Goal: Task Accomplishment & Management: Complete application form

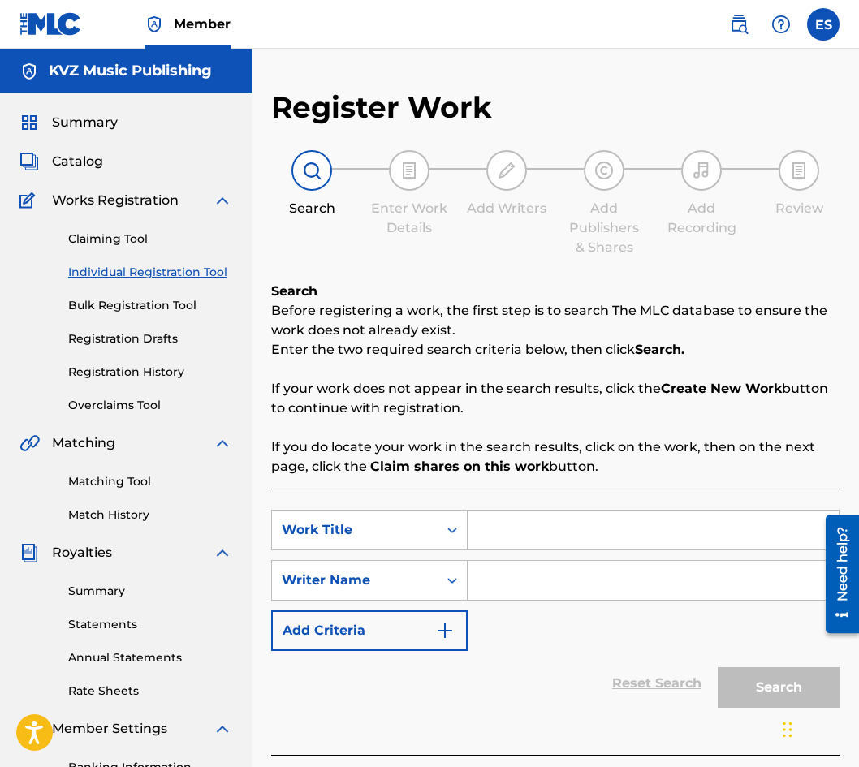
click at [142, 380] on link "Registration History" at bounding box center [150, 372] width 164 height 17
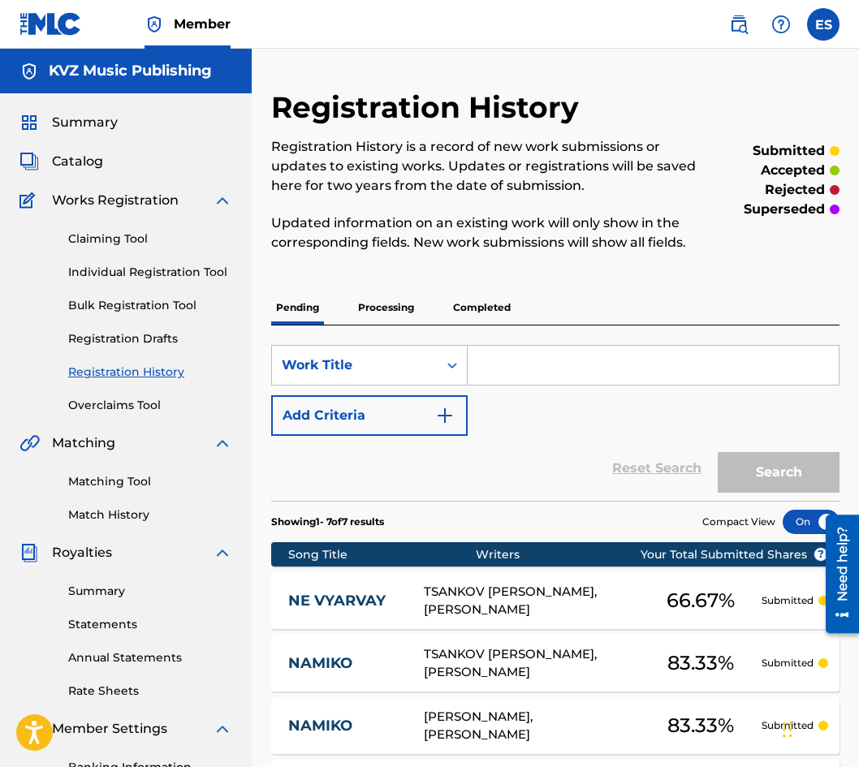
click at [154, 339] on link "Registration Drafts" at bounding box center [150, 338] width 164 height 17
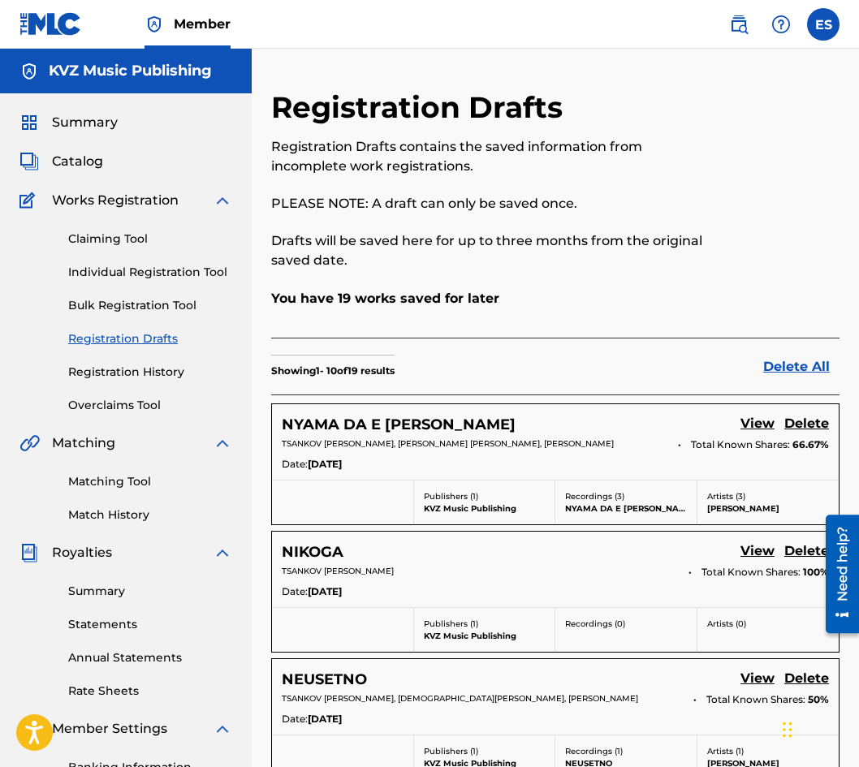
click at [166, 274] on link "Individual Registration Tool" at bounding box center [150, 272] width 164 height 17
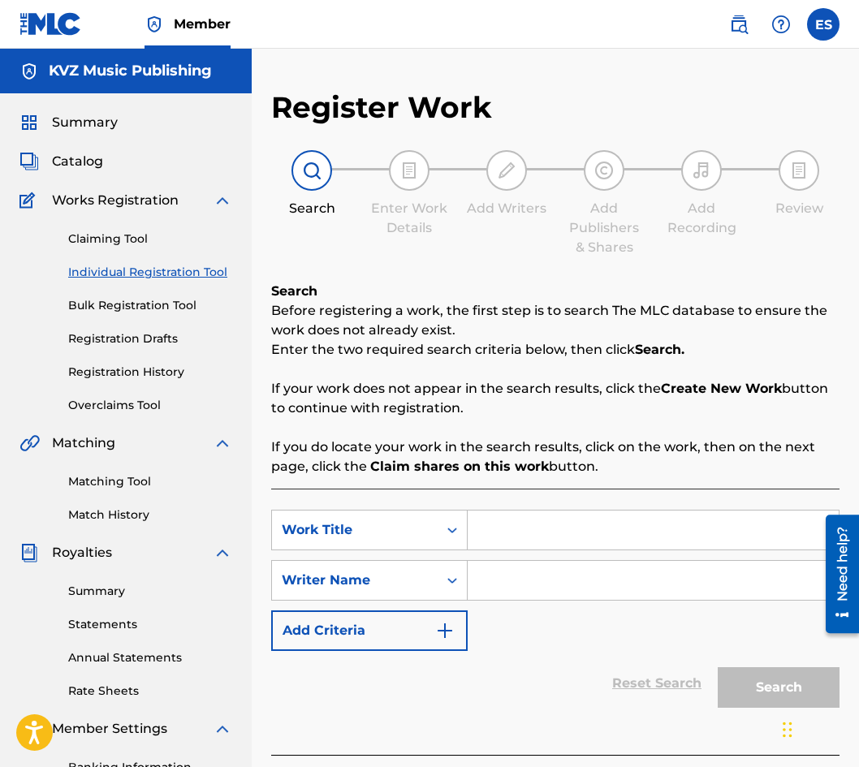
paste input "OBLATSI"
click at [475, 521] on input "OBLATSI" at bounding box center [653, 530] width 371 height 39
click at [572, 535] on input "OBLATSI" at bounding box center [653, 530] width 371 height 39
type input "OBLATSI"
click at [663, 581] on input "Search Form" at bounding box center [653, 580] width 371 height 39
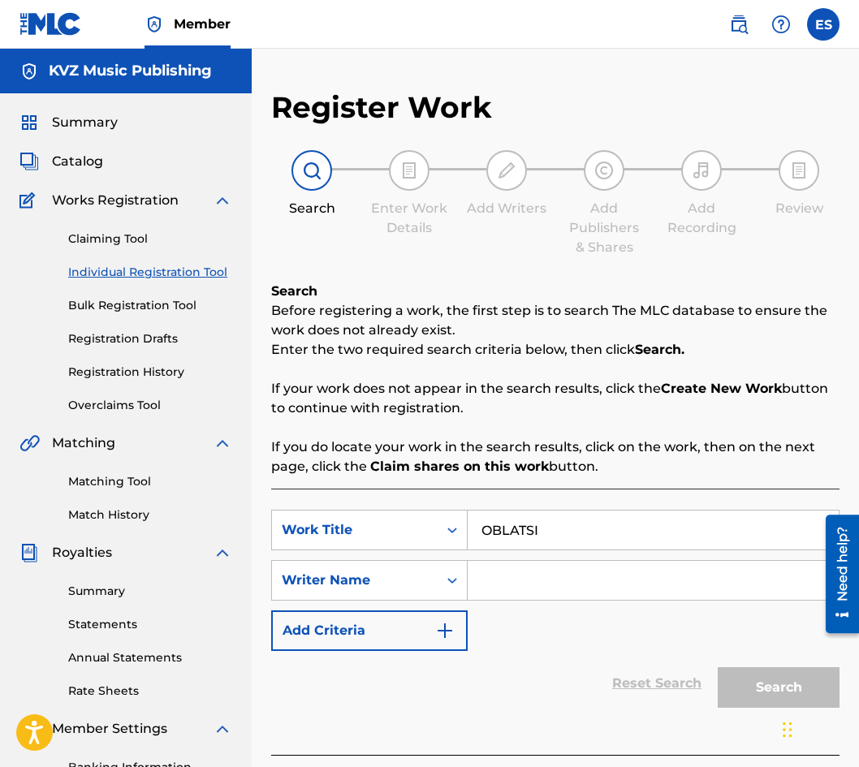
paste input "[PERSON_NAME]"
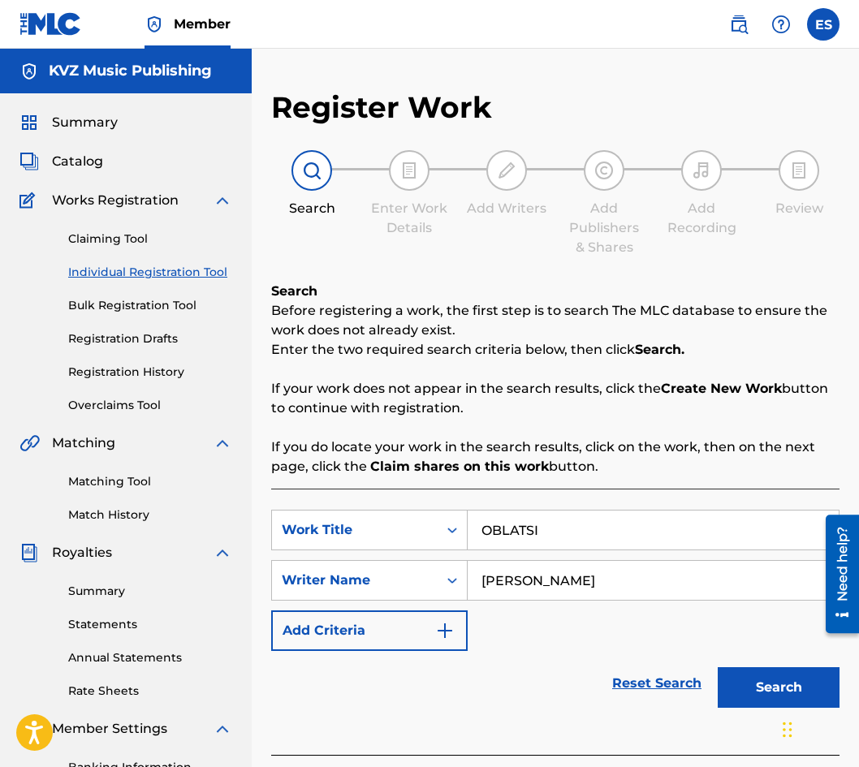
click at [477, 580] on input "[PERSON_NAME]" at bounding box center [653, 580] width 371 height 39
type input "[PERSON_NAME]"
click at [483, 513] on input "OBLATSI" at bounding box center [653, 530] width 371 height 39
click at [749, 686] on button "Search" at bounding box center [779, 687] width 122 height 41
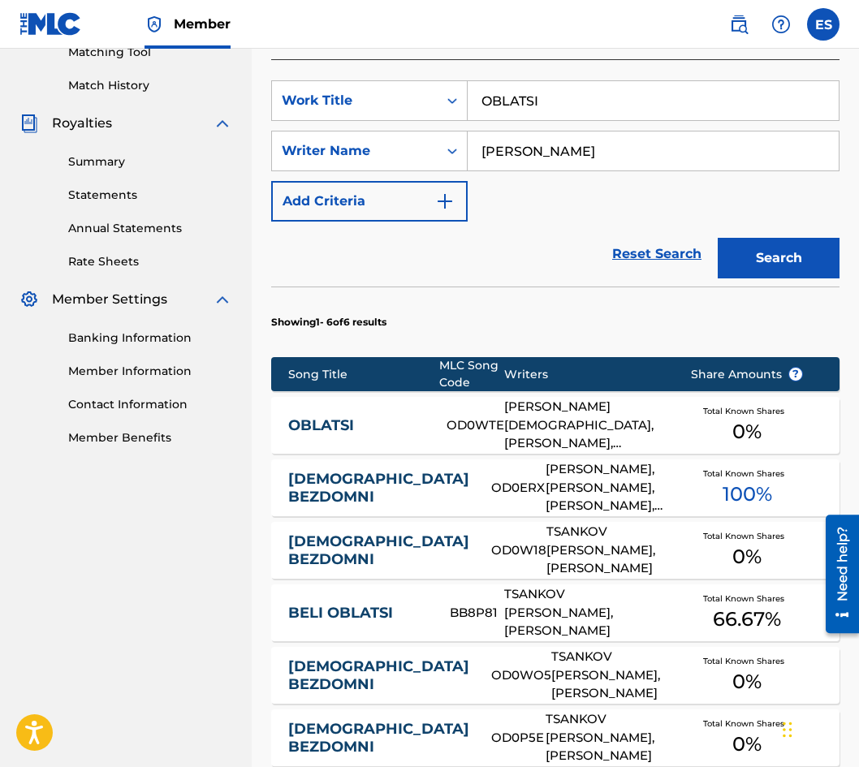
scroll to position [450, 0]
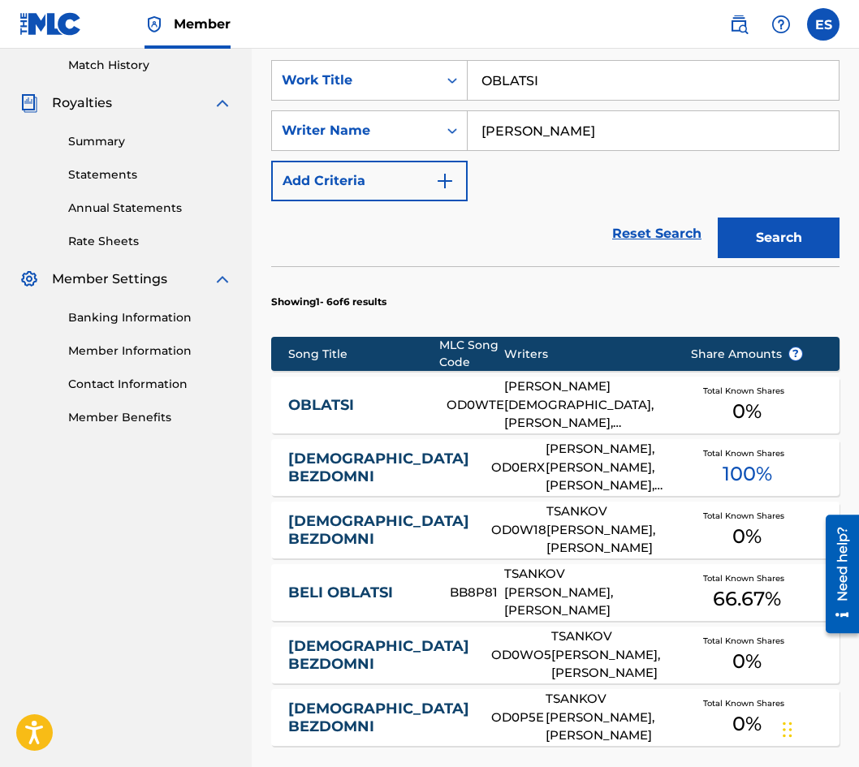
click at [378, 417] on div "OBLATSI OD0WTE [PERSON_NAME], [PERSON_NAME] [PERSON_NAME], [PERSON_NAME] Total …" at bounding box center [555, 405] width 568 height 57
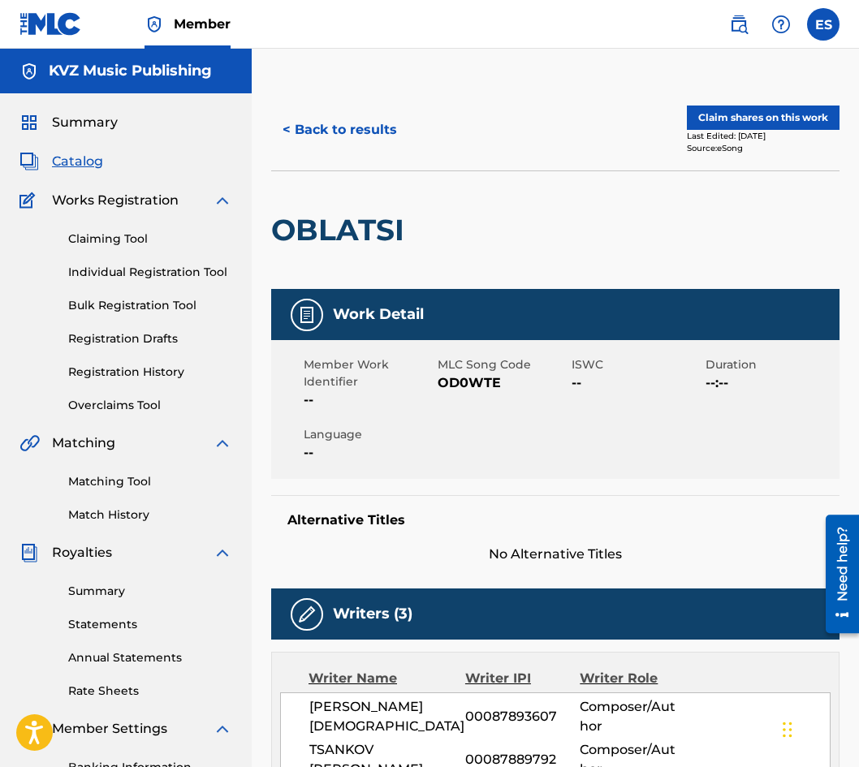
click at [346, 145] on button "< Back to results" at bounding box center [339, 130] width 137 height 41
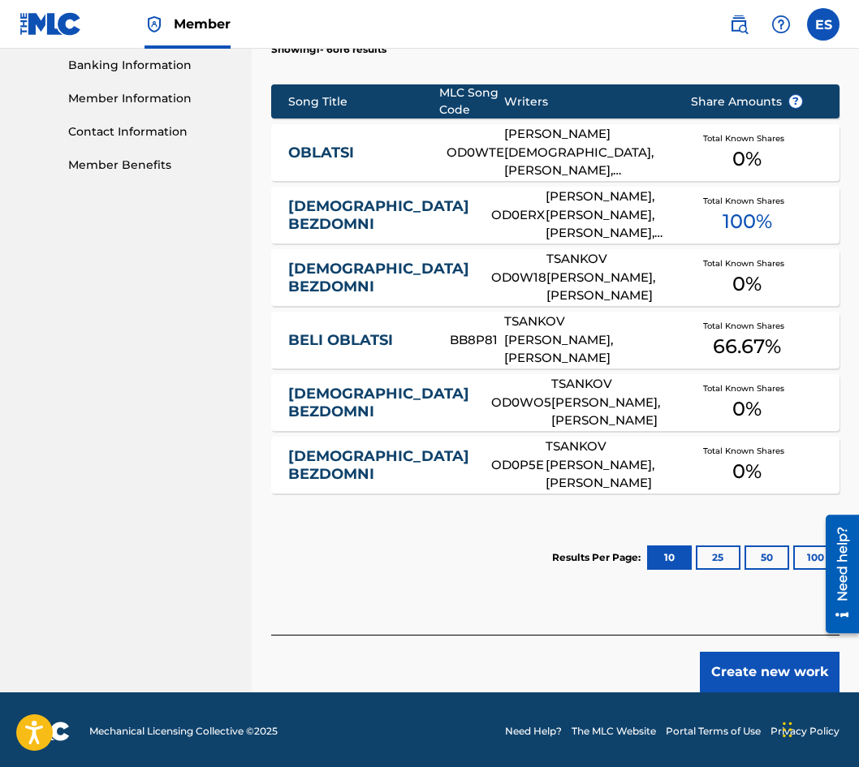
scroll to position [706, 0]
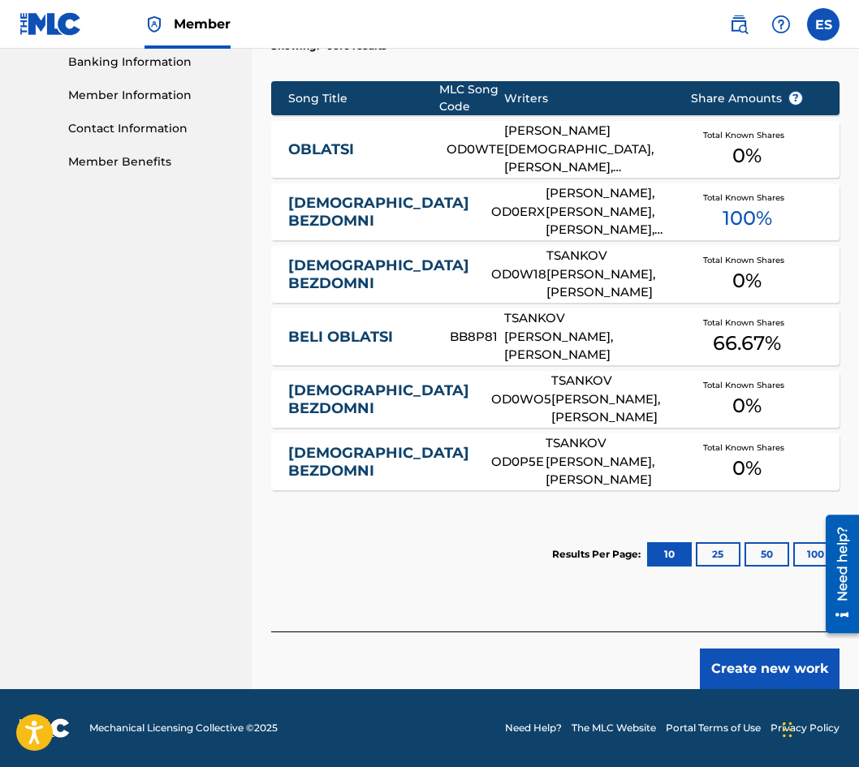
click at [728, 658] on button "Create new work" at bounding box center [770, 669] width 140 height 41
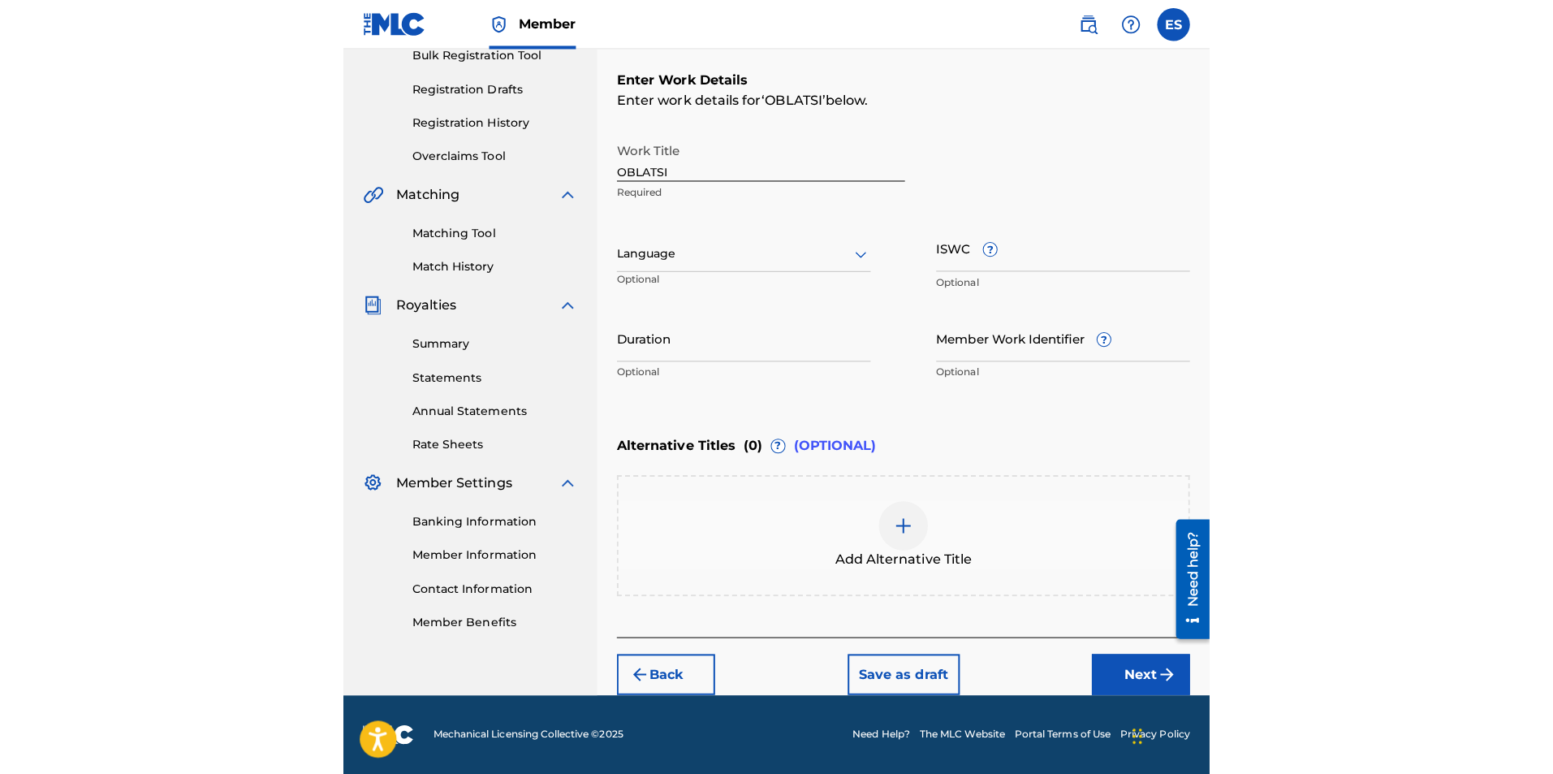
scroll to position [244, 0]
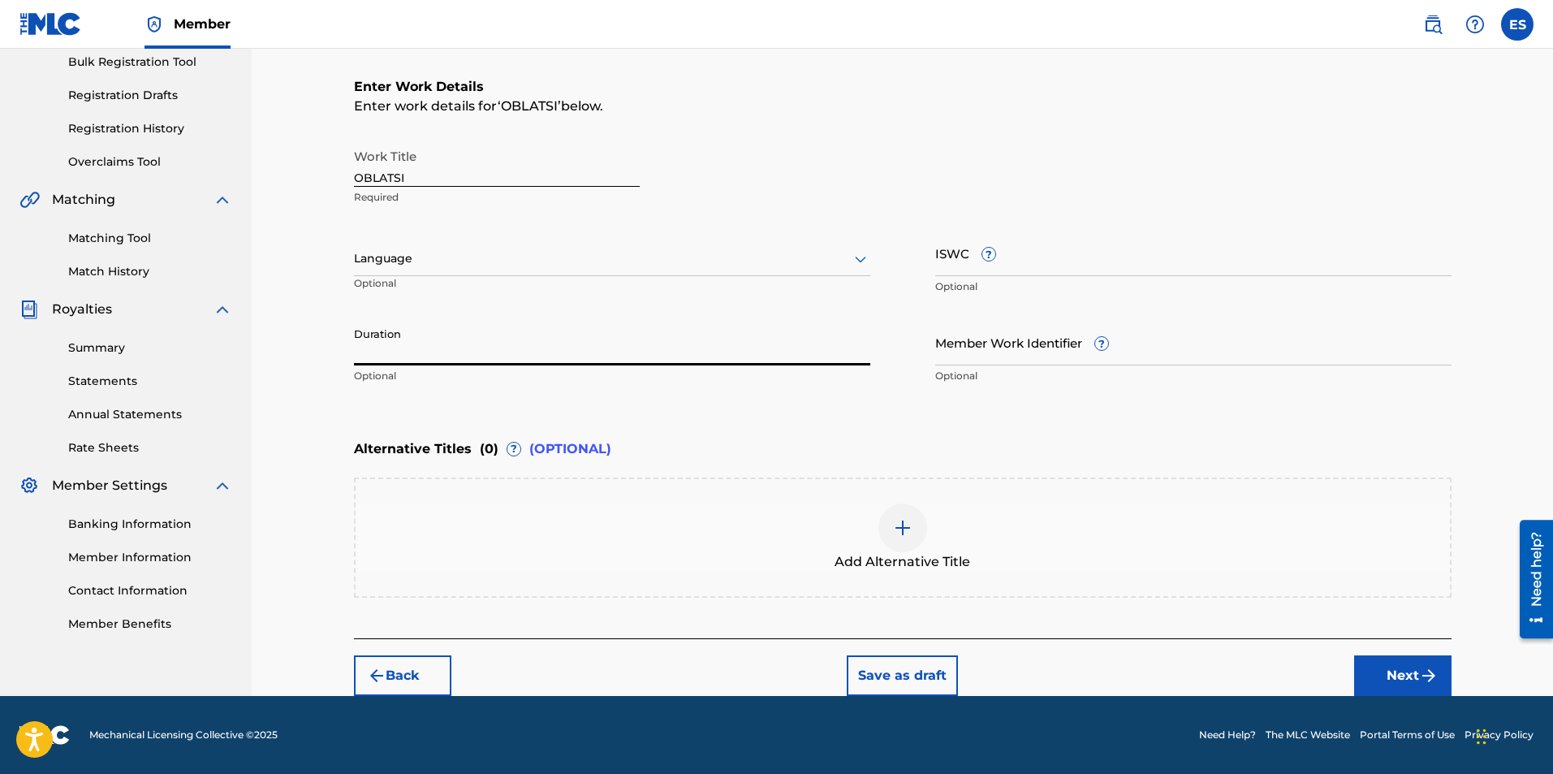
paste input "04:23"
type input "04:23"
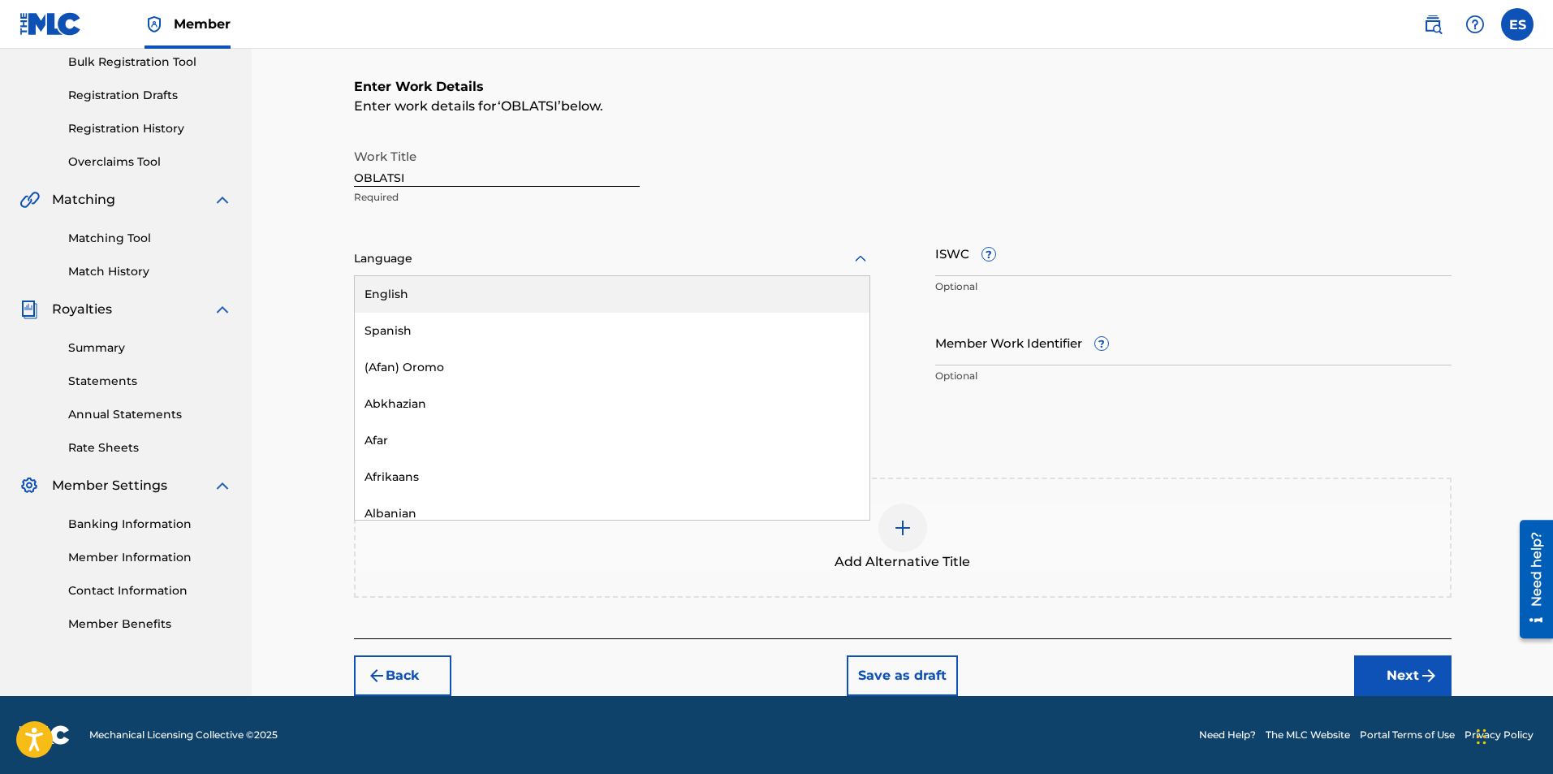
click at [429, 251] on div "Language" at bounding box center [612, 259] width 516 height 34
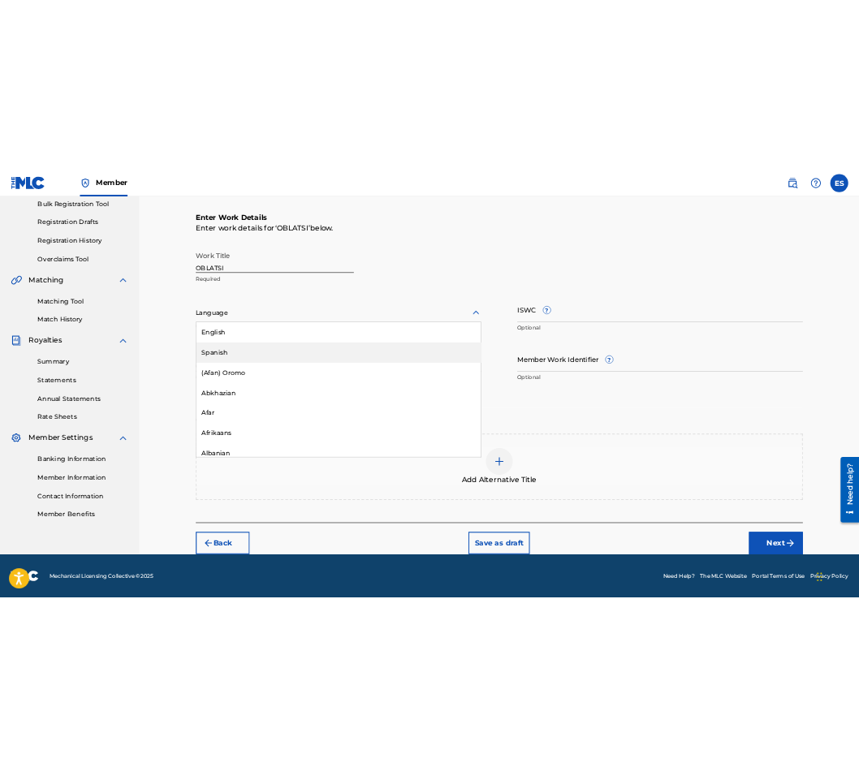
scroll to position [650, 0]
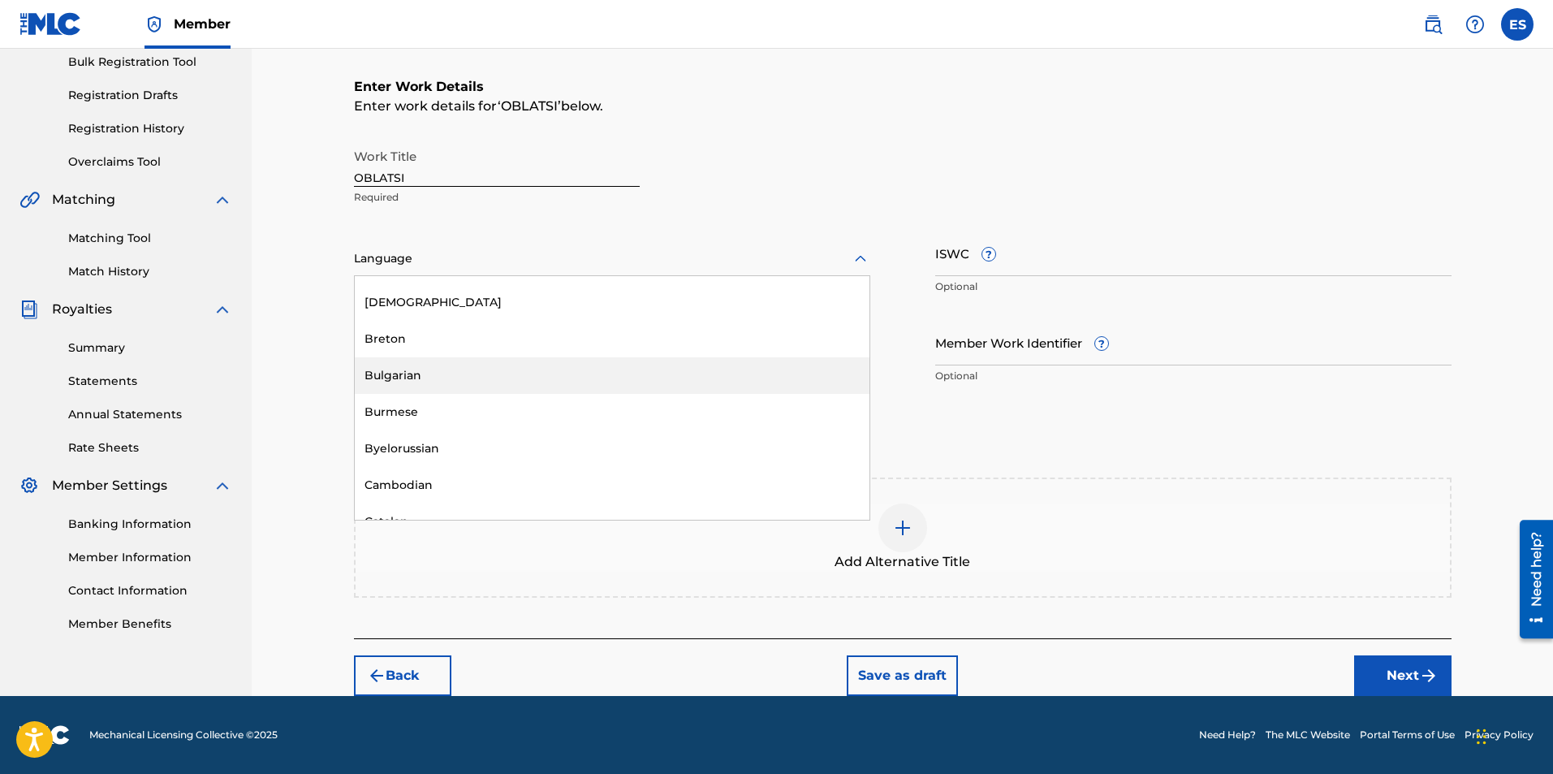
click at [574, 386] on div "Bulgarian" at bounding box center [612, 375] width 515 height 37
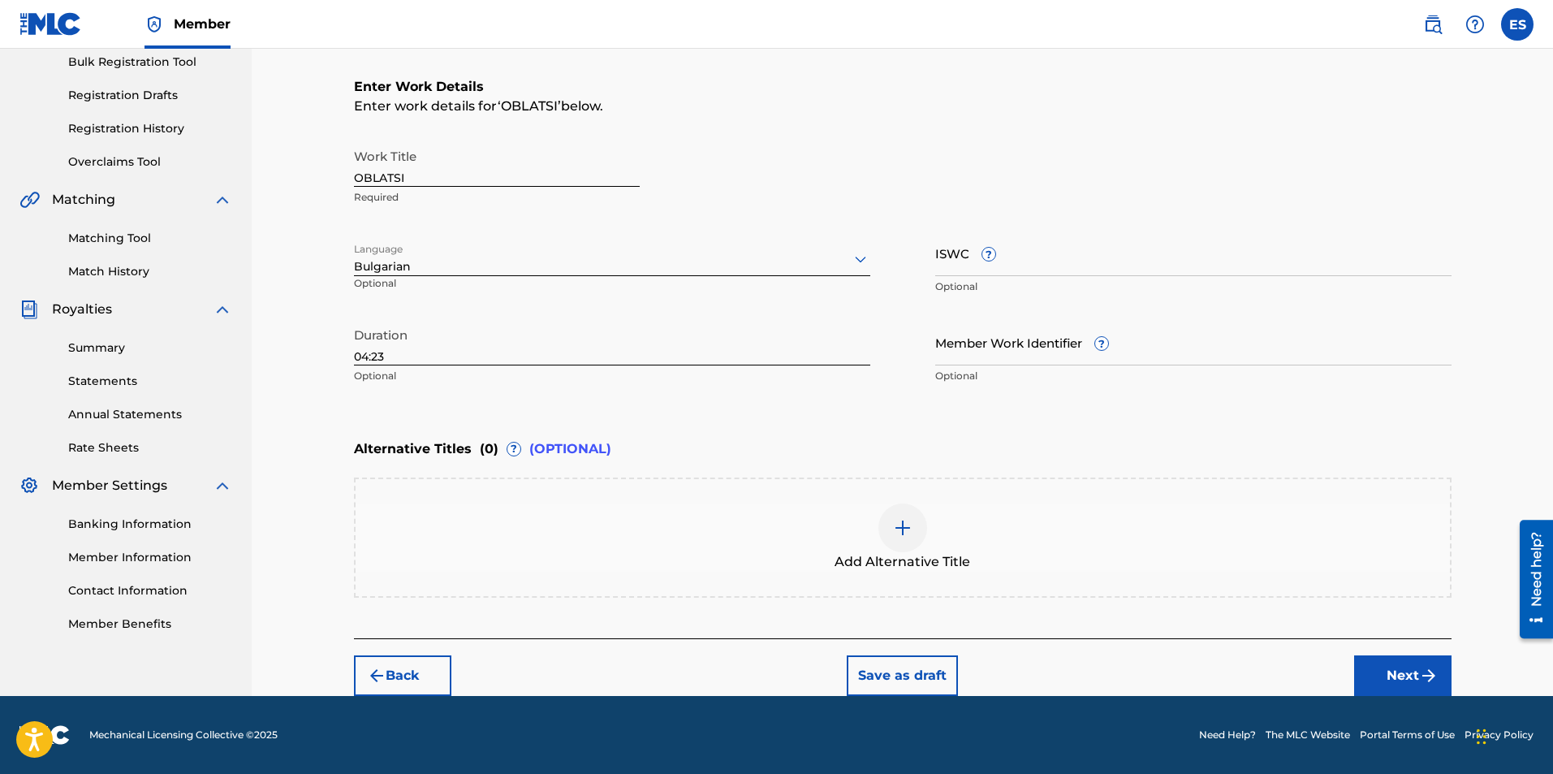
click at [885, 514] on div at bounding box center [902, 527] width 49 height 49
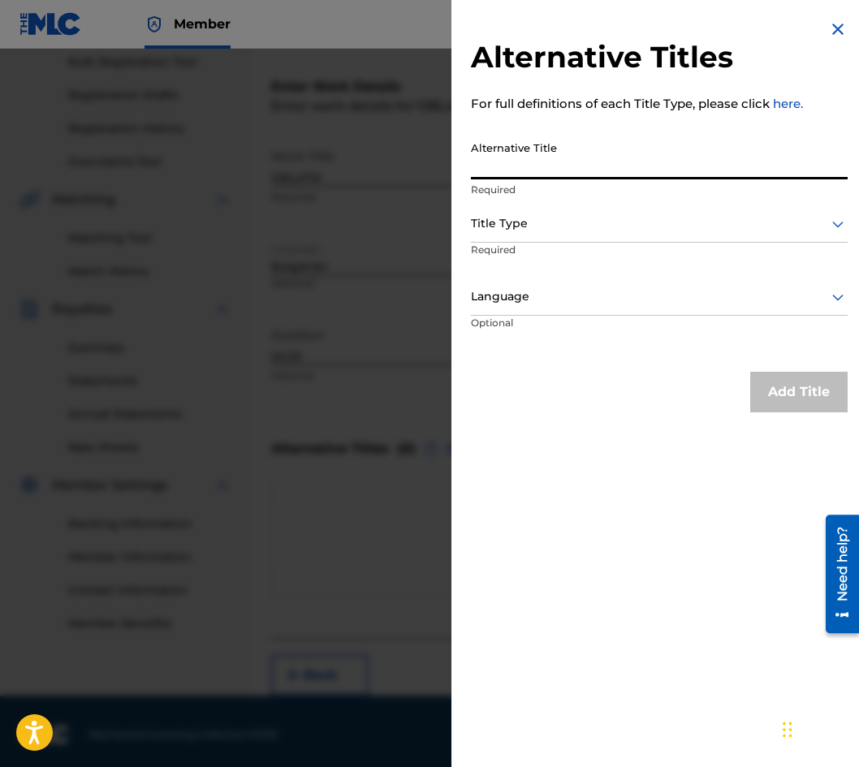
paste input "ОБЛАЦИ"
type input "ОБЛАЦИ"
click at [511, 214] on div at bounding box center [659, 224] width 377 height 20
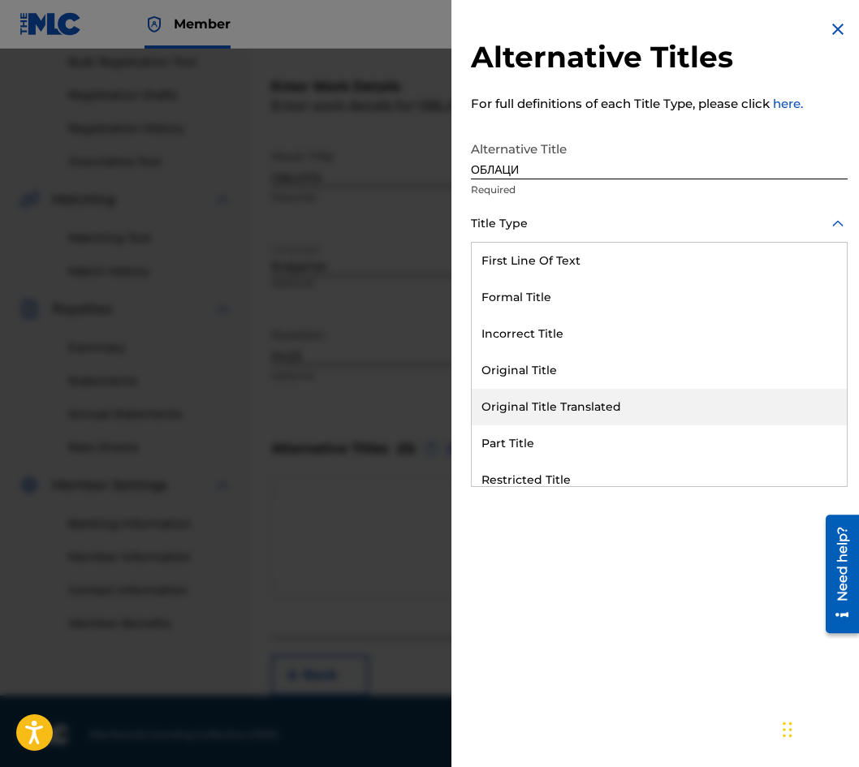
click at [539, 399] on div "Original Title Translated" at bounding box center [659, 407] width 375 height 37
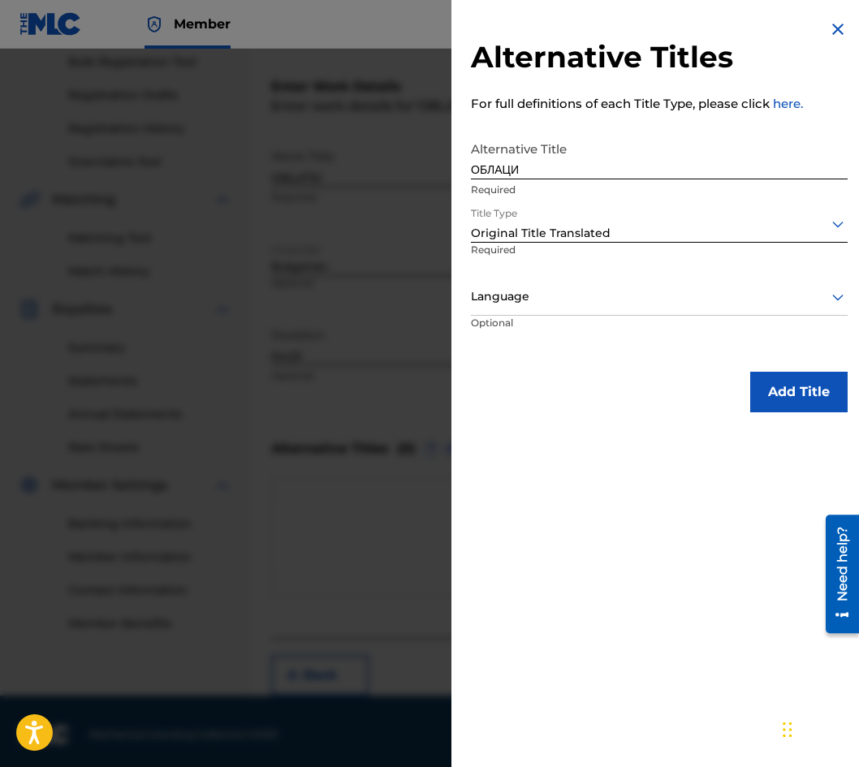
click at [537, 317] on p "Optional" at bounding box center [532, 334] width 122 height 37
click at [536, 326] on p "Optional" at bounding box center [532, 334] width 122 height 37
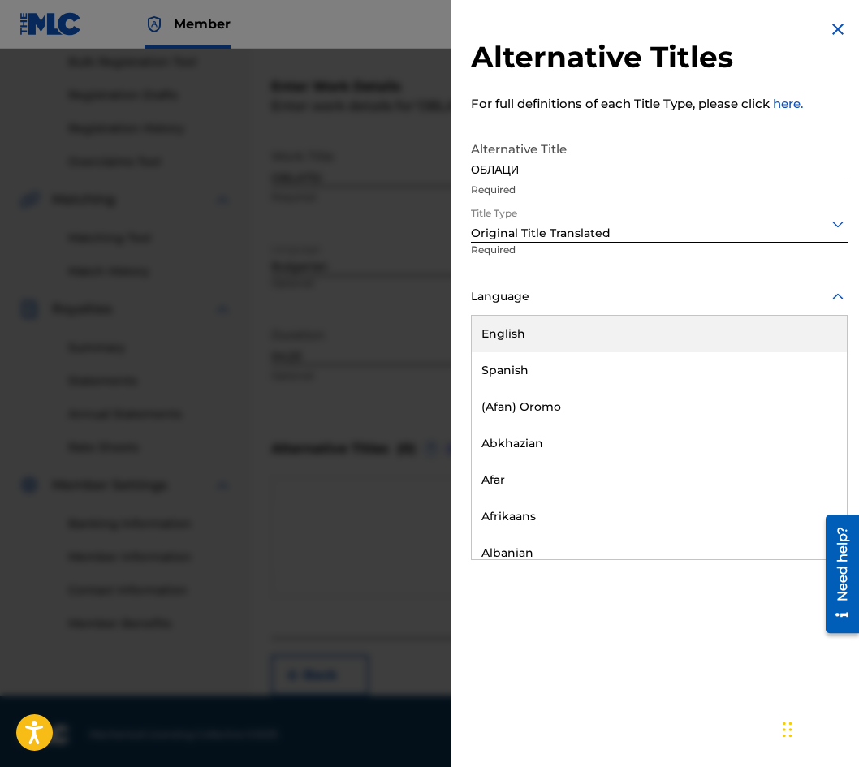
click at [537, 305] on div at bounding box center [659, 297] width 377 height 20
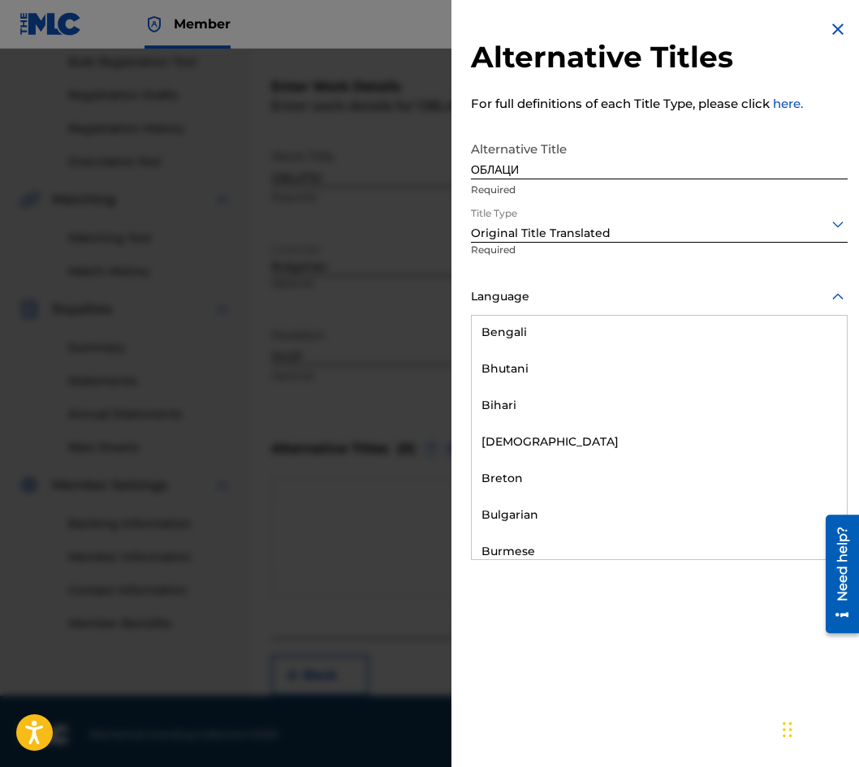
scroll to position [731, 0]
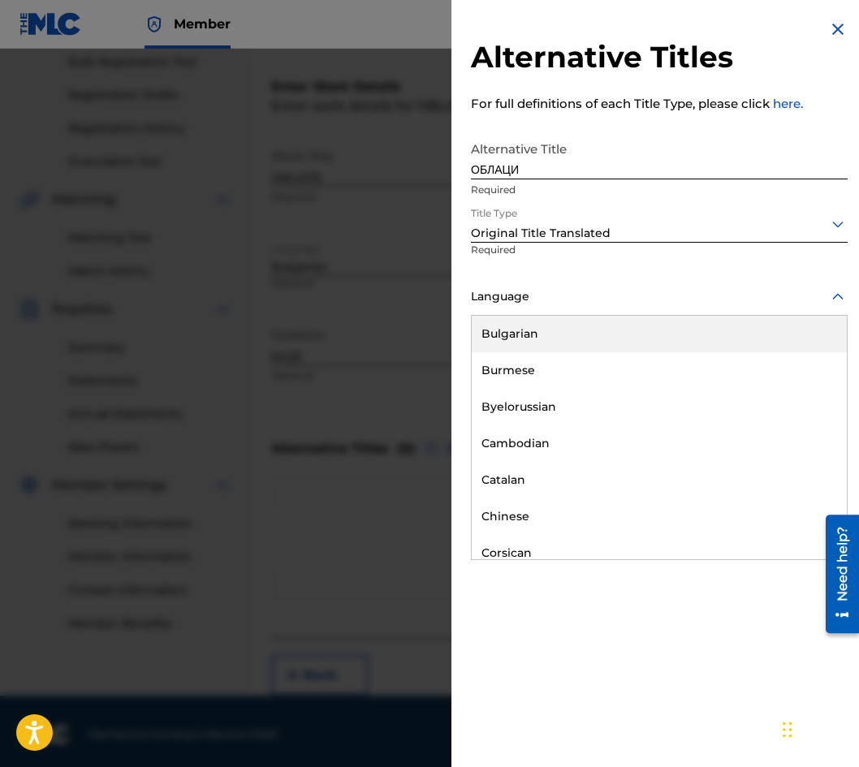
click at [551, 339] on div "Bulgarian" at bounding box center [659, 334] width 375 height 37
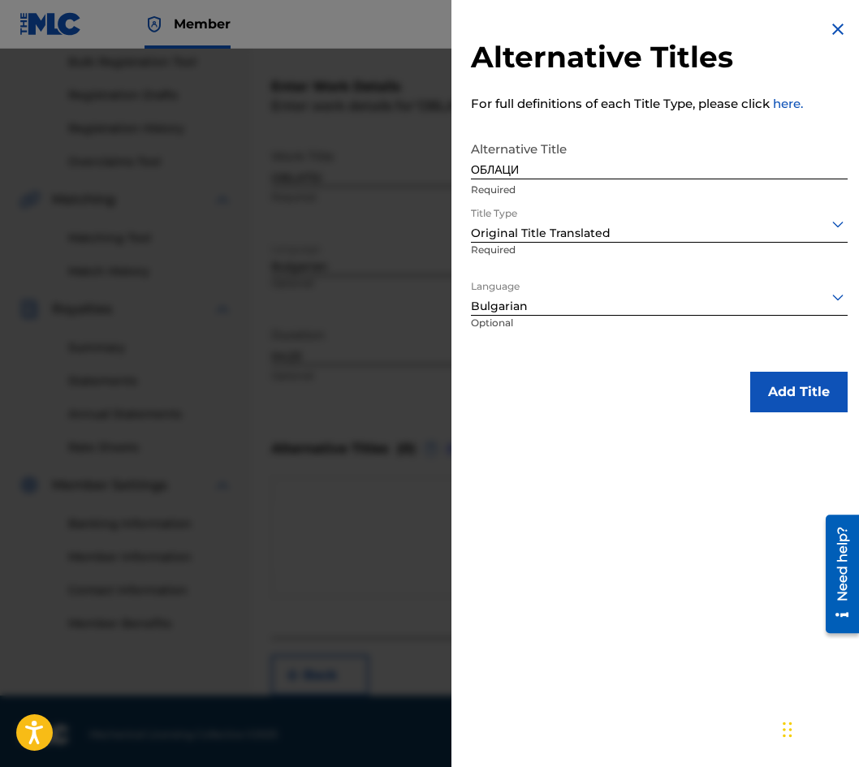
click at [782, 409] on button "Add Title" at bounding box center [798, 392] width 97 height 41
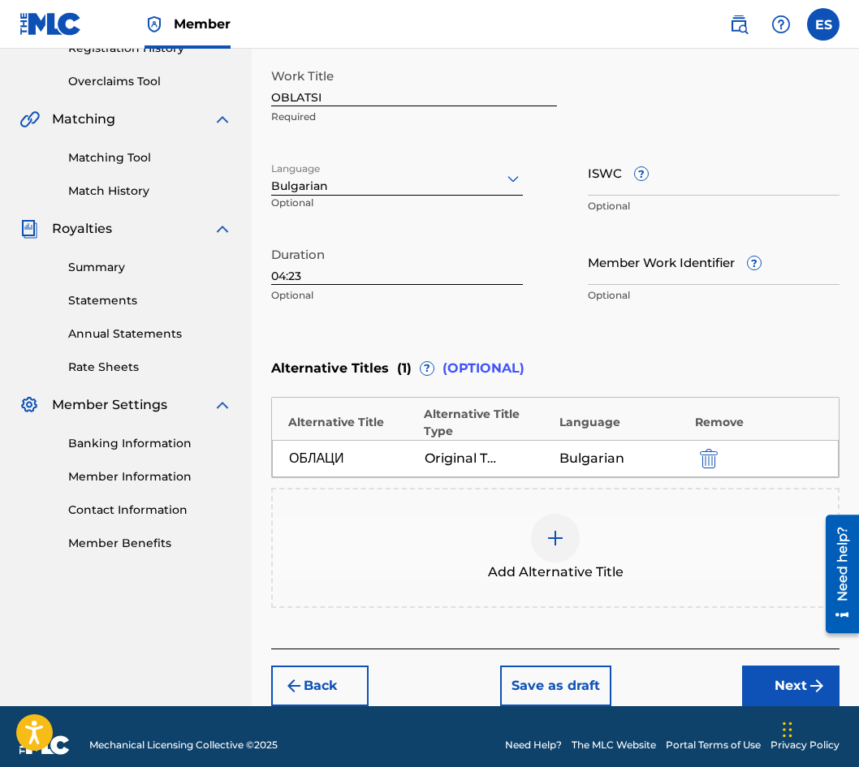
click at [786, 667] on button "Next" at bounding box center [790, 686] width 97 height 41
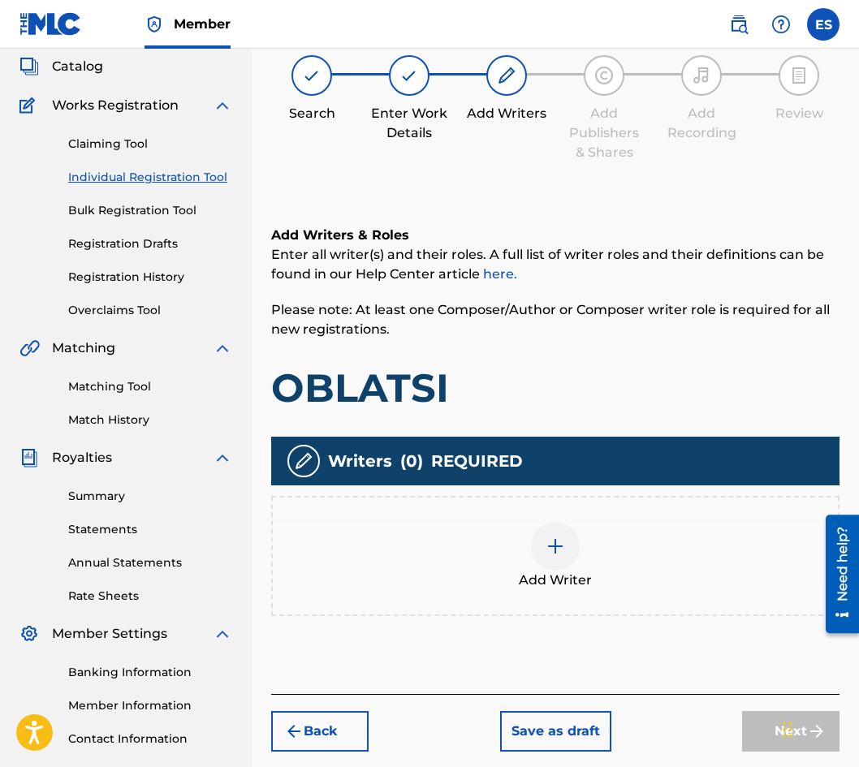
scroll to position [73, 0]
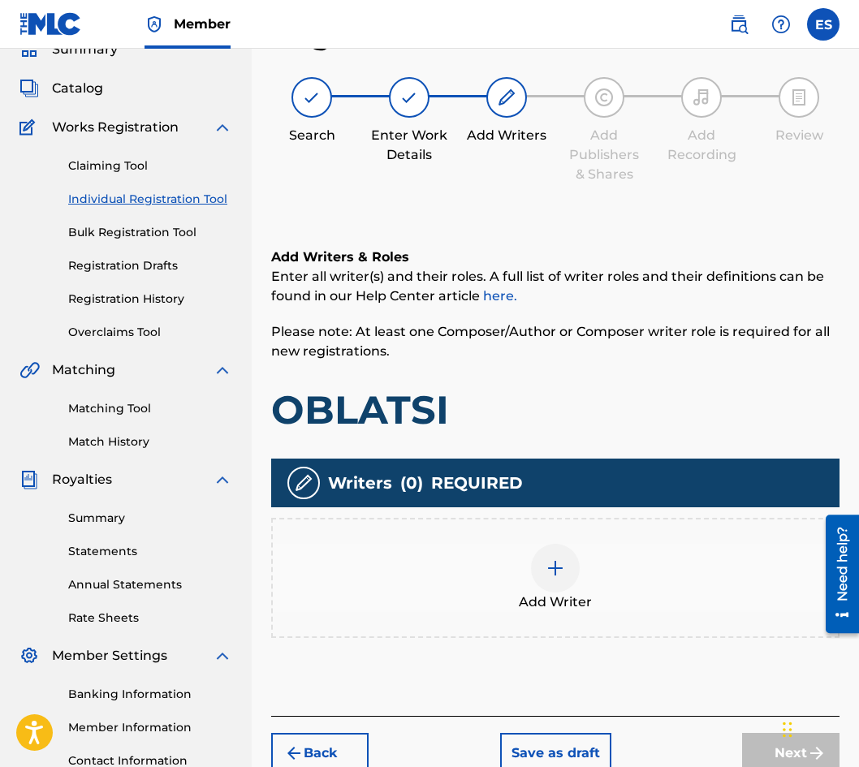
click at [580, 583] on div "Add Writer" at bounding box center [555, 578] width 565 height 68
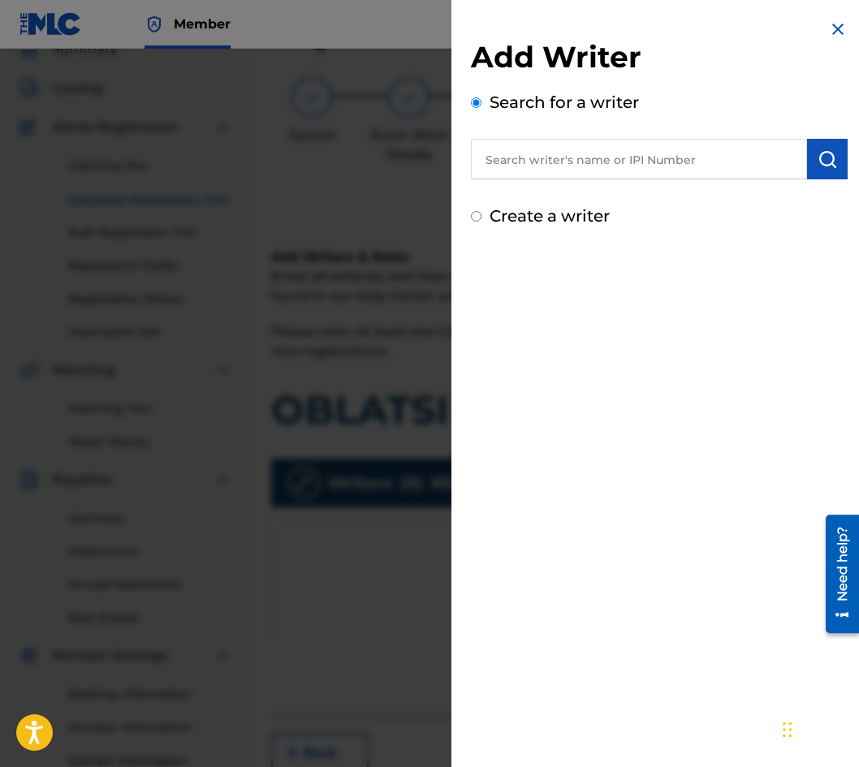
paste input "00087 89 36 07"
click at [537, 158] on input "00087 89 36 07" at bounding box center [639, 159] width 336 height 41
click at [537, 159] on input "00087 89 36 07" at bounding box center [639, 159] width 336 height 41
click at [526, 155] on input "00087 89 36 07" at bounding box center [639, 159] width 336 height 41
click at [532, 154] on input "00087 89 36 07" at bounding box center [639, 159] width 336 height 41
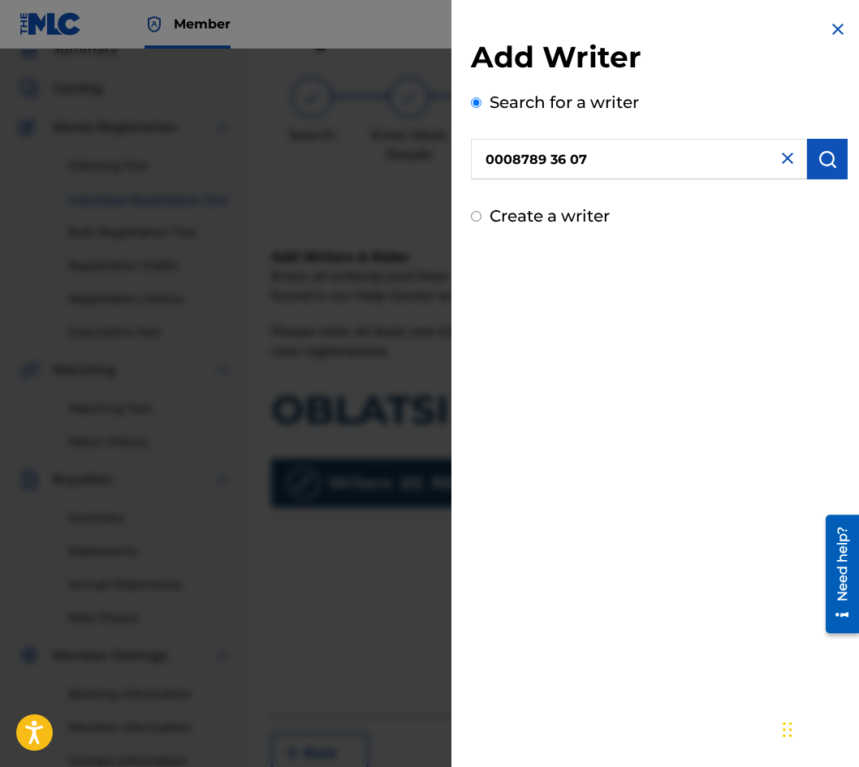
click at [551, 159] on input "0008789 36 07" at bounding box center [639, 159] width 336 height 41
click at [566, 154] on input "000878936 07" at bounding box center [639, 159] width 336 height 41
type input "00087893607"
click at [823, 158] on img "submit" at bounding box center [827, 158] width 19 height 19
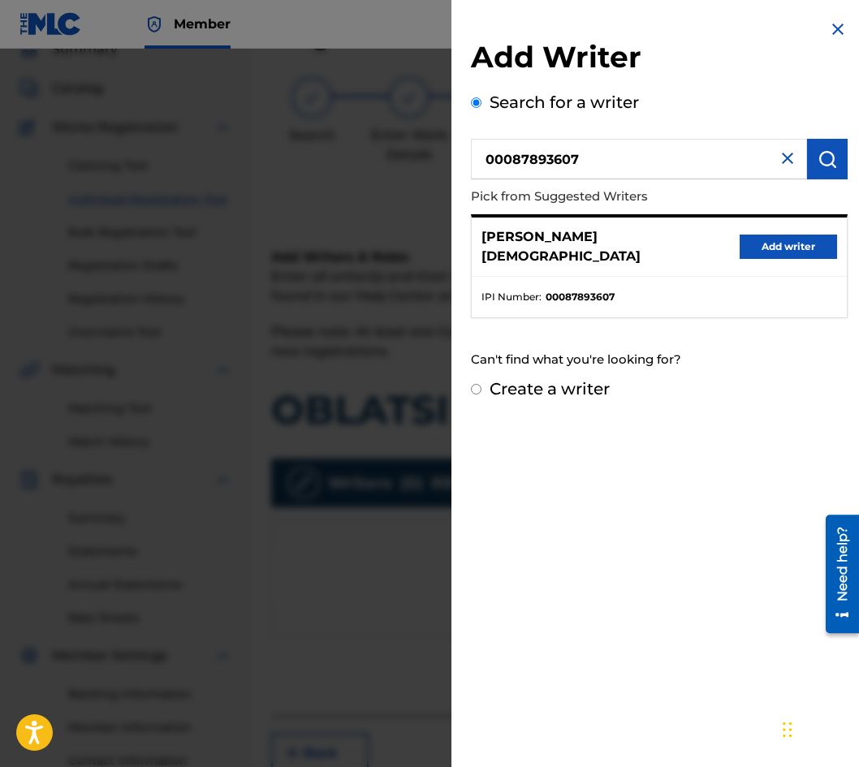
click at [798, 225] on div "[PERSON_NAME][DEMOGRAPHIC_DATA] Add writer" at bounding box center [659, 247] width 375 height 59
click at [794, 235] on button "Add writer" at bounding box center [788, 247] width 97 height 24
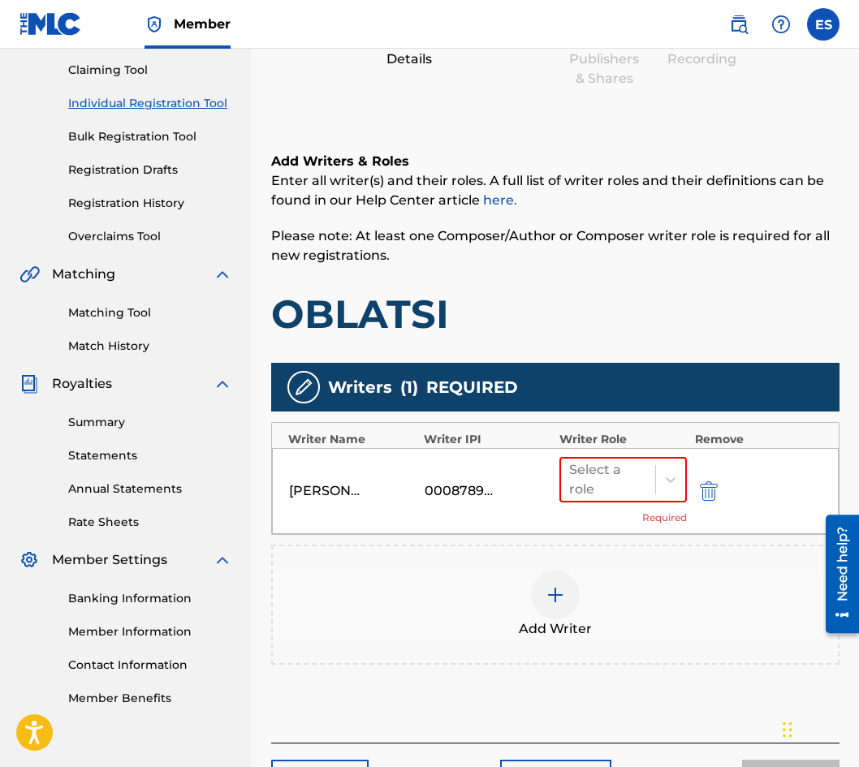
scroll to position [280, 0]
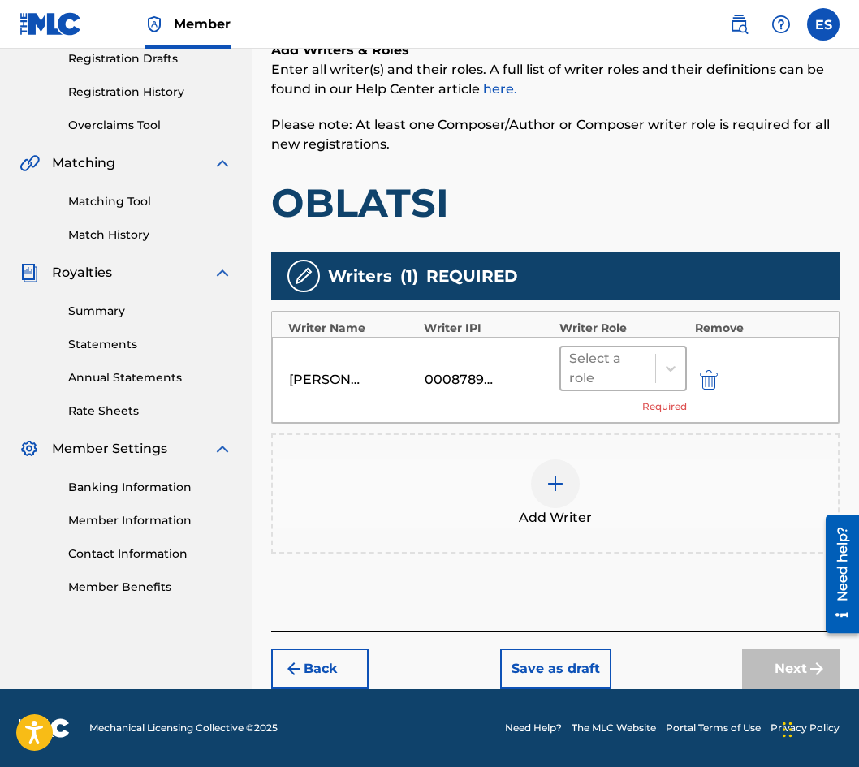
click at [624, 370] on div at bounding box center [608, 368] width 78 height 23
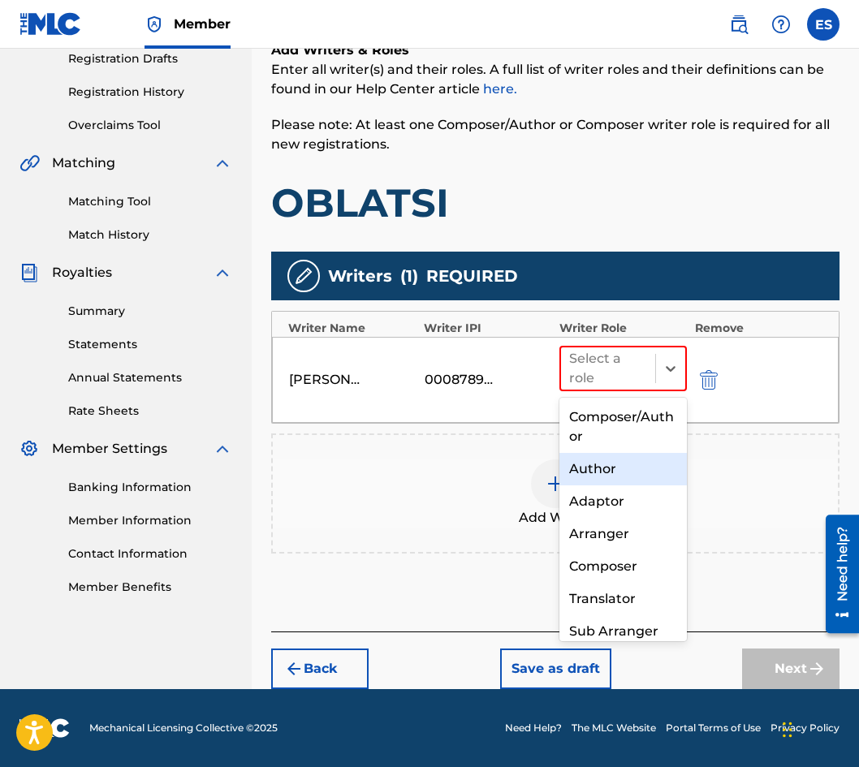
click at [633, 464] on div "Author" at bounding box center [622, 469] width 127 height 32
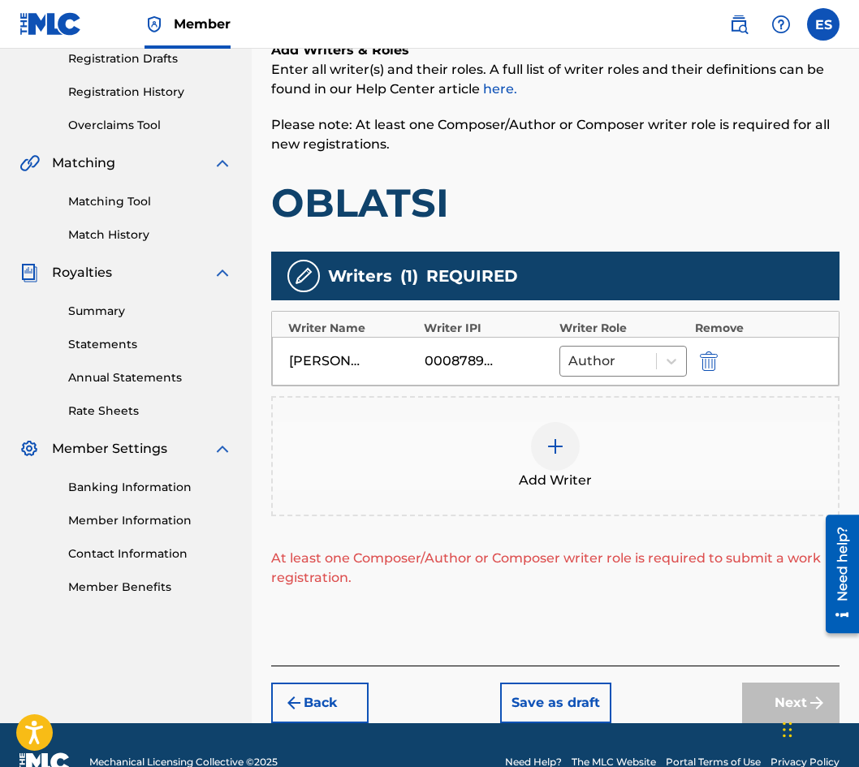
click at [618, 465] on div "Add Writer" at bounding box center [555, 456] width 565 height 68
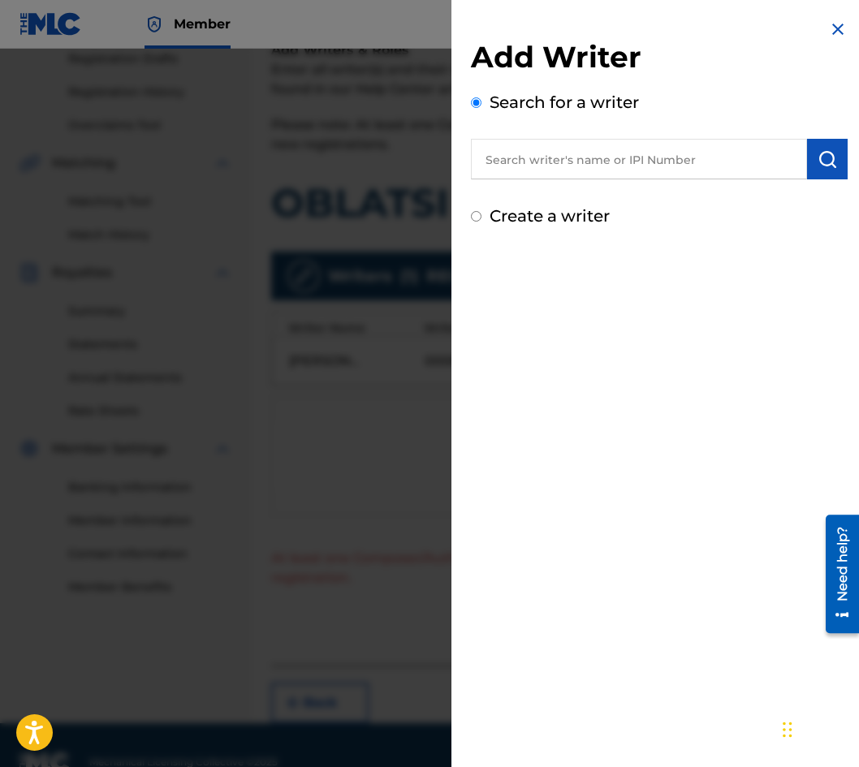
drag, startPoint x: 700, startPoint y: 176, endPoint x: 688, endPoint y: 166, distance: 15.0
paste input "90001 15 79 42"
click at [807, 162] on button "submit" at bounding box center [827, 159] width 41 height 41
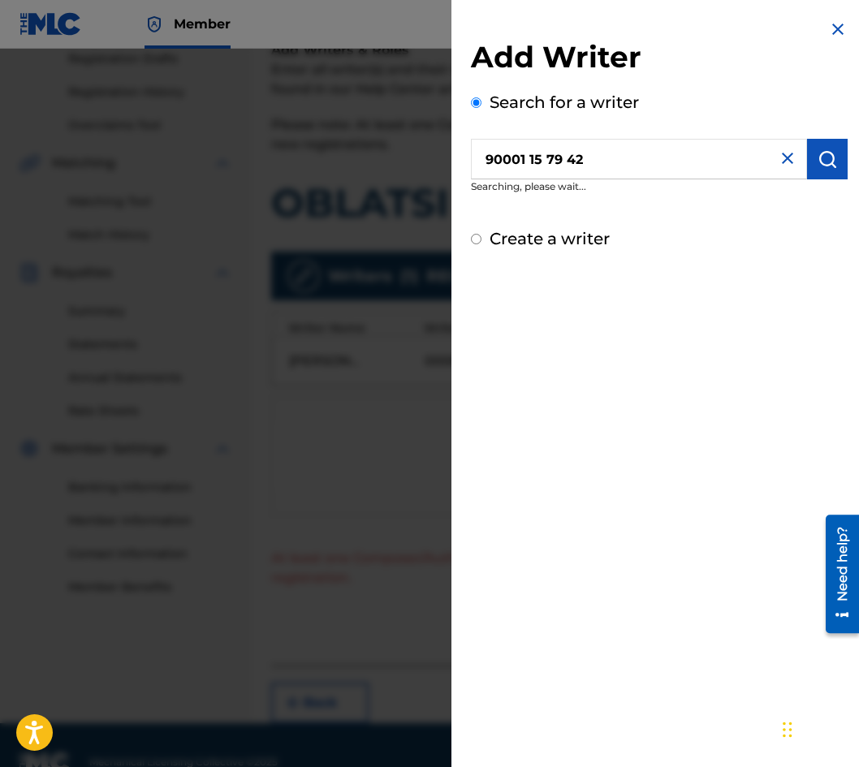
click at [536, 149] on input "90001 15 79 42" at bounding box center [639, 159] width 336 height 41
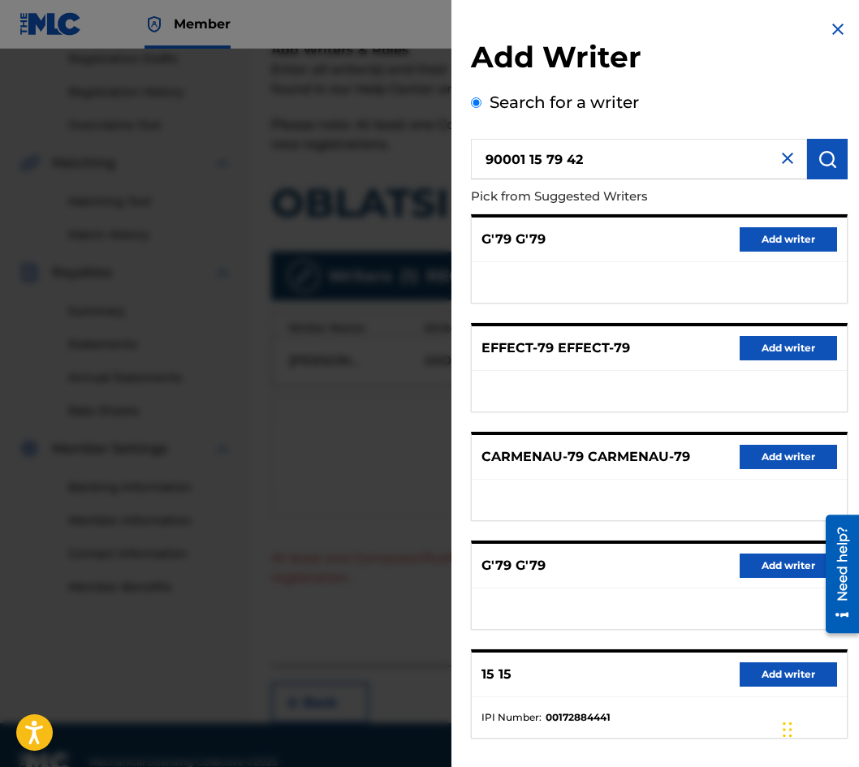
click at [530, 149] on input "90001 15 79 42" at bounding box center [639, 159] width 336 height 41
click at [541, 151] on input "9000115 79 42" at bounding box center [639, 159] width 336 height 41
click at [561, 156] on input "900011579 42" at bounding box center [639, 159] width 336 height 41
type input "90001157942"
click at [821, 158] on img "submit" at bounding box center [827, 158] width 19 height 19
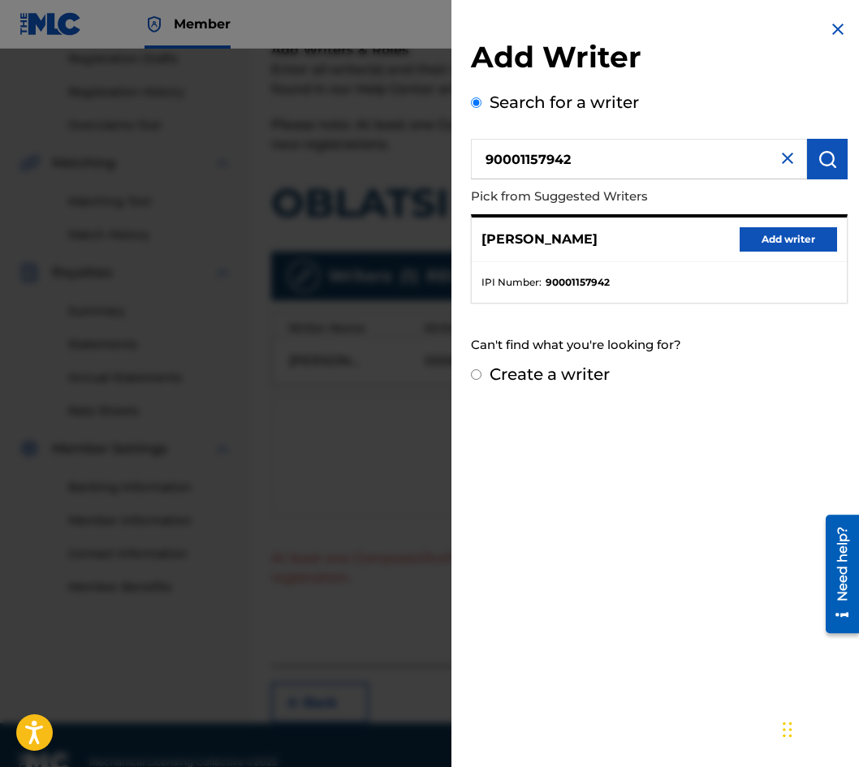
click at [791, 229] on button "Add writer" at bounding box center [788, 239] width 97 height 24
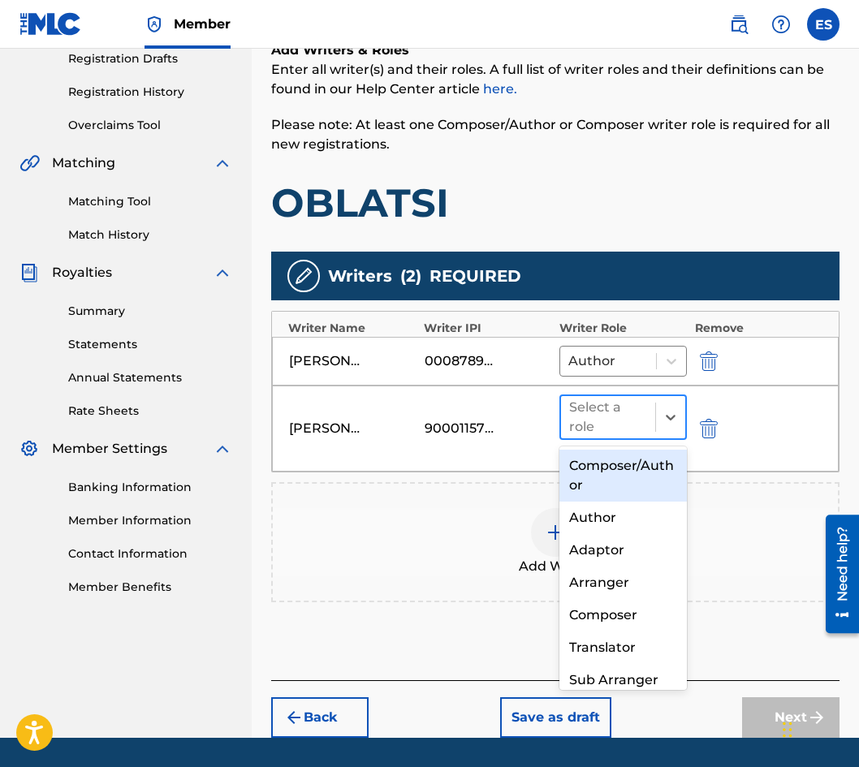
click at [602, 406] on div at bounding box center [608, 417] width 78 height 23
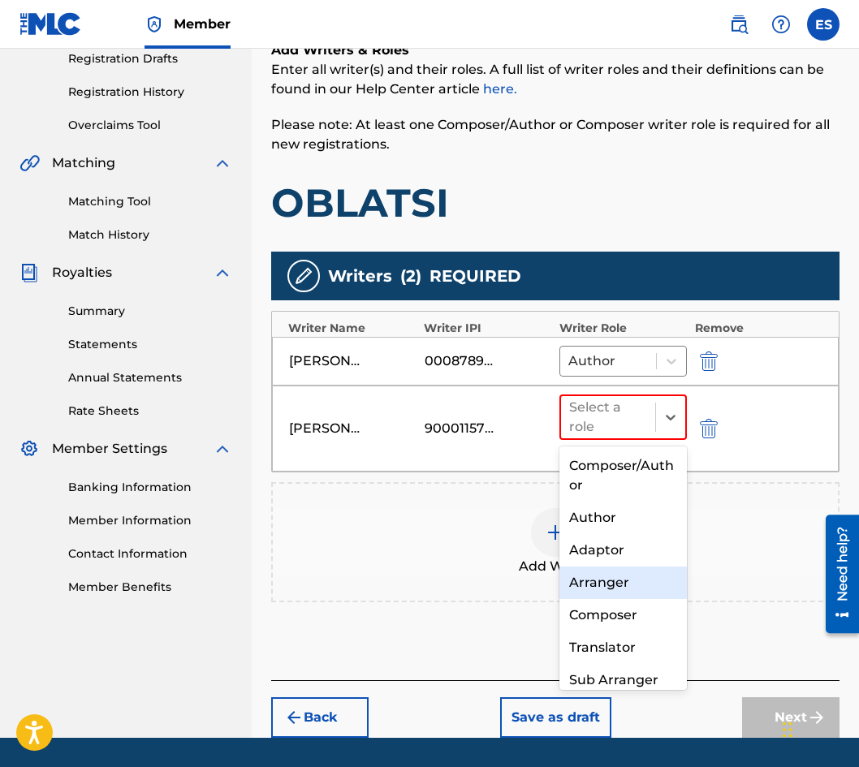
click at [611, 593] on div "Arranger" at bounding box center [622, 583] width 127 height 32
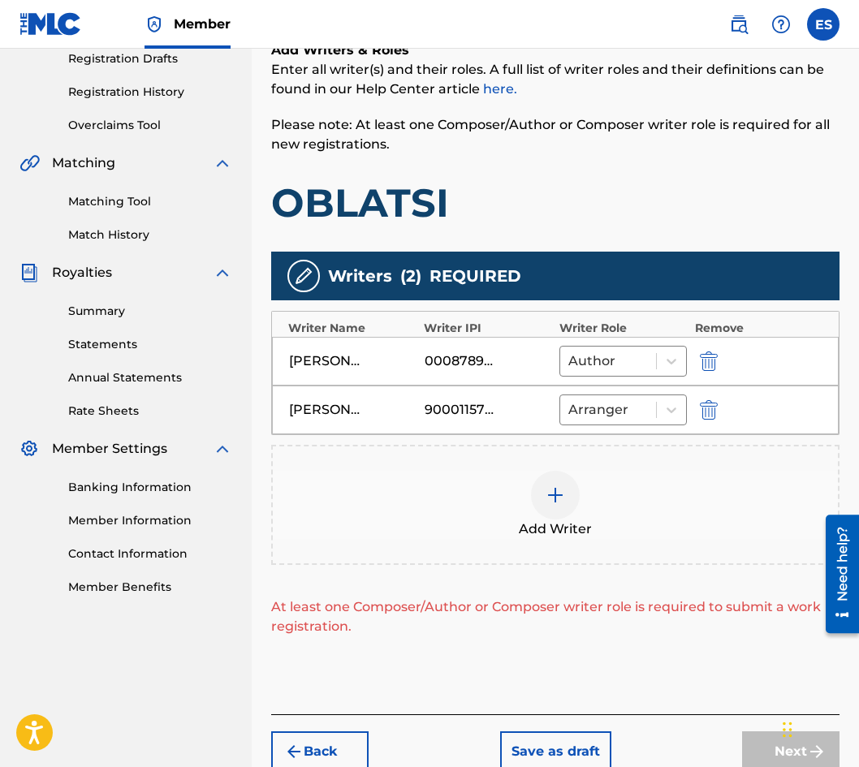
click at [620, 521] on div "Add Writer" at bounding box center [555, 505] width 565 height 68
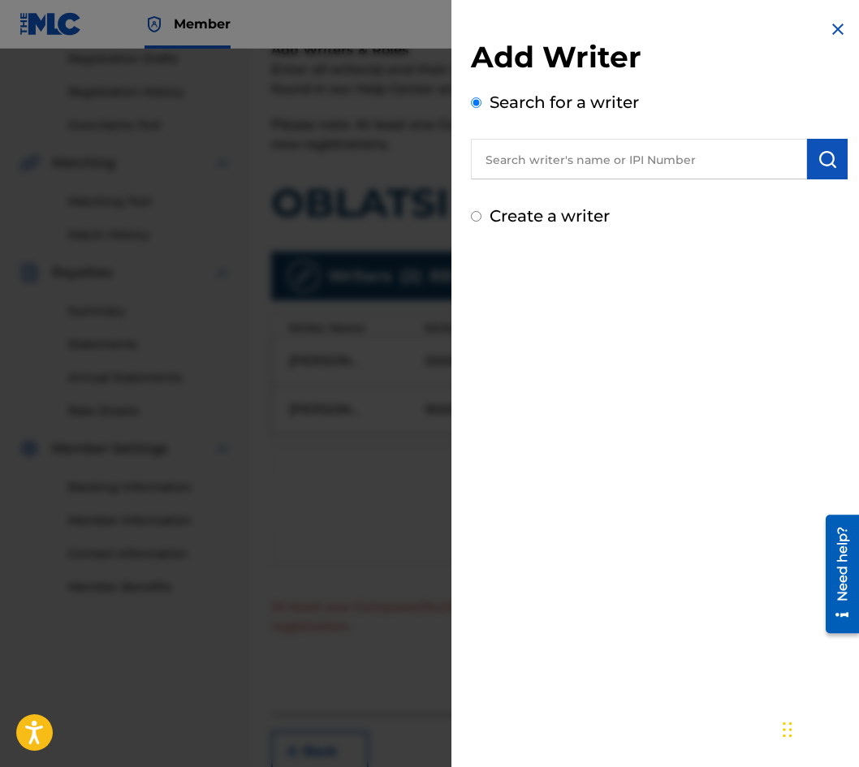
paste input "00087889792"
type input "00087889792"
click at [820, 154] on img "submit" at bounding box center [827, 158] width 19 height 19
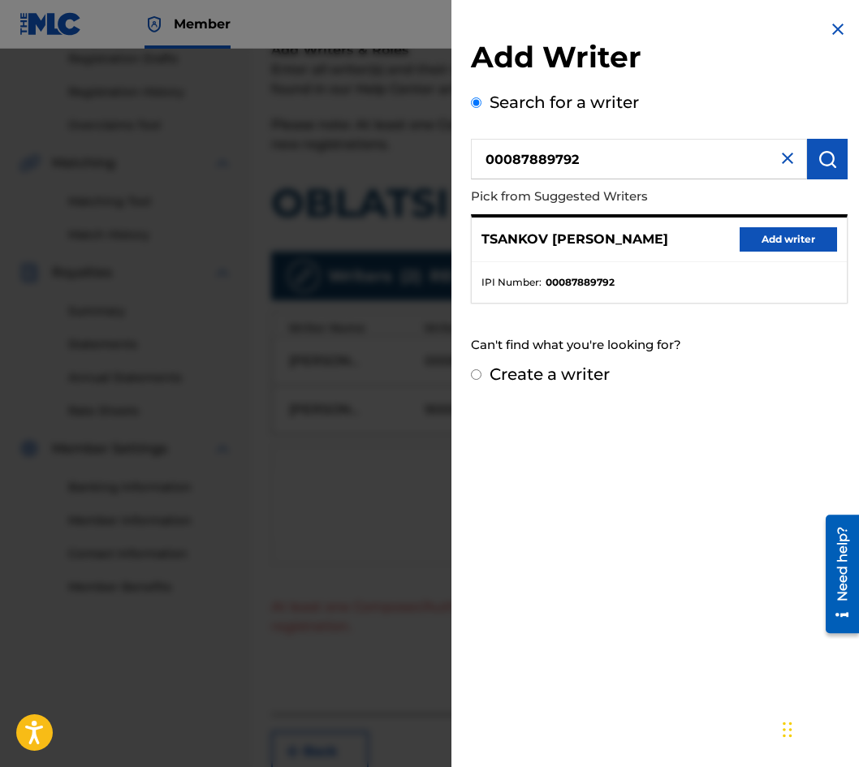
click at [784, 231] on button "Add writer" at bounding box center [788, 239] width 97 height 24
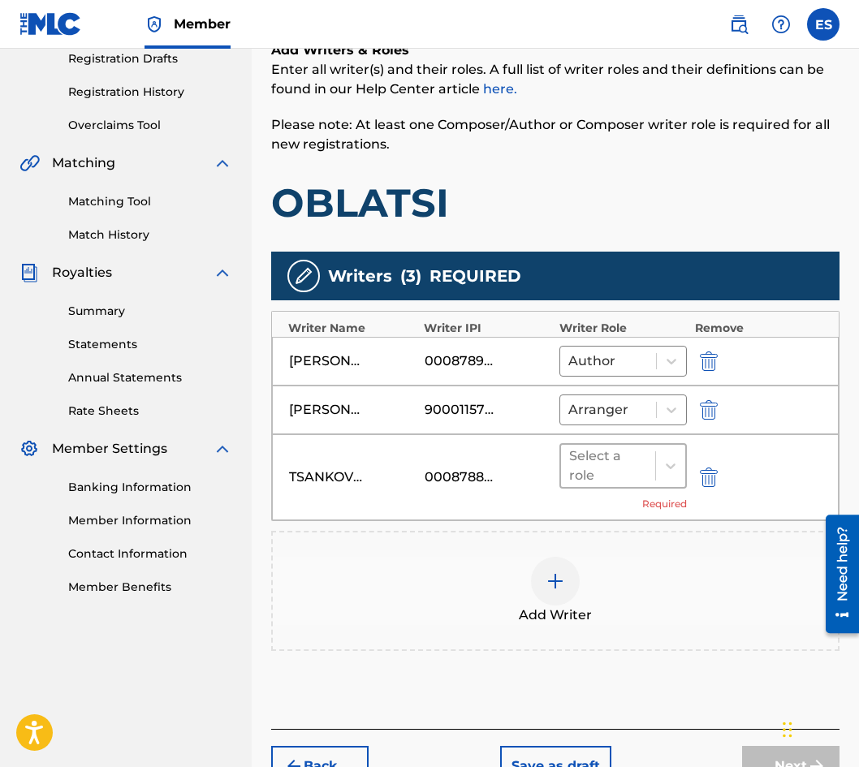
click at [594, 470] on div at bounding box center [608, 466] width 78 height 23
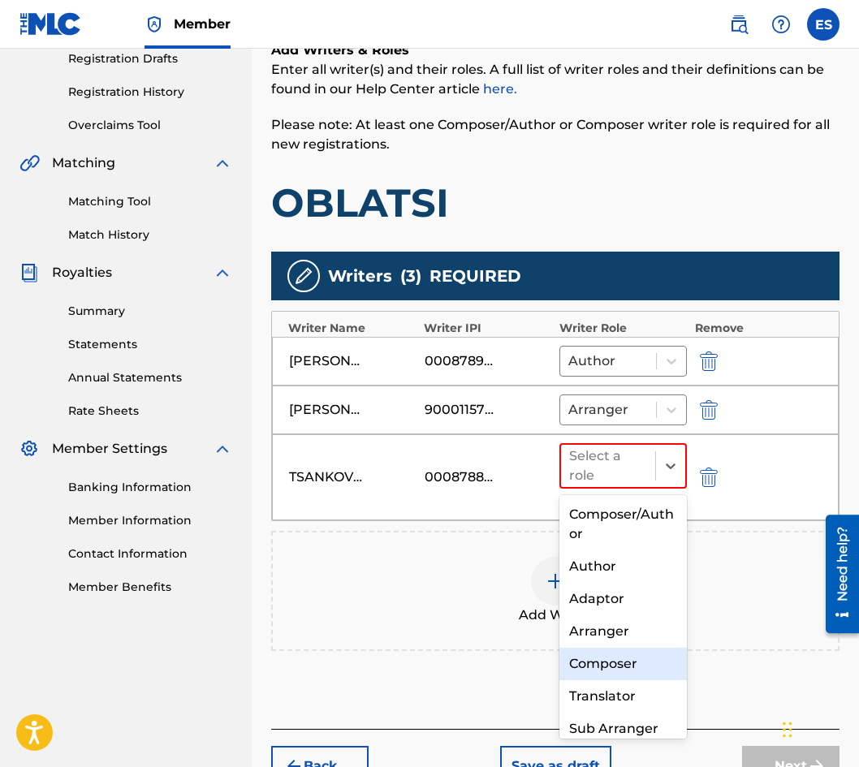
click at [610, 671] on div "Composer" at bounding box center [622, 664] width 127 height 32
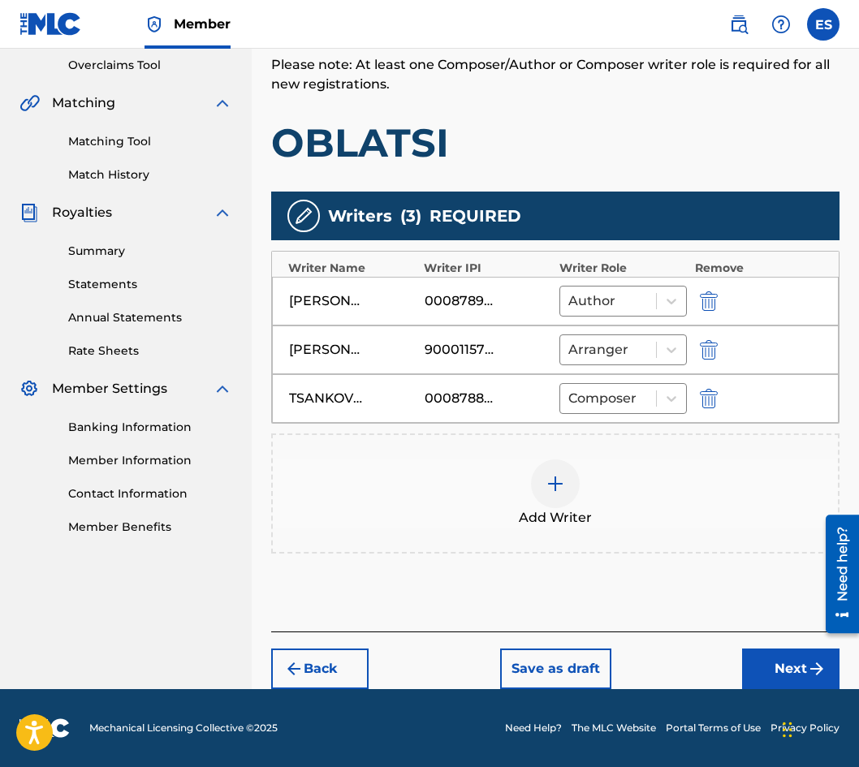
click at [788, 652] on button "Next" at bounding box center [790, 669] width 97 height 41
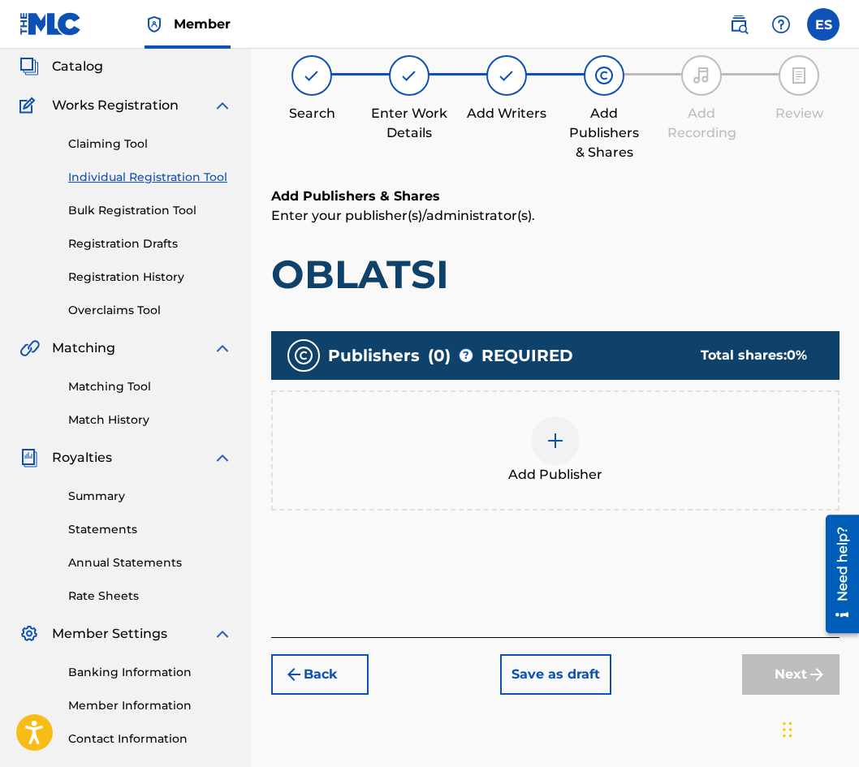
scroll to position [73, 0]
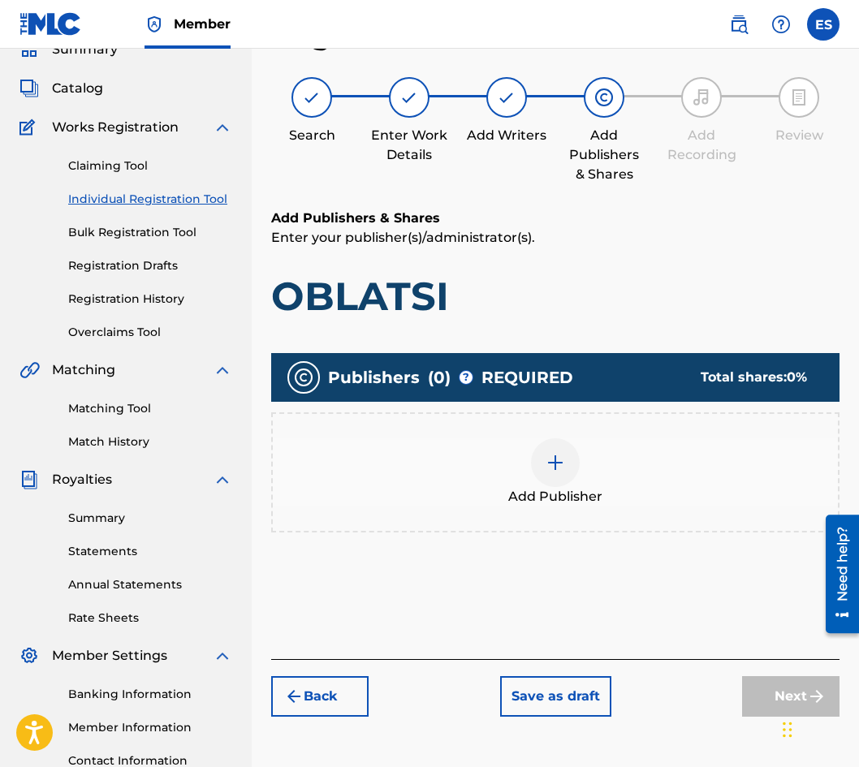
click at [544, 535] on div "Publishers ( 0 ) ? REQUIRED Total shares: 0 % Add Publisher" at bounding box center [555, 451] width 568 height 196
click at [571, 482] on div "Add Publisher" at bounding box center [555, 472] width 565 height 68
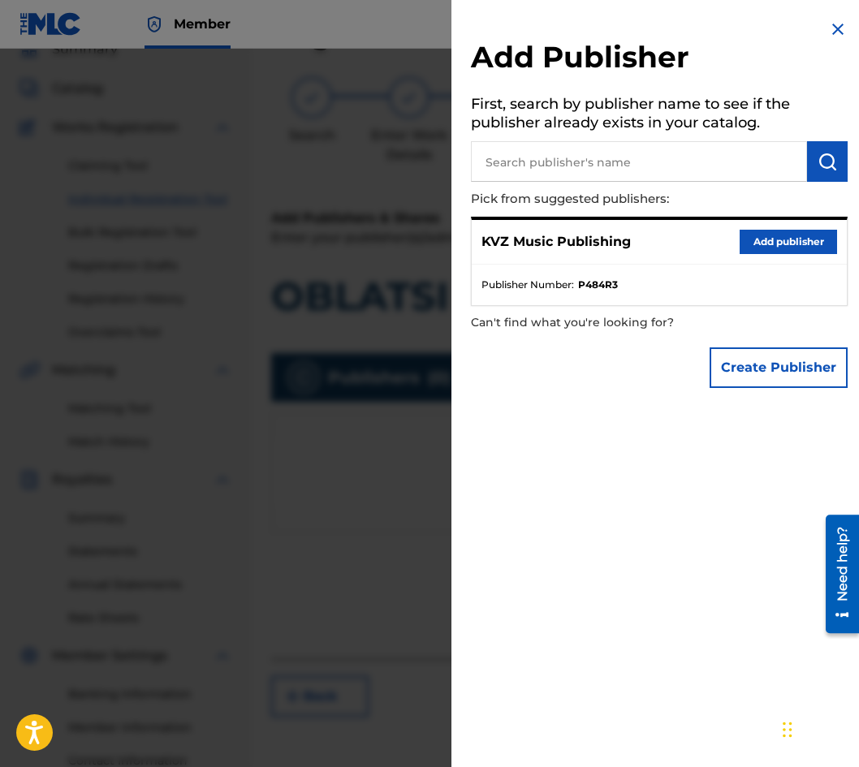
click at [757, 248] on button "Add publisher" at bounding box center [788, 242] width 97 height 24
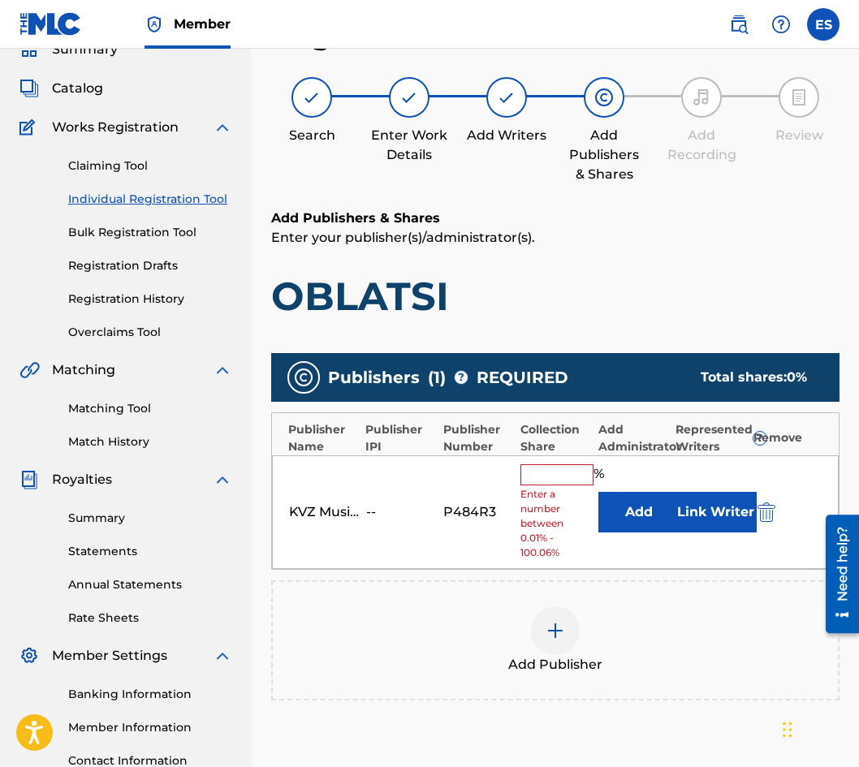
click at [546, 474] on input "text" at bounding box center [556, 474] width 73 height 21
type input "50"
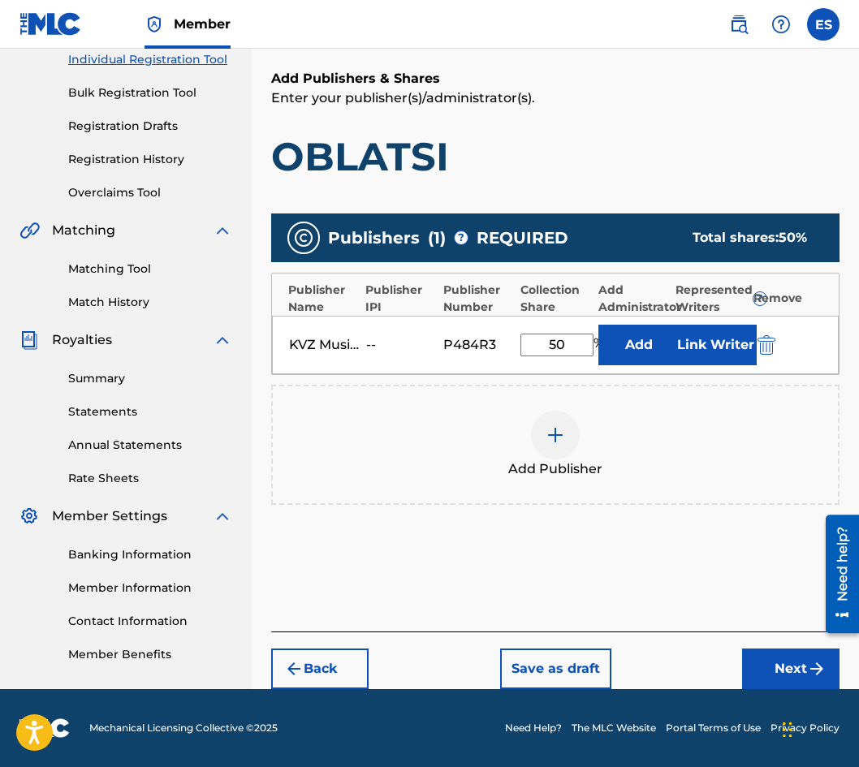
click at [767, 663] on button "Next" at bounding box center [790, 669] width 97 height 41
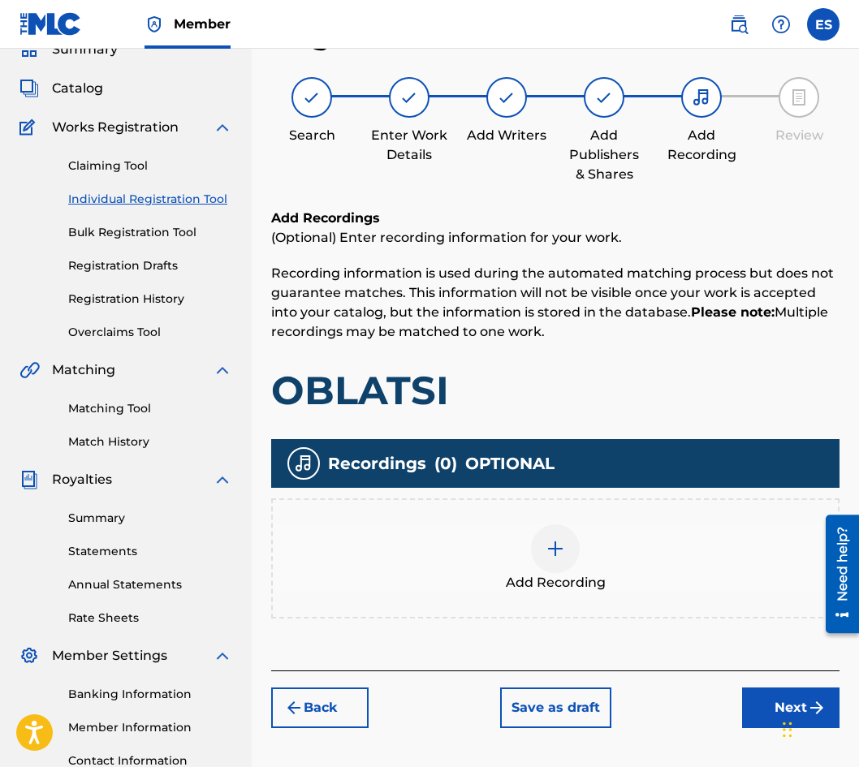
click at [581, 563] on div "Add Recording" at bounding box center [555, 558] width 565 height 68
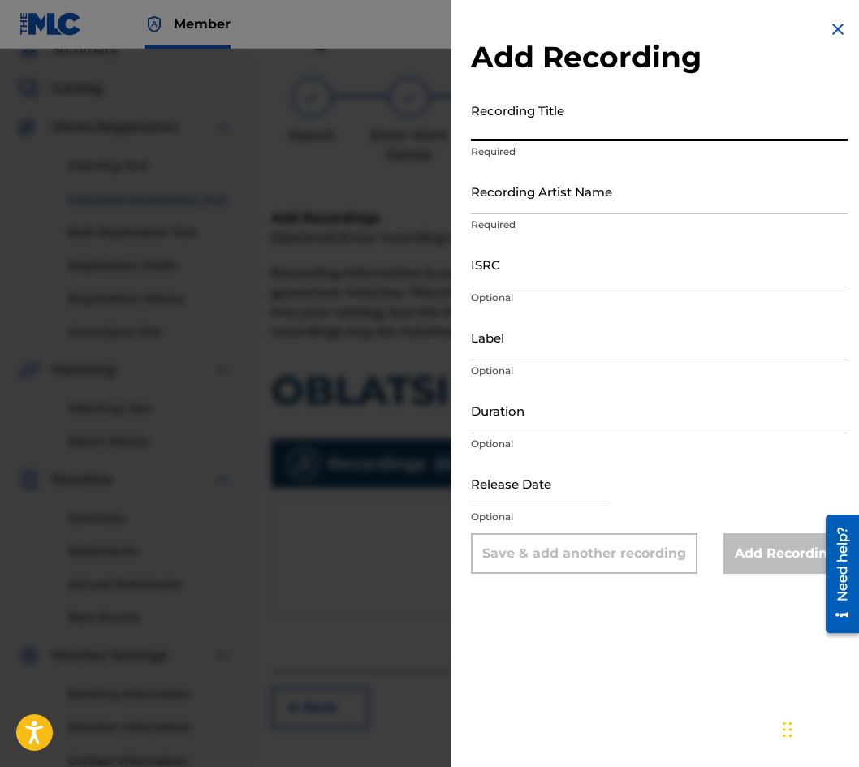
drag, startPoint x: 555, startPoint y: 141, endPoint x: 556, endPoint y: 130, distance: 11.4
paste input "OBLATSI"
type input "OBLATSI"
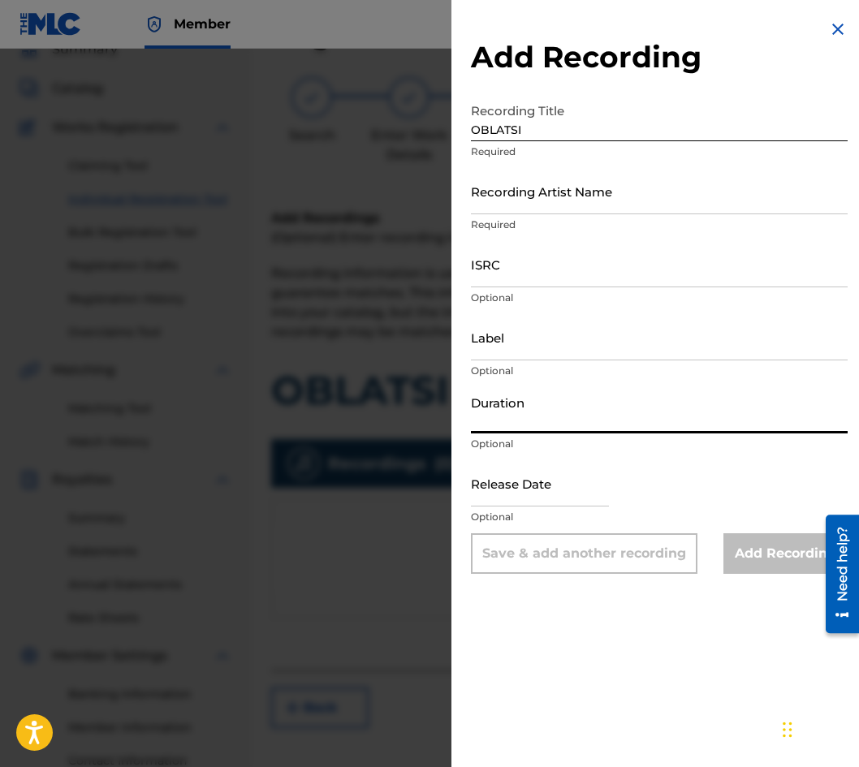
paste input "04:23"
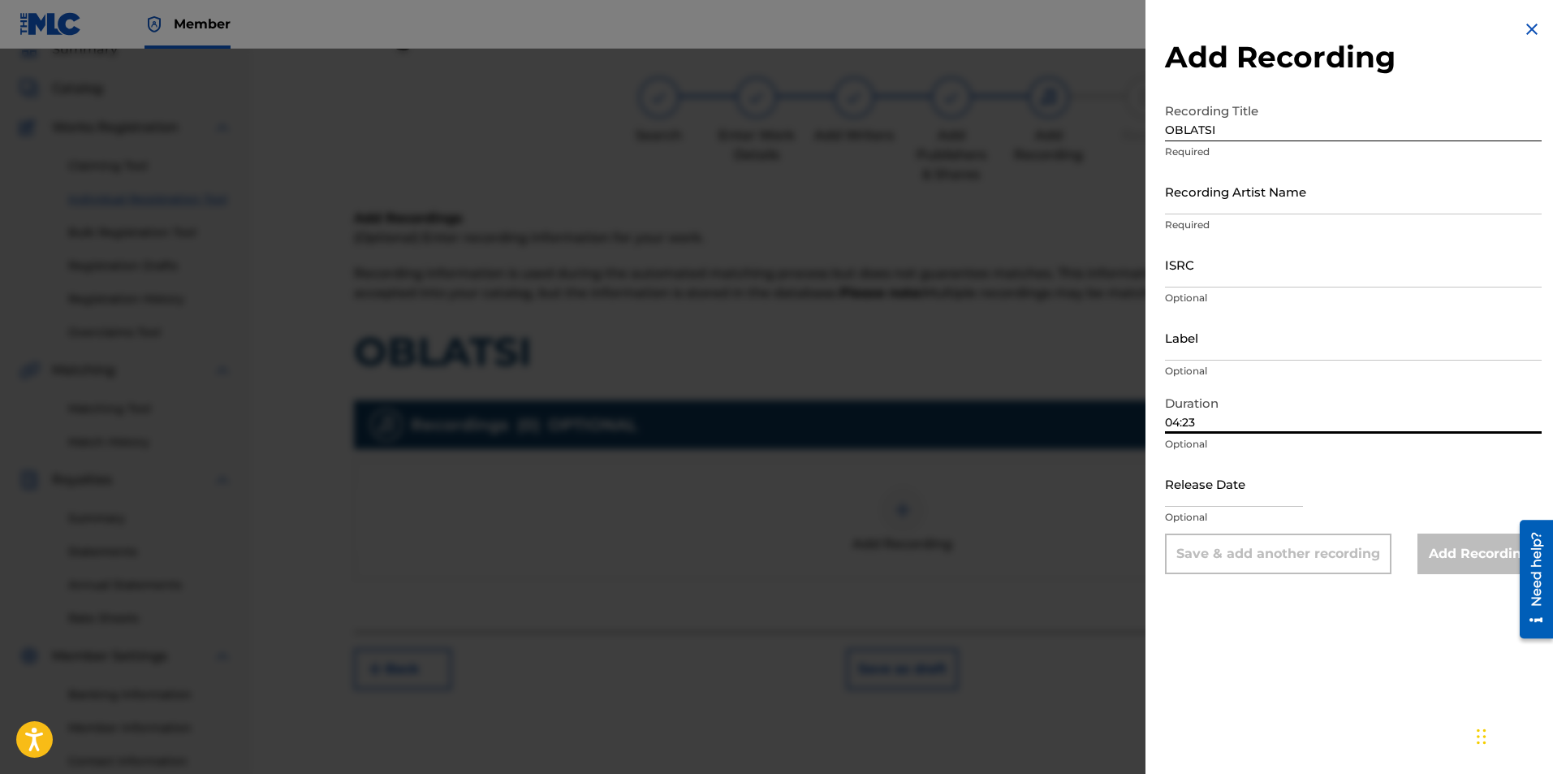
type input "04:23"
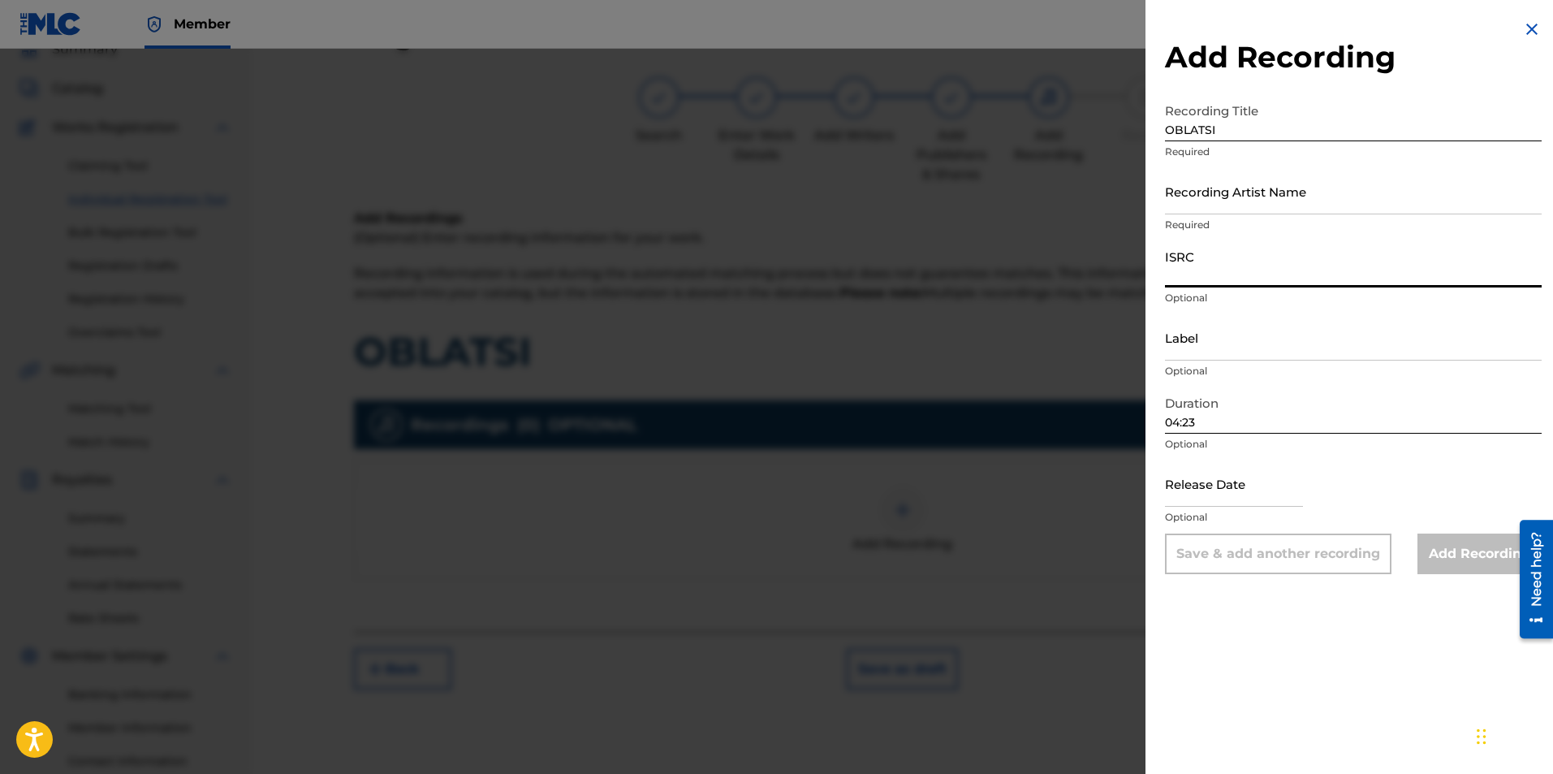
paste input "BGA262177599"
type input "BGA262177599"
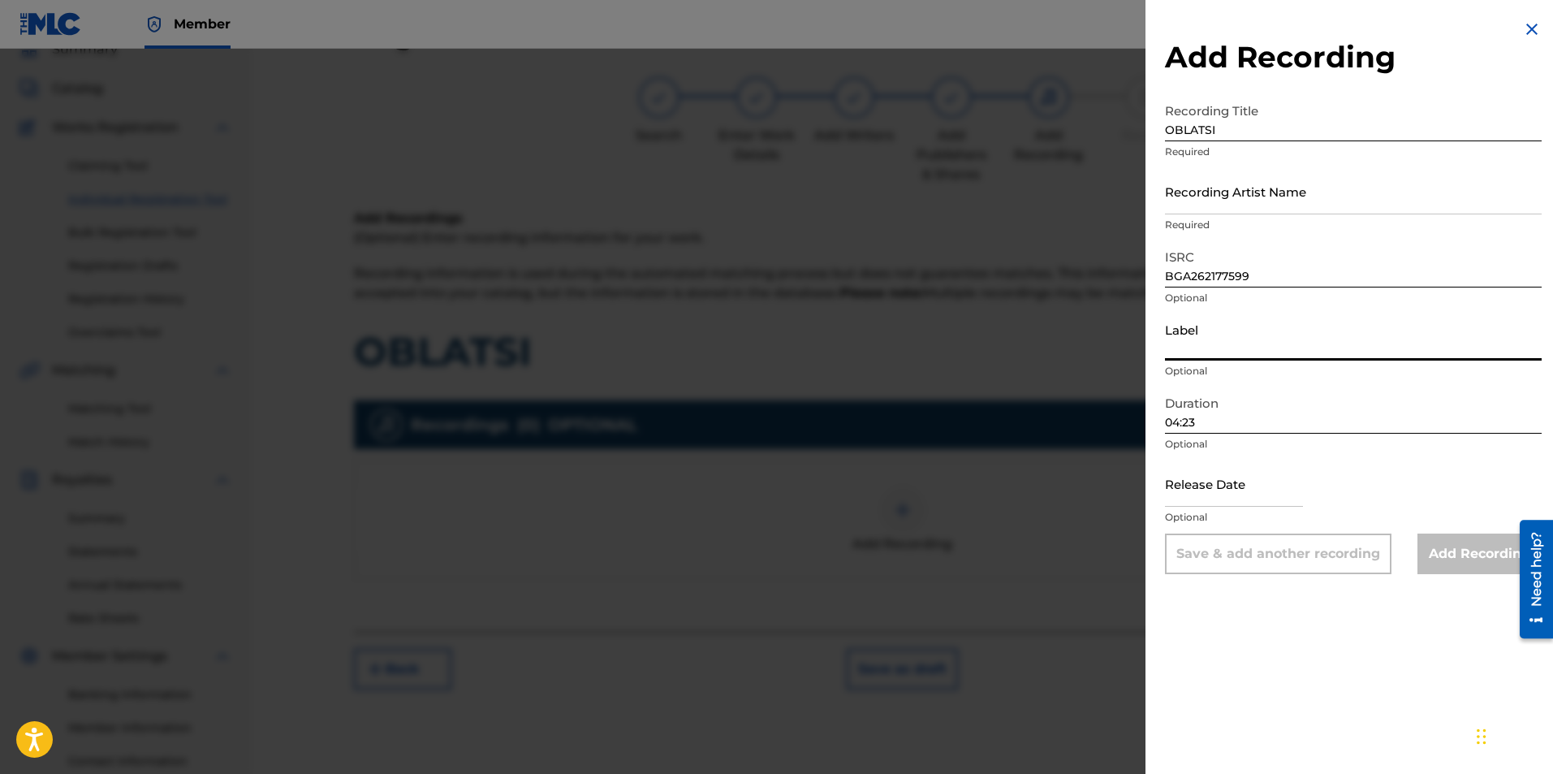
paste input "MIK BALKANTON AD"
type input "MIK BALKANTON AD"
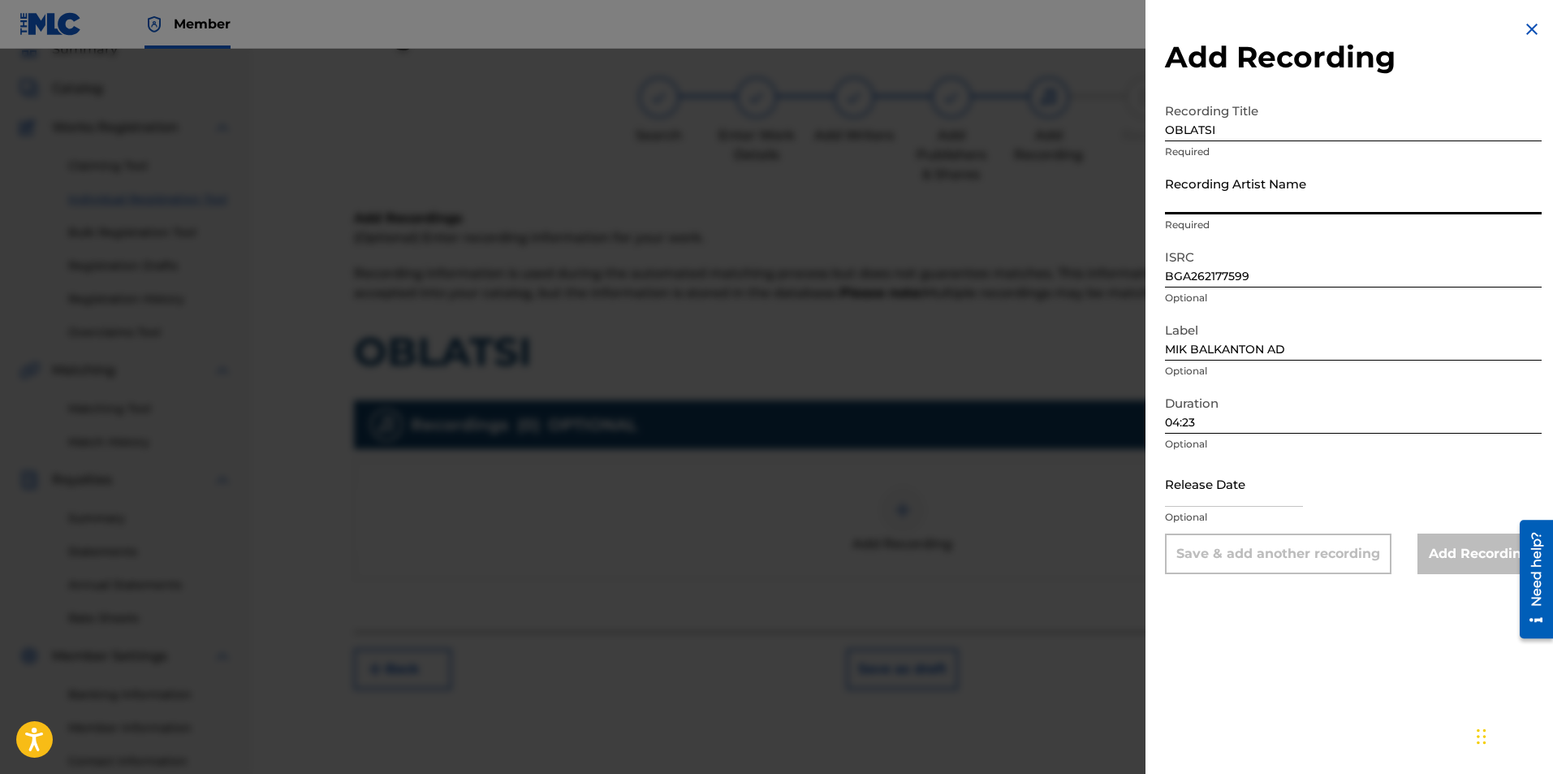
drag, startPoint x: 1229, startPoint y: 166, endPoint x: 1306, endPoint y: 205, distance: 85.7
paste input "[PERSON_NAME] & Vokalen kvartet Do-Re-Mi-Fa & Estraden orkestar na balgarskoto …"
drag, startPoint x: 1358, startPoint y: 196, endPoint x: 1329, endPoint y: 190, distance: 29.9
click at [1329, 190] on input "[PERSON_NAME] & Vokalen kvartet Do-Re-Mi-Fa & Estraden orkestar na balgarskoto …" at bounding box center [1353, 191] width 377 height 46
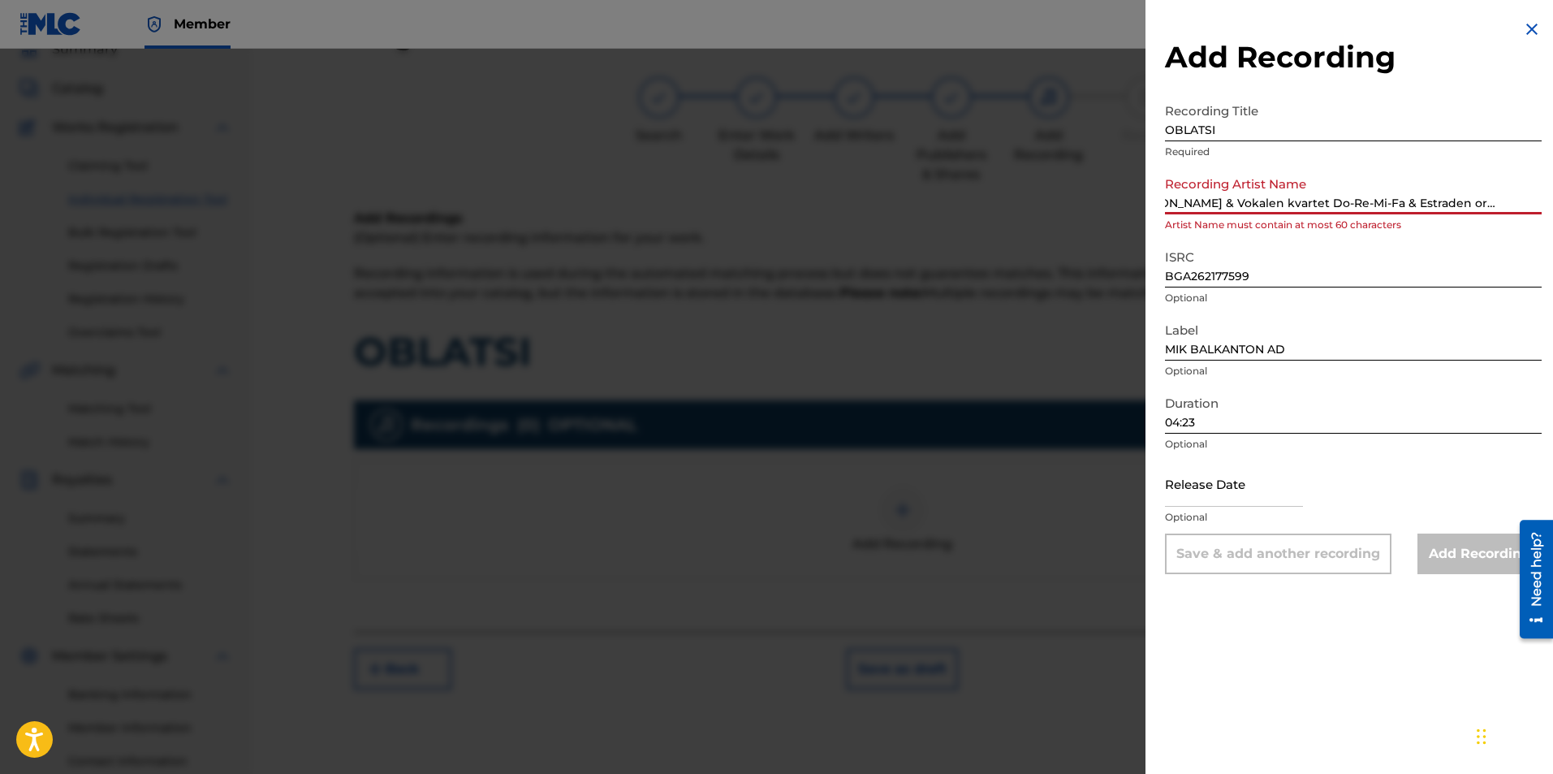
scroll to position [0, 0]
click at [1326, 201] on input "[PERSON_NAME] & Vokalen kvartet Do-Re-Mi-Fa & Estraden ork. na balgarskoto radi…" at bounding box center [1353, 191] width 377 height 46
click at [1327, 199] on input "[PERSON_NAME] & Vokalen kvartet Do-Re-Mi-Fa & Estraden ork. na balgarskoto radi…" at bounding box center [1353, 191] width 377 height 46
click at [1333, 199] on input "[PERSON_NAME] & Vokalen kvartet Do-Re-Mi-Fa & Estraden ork. na balgarskoto radi…" at bounding box center [1353, 191] width 377 height 46
drag, startPoint x: 1328, startPoint y: 197, endPoint x: 1308, endPoint y: 196, distance: 20.3
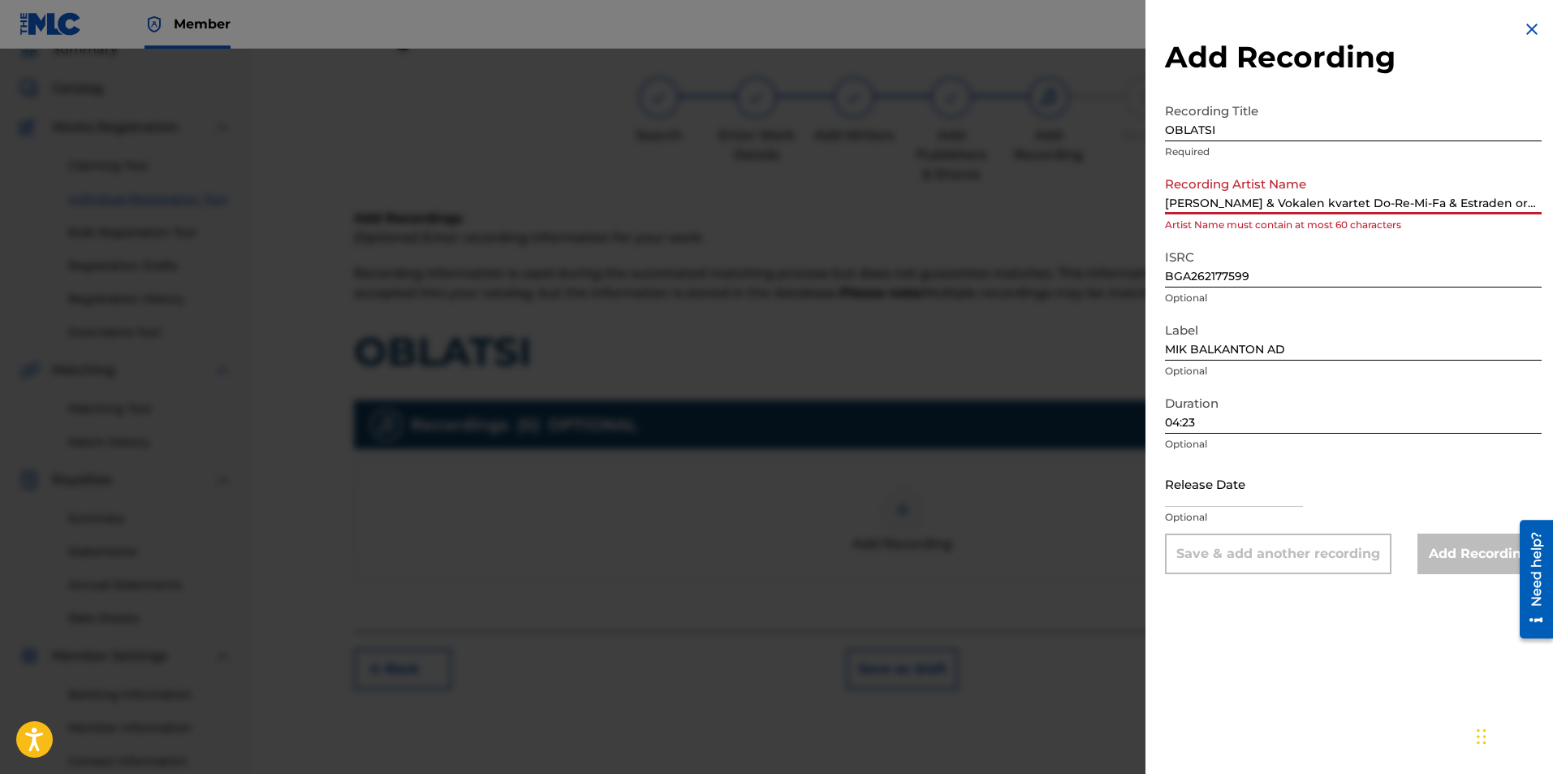
click at [1308, 196] on input "[PERSON_NAME] & Vokalen kvartet Do-Re-Mi-Fa & Estraden ork. na balgarskoto radi…" at bounding box center [1353, 191] width 377 height 46
drag, startPoint x: 1447, startPoint y: 196, endPoint x: 1405, endPoint y: 192, distance: 42.4
click at [1405, 192] on input "[PERSON_NAME] & Vok. kvartet Do-Re-Mi-Fa & Estraden ork. na balgarskoto radio i…" at bounding box center [1353, 191] width 377 height 46
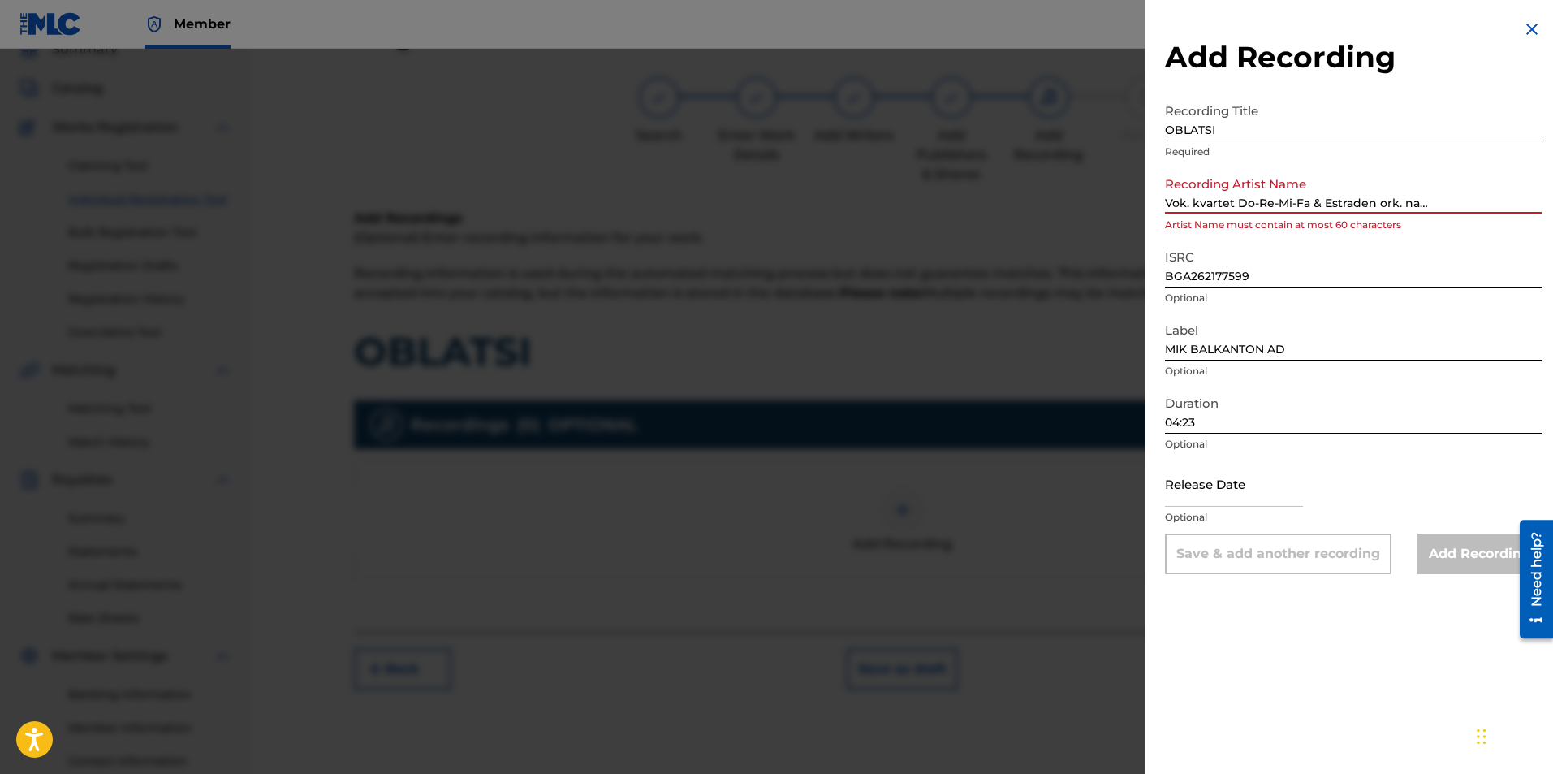
drag, startPoint x: 1532, startPoint y: 198, endPoint x: 1504, endPoint y: 189, distance: 29.0
click at [1504, 189] on input "[PERSON_NAME] & Vok. kvartet Do-Re-Mi-Fa & Estraden ork. na balg. radio i telev…" at bounding box center [1353, 191] width 377 height 46
click at [1253, 198] on input "[PERSON_NAME] & Vok. kvartet Do-Re-Mi-Fa & Estraden ork. na balg. radio i tel." at bounding box center [1353, 191] width 377 height 46
click at [1271, 198] on input "[PERSON_NAME] & Vok. kvartet Do-Re-Mi-Fa & Estraden ork. na balg. radio i tel." at bounding box center [1353, 191] width 377 height 46
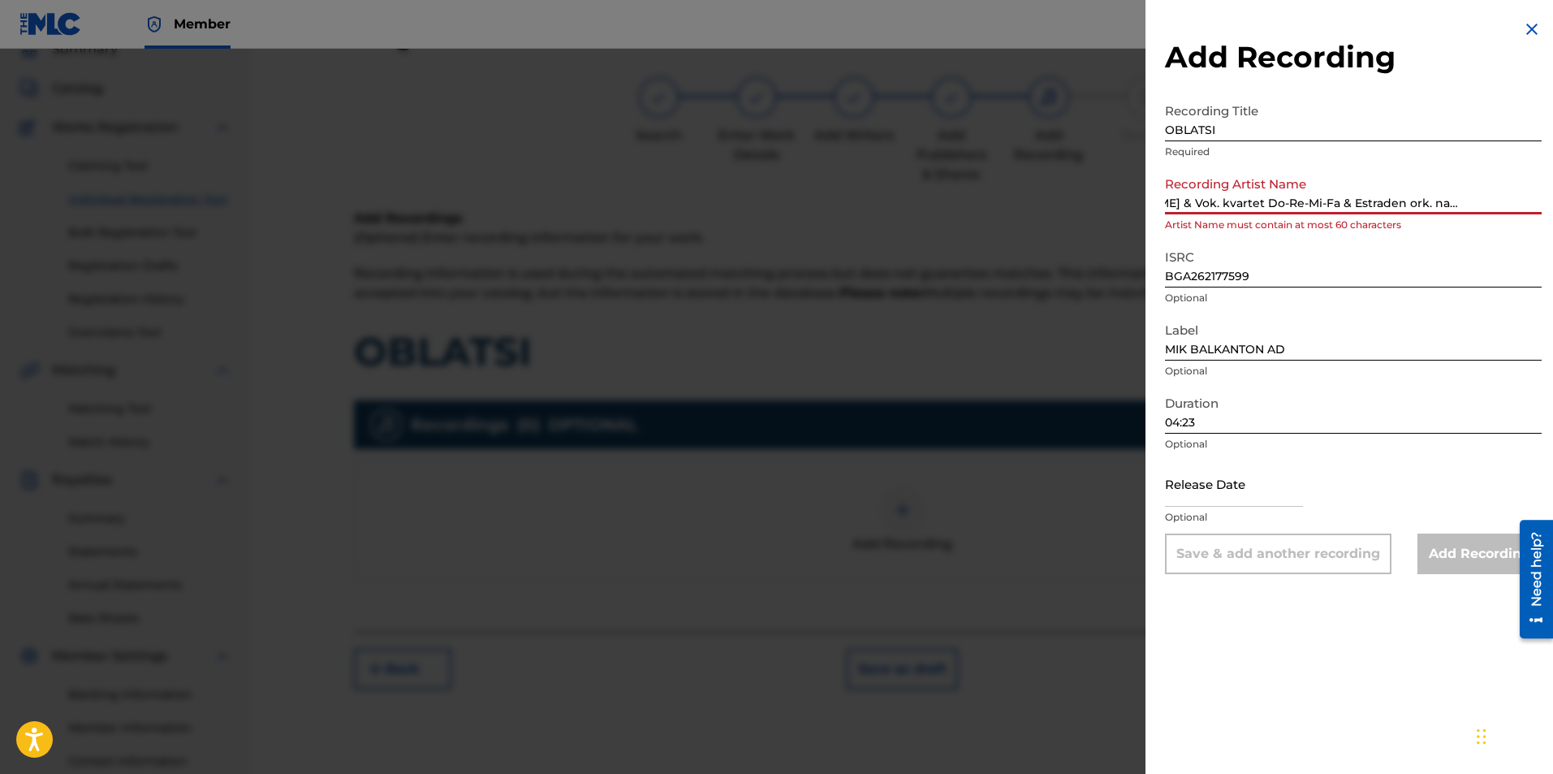
click at [1256, 198] on input "[PERSON_NAME] & Vok. kvartet Do-Re-Mi-Fa & Estraden ork. na balg. radio i tel." at bounding box center [1353, 191] width 377 height 46
click at [1263, 198] on input "[PERSON_NAME] & Vok. kvartet Do-Re-Mi-Fa & Estraden ork. na balg. radio i tel." at bounding box center [1353, 191] width 377 height 46
drag, startPoint x: 1269, startPoint y: 199, endPoint x: 1337, endPoint y: 199, distance: 68.2
click at [1337, 199] on input "[PERSON_NAME] & Vok. kvartet Do-Re-Mi-Fa & Estraden ork. na balg. radio i tel." at bounding box center [1353, 191] width 377 height 46
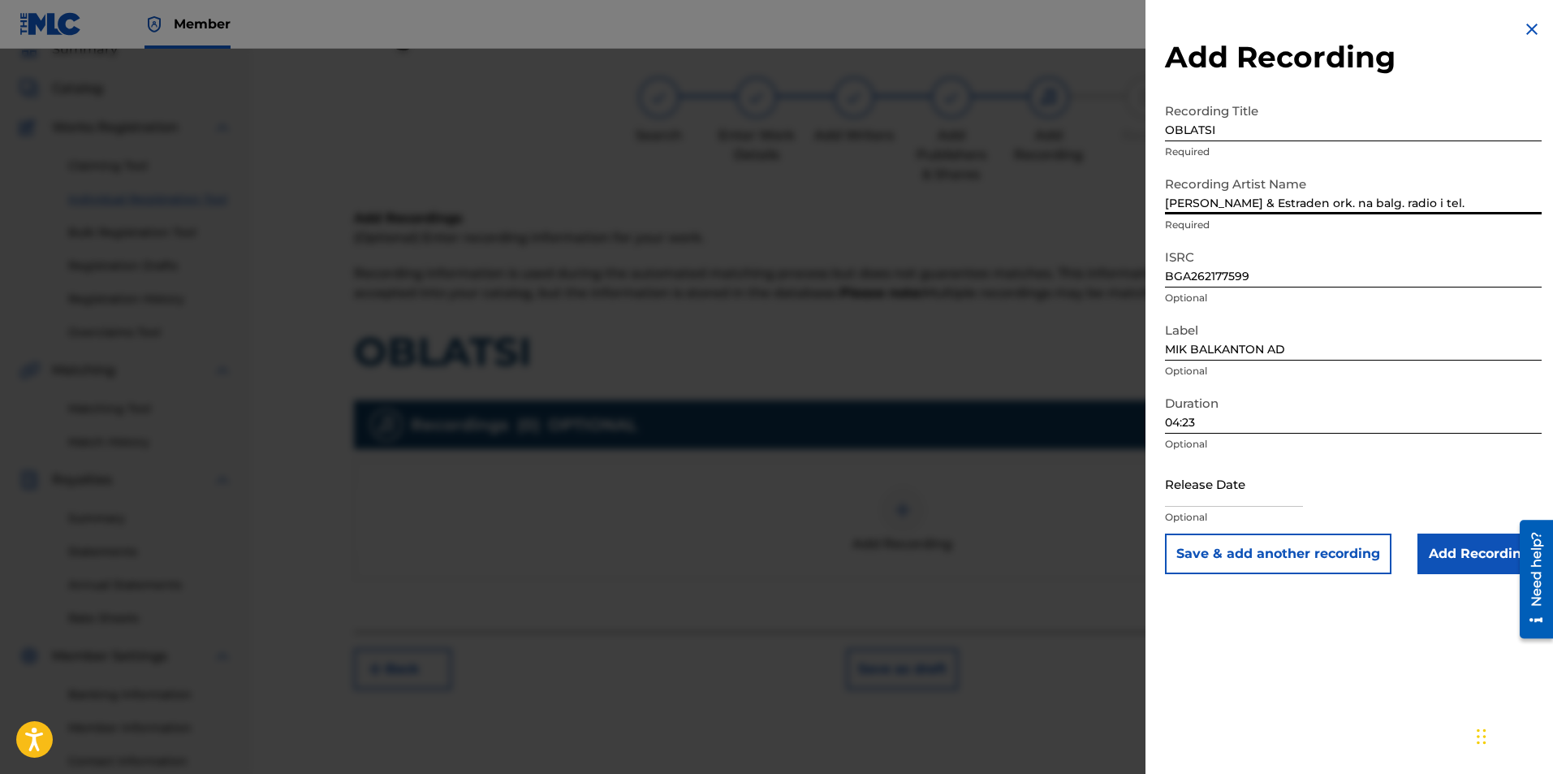
click at [1306, 205] on input "[PERSON_NAME] & Estraden ork. na balg. radio i tel." at bounding box center [1353, 191] width 377 height 46
paste input "Vokalen kvartet Do-Re-Mi-Fa & Estraden orkestar na balgarskoto radio i televizia"
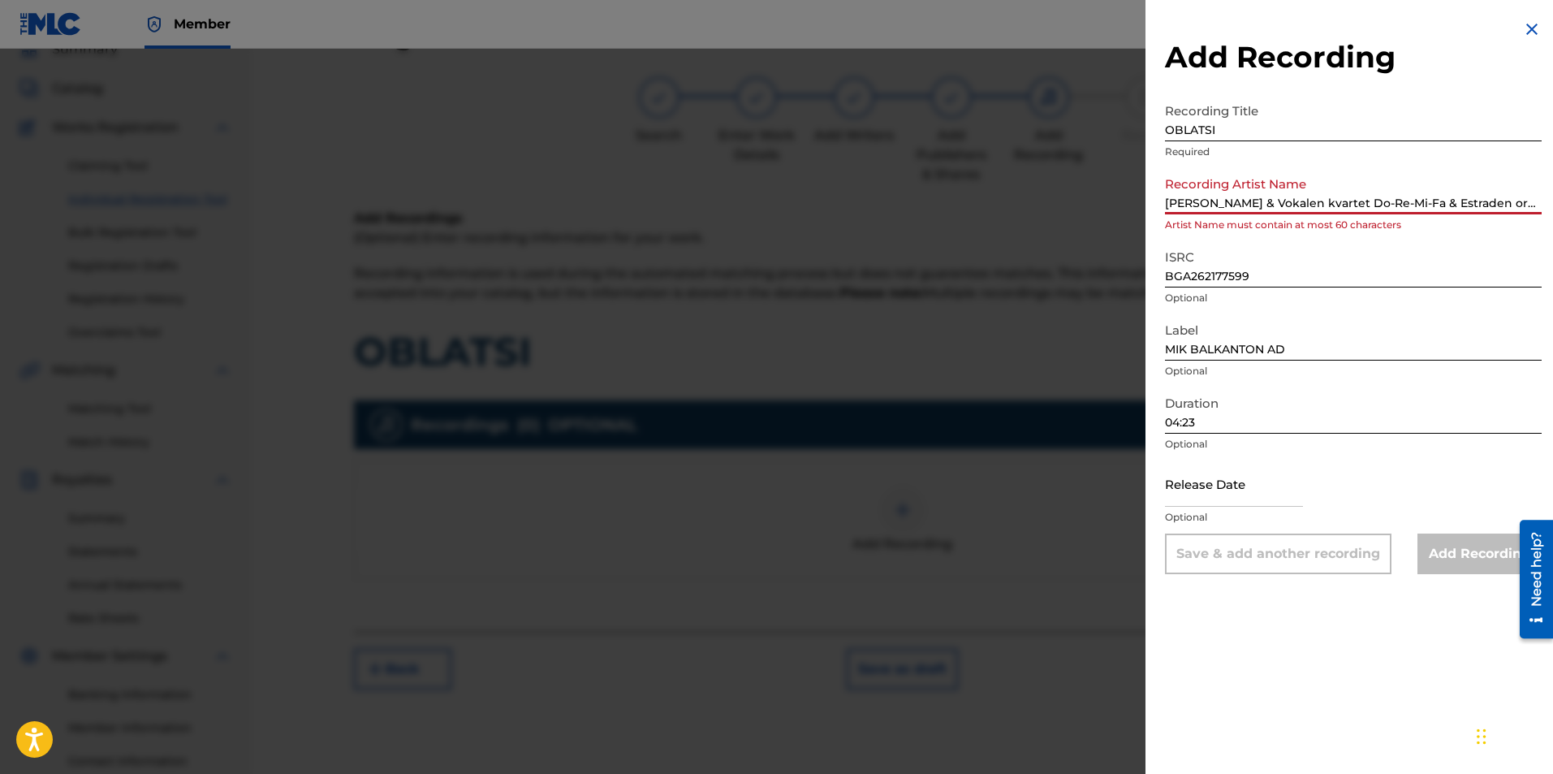
scroll to position [0, 205]
drag, startPoint x: 1267, startPoint y: 201, endPoint x: 1306, endPoint y: 200, distance: 39.0
click at [1306, 200] on input "[PERSON_NAME] & Vokalen kvartet Do-Re-Mi-Fa & Estraden orkestar na balgarskoto …" at bounding box center [1353, 191] width 377 height 46
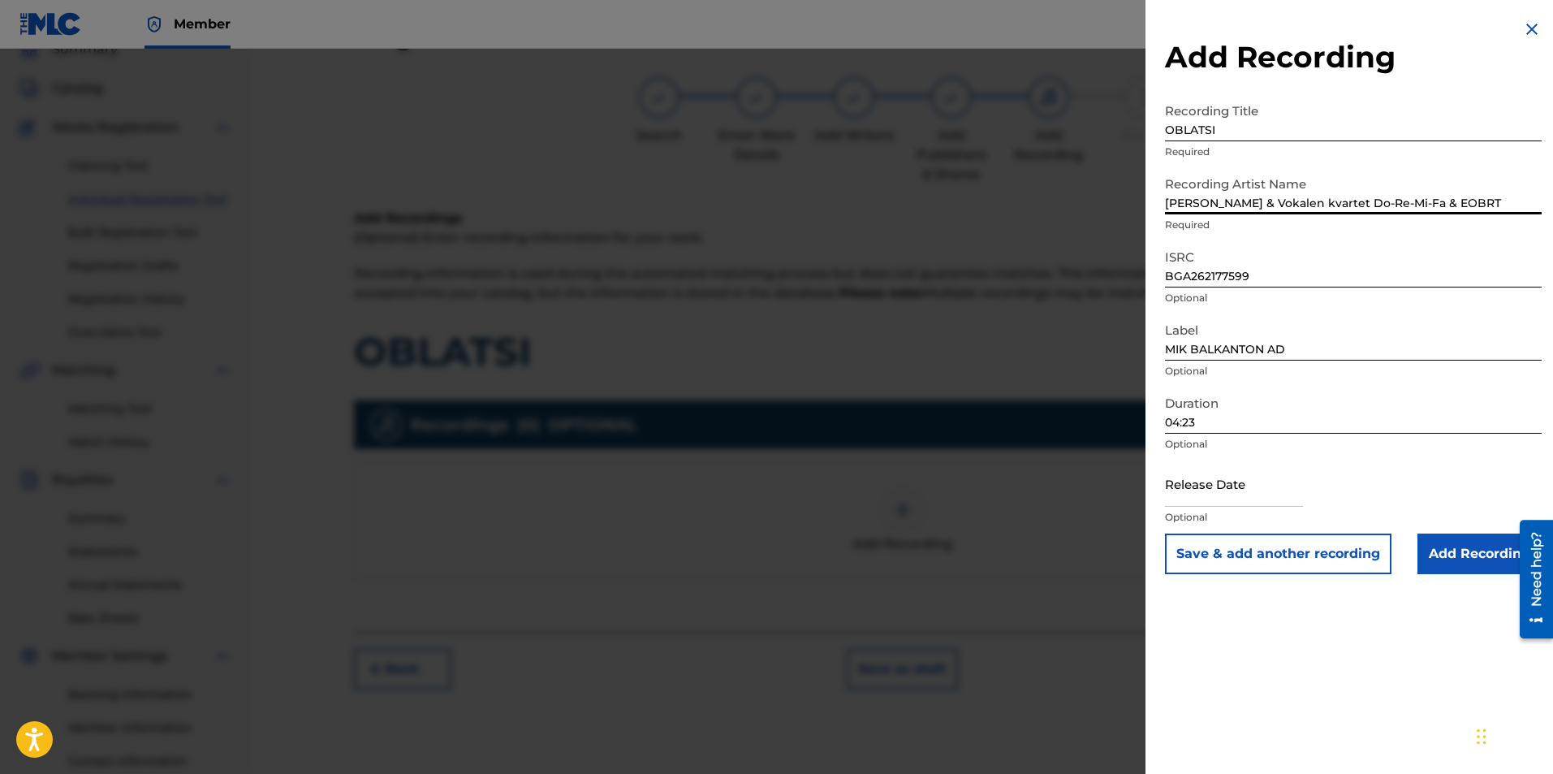
type input "[PERSON_NAME] & Vokalen kvartet Do-Re-Mi-Fa & EOBRT"
click at [1435, 547] on input "Add Recording" at bounding box center [1480, 553] width 124 height 41
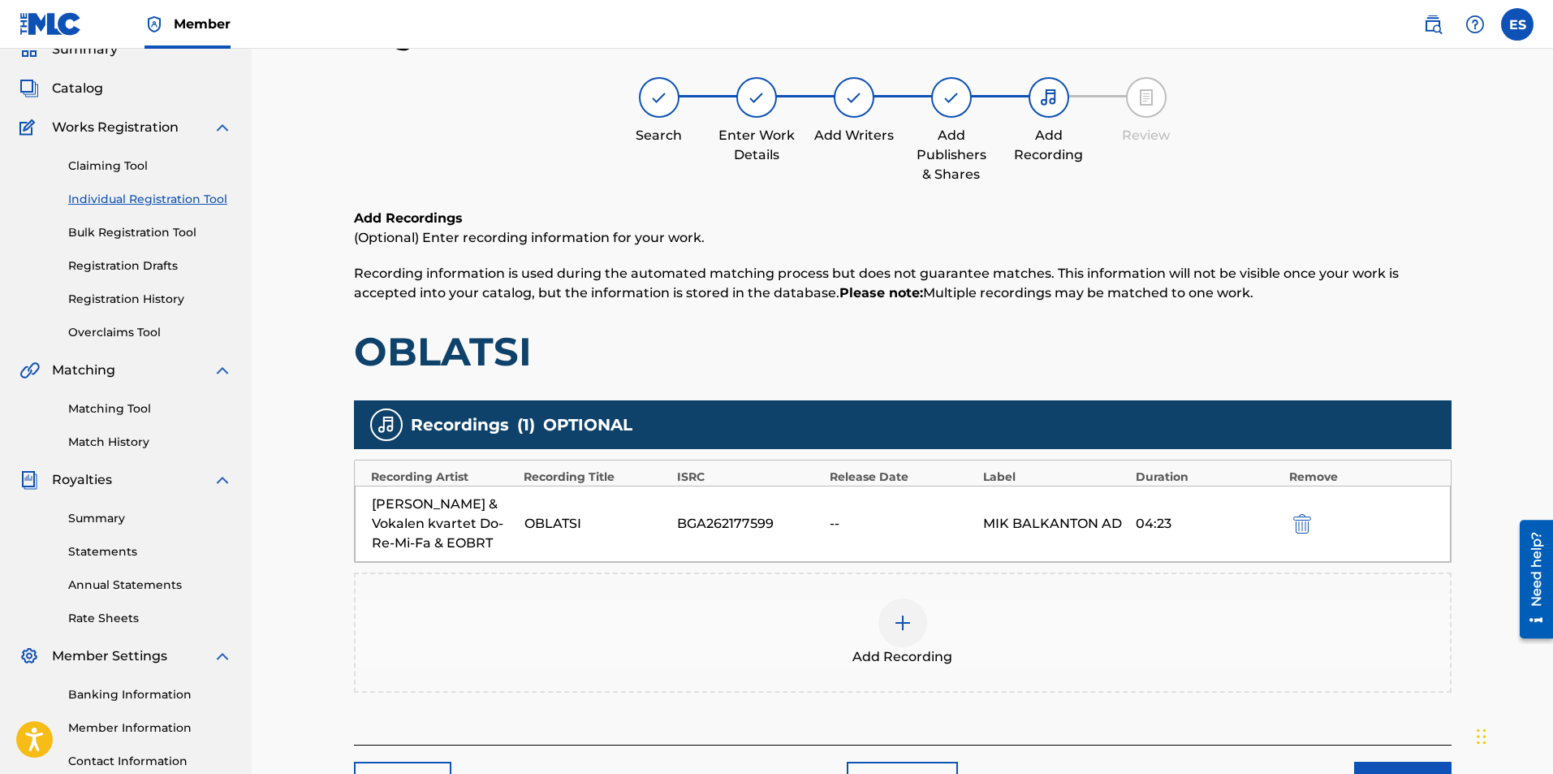
click at [972, 582] on div "Add Recording" at bounding box center [903, 632] width 1098 height 120
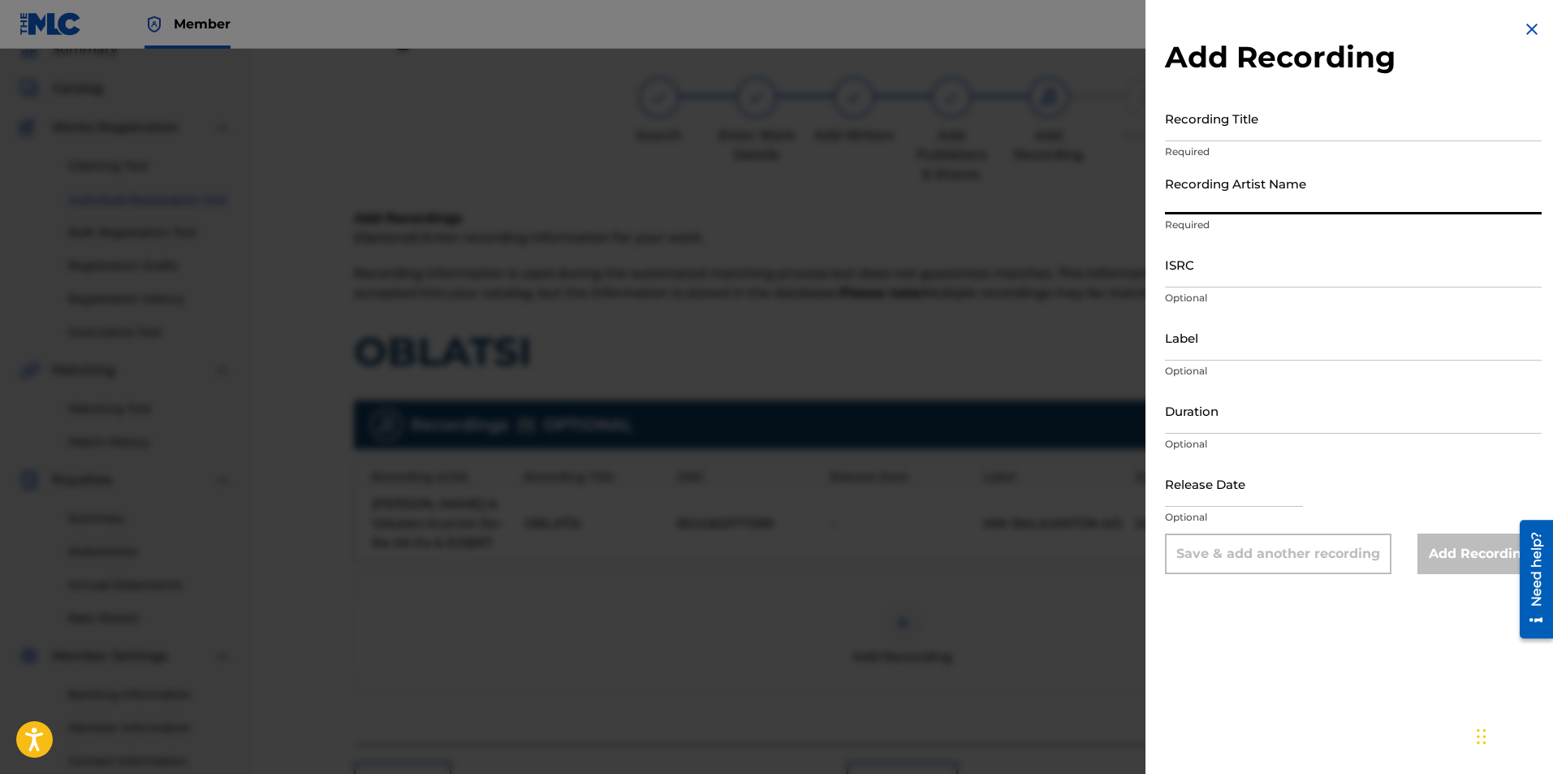
paste input "[PERSON_NAME] & Vokalen kvartet Do-Re-Mi-Fa & Estraden orkestar na balgarskoto …"
click at [1243, 199] on input "[PERSON_NAME] & Vokalen kvartet Do-Re-Mi-Fa & Estraden orkestar na balgarskoto …" at bounding box center [1353, 191] width 377 height 46
click at [1249, 195] on input "[PERSON_NAME] & Vokalen kvartet Do-Re-Mi-Fa & Estraden orkestar na balgarskoto …" at bounding box center [1353, 191] width 377 height 46
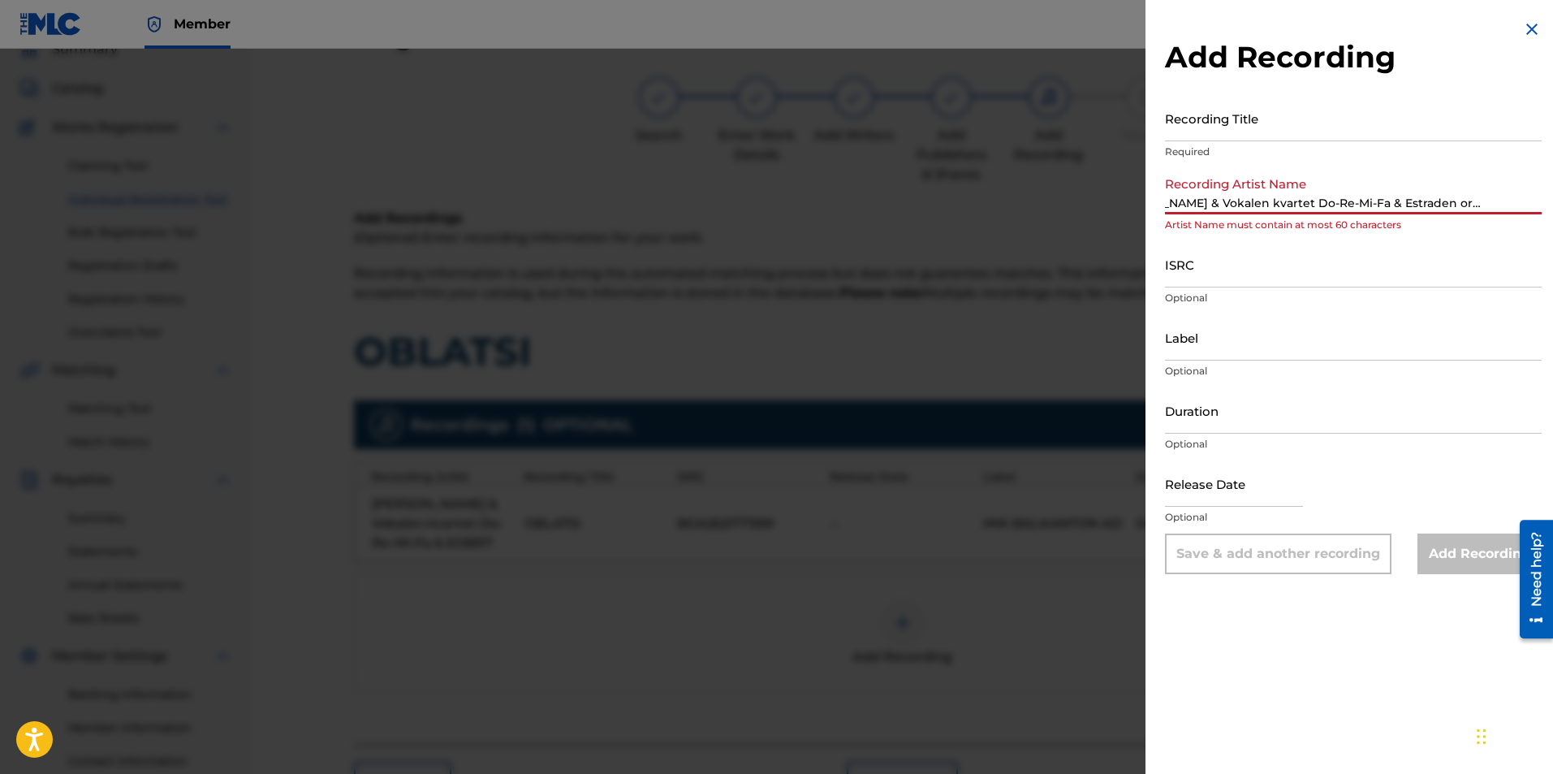
drag, startPoint x: 1256, startPoint y: 199, endPoint x: 1231, endPoint y: 196, distance: 25.3
click at [1231, 196] on input "[PERSON_NAME] & Vokalen kvartet Do-Re-Mi-Fa & Estraden orkestar na balgarskoto …" at bounding box center [1353, 191] width 377 height 46
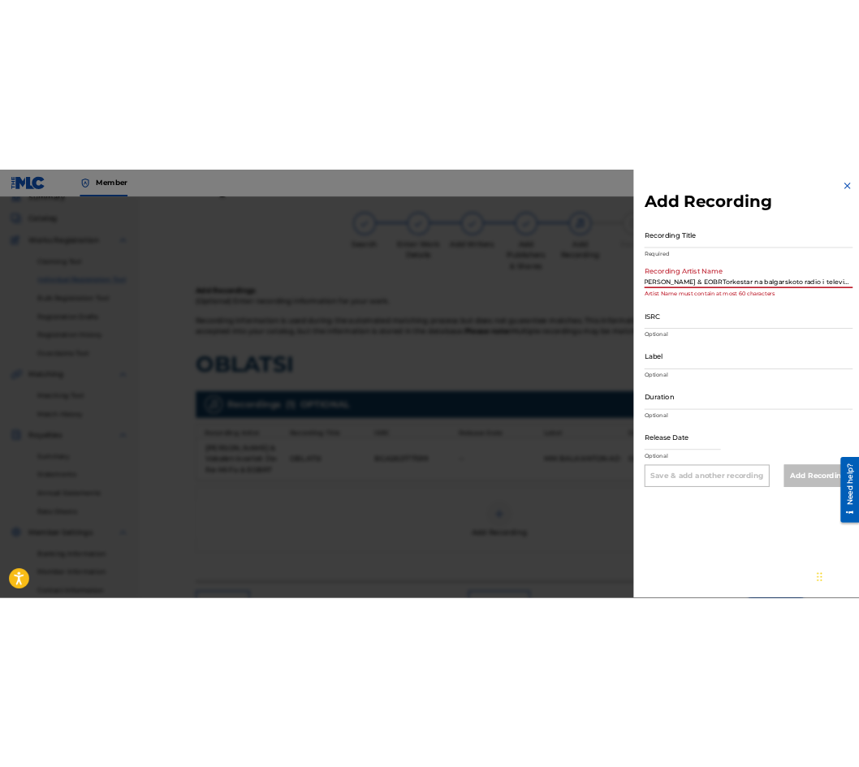
scroll to position [0, 0]
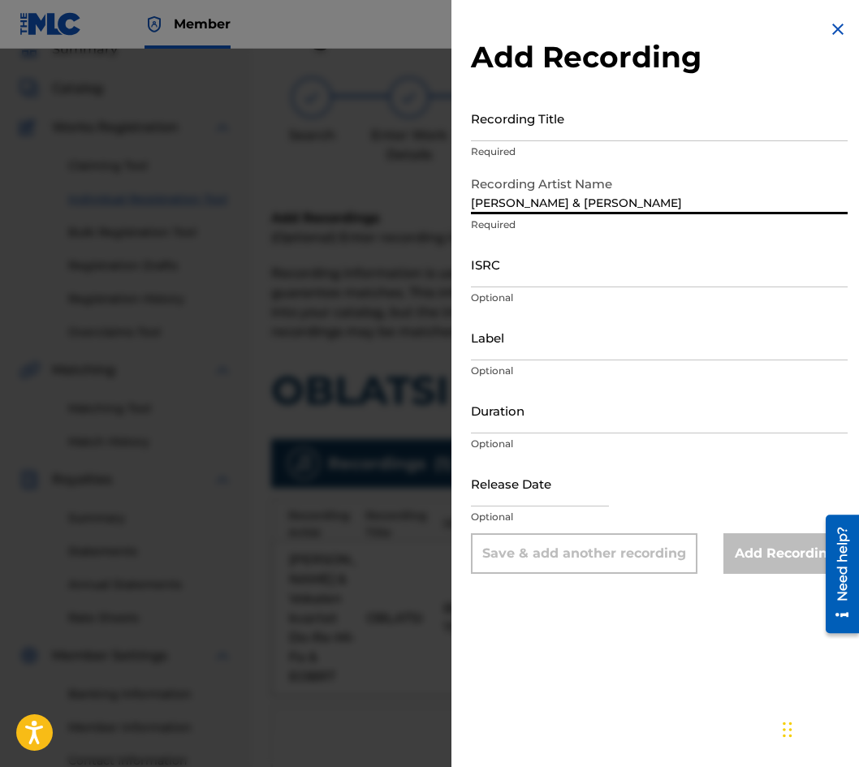
type input "[PERSON_NAME] & [PERSON_NAME]"
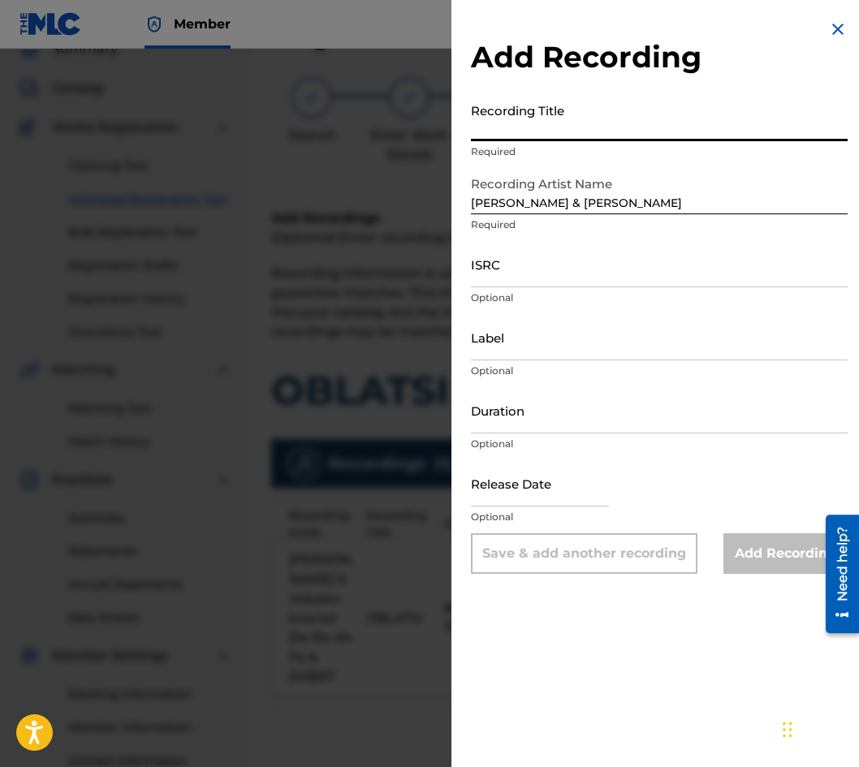
paste input "OBLATSI"
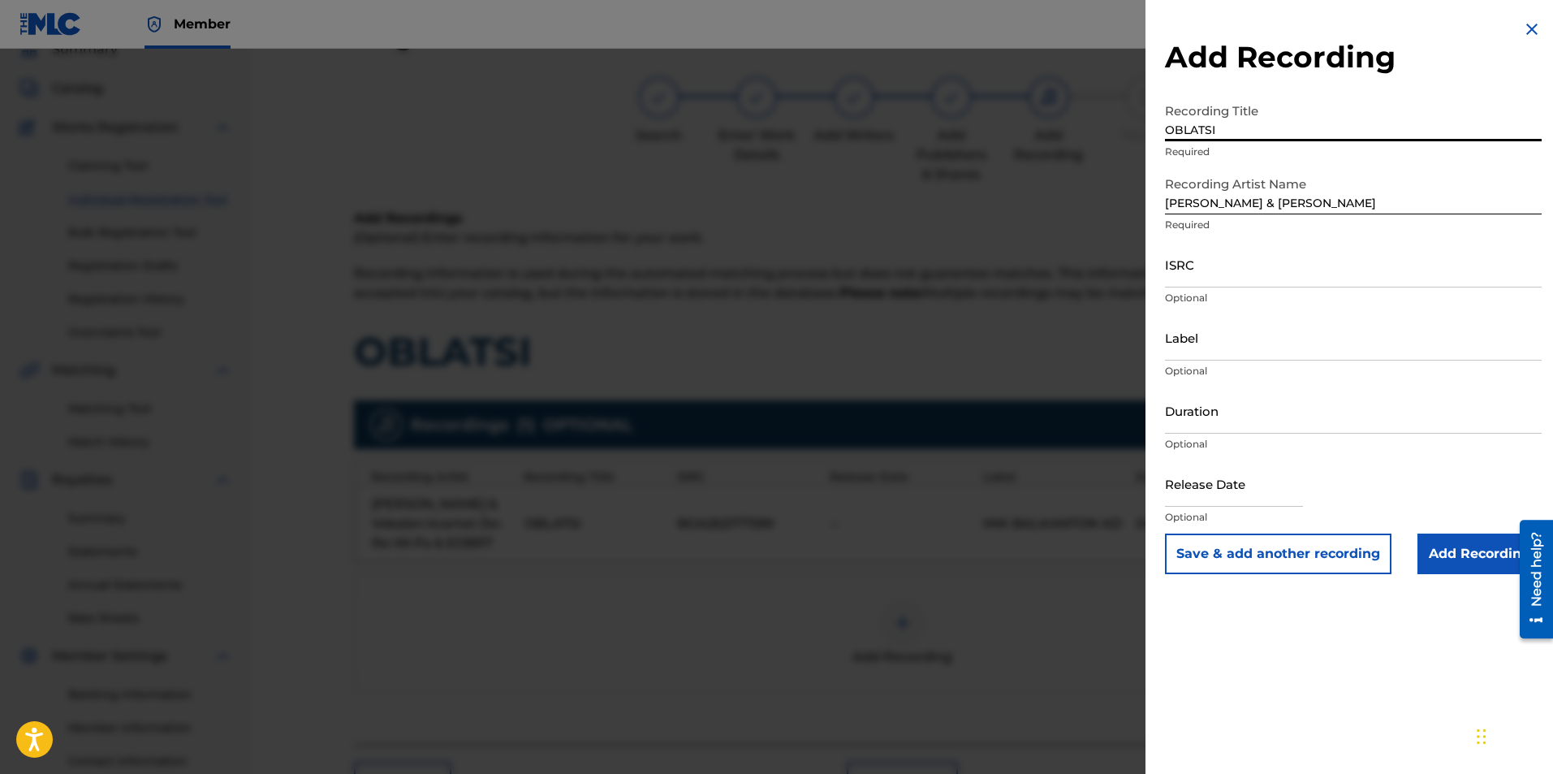
type input "OBLATSI"
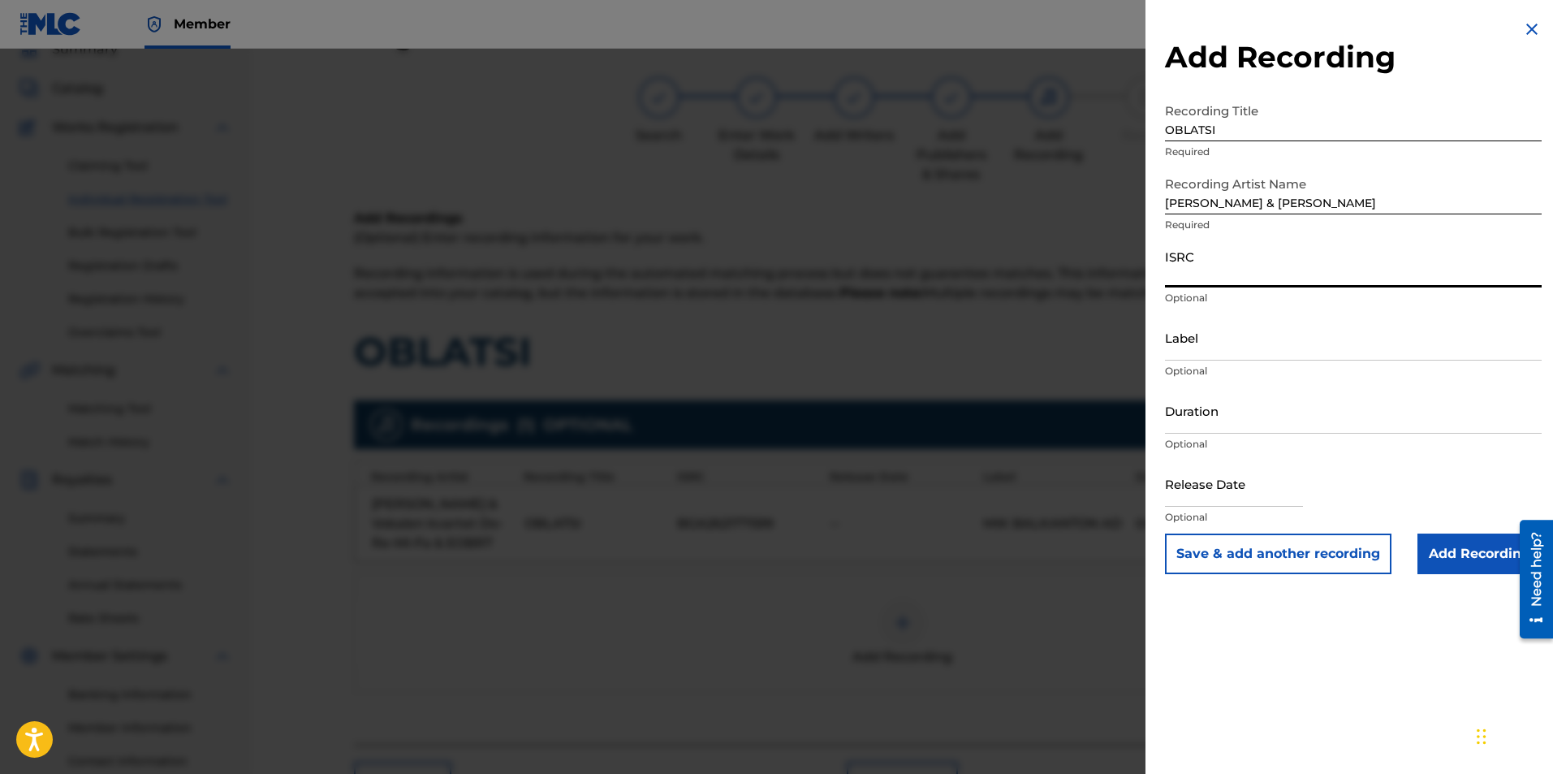
paste input "BGA672264602"
type input "BGA672264602"
drag, startPoint x: 1221, startPoint y: 361, endPoint x: 1221, endPoint y: 339, distance: 22.7
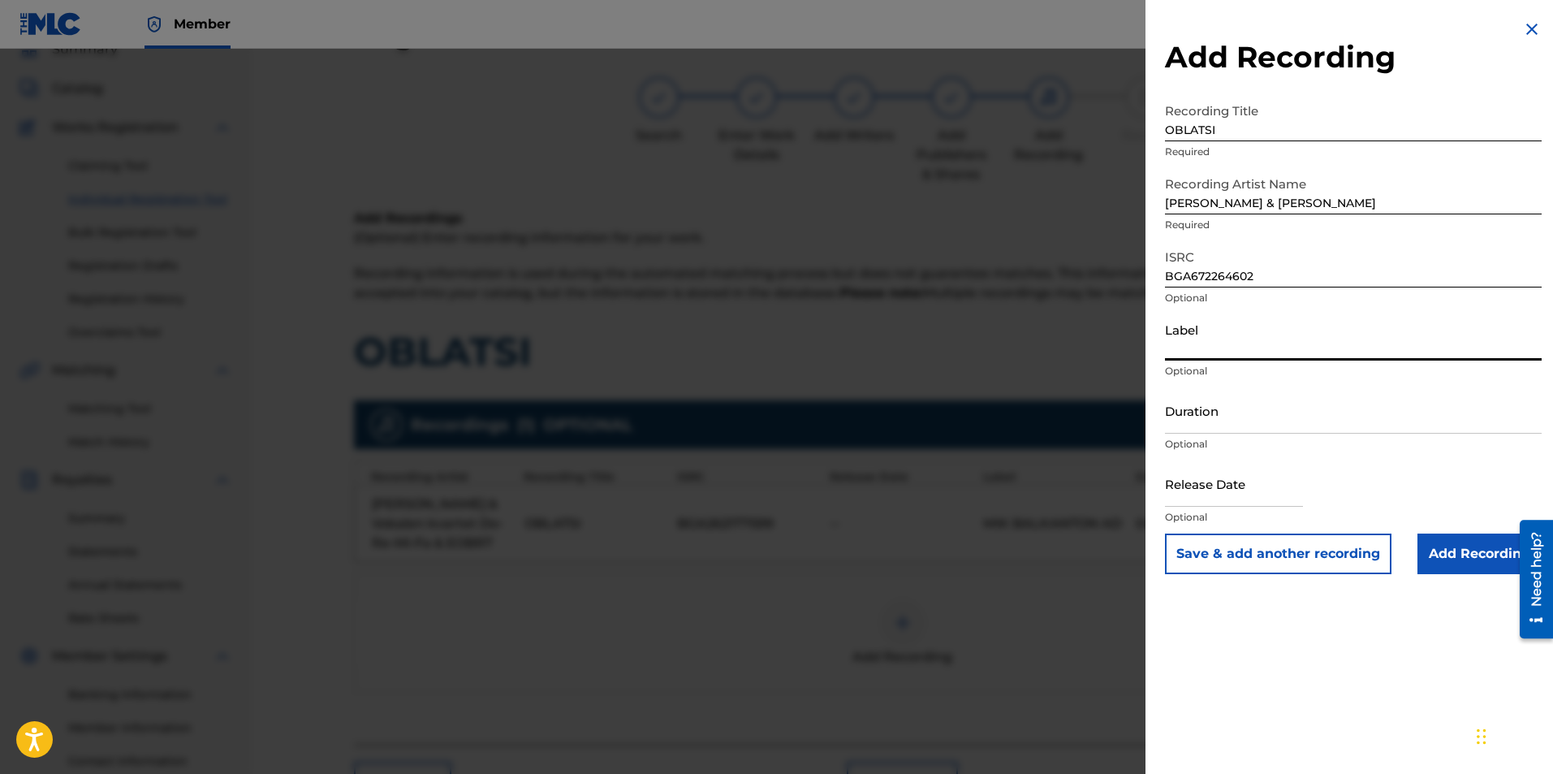
paste input "MIK BALKANTON AD"
type input "MIK BALKANTON AD"
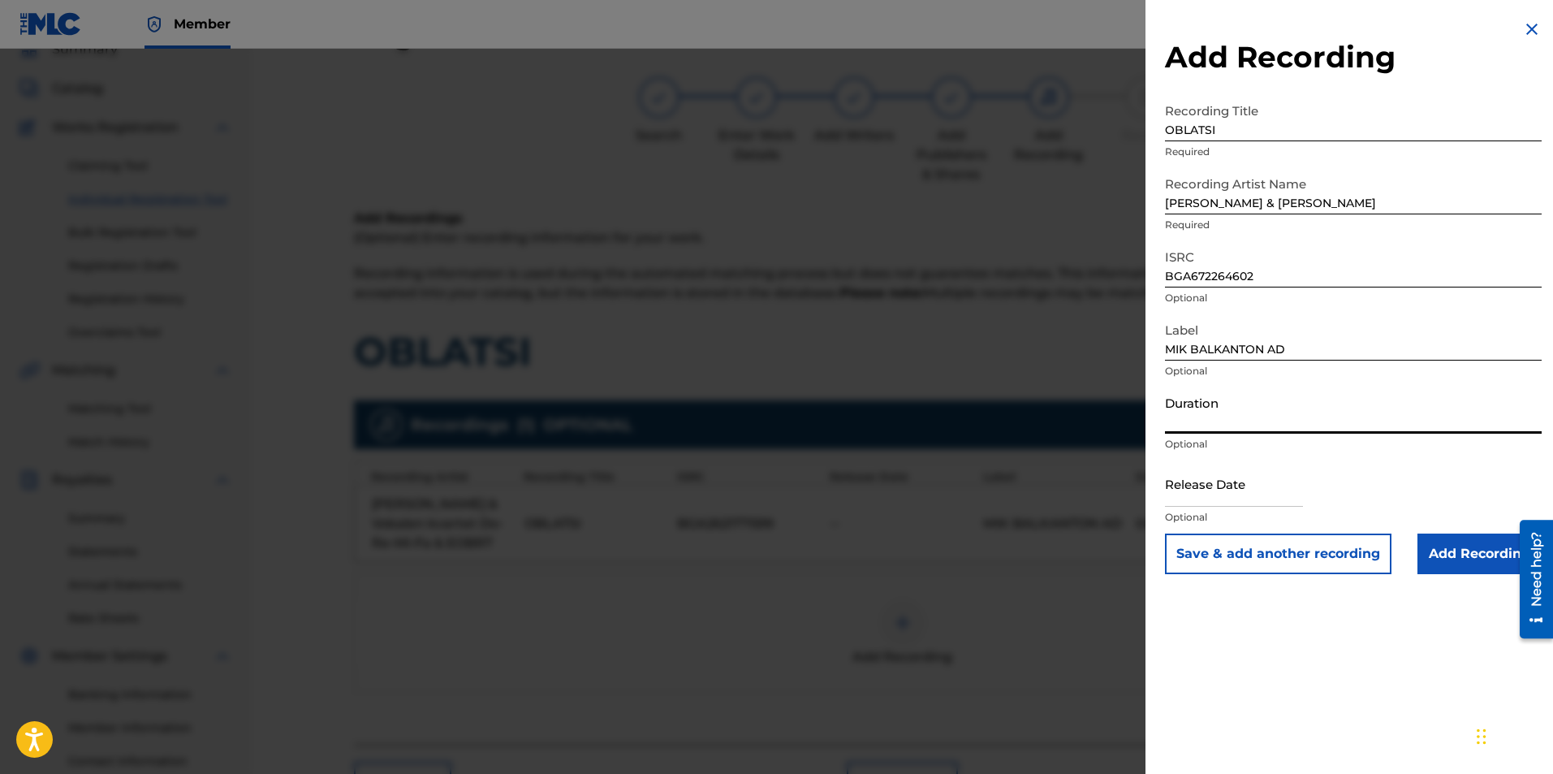
paste input "04:15"
type input "04:15"
click at [1447, 546] on input "Add Recording" at bounding box center [1480, 553] width 124 height 41
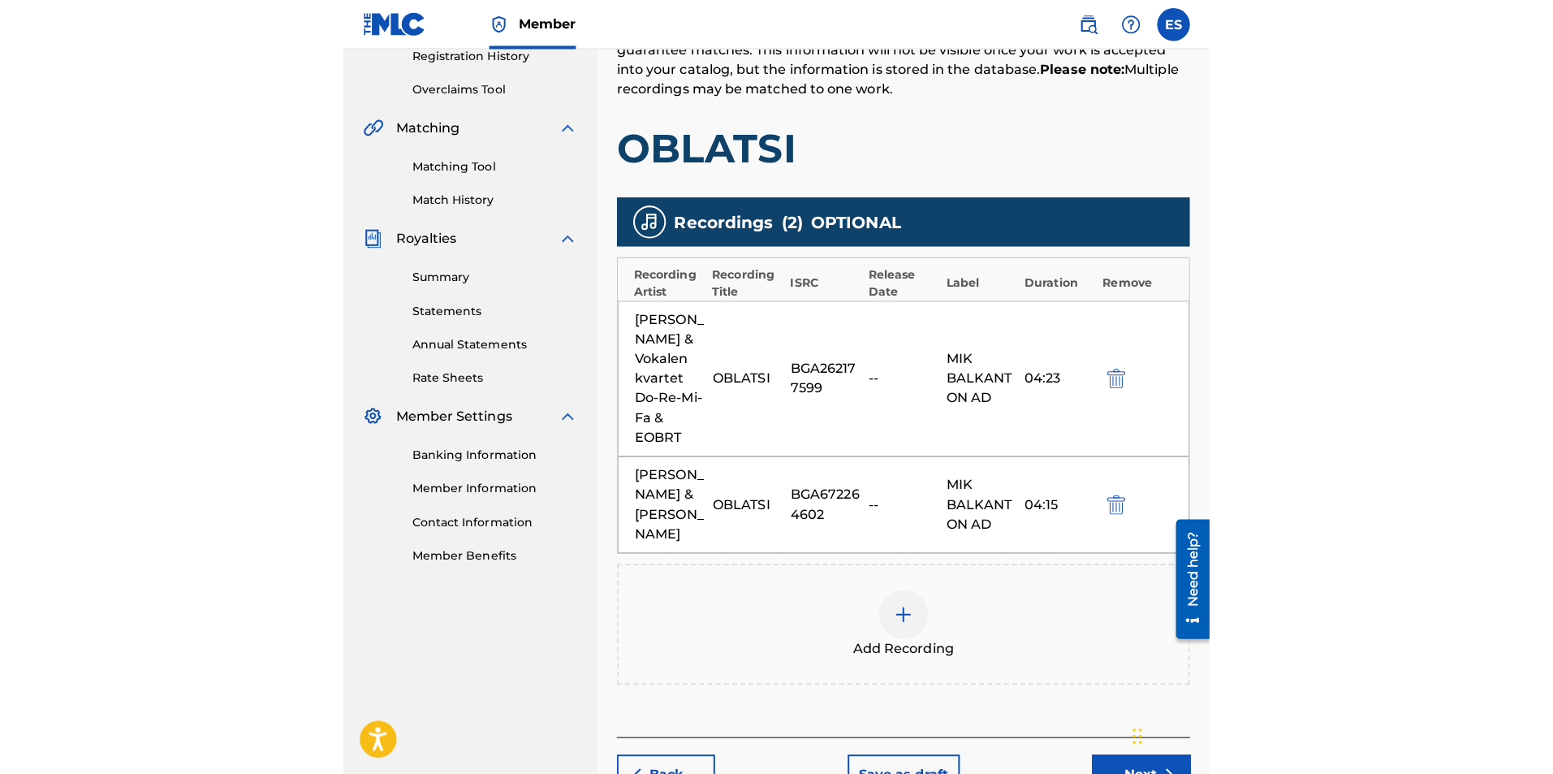
scroll to position [236, 0]
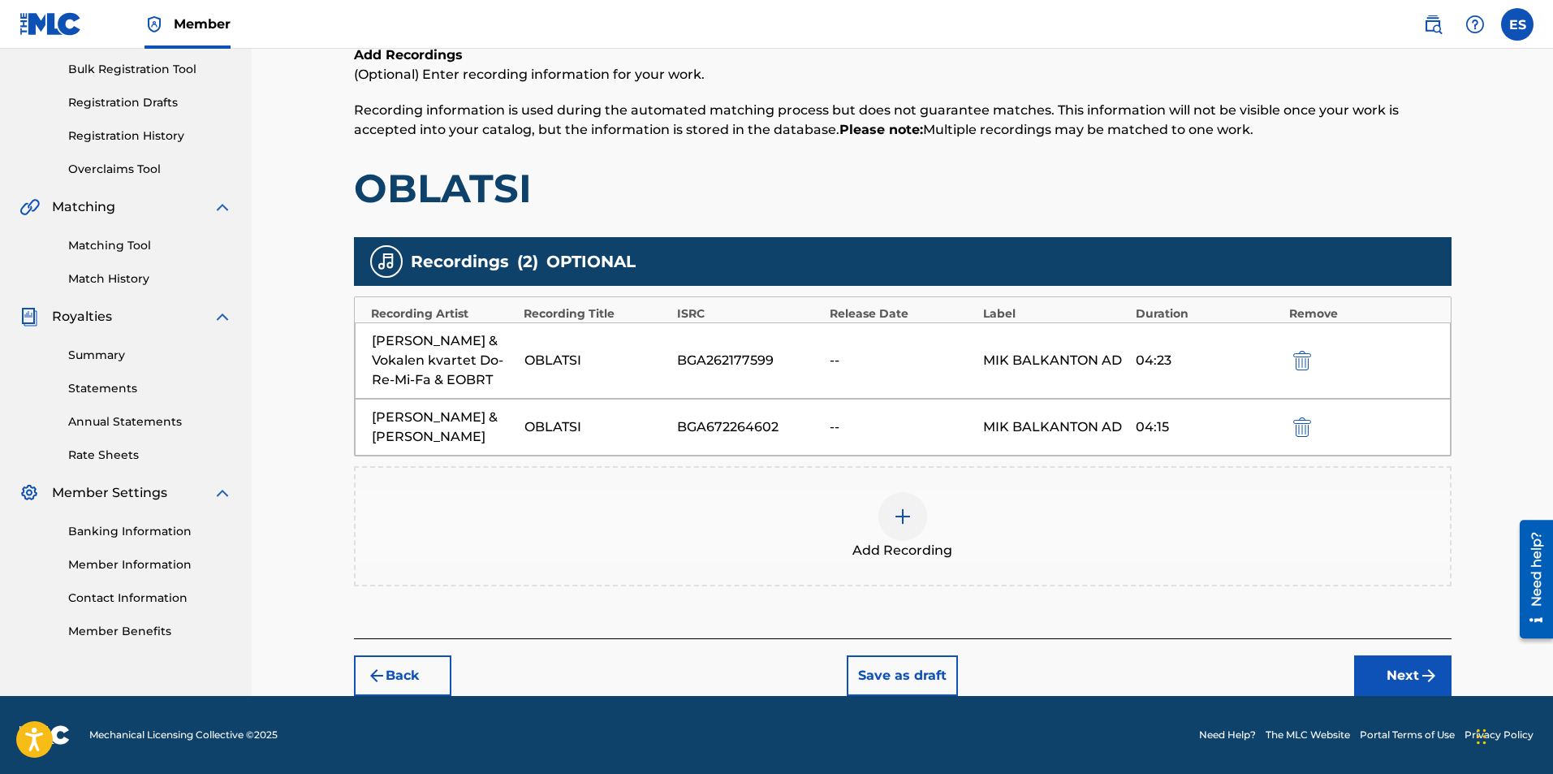
click at [824, 515] on div "Add Recording" at bounding box center [903, 526] width 1094 height 68
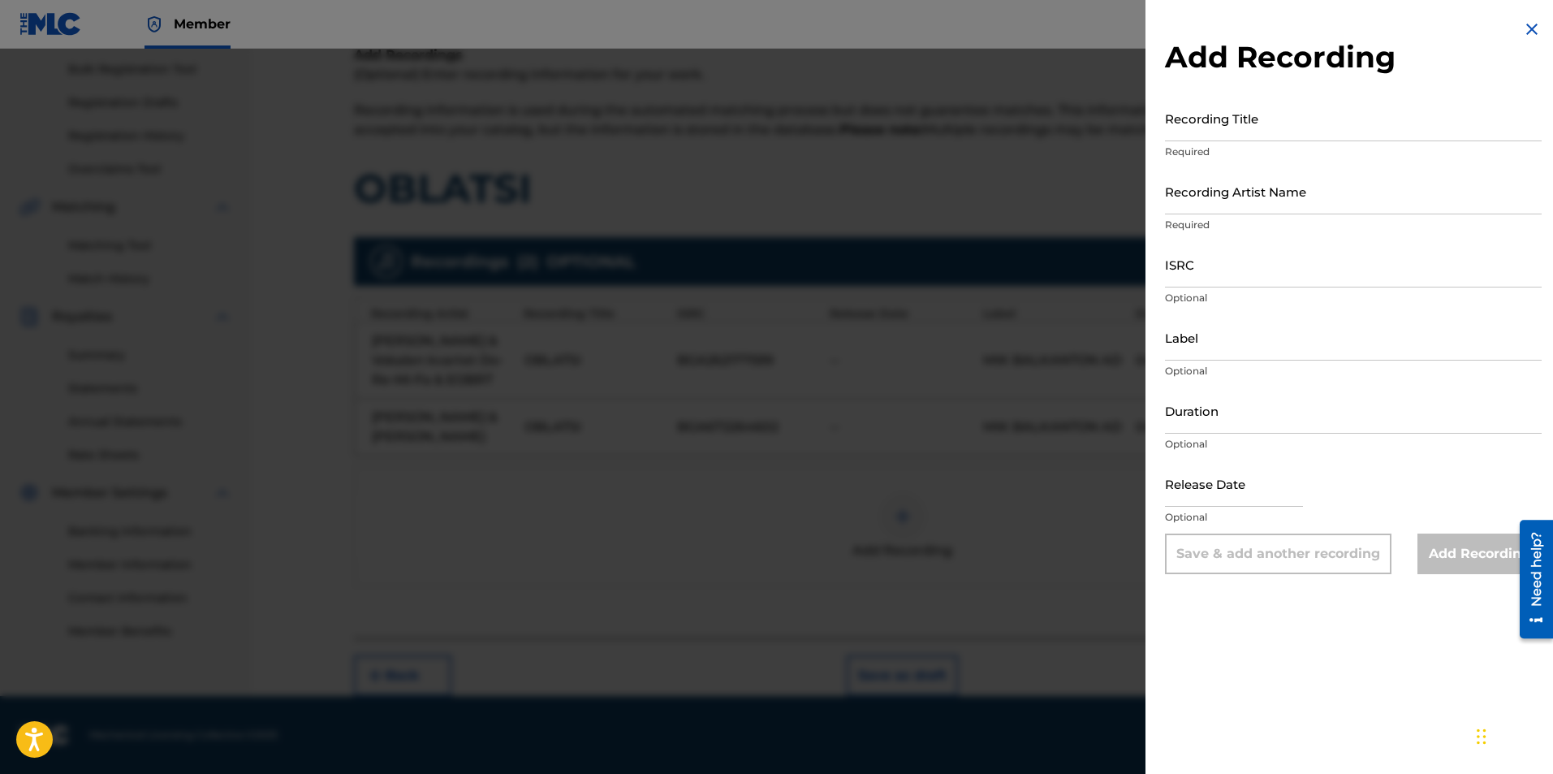
drag, startPoint x: 1273, startPoint y: 287, endPoint x: 1242, endPoint y: 265, distance: 38.3
paste input "BGA672231431"
type input "BGA672231431"
click at [1201, 344] on input "Label" at bounding box center [1353, 337] width 377 height 46
type input "BALKANTON AD"
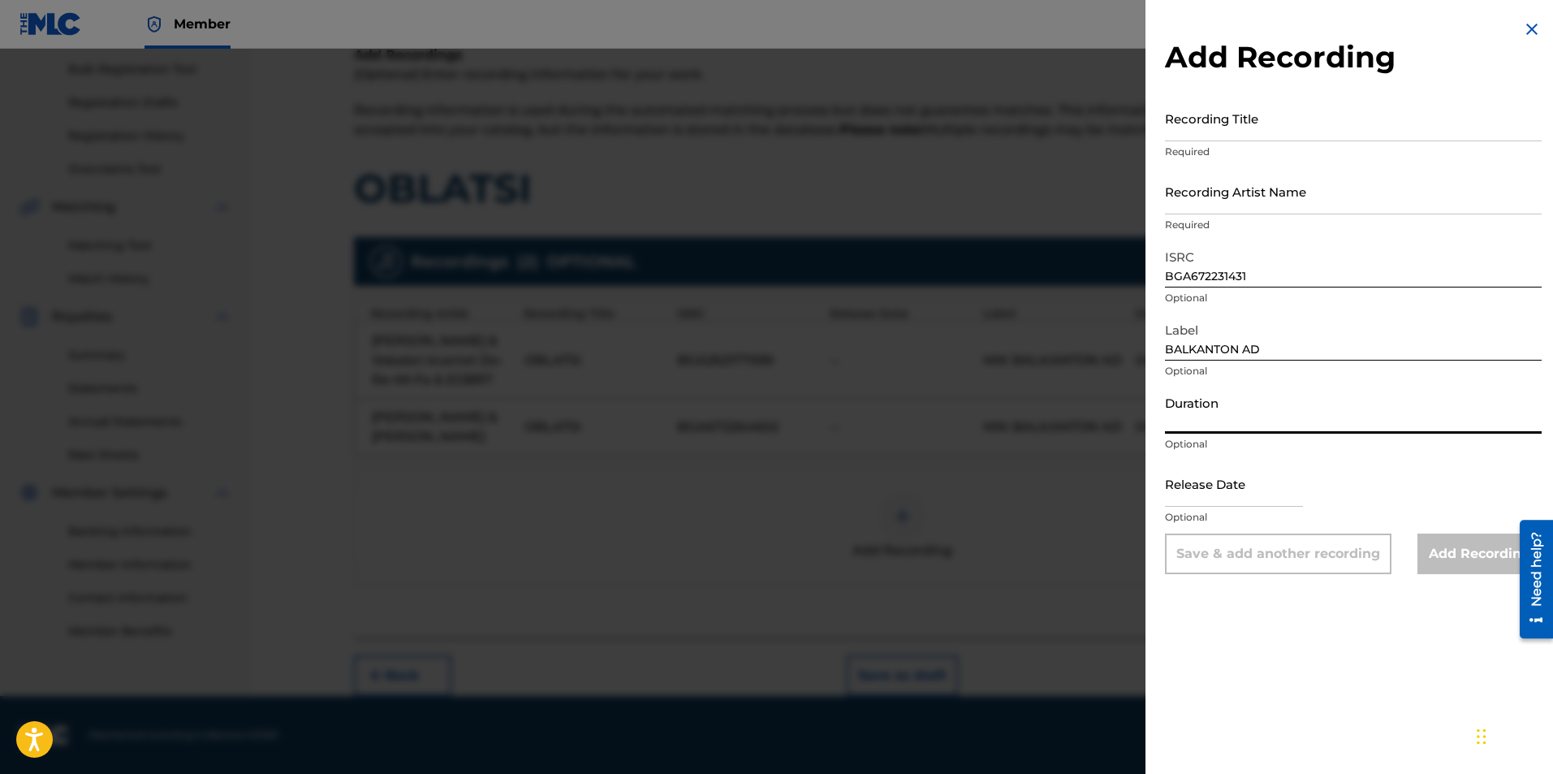
paste input "04:23"
type input "04:27"
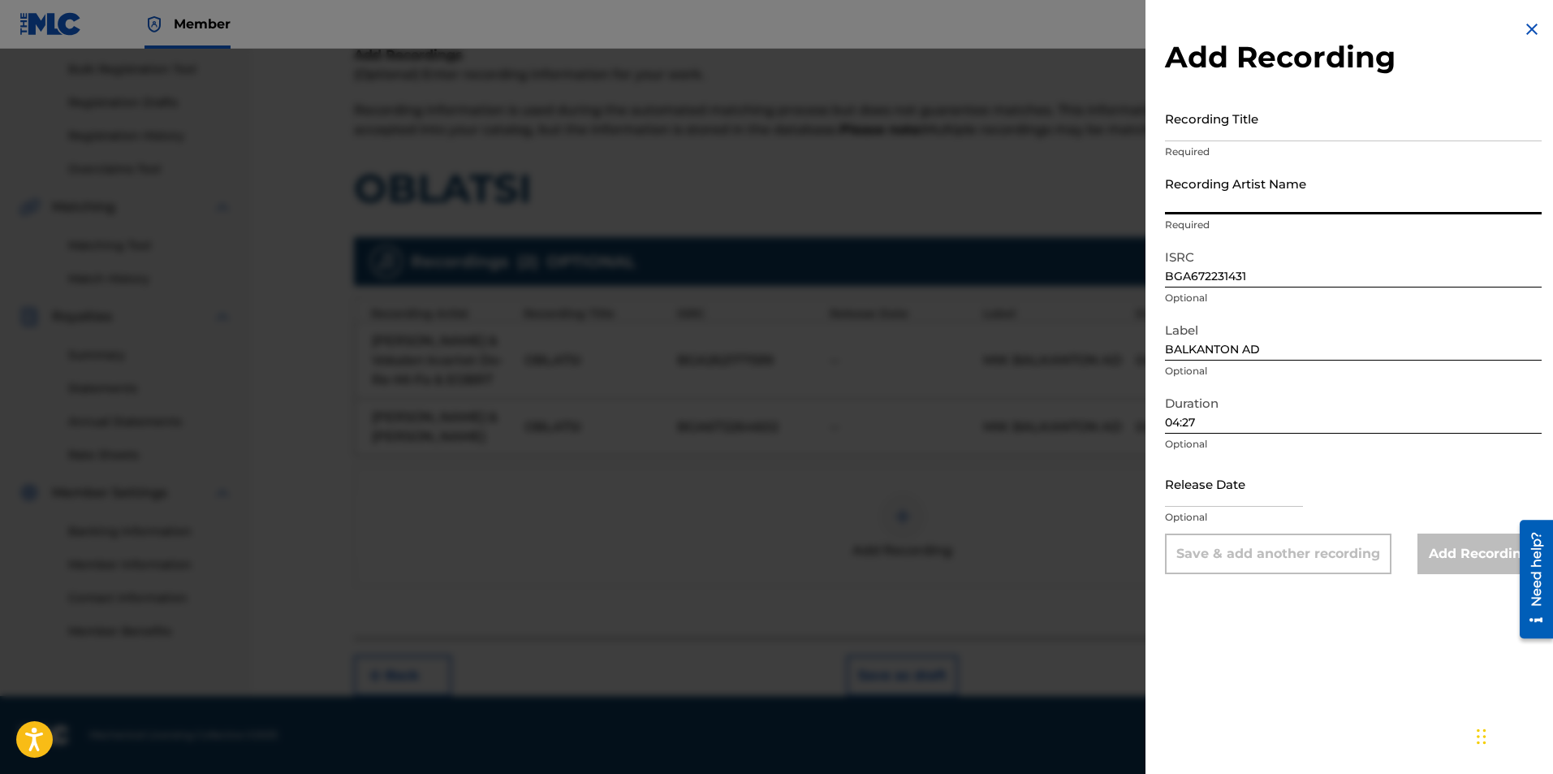
paste input "Oblatsi (feat. Do Re Mi Fa)"
click at [1167, 195] on input "Oblatsi (feat. Do Re Mi Fa)" at bounding box center [1353, 191] width 377 height 46
type input "Oblatsi (feat. Do Re Mi Fa)"
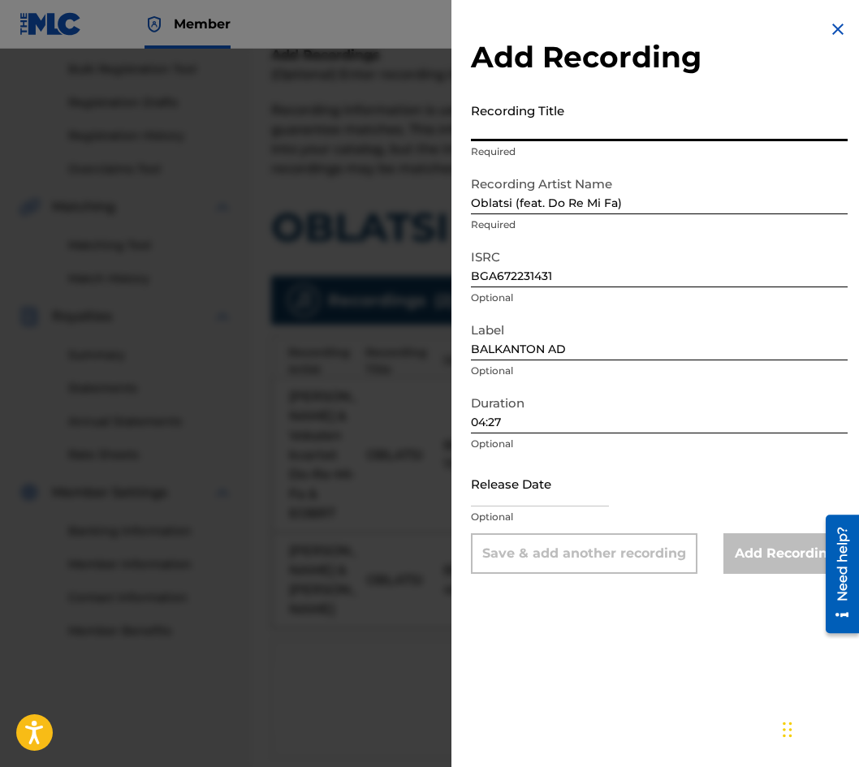
paste input "[PERSON_NAME]"
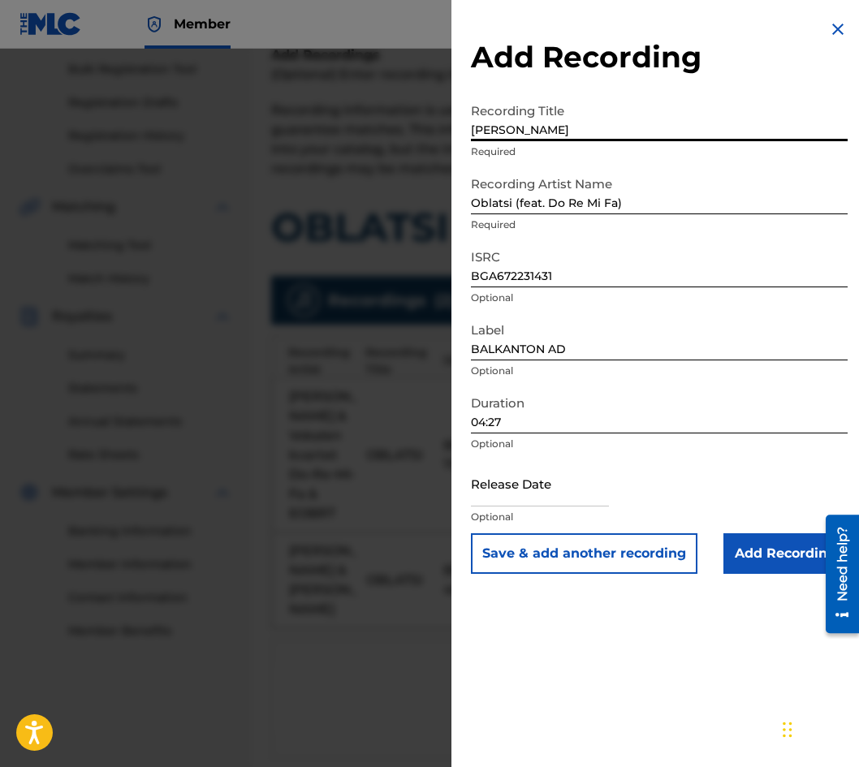
type input "[PERSON_NAME]"
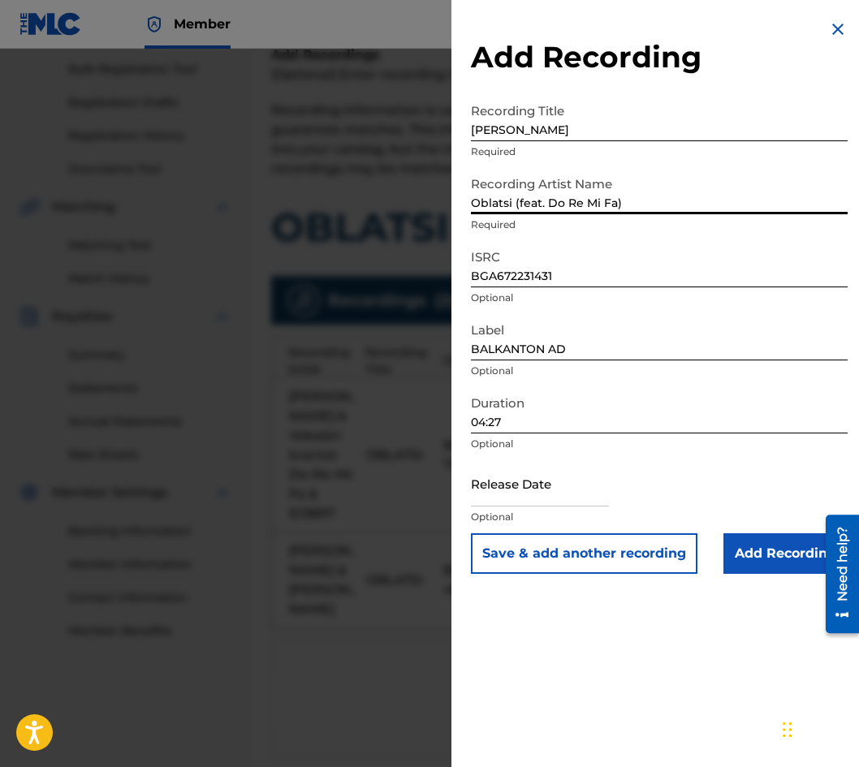
drag, startPoint x: 658, startPoint y: 199, endPoint x: 373, endPoint y: 209, distance: 285.1
click at [358, 205] on div "Add Recording Recording Title [PERSON_NAME] Required Recording Artist Name [PER…" at bounding box center [429, 408] width 859 height 719
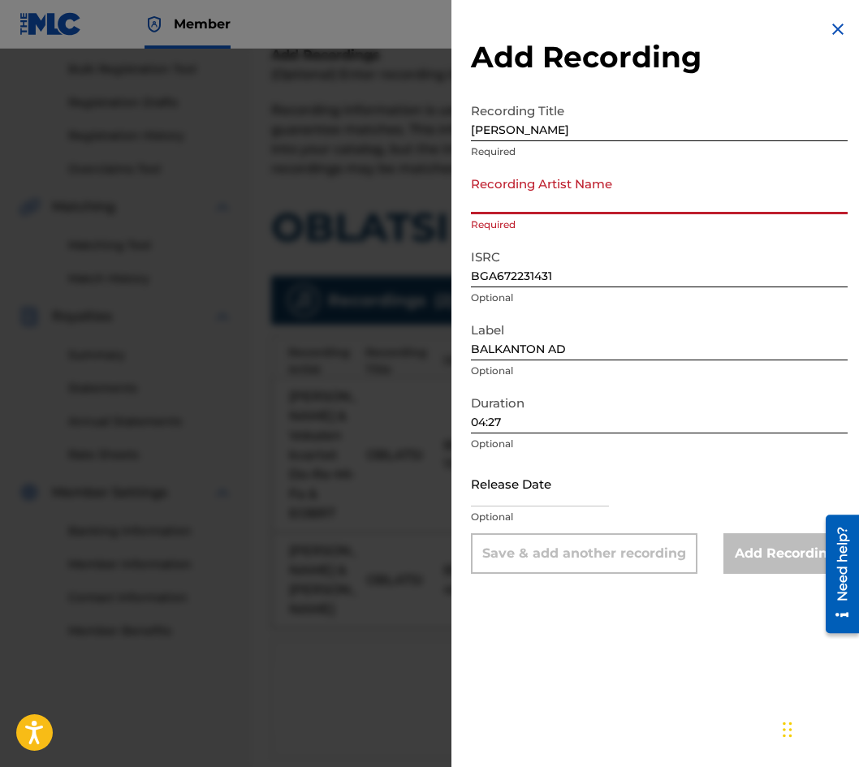
click at [576, 127] on input "[PERSON_NAME]" at bounding box center [659, 118] width 377 height 46
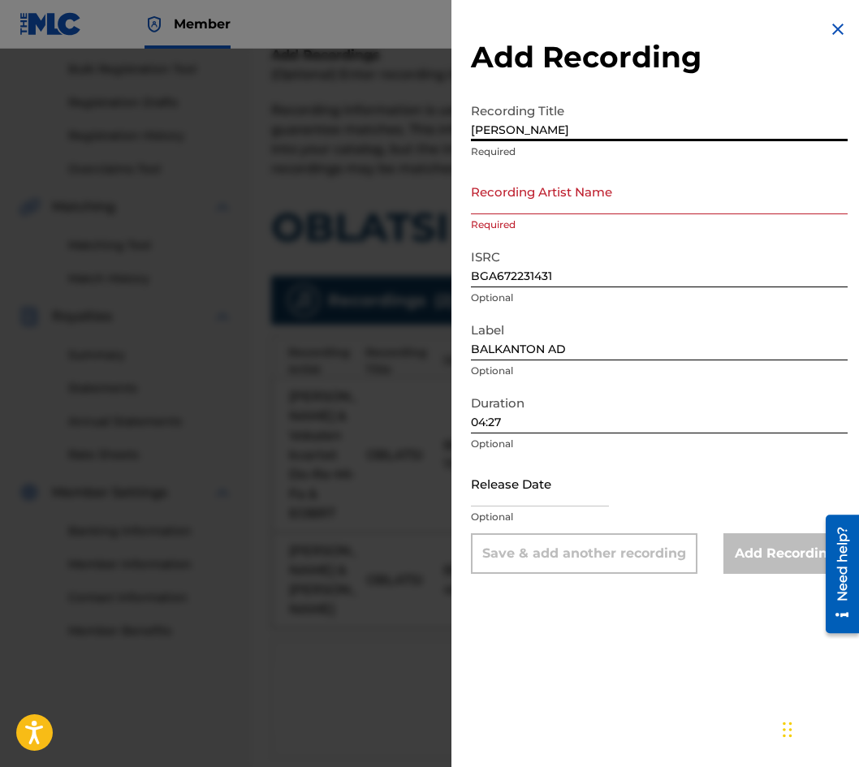
click at [576, 127] on input "[PERSON_NAME]" at bounding box center [659, 118] width 377 height 46
paste input "Oblatsi (feat. Do Re Mi Fa)"
drag, startPoint x: 511, startPoint y: 131, endPoint x: 479, endPoint y: 131, distance: 32.5
click at [479, 131] on input "Oblatsi (feat. Do Re Mi Fa)" at bounding box center [659, 118] width 377 height 46
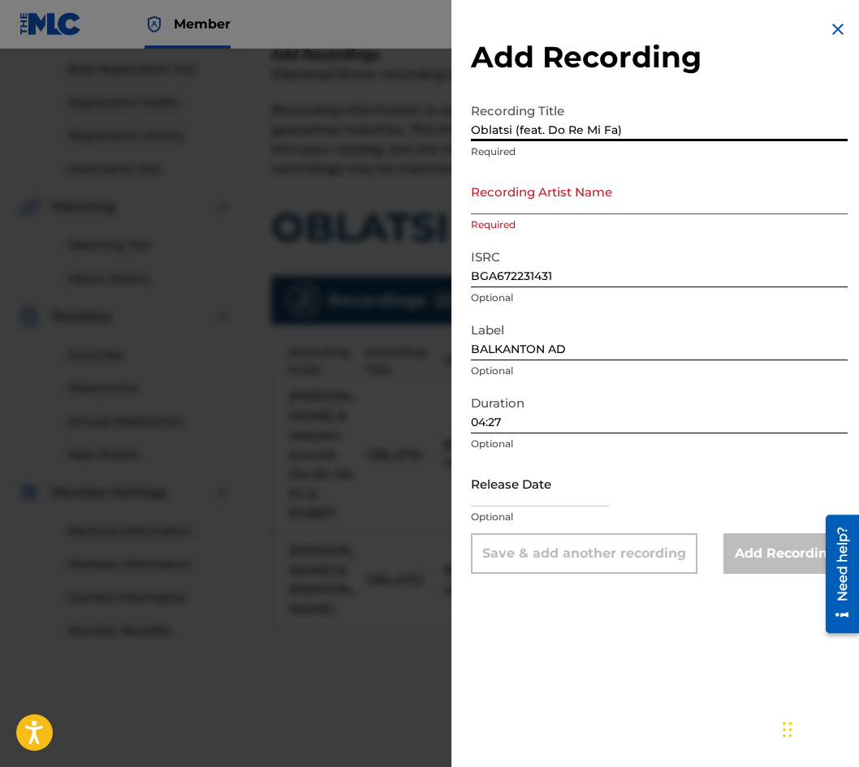
click at [494, 129] on input "Oblatsi (feat. Do Re Mi Fa)" at bounding box center [659, 118] width 377 height 46
paste input "BLATSI"
type input "OBLATSI (feat. Do Re Mi Fa)"
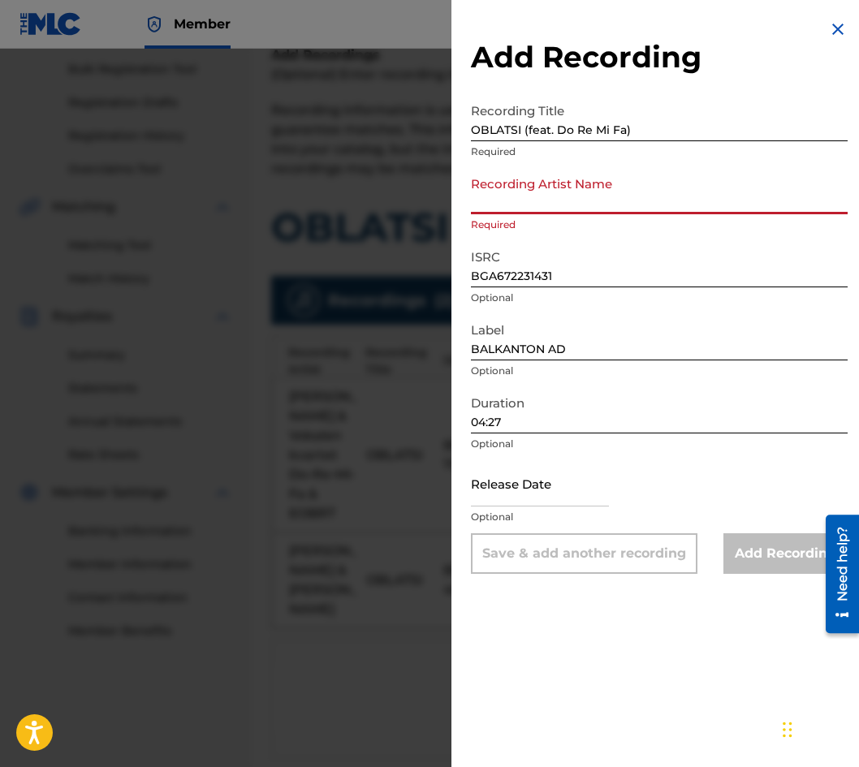
paste input "[PERSON_NAME]"
type input "[PERSON_NAME]"
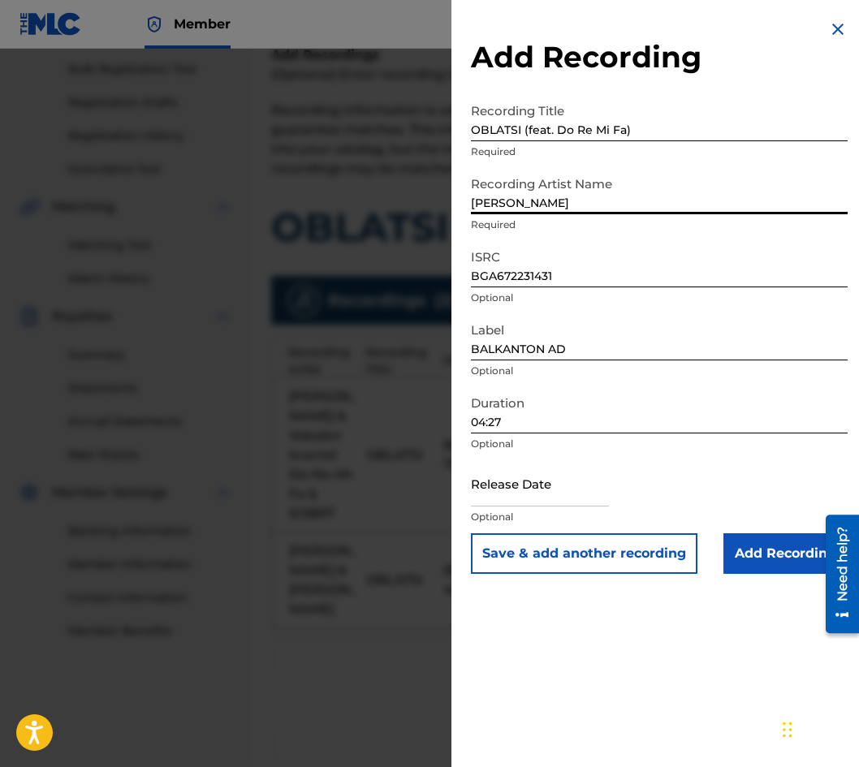
click at [779, 556] on input "Add Recording" at bounding box center [785, 553] width 124 height 41
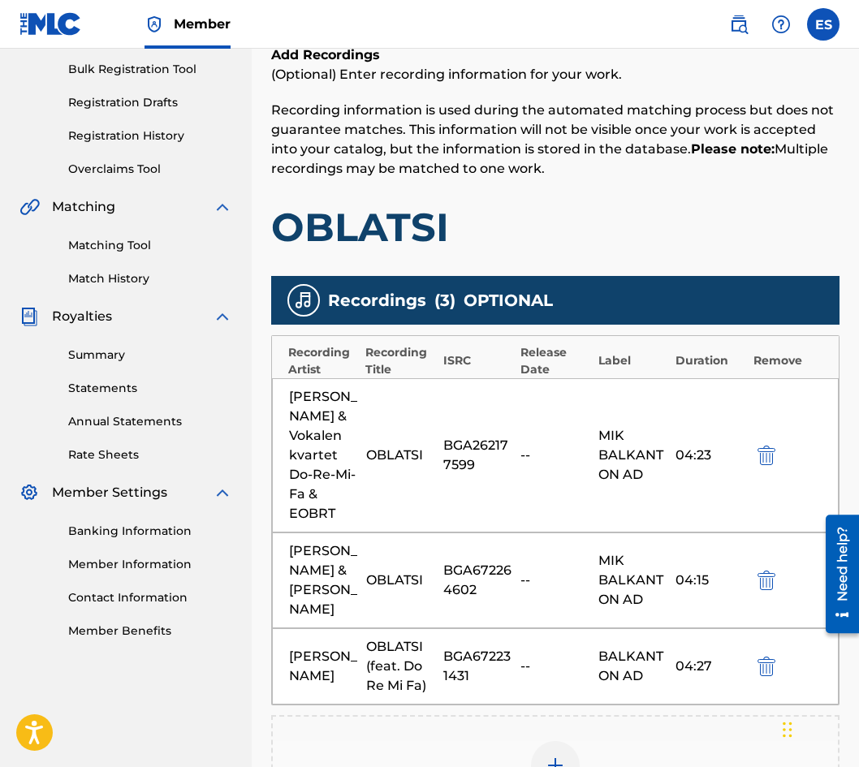
click at [508, 741] on div "Add Recording" at bounding box center [555, 775] width 565 height 68
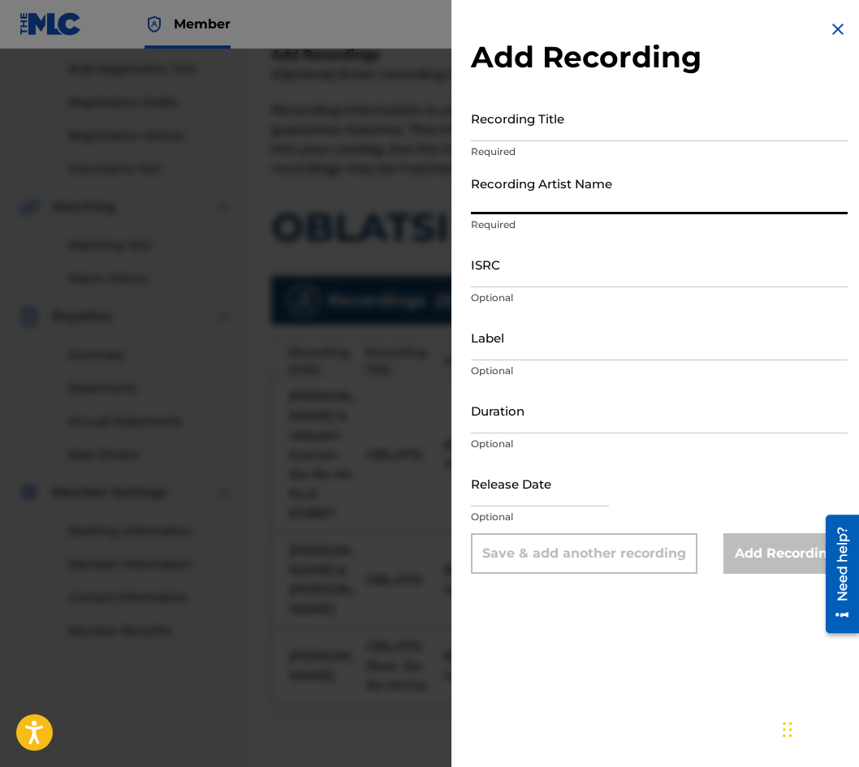
drag, startPoint x: 650, startPoint y: 214, endPoint x: 623, endPoint y: 196, distance: 33.3
paste input "[PERSON_NAME]"
type input "[PERSON_NAME]"
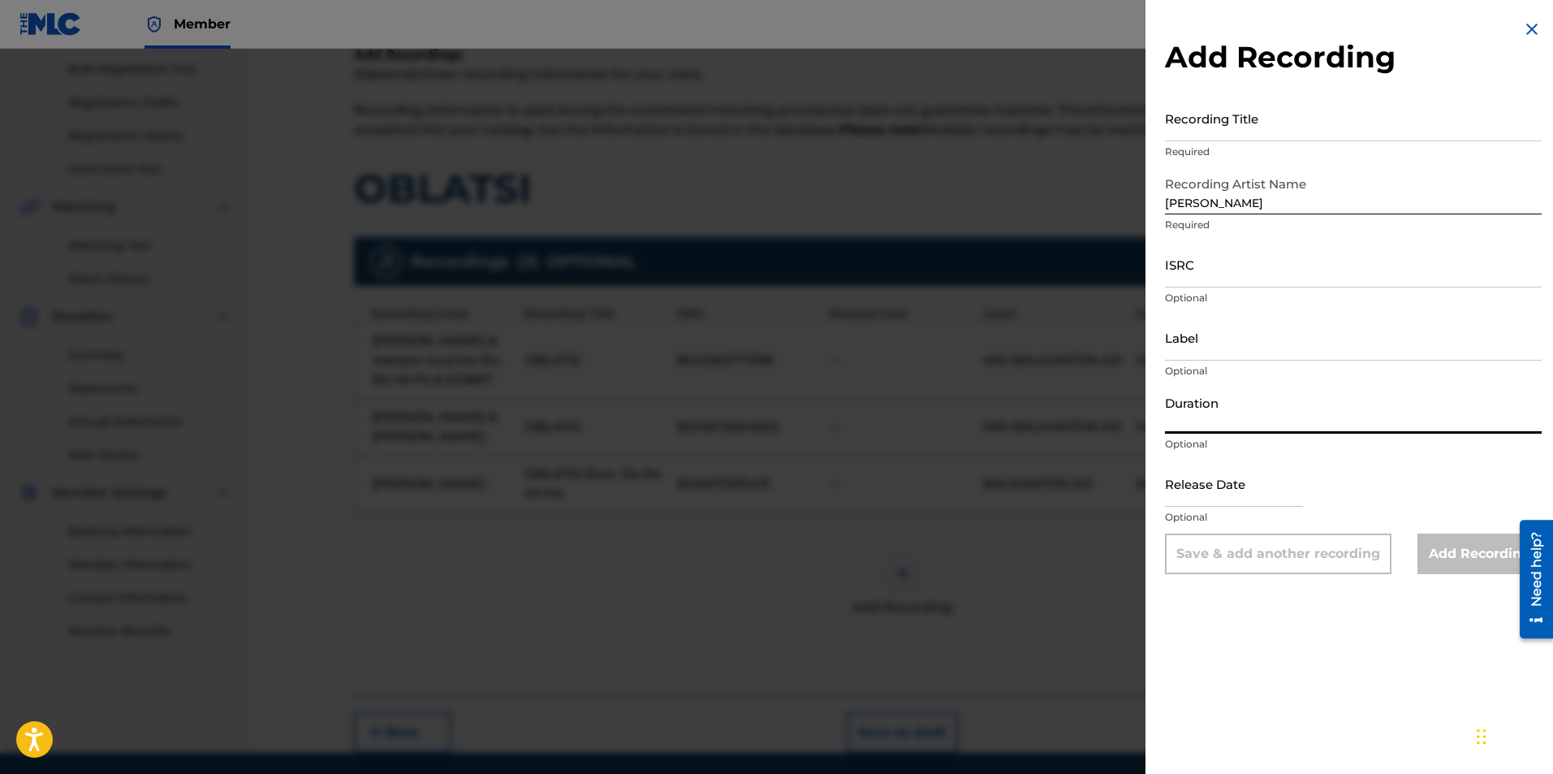
paste input "04:23"
type input "04:27"
click at [865, 509] on div at bounding box center [776, 436] width 1553 height 774
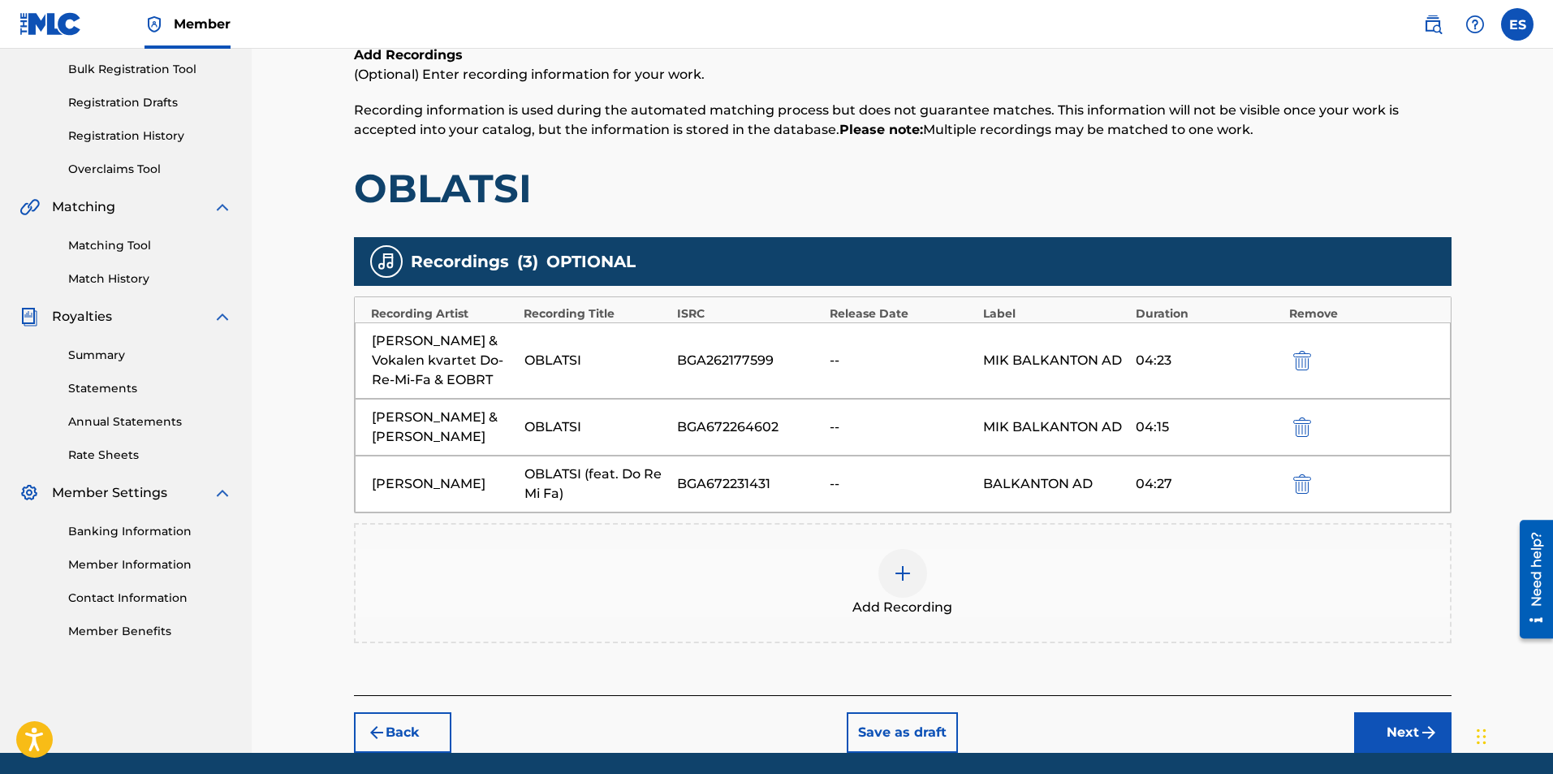
click at [893, 571] on img at bounding box center [902, 572] width 19 height 19
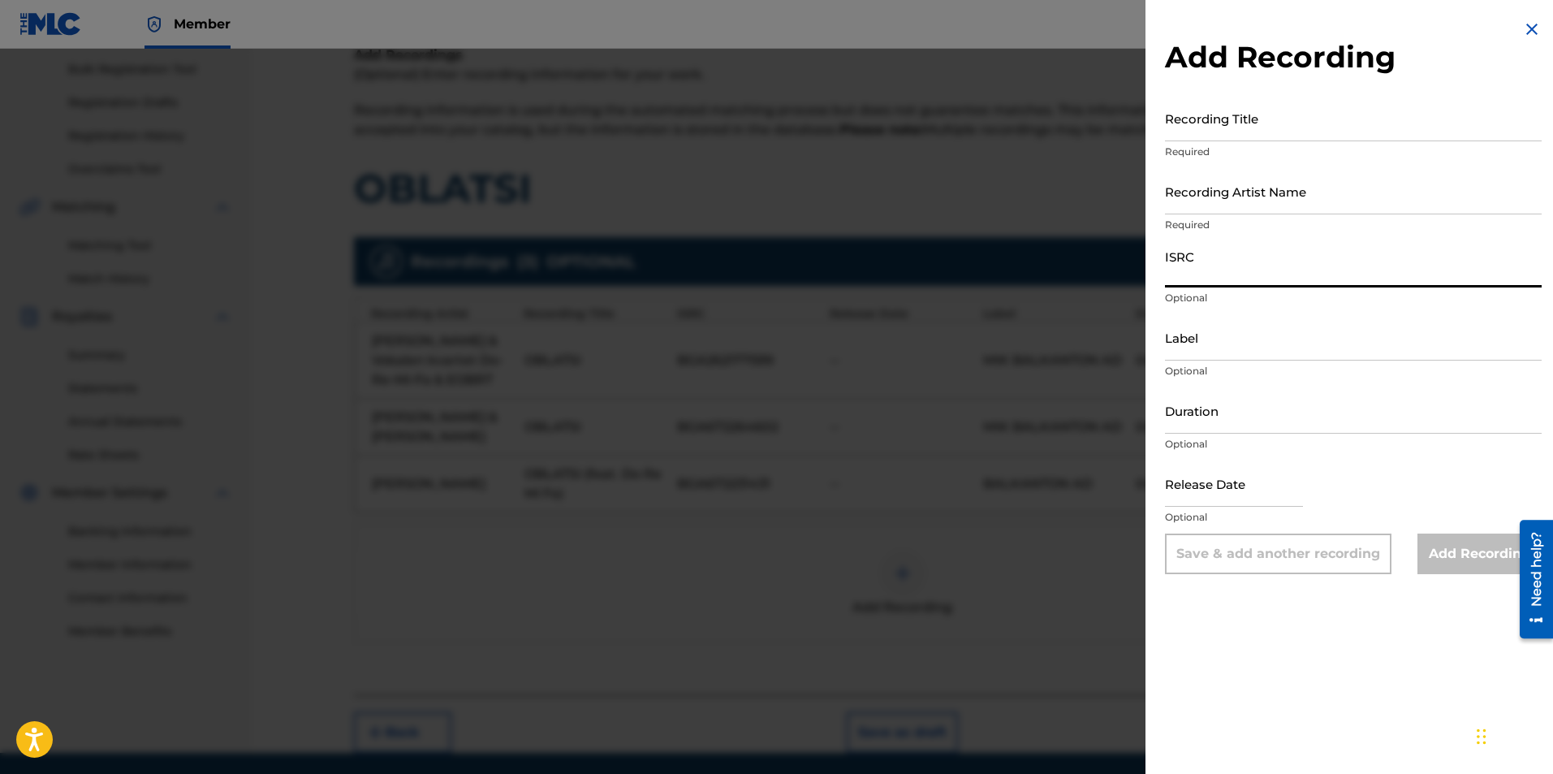
paste input "BGA262015011"
type input "BGA262015011"
click at [1205, 328] on input "Label" at bounding box center [1353, 337] width 377 height 46
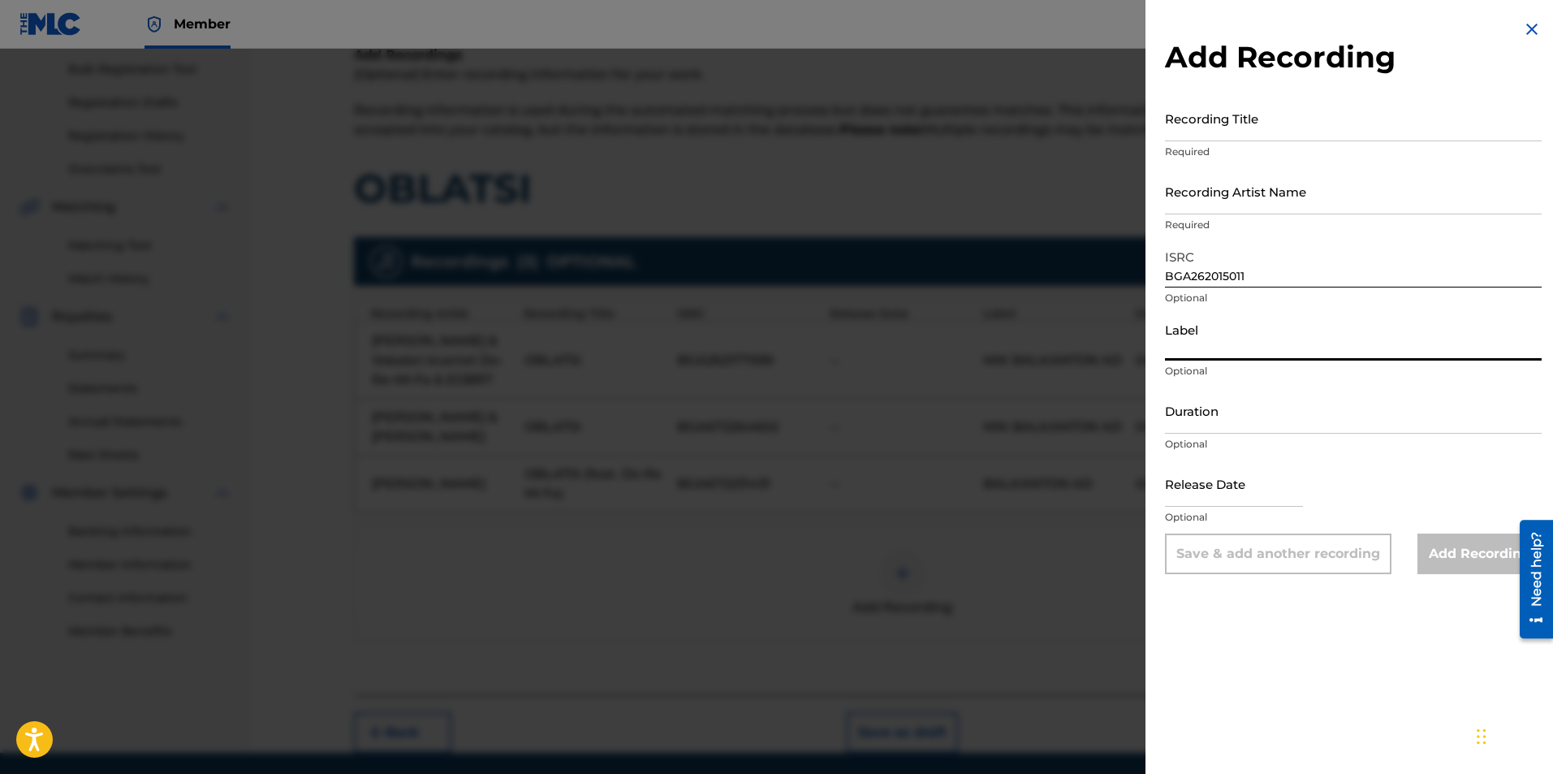
type input "BALKANTON AD"
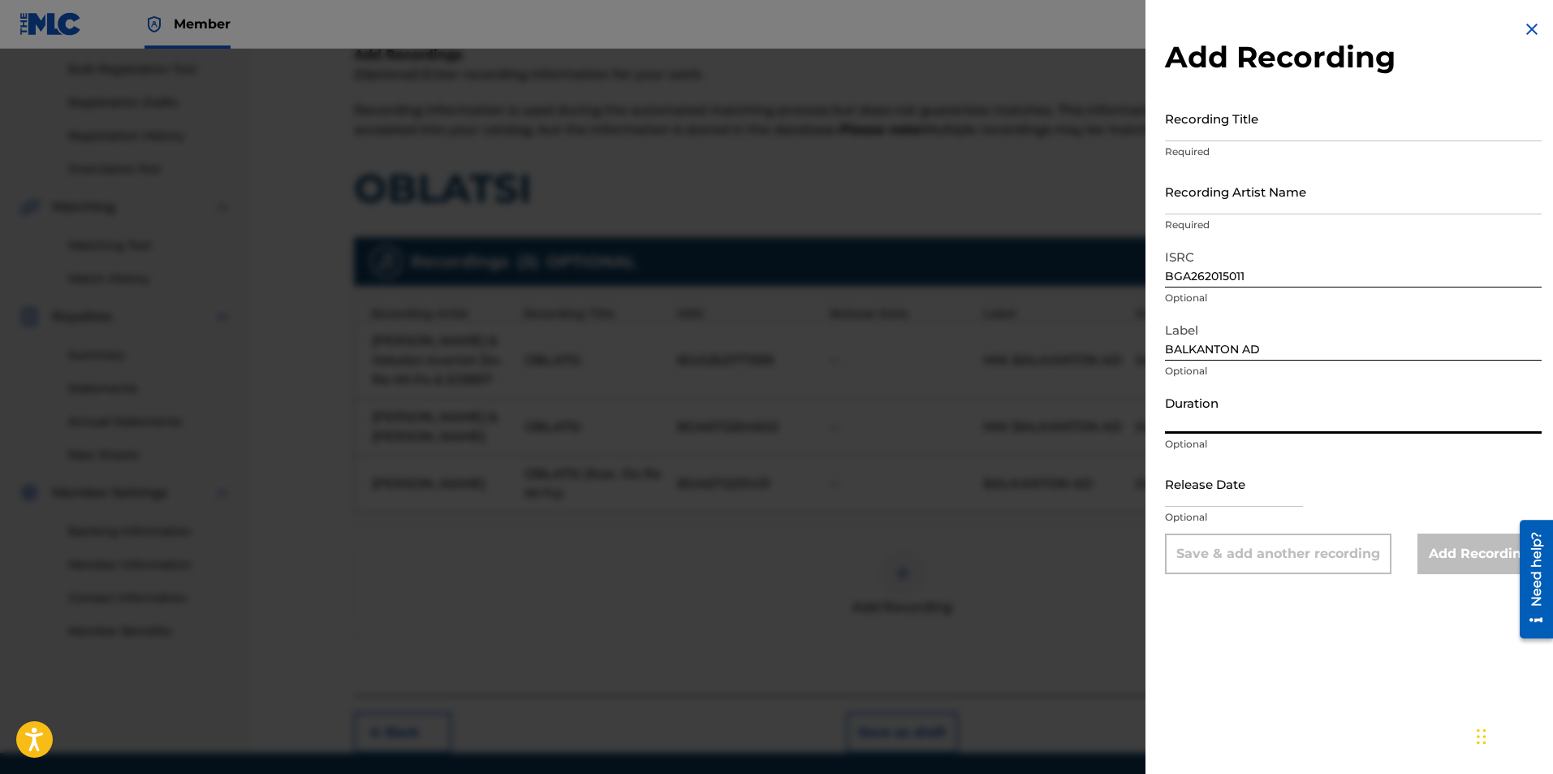
paste input "04:23"
type input "04:27"
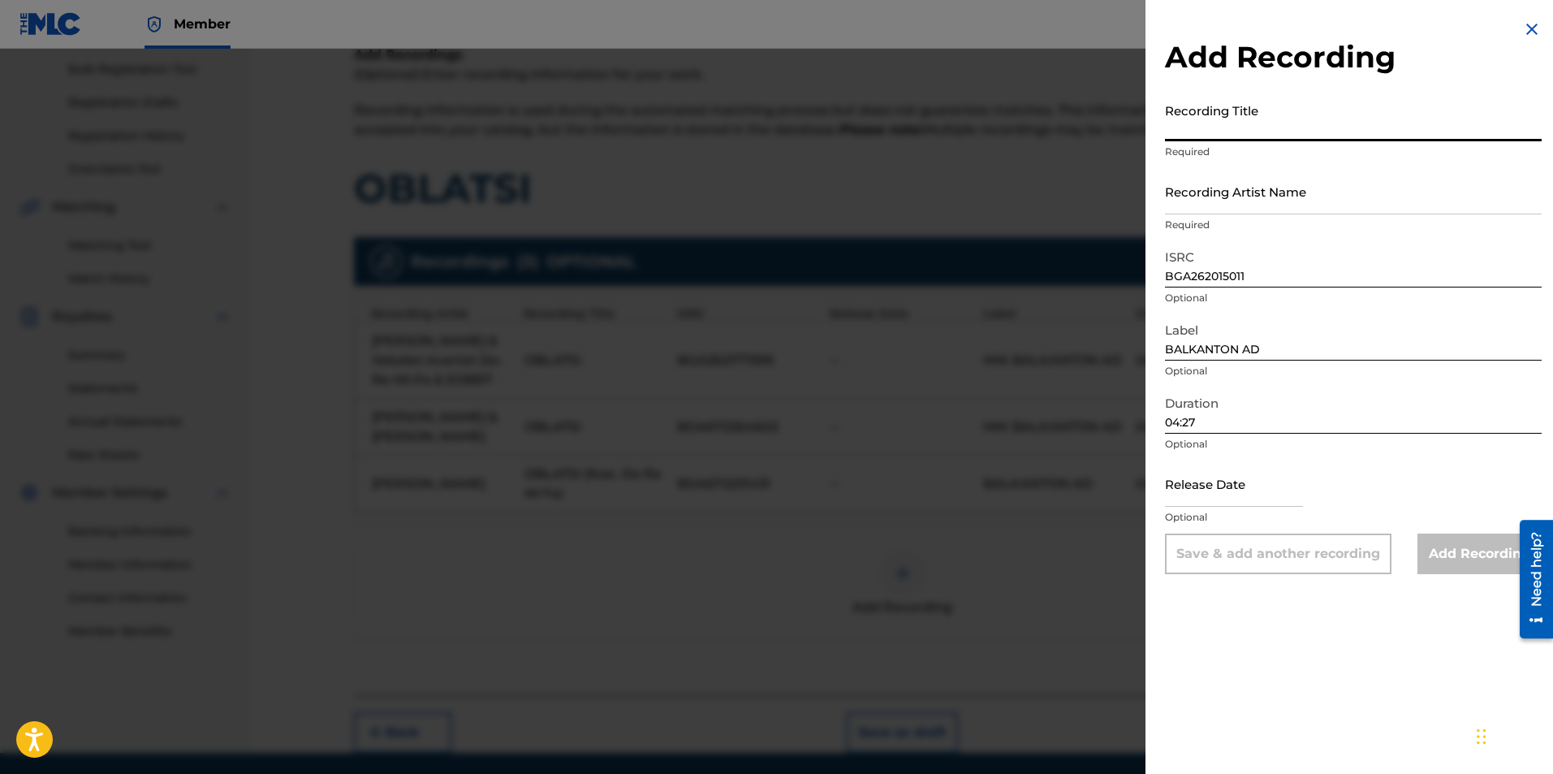
paste input "Oblatsi (feat. Do Re Mi Fa)"
click at [1171, 127] on input "Oblatsi (feat. Do Re Mi Fa)" at bounding box center [1353, 118] width 377 height 46
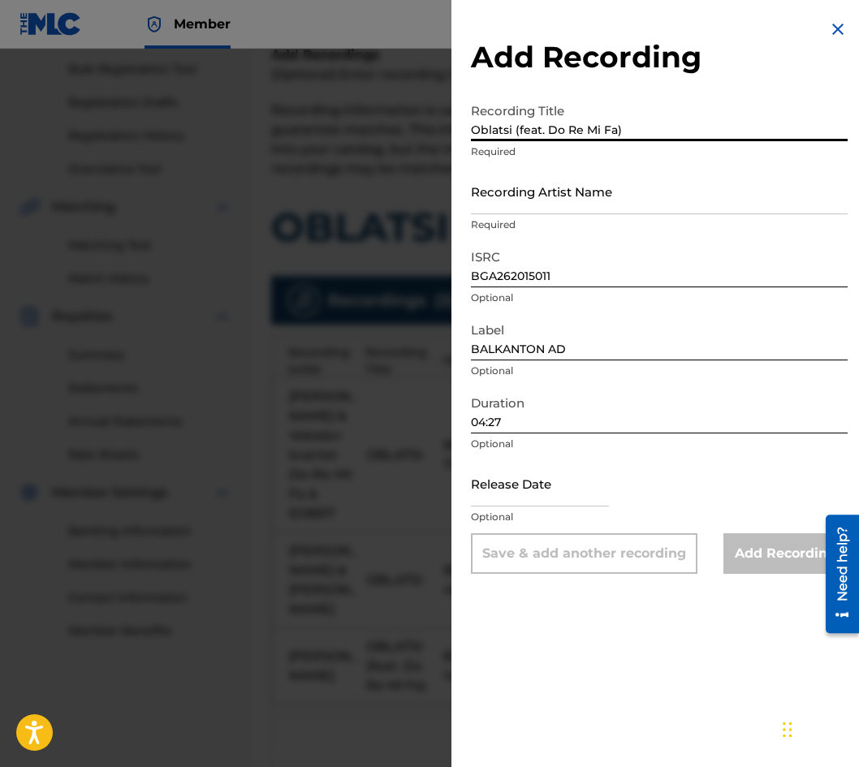
type input "Oblatsi (feat. Do Re Mi Fa)"
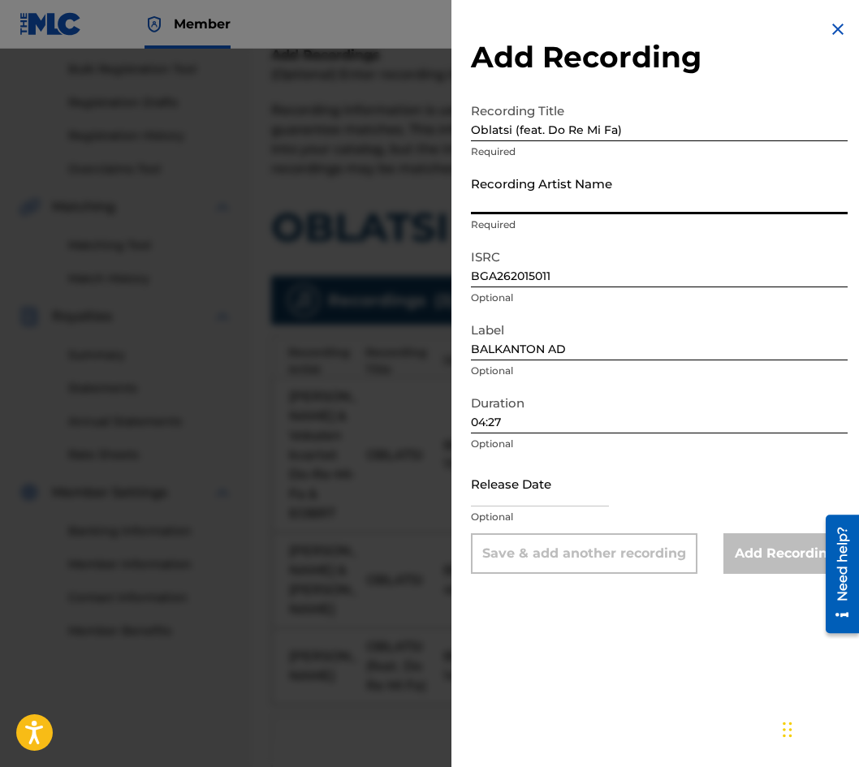
paste input "[PERSON_NAME]"
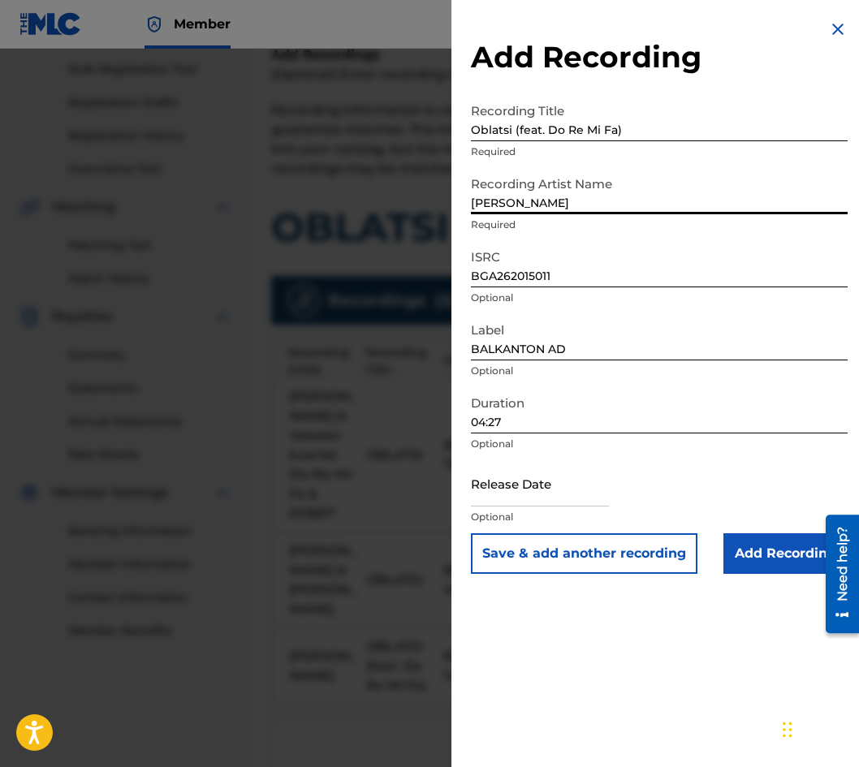
type input "[PERSON_NAME]"
click at [497, 139] on input "Oblatsi (feat. Do Re Mi Fa)" at bounding box center [659, 118] width 377 height 46
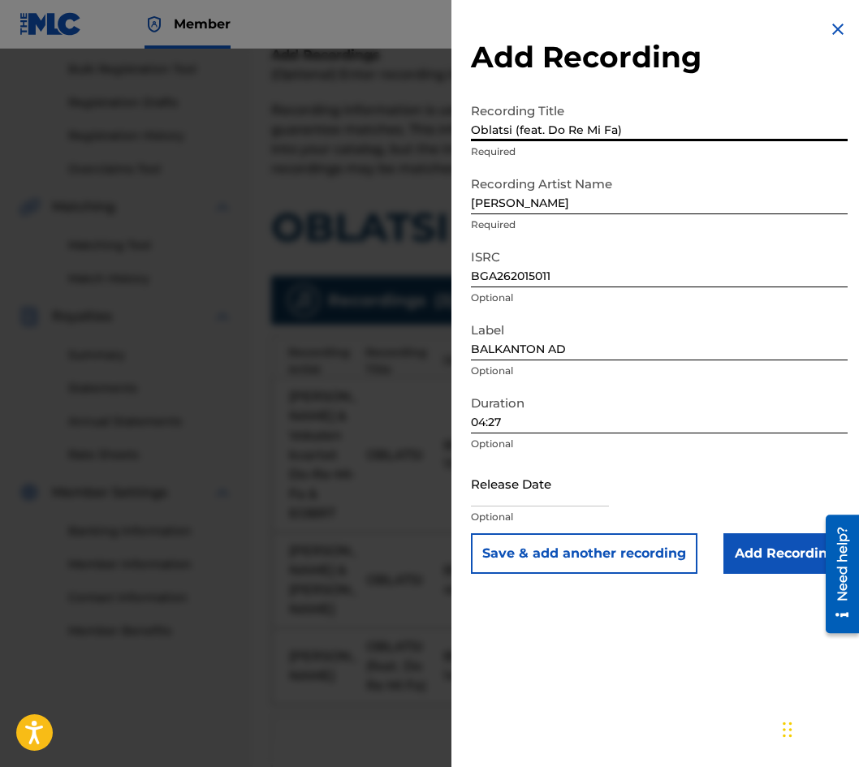
click at [497, 139] on input "Oblatsi (feat. Do Re Mi Fa)" at bounding box center [659, 118] width 377 height 46
paste input "BLATSI"
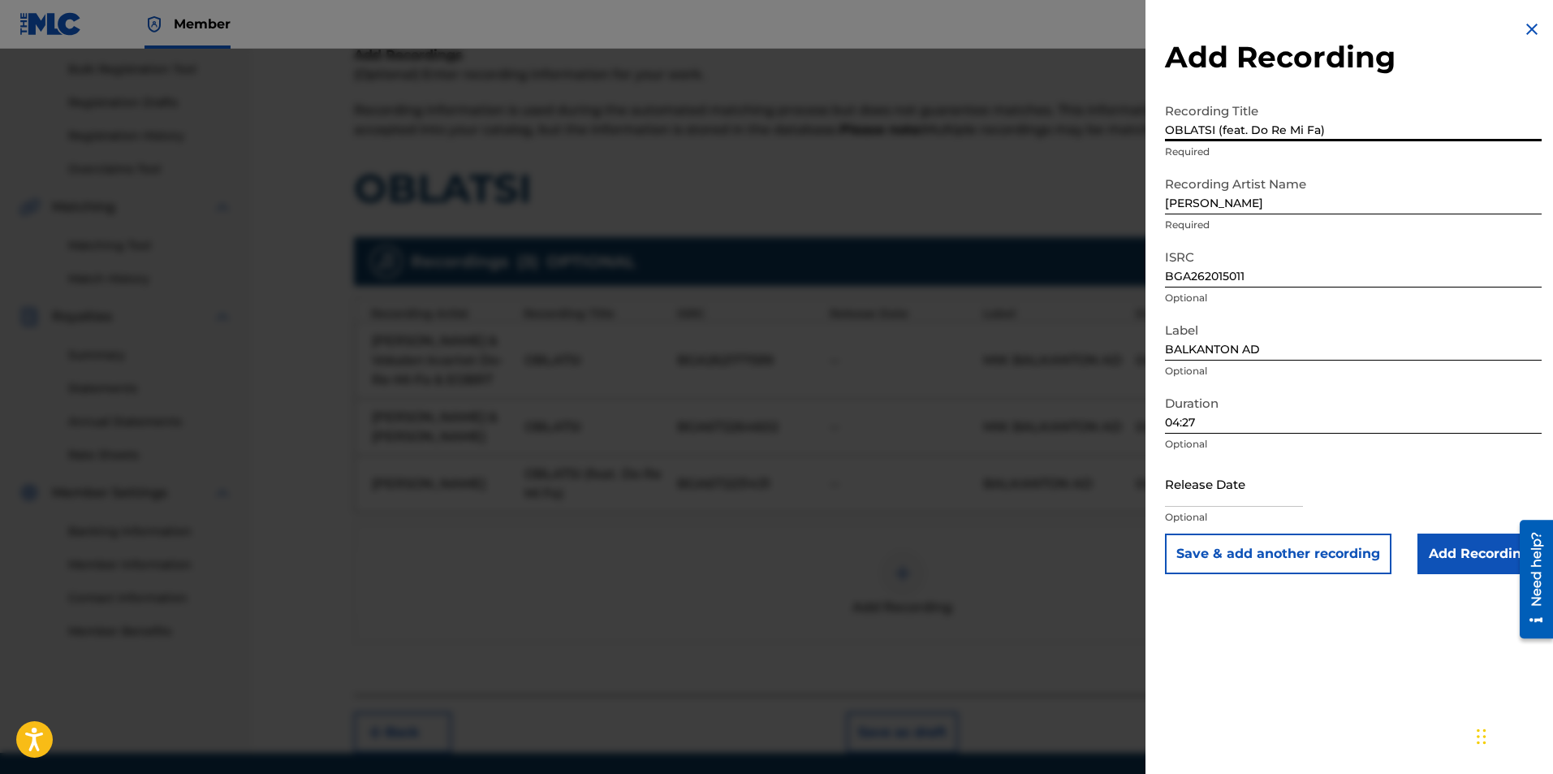
type input "OBLATSI (feat. Do Re Mi Fa)"
click at [1484, 545] on input "Add Recording" at bounding box center [1480, 553] width 124 height 41
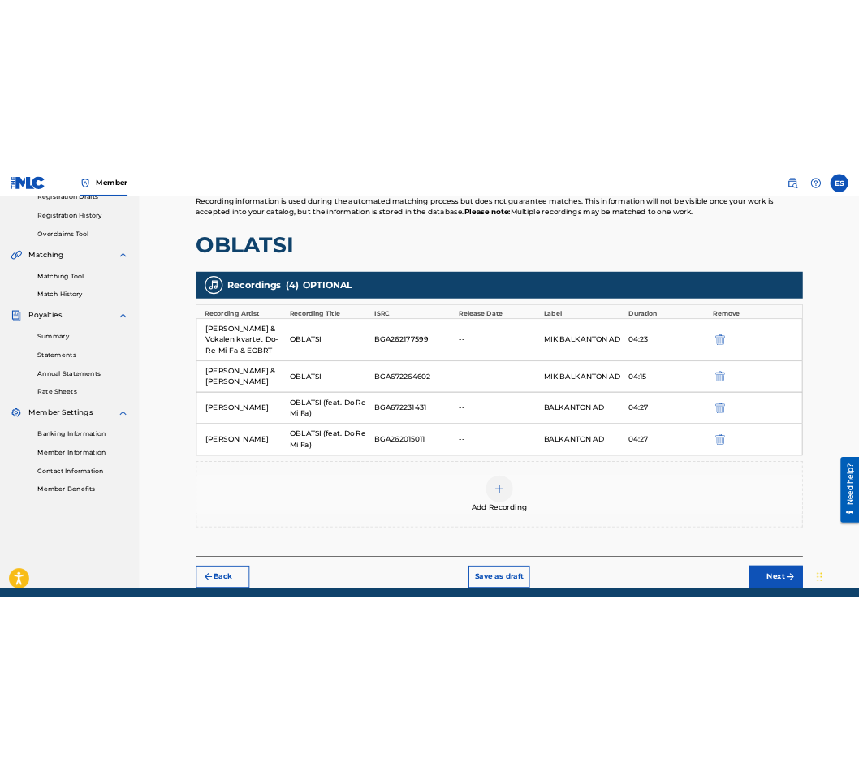
scroll to position [317, 0]
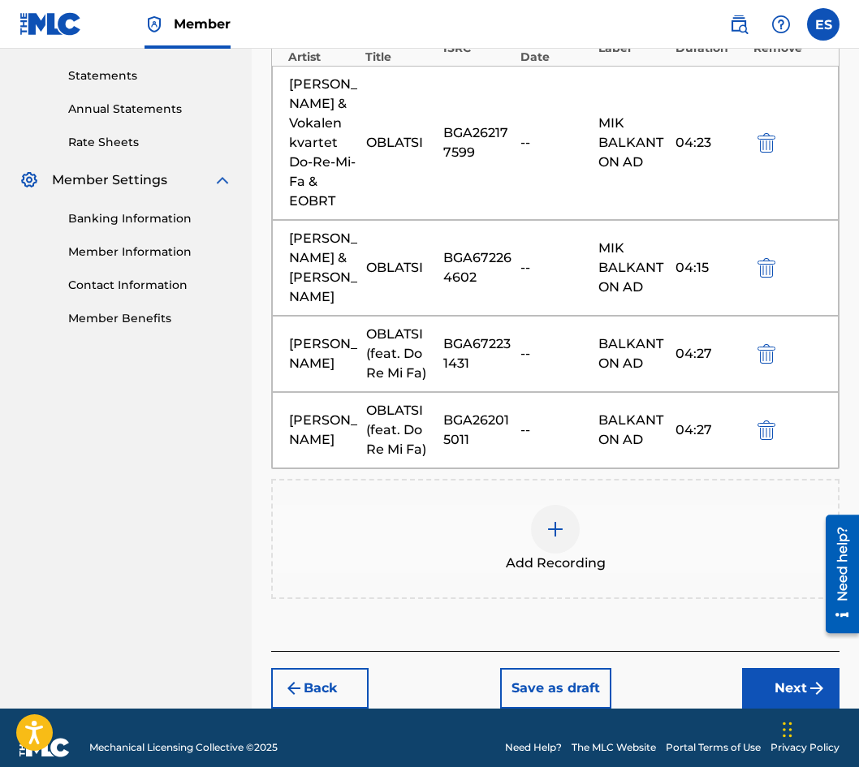
click at [779, 668] on button "Next" at bounding box center [790, 688] width 97 height 41
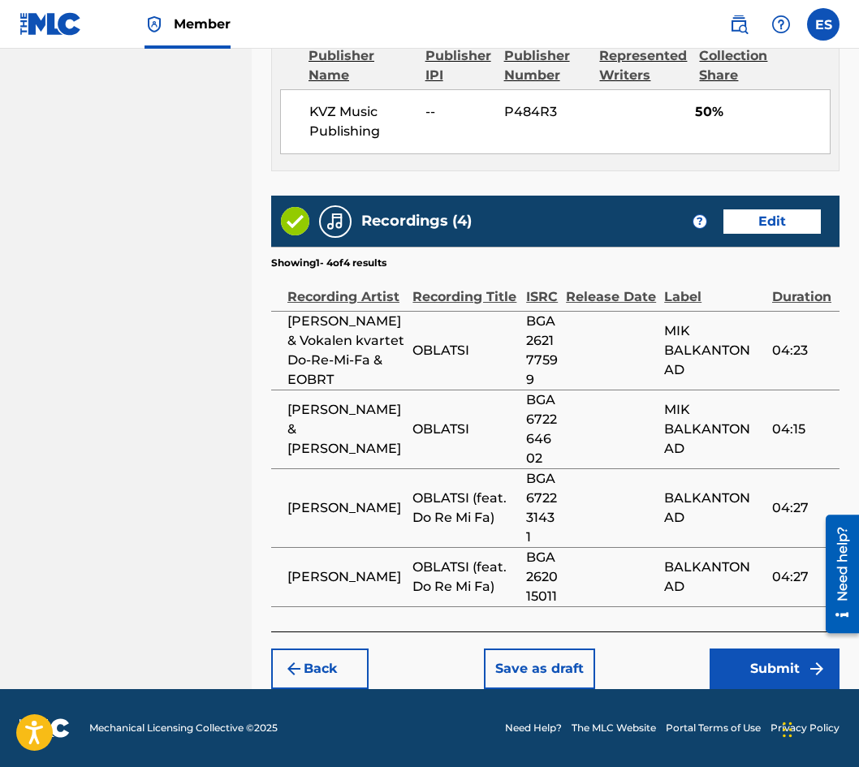
scroll to position [1179, 0]
click at [726, 684] on button "Submit" at bounding box center [775, 669] width 130 height 41
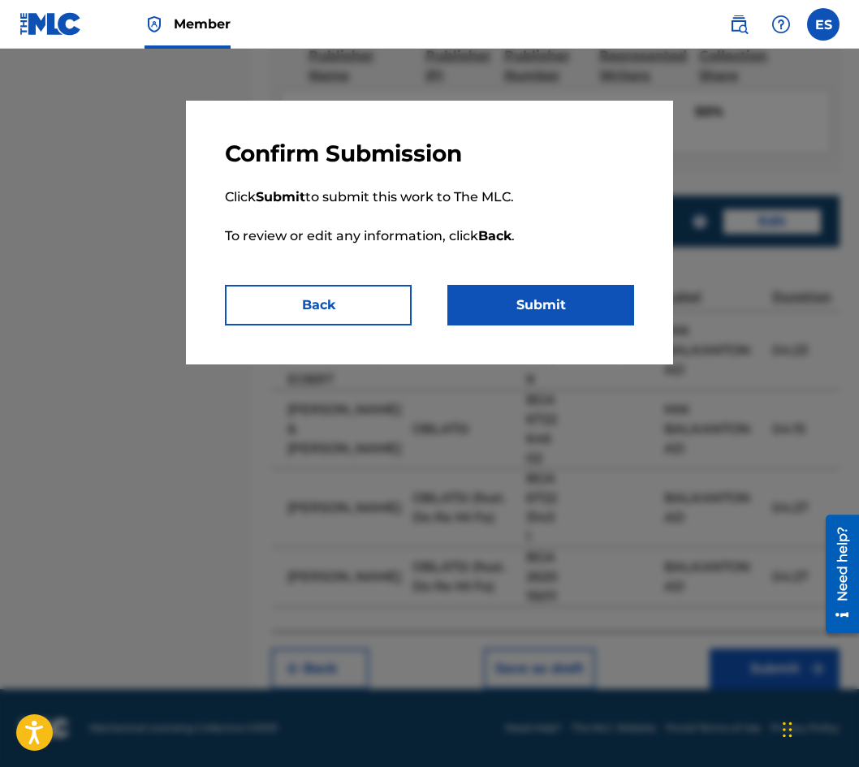
click at [522, 306] on button "Submit" at bounding box center [540, 305] width 187 height 41
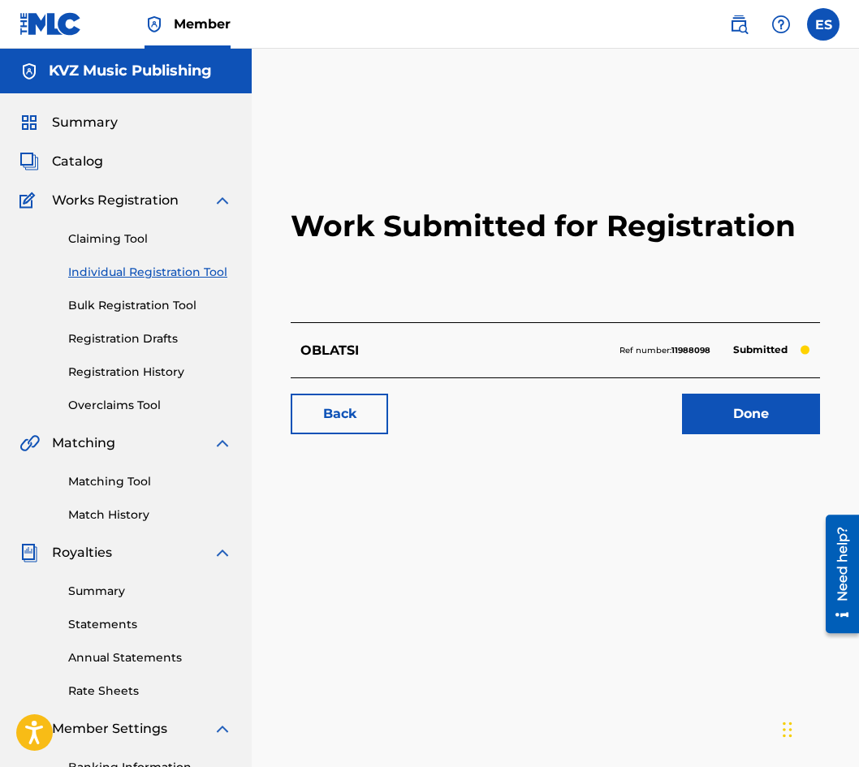
click at [171, 278] on link "Individual Registration Tool" at bounding box center [150, 272] width 164 height 17
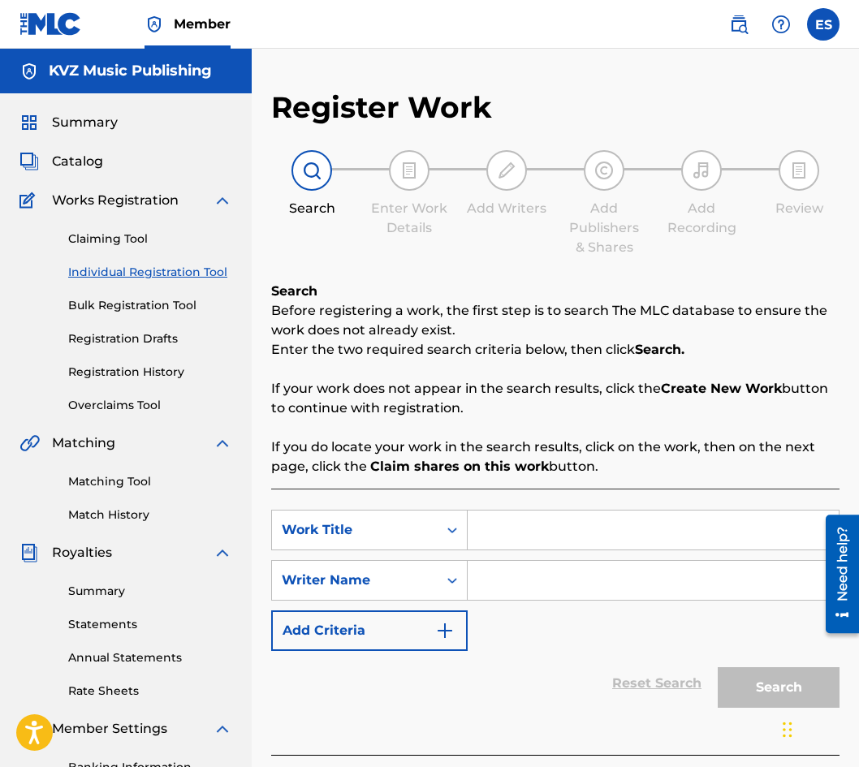
drag, startPoint x: 624, startPoint y: 582, endPoint x: 593, endPoint y: 549, distance: 44.8
drag, startPoint x: 593, startPoint y: 549, endPoint x: 574, endPoint y: 542, distance: 20.5
paste input "[DEMOGRAPHIC_DATA] BEZDOMNI"
click at [481, 526] on input "[DEMOGRAPHIC_DATA] BEZDOMNI" at bounding box center [653, 530] width 371 height 39
type input "[DEMOGRAPHIC_DATA] BEZDOMNI"
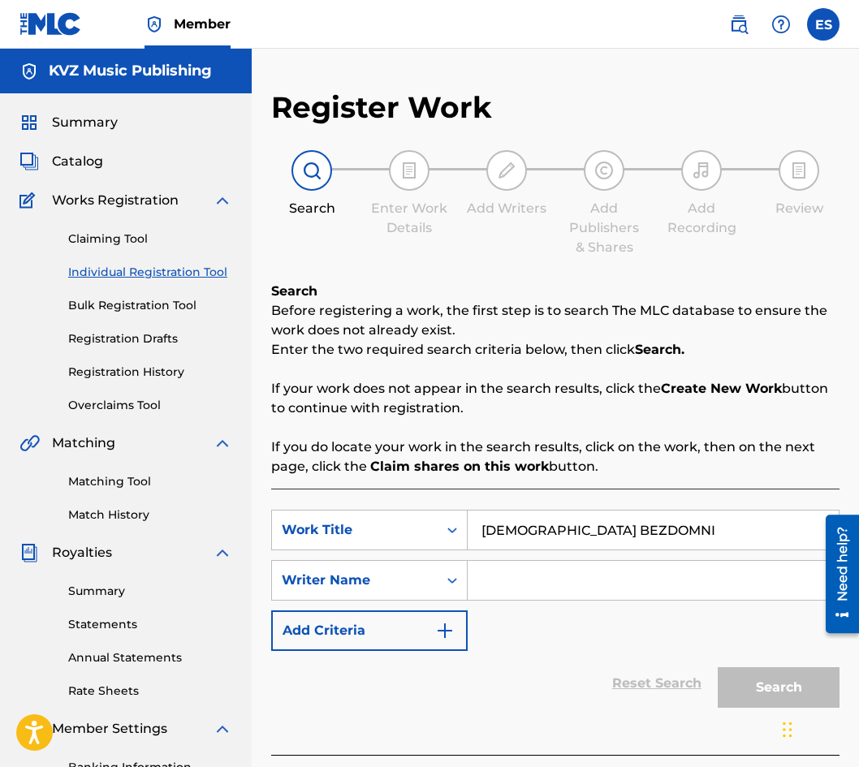
paste input "[PERSON_NAME]"
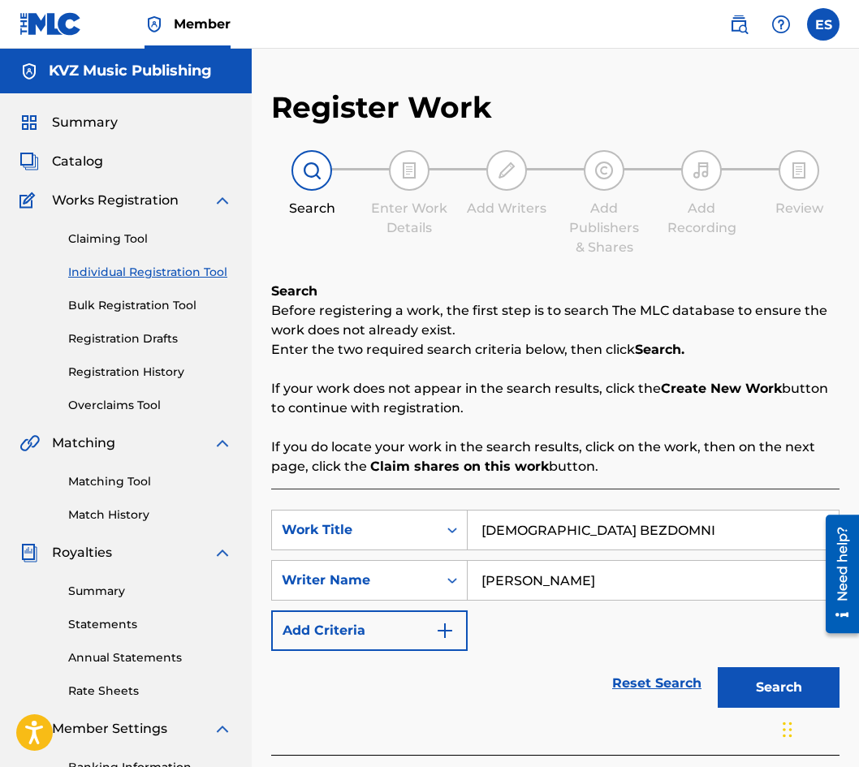
type input "[PERSON_NAME]"
click at [772, 676] on button "Search" at bounding box center [779, 687] width 122 height 41
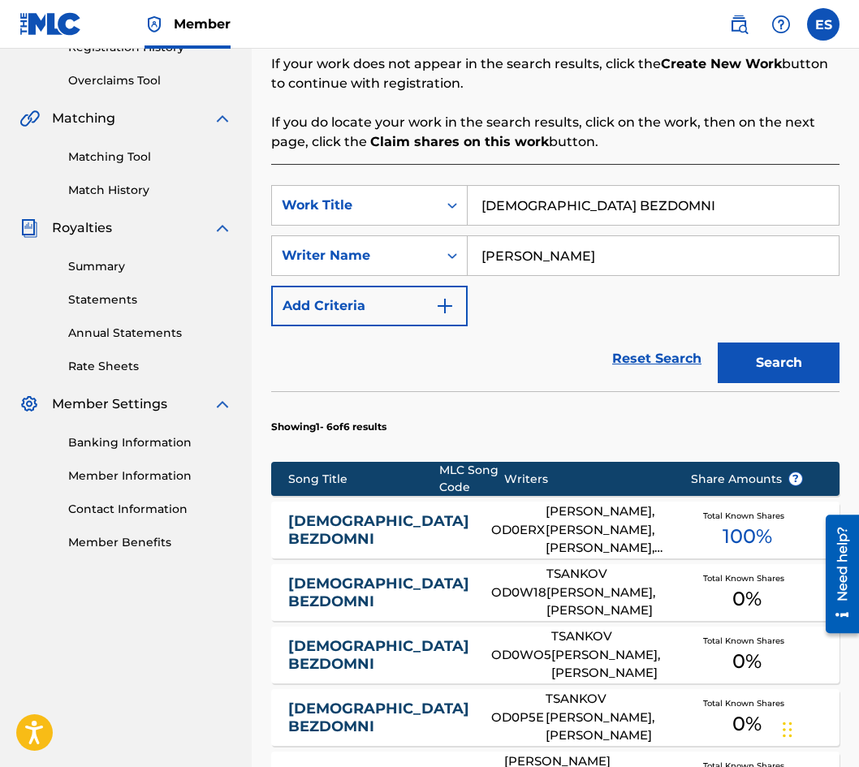
scroll to position [406, 0]
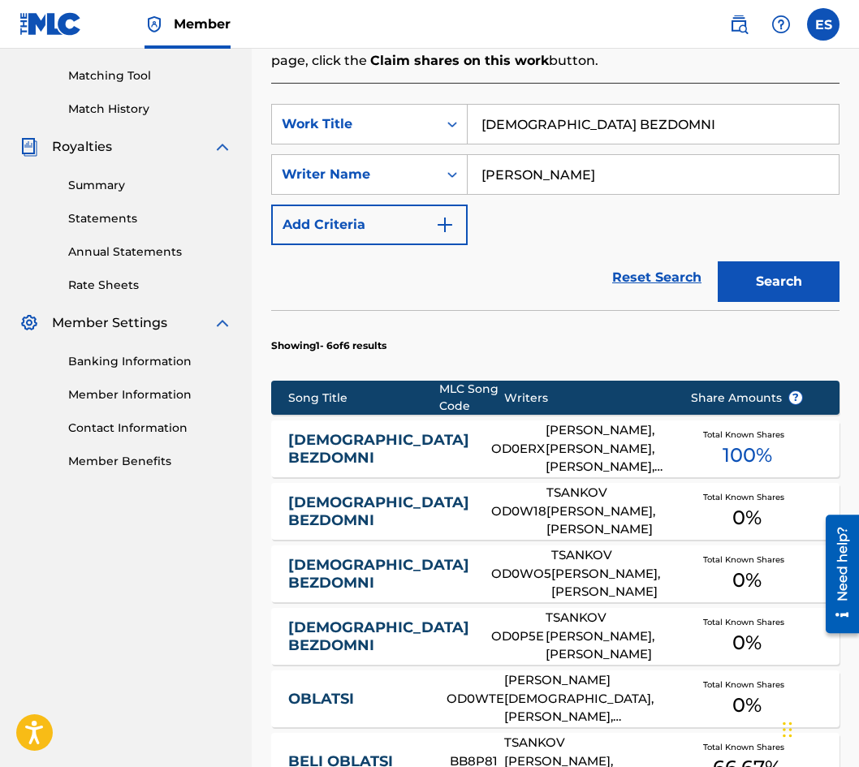
click at [366, 456] on link "[DEMOGRAPHIC_DATA] BEZDOMNI" at bounding box center [378, 449] width 181 height 37
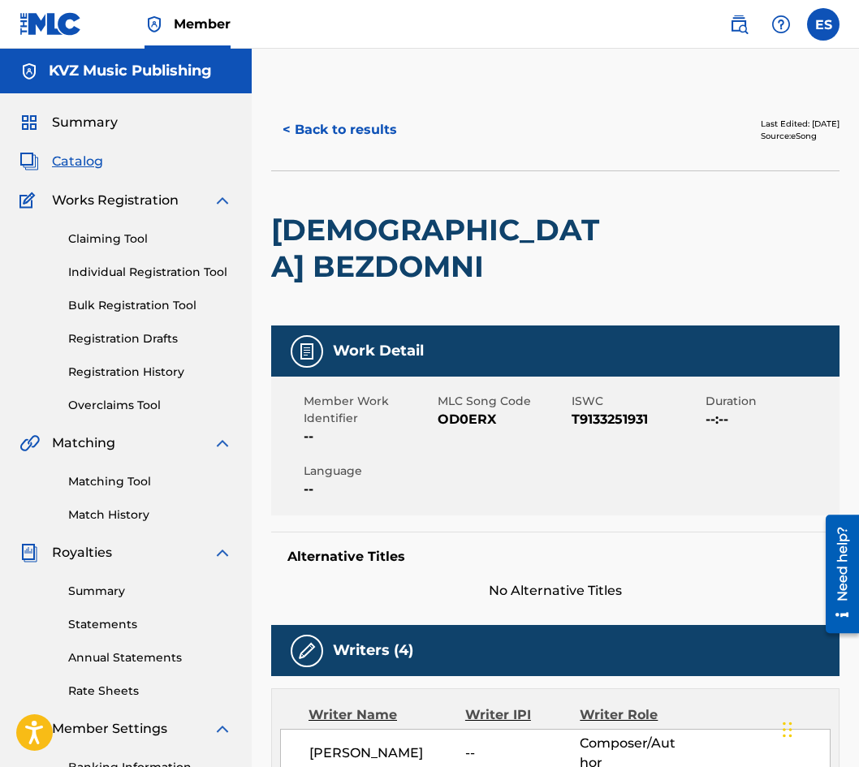
click at [339, 136] on button "< Back to results" at bounding box center [339, 130] width 137 height 41
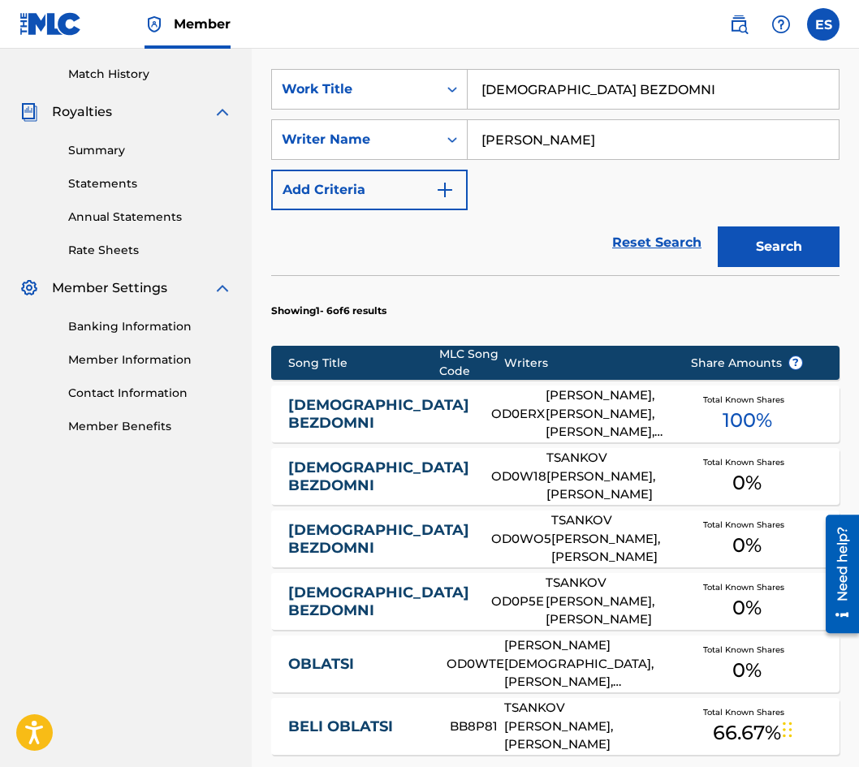
scroll to position [450, 0]
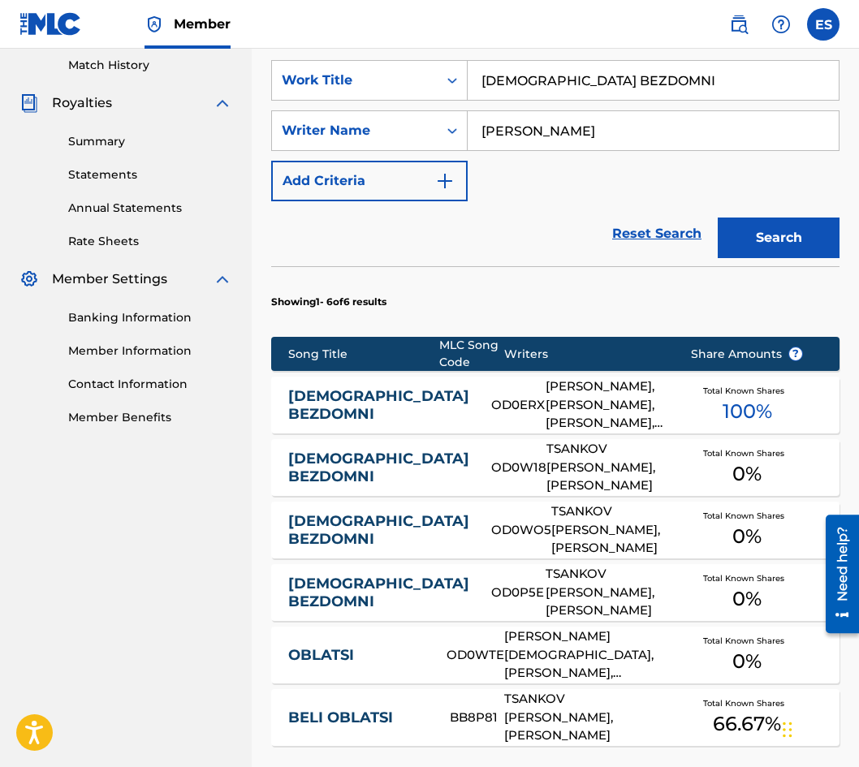
click at [397, 475] on link "[DEMOGRAPHIC_DATA] BEZDOMNI" at bounding box center [378, 468] width 181 height 37
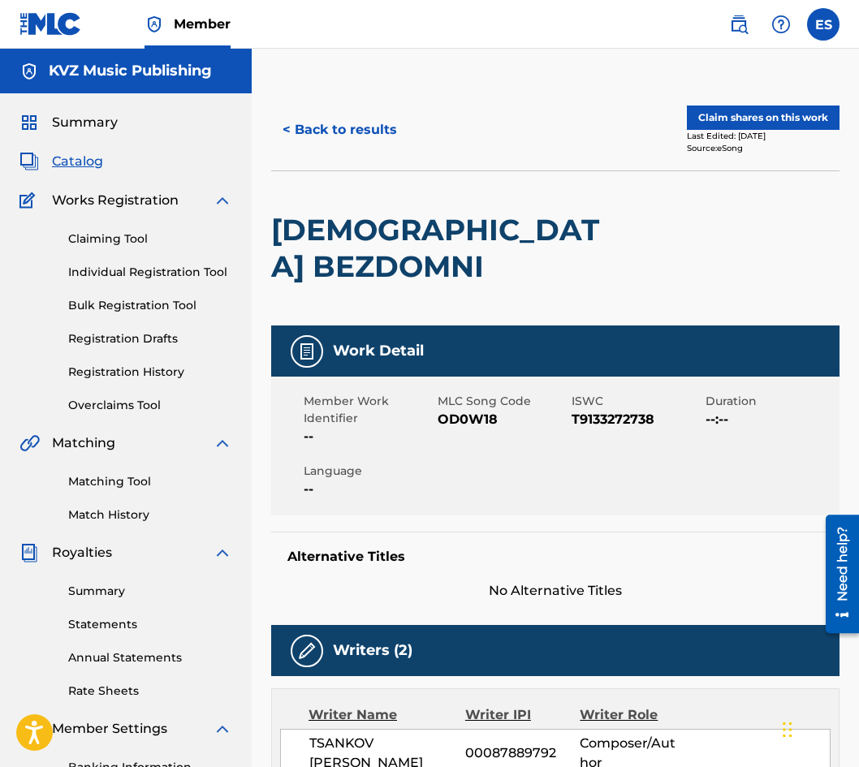
click at [352, 112] on button "< Back to results" at bounding box center [339, 130] width 137 height 41
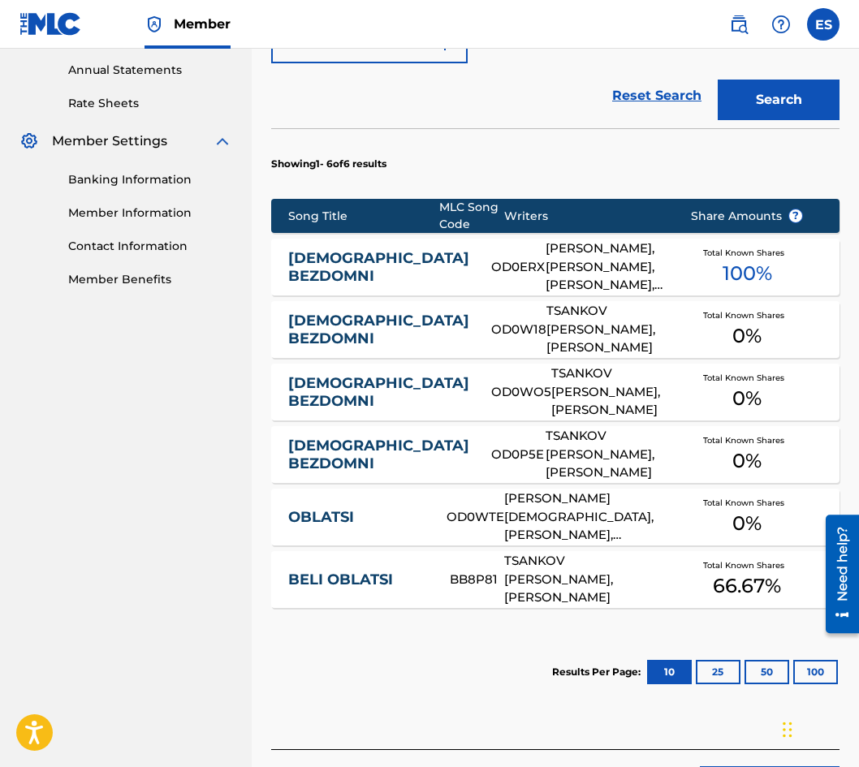
scroll to position [612, 0]
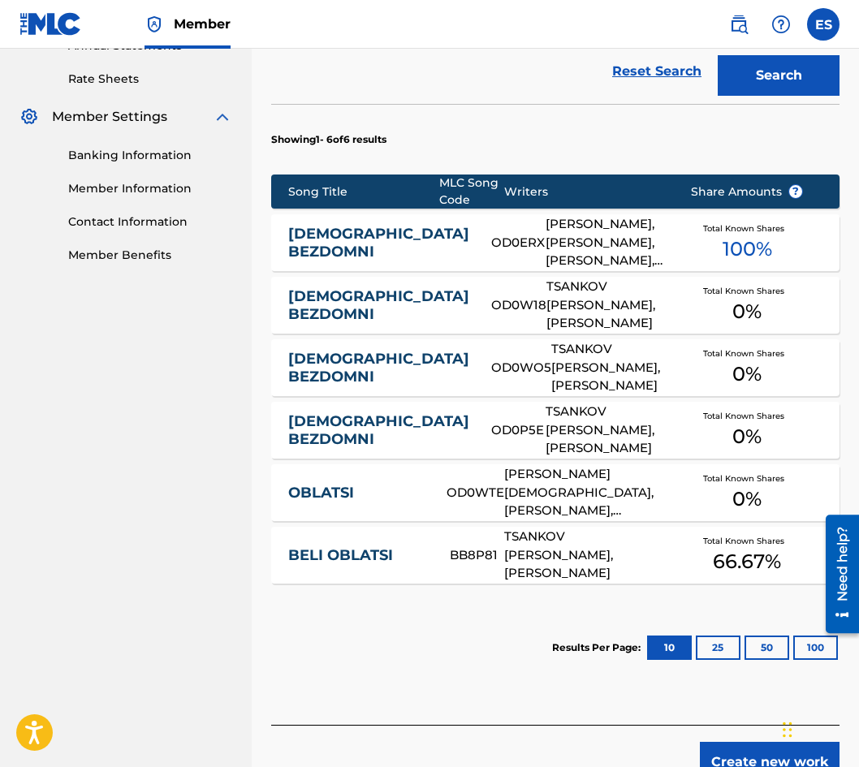
click at [386, 368] on link "[DEMOGRAPHIC_DATA] BEZDOMNI" at bounding box center [378, 368] width 181 height 37
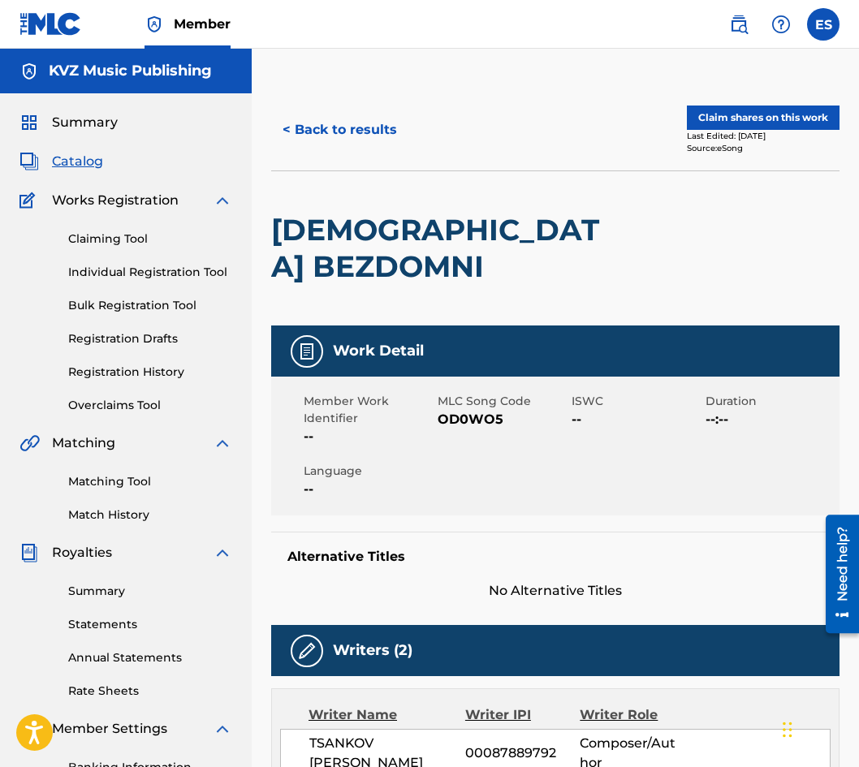
click at [321, 147] on button "< Back to results" at bounding box center [339, 130] width 137 height 41
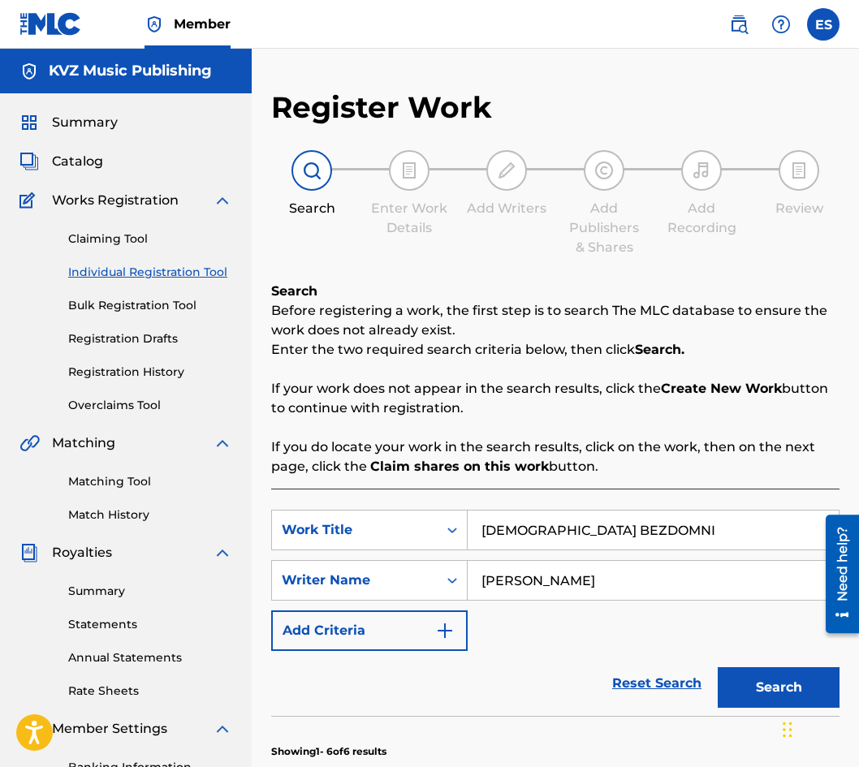
scroll to position [206, 0]
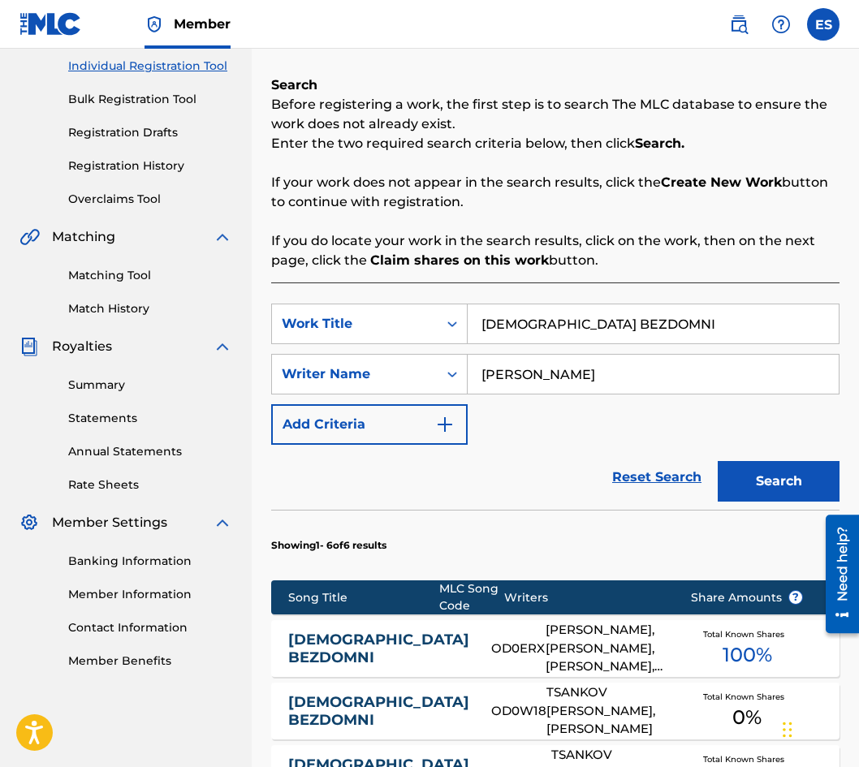
click at [585, 305] on input "[DEMOGRAPHIC_DATA] BEZDOMNI" at bounding box center [653, 323] width 371 height 39
drag, startPoint x: 585, startPoint y: 305, endPoint x: 554, endPoint y: 318, distance: 34.2
click at [554, 318] on input "[DEMOGRAPHIC_DATA] BEZDOMNI" at bounding box center [653, 323] width 371 height 39
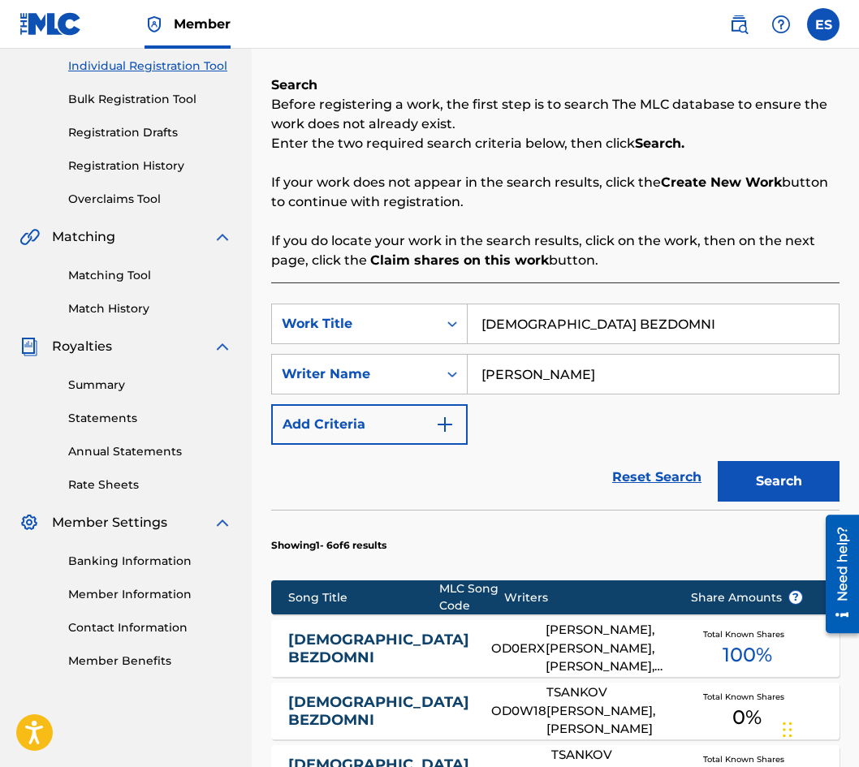
click at [554, 318] on input "[DEMOGRAPHIC_DATA] BEZDOMNI" at bounding box center [653, 323] width 371 height 39
paste input "NYA VYATUR OT PURVATA SRESHTA"
type input "ONYA VYATUR OT [DEMOGRAPHIC_DATA]"
drag, startPoint x: 627, startPoint y: 473, endPoint x: 650, endPoint y: 433, distance: 46.2
click at [650, 433] on form "SearchWithCriteria5332efef-bf21-4b0c-bbbc-280da3c73513 Work Title ONYA VYATUR O…" at bounding box center [555, 407] width 568 height 206
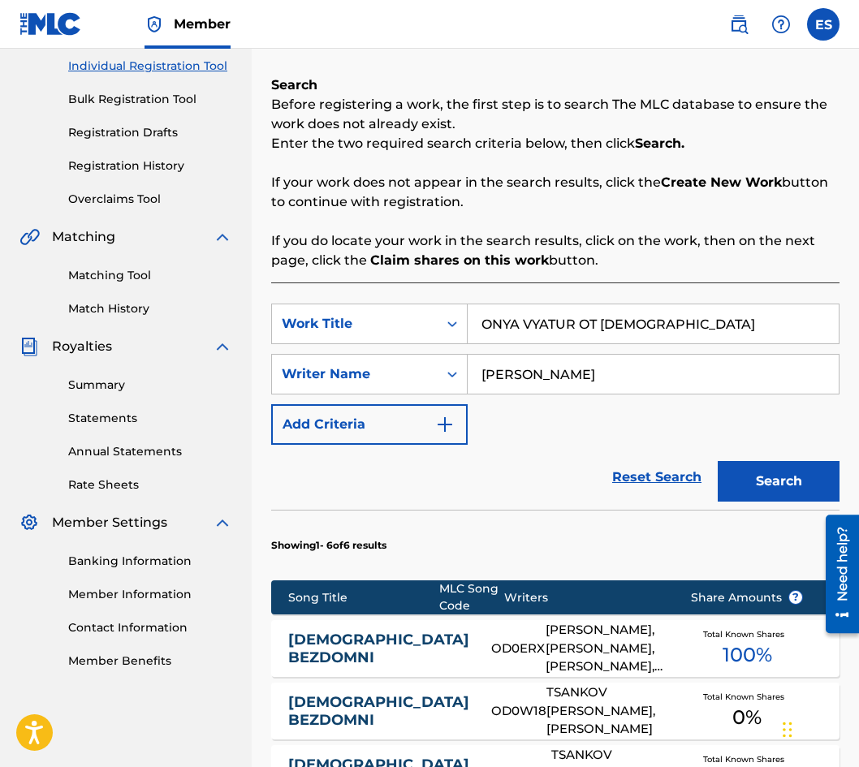
click at [656, 330] on input "ONYA VYATUR OT [DEMOGRAPHIC_DATA]" at bounding box center [653, 323] width 371 height 39
click at [798, 486] on button "Search" at bounding box center [779, 481] width 122 height 41
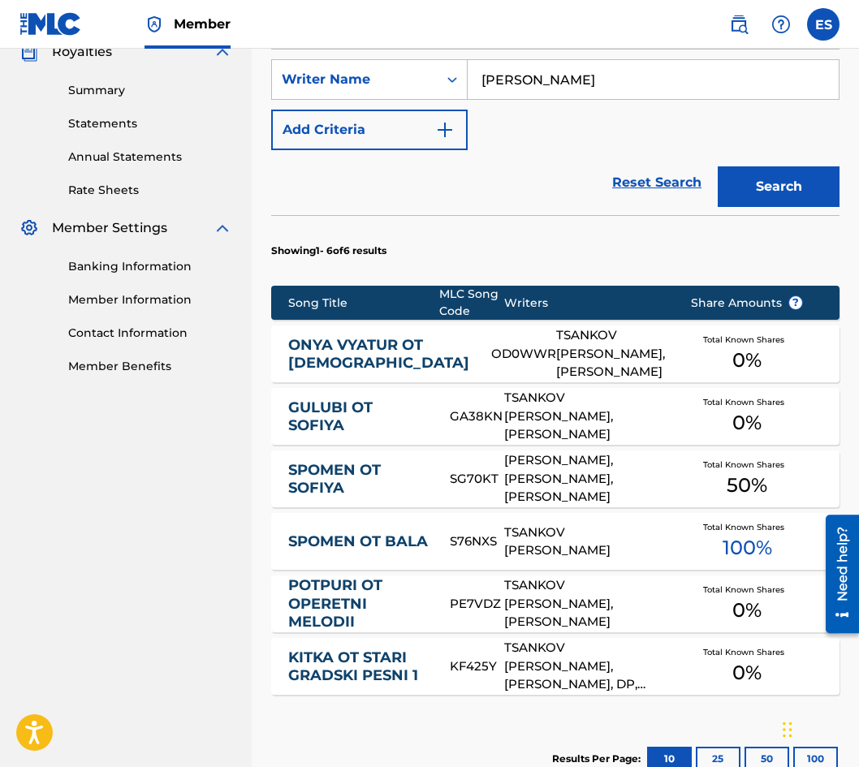
scroll to position [531, 0]
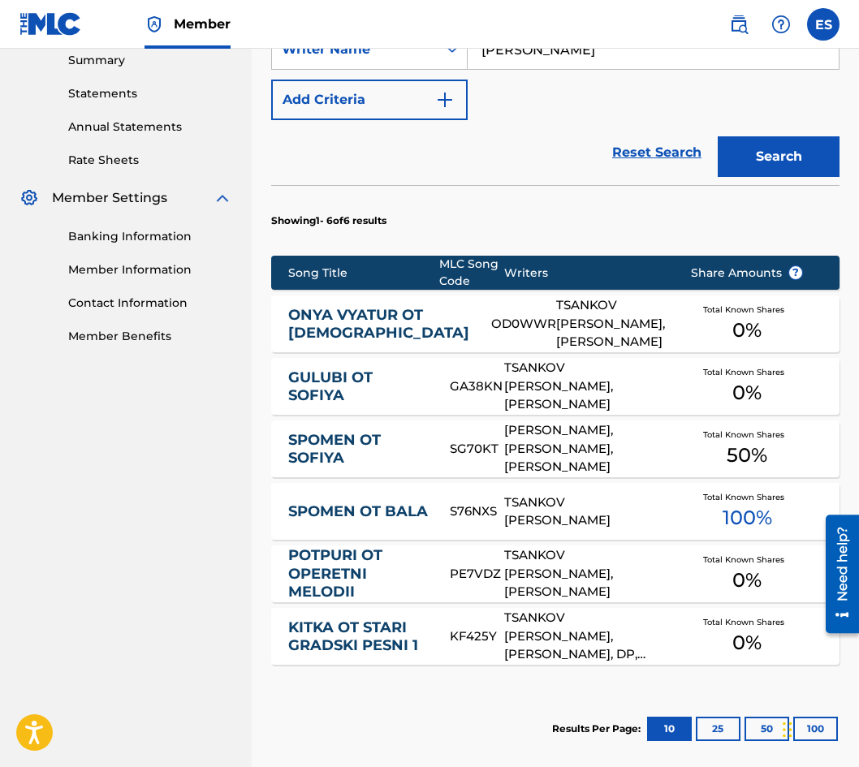
click at [382, 315] on link "ONYA VYATUR OT [DEMOGRAPHIC_DATA]" at bounding box center [378, 324] width 181 height 37
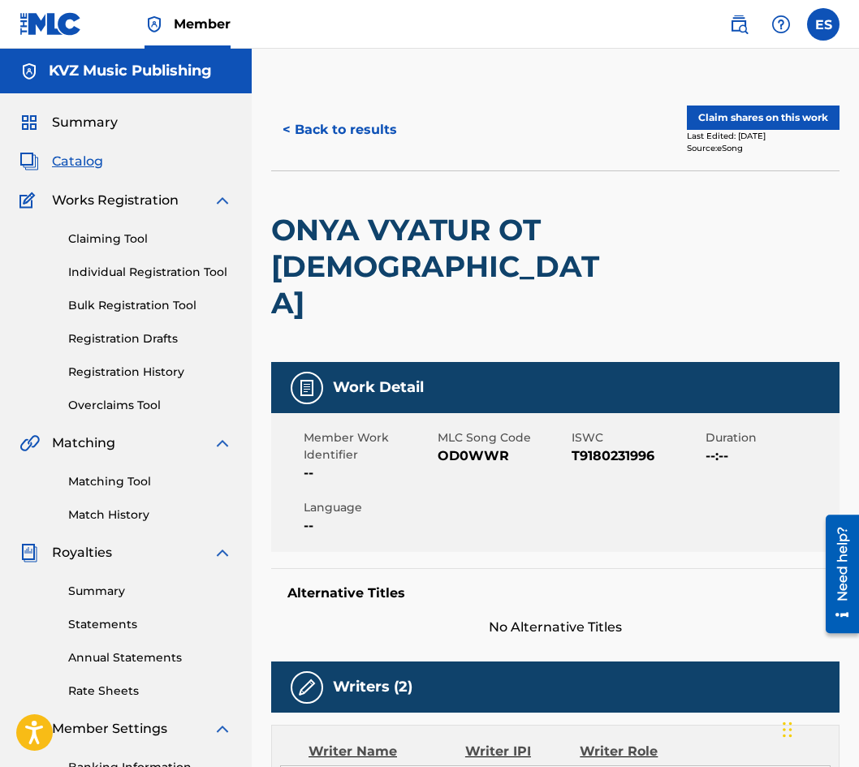
click at [351, 114] on button "< Back to results" at bounding box center [339, 130] width 137 height 41
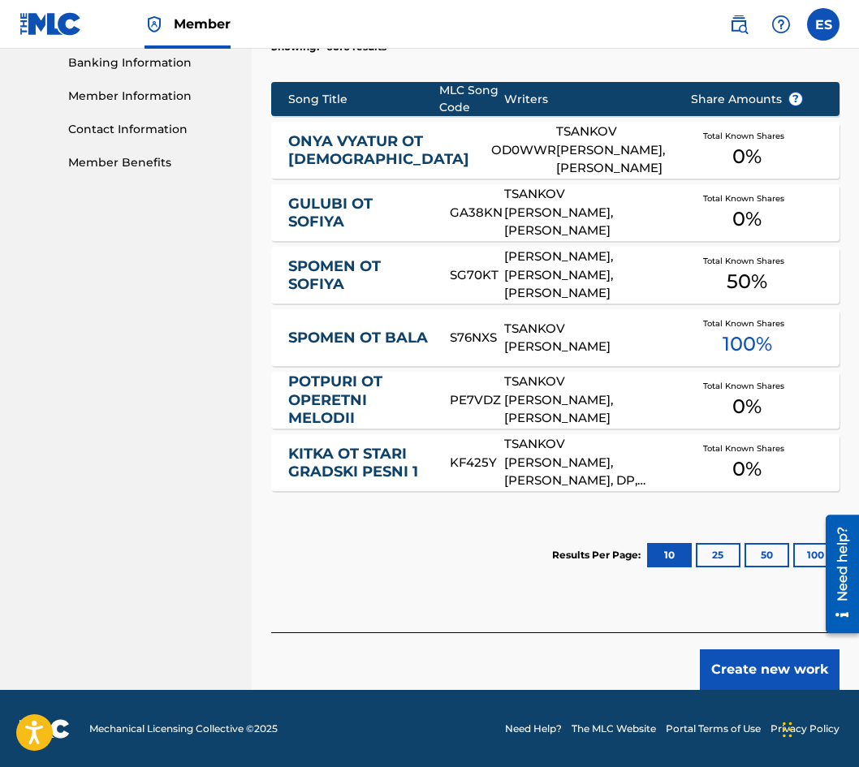
scroll to position [706, 0]
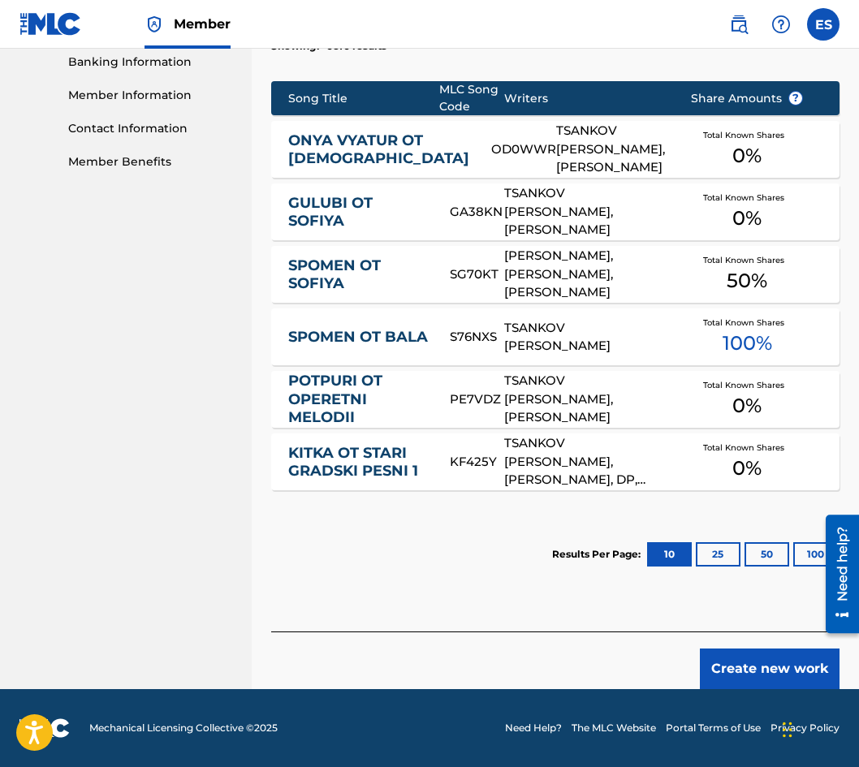
click at [747, 644] on div "Create new work" at bounding box center [555, 661] width 568 height 58
click at [746, 651] on button "Create new work" at bounding box center [770, 669] width 140 height 41
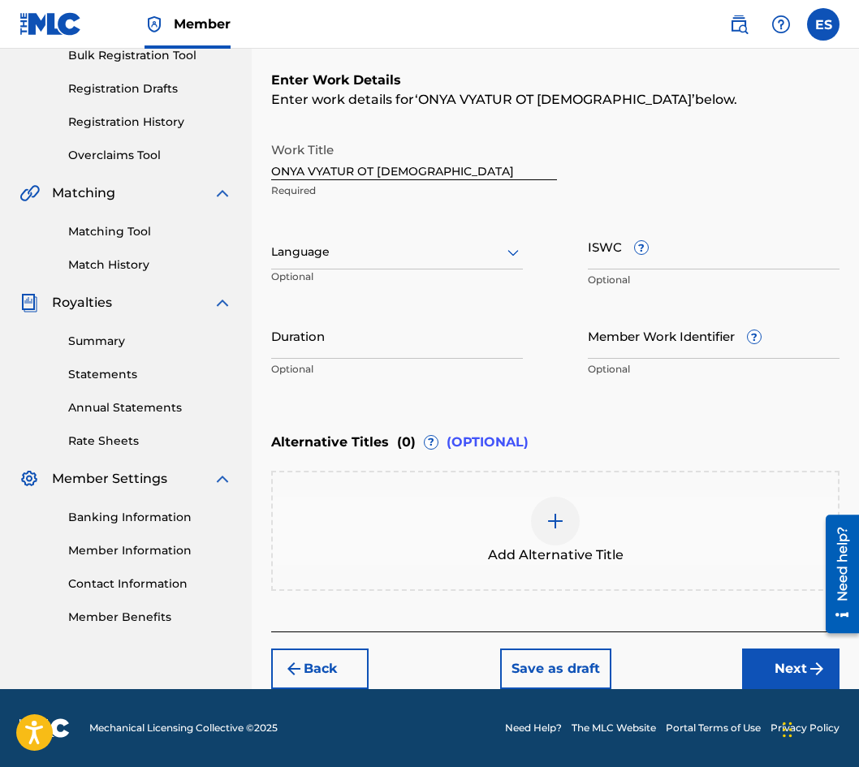
scroll to position [250, 0]
click at [329, 252] on div at bounding box center [397, 252] width 252 height 20
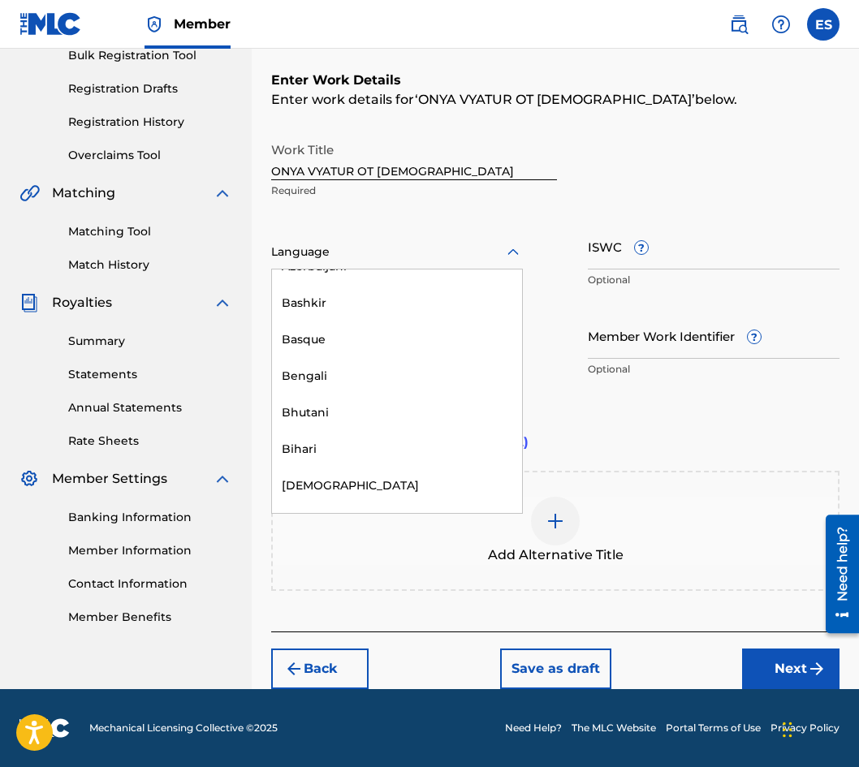
scroll to position [568, 0]
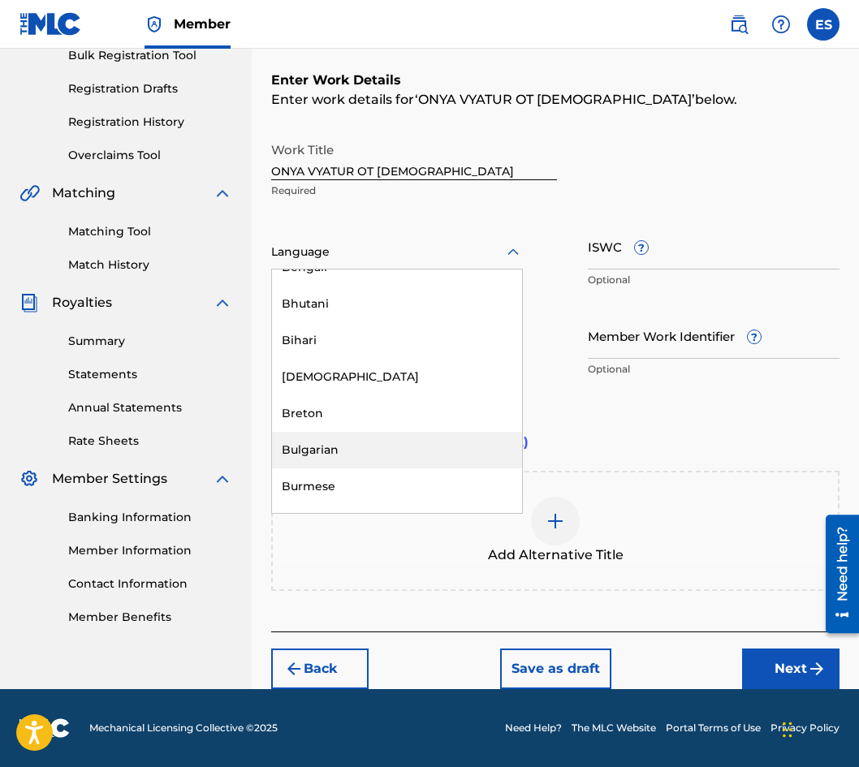
click at [366, 455] on div "Bulgarian" at bounding box center [397, 450] width 250 height 37
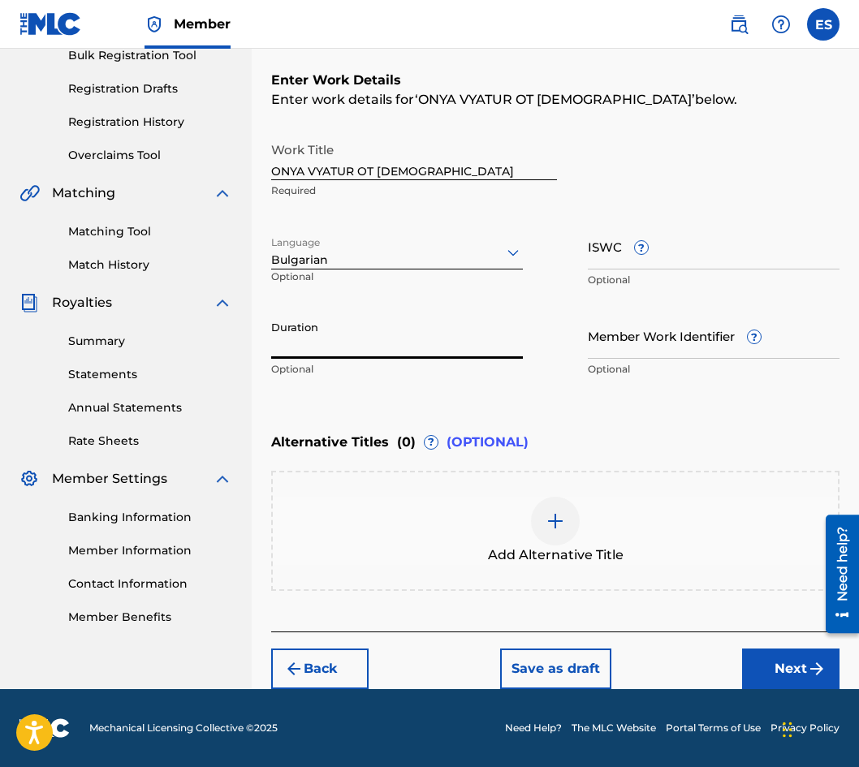
paste input "02:28"
type input "02:28"
click at [465, 512] on div "Add Alternative Title" at bounding box center [555, 531] width 565 height 68
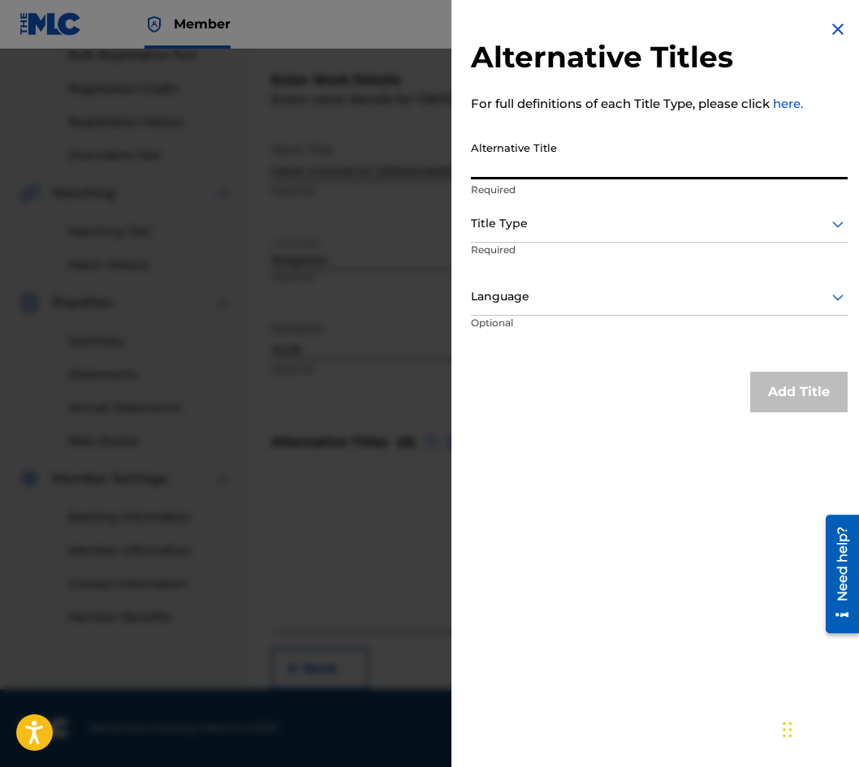
paste input "ОНЯ ВЯТЪР ОТ ПЪРВАТА СРЕЩА"
type input "ОНЯ ВЯТЪР ОТ ПЪРВАТА СРЕЩА"
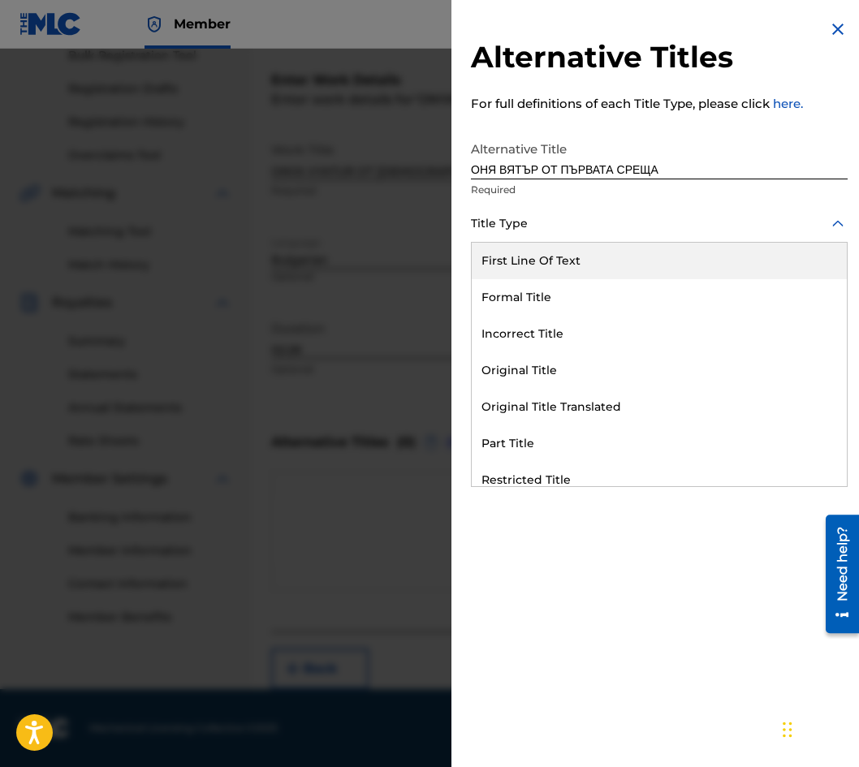
click at [550, 218] on div at bounding box center [659, 224] width 377 height 20
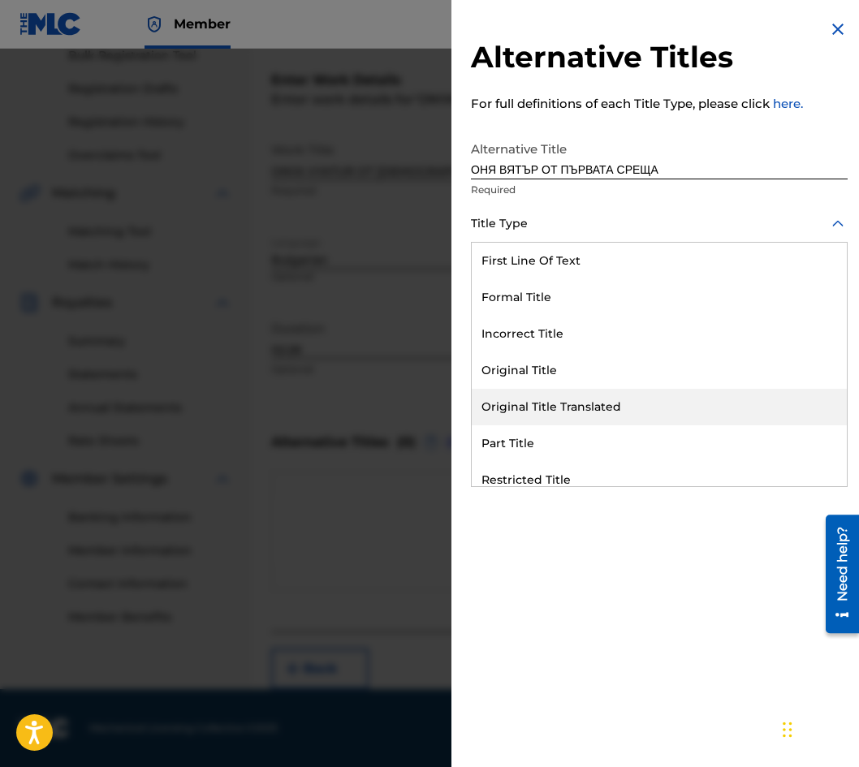
click at [579, 406] on div "Original Title Translated" at bounding box center [659, 407] width 375 height 37
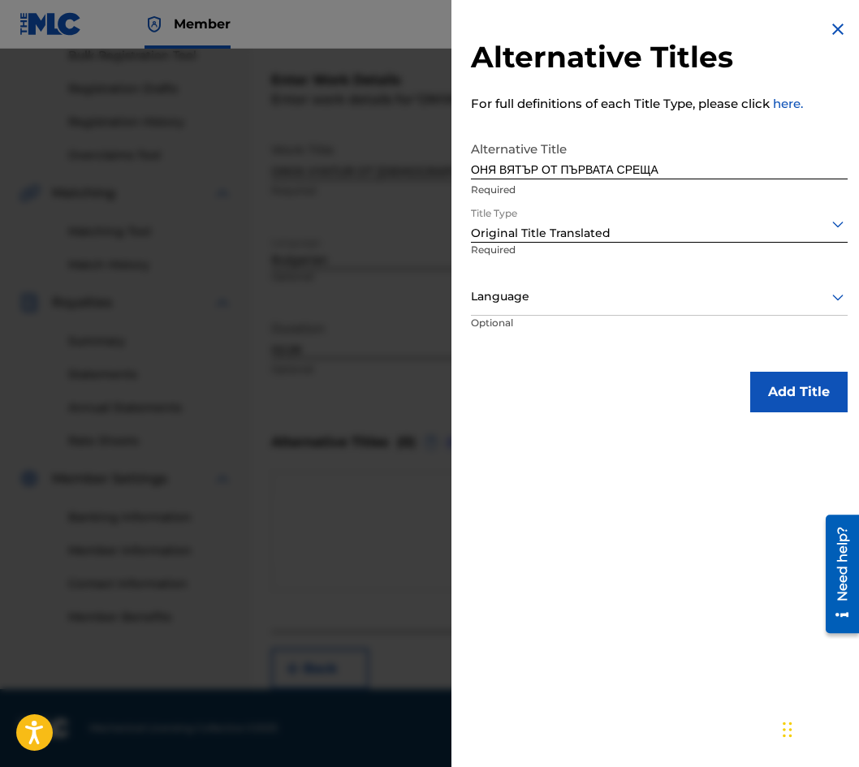
click at [567, 322] on p "Optional" at bounding box center [532, 334] width 122 height 37
click at [567, 304] on div at bounding box center [659, 297] width 377 height 20
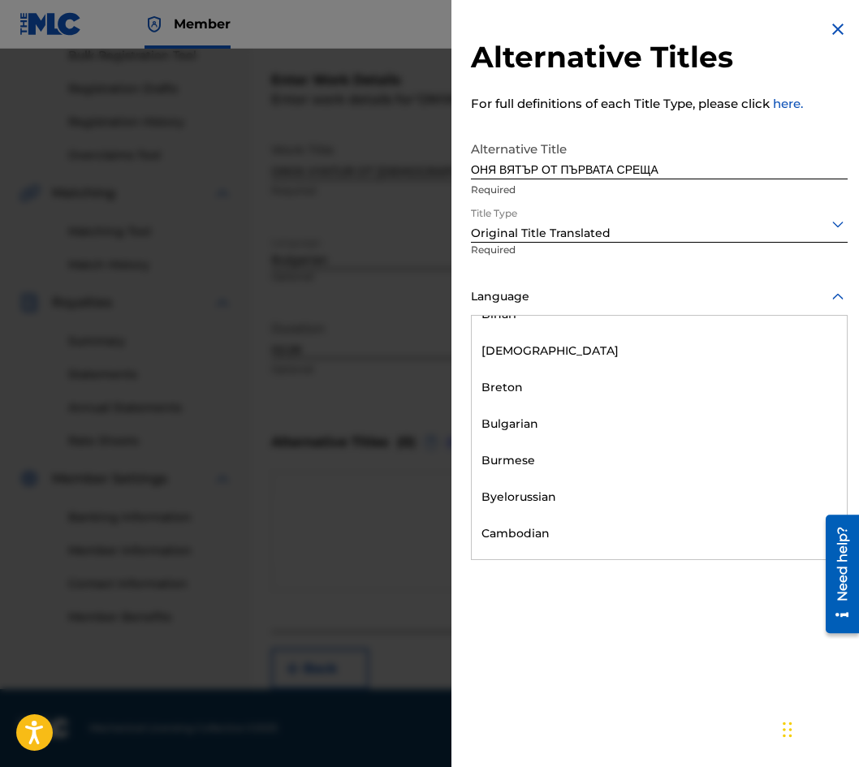
scroll to position [650, 0]
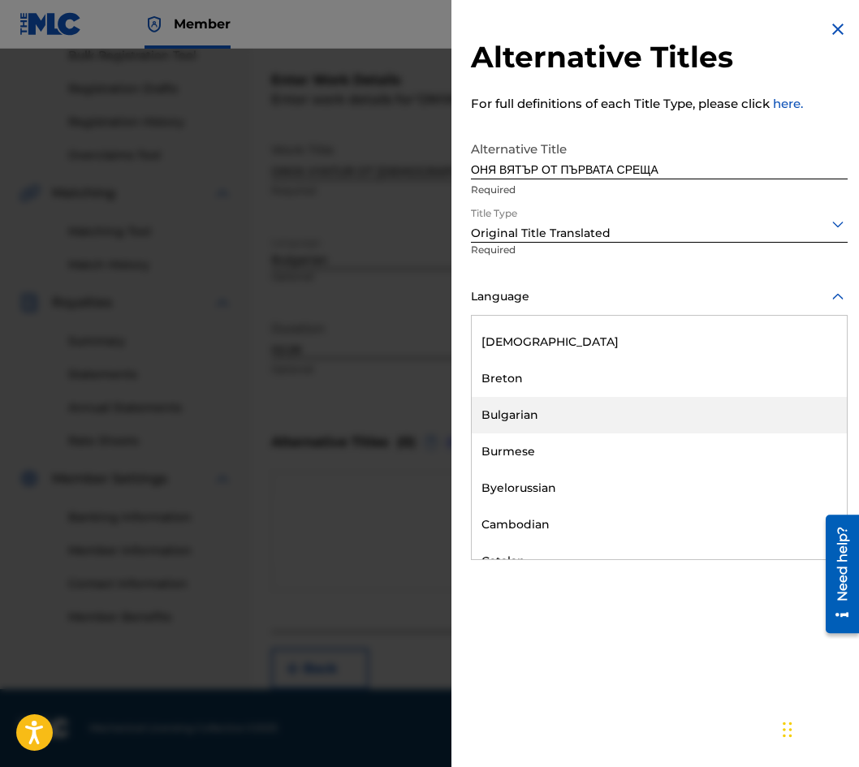
click at [572, 426] on div "Bulgarian" at bounding box center [659, 415] width 375 height 37
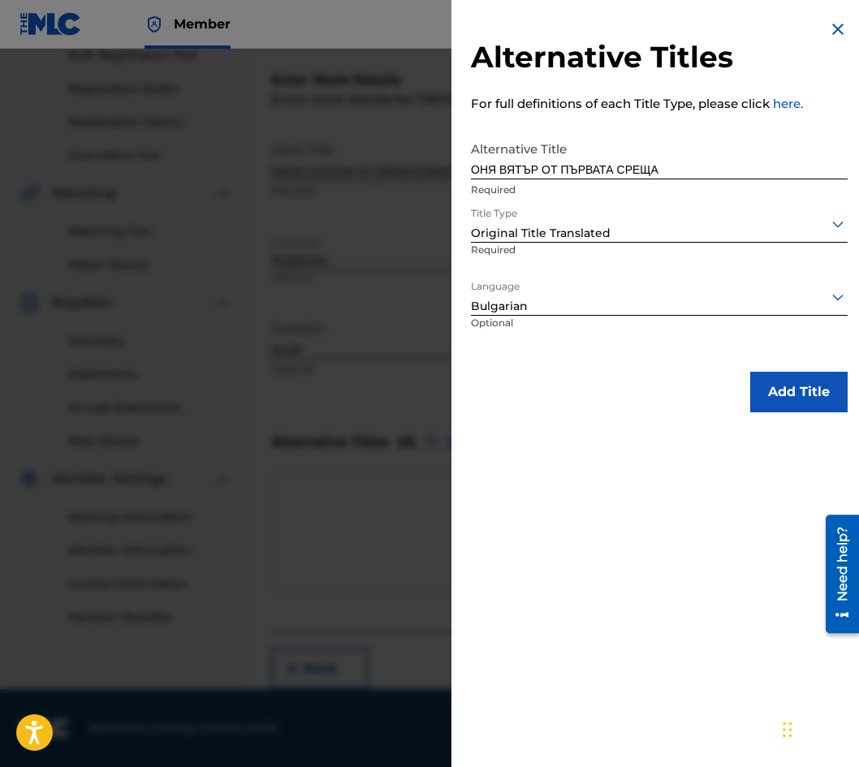
click at [723, 388] on div "Add Title" at bounding box center [659, 392] width 377 height 41
click at [750, 383] on button "Add Title" at bounding box center [798, 392] width 97 height 41
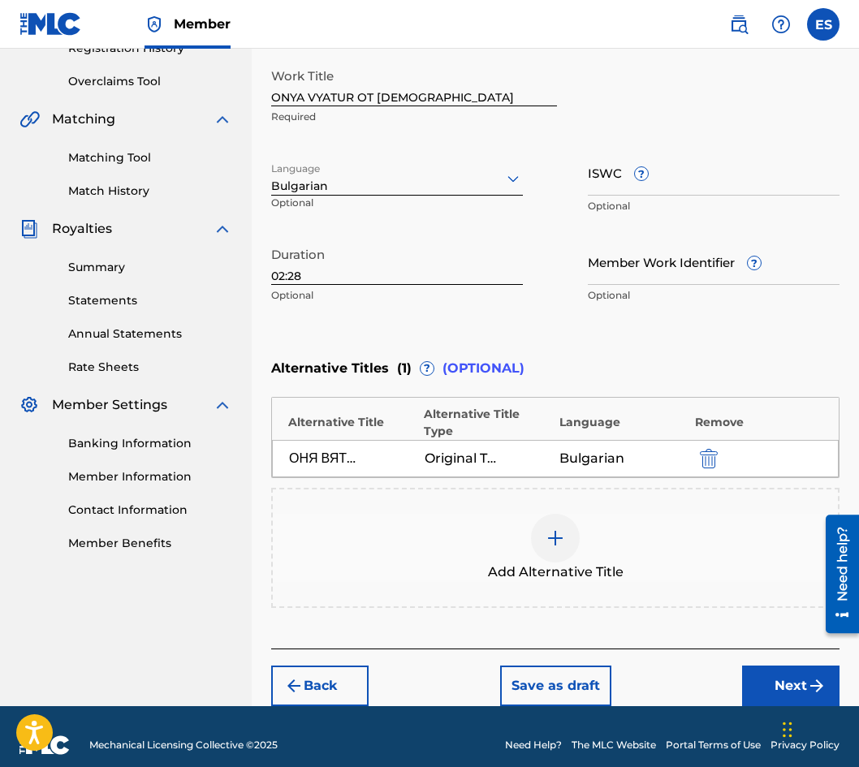
click at [769, 676] on button "Next" at bounding box center [790, 686] width 97 height 41
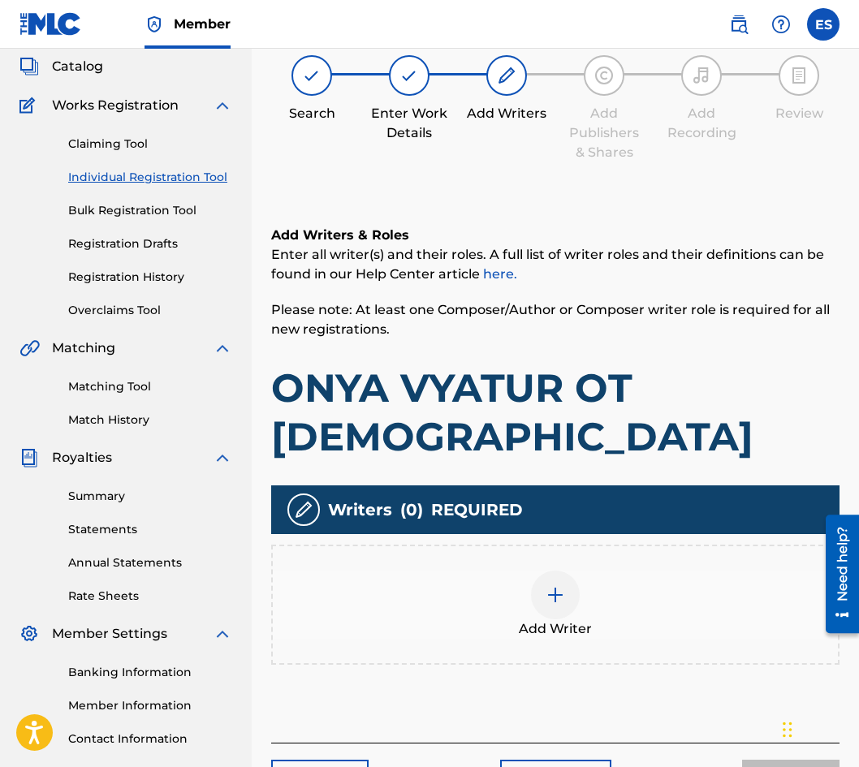
scroll to position [73, 0]
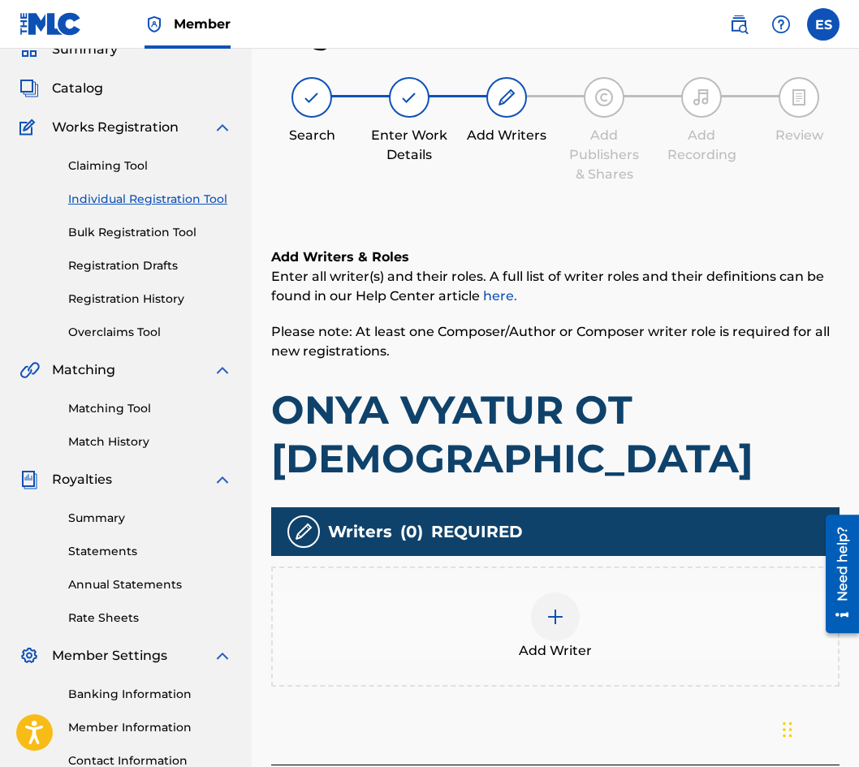
click at [526, 602] on div "Add Writer" at bounding box center [555, 627] width 565 height 68
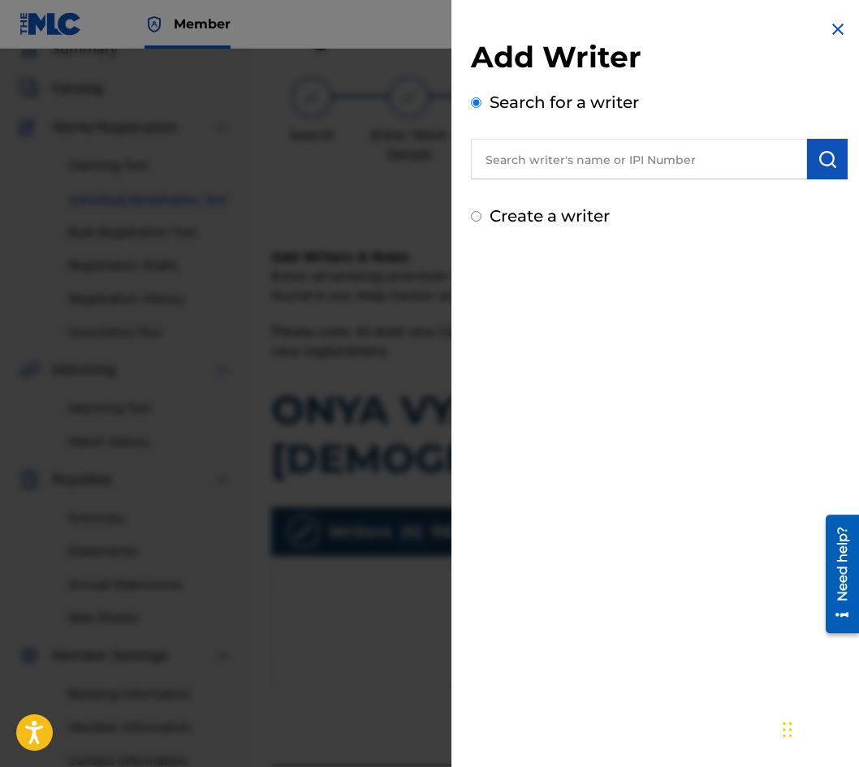
drag, startPoint x: 624, startPoint y: 152, endPoint x: 614, endPoint y: 169, distance: 20.1
paste input "00089 15 49 37"
click at [550, 159] on input "00089 15 49 37" at bounding box center [639, 159] width 336 height 41
click at [566, 148] on input "00089 1549 37" at bounding box center [639, 159] width 336 height 41
click at [526, 157] on input "00089 154937" at bounding box center [639, 159] width 336 height 41
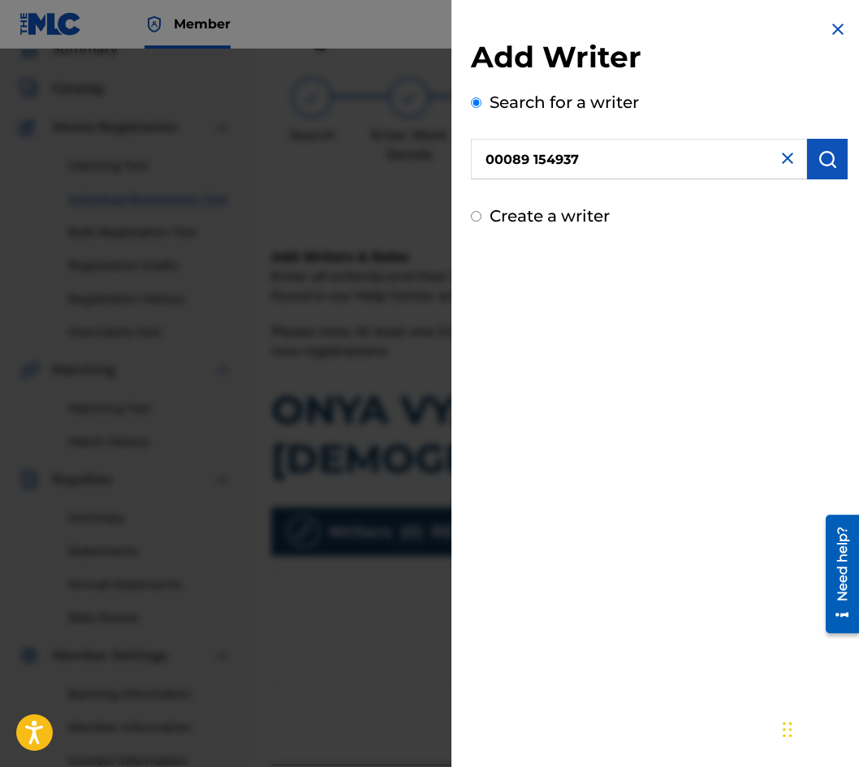
click at [531, 153] on input "00089 154937" at bounding box center [639, 159] width 336 height 41
type input "00089154937"
click at [818, 160] on img "submit" at bounding box center [827, 158] width 19 height 19
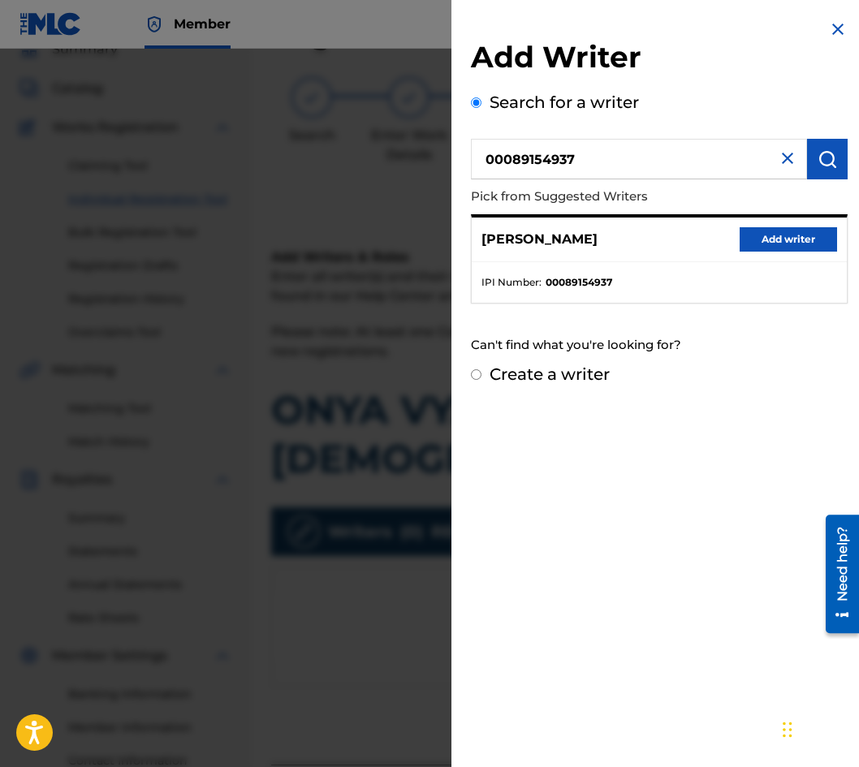
click at [796, 242] on button "Add writer" at bounding box center [788, 239] width 97 height 24
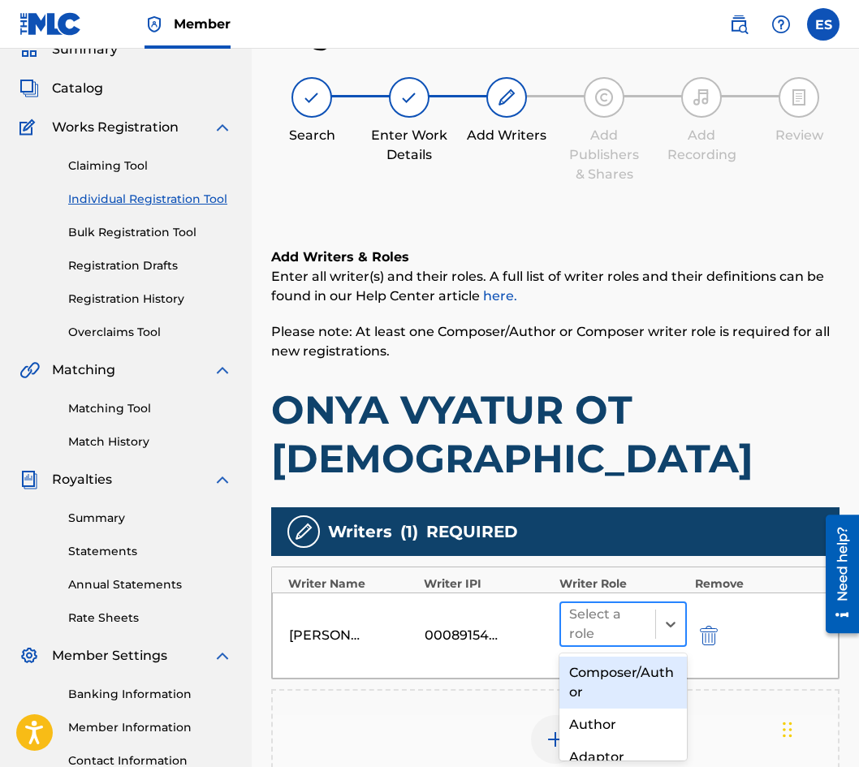
click at [579, 632] on div at bounding box center [608, 624] width 78 height 23
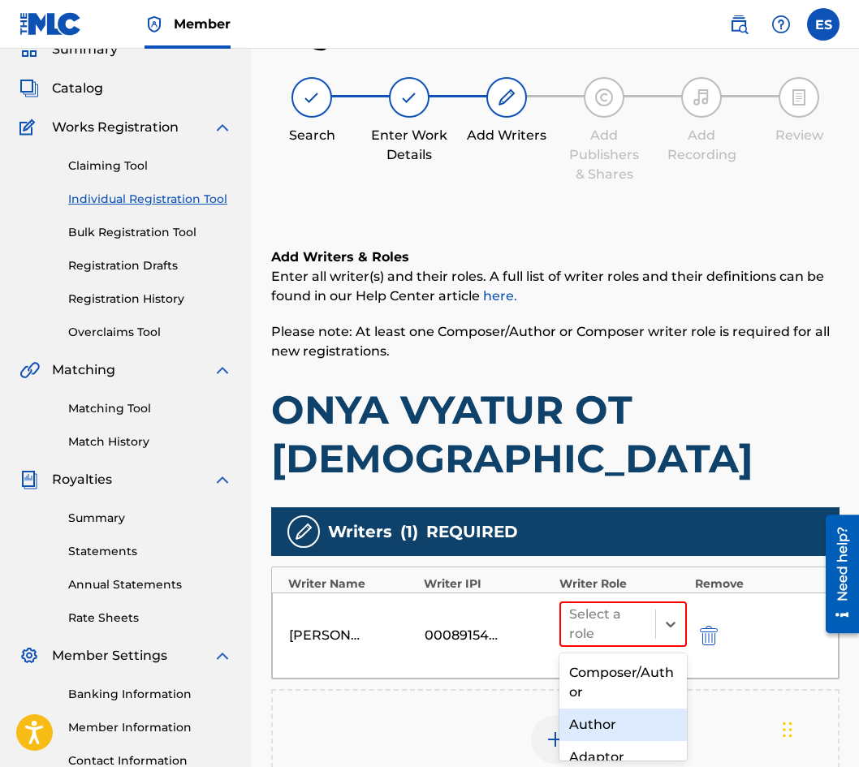
click at [590, 725] on div "Author" at bounding box center [622, 725] width 127 height 32
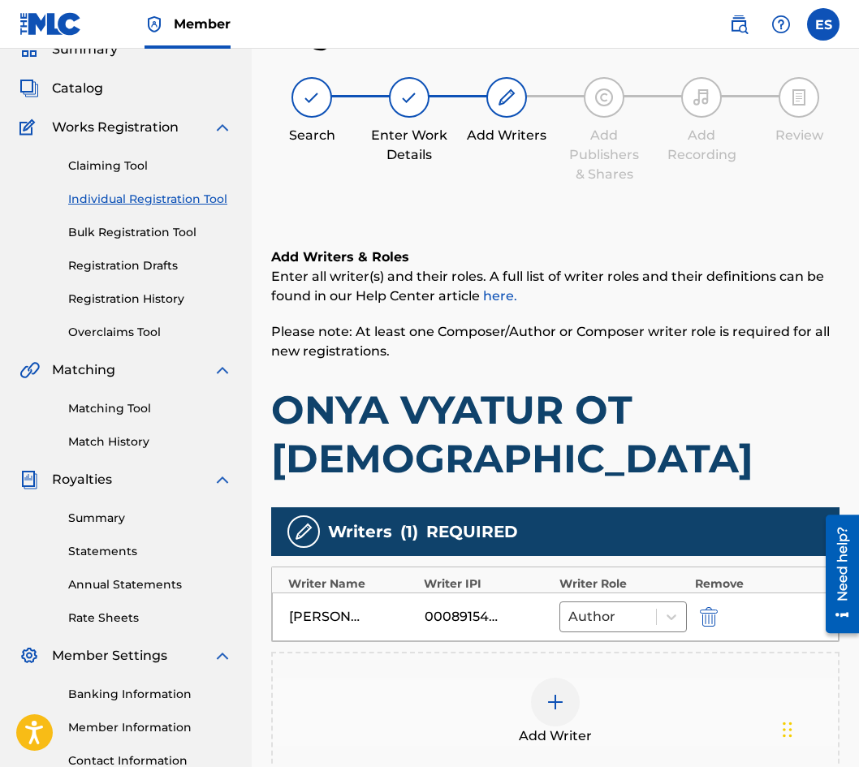
click at [591, 712] on div "Add Writer" at bounding box center [555, 712] width 565 height 68
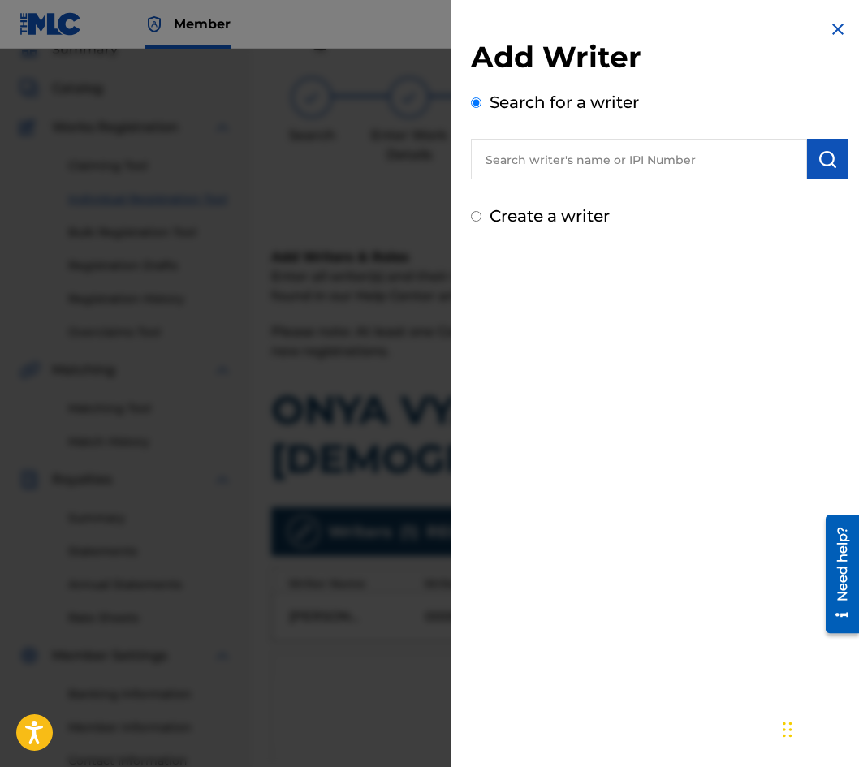
paste input "00087889792"
type input "00087889792"
click at [825, 158] on img "submit" at bounding box center [827, 158] width 19 height 19
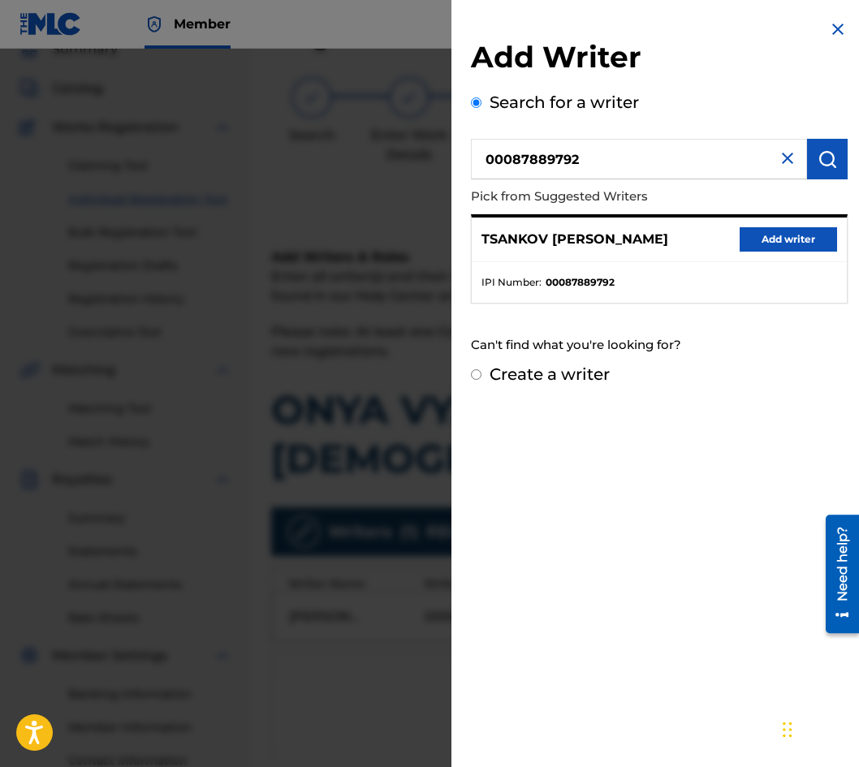
click at [802, 243] on button "Add writer" at bounding box center [788, 239] width 97 height 24
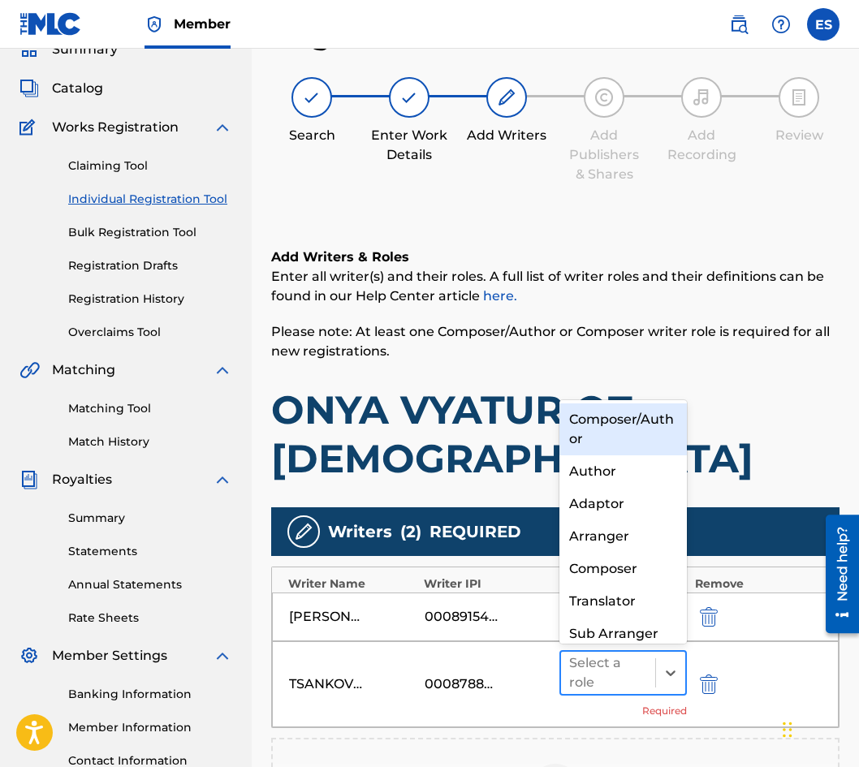
click at [632, 680] on div at bounding box center [608, 673] width 78 height 23
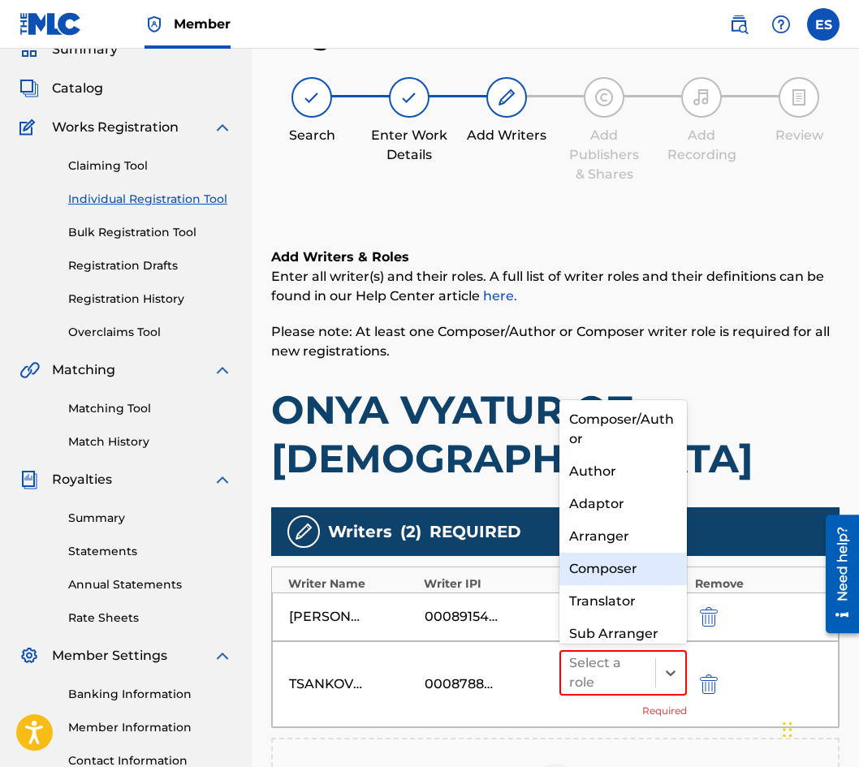
click at [619, 580] on div "Composer" at bounding box center [622, 569] width 127 height 32
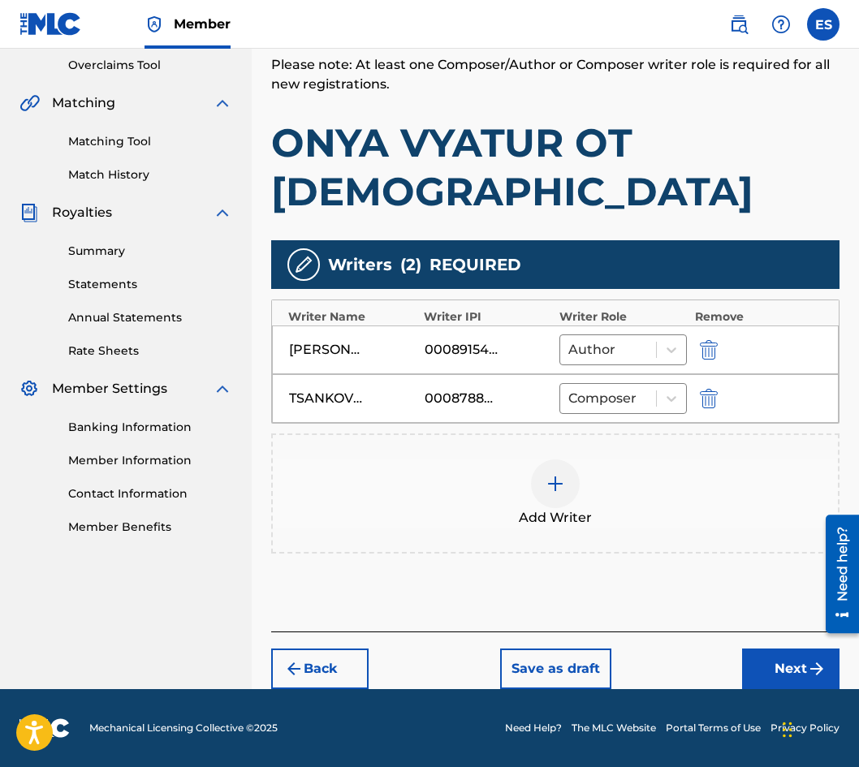
click at [761, 671] on button "Next" at bounding box center [790, 669] width 97 height 41
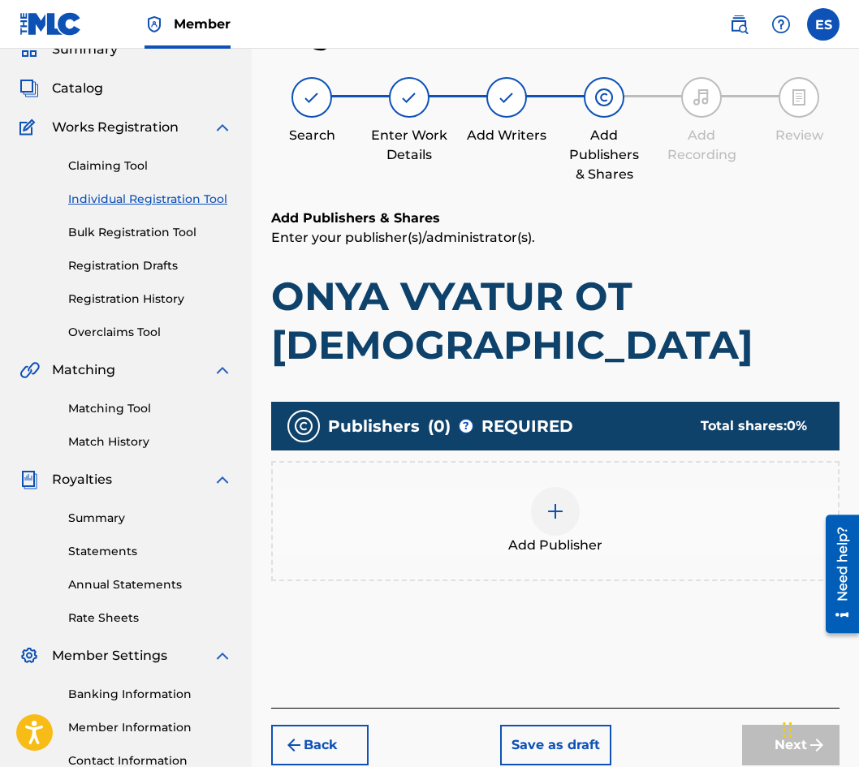
click at [434, 546] on div "Add Publisher" at bounding box center [555, 521] width 565 height 68
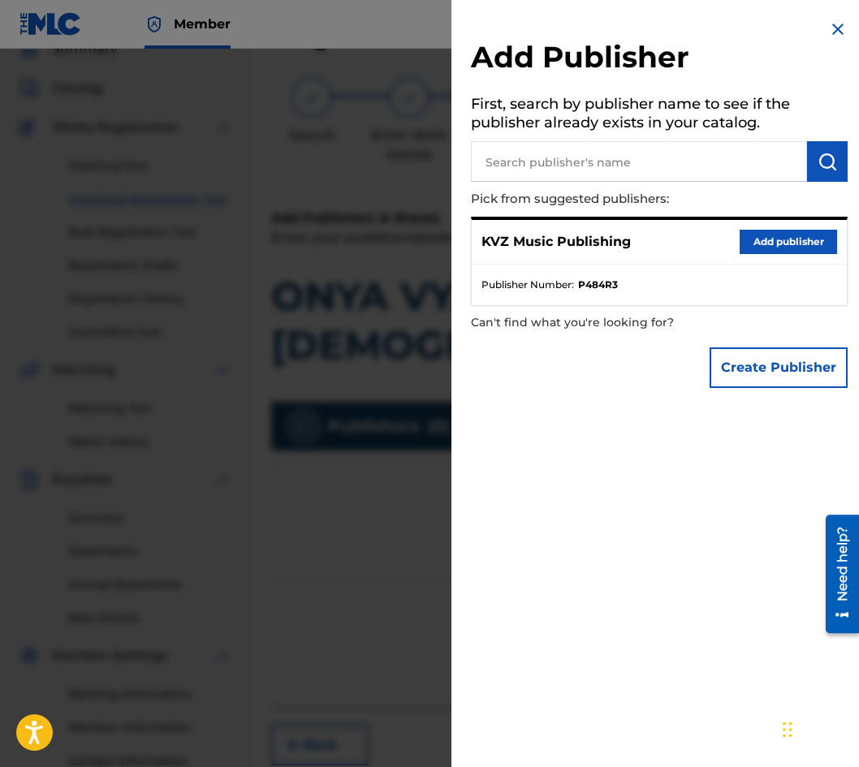
click at [775, 241] on button "Add publisher" at bounding box center [788, 242] width 97 height 24
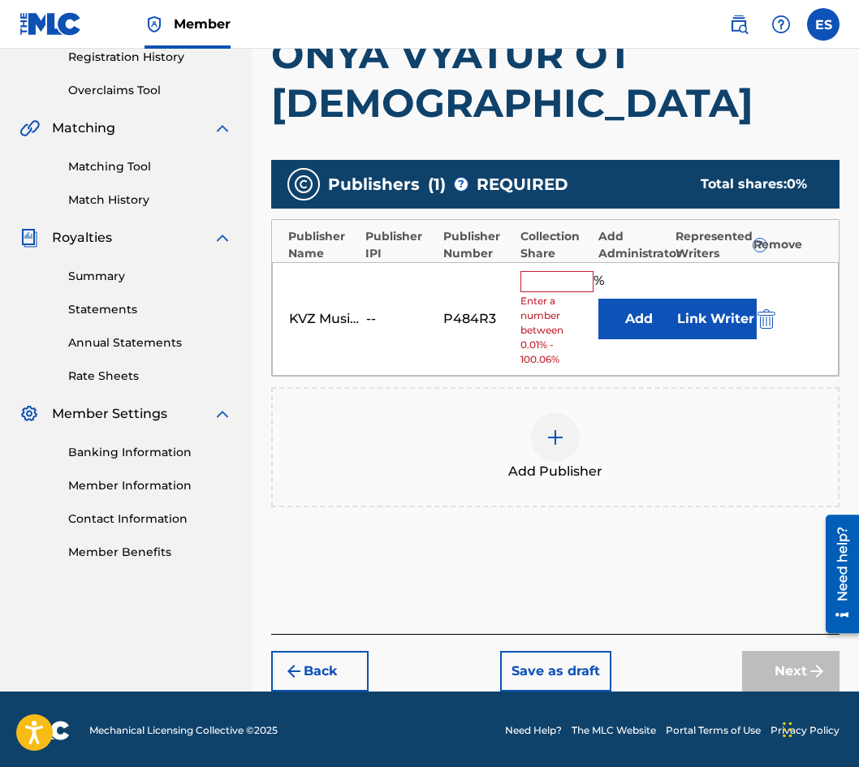
scroll to position [317, 0]
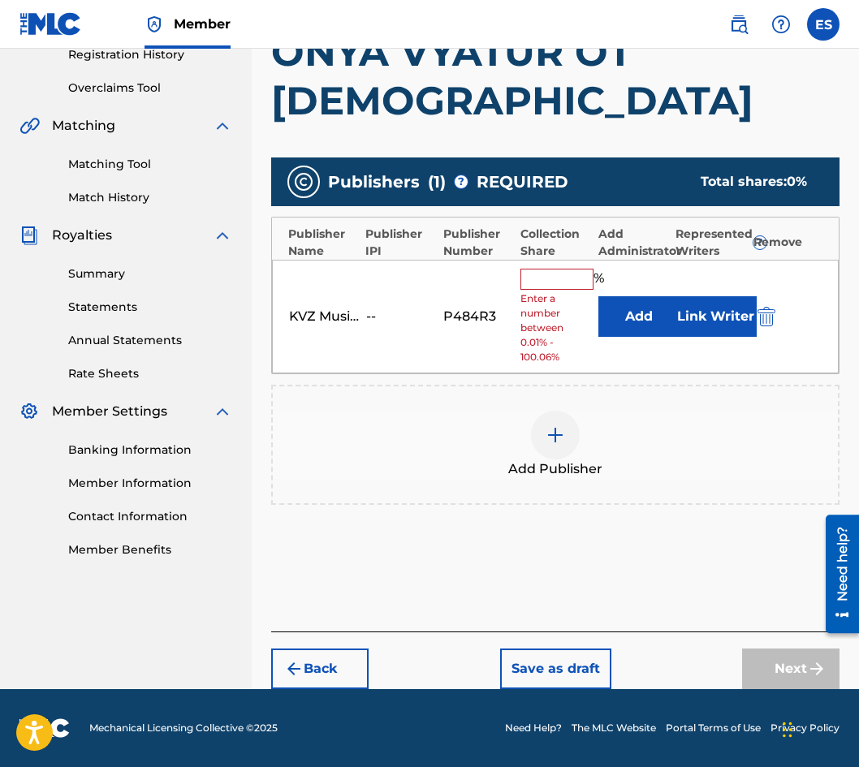
click at [555, 274] on input "text" at bounding box center [556, 279] width 73 height 21
type input "66.67"
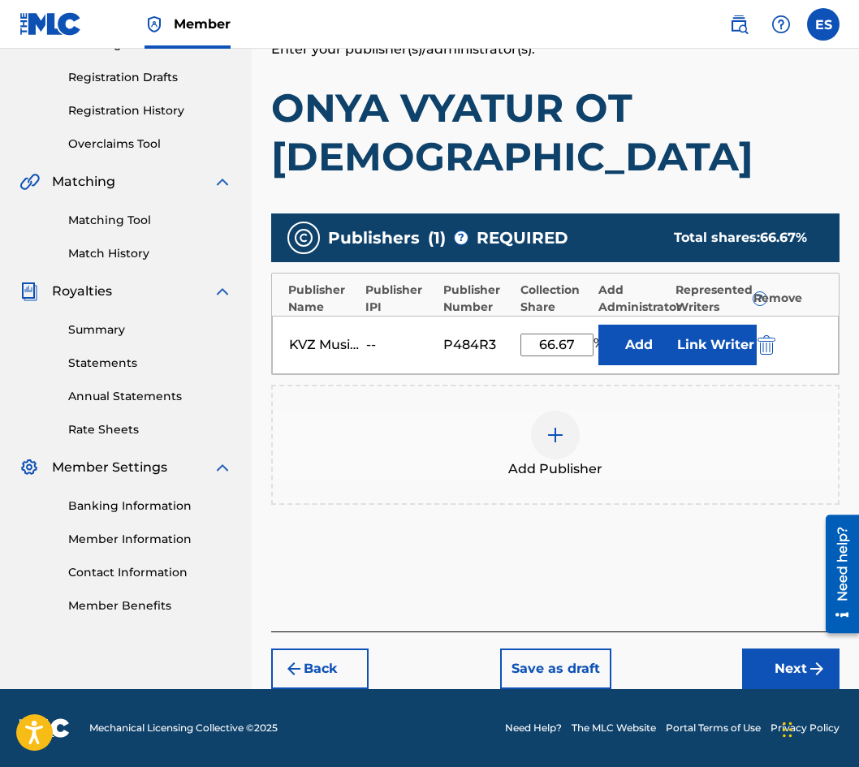
scroll to position [261, 0]
click at [812, 668] on img "submit" at bounding box center [816, 668] width 19 height 19
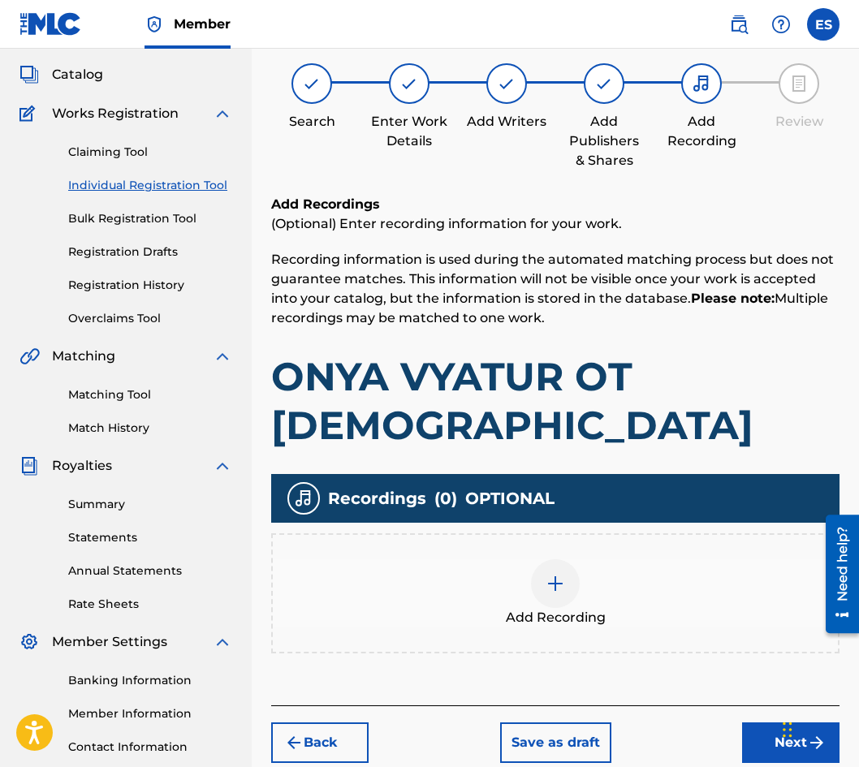
scroll to position [73, 0]
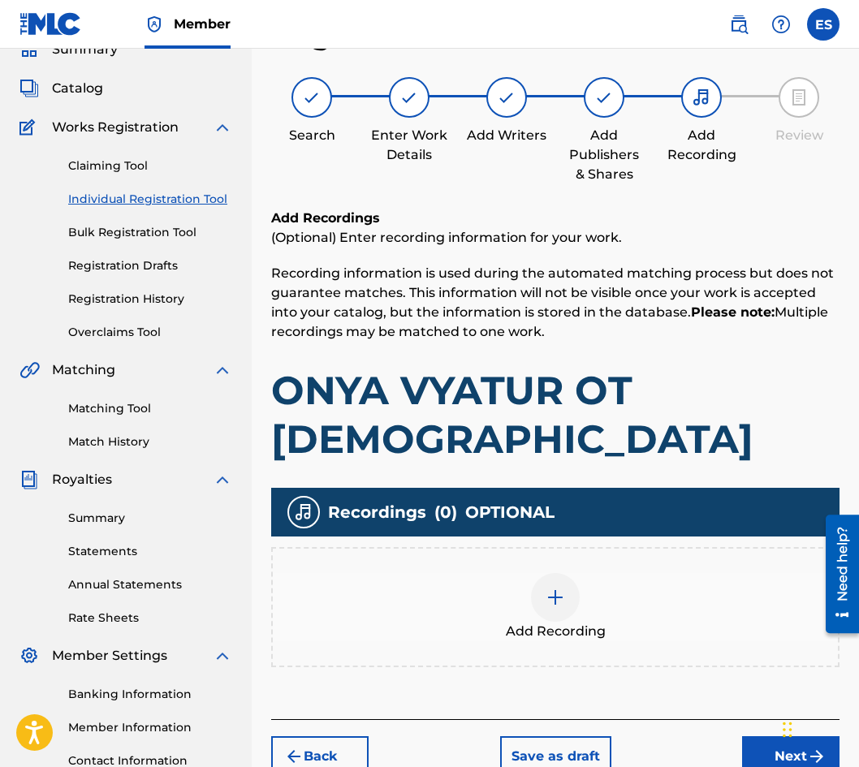
click at [611, 598] on div "Add Recording" at bounding box center [555, 607] width 565 height 68
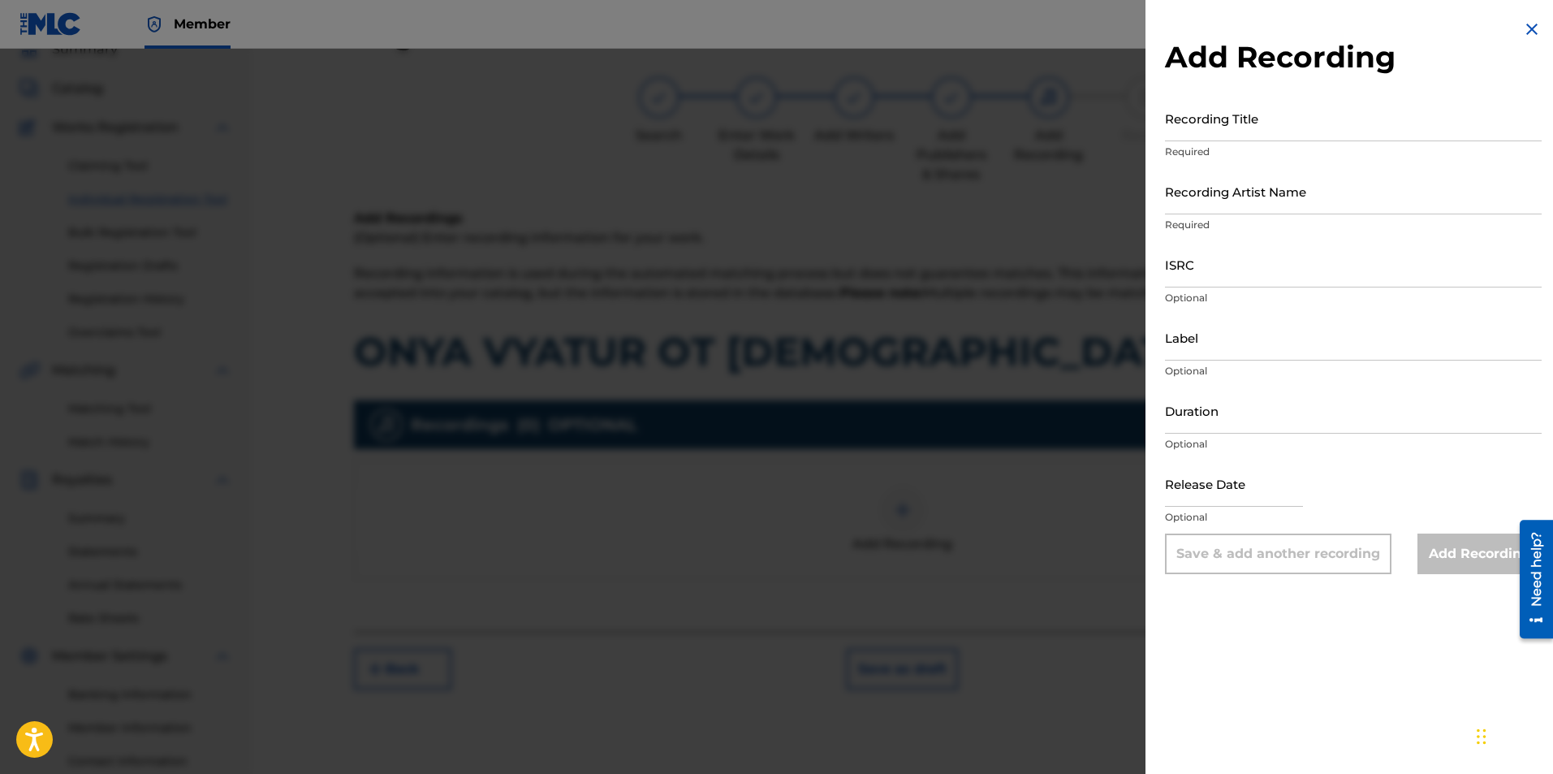
drag, startPoint x: 1257, startPoint y: 296, endPoint x: 1247, endPoint y: 277, distance: 21.1
paste input "BGA262227792"
type input "BGA262227792"
paste input "MIK BALKANTON"
type input "MIK BALKANTON"
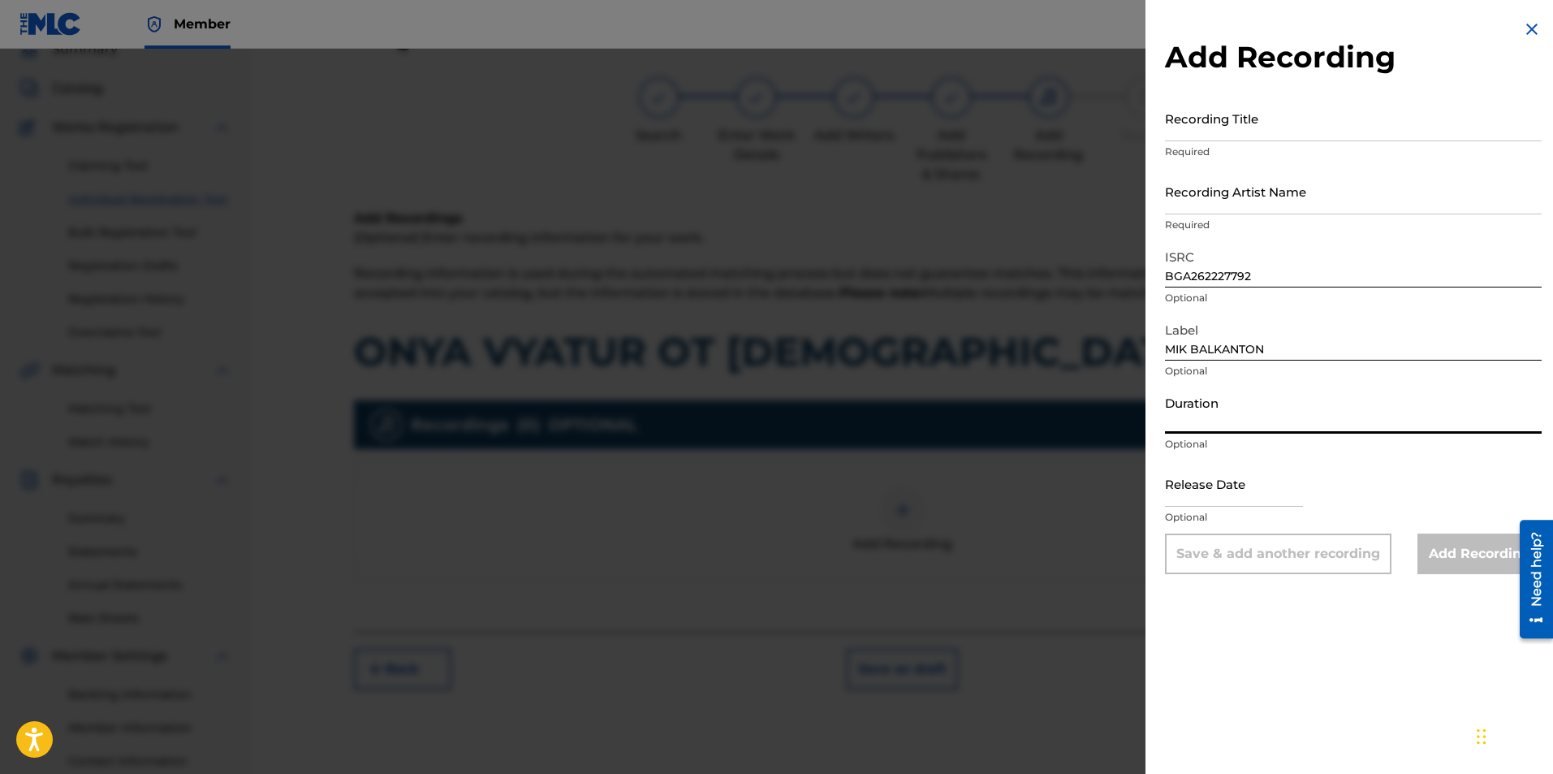
paste input "02:28"
type input "02:28"
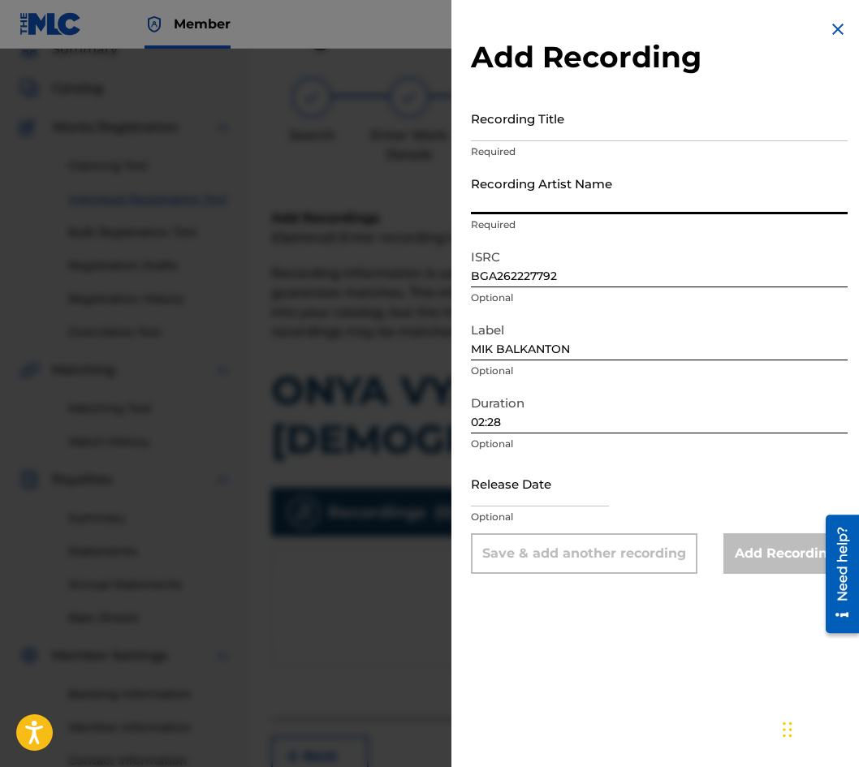
drag, startPoint x: 617, startPoint y: 167, endPoint x: 547, endPoint y: 182, distance: 71.3
paste input "[PERSON_NAME] & [PERSON_NAME]"
type input "[PERSON_NAME] & [PERSON_NAME]"
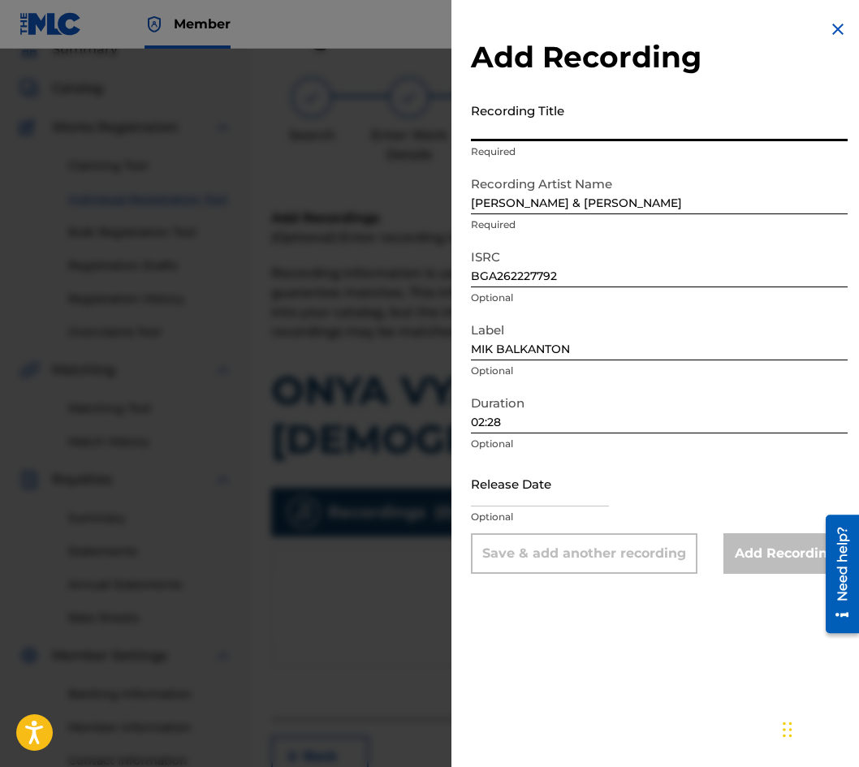
paste input "ONYA VYATUR OT [DEMOGRAPHIC_DATA]"
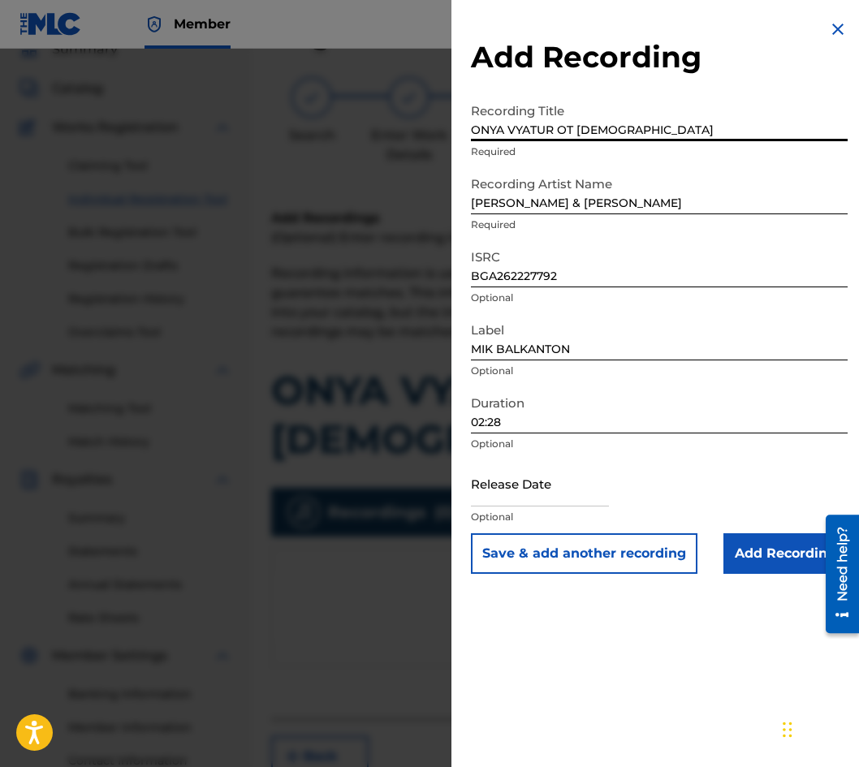
type input "ONYA VYATUR OT [DEMOGRAPHIC_DATA]"
click at [741, 543] on input "Add Recording" at bounding box center [785, 553] width 124 height 41
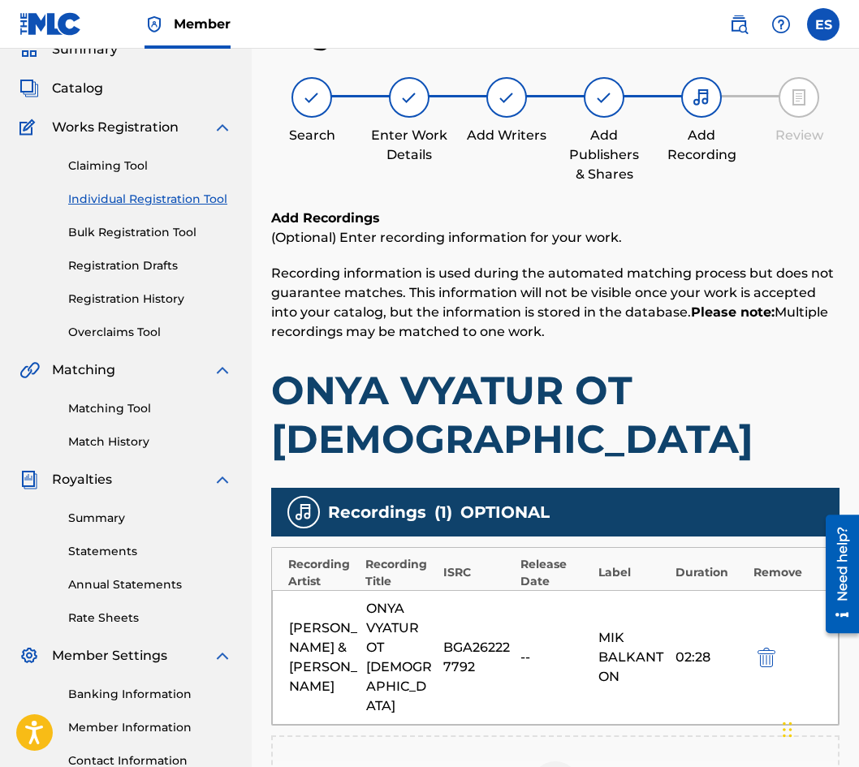
click at [538, 688] on div "[PERSON_NAME] & [PERSON_NAME] ONYA VYATUR OT PURVATA SRESHTA BGA262227792 -- MI…" at bounding box center [555, 657] width 567 height 135
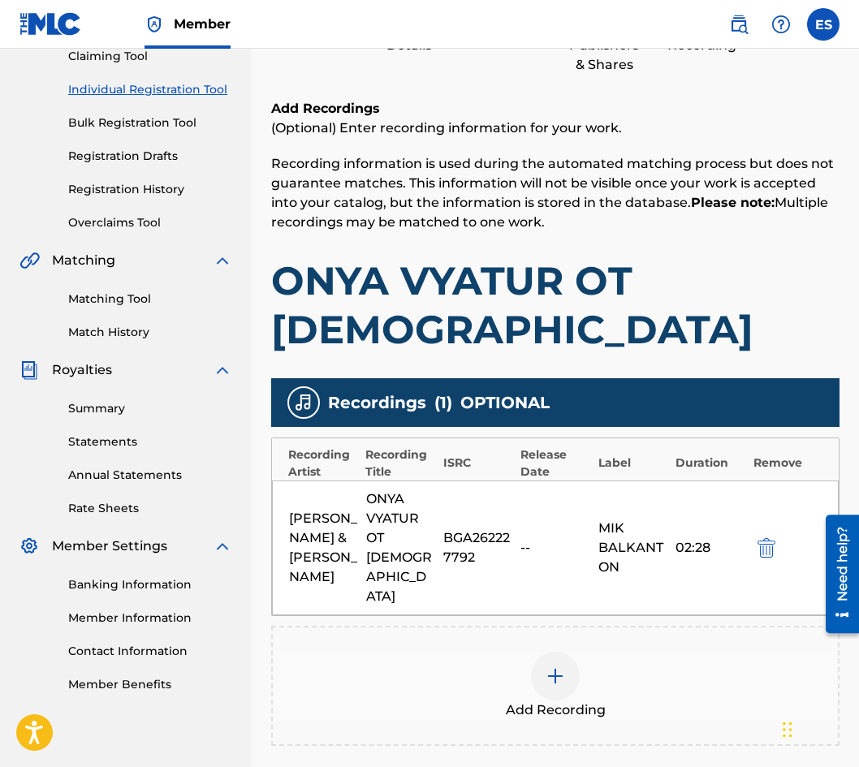
scroll to position [369, 0]
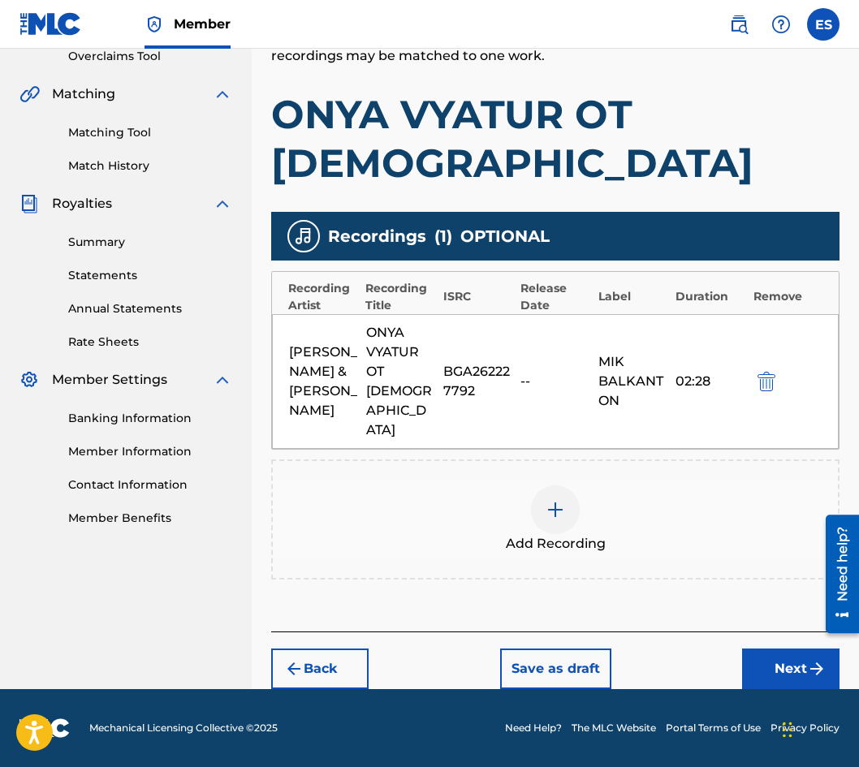
click at [541, 548] on span "Add Recording" at bounding box center [556, 543] width 100 height 19
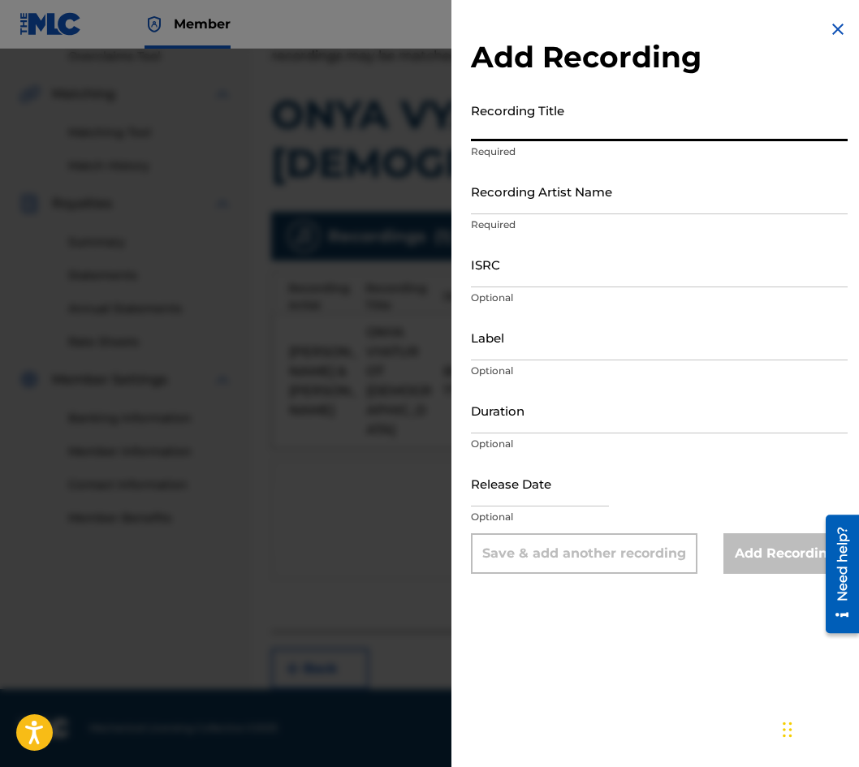
paste input "ONYA VYATUR OT [DEMOGRAPHIC_DATA]"
type input "ONYA VYATUR OT [DEMOGRAPHIC_DATA]"
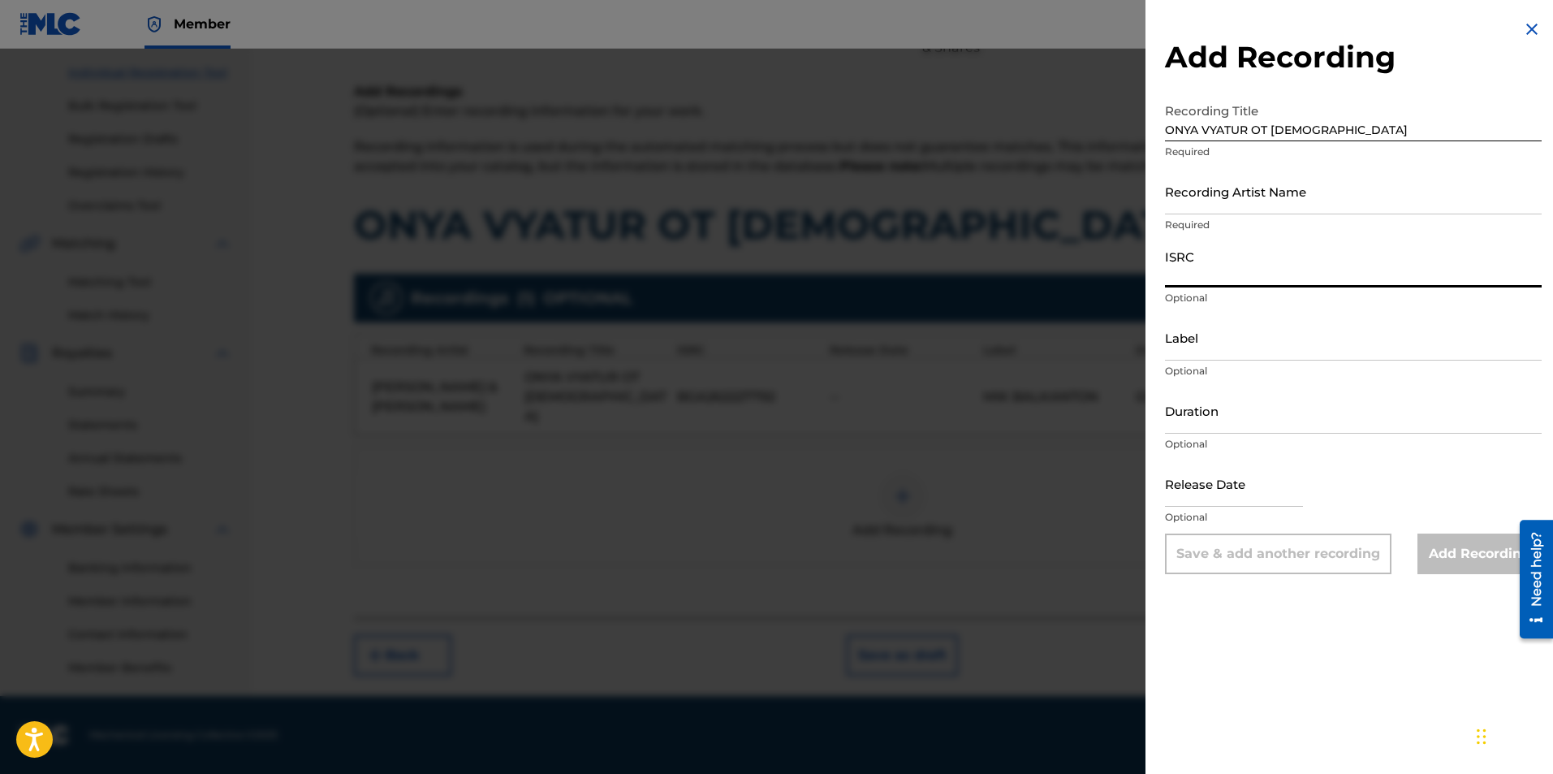
paste input "BGA262348791"
type input "BGA262348791"
click at [1329, 341] on input "Label" at bounding box center [1353, 337] width 377 height 46
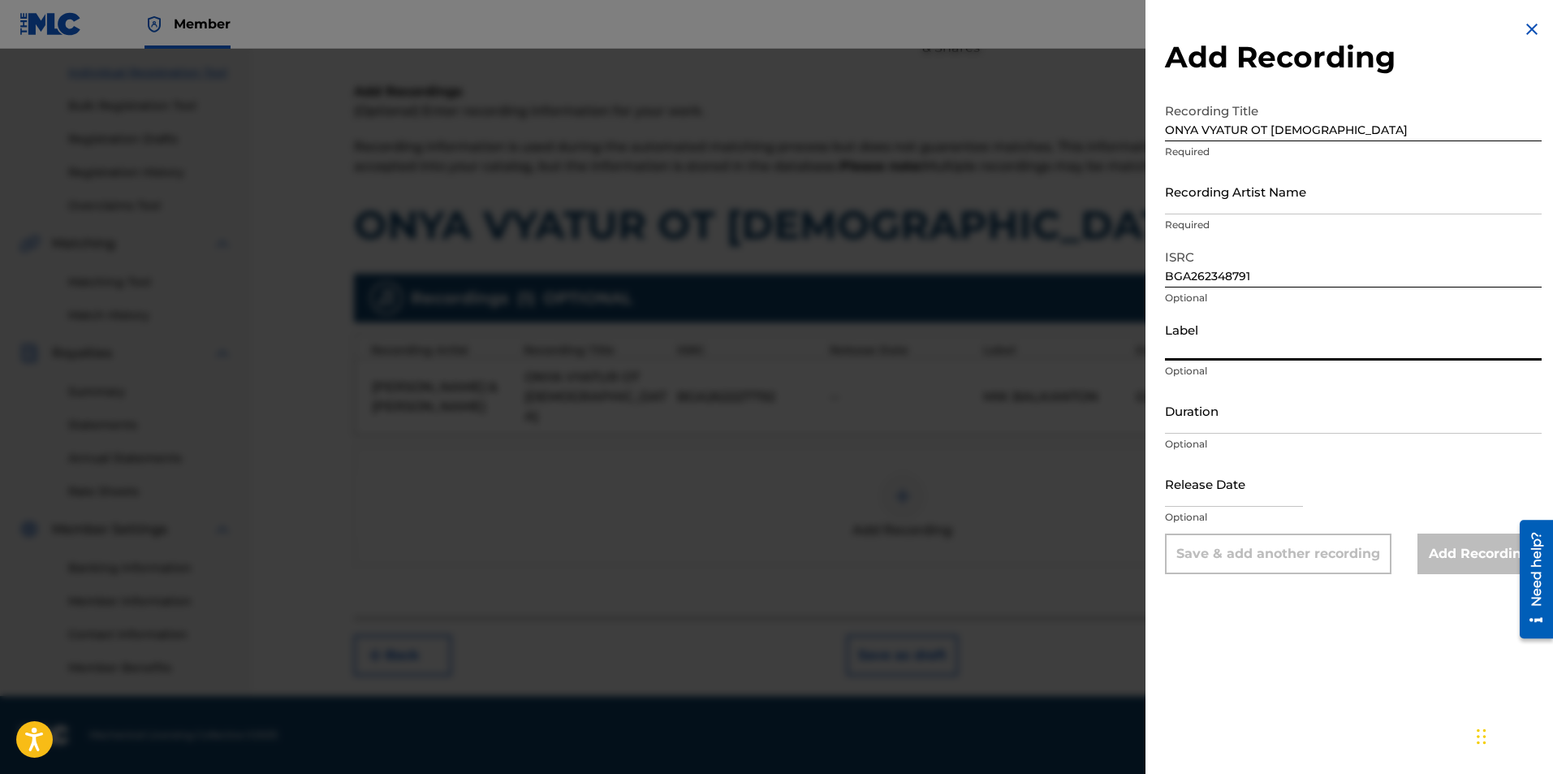
paste input "MIK BALKANTON"
type input "MIK BALKANTON"
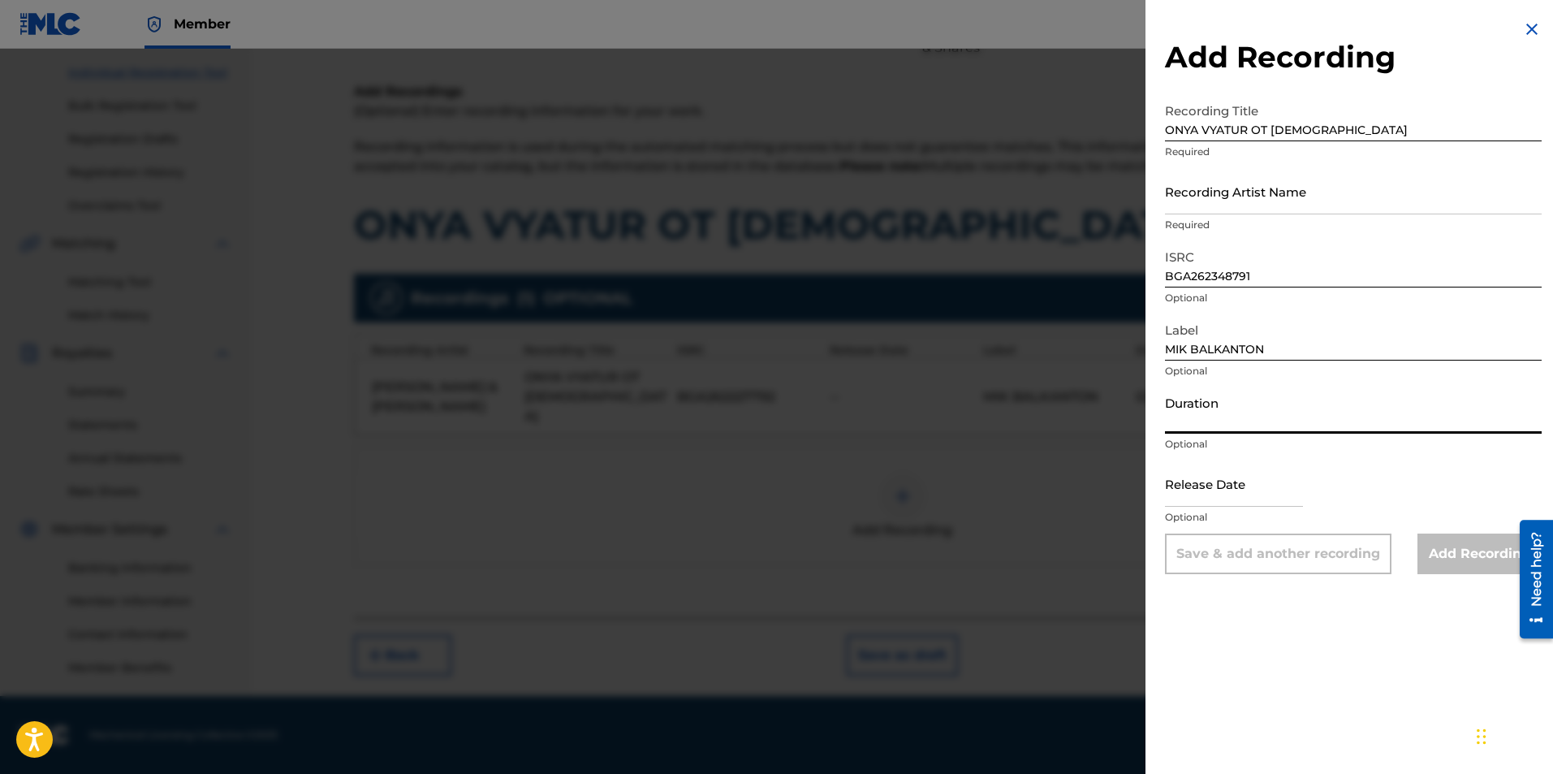
paste input "02:28"
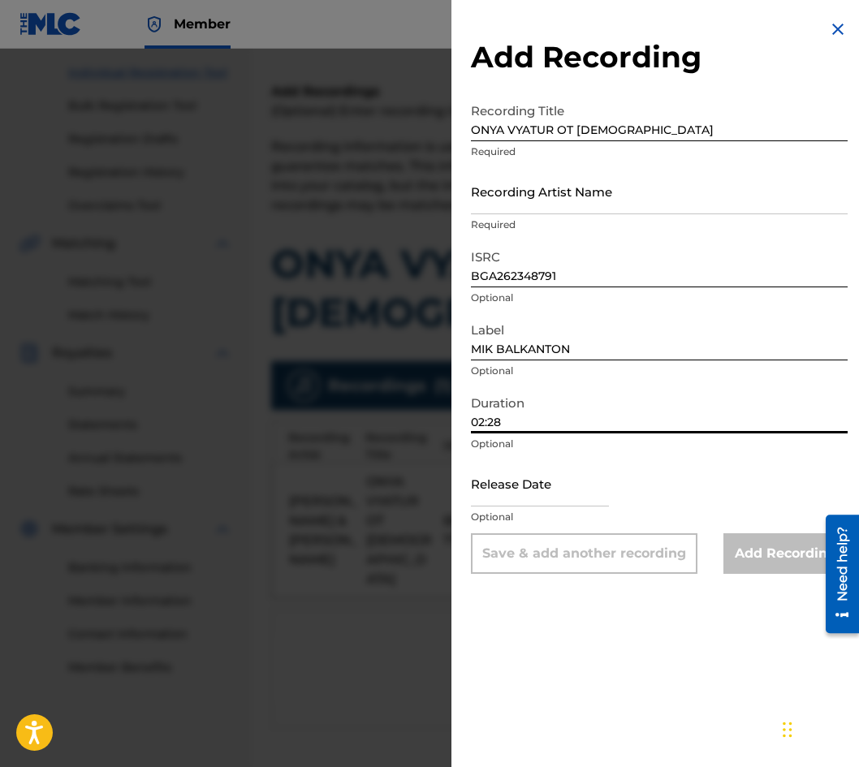
type input "02:28"
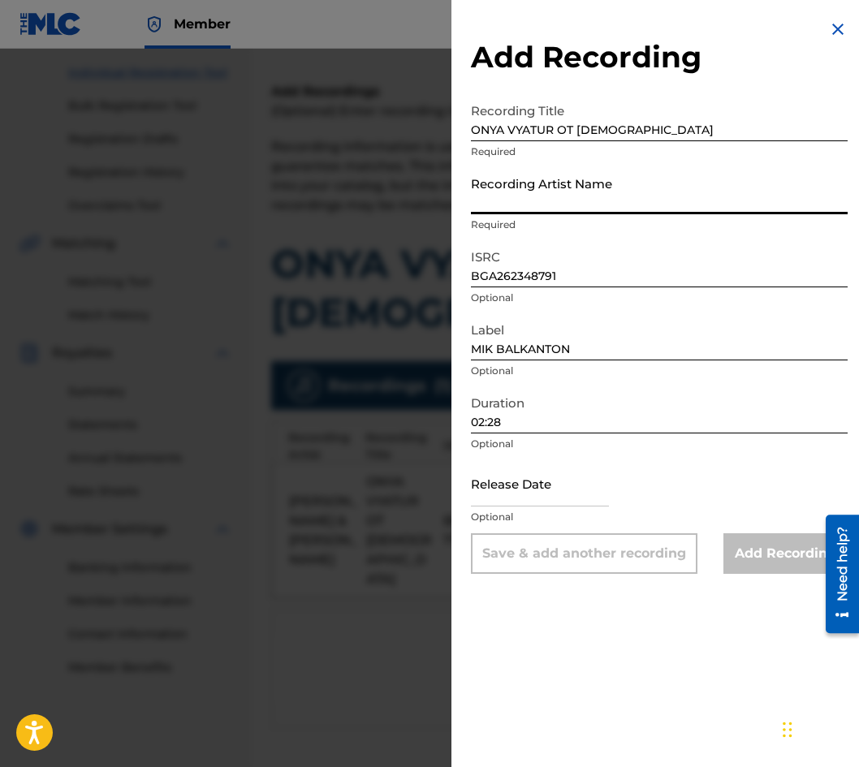
paste input "[PERSON_NAME] & [PERSON_NAME]"
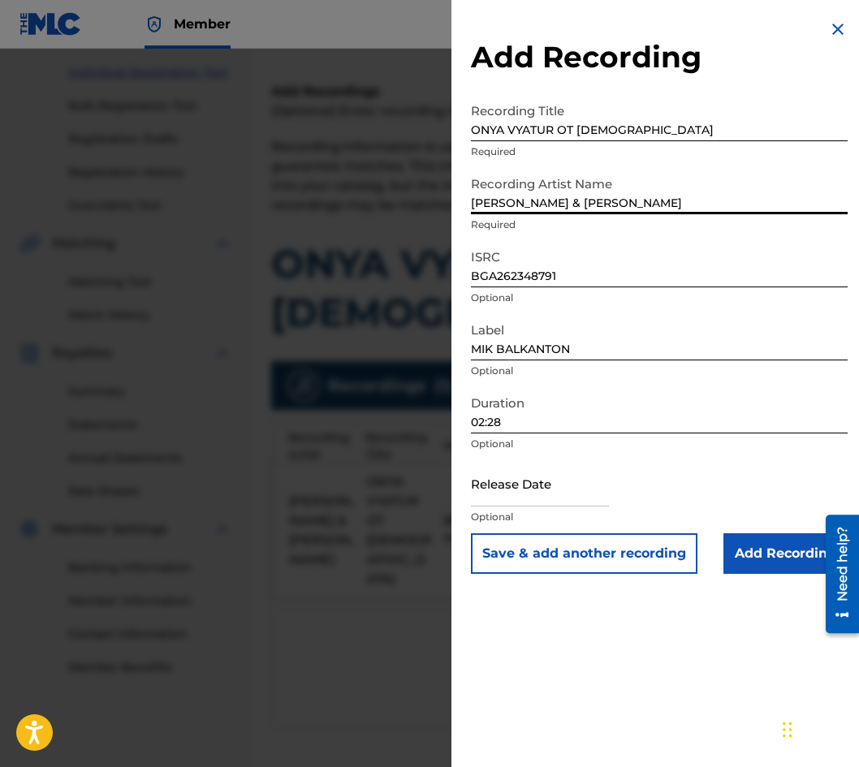
type input "[PERSON_NAME] & [PERSON_NAME]"
click at [775, 553] on input "Add Recording" at bounding box center [785, 553] width 124 height 41
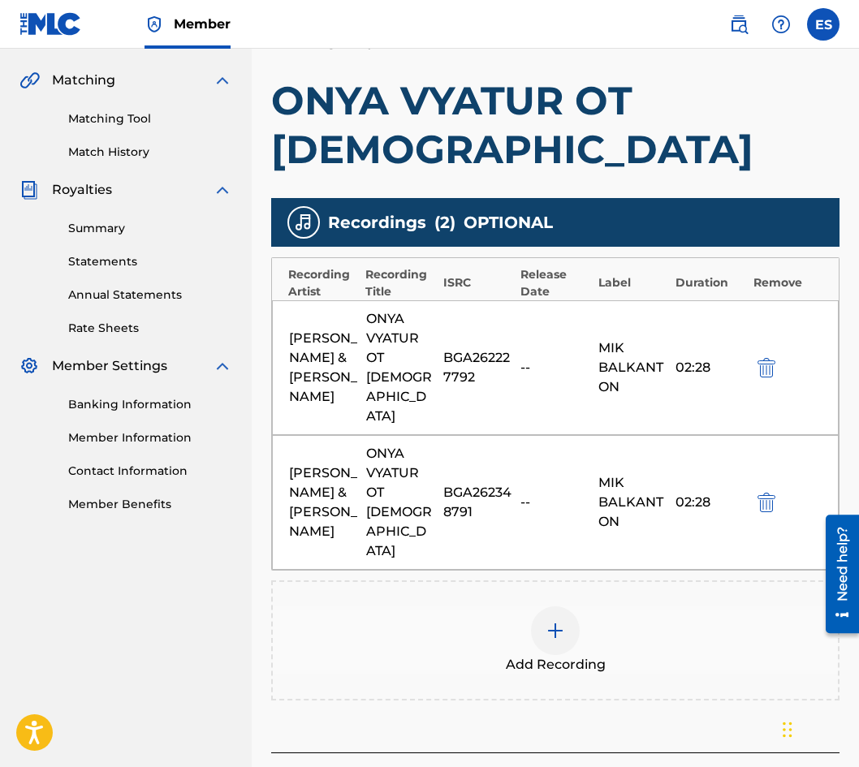
scroll to position [523, 0]
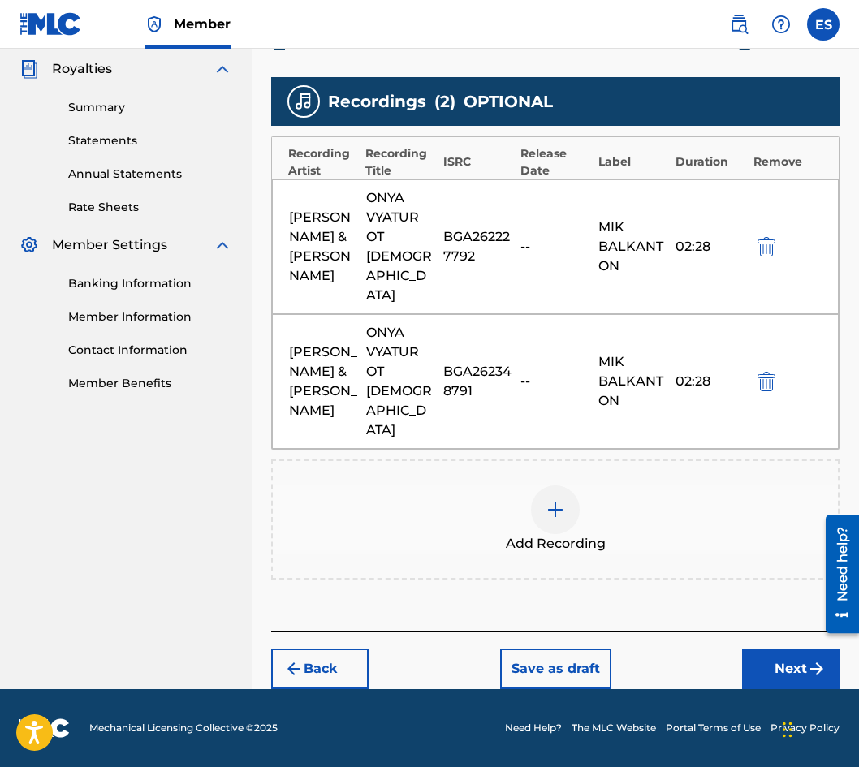
click at [553, 504] on img at bounding box center [555, 509] width 19 height 19
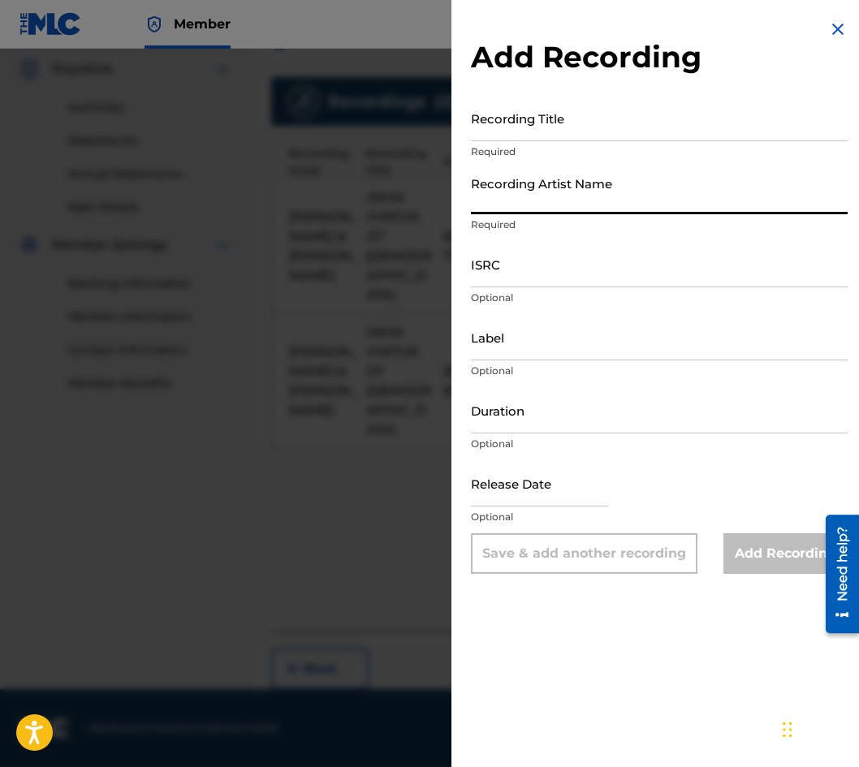
paste input "[PERSON_NAME] & [PERSON_NAME]"
type input "[PERSON_NAME] & [PERSON_NAME]"
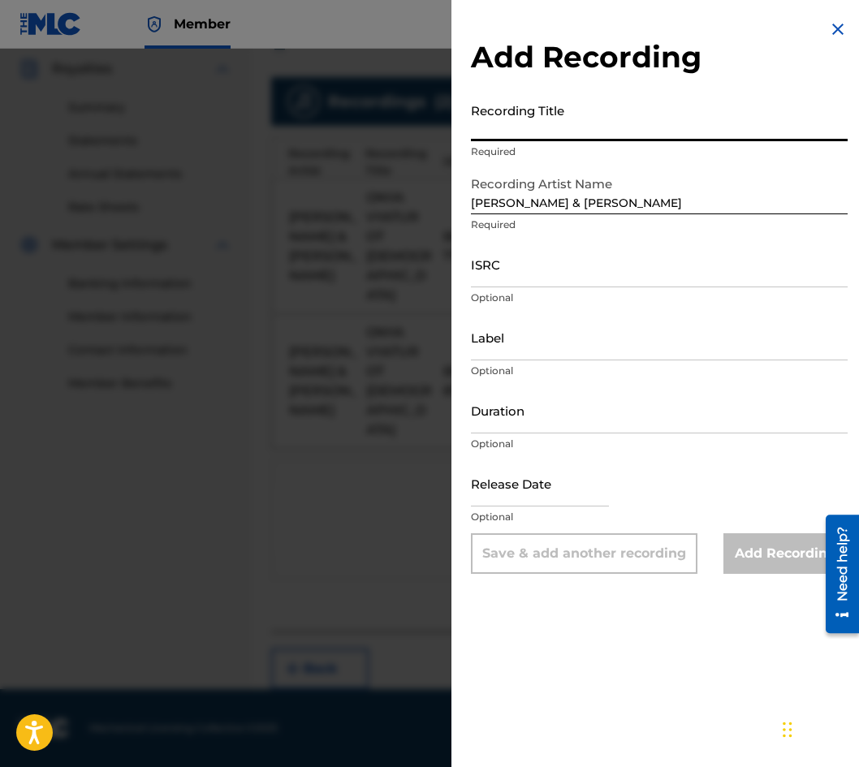
paste input "ONYA VYATUR OT [DEMOGRAPHIC_DATA]"
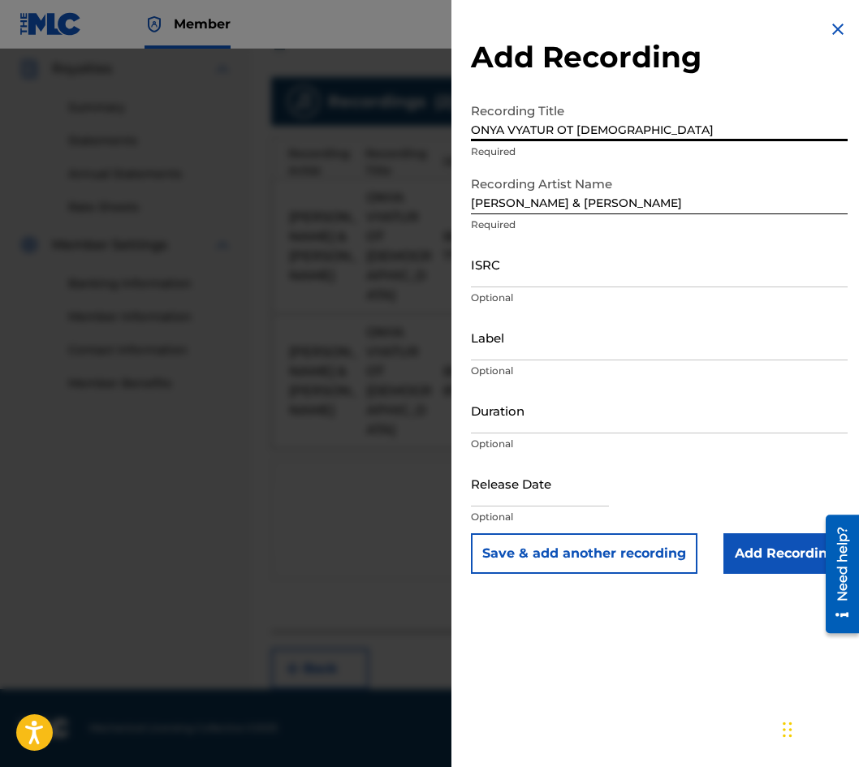
type input "ONYA VYATUR OT [DEMOGRAPHIC_DATA]"
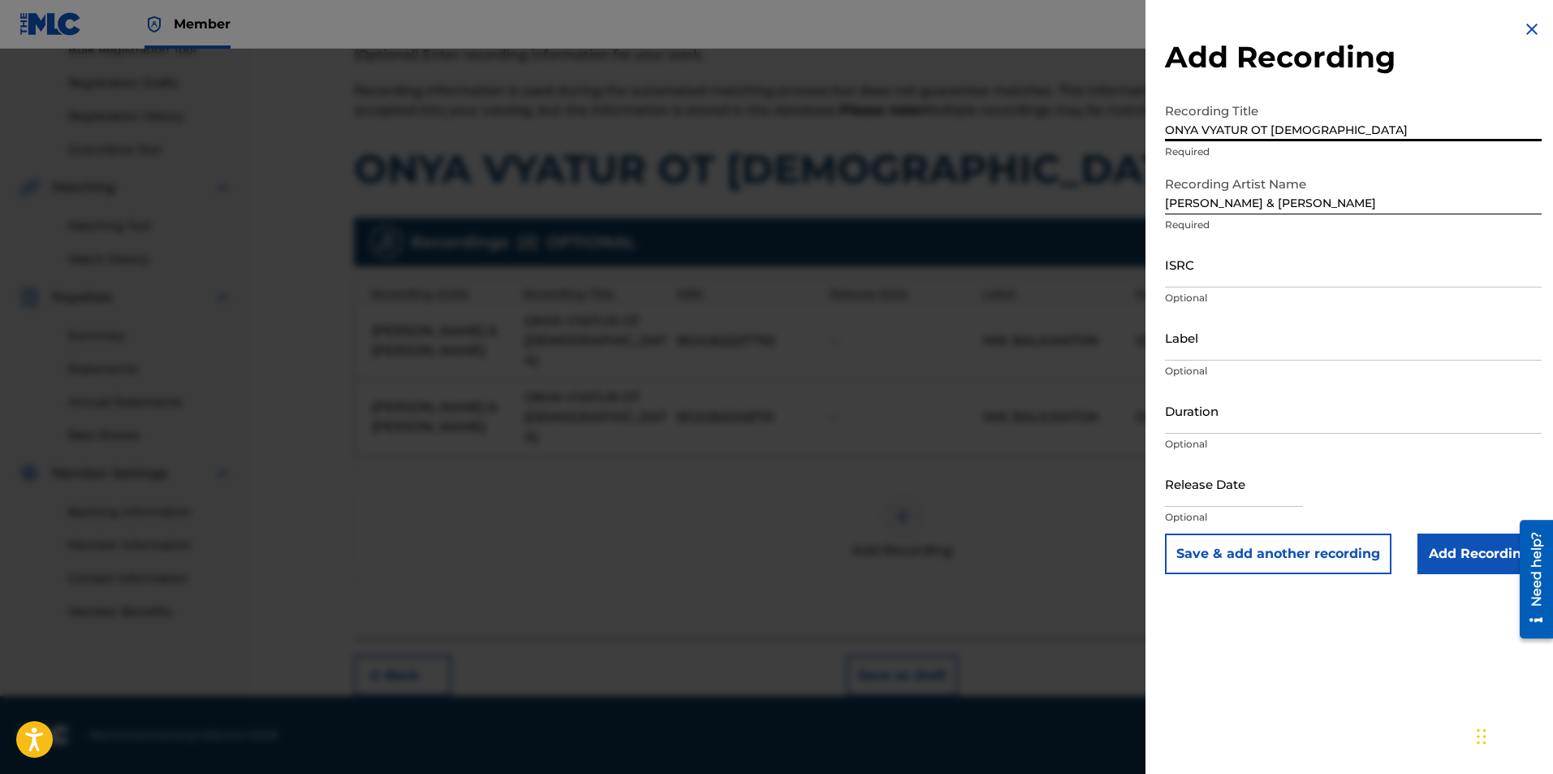
click at [1184, 322] on input "Label" at bounding box center [1353, 337] width 377 height 46
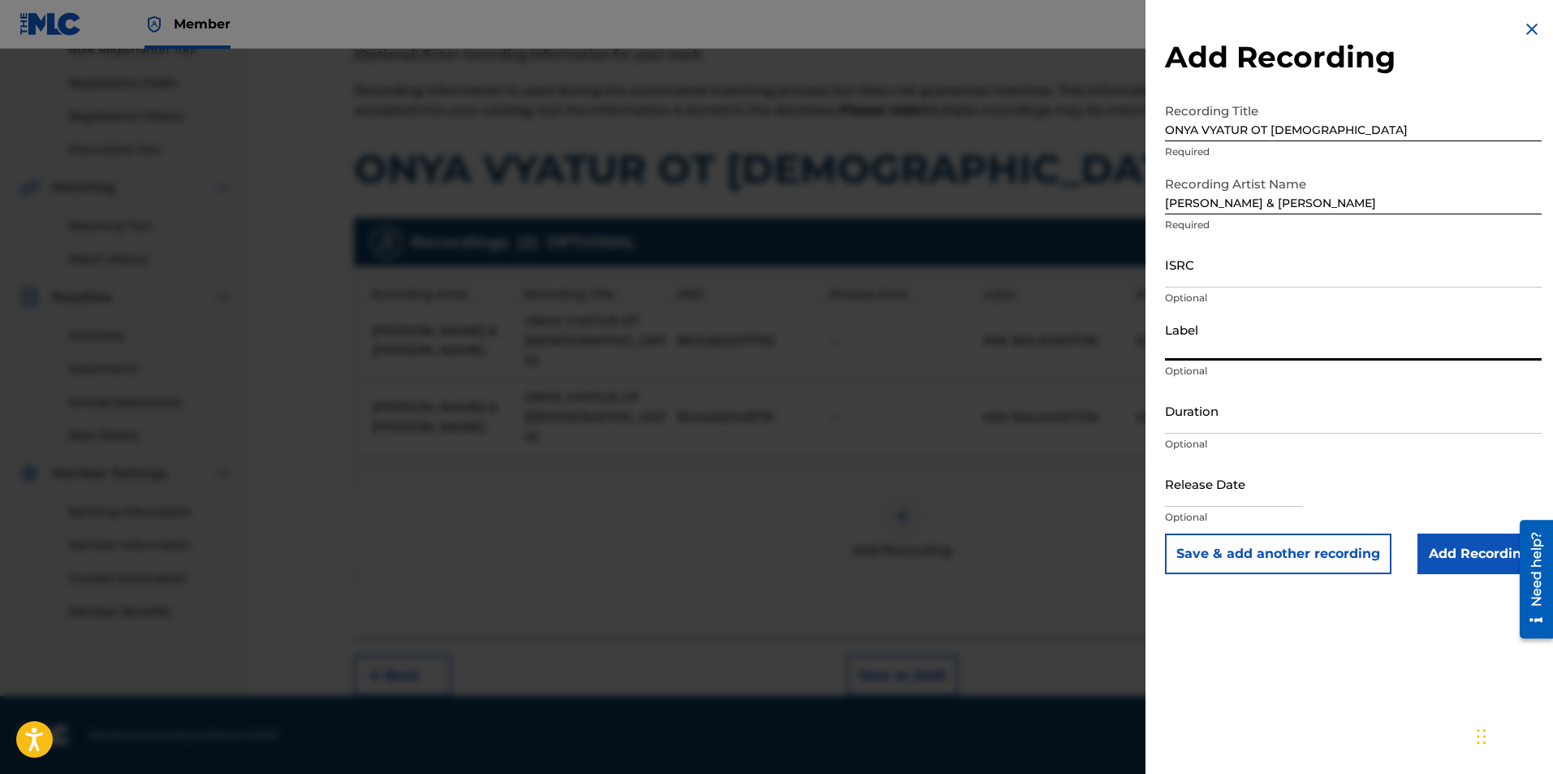
type input "MIK BALKANTON AD"
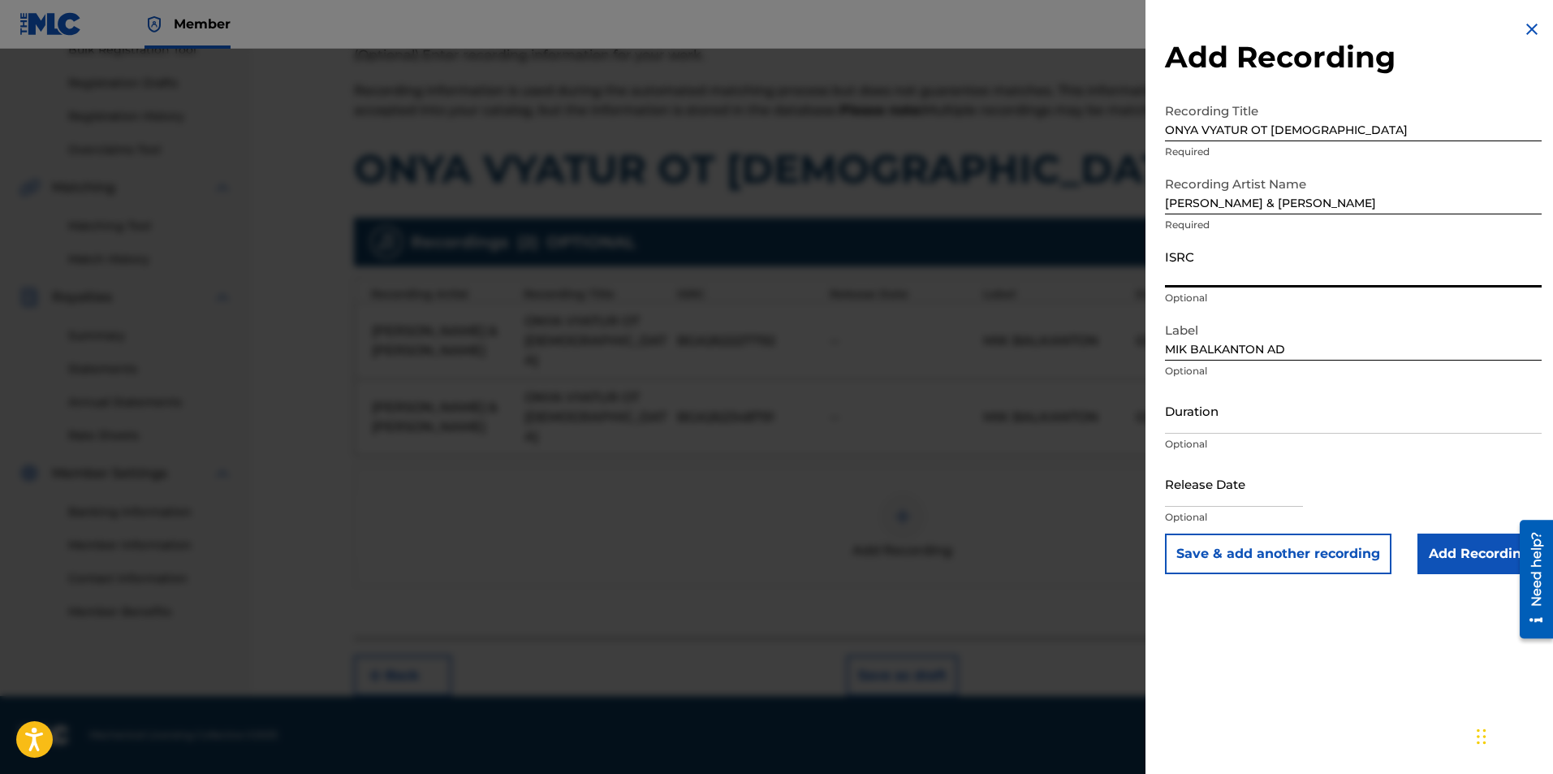
paste input "BGA262347944"
type input "BGA262347944"
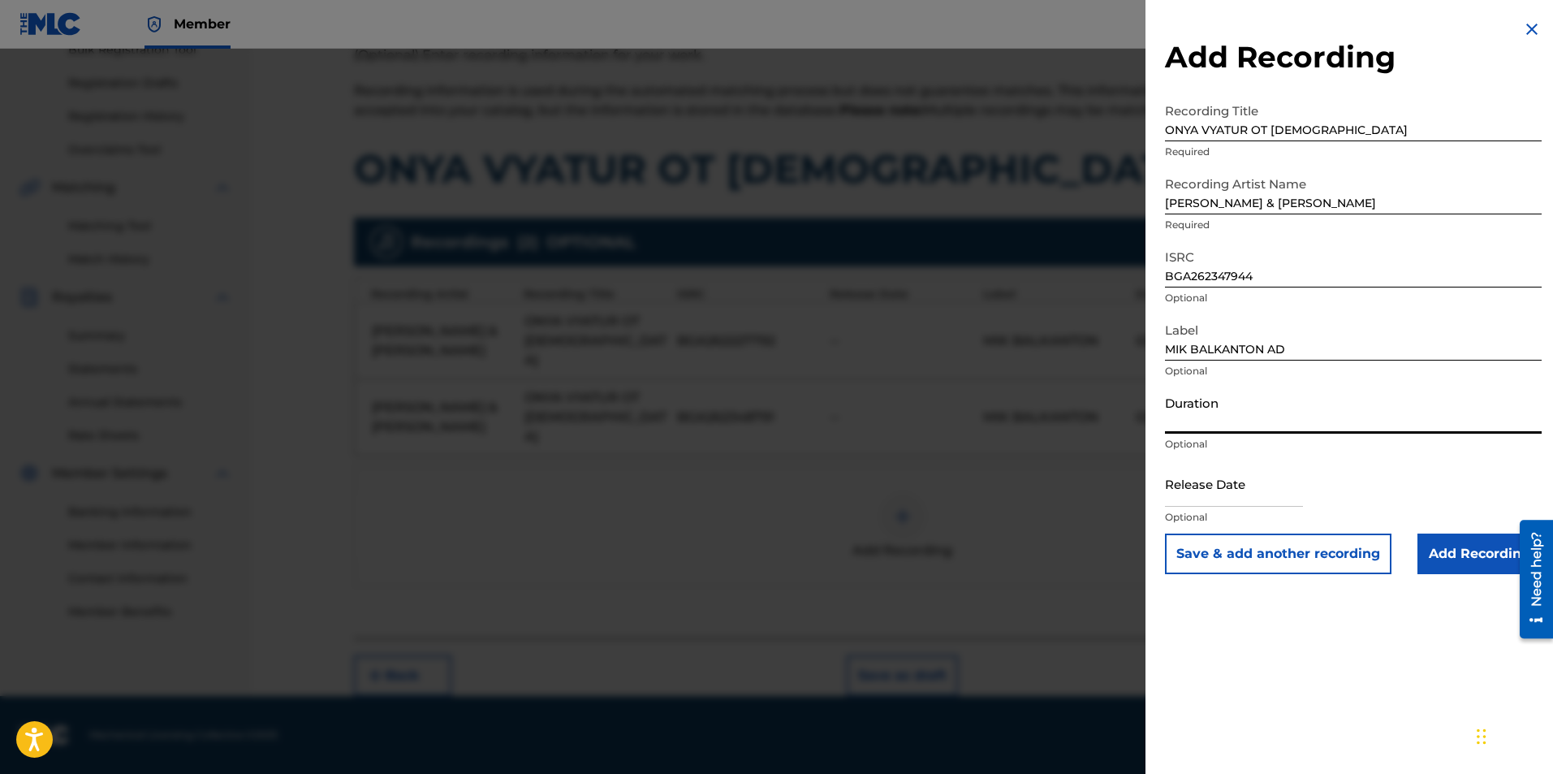
paste input "02:28"
type input "02:25"
click at [1430, 545] on input "Add Recording" at bounding box center [1480, 553] width 124 height 41
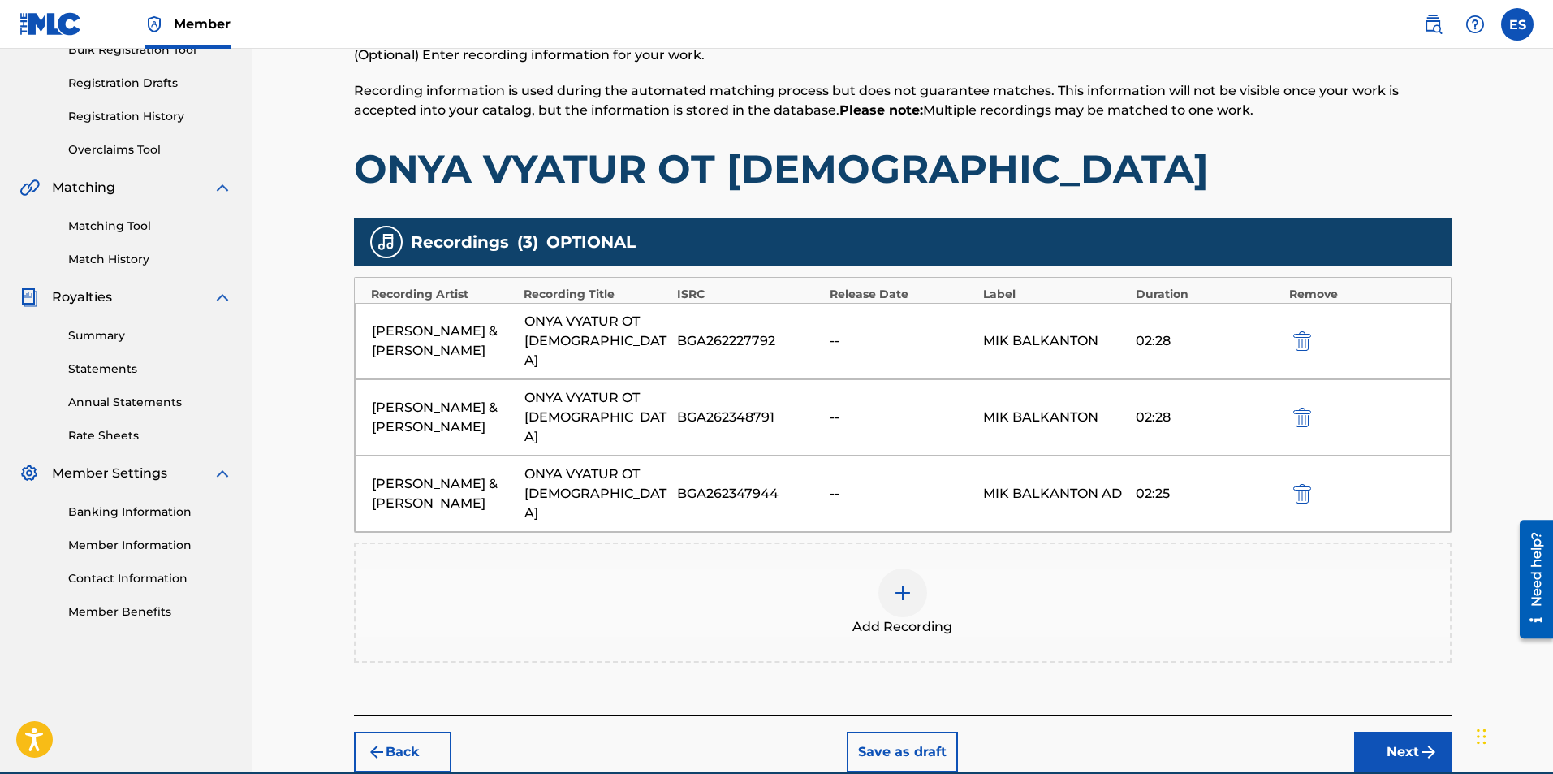
click at [745, 543] on div "Add Recording" at bounding box center [903, 602] width 1098 height 120
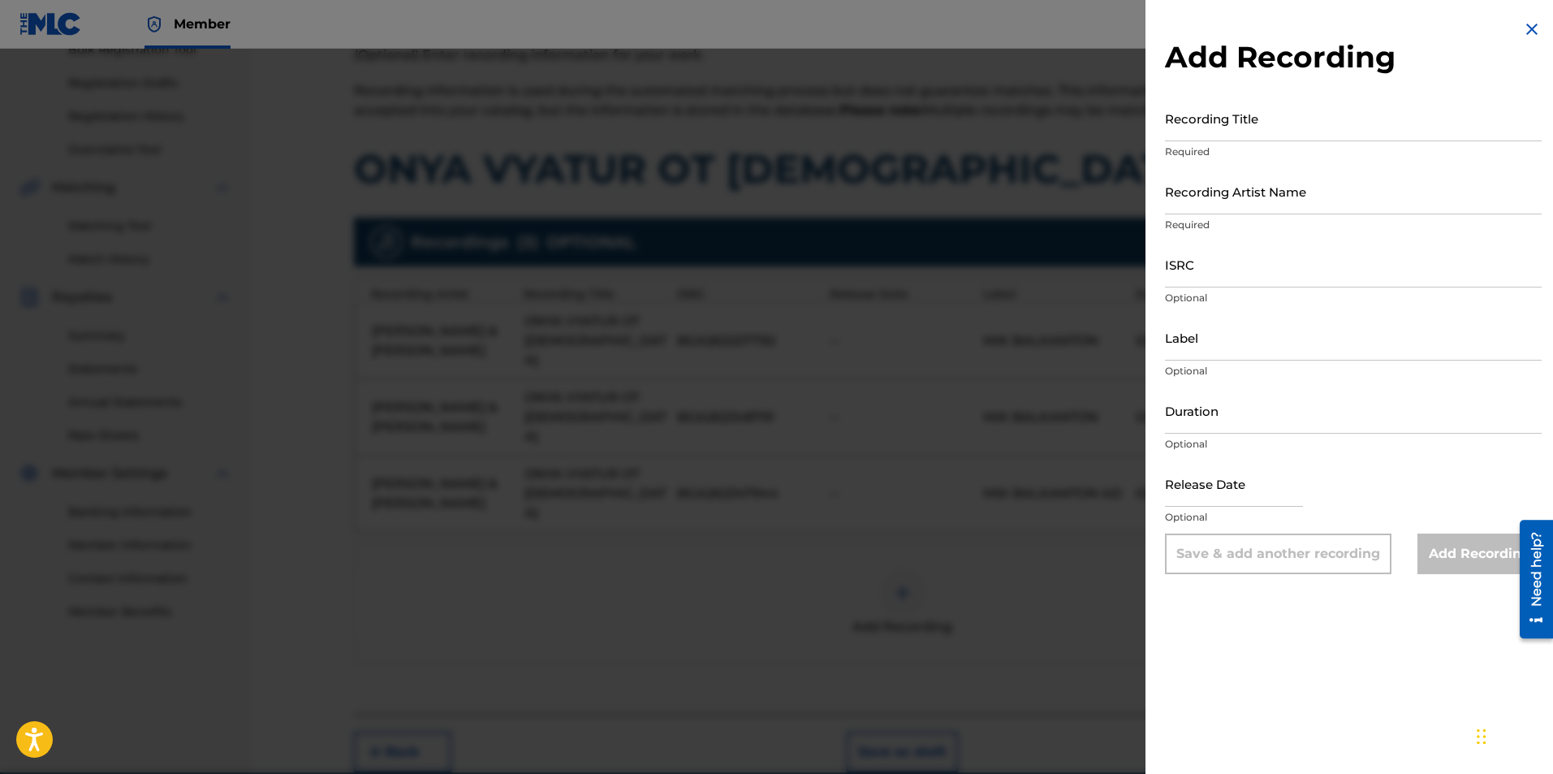
click at [1297, 352] on input "Label" at bounding box center [1353, 337] width 377 height 46
type input "MIK BALKANTON"
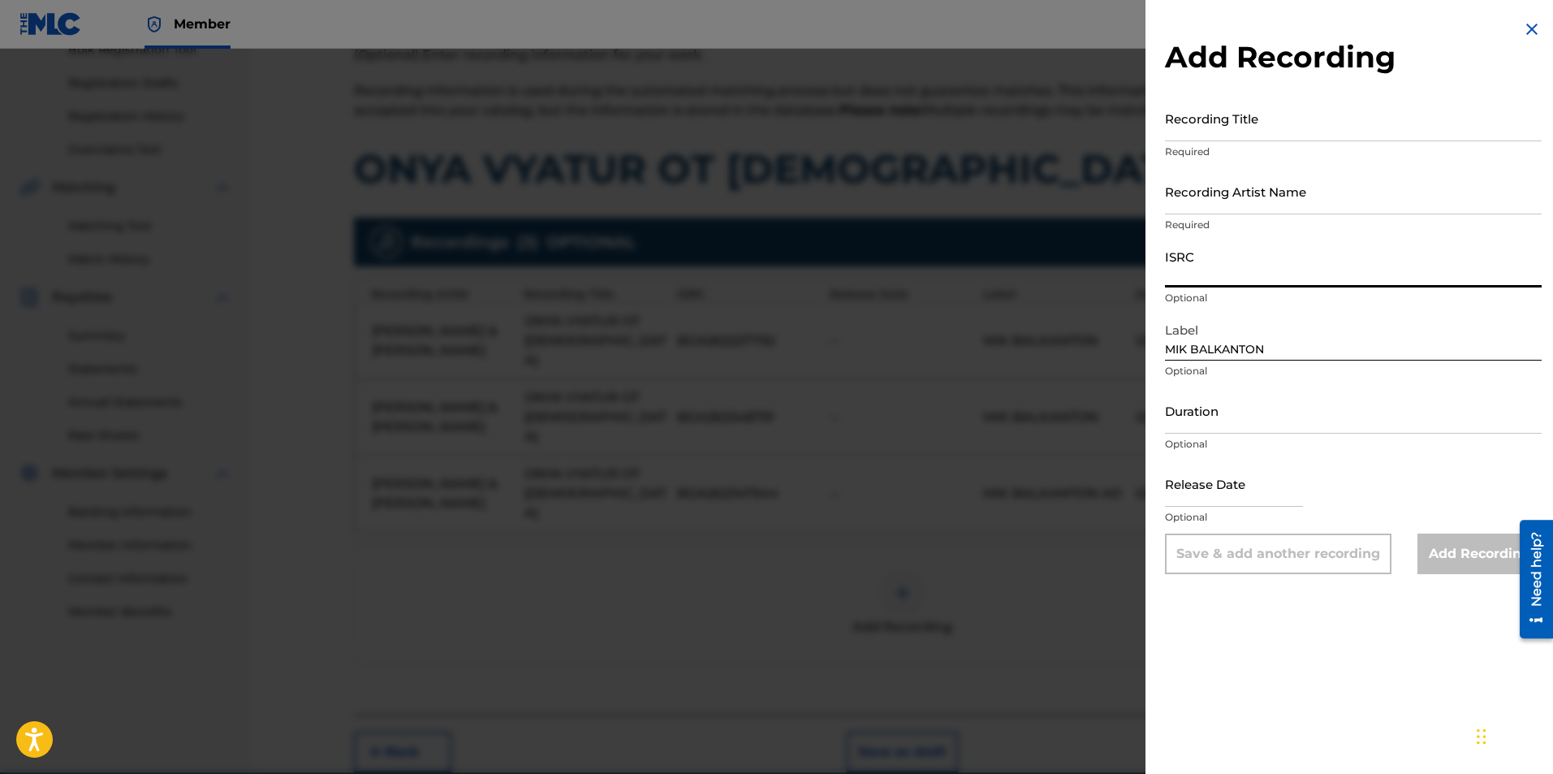
paste input "BGA672220808"
type input "BGA672220808"
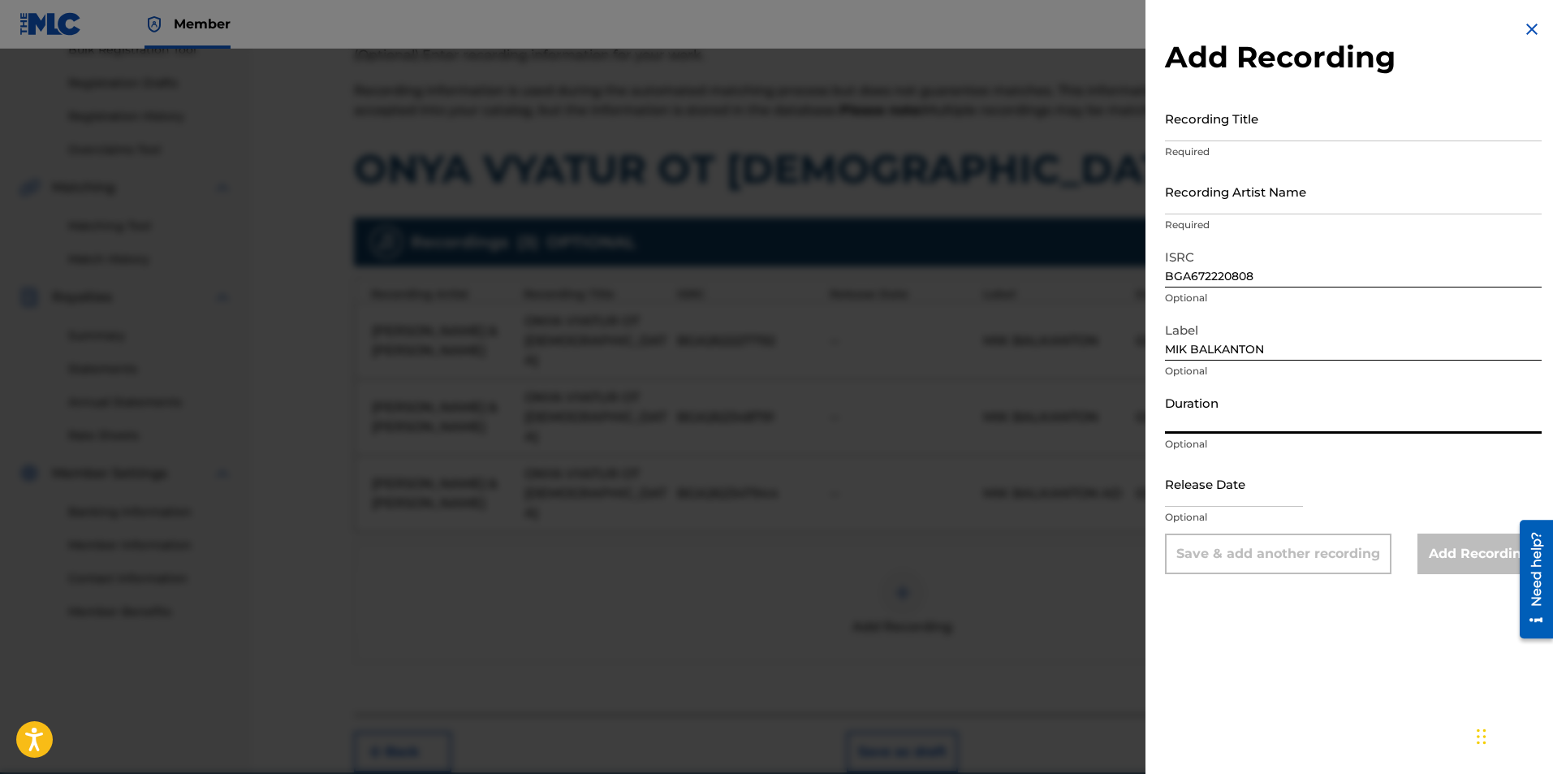
paste input "02:28"
type input "02:22"
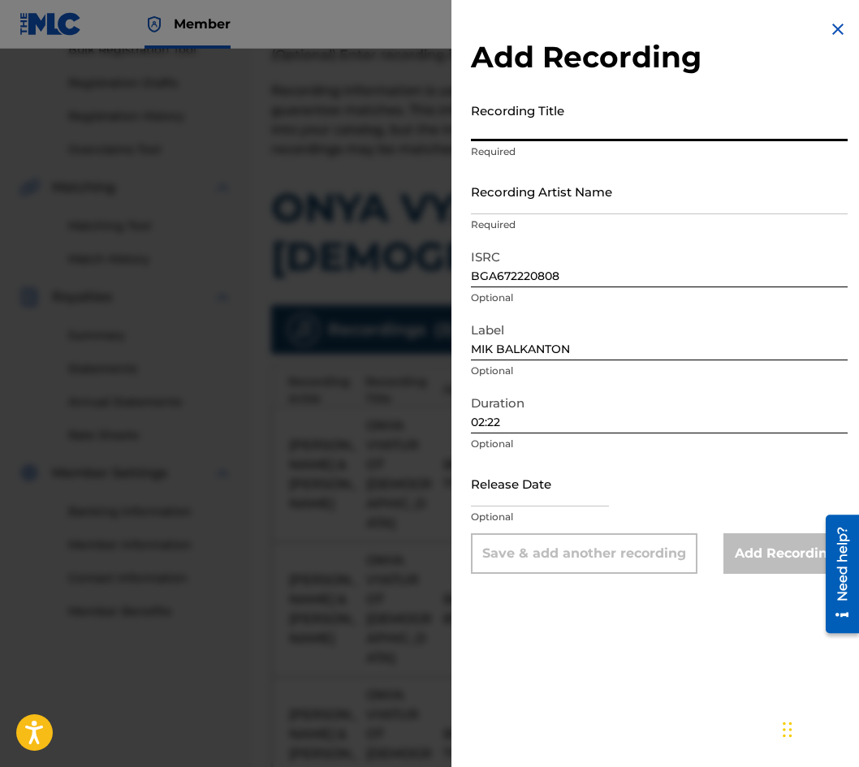
paste input "ONYA VYATUR OT [DEMOGRAPHIC_DATA]"
type input "ONYA VYATUR OT [DEMOGRAPHIC_DATA]"
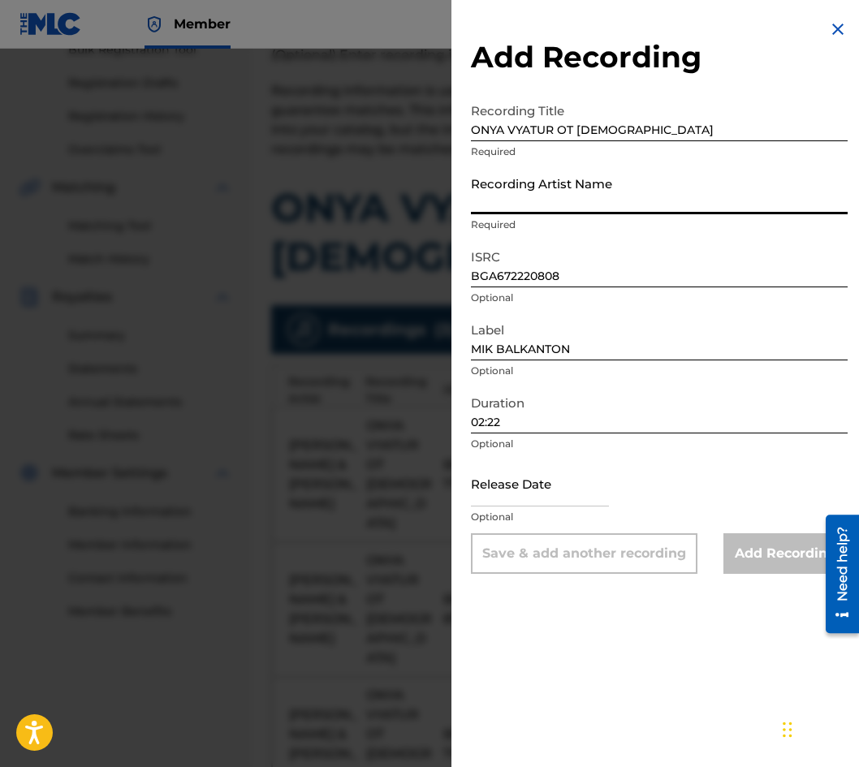
paste input "[PERSON_NAME] & [PERSON_NAME]"
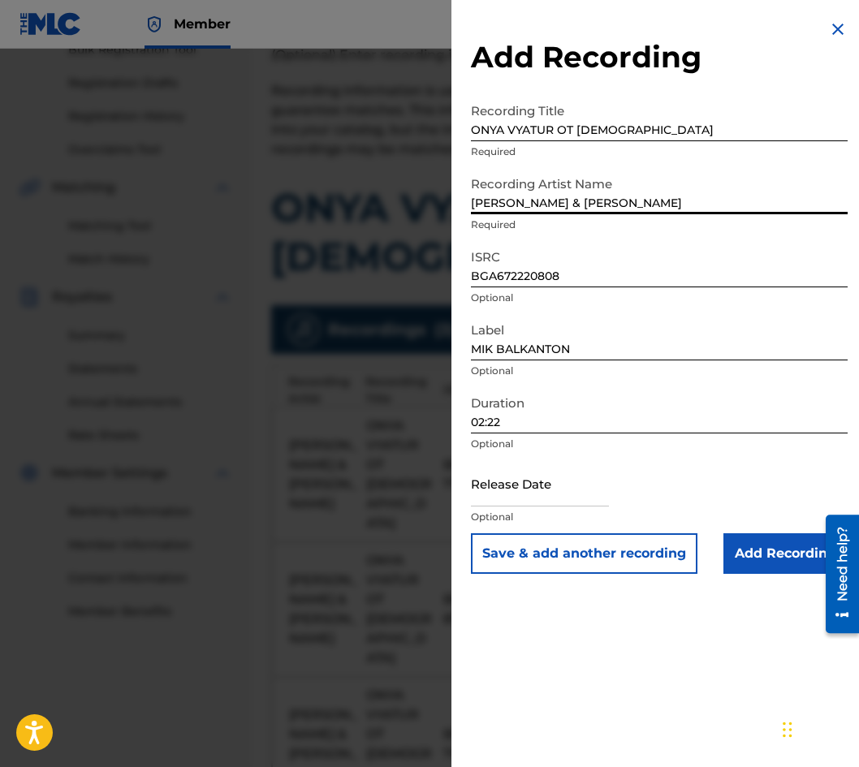
type input "[PERSON_NAME] & [PERSON_NAME]"
click at [757, 538] on input "Add Recording" at bounding box center [785, 553] width 124 height 41
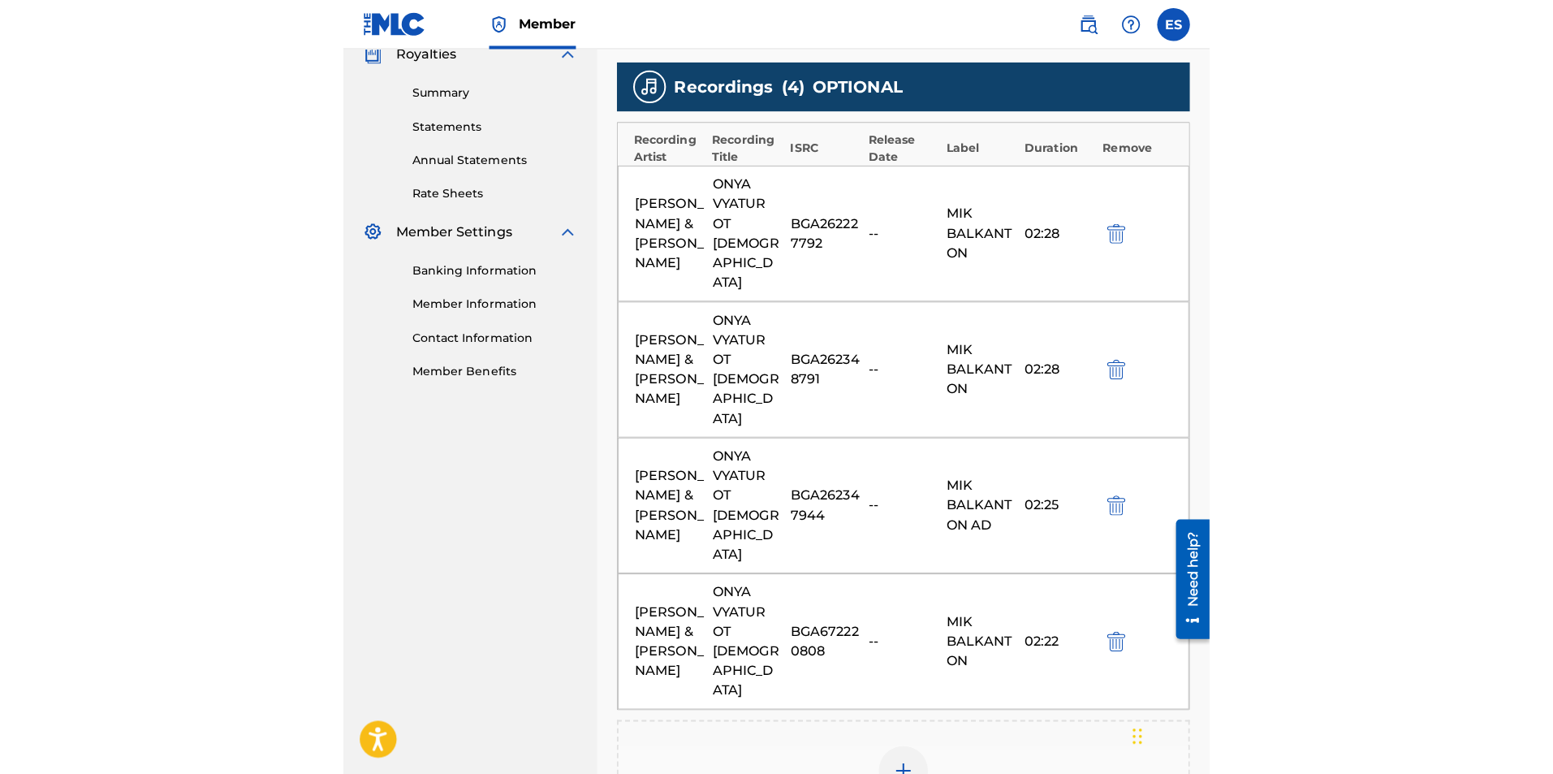
scroll to position [408, 0]
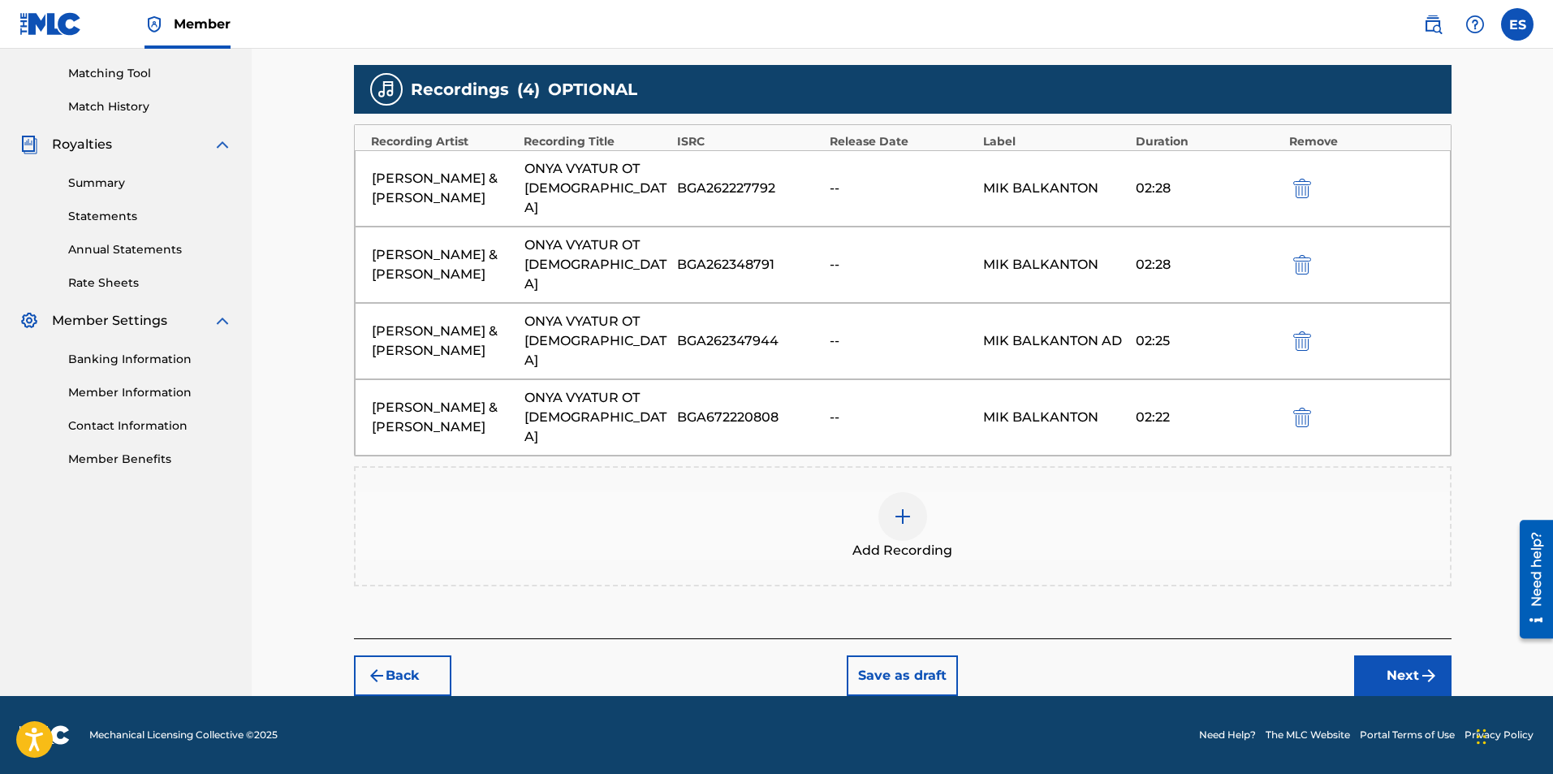
click at [1382, 663] on button "Next" at bounding box center [1402, 675] width 97 height 41
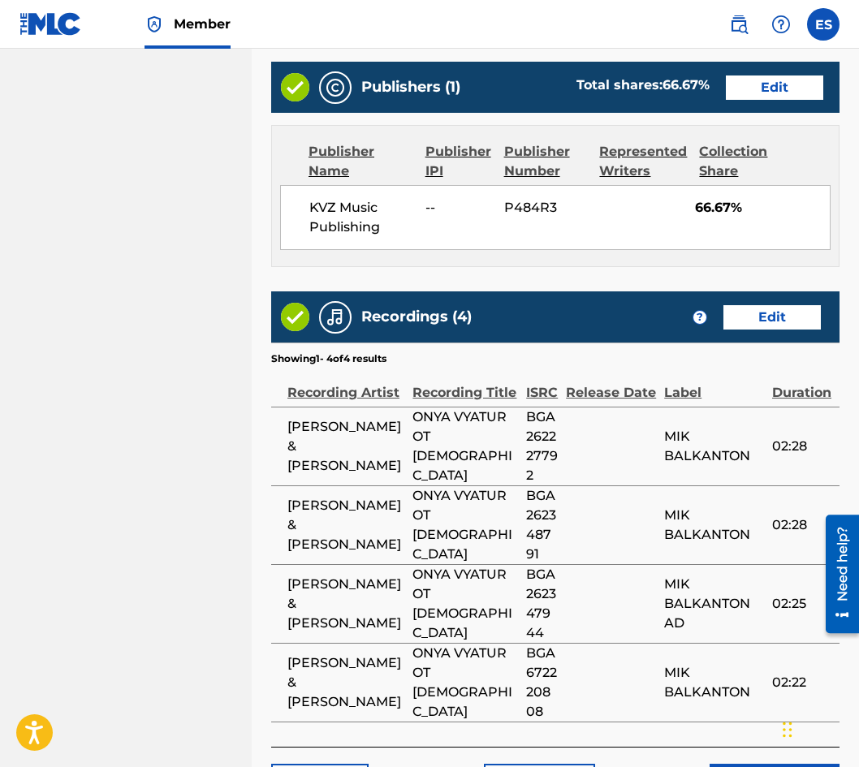
scroll to position [1185, 0]
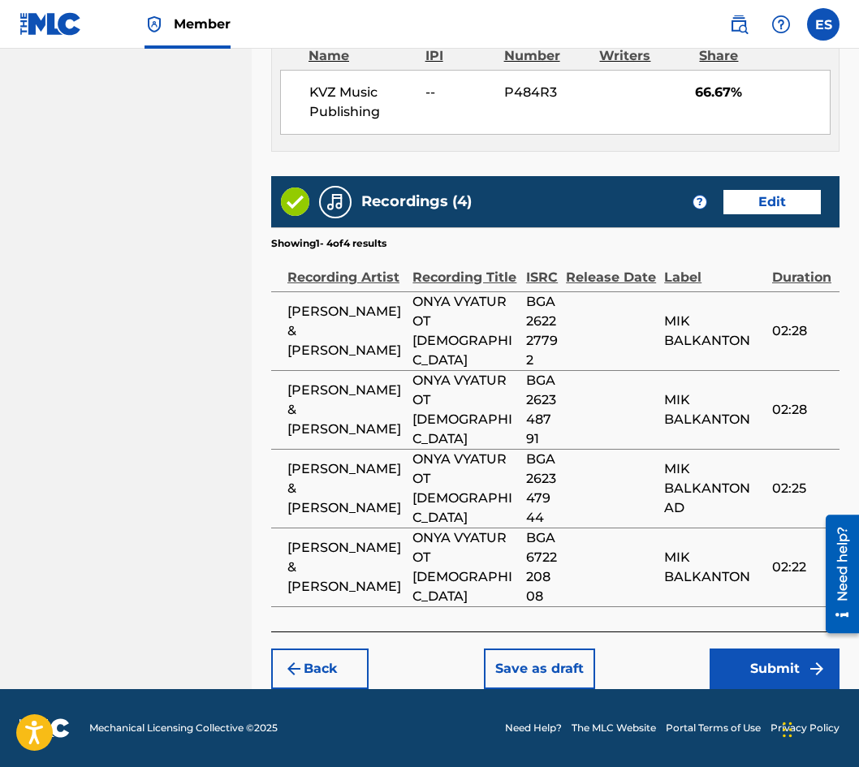
click at [753, 653] on button "Submit" at bounding box center [775, 669] width 130 height 41
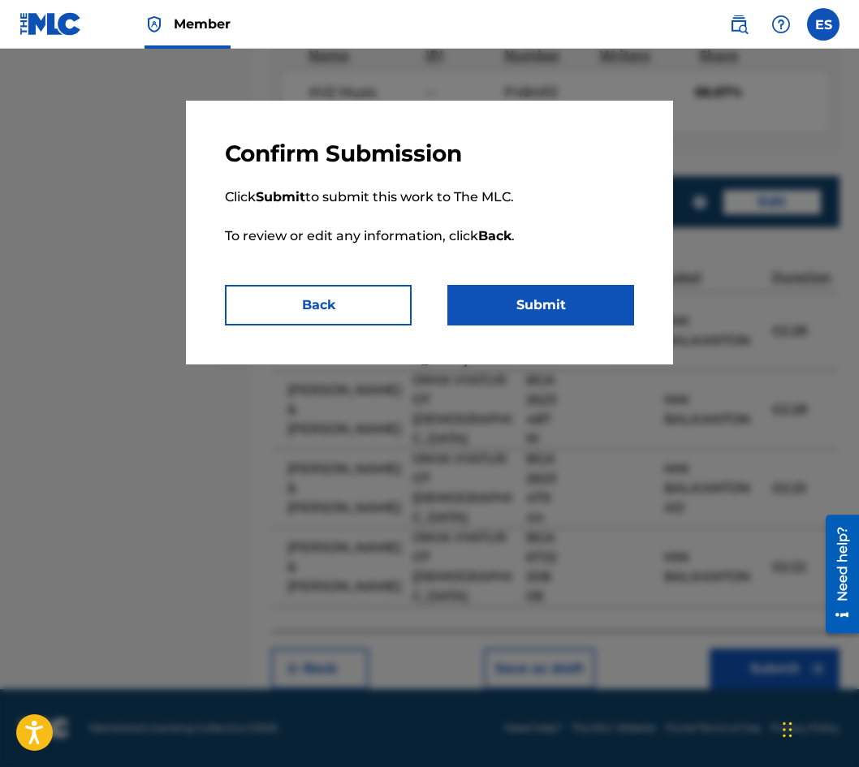
click at [542, 295] on button "Submit" at bounding box center [540, 305] width 187 height 41
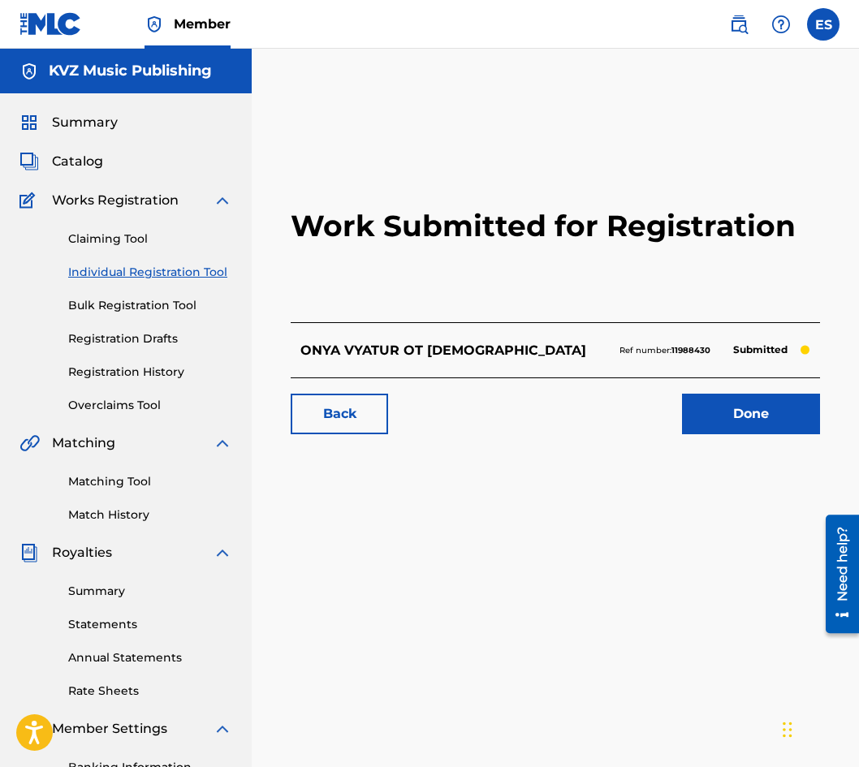
click at [123, 267] on link "Individual Registration Tool" at bounding box center [150, 272] width 164 height 17
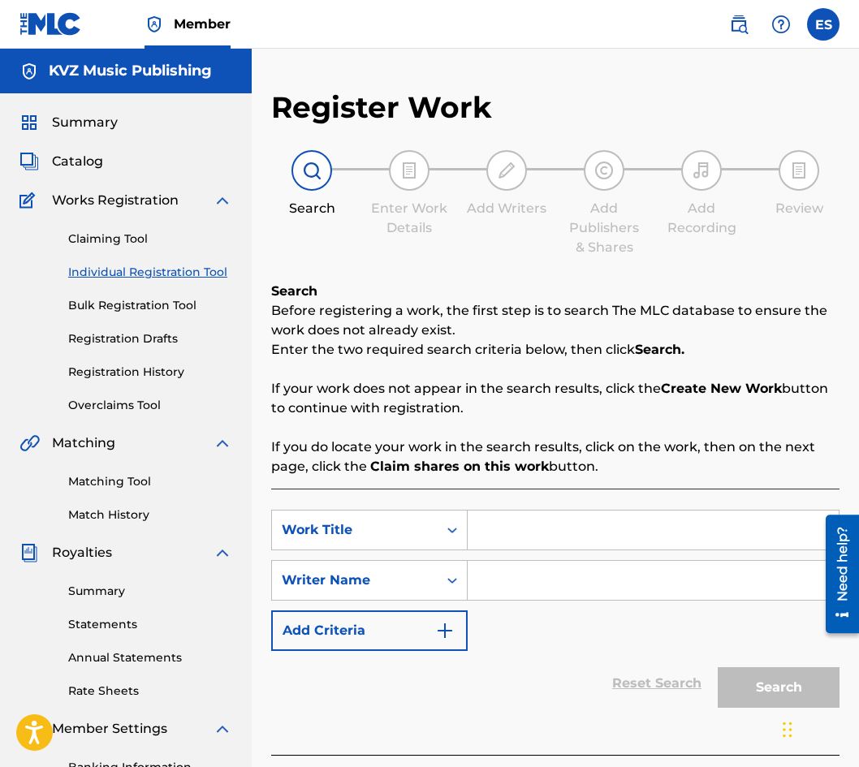
paste input "PALOMA"
type input "PALOMA"
paste input "[PERSON_NAME]"
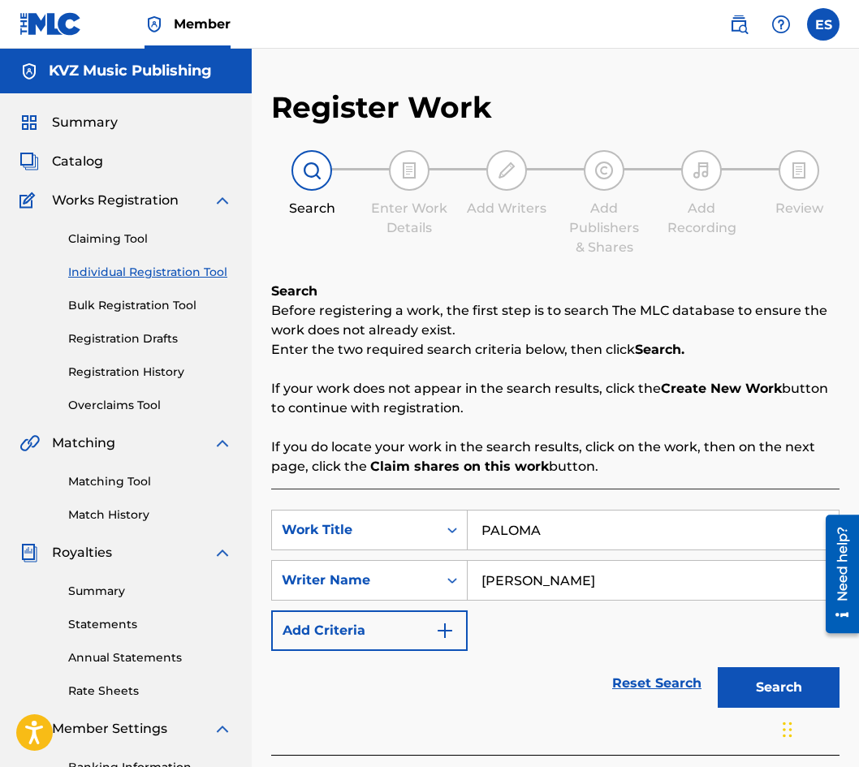
type input "[PERSON_NAME]"
click at [486, 526] on input "PALOMA" at bounding box center [653, 530] width 371 height 39
click at [478, 532] on input "PALOMA" at bounding box center [653, 530] width 371 height 39
type input "PALOMA"
click at [748, 669] on button "Search" at bounding box center [779, 687] width 122 height 41
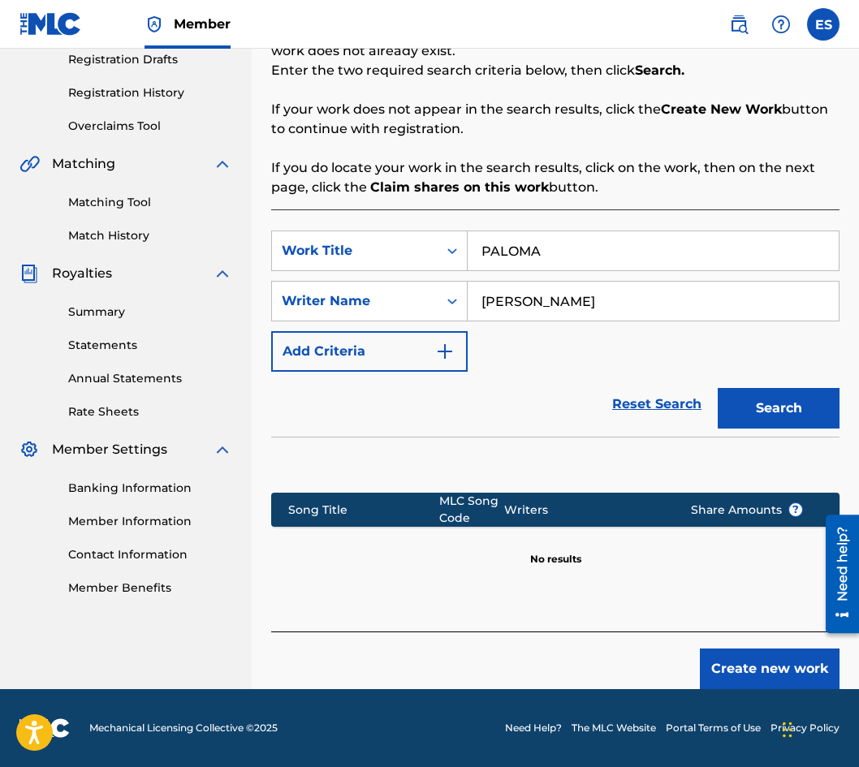
click at [753, 671] on button "Create new work" at bounding box center [770, 669] width 140 height 41
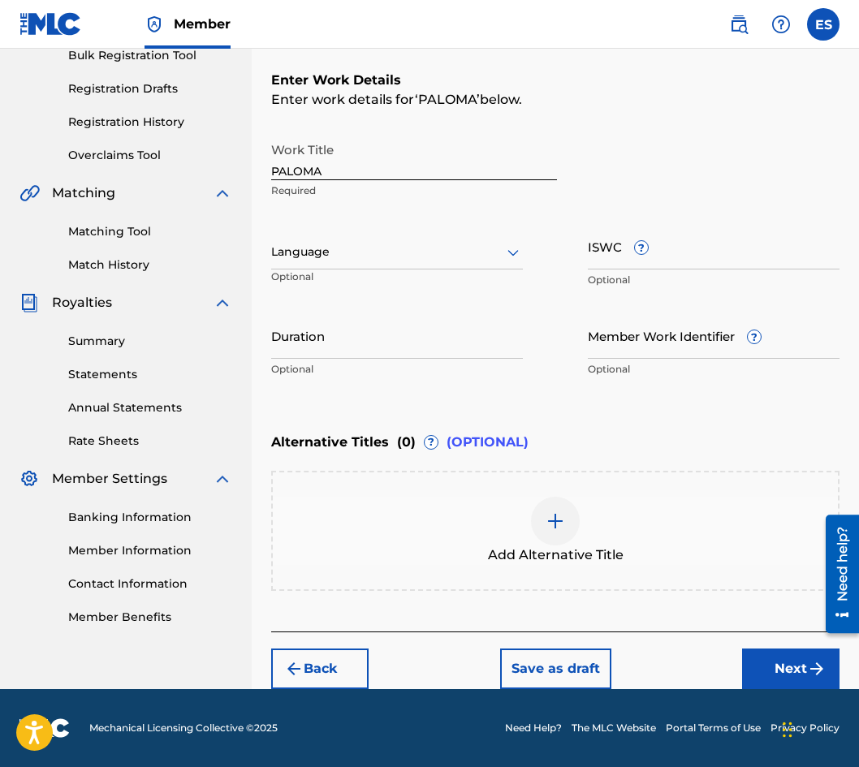
click at [324, 265] on div "Language" at bounding box center [397, 252] width 252 height 34
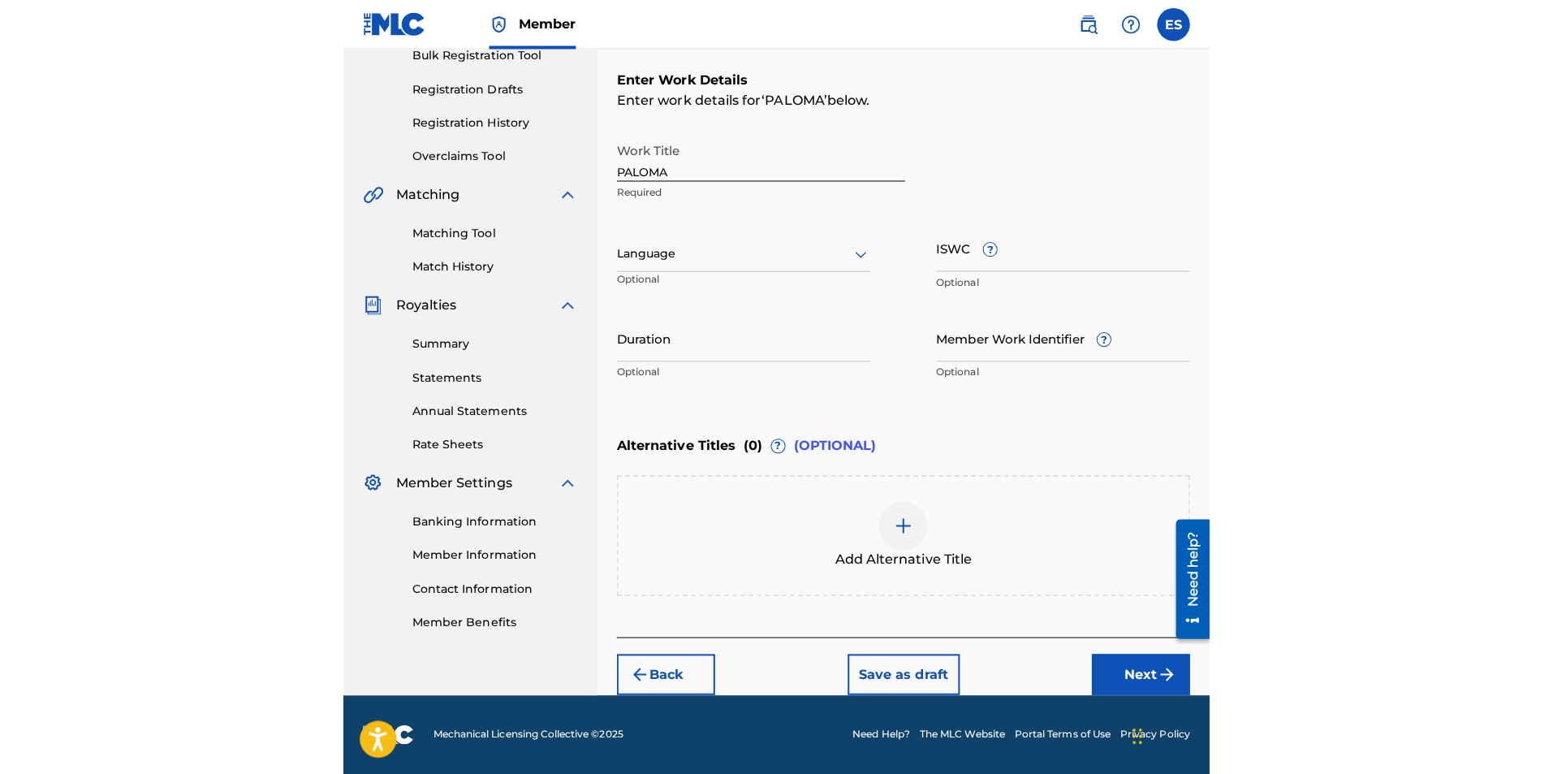
scroll to position [244, 0]
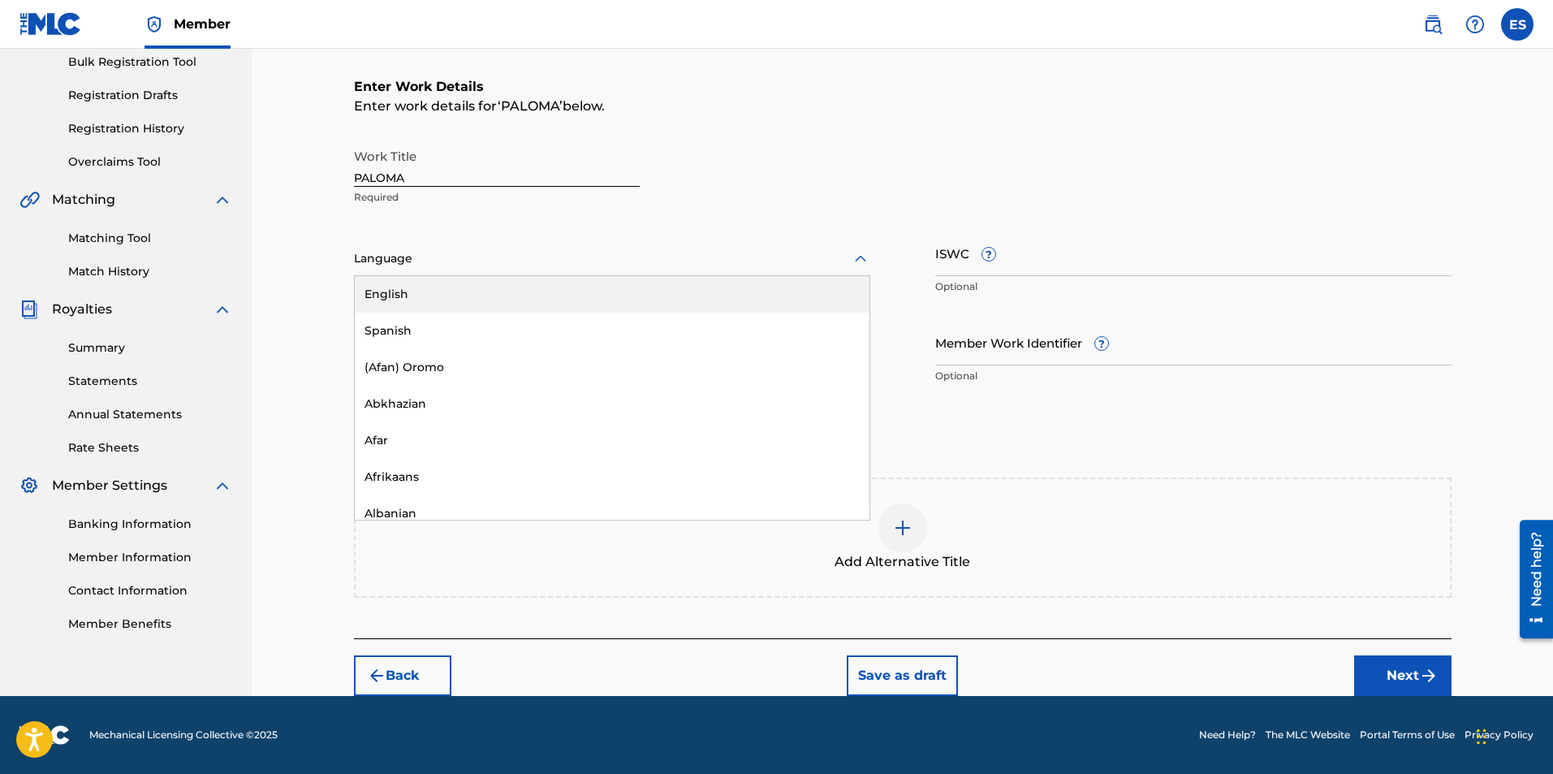
click at [675, 270] on div "Language" at bounding box center [612, 259] width 516 height 34
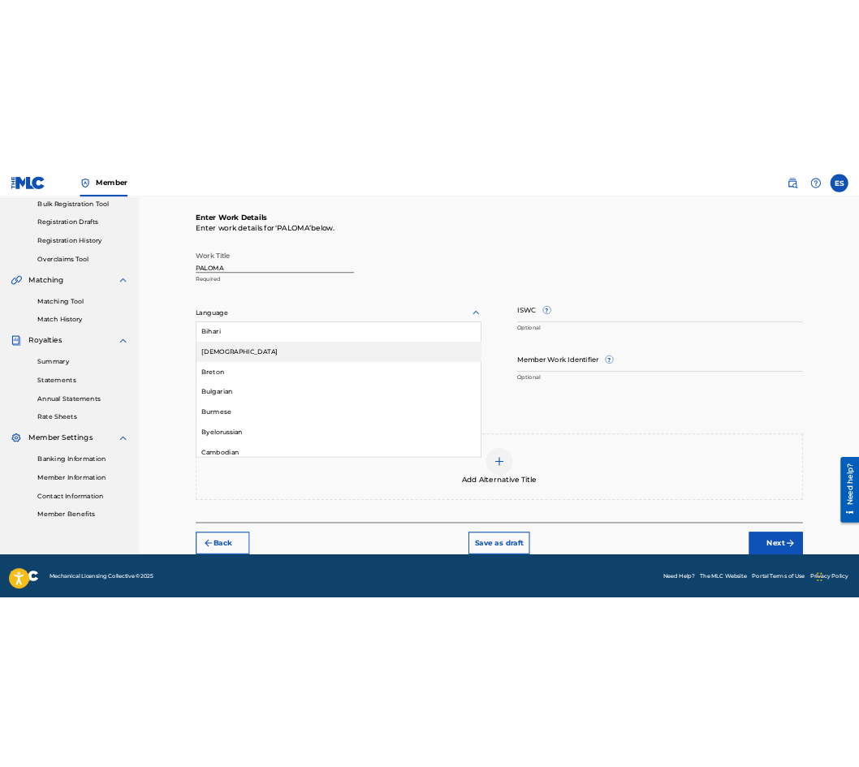
scroll to position [731, 0]
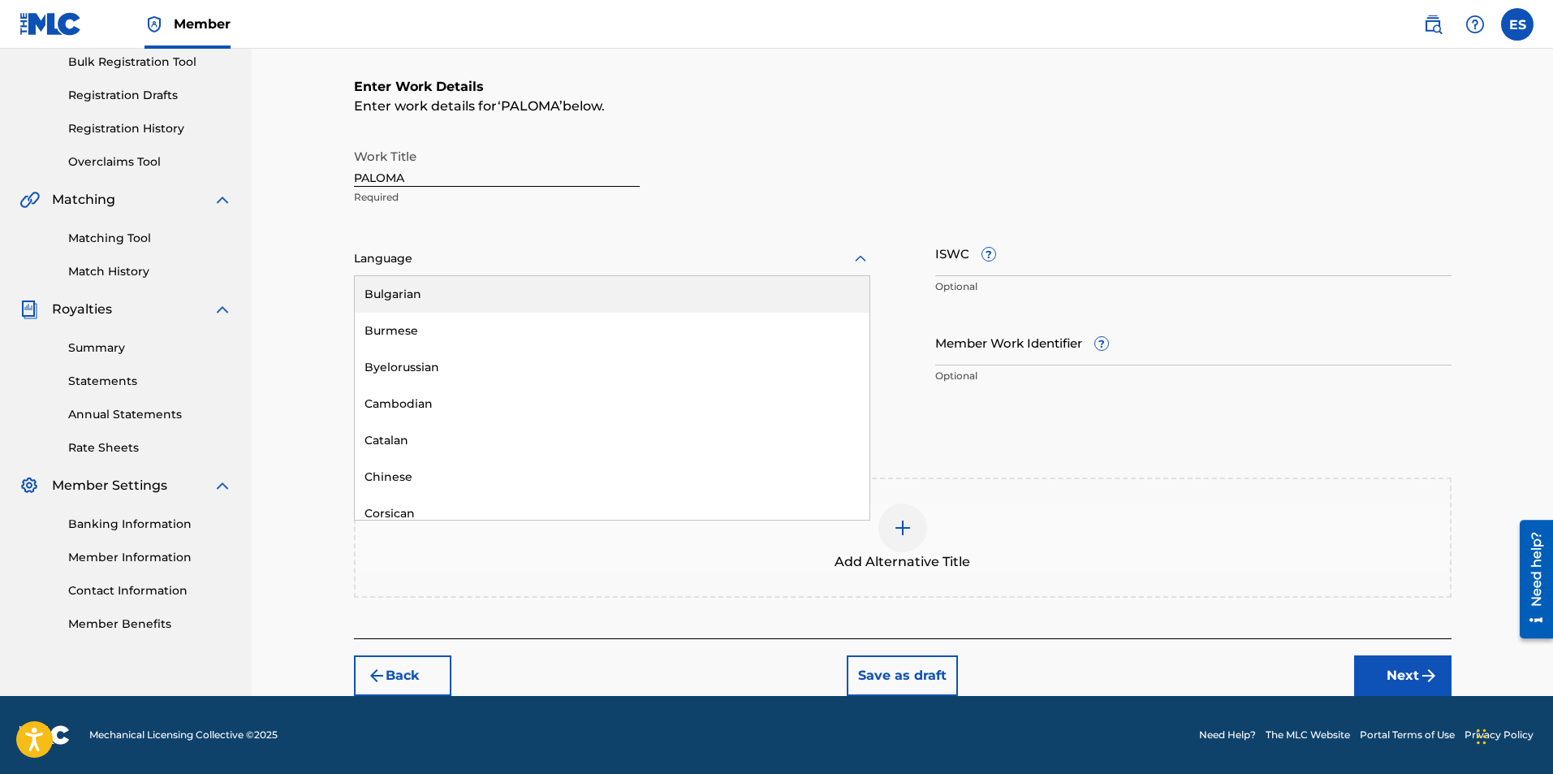
click at [563, 296] on div "Bulgarian" at bounding box center [612, 294] width 515 height 37
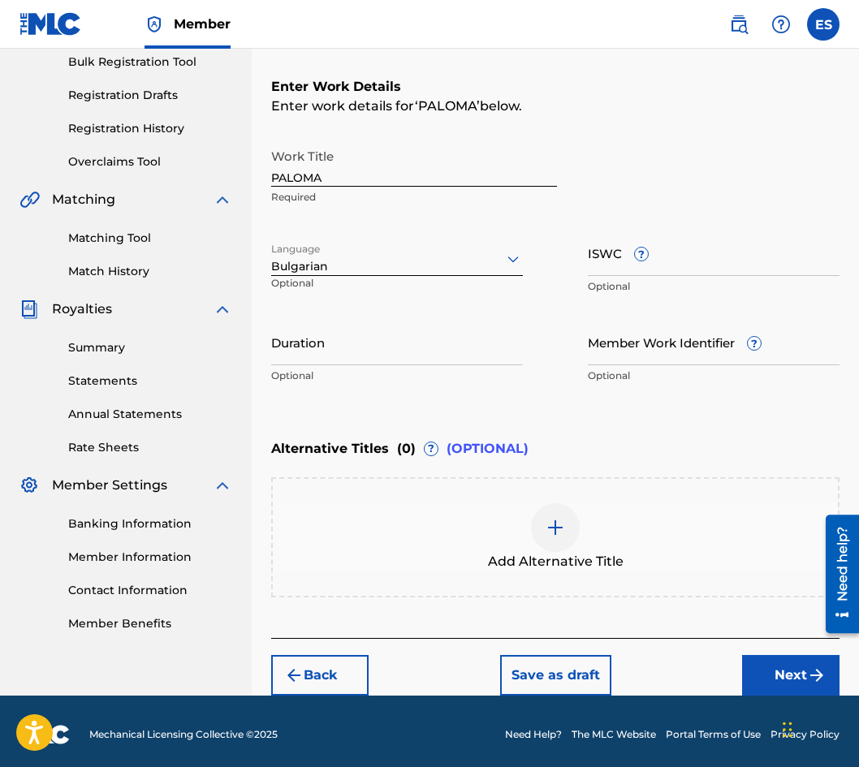
click at [434, 348] on input "Duration" at bounding box center [397, 342] width 252 height 46
type input "03:57"
click at [568, 529] on div at bounding box center [555, 527] width 49 height 49
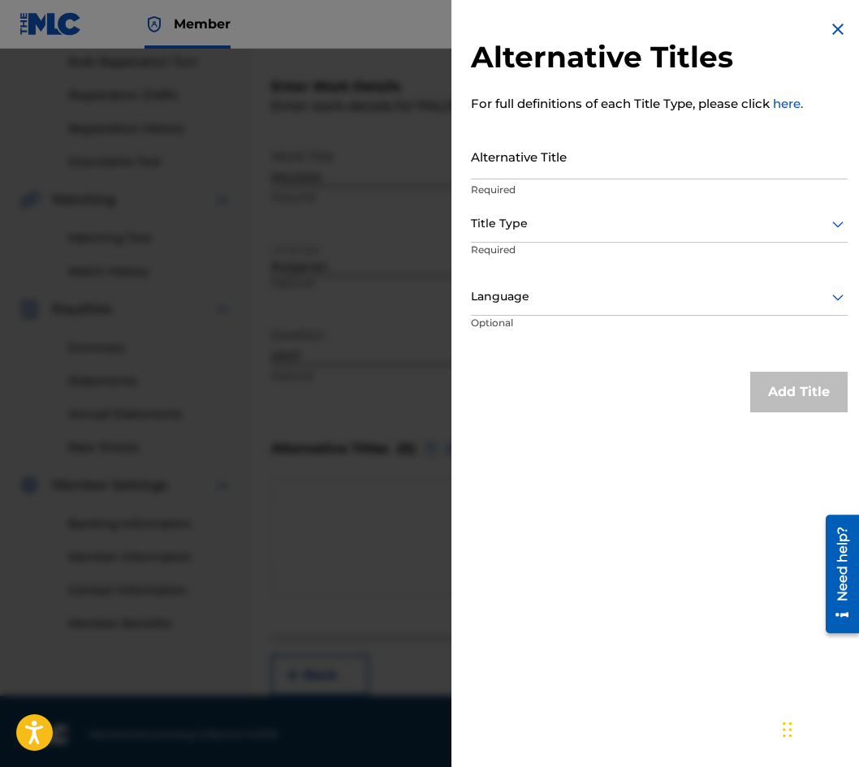
drag, startPoint x: 645, startPoint y: 182, endPoint x: 594, endPoint y: 160, distance: 54.9
paste input "[PERSON_NAME]"
type input "[PERSON_NAME]"
click at [550, 212] on div "Title Type" at bounding box center [659, 224] width 377 height 37
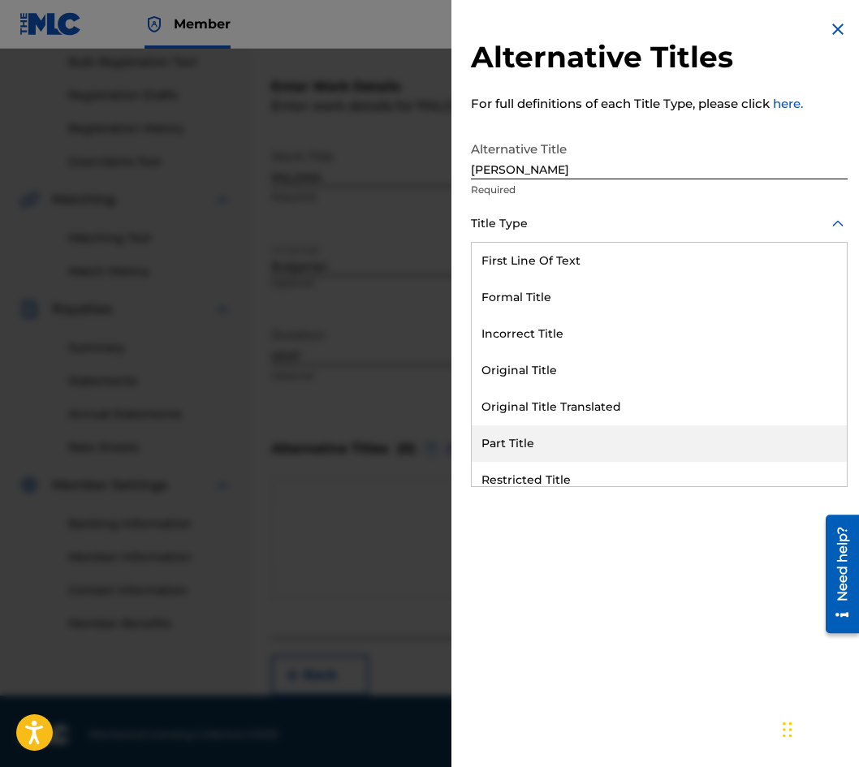
click at [606, 429] on div "Part Title" at bounding box center [659, 443] width 375 height 37
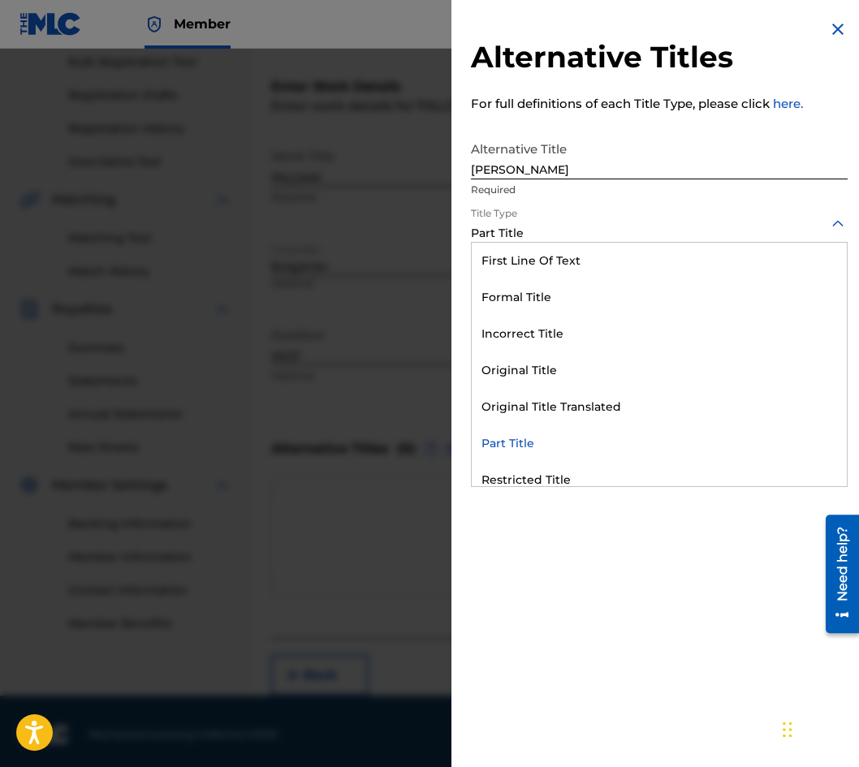
click at [558, 223] on div at bounding box center [659, 224] width 377 height 20
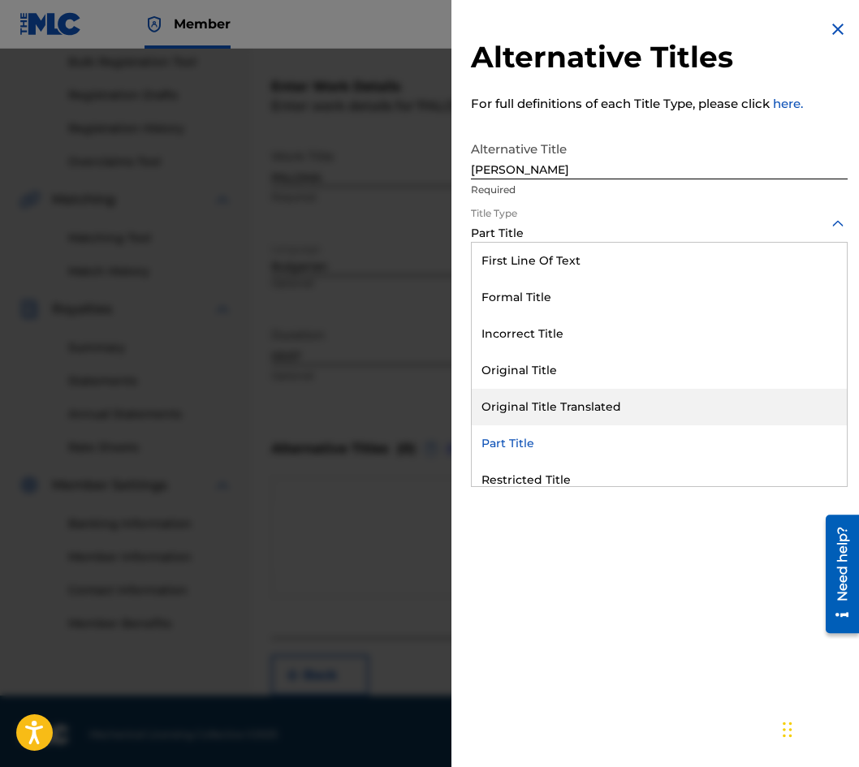
click at [581, 406] on div "Original Title Translated" at bounding box center [659, 407] width 375 height 37
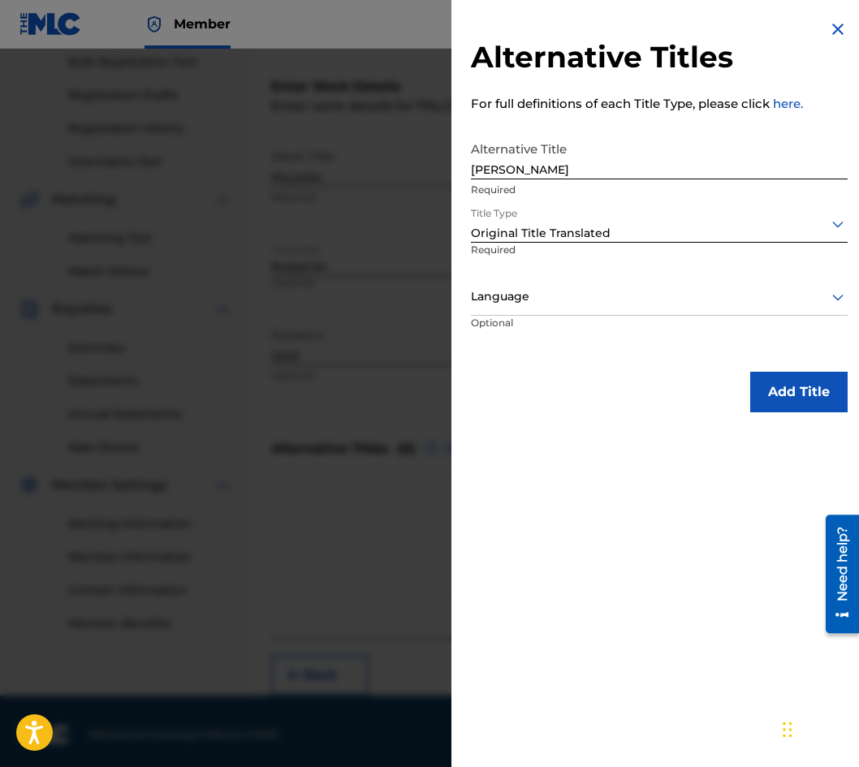
click at [563, 291] on div at bounding box center [659, 297] width 377 height 20
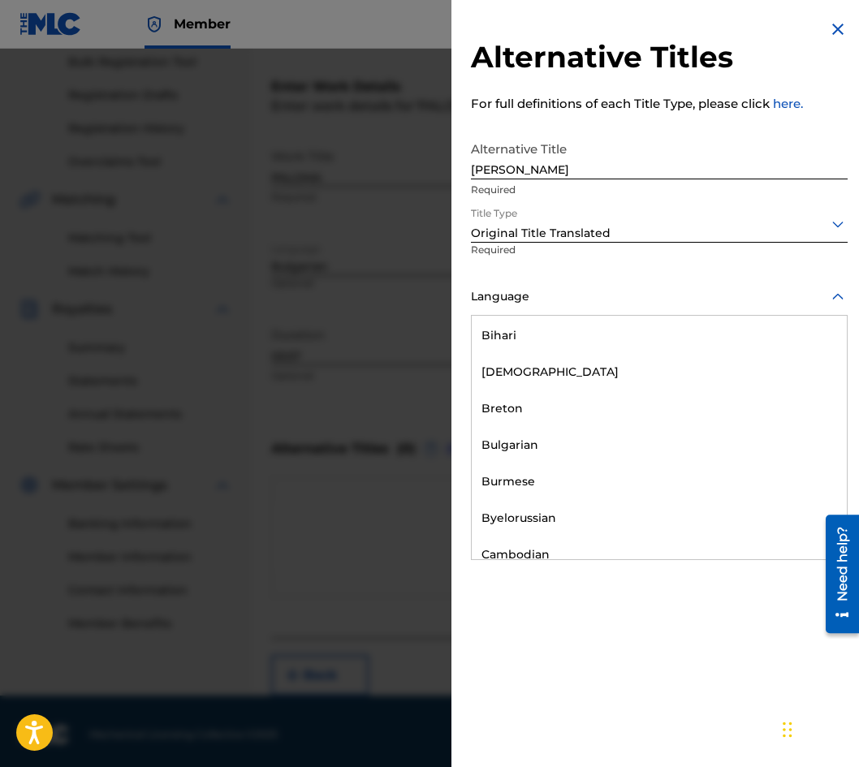
scroll to position [650, 0]
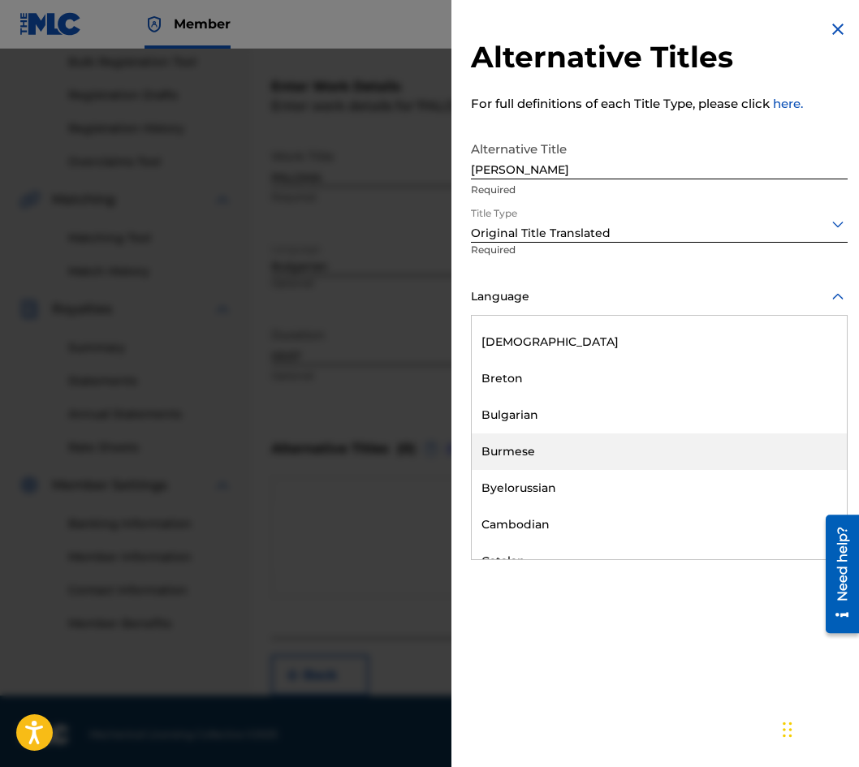
click at [570, 422] on div "Bulgarian" at bounding box center [659, 415] width 375 height 37
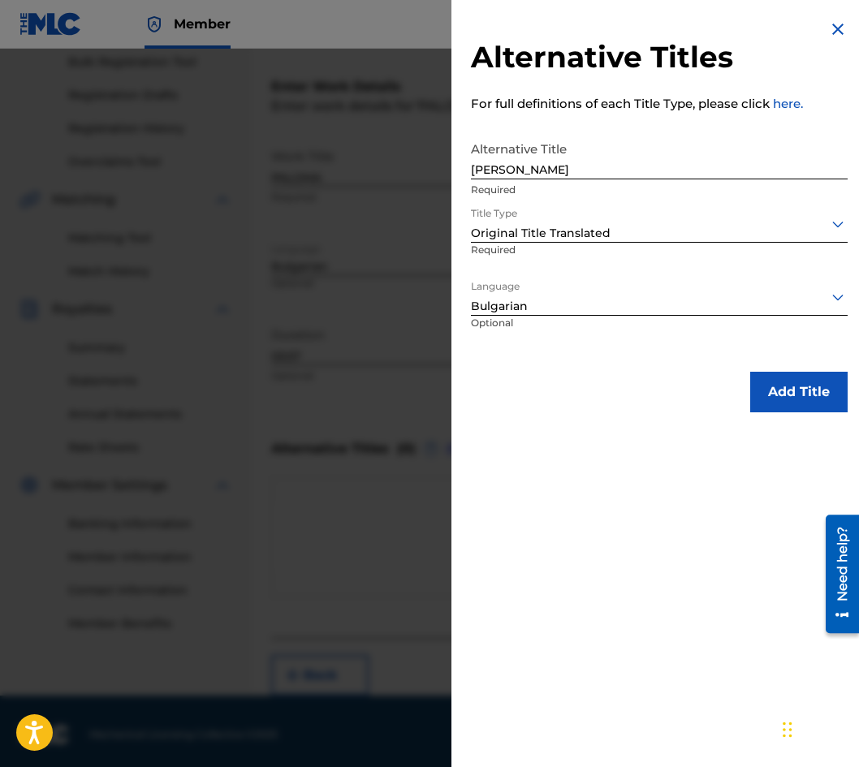
click at [814, 399] on button "Add Title" at bounding box center [798, 392] width 97 height 41
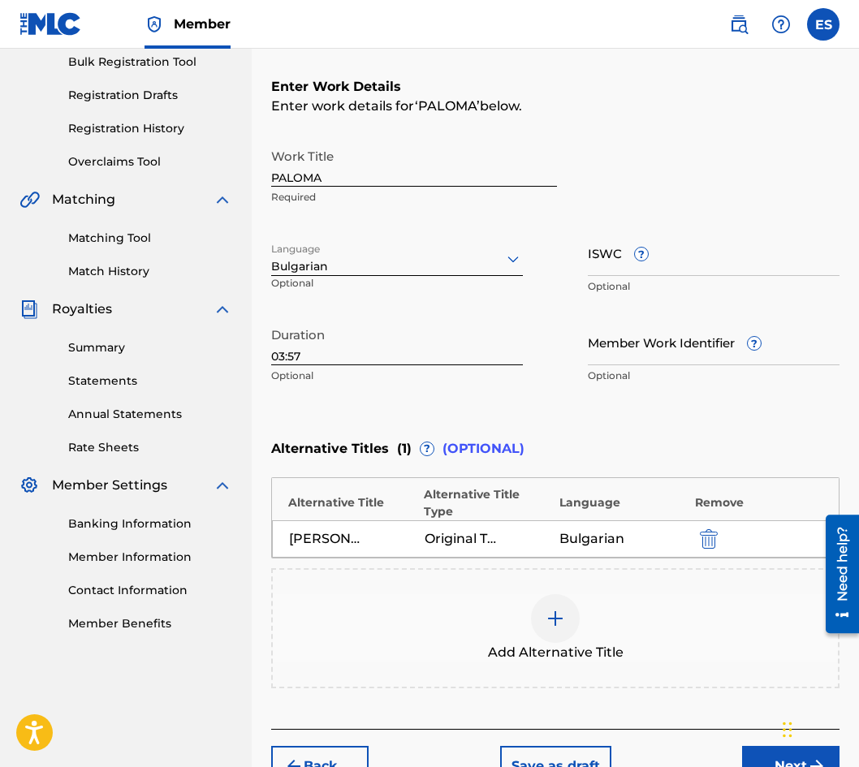
scroll to position [324, 0]
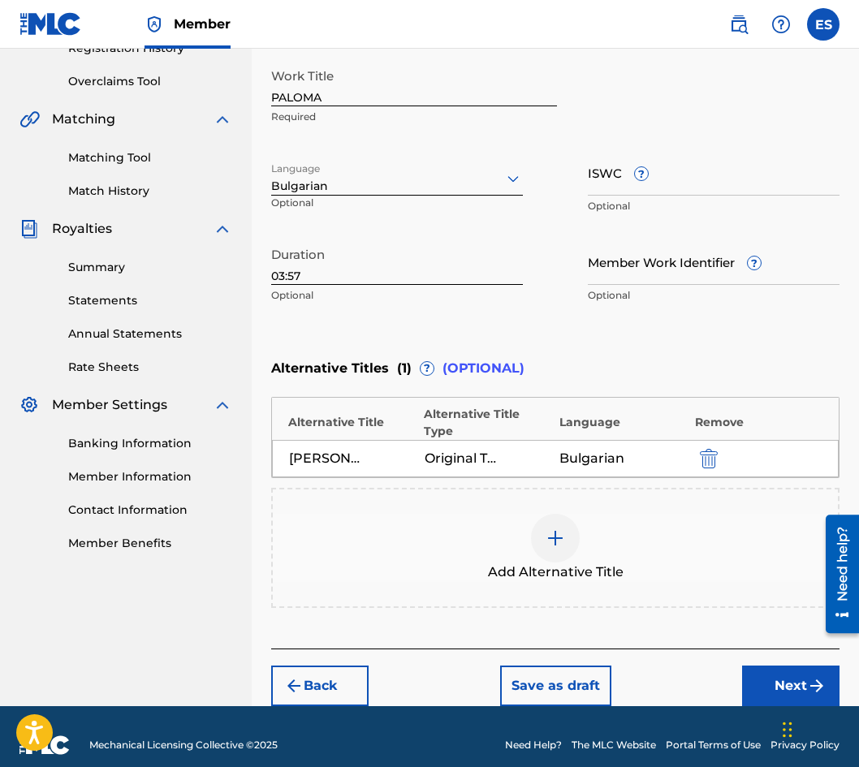
click at [766, 670] on button "Next" at bounding box center [790, 686] width 97 height 41
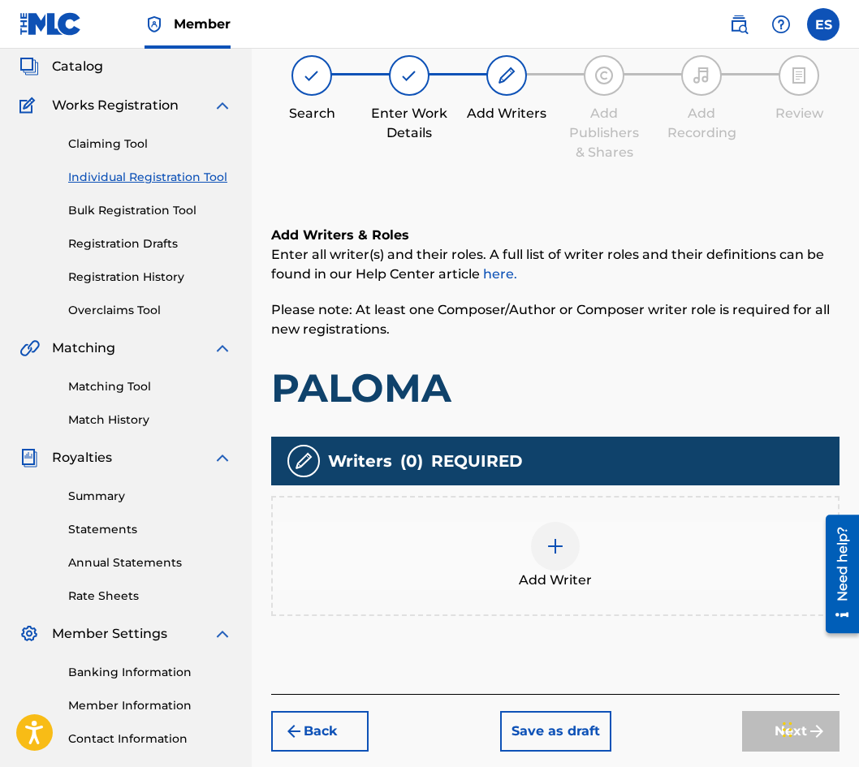
scroll to position [73, 0]
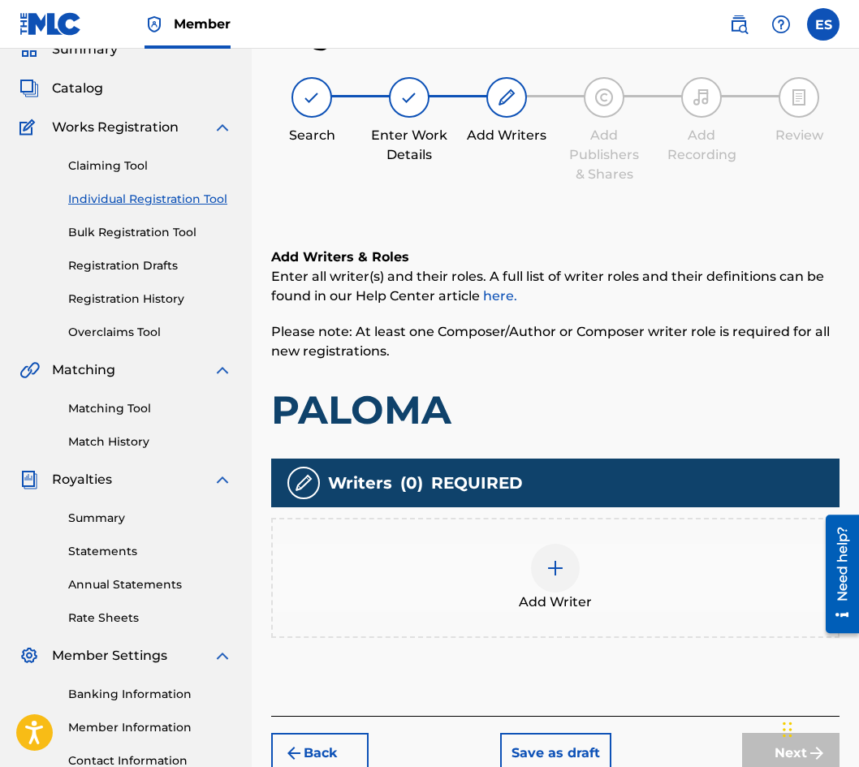
click at [573, 593] on span "Add Writer" at bounding box center [555, 602] width 73 height 19
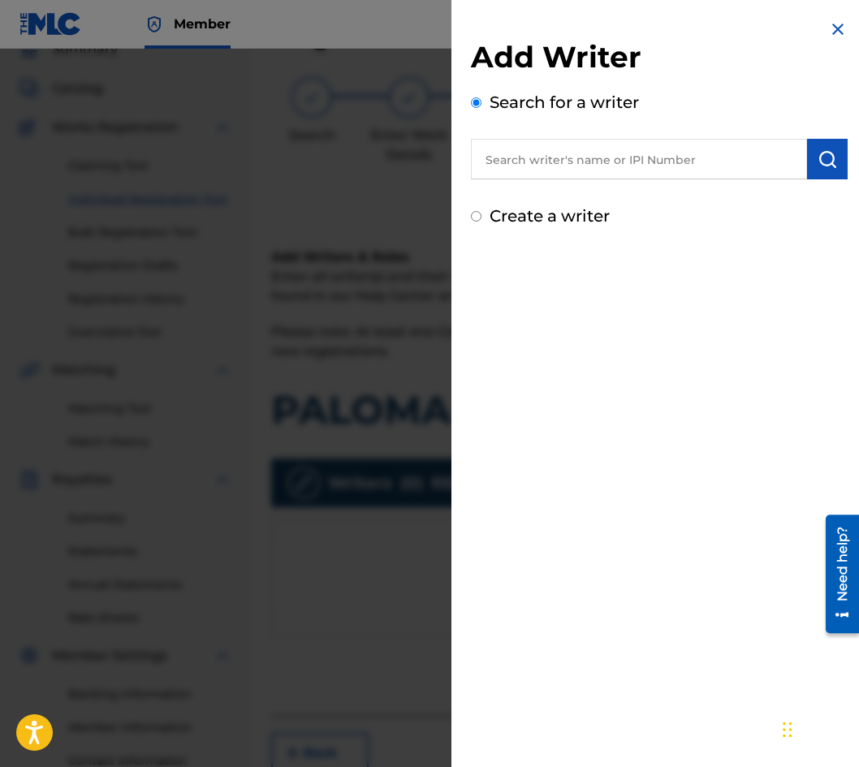
paste input "00087889792"
type input "00087889792"
click at [818, 160] on img "submit" at bounding box center [827, 158] width 19 height 19
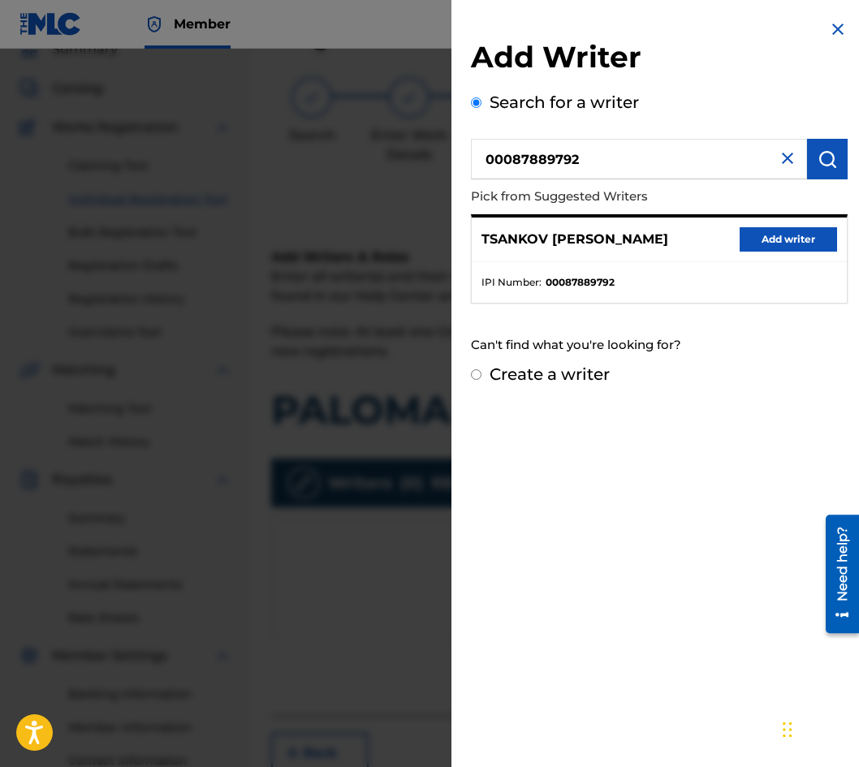
click at [770, 234] on button "Add writer" at bounding box center [788, 239] width 97 height 24
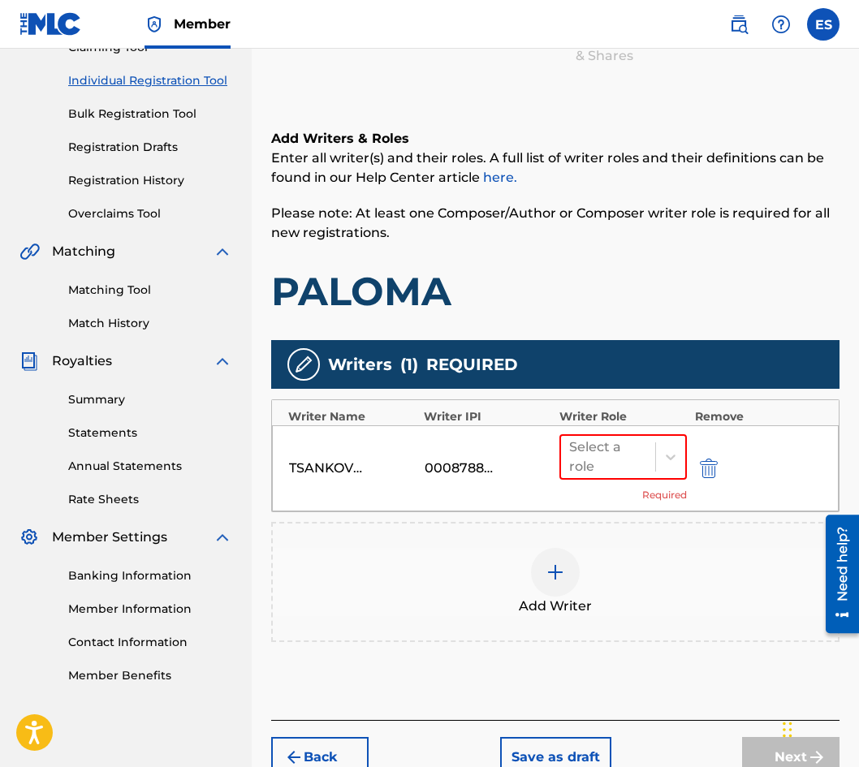
scroll to position [280, 0]
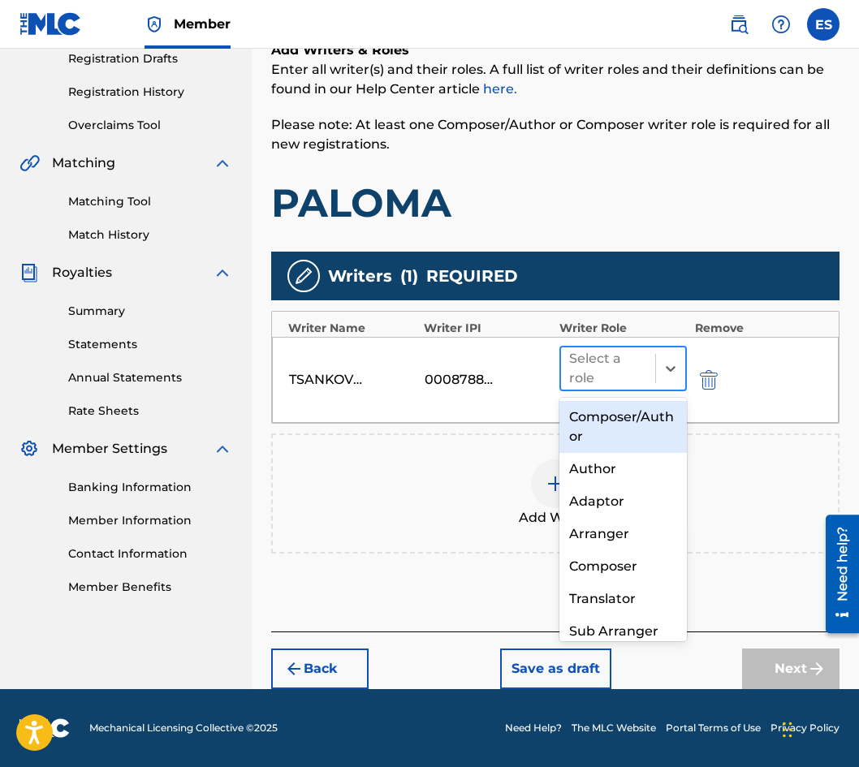
click at [620, 379] on div at bounding box center [608, 368] width 78 height 23
click at [617, 434] on div "Composer/Author" at bounding box center [622, 427] width 127 height 52
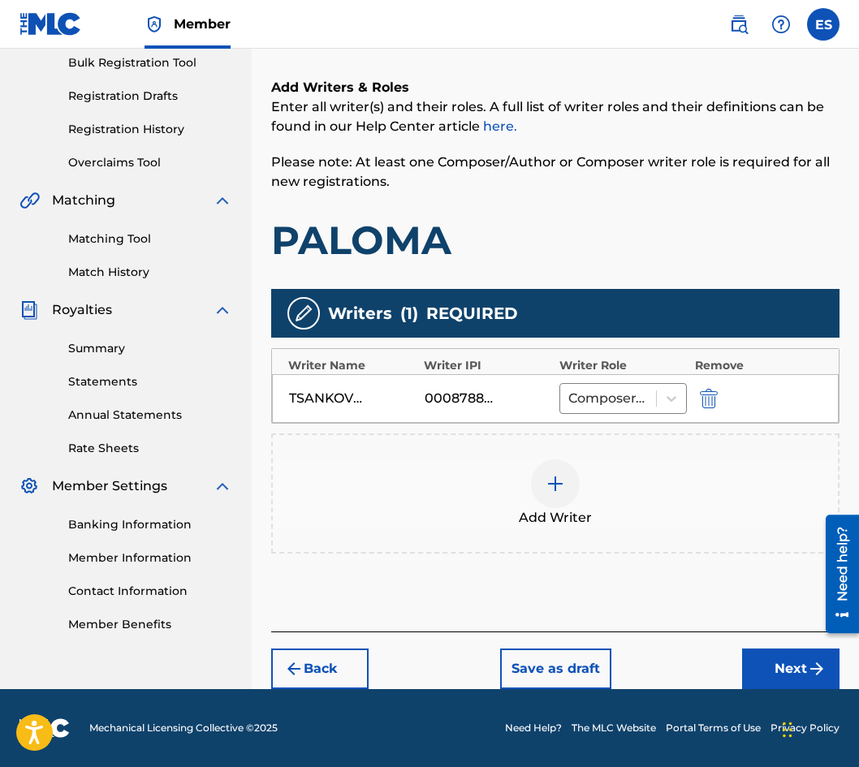
click at [791, 667] on button "Next" at bounding box center [790, 669] width 97 height 41
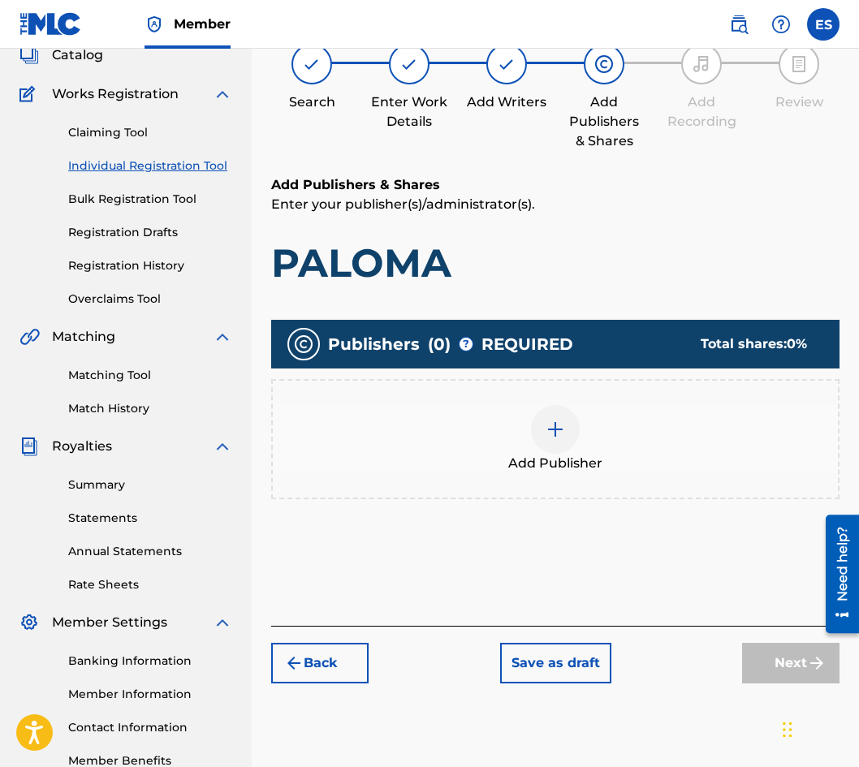
scroll to position [73, 0]
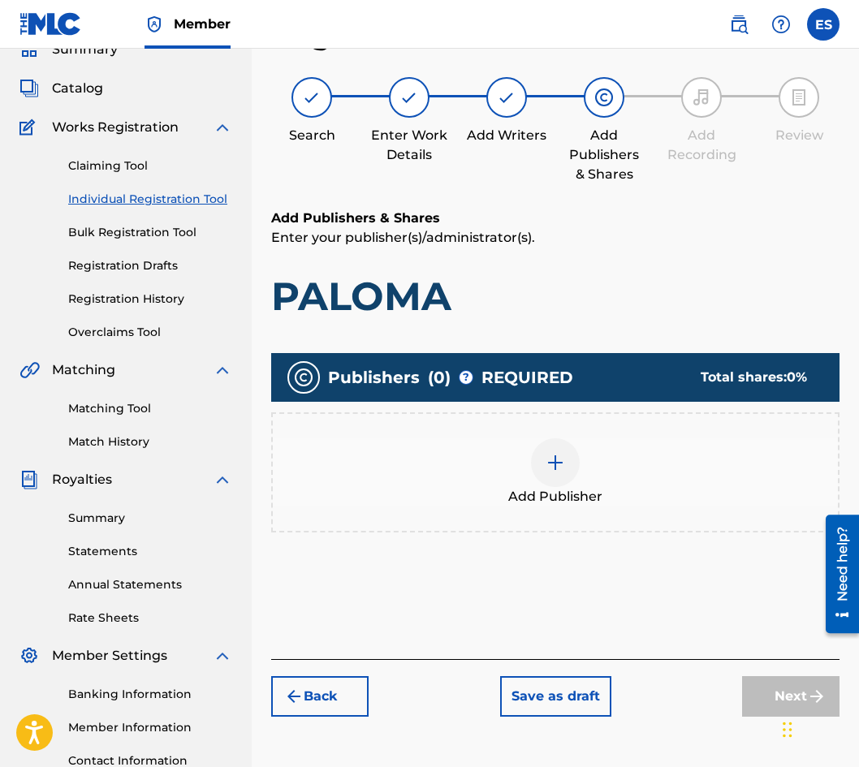
click at [529, 500] on span "Add Publisher" at bounding box center [555, 496] width 94 height 19
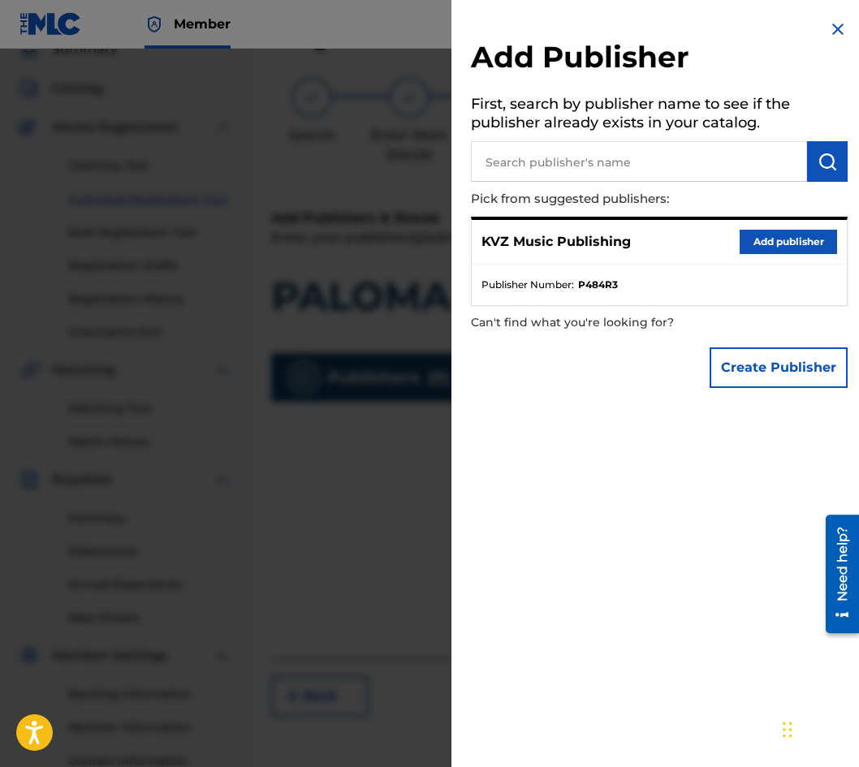
click at [781, 252] on button "Add publisher" at bounding box center [788, 242] width 97 height 24
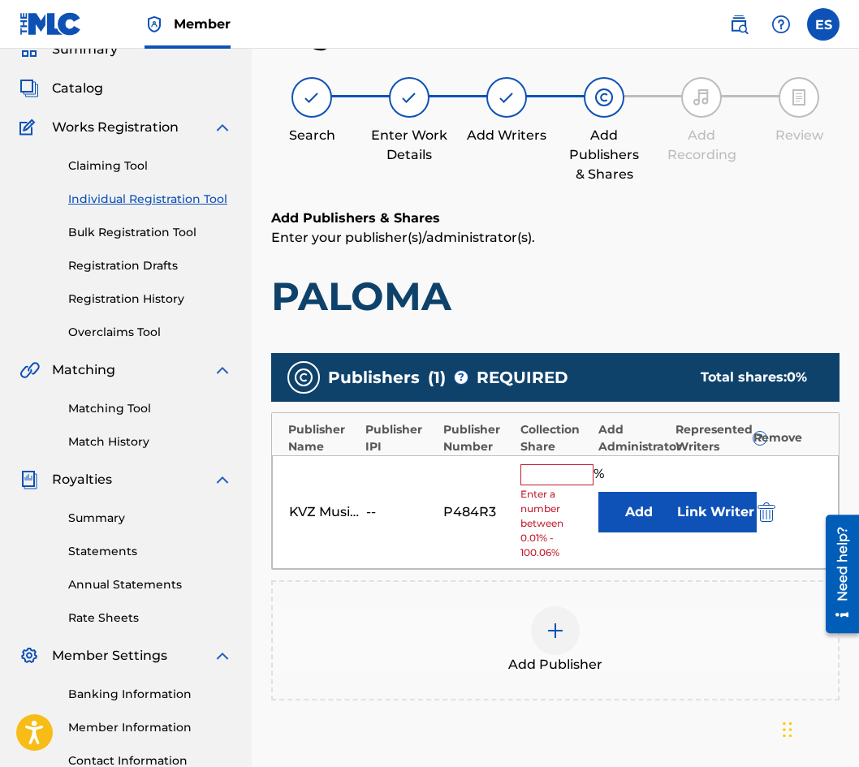
click at [558, 481] on input "text" at bounding box center [556, 474] width 73 height 21
type input "100"
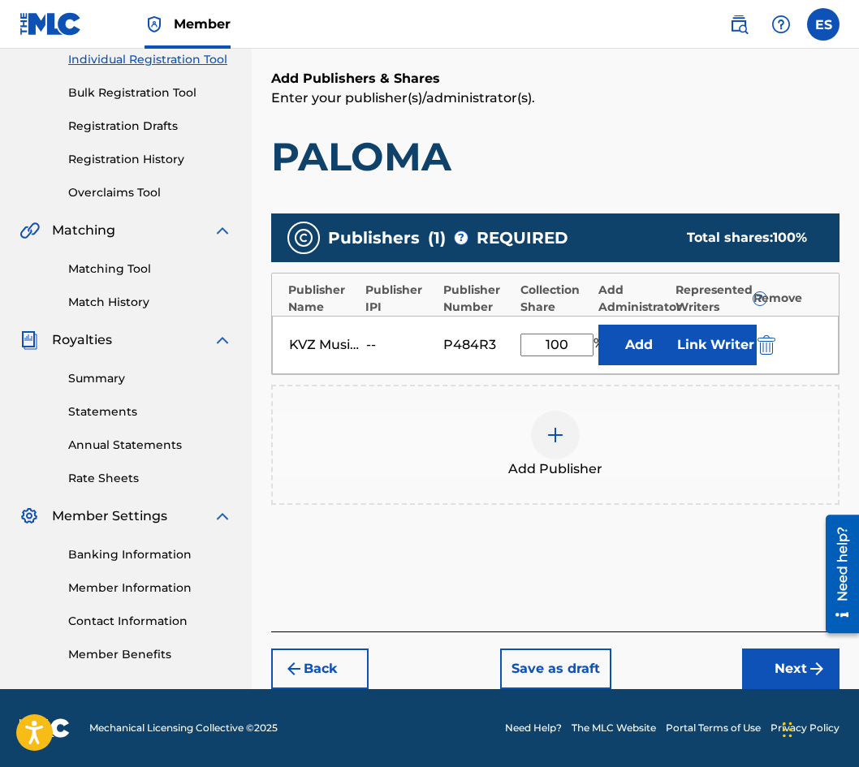
click at [763, 654] on button "Next" at bounding box center [790, 669] width 97 height 41
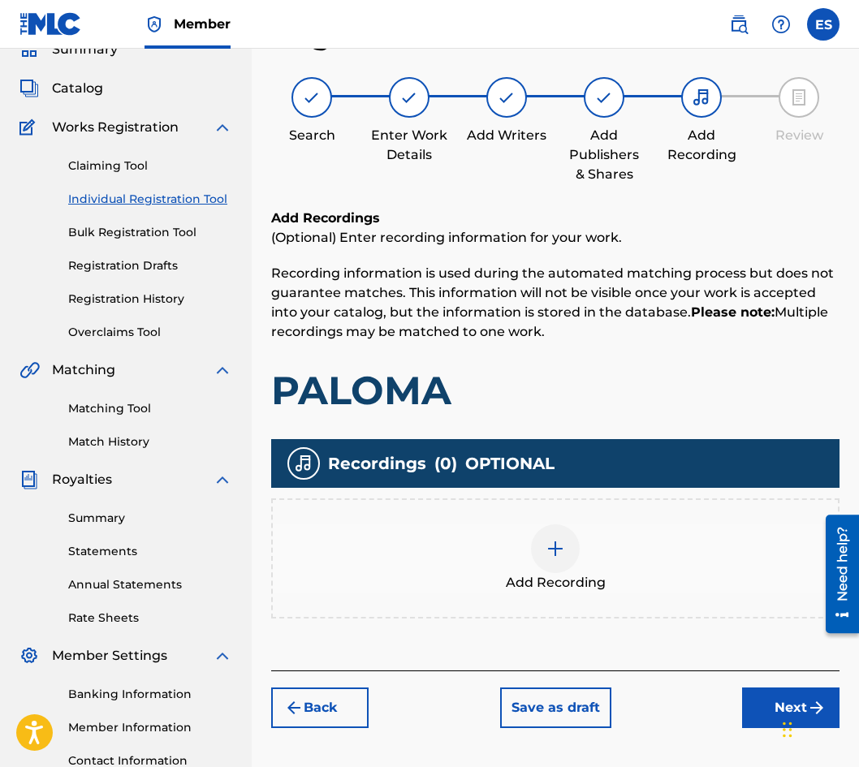
click at [582, 550] on div "Add Recording" at bounding box center [555, 558] width 565 height 68
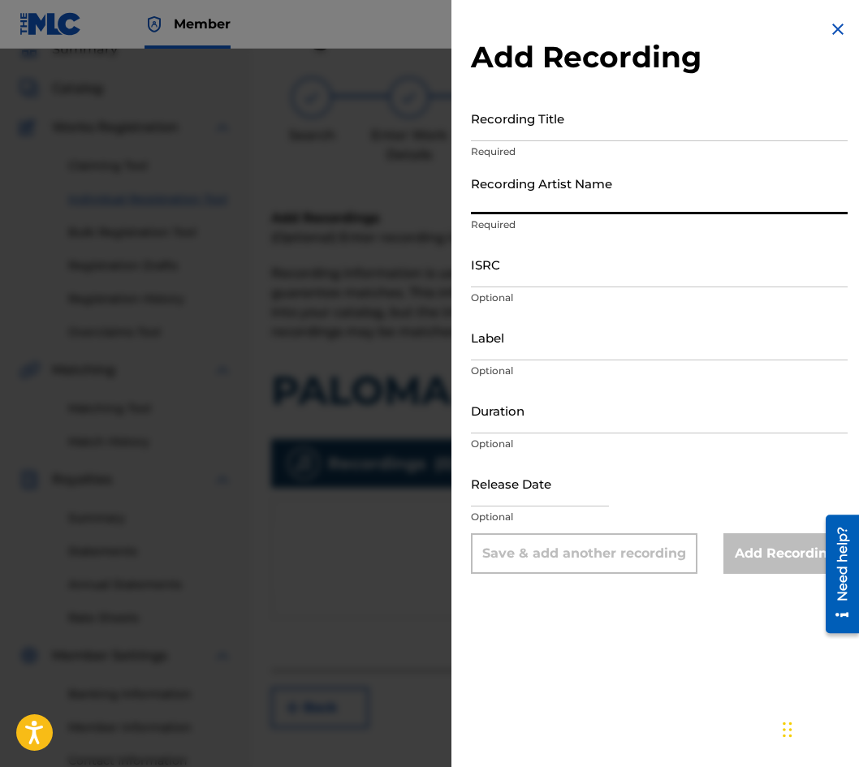
paste input "LILI & [PERSON_NAME]"
type input "LILI & [PERSON_NAME]"
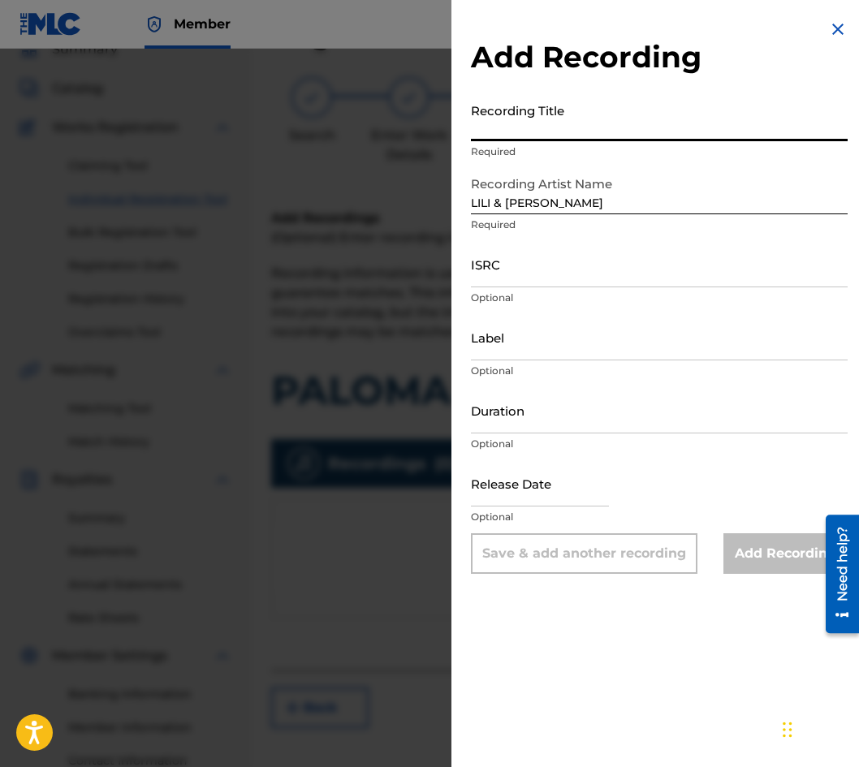
paste input "PALOMA"
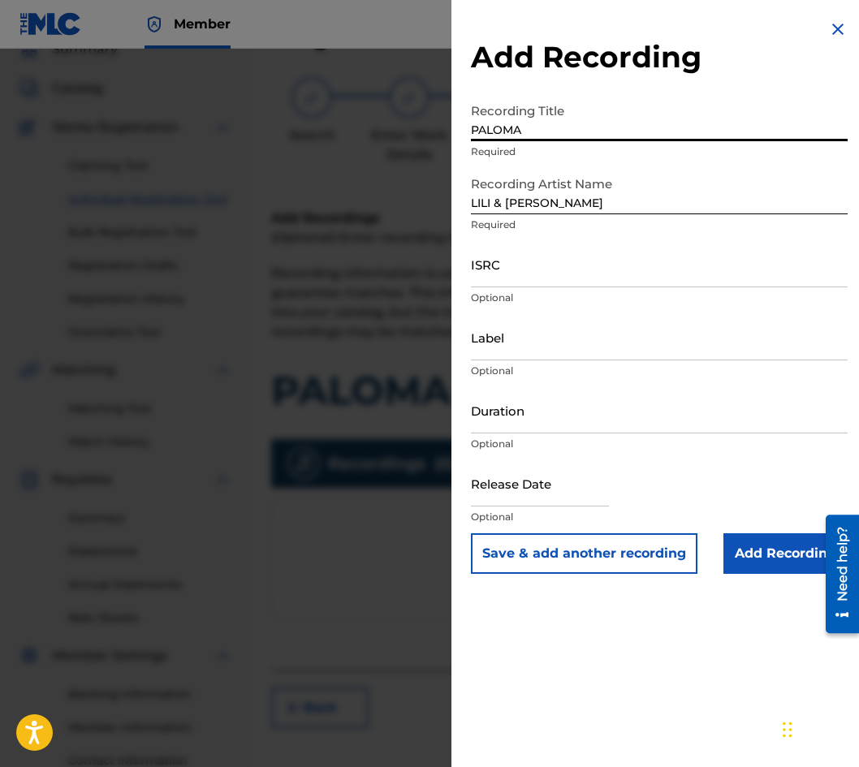
click at [473, 134] on input "PALOMA" at bounding box center [659, 118] width 377 height 46
type input "PALOMA"
click at [471, 206] on input "LILI & [PERSON_NAME]" at bounding box center [659, 191] width 377 height 46
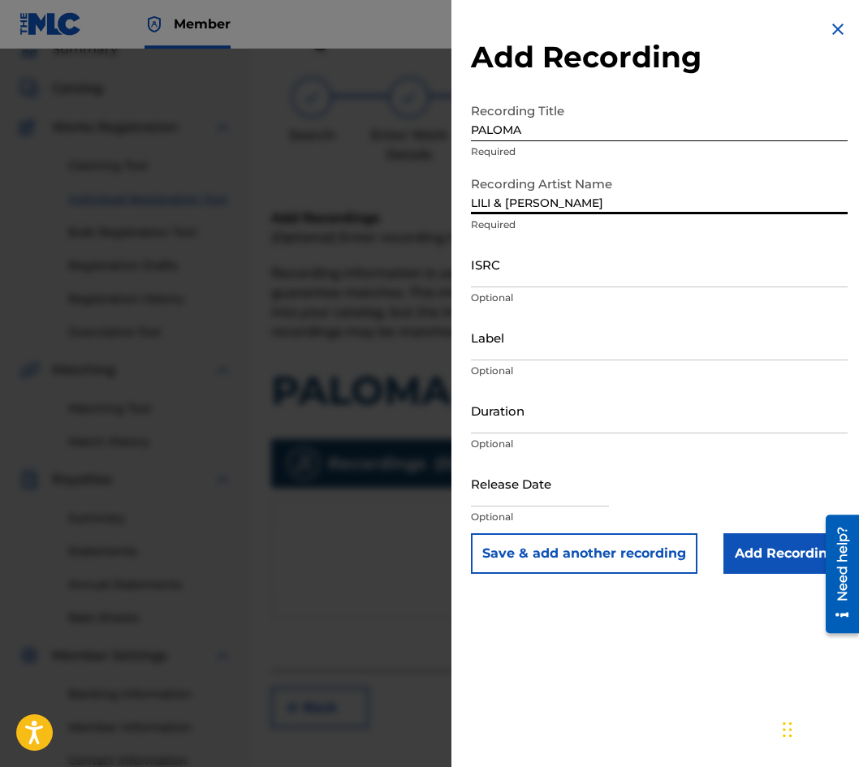
click at [577, 399] on input "Duration" at bounding box center [659, 410] width 377 height 46
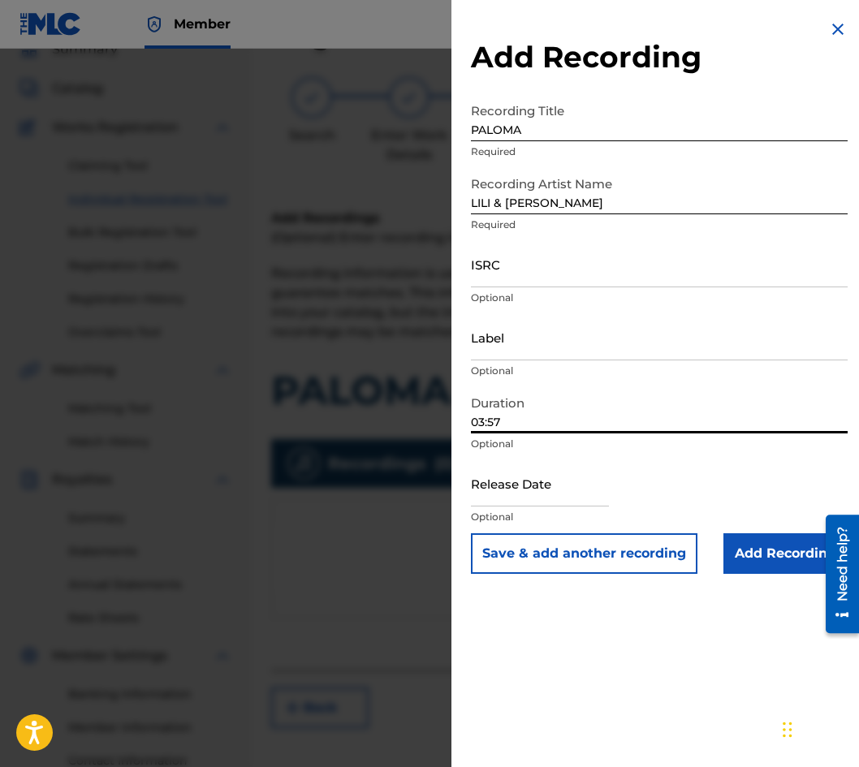
type input "03:57"
click at [749, 548] on input "Add Recording" at bounding box center [785, 553] width 124 height 41
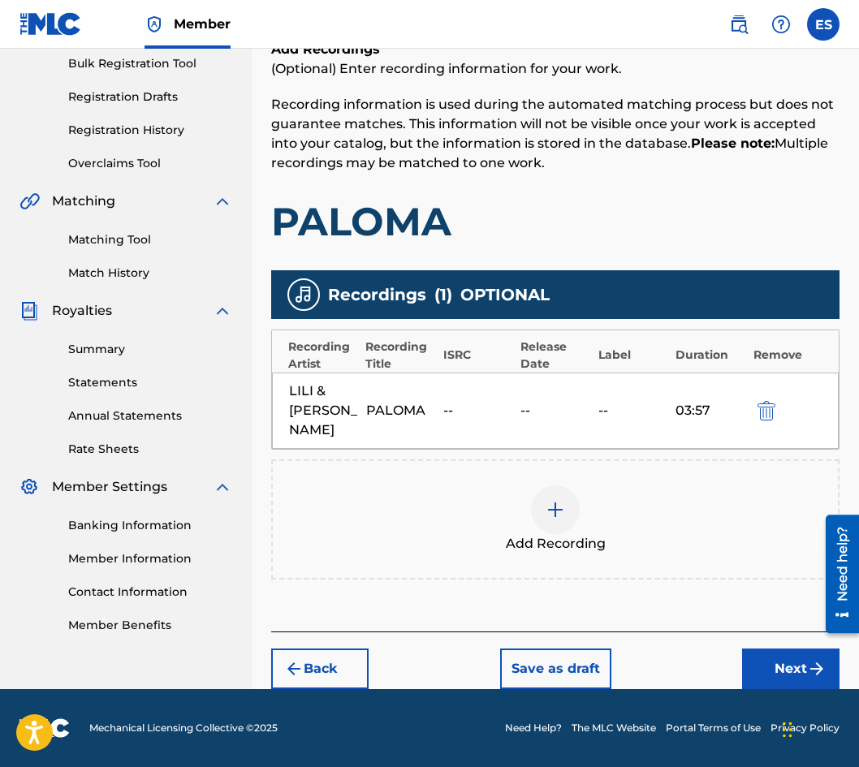
click at [763, 667] on button "Next" at bounding box center [790, 669] width 97 height 41
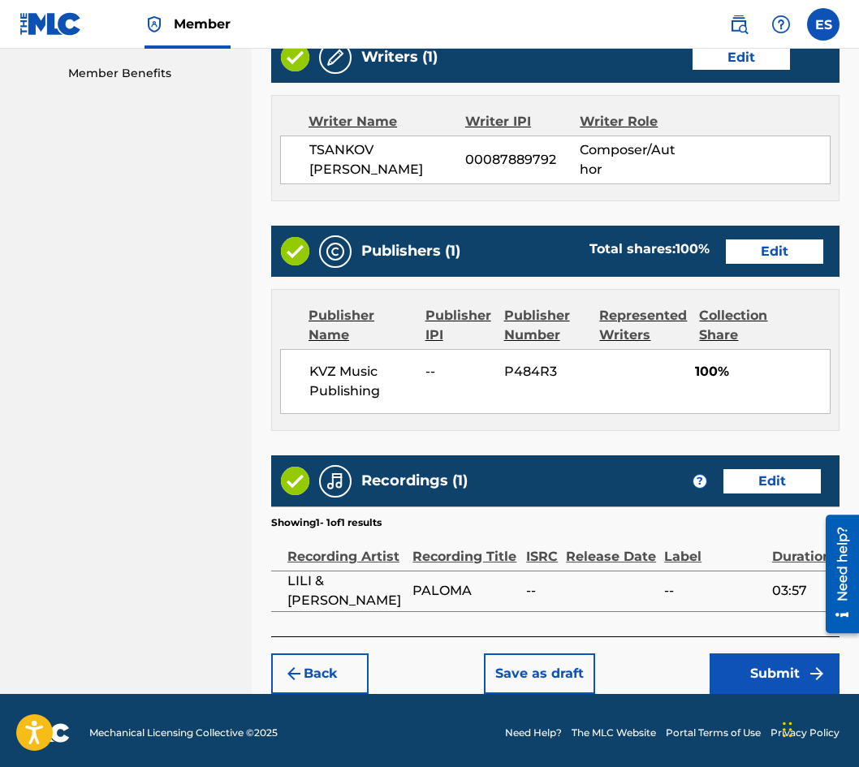
scroll to position [799, 0]
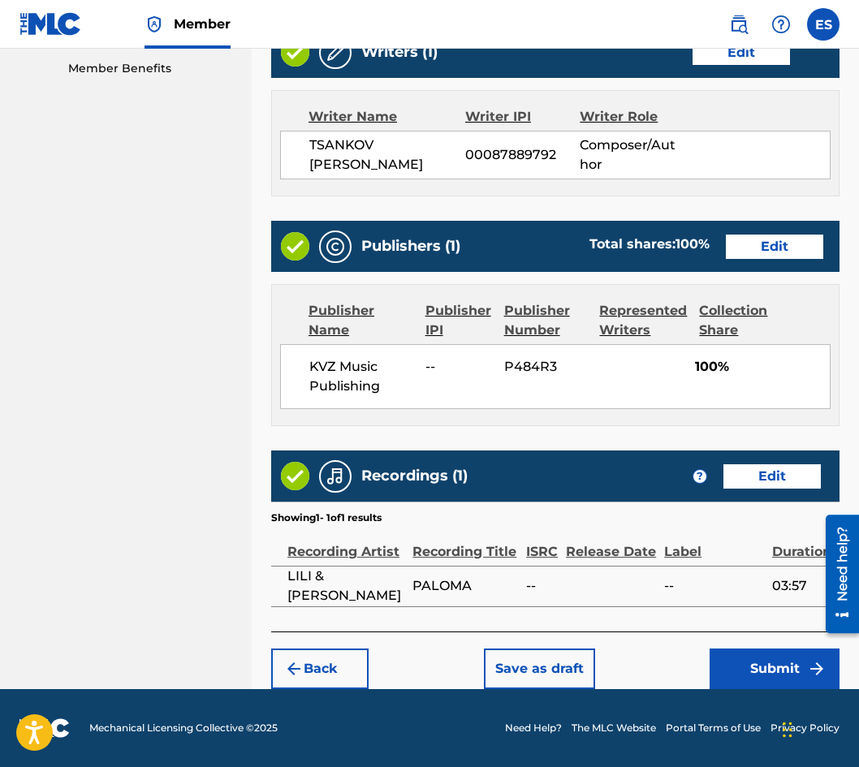
click at [737, 673] on button "Submit" at bounding box center [775, 669] width 130 height 41
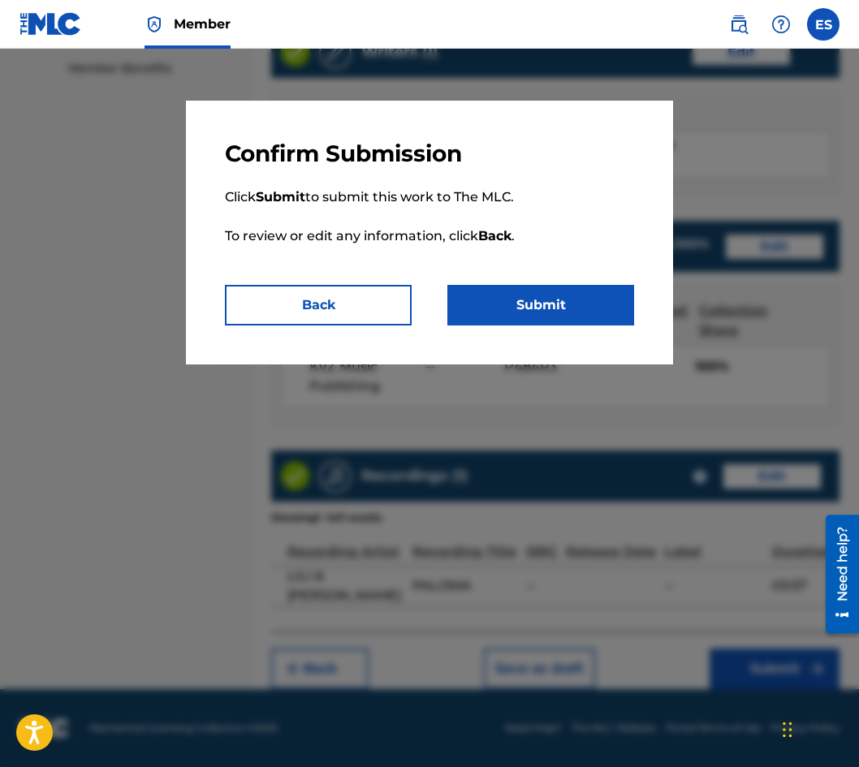
click at [388, 326] on div "Confirm Submission Click Submit to submit this work to The MLC. To review or ed…" at bounding box center [429, 233] width 487 height 264
click at [348, 310] on button "Back" at bounding box center [318, 305] width 187 height 41
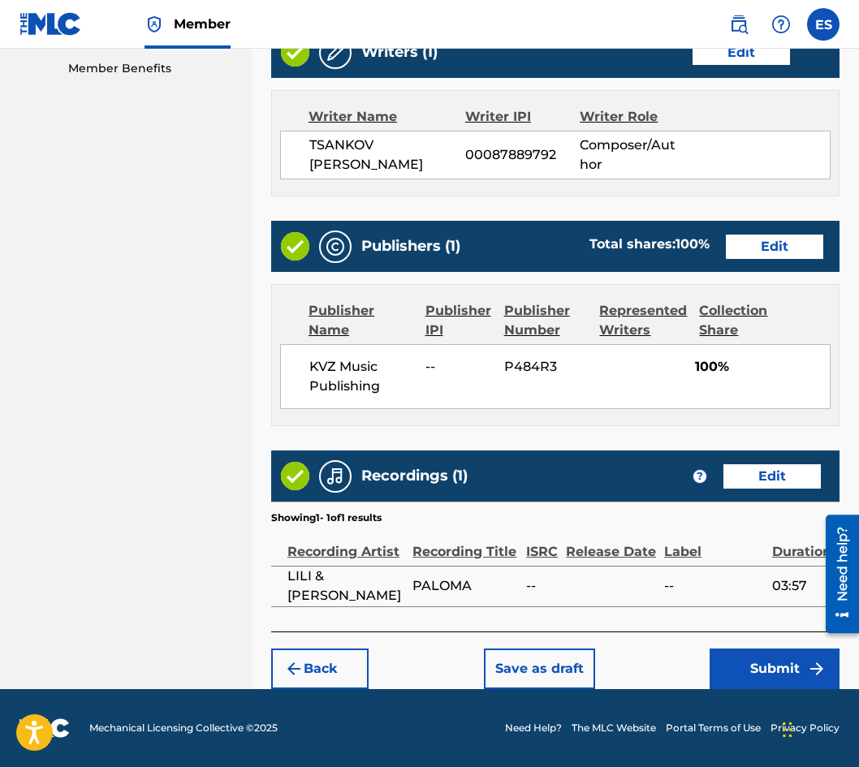
click at [732, 669] on button "Submit" at bounding box center [775, 669] width 130 height 41
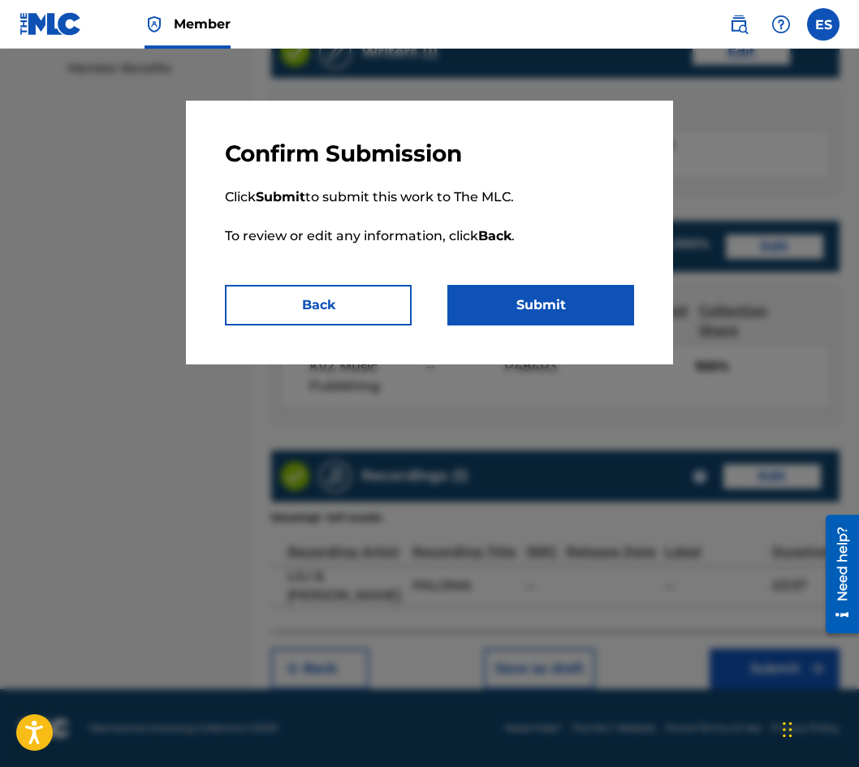
click at [520, 295] on button "Submit" at bounding box center [540, 305] width 187 height 41
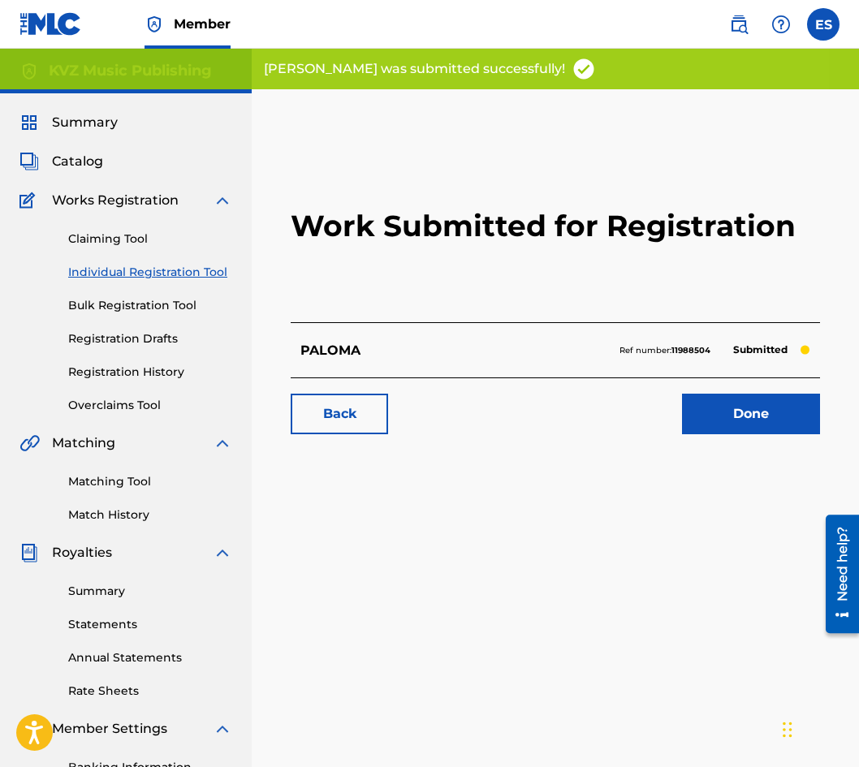
click at [163, 373] on link "Registration History" at bounding box center [150, 372] width 164 height 17
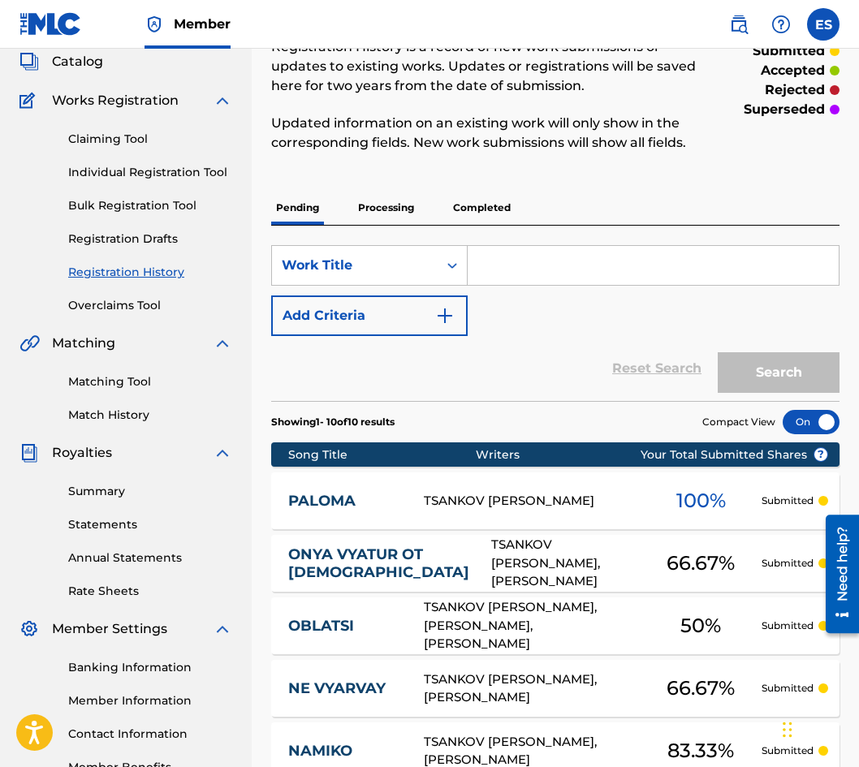
scroll to position [37, 0]
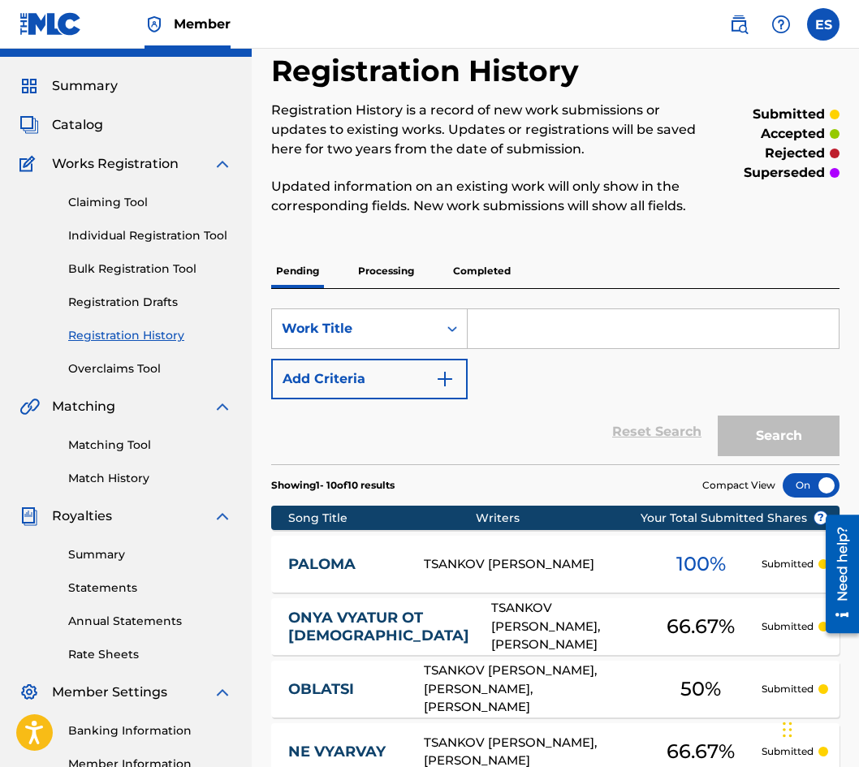
click at [168, 271] on link "Bulk Registration Tool" at bounding box center [150, 269] width 164 height 17
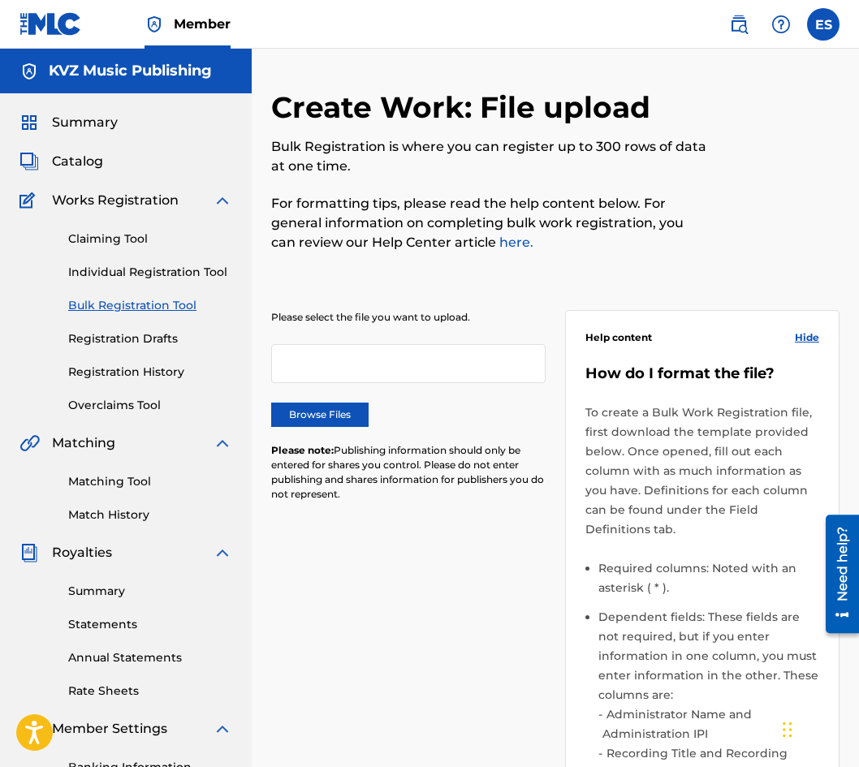
click at [170, 356] on div "Claiming Tool Individual Registration Tool Bulk Registration Tool Registration …" at bounding box center [125, 312] width 213 height 204
click at [167, 346] on link "Registration Drafts" at bounding box center [150, 338] width 164 height 17
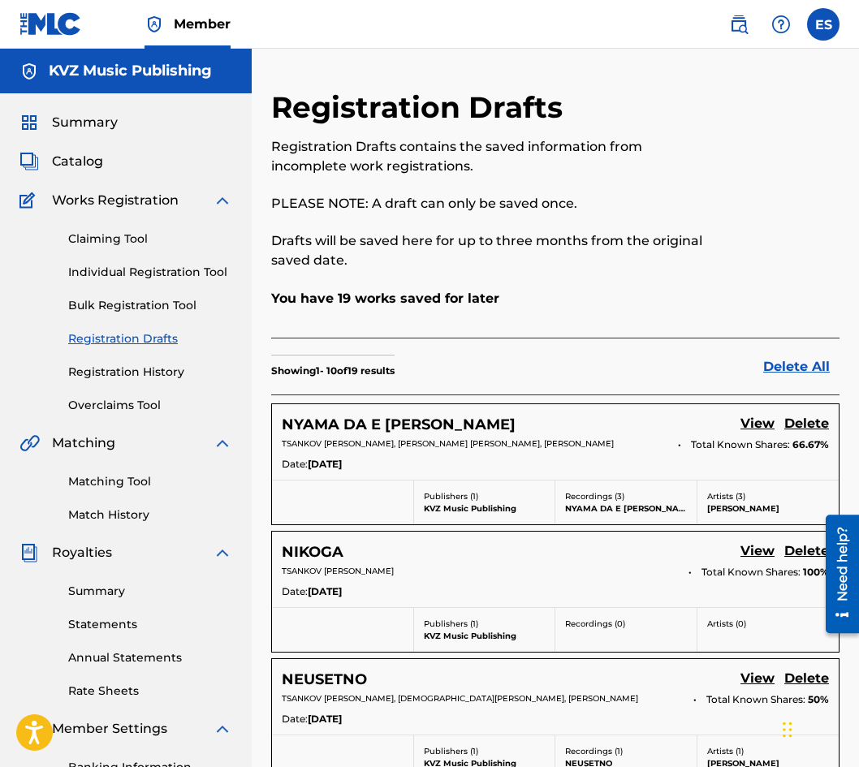
click at [181, 281] on div "Claiming Tool Individual Registration Tool Bulk Registration Tool Registration …" at bounding box center [125, 312] width 213 height 204
click at [183, 278] on link "Individual Registration Tool" at bounding box center [150, 272] width 164 height 17
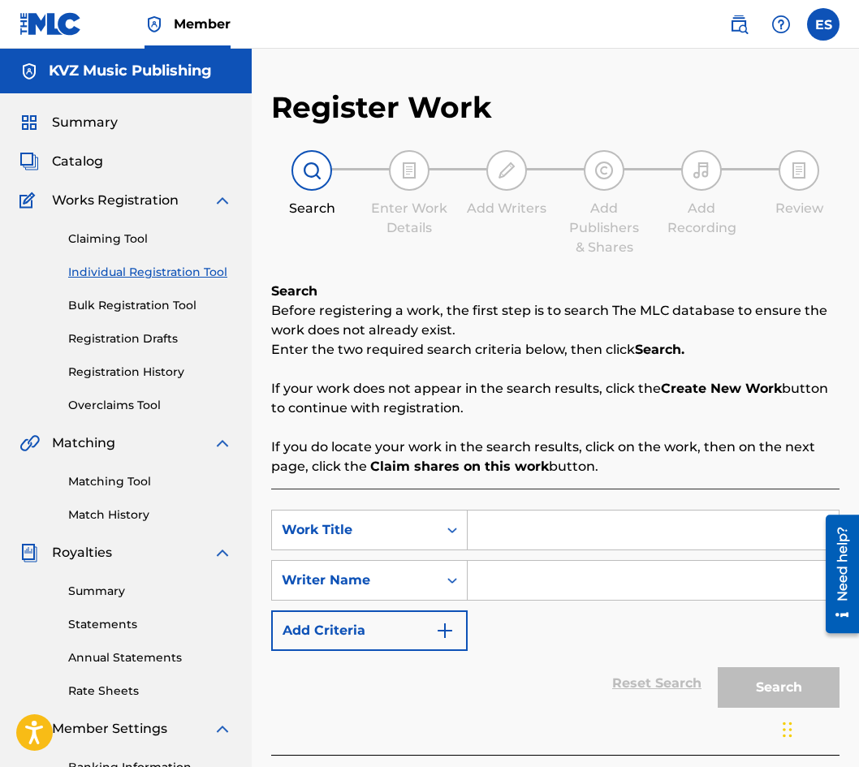
paste input "PESEN ZA VARNA"
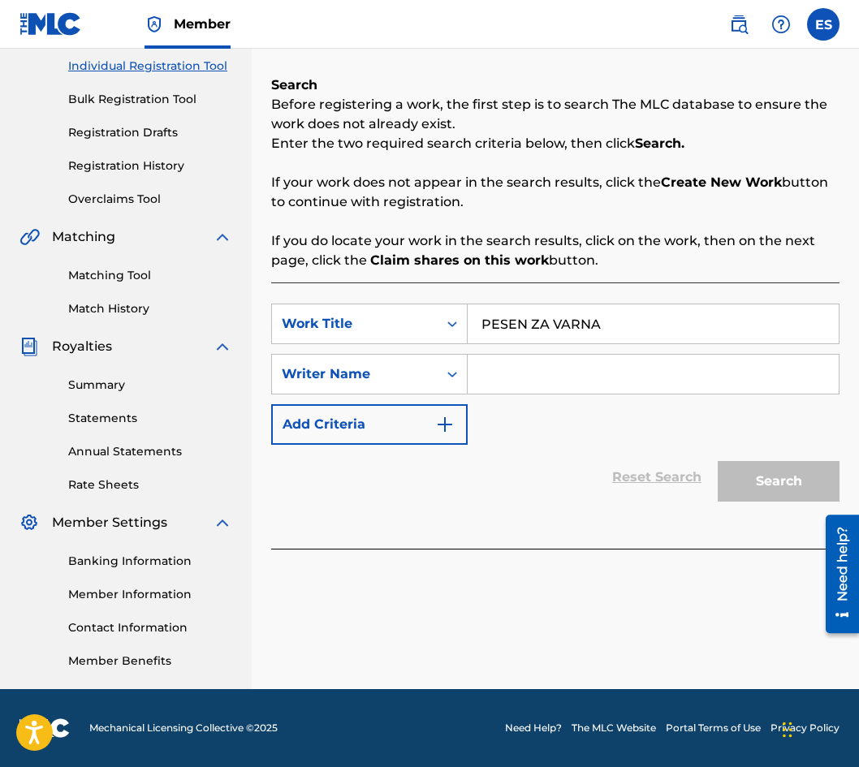
type input "PESEN ZA VARNA"
click at [544, 382] on input "Search Form" at bounding box center [653, 374] width 371 height 39
click at [455, 309] on div "Search Form" at bounding box center [452, 323] width 29 height 39
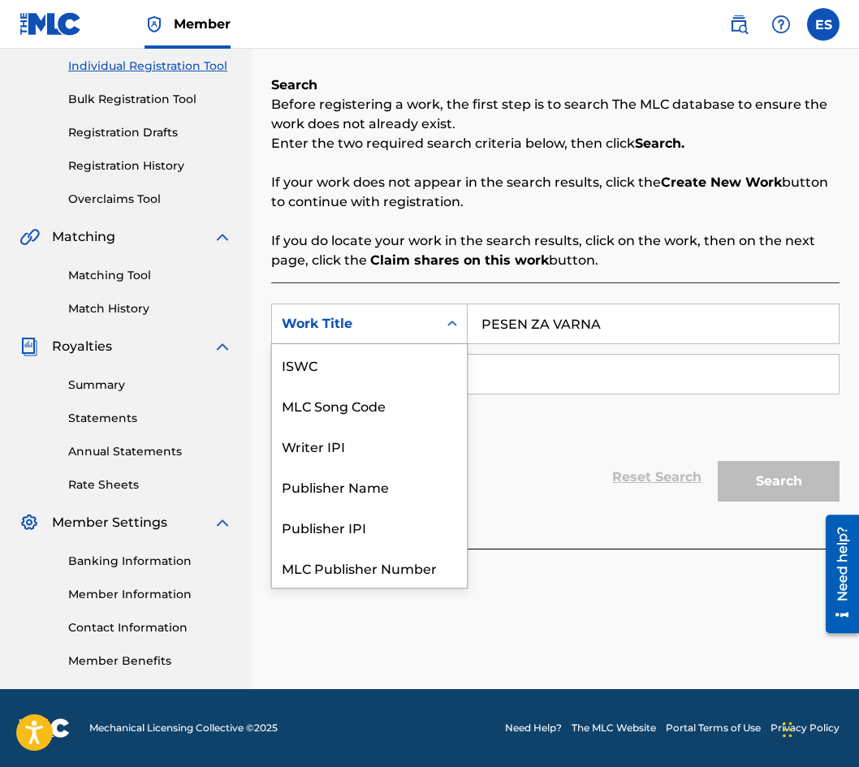
scroll to position [41, 0]
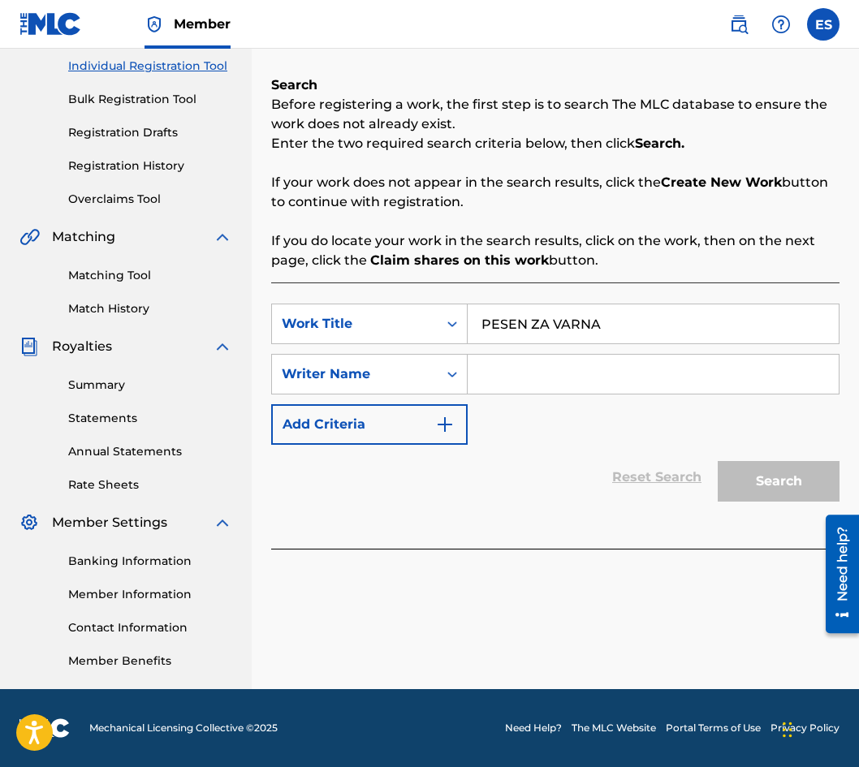
click at [481, 309] on input "PESEN ZA VARNA" at bounding box center [653, 323] width 371 height 39
drag, startPoint x: 557, startPoint y: 404, endPoint x: 548, endPoint y: 384, distance: 21.4
paste input "[PERSON_NAME]"
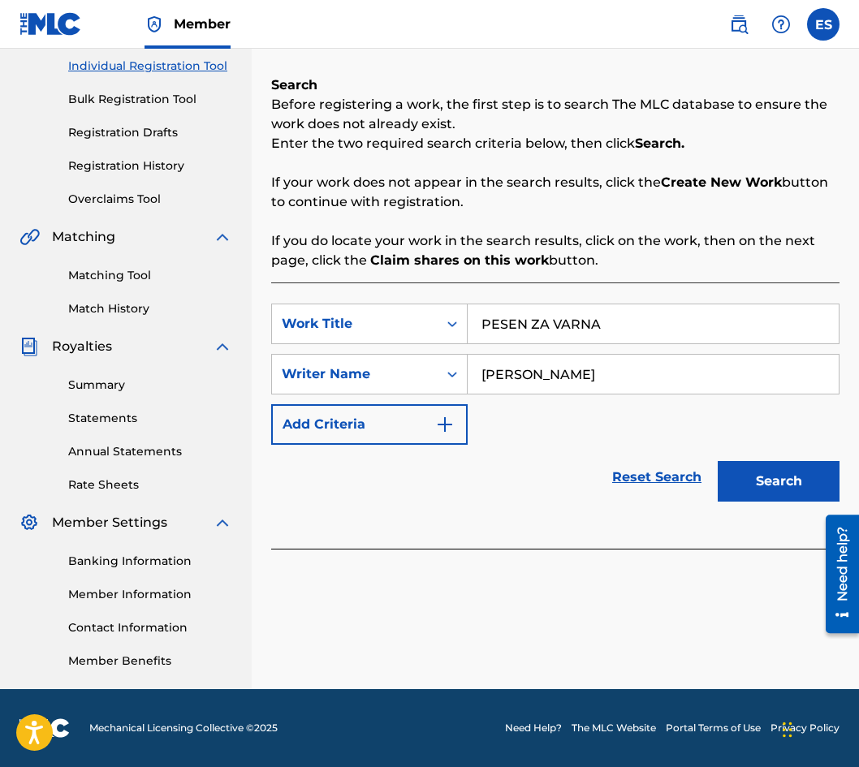
type input "[PERSON_NAME]"
click at [480, 328] on input "PESEN ZA VARNA" at bounding box center [653, 323] width 371 height 39
click at [477, 378] on input "[PERSON_NAME]" at bounding box center [653, 374] width 371 height 39
click at [792, 483] on button "Search" at bounding box center [779, 481] width 122 height 41
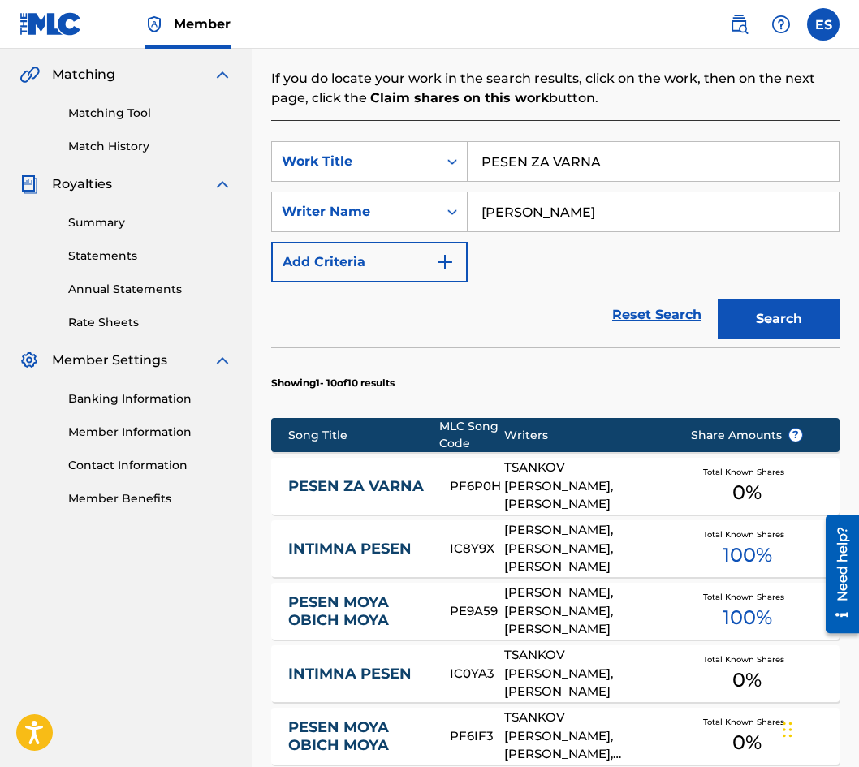
scroll to position [450, 0]
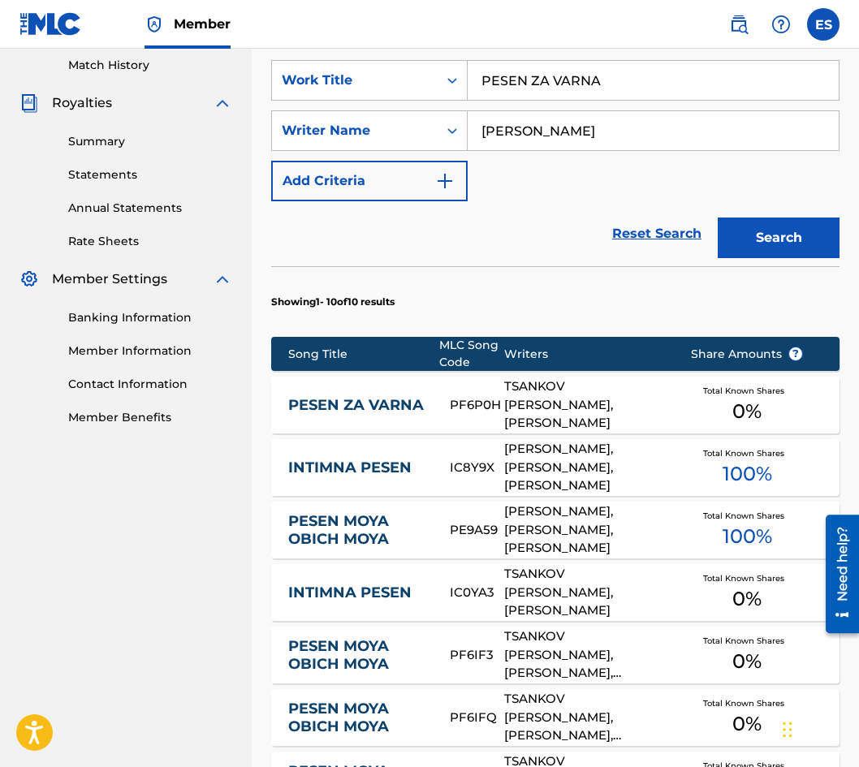
click at [369, 391] on div "PESEN ZA VARNA PF6P0H TSANKOV [PERSON_NAME], [PERSON_NAME] Total Known Shares 0…" at bounding box center [555, 405] width 568 height 57
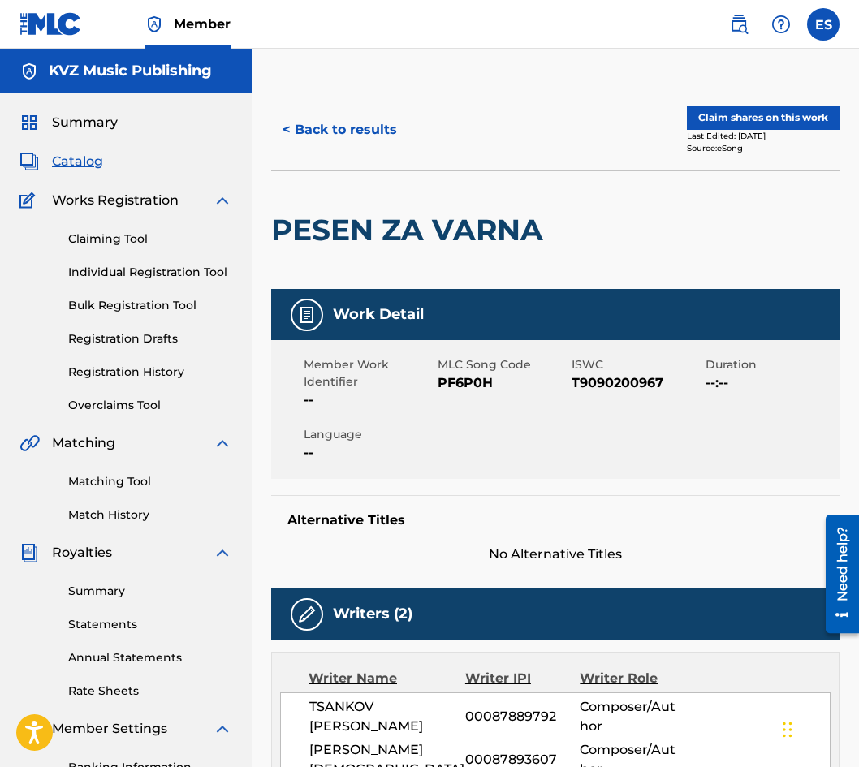
click at [345, 146] on button "< Back to results" at bounding box center [339, 130] width 137 height 41
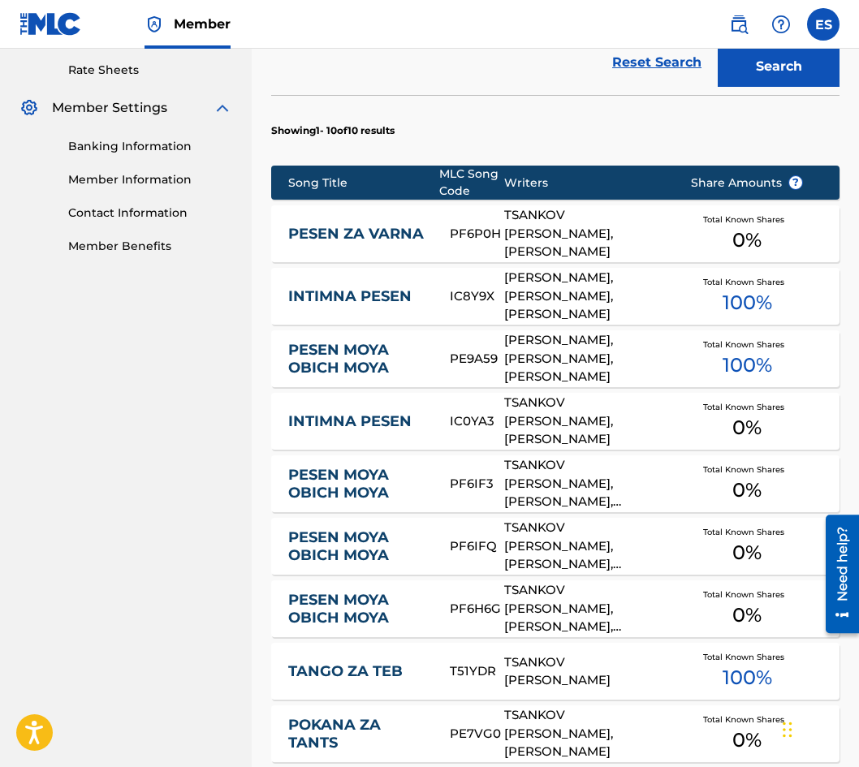
scroll to position [631, 0]
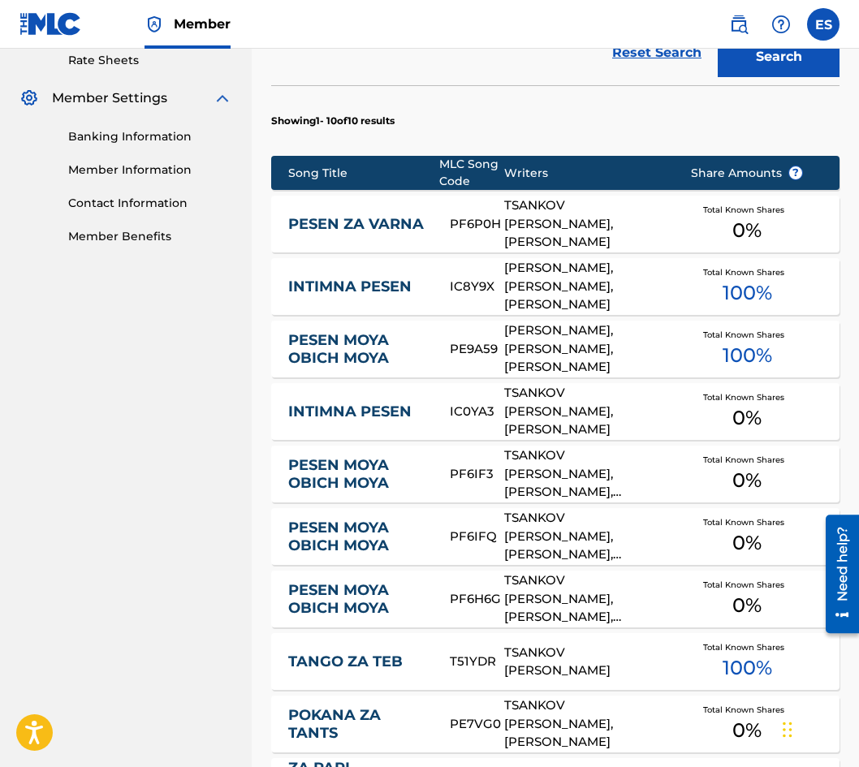
click at [361, 225] on link "PESEN ZA VARNA" at bounding box center [358, 224] width 140 height 19
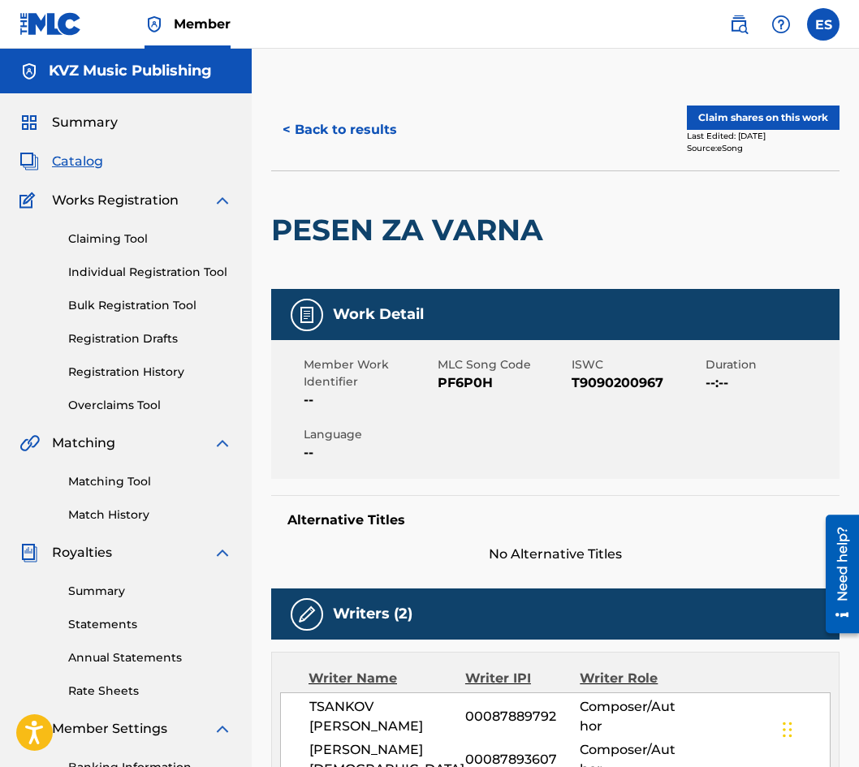
click at [315, 109] on div "< Back to results Claim shares on this work Last Edited: [DATE] Source: eSong" at bounding box center [555, 129] width 568 height 81
click at [315, 119] on button "< Back to results" at bounding box center [339, 130] width 137 height 41
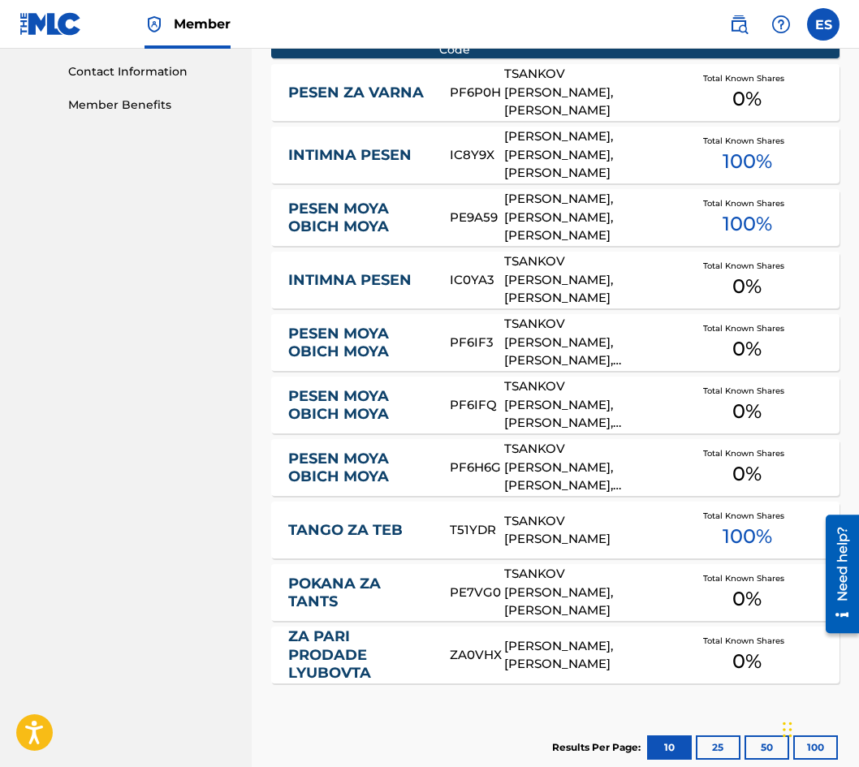
scroll to position [775, 0]
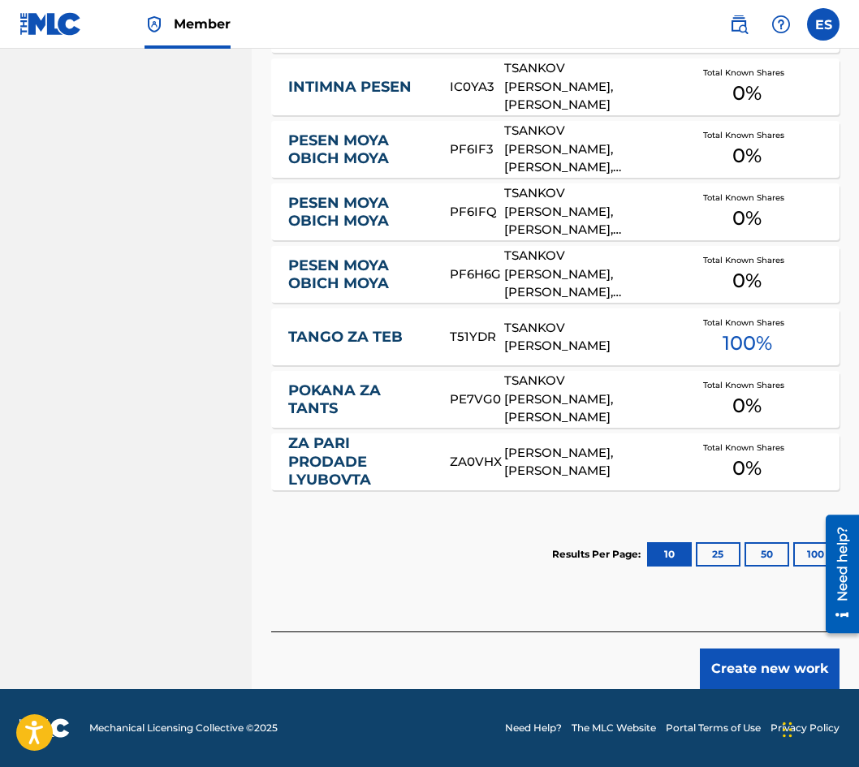
click at [746, 681] on button "Create new work" at bounding box center [770, 669] width 140 height 41
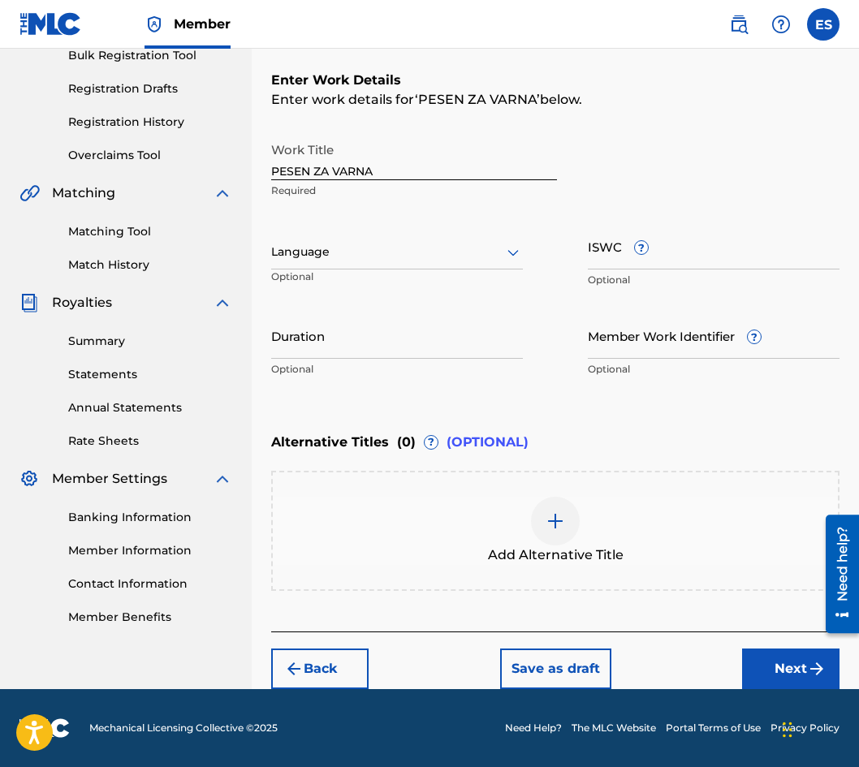
click at [400, 236] on div "Language" at bounding box center [397, 252] width 252 height 34
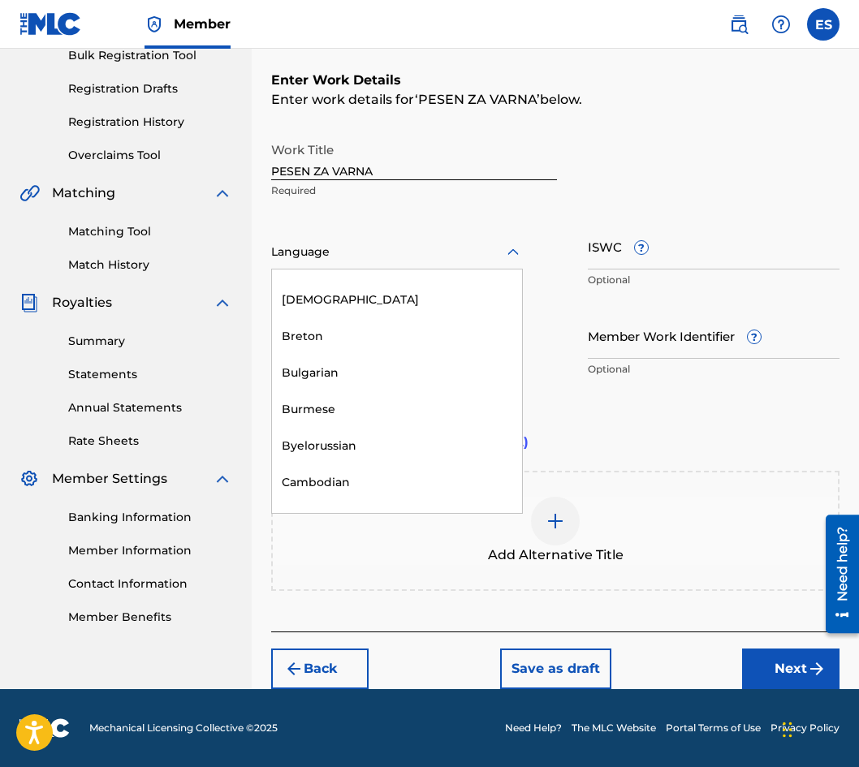
scroll to position [650, 0]
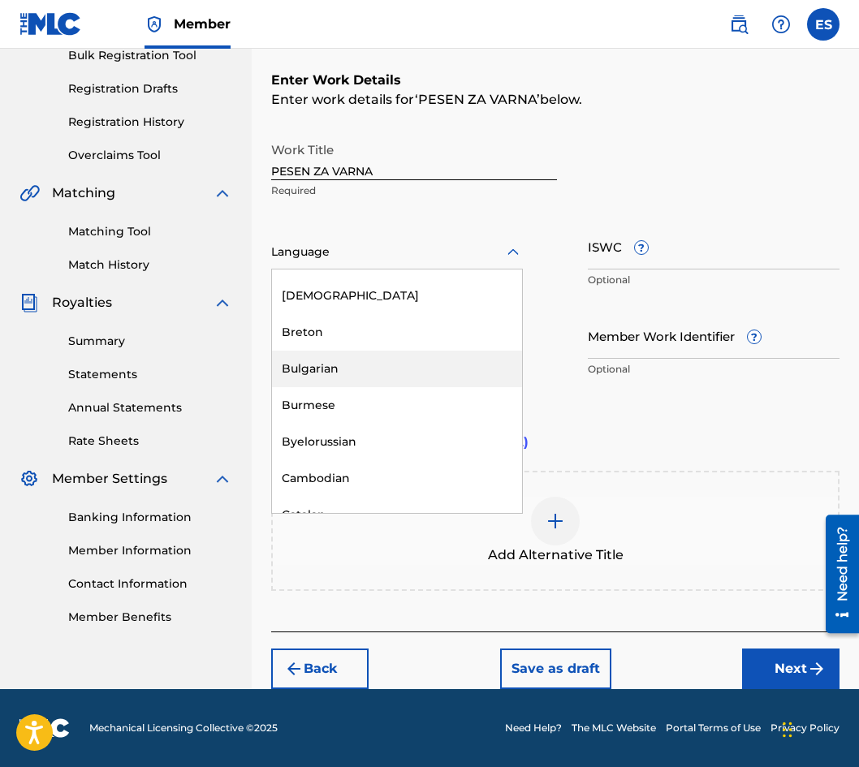
click at [365, 366] on div "Bulgarian" at bounding box center [397, 369] width 250 height 37
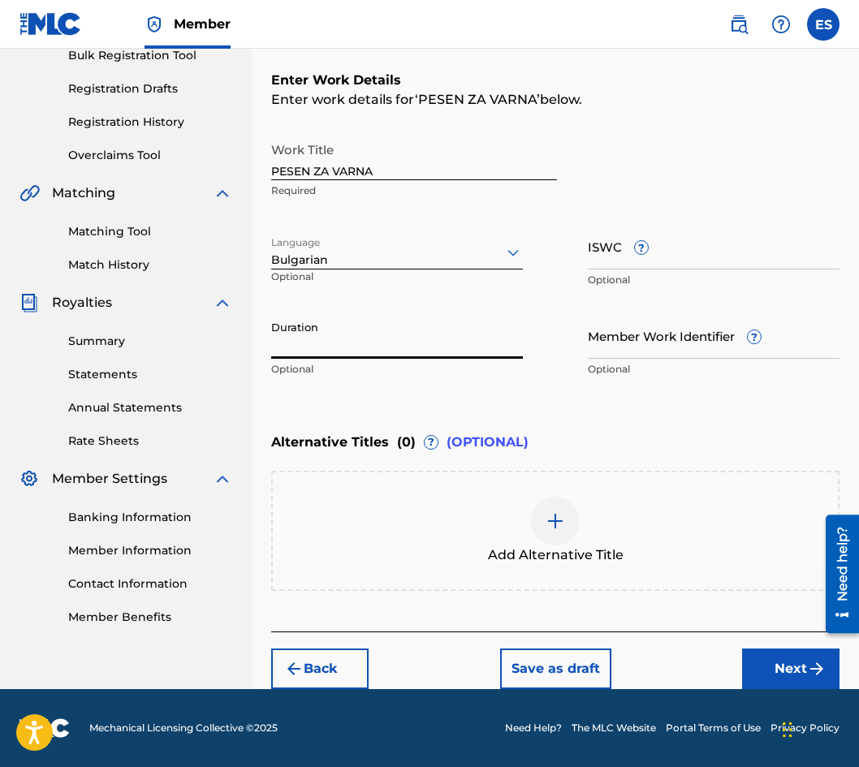
paste input "03:19"
type input "03:19"
click at [554, 506] on div at bounding box center [555, 521] width 49 height 49
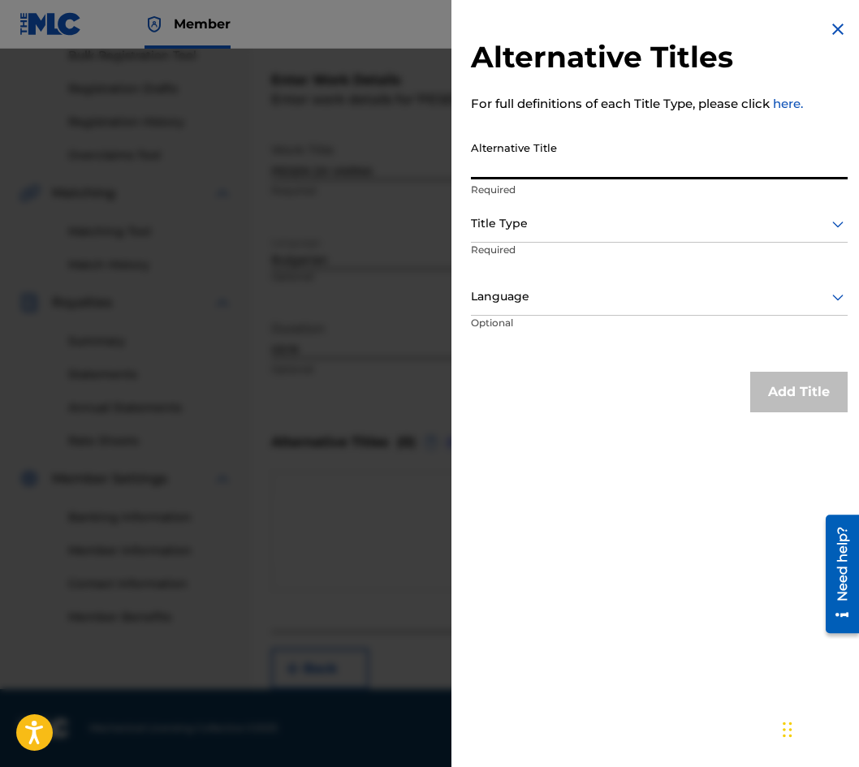
paste input "ПЕСЕН ЗА [GEOGRAPHIC_DATA]"
type input "ПЕСЕН ЗА [GEOGRAPHIC_DATA]"
click at [545, 213] on div "Title Type" at bounding box center [659, 224] width 377 height 37
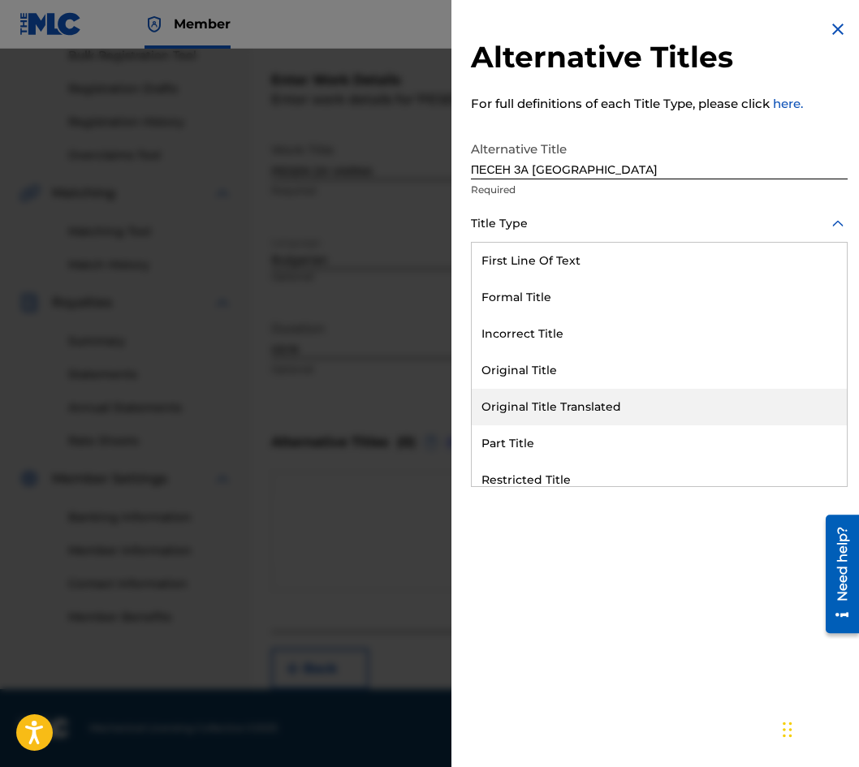
drag, startPoint x: 525, startPoint y: 398, endPoint x: 527, endPoint y: 351, distance: 47.1
click at [526, 398] on div "Original Title Translated" at bounding box center [659, 407] width 375 height 37
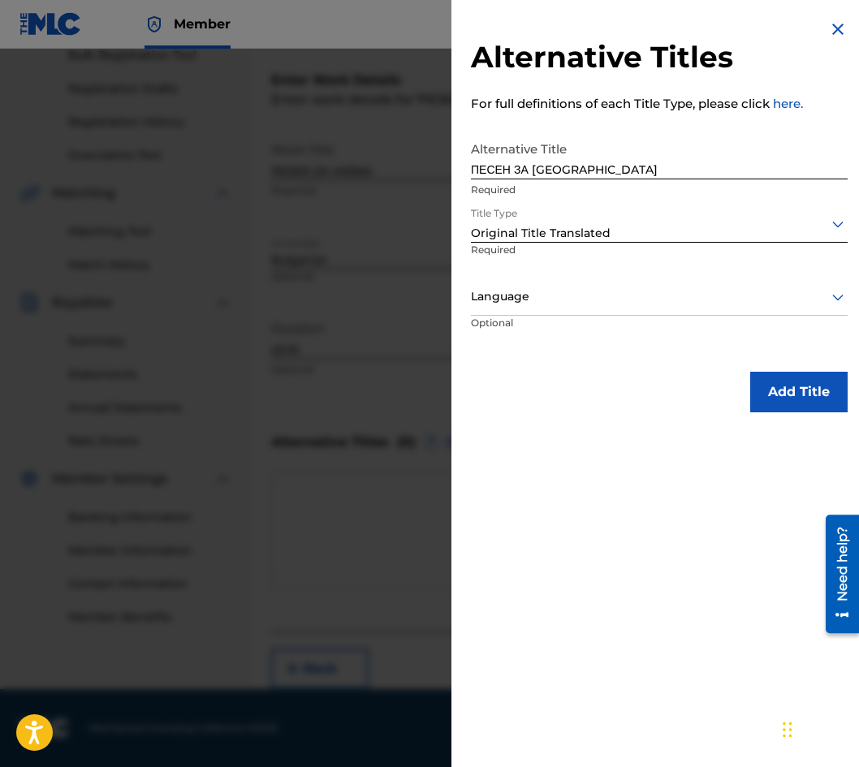
click at [520, 267] on p "Required" at bounding box center [523, 261] width 104 height 37
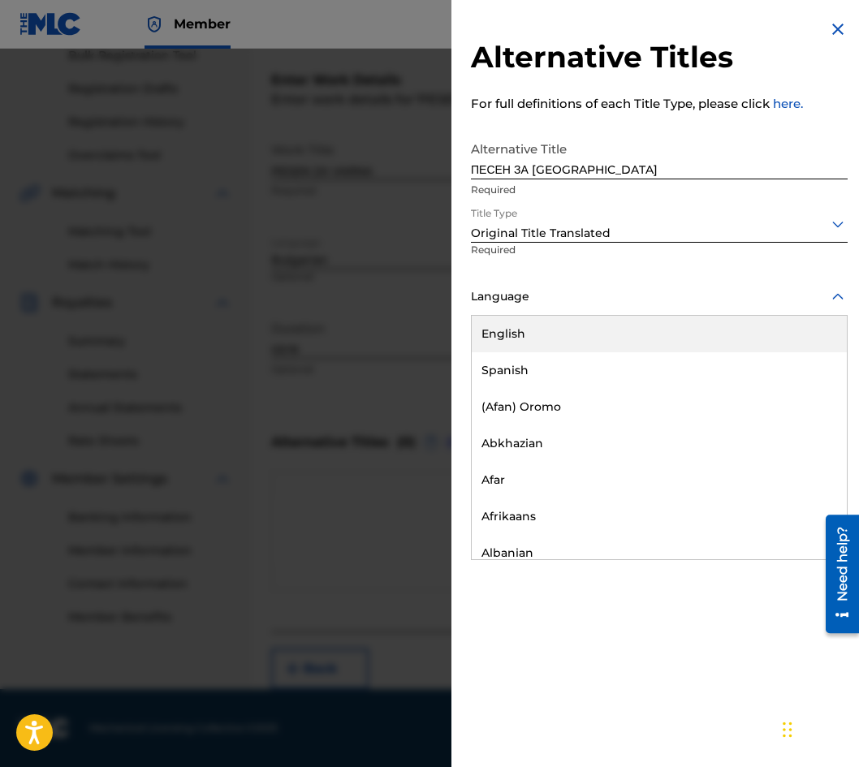
click at [511, 303] on div at bounding box center [659, 297] width 377 height 20
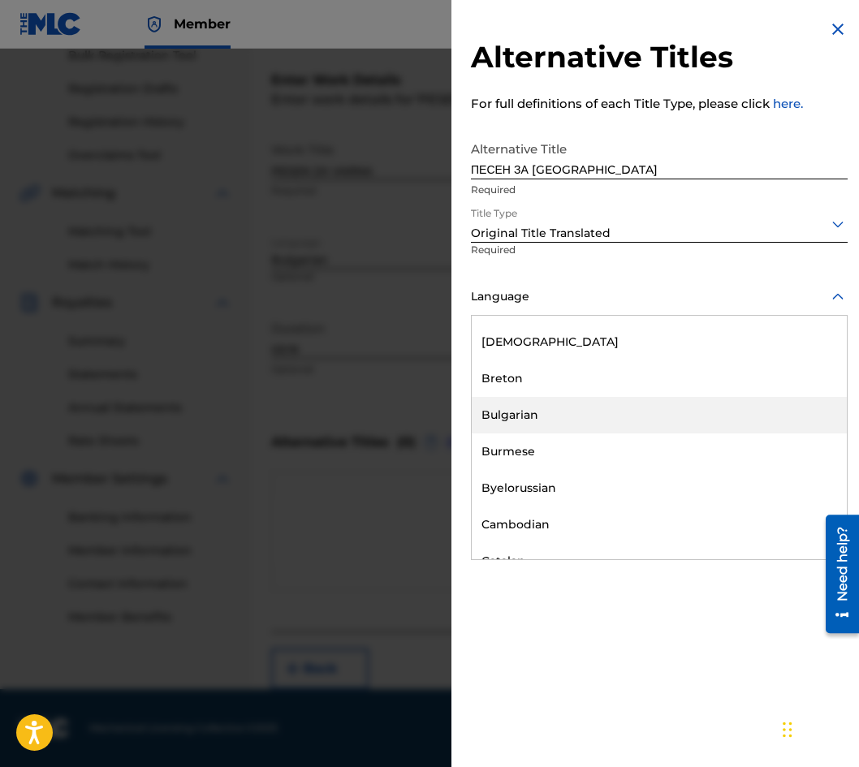
click at [542, 412] on div "Bulgarian" at bounding box center [659, 415] width 375 height 37
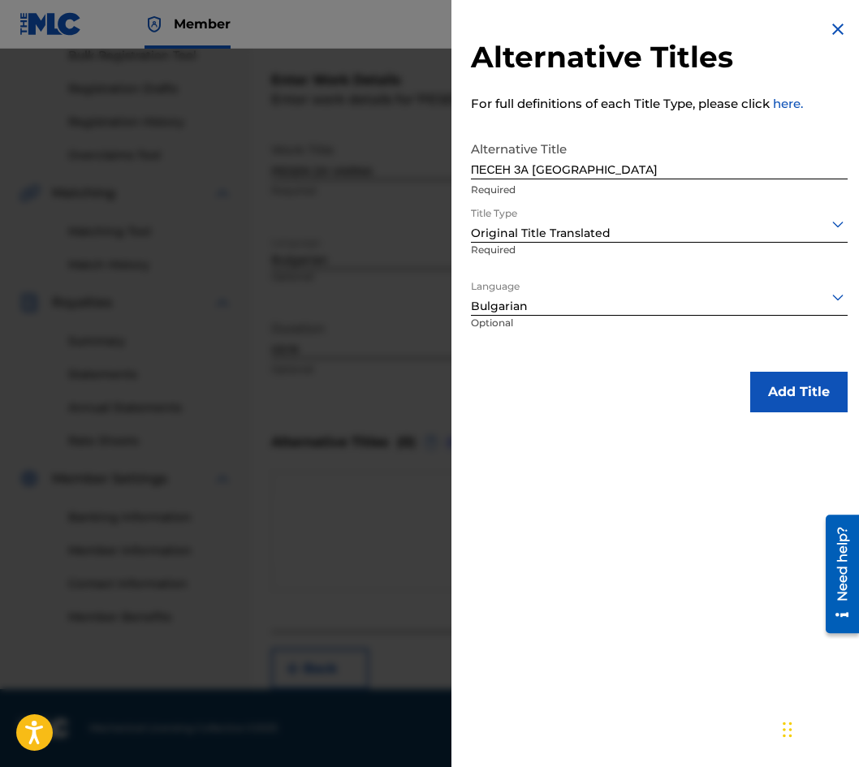
click at [801, 404] on button "Add Title" at bounding box center [798, 392] width 97 height 41
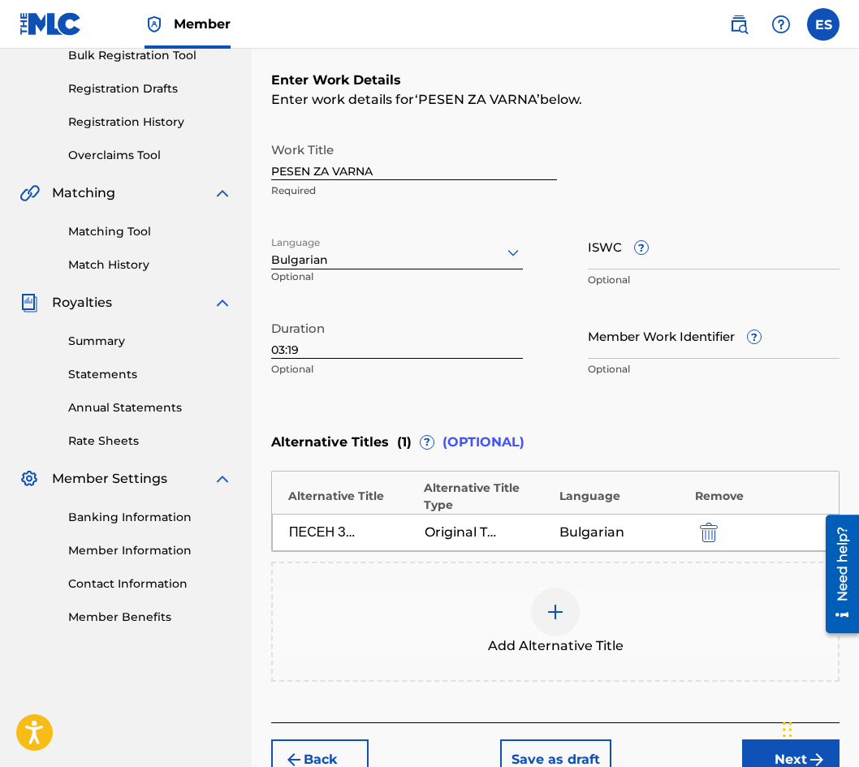
scroll to position [324, 0]
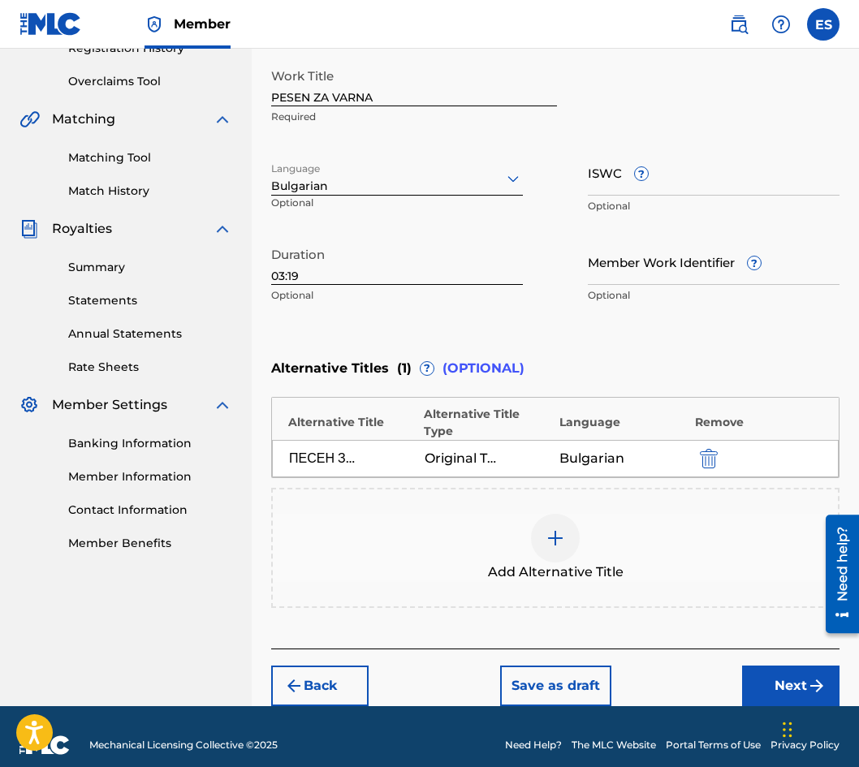
click at [760, 649] on div "Back Save as draft Next" at bounding box center [555, 678] width 568 height 58
click at [764, 666] on button "Next" at bounding box center [790, 686] width 97 height 41
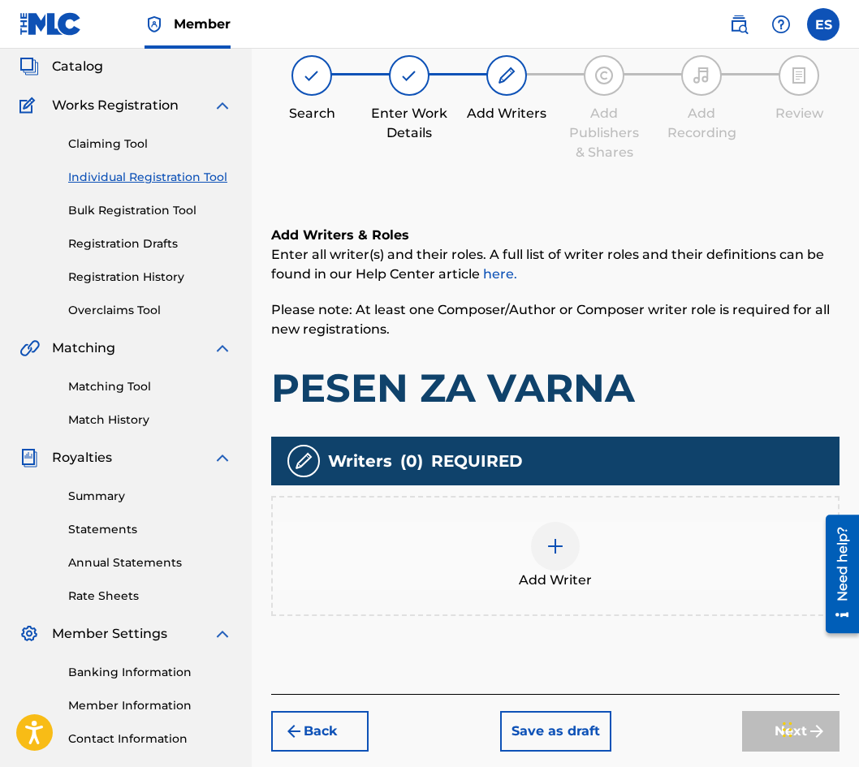
scroll to position [73, 0]
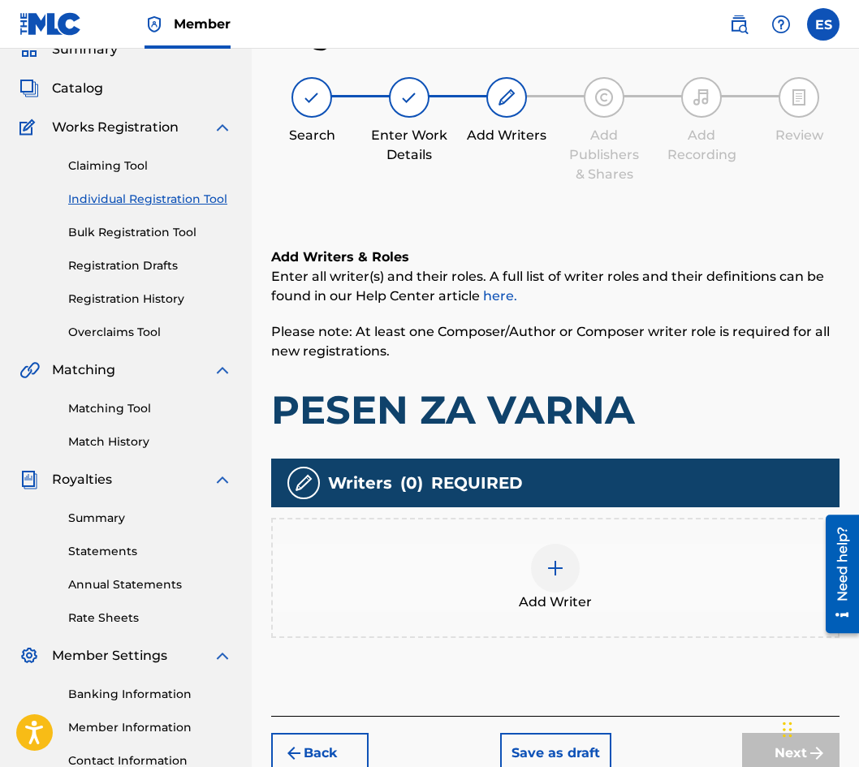
click at [611, 582] on div "Add Writer" at bounding box center [555, 578] width 565 height 68
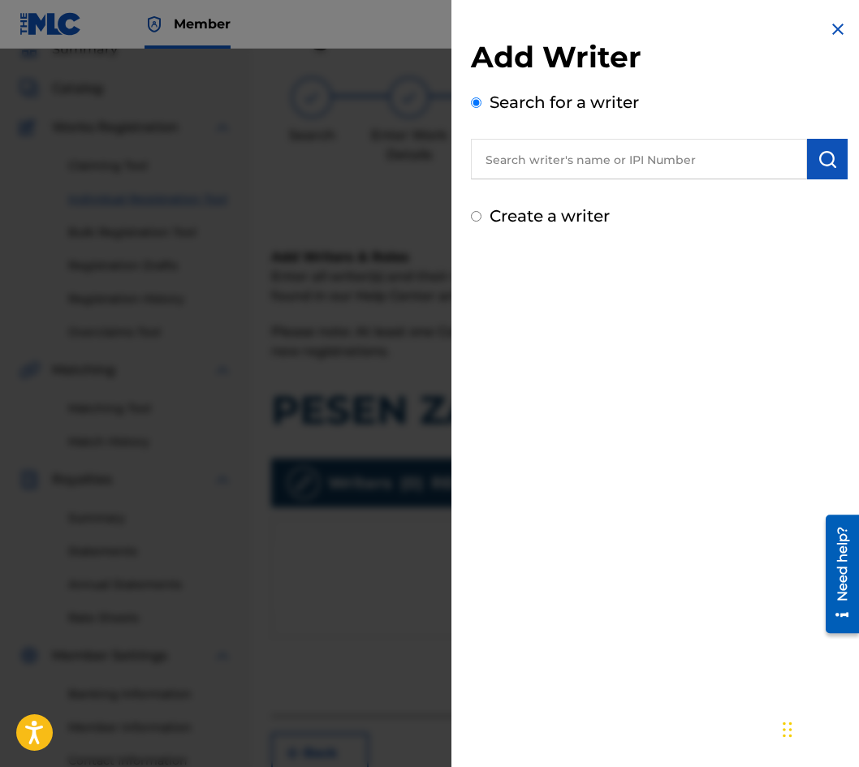
paste input "00087 89 36 07"
click at [555, 148] on input "00087 89 36 07" at bounding box center [639, 159] width 336 height 41
click at [564, 147] on input "00087 8936 07" at bounding box center [639, 159] width 336 height 41
click at [567, 147] on input "00087 8936 07" at bounding box center [639, 159] width 336 height 41
click at [570, 147] on input "00087 8936 07" at bounding box center [639, 159] width 336 height 41
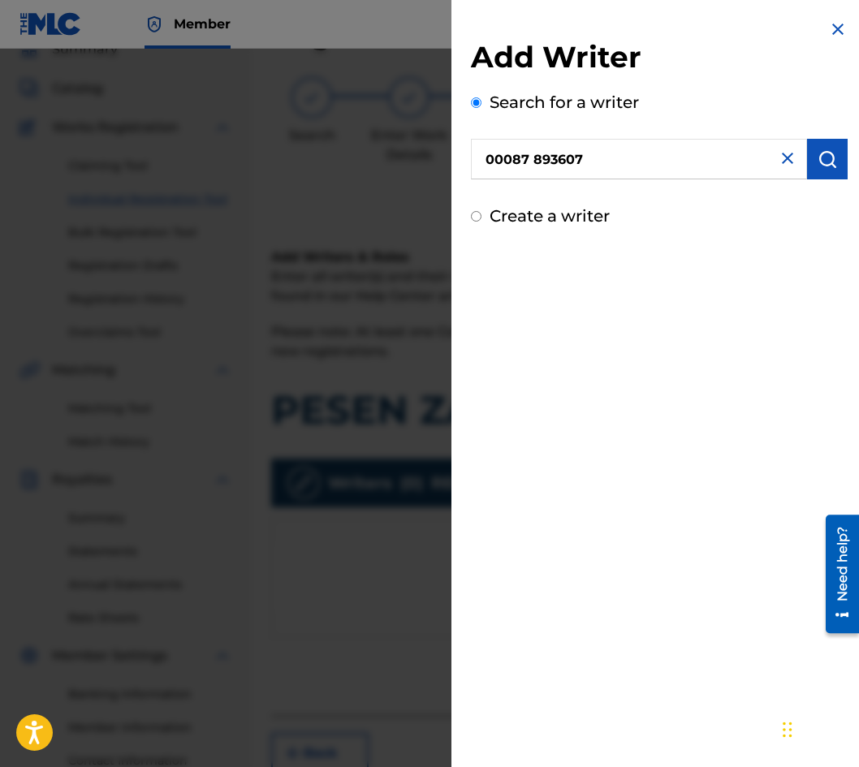
click at [532, 149] on input "00087 893607" at bounding box center [639, 159] width 336 height 41
type input "00087893607"
click at [830, 156] on img "submit" at bounding box center [827, 158] width 19 height 19
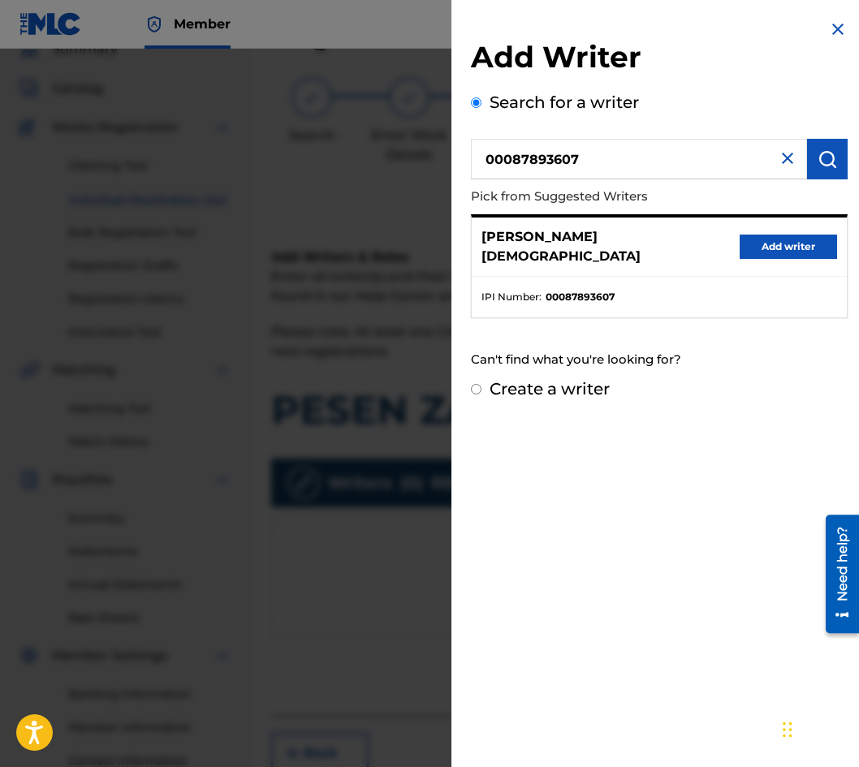
click at [767, 238] on button "Add writer" at bounding box center [788, 247] width 97 height 24
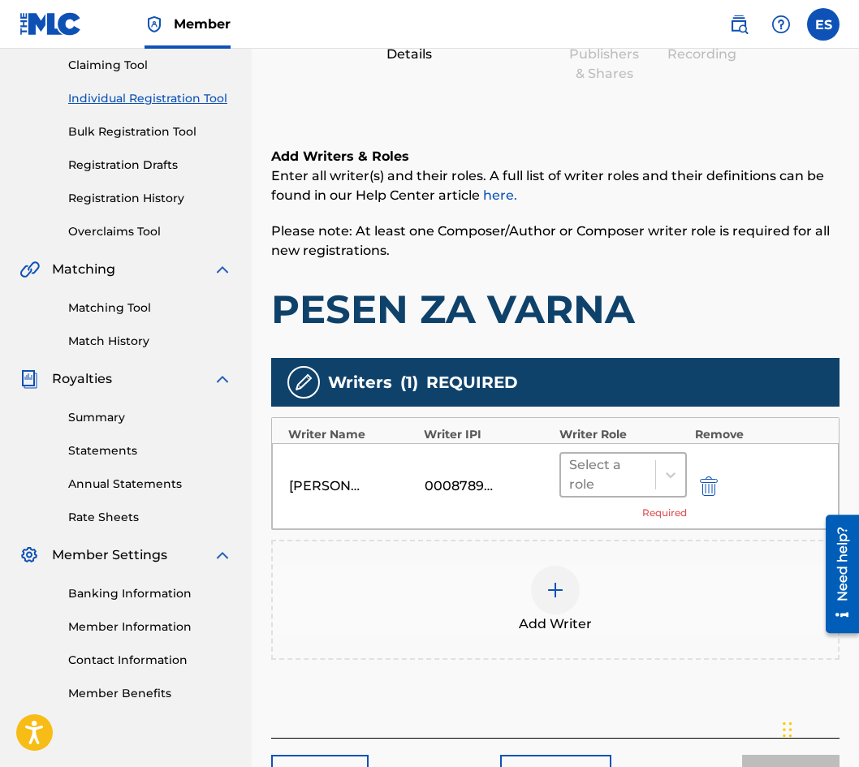
scroll to position [280, 0]
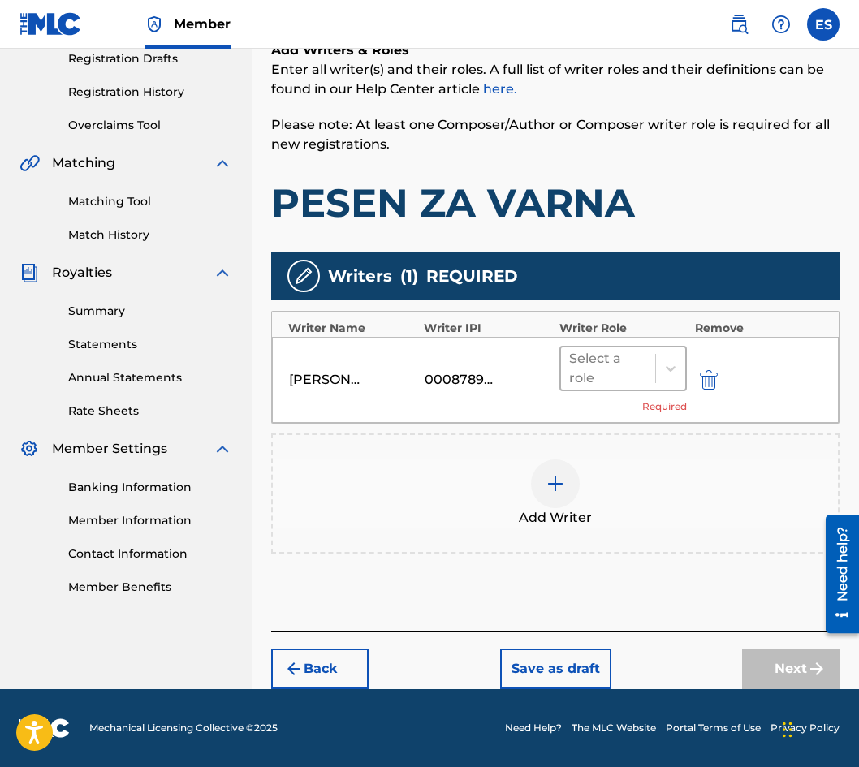
click at [611, 363] on div at bounding box center [608, 368] width 78 height 23
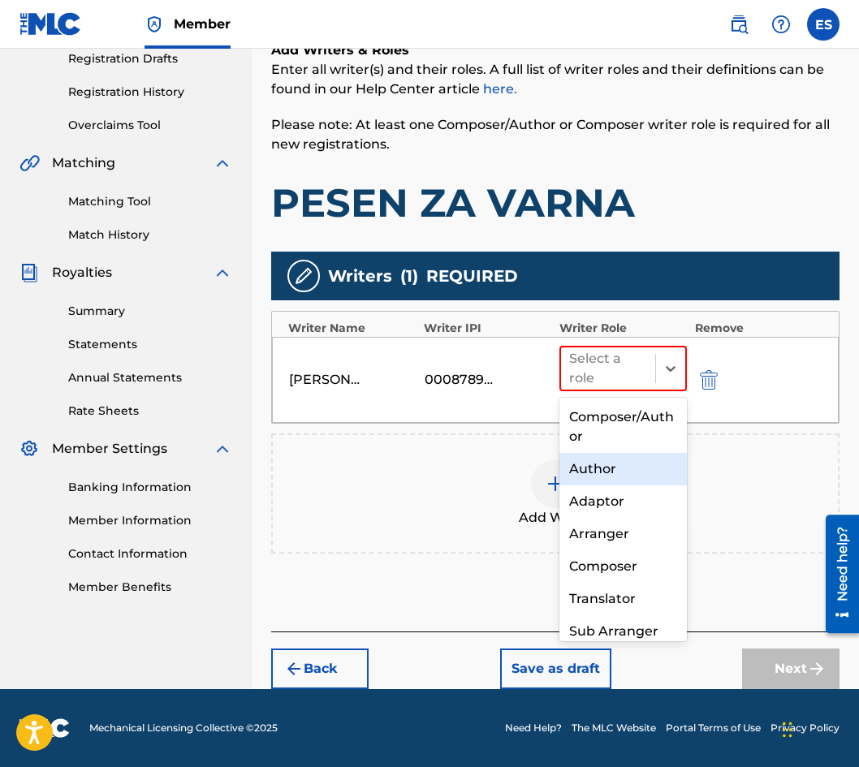
click at [604, 479] on div "Author" at bounding box center [622, 469] width 127 height 32
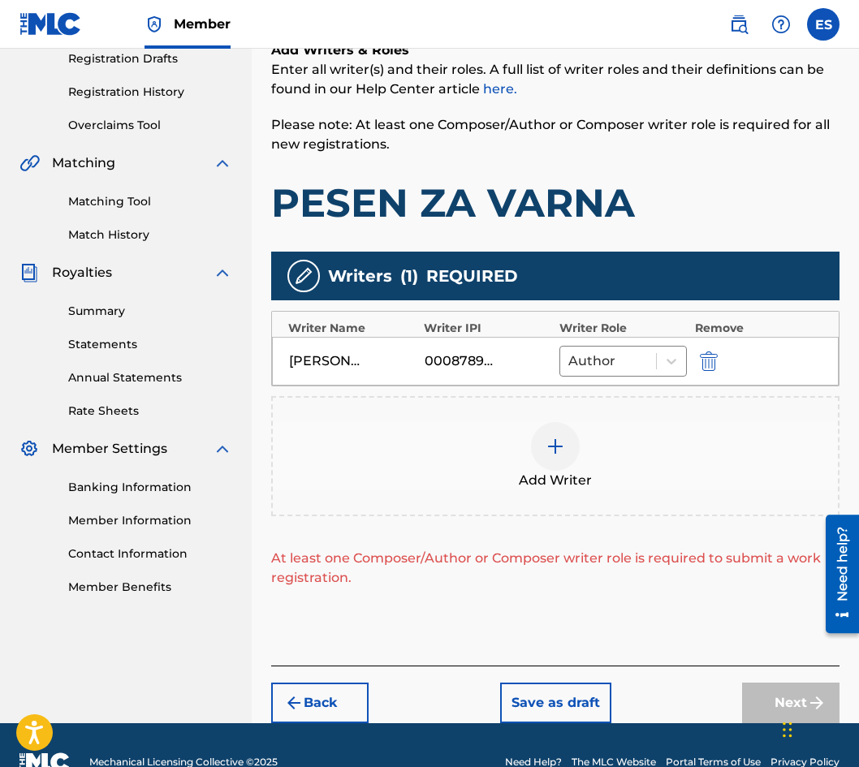
click at [566, 455] on div at bounding box center [555, 446] width 49 height 49
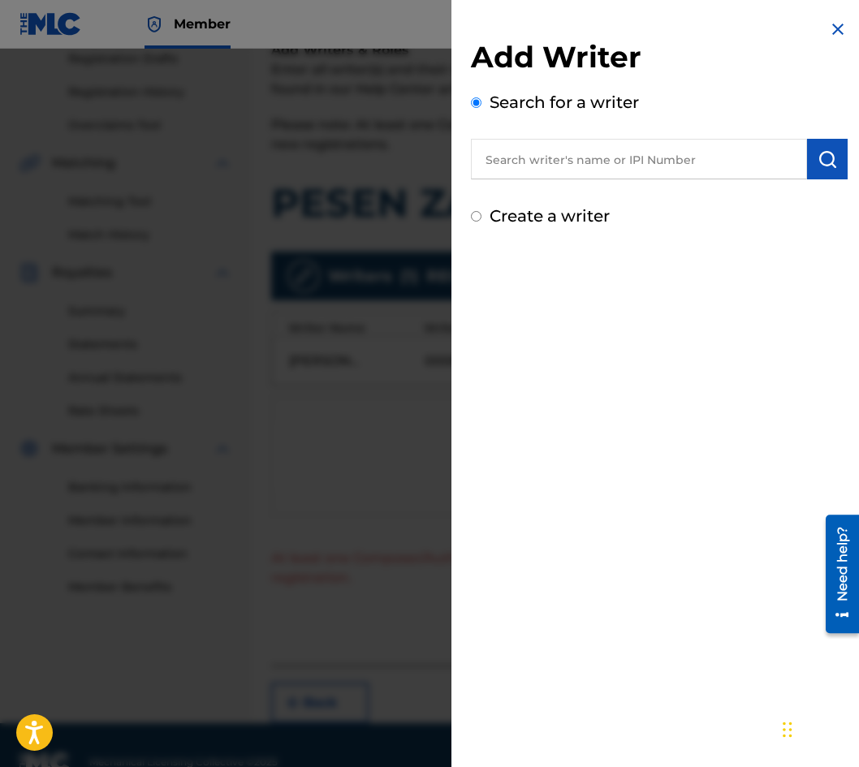
drag, startPoint x: 536, startPoint y: 190, endPoint x: 542, endPoint y: 145, distance: 45.0
paste input "00087889792"
type input "00087889792"
click at [836, 169] on button "submit" at bounding box center [827, 159] width 41 height 41
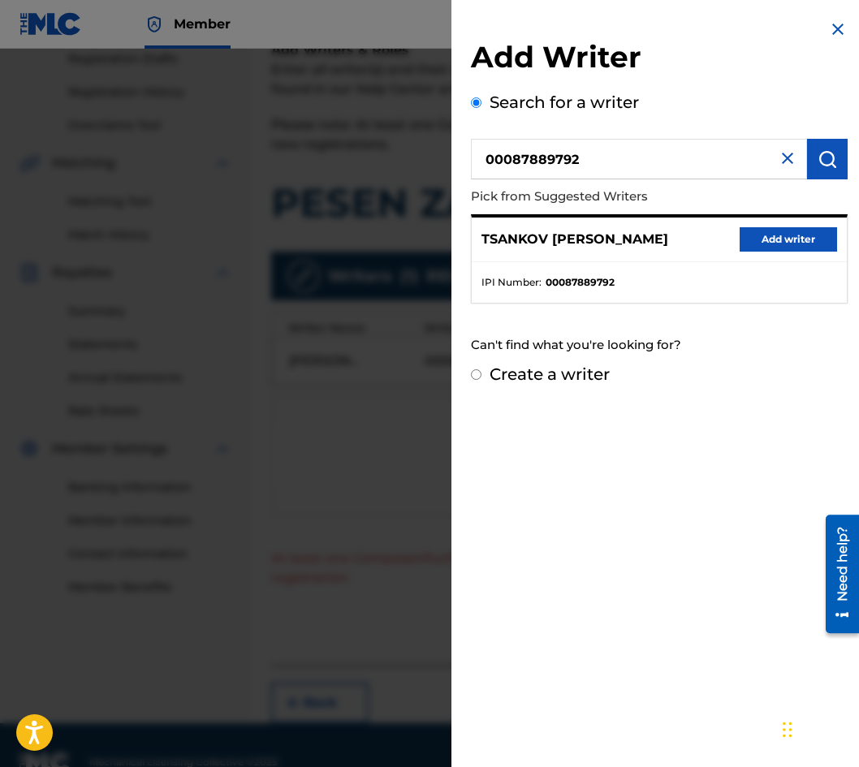
click at [802, 233] on button "Add writer" at bounding box center [788, 239] width 97 height 24
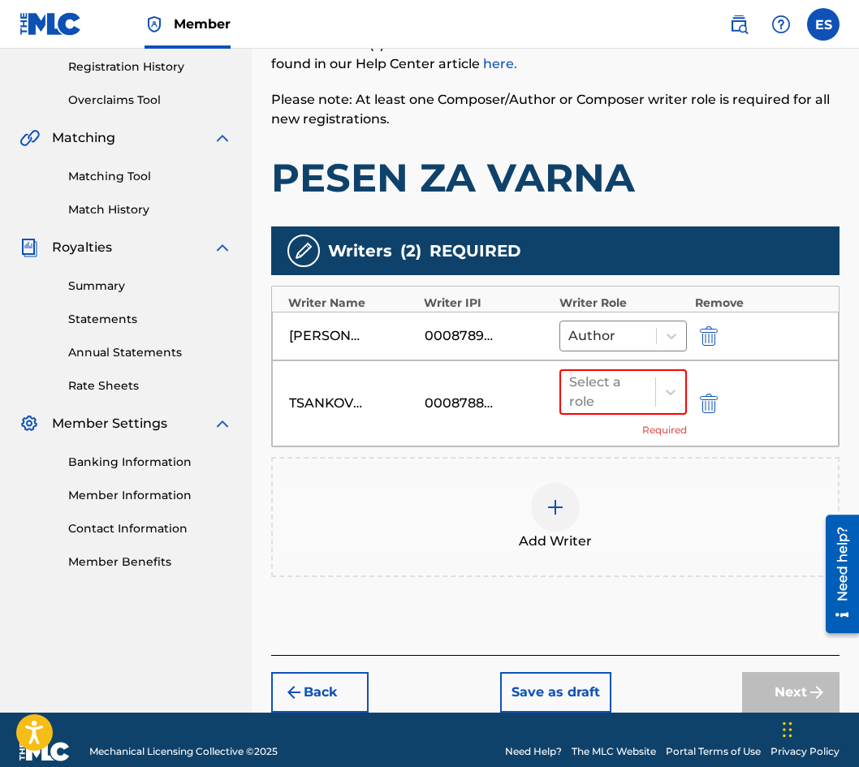
scroll to position [329, 0]
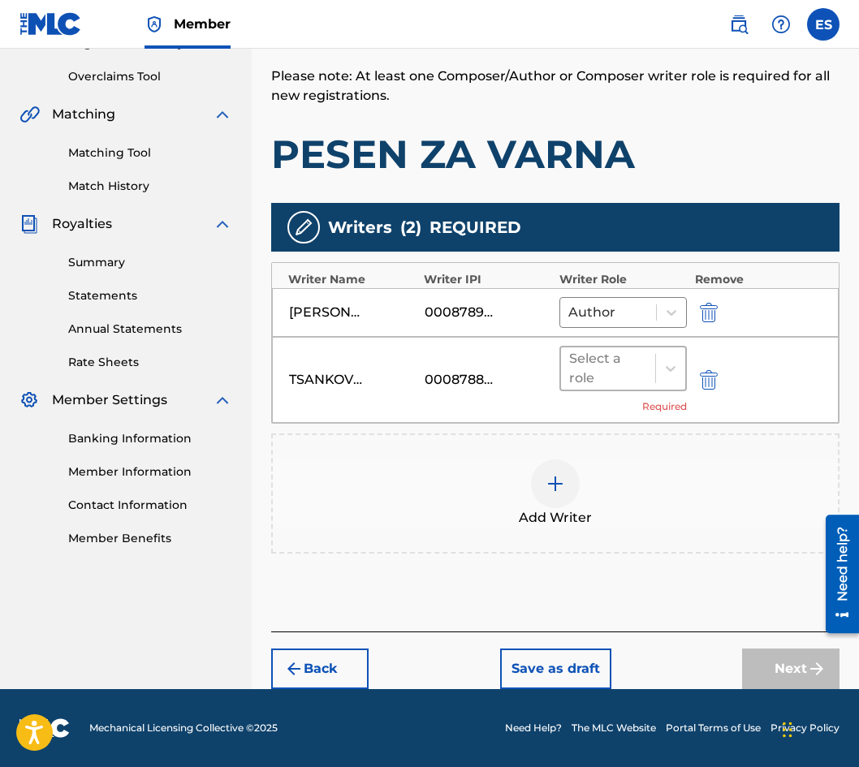
click at [576, 365] on div at bounding box center [608, 368] width 78 height 23
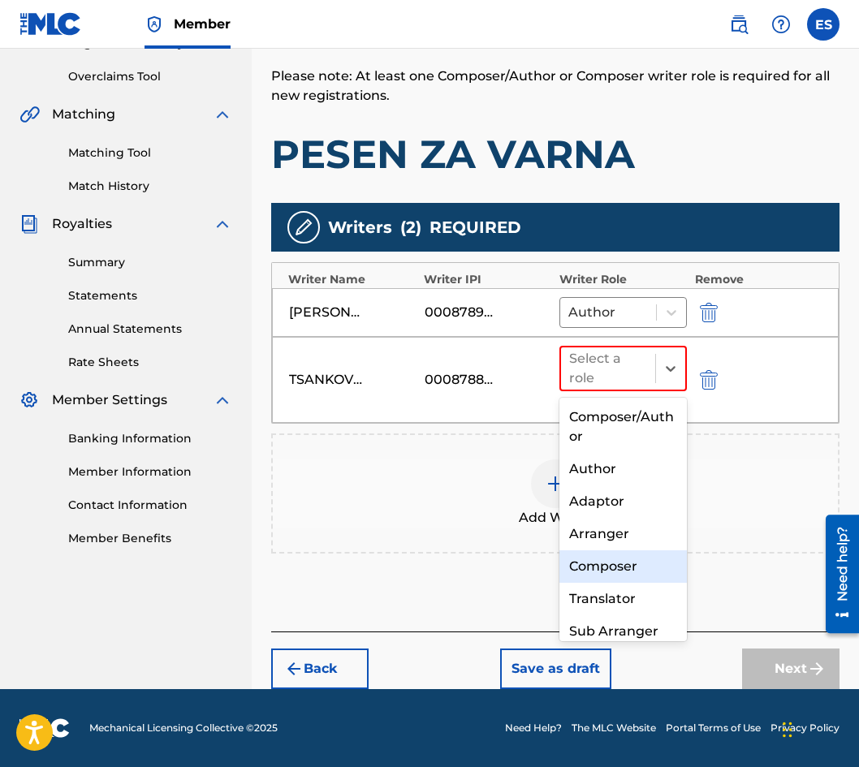
click at [599, 581] on div "Composer" at bounding box center [622, 566] width 127 height 32
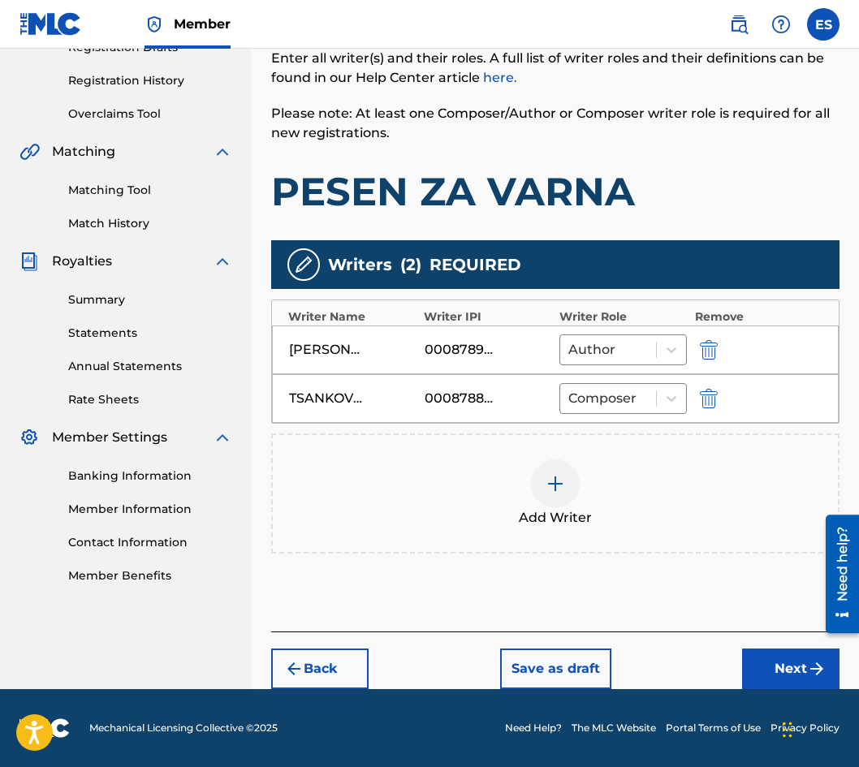
click at [766, 658] on button "Next" at bounding box center [790, 669] width 97 height 41
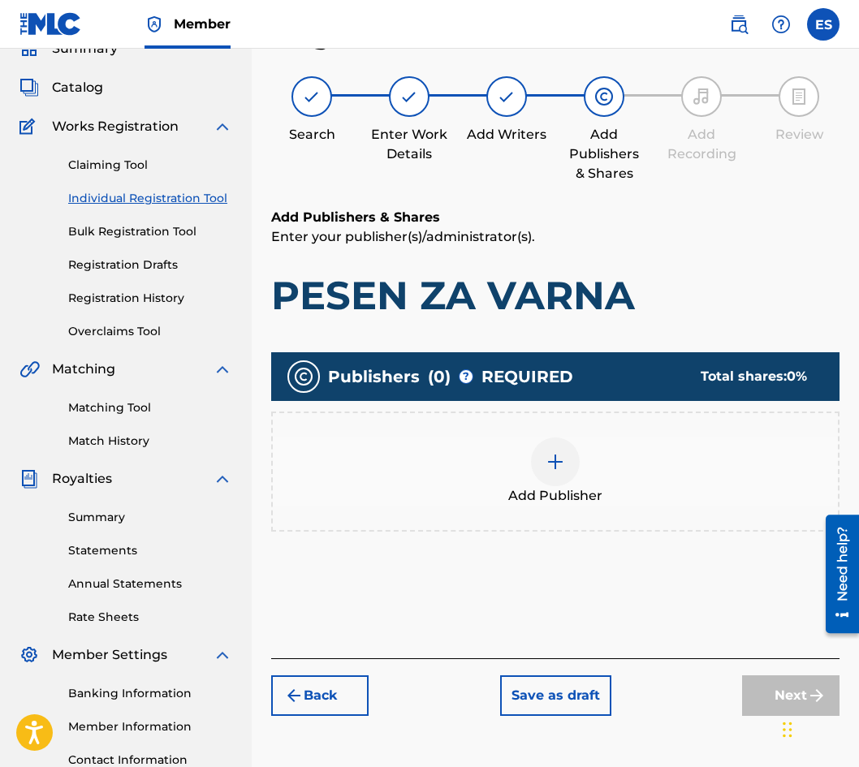
scroll to position [73, 0]
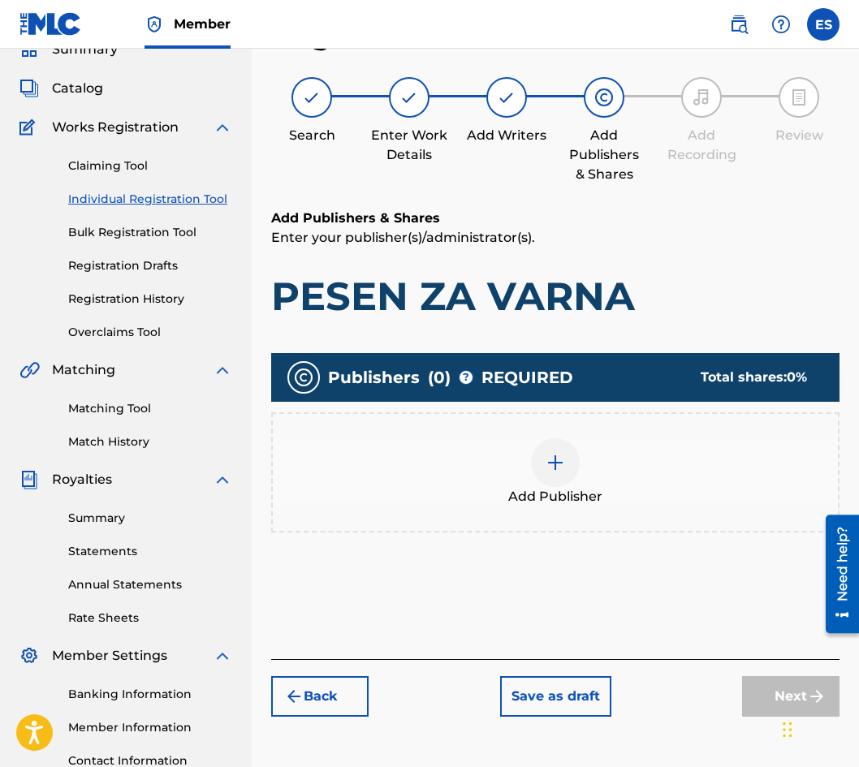
click at [569, 492] on span "Add Publisher" at bounding box center [555, 496] width 94 height 19
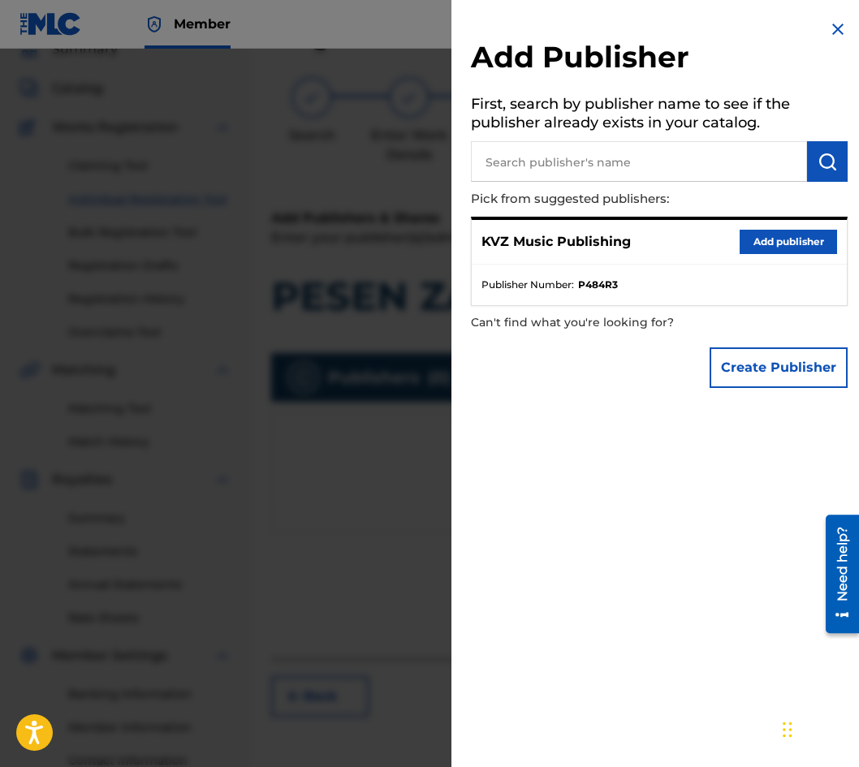
click at [757, 238] on button "Add publisher" at bounding box center [788, 242] width 97 height 24
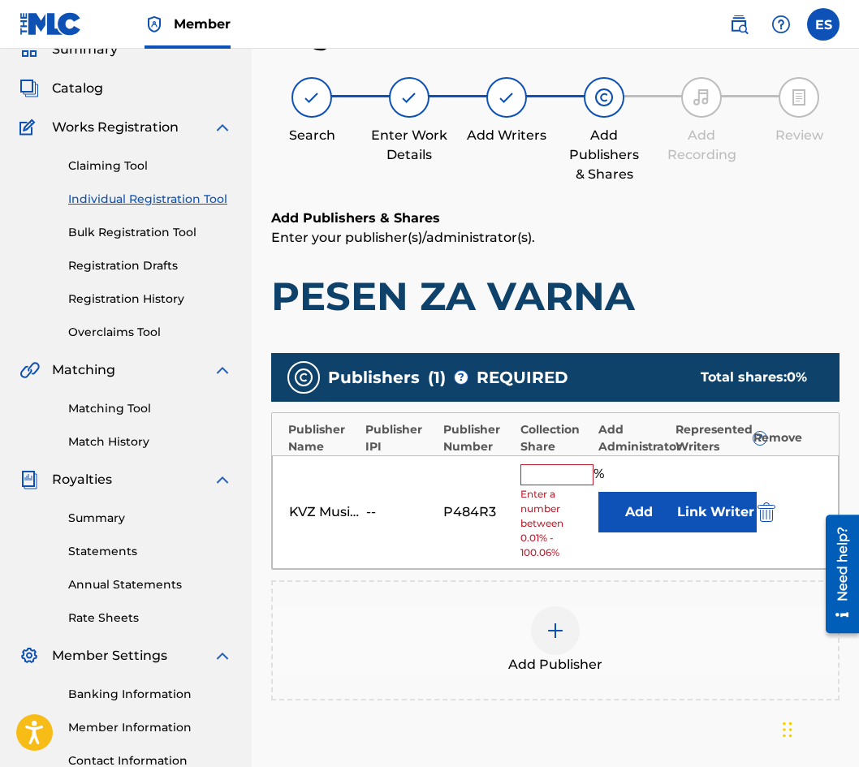
click at [555, 478] on input "text" at bounding box center [556, 474] width 73 height 21
type input "66.67"
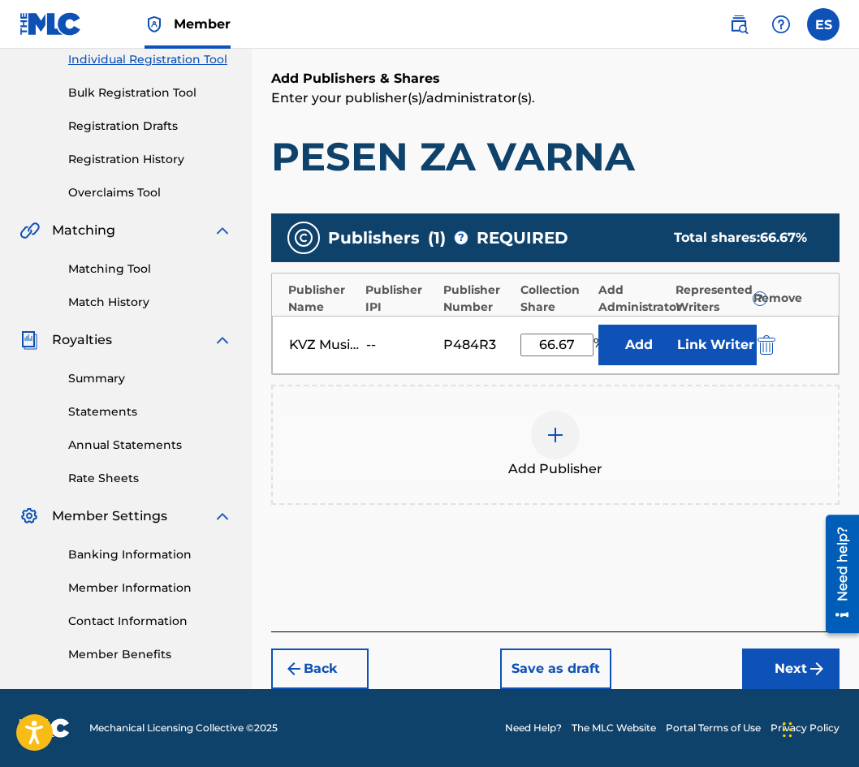
click at [792, 658] on button "Next" at bounding box center [790, 669] width 97 height 41
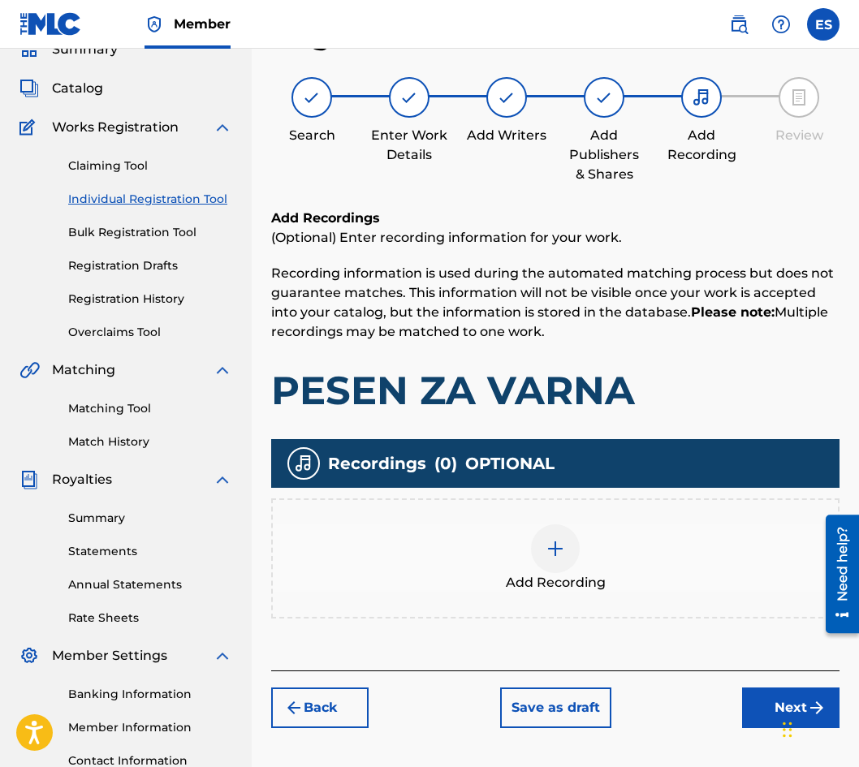
click at [614, 568] on div "Add Recording" at bounding box center [555, 558] width 565 height 68
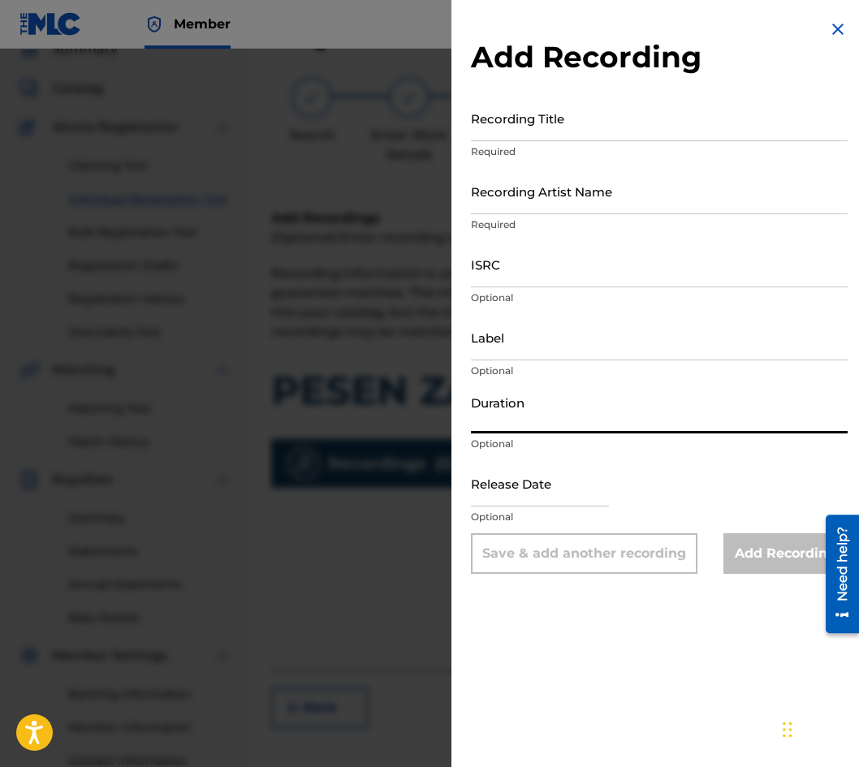
paste input "03:19"
type input "03:19"
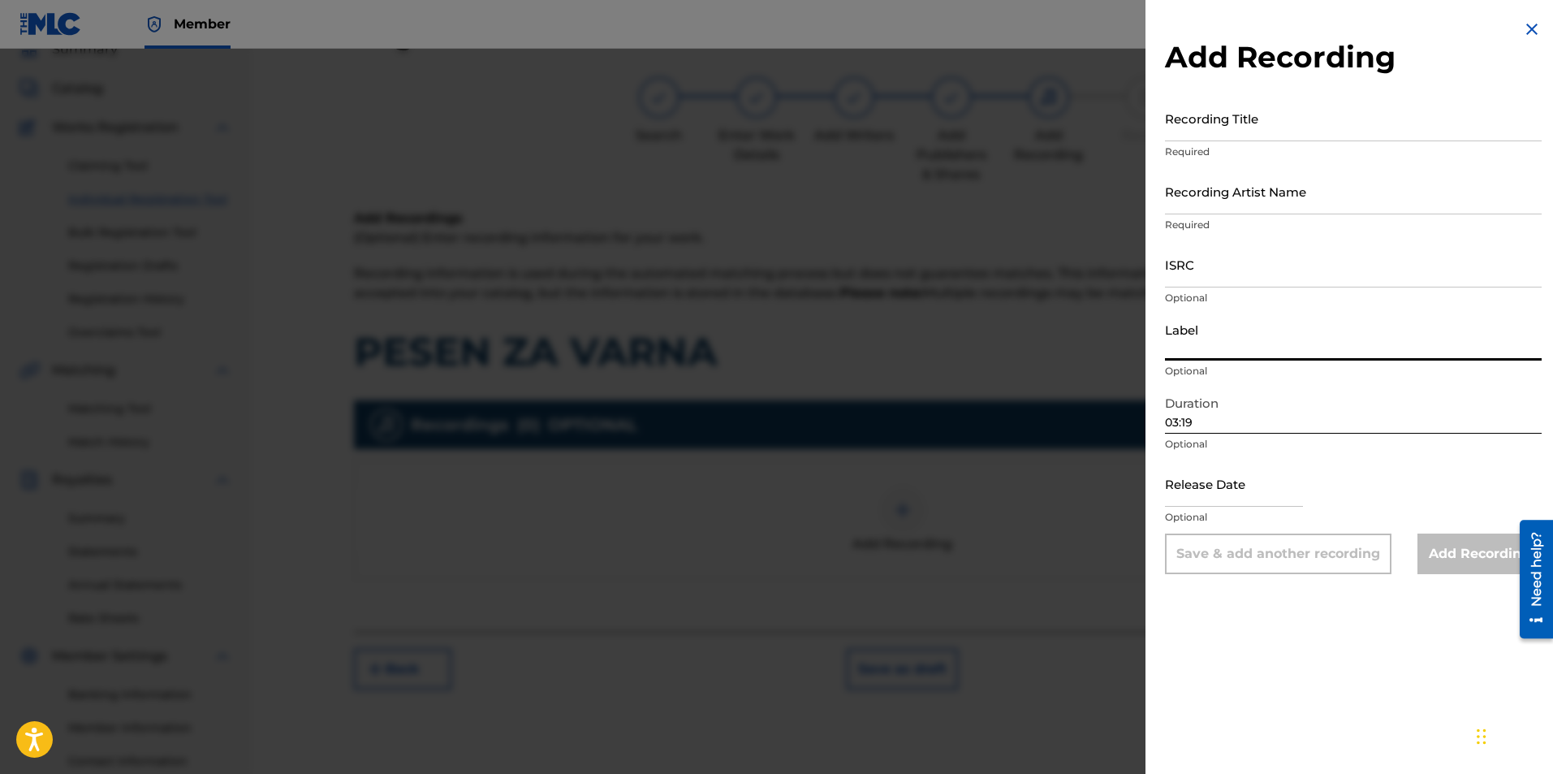
click at [1217, 322] on input "Label" at bounding box center [1353, 337] width 377 height 46
type input "BALKANTON AD"
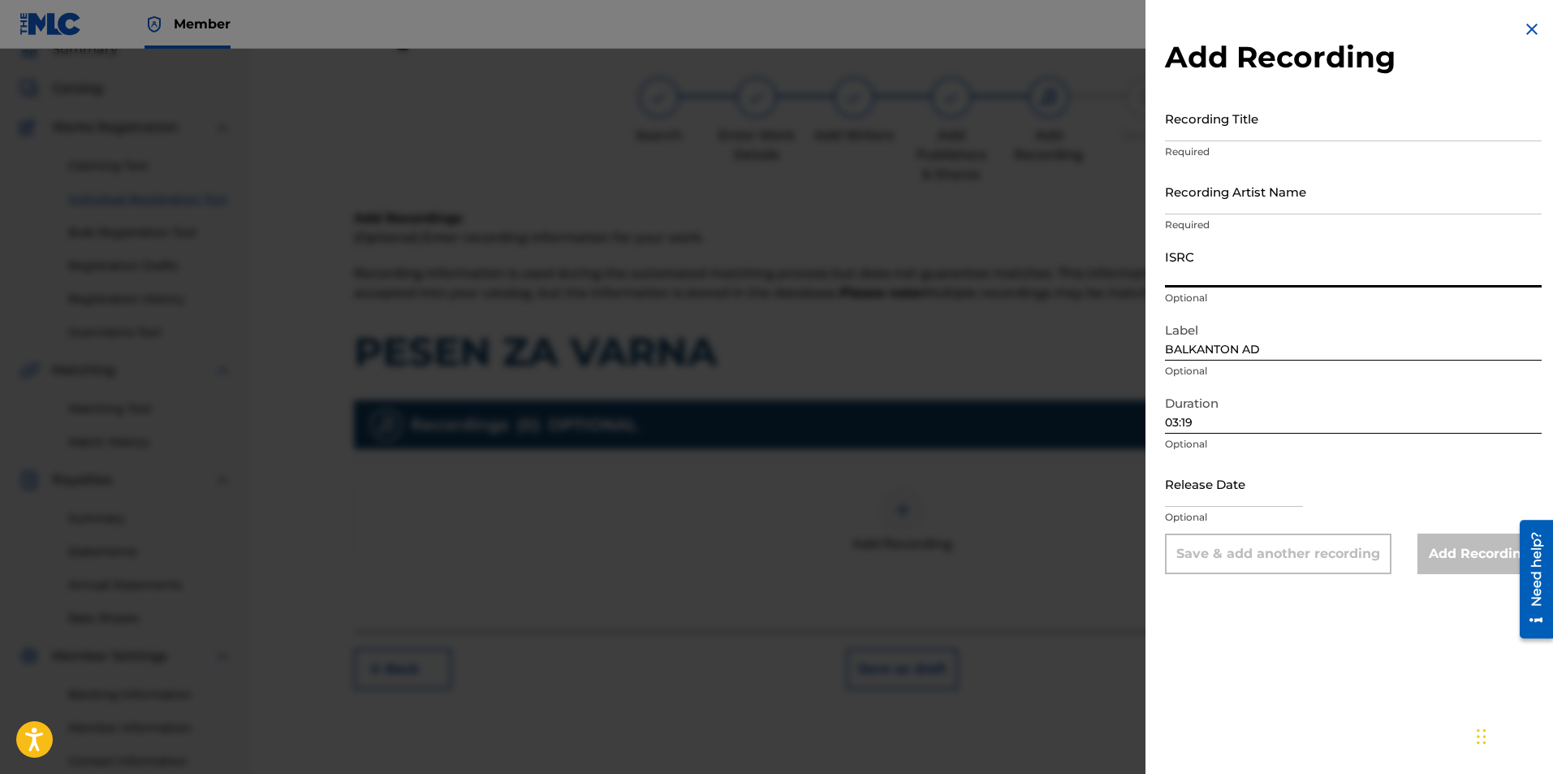
paste input "BGA262015006"
type input "BGA262015006"
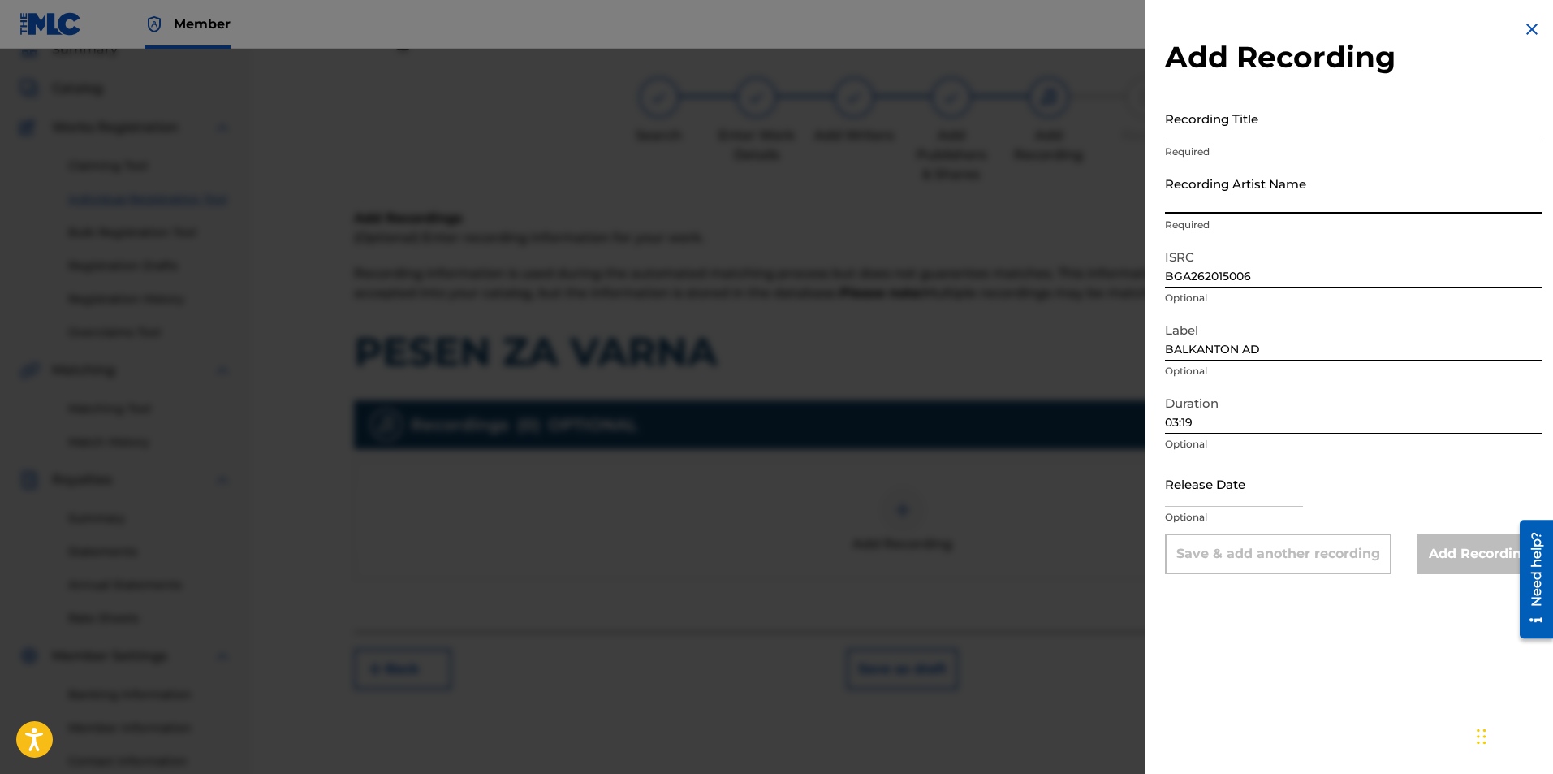
paste input "[PERSON_NAME];[PERSON_NAME]"
click at [1273, 199] on input "[PERSON_NAME];[PERSON_NAME]" at bounding box center [1353, 191] width 377 height 46
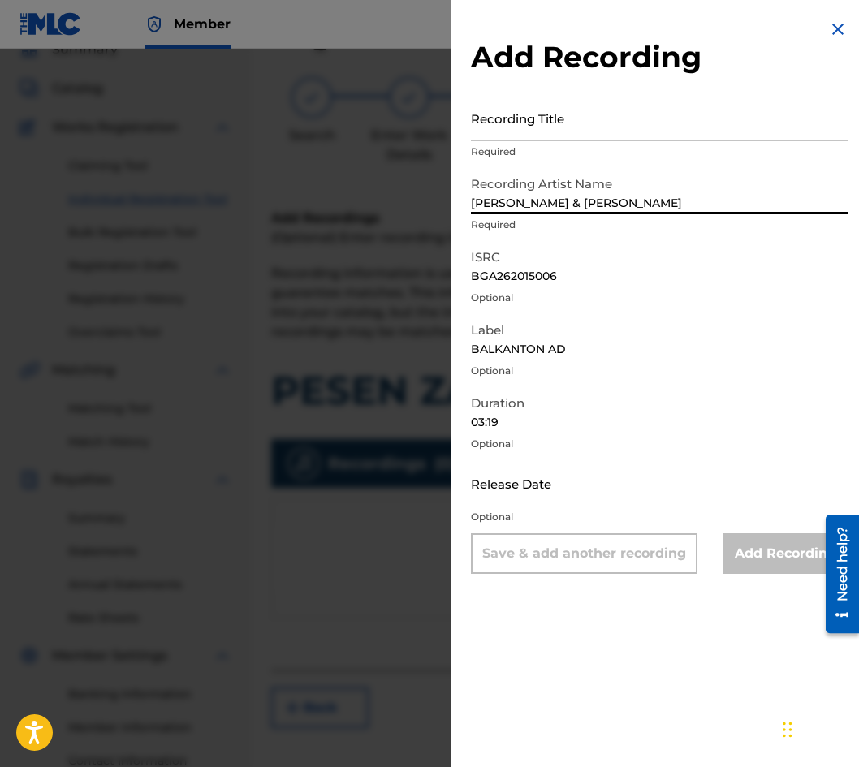
type input "[PERSON_NAME] & [PERSON_NAME]"
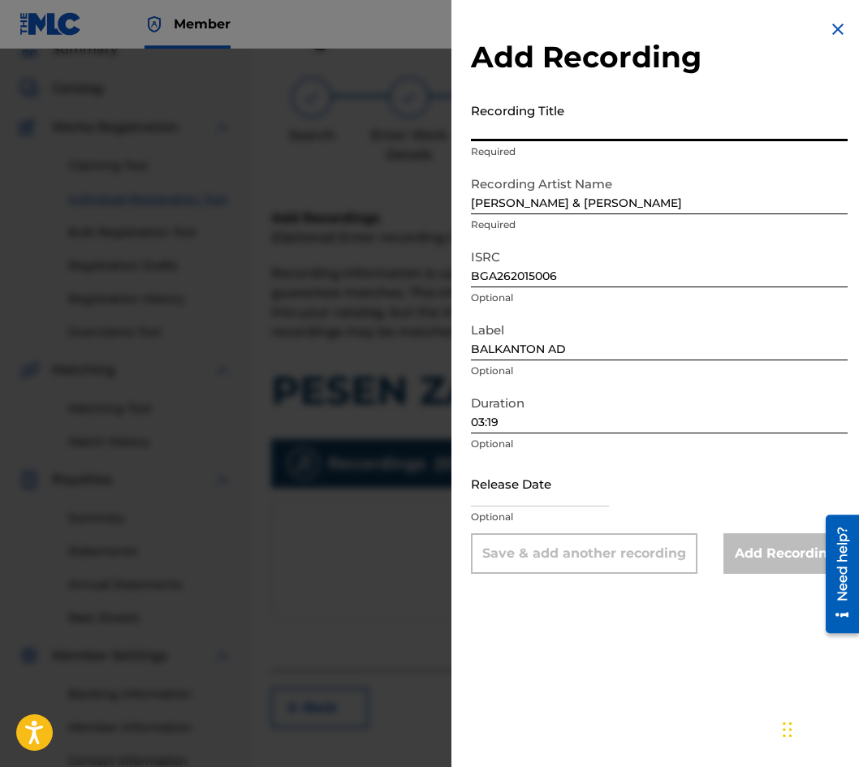
paste input "[PERSON_NAME]"
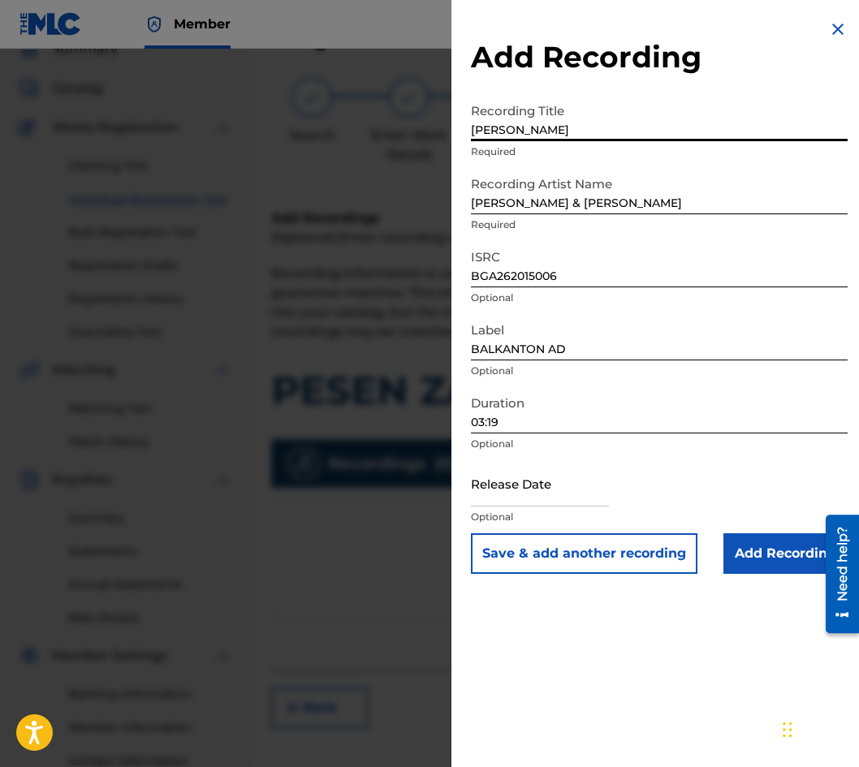
type input "[PERSON_NAME]"
click at [745, 549] on input "Add Recording" at bounding box center [785, 553] width 124 height 41
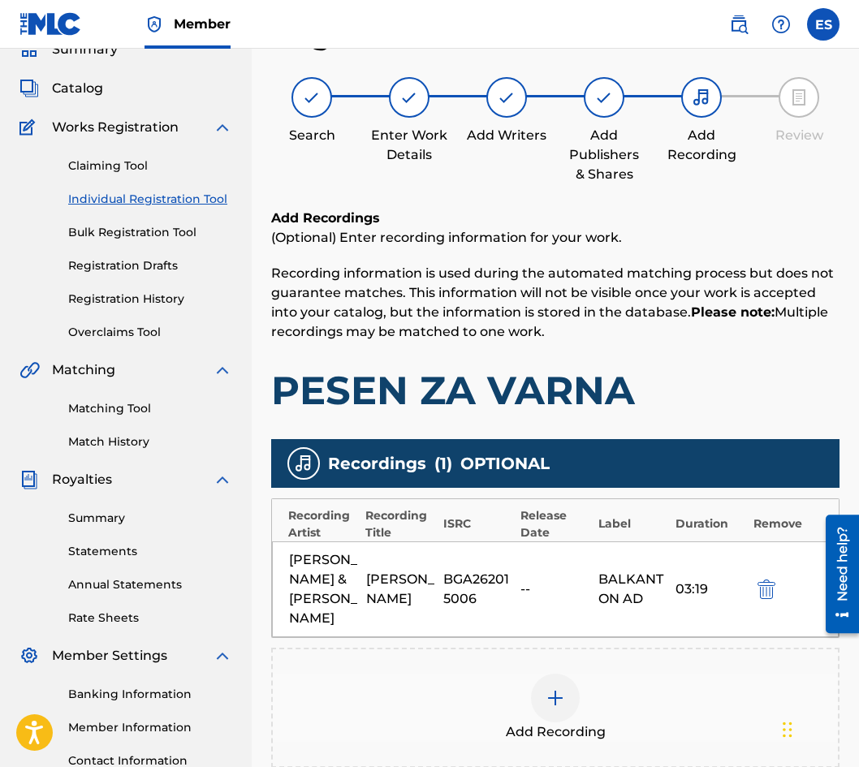
click at [621, 671] on div "Add Recording" at bounding box center [555, 708] width 568 height 120
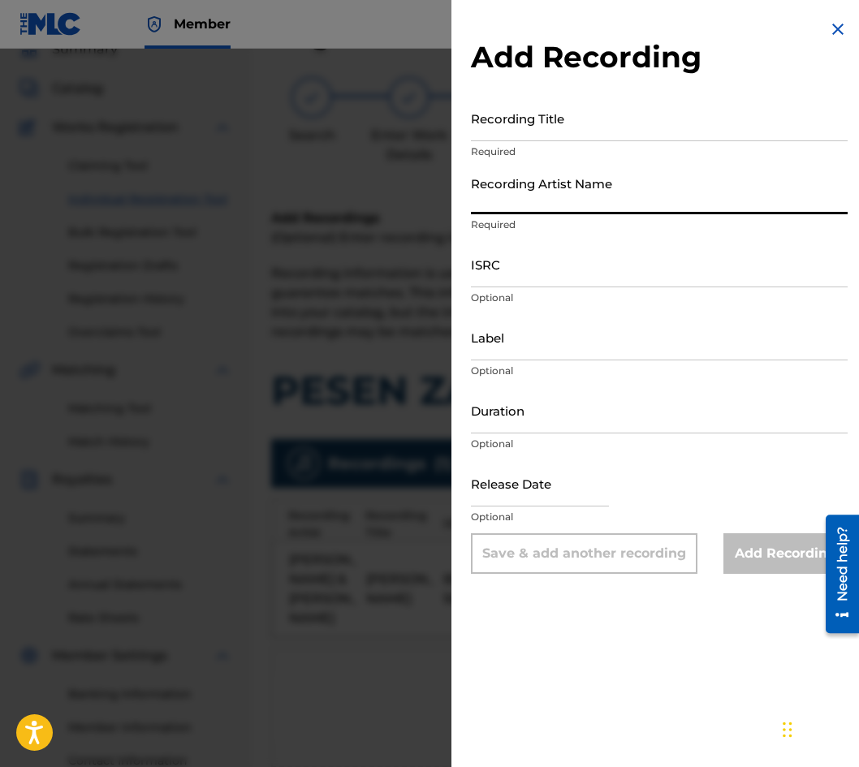
paste input "[PERSON_NAME]"
type input "[PERSON_NAME]"
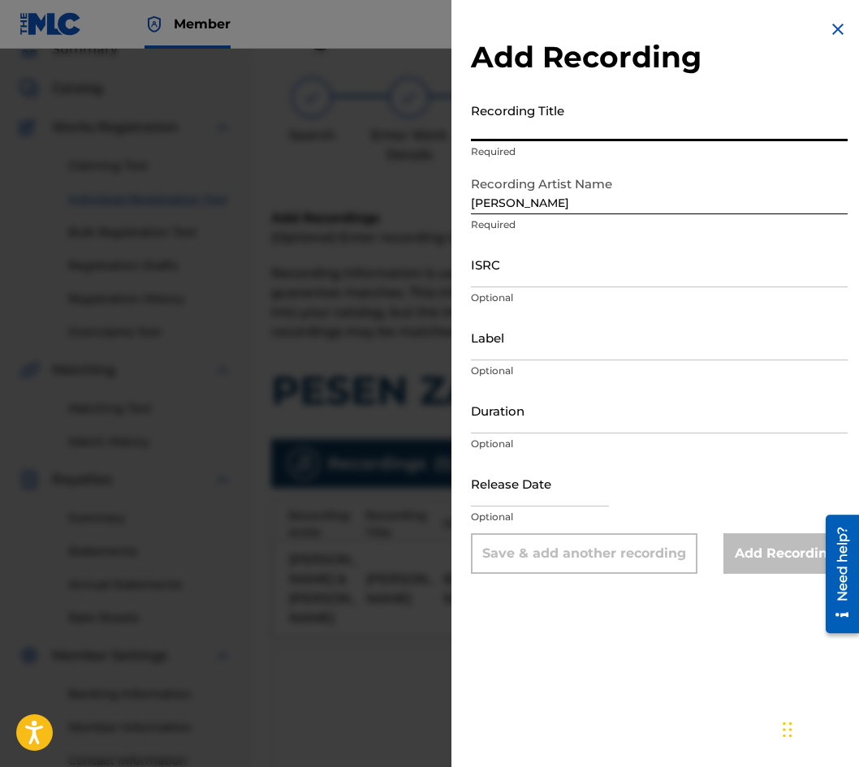
paste input "PESEN ZA VARNA"
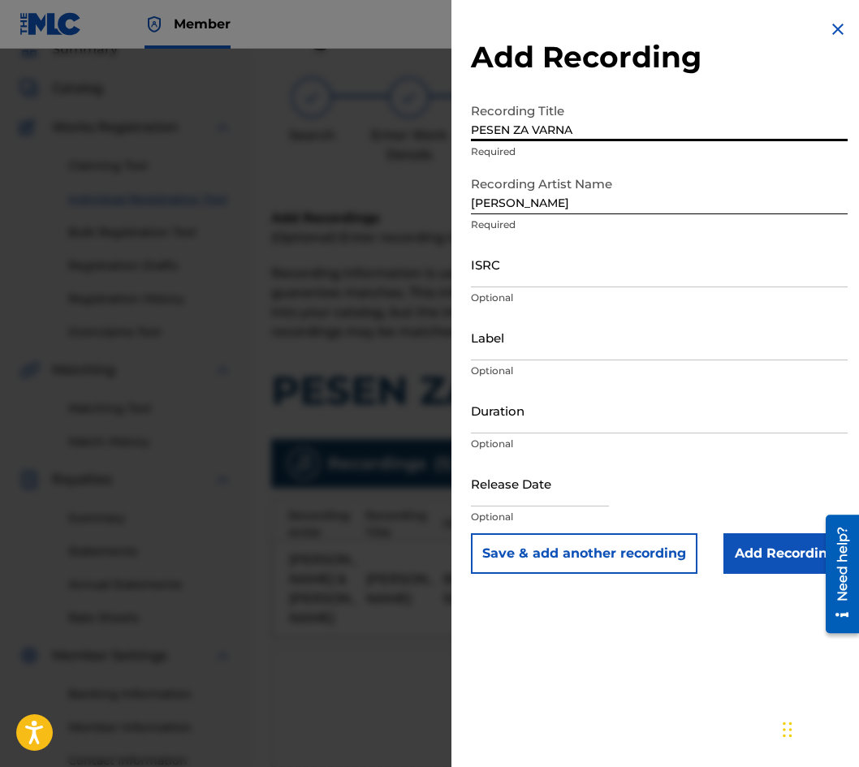
type input "PESEN ZA VARNA"
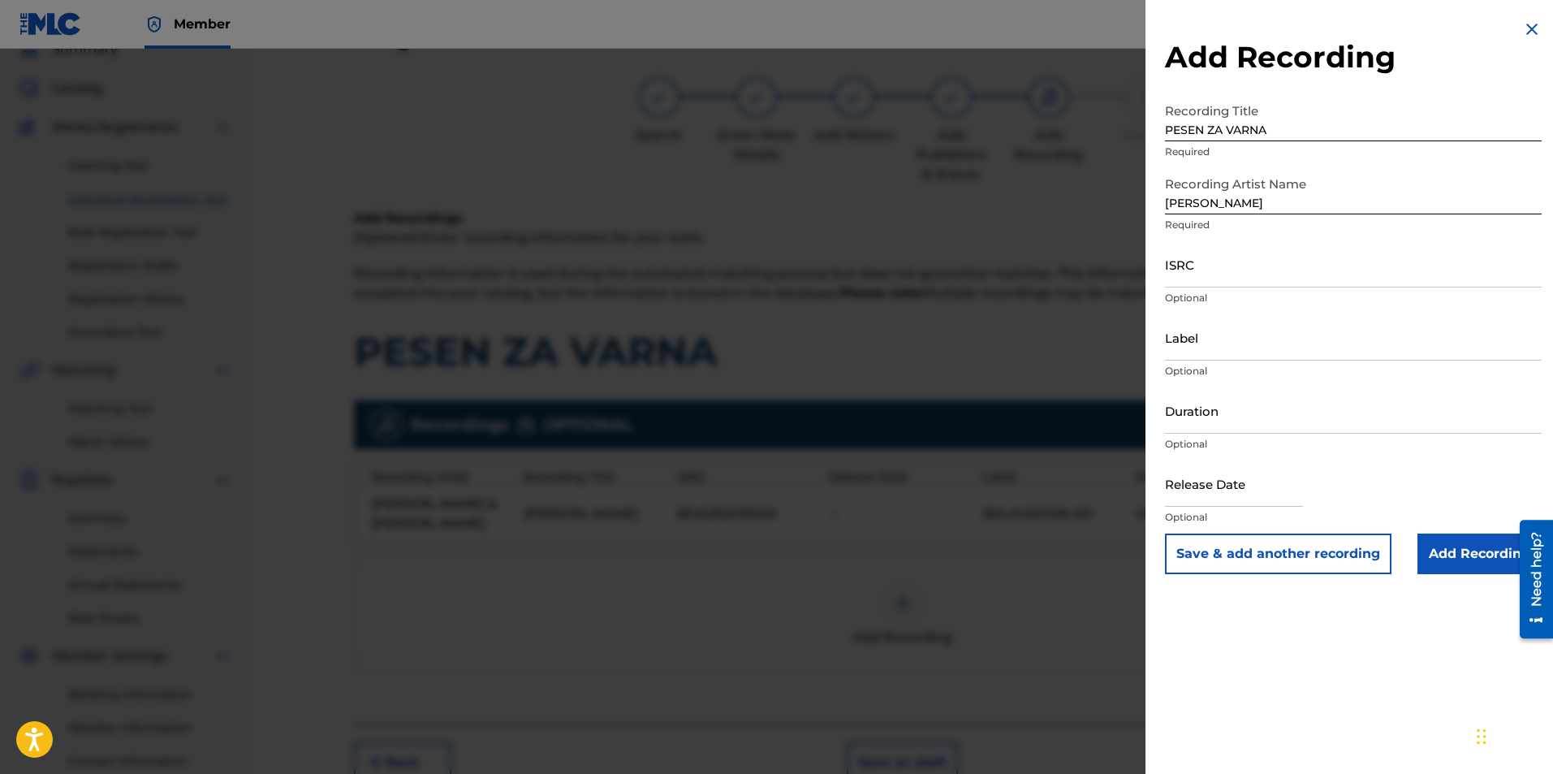
drag, startPoint x: 1158, startPoint y: 391, endPoint x: 1193, endPoint y: 349, distance: 54.2
click at [1190, 342] on input "Label" at bounding box center [1353, 337] width 377 height 46
paste input "03:19"
type input "03:19"
click at [1241, 336] on input "Label" at bounding box center [1353, 337] width 377 height 46
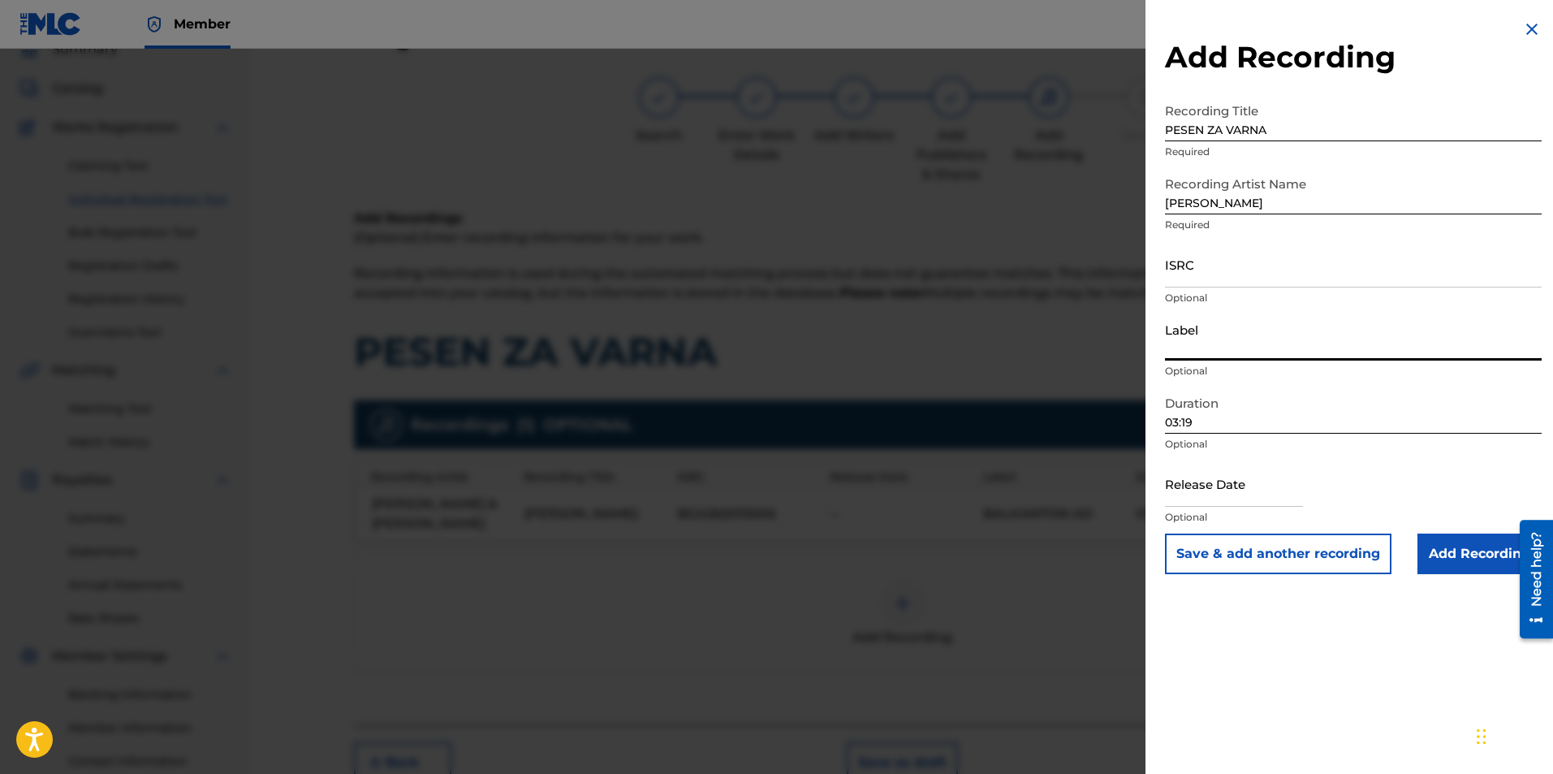
type input "BALKANTON AD"
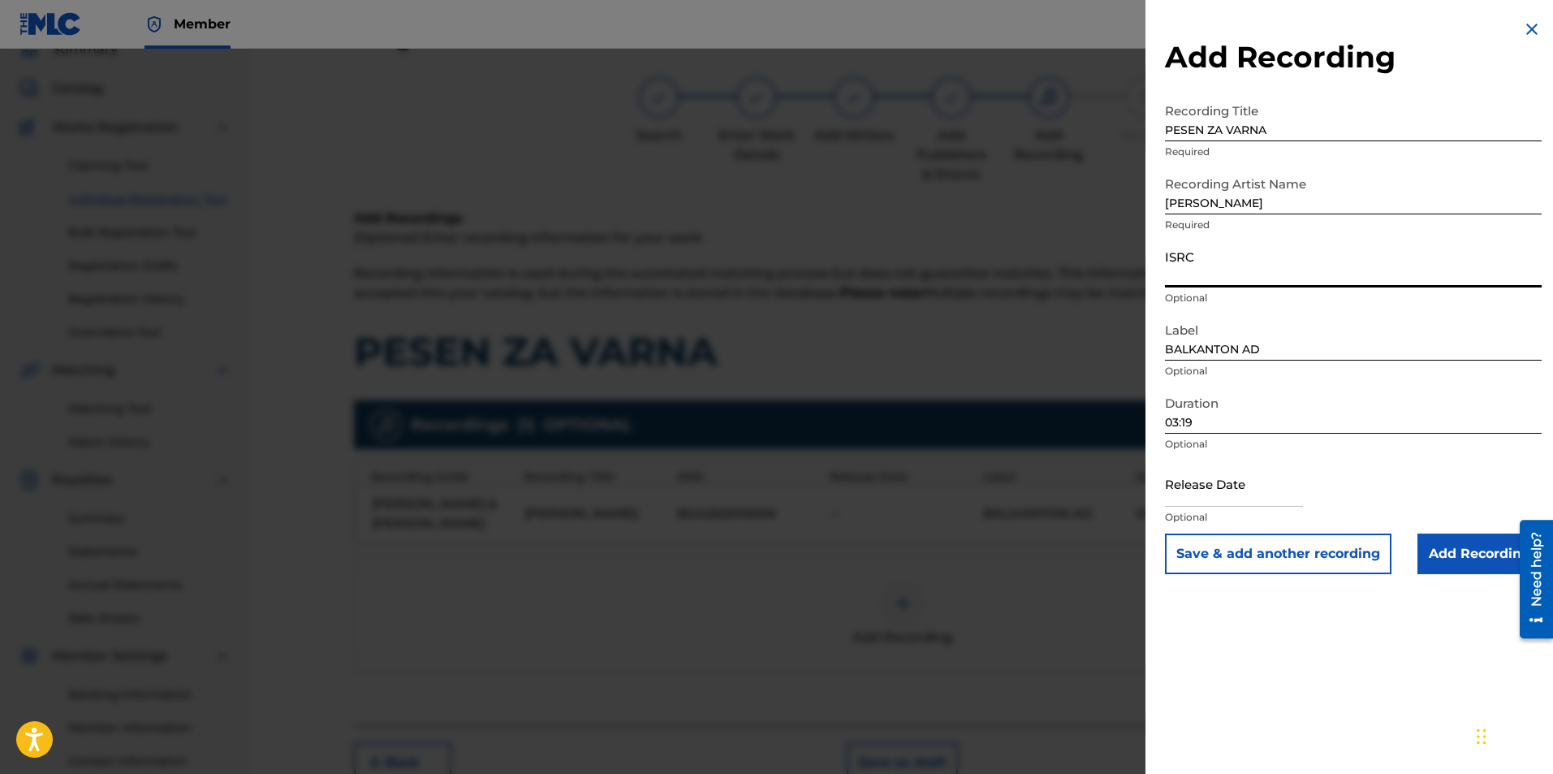
paste input "BGA262180699"
type input "BGA262180699"
click at [1306, 207] on input "[PERSON_NAME]" at bounding box center [1353, 191] width 377 height 46
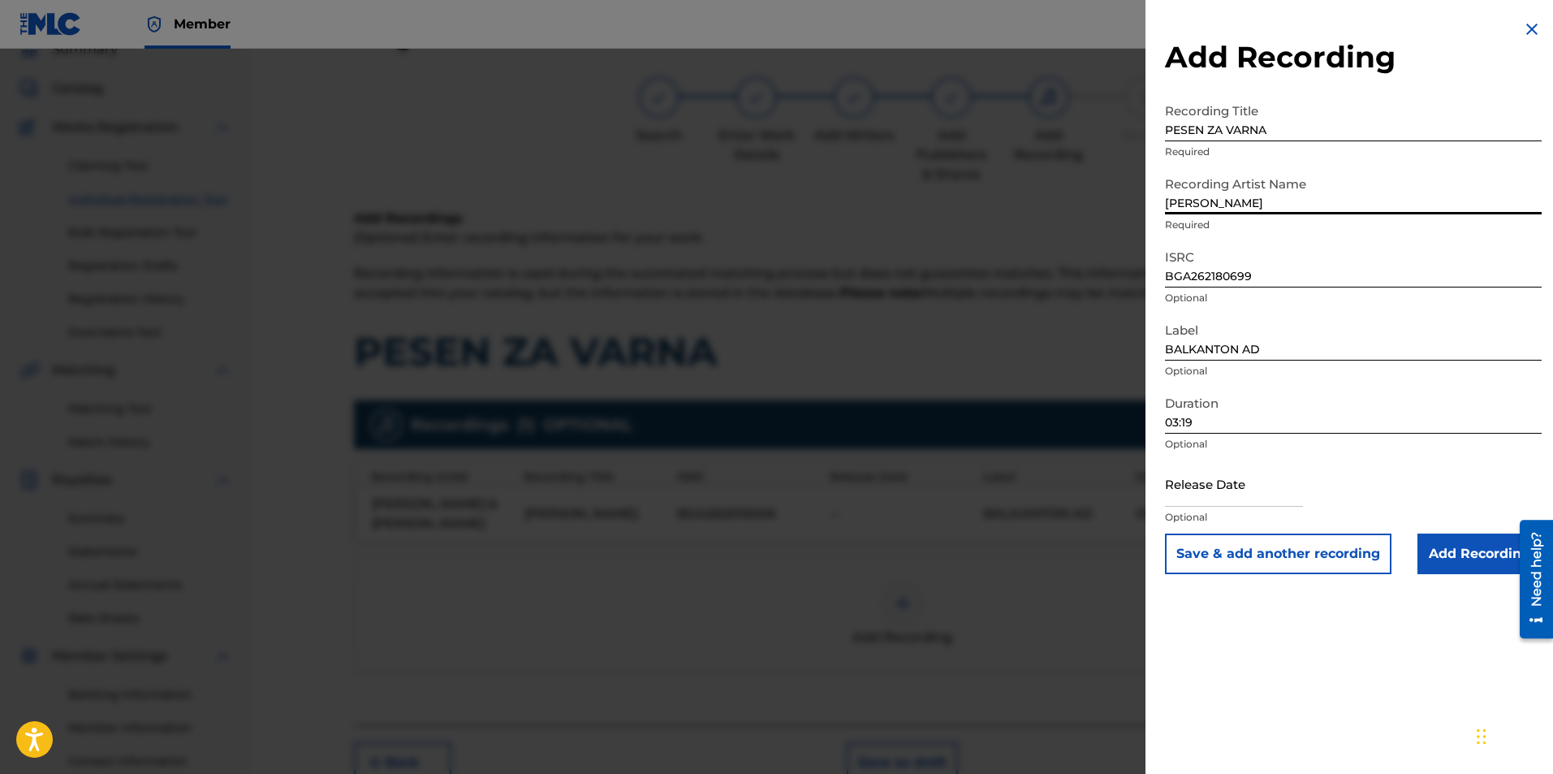
click at [1297, 157] on p "Required" at bounding box center [1353, 152] width 377 height 15
click at [1437, 539] on input "Add Recording" at bounding box center [1480, 553] width 124 height 41
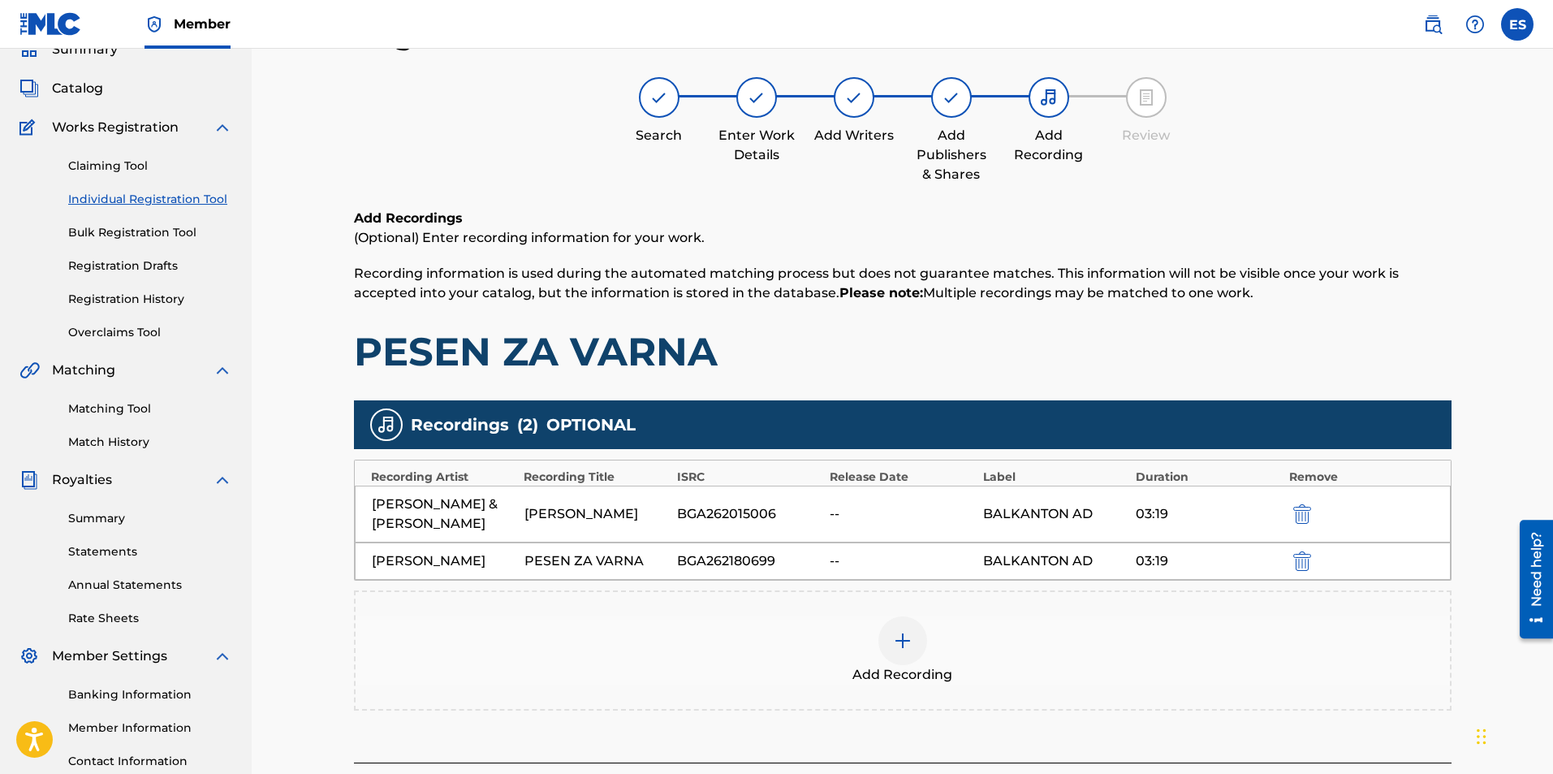
click at [1308, 506] on img "submit" at bounding box center [1302, 513] width 18 height 19
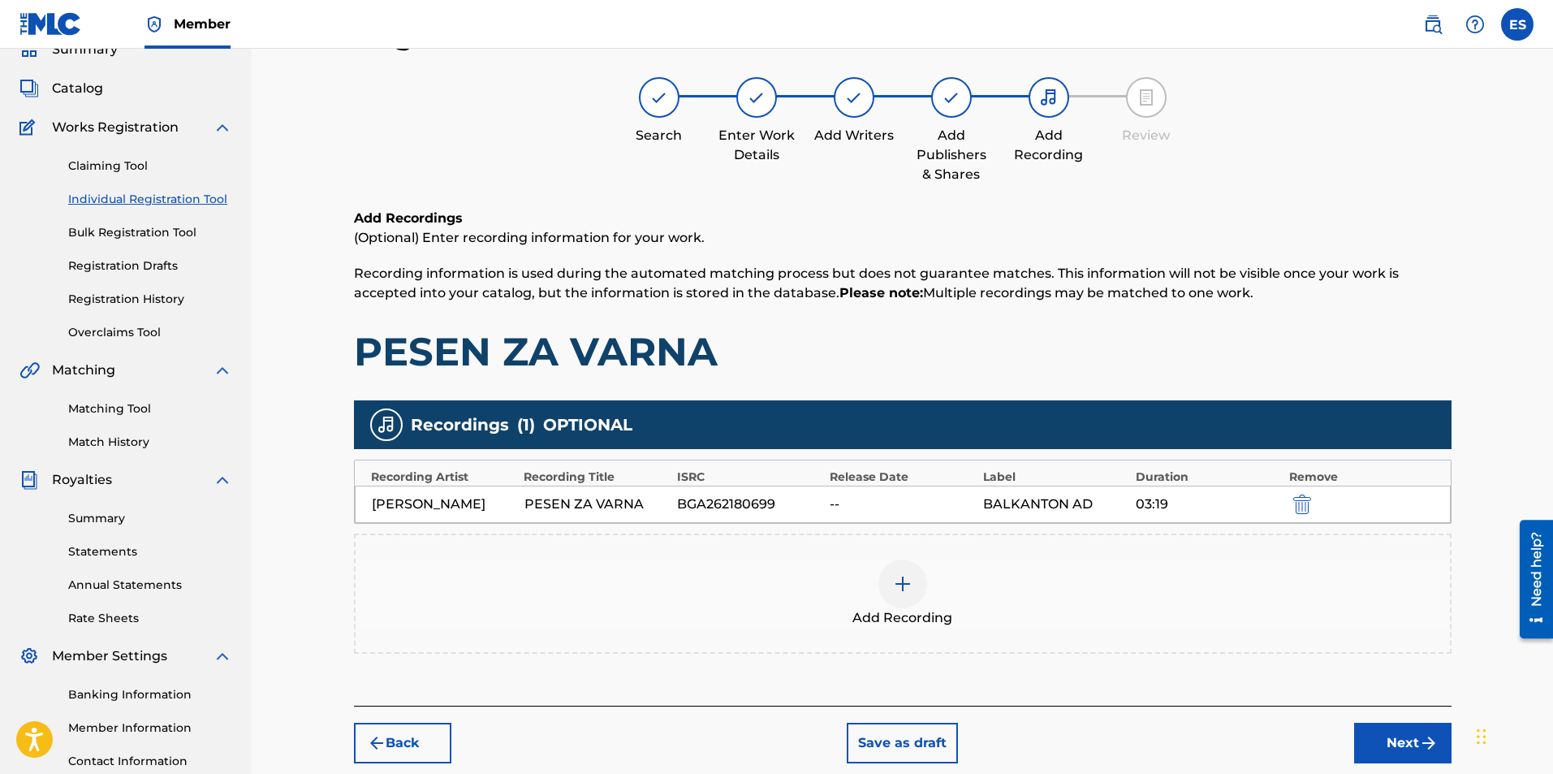
click at [788, 628] on div "Add Recording" at bounding box center [903, 593] width 1094 height 68
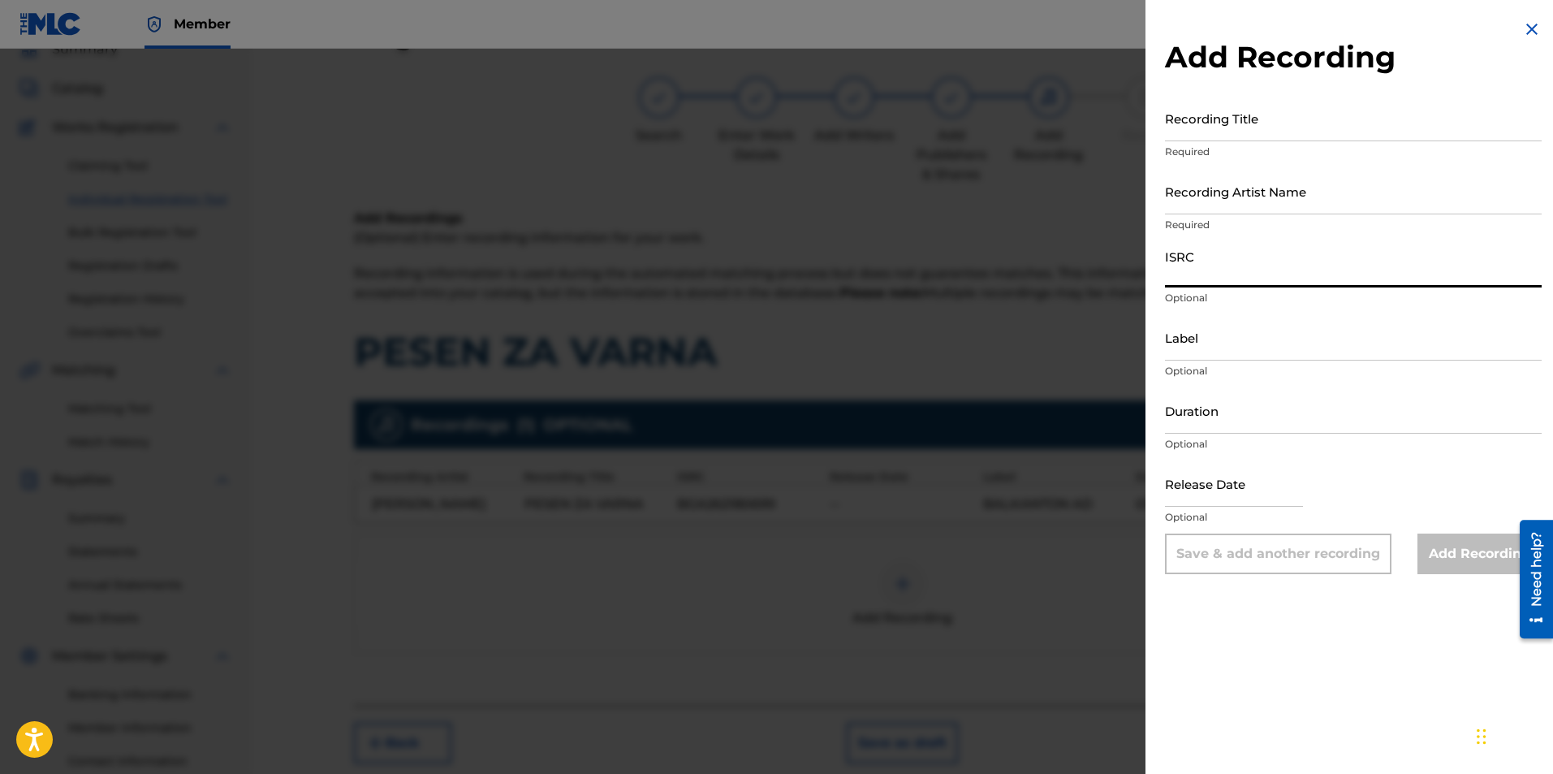
paste input "BGA262015006"
type input "BGA262015006"
click at [1216, 334] on input "Label" at bounding box center [1353, 337] width 377 height 46
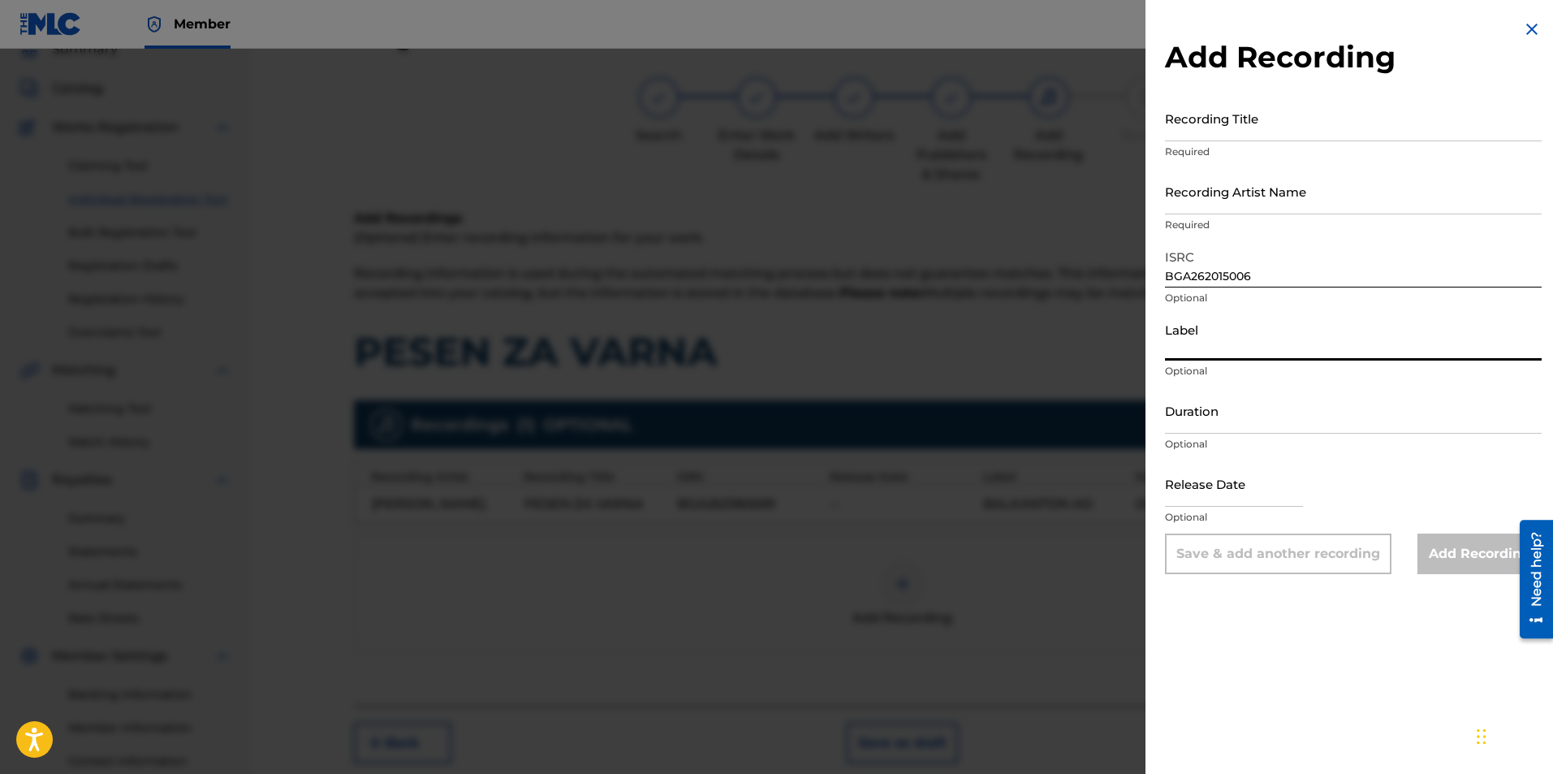
type input "BALKANTON AD"
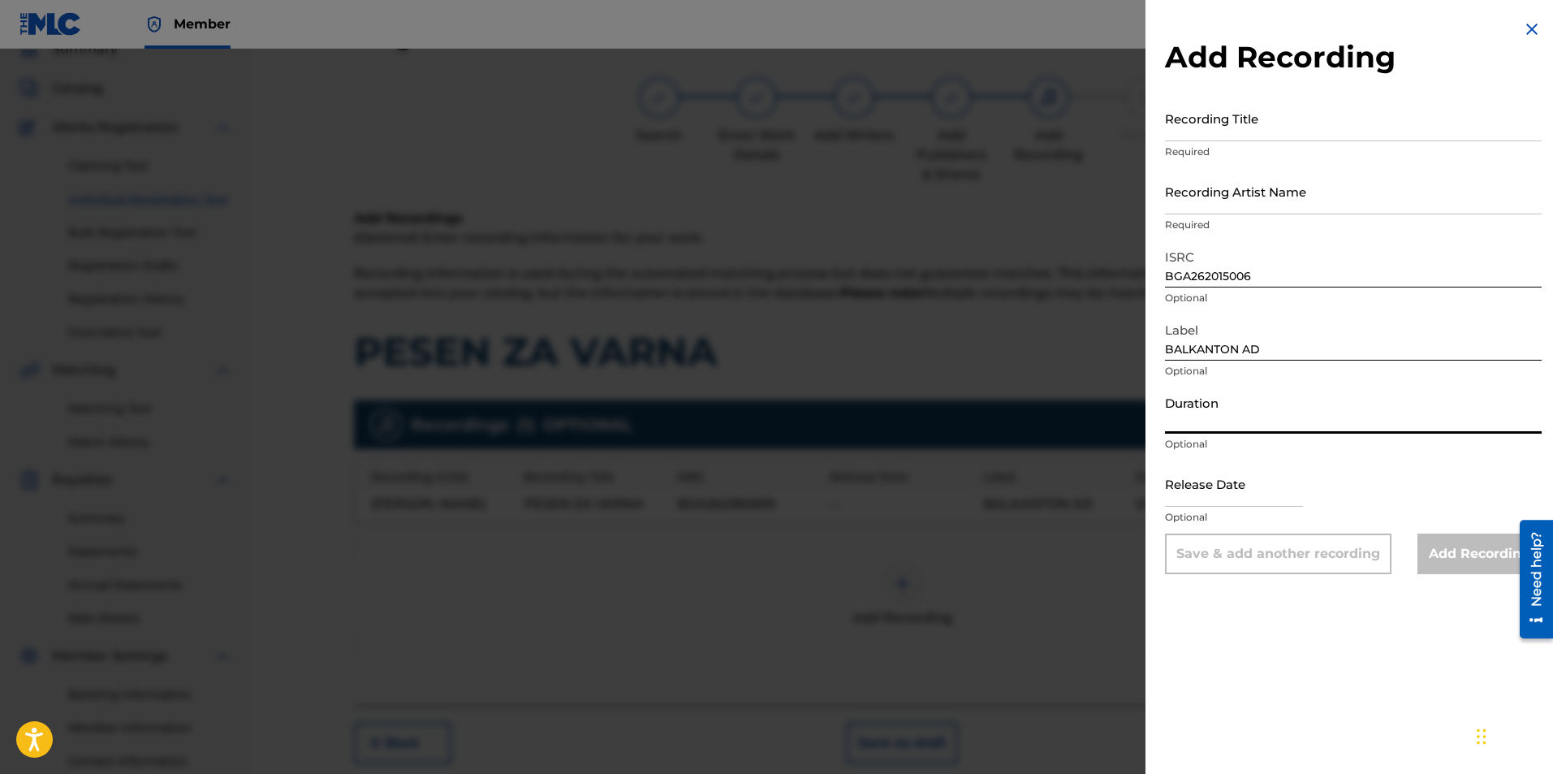
paste input "03:19"
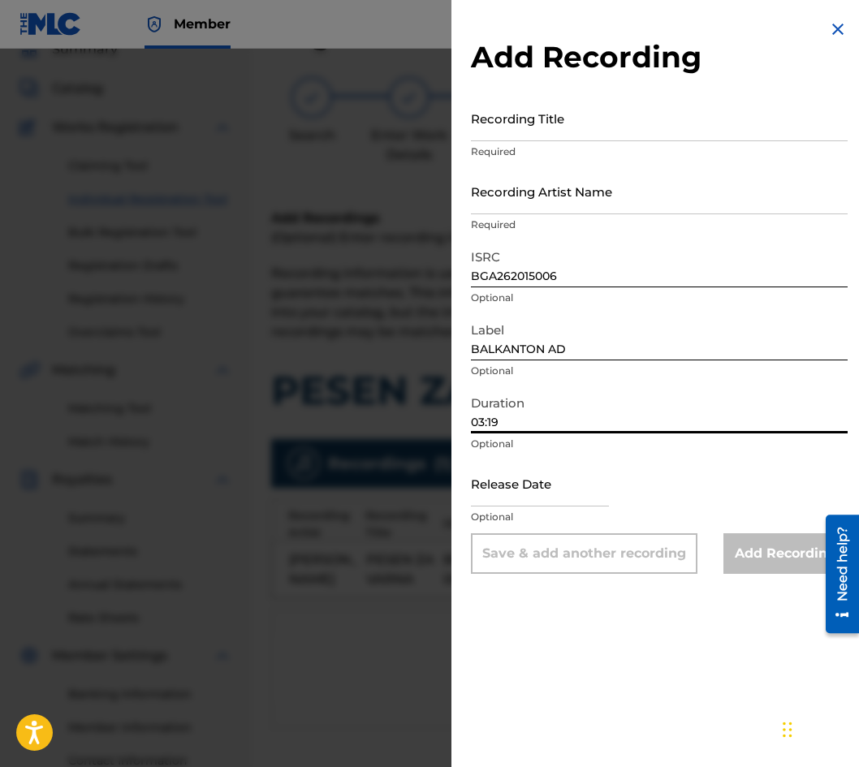
type input "03:19"
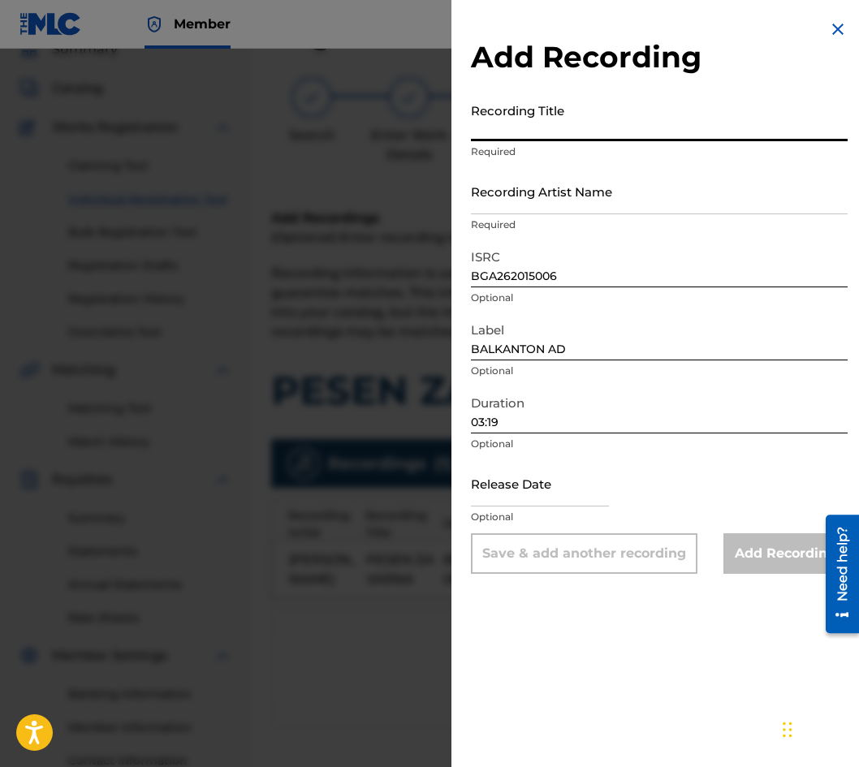
paste input "PESEN ZA VARNA"
type input "PESEN ZA VARNA"
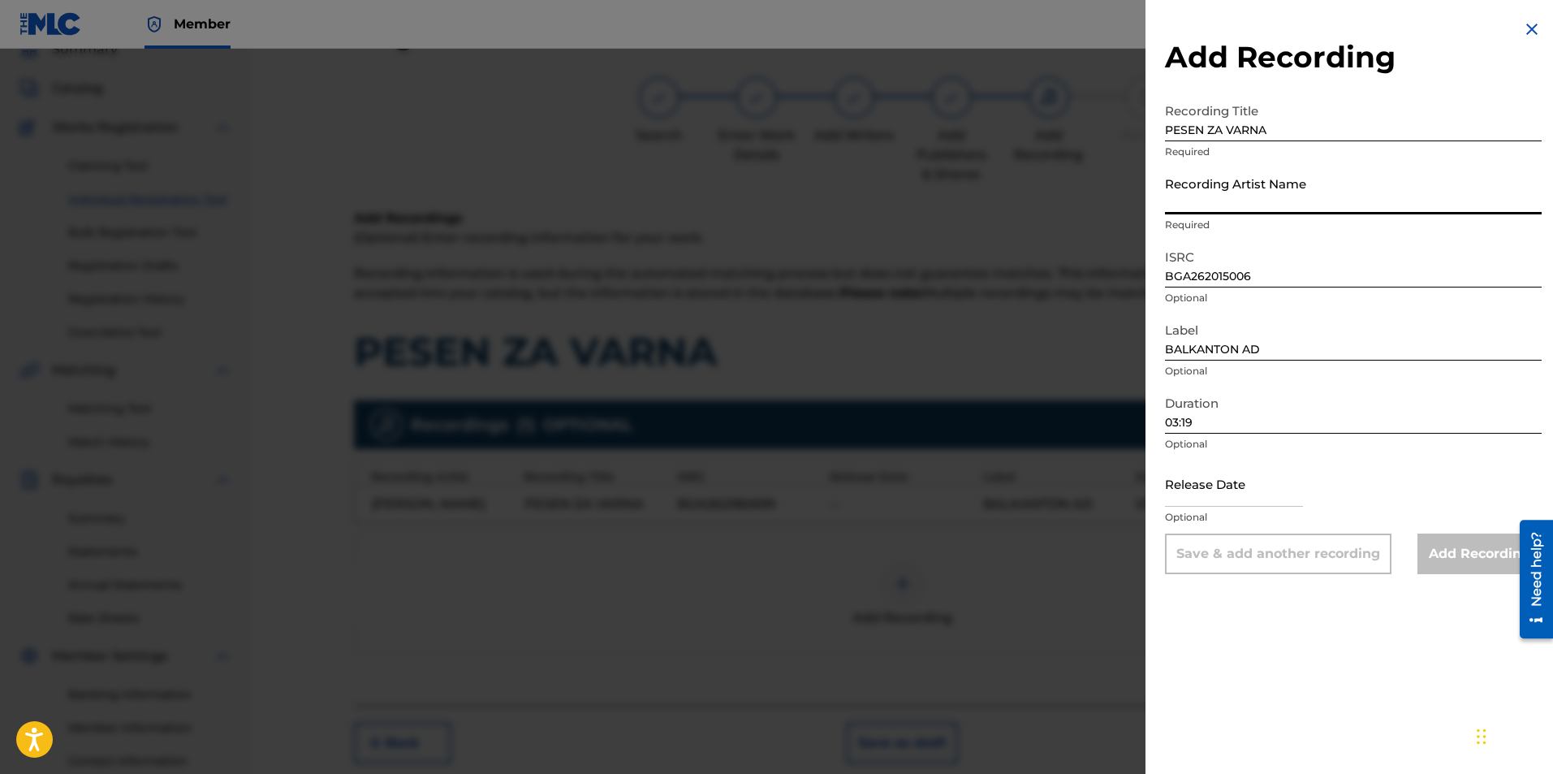
paste input "[PERSON_NAME] & [PERSON_NAME]"
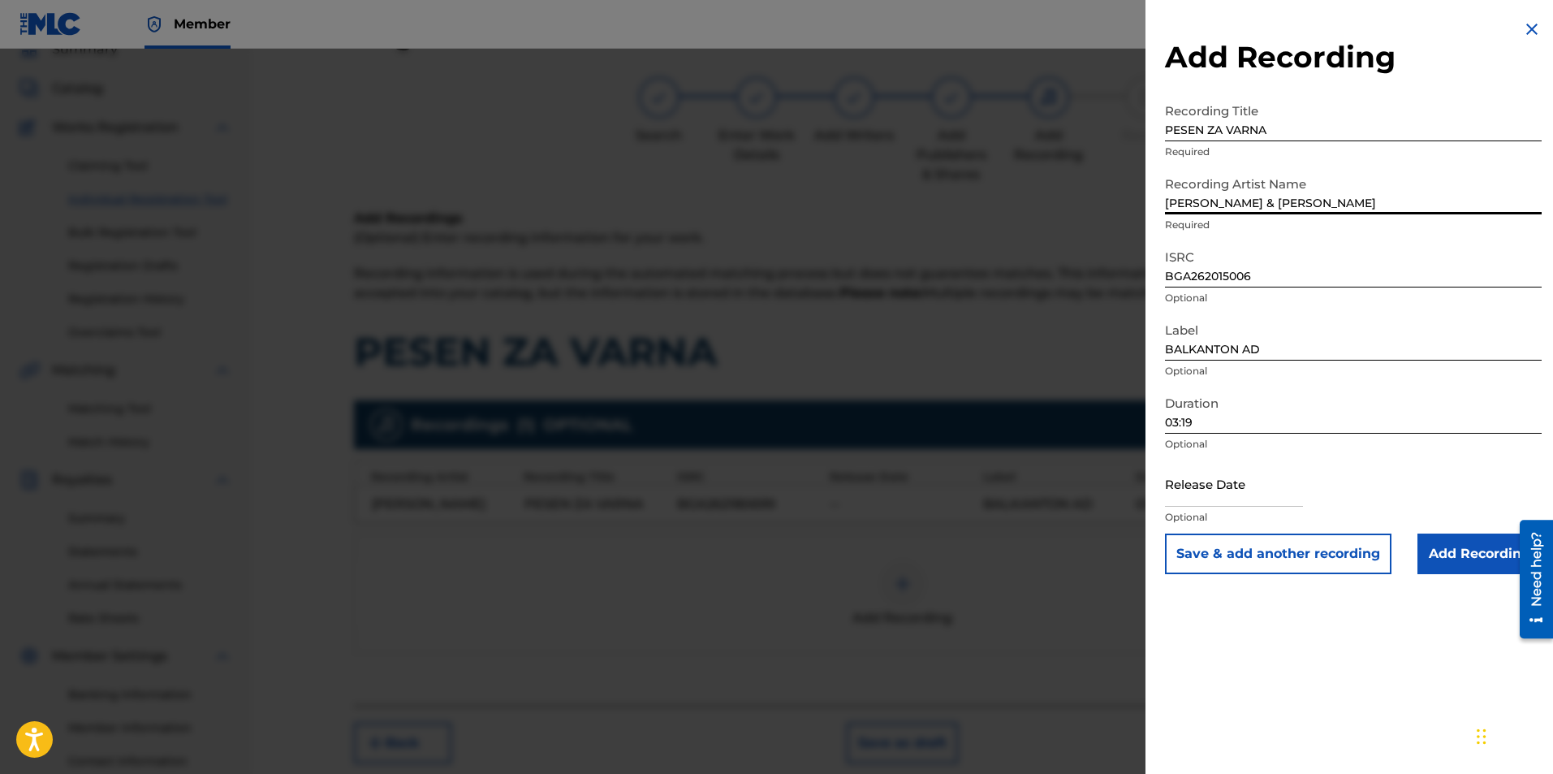
drag, startPoint x: 1370, startPoint y: 204, endPoint x: 1037, endPoint y: 172, distance: 335.2
click at [1033, 170] on div "Add Recording Recording Title PESEN ZA VARNA Required Recording Artist Name [PE…" at bounding box center [776, 411] width 1553 height 725
type input "в"
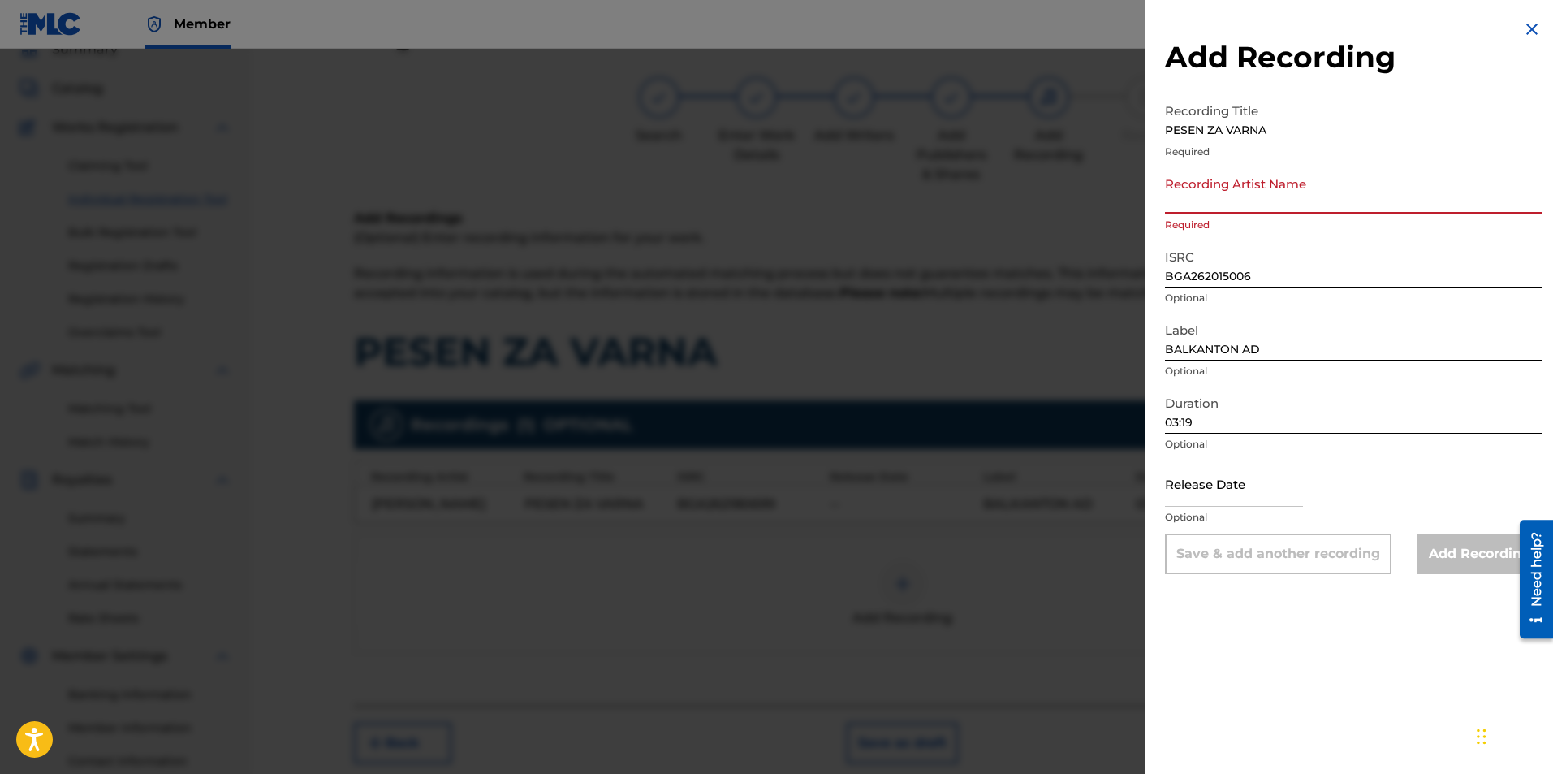
paste input "[PERSON_NAME];[PERSON_NAME]"
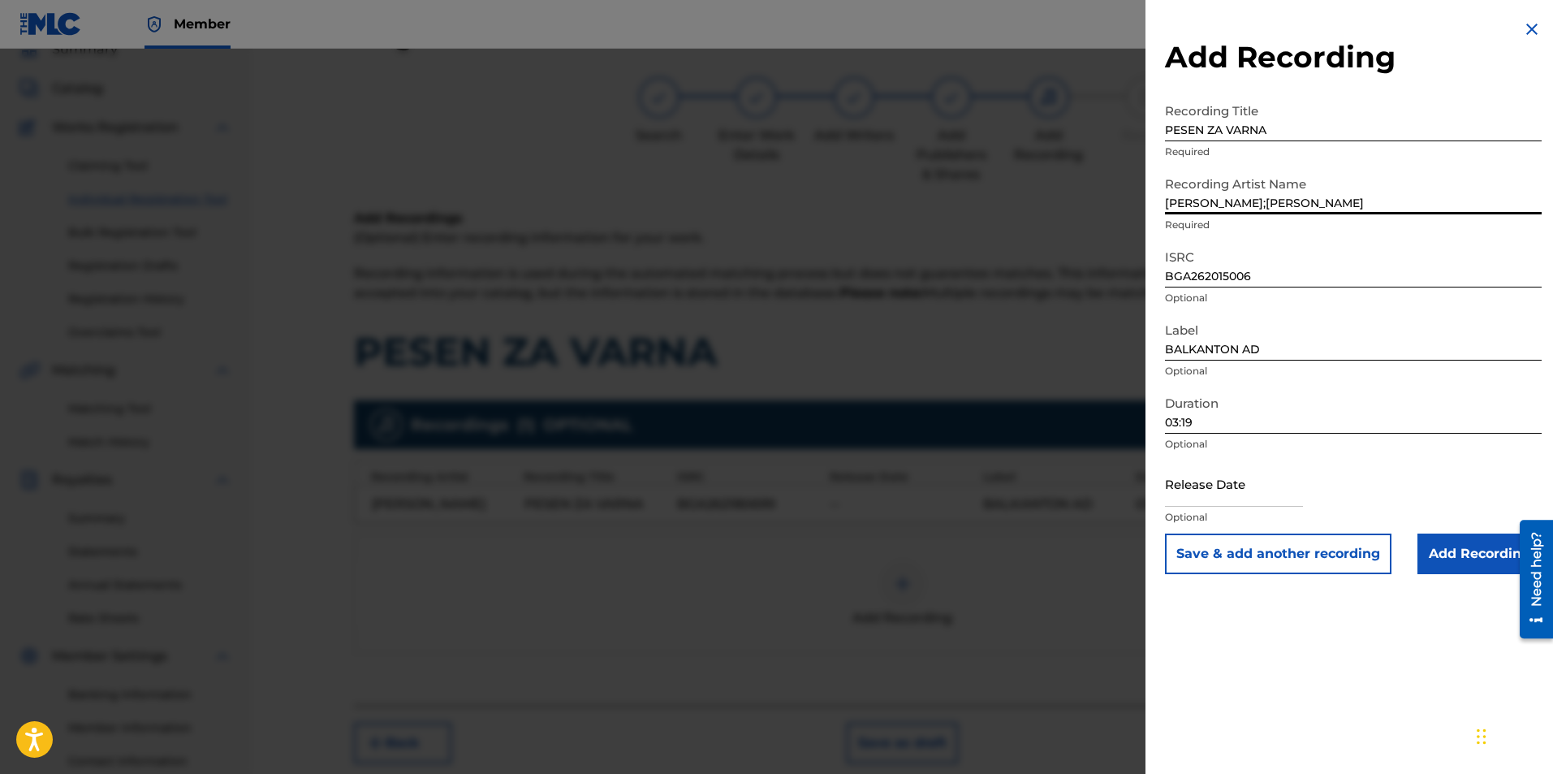
click at [1268, 195] on input "[PERSON_NAME];[PERSON_NAME]" at bounding box center [1353, 191] width 377 height 46
type input "[PERSON_NAME] & [PERSON_NAME]"
click at [1452, 561] on input "Add Recording" at bounding box center [1480, 553] width 124 height 41
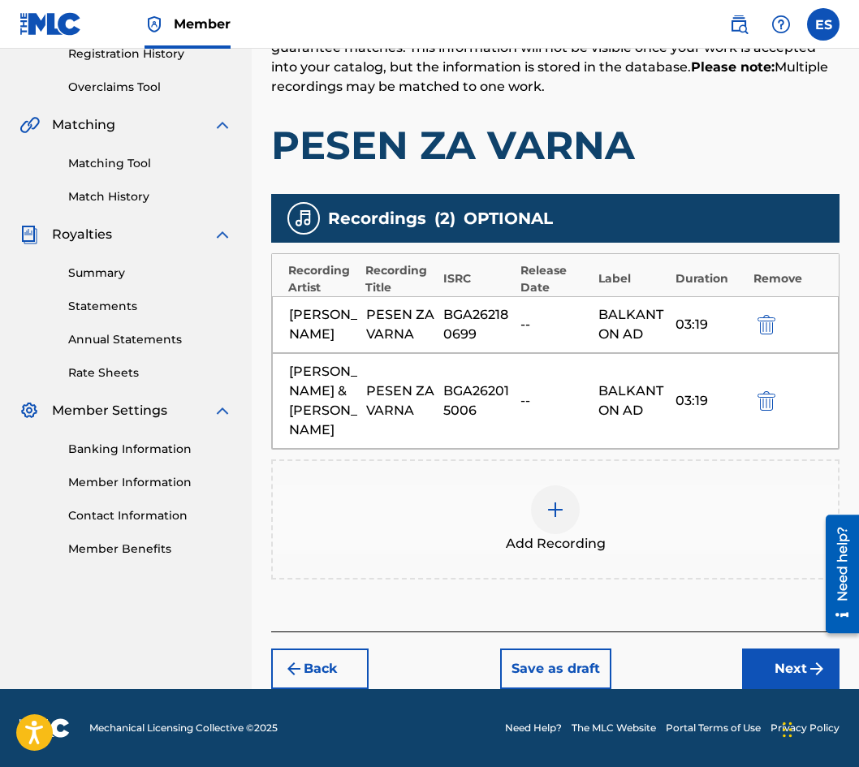
click at [759, 654] on button "Next" at bounding box center [790, 669] width 97 height 41
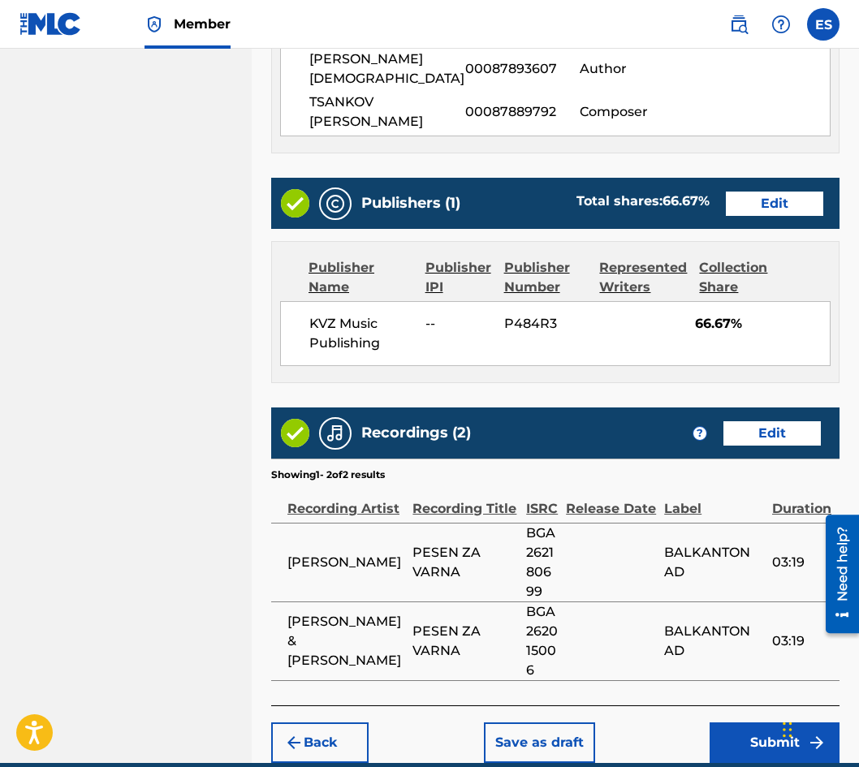
scroll to position [959, 0]
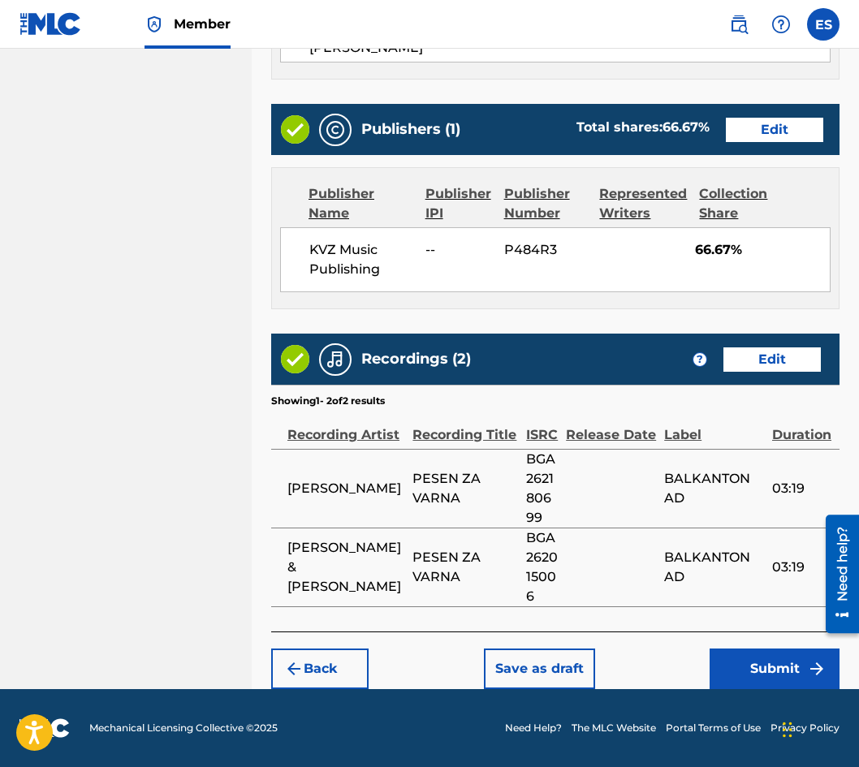
drag, startPoint x: 685, startPoint y: 251, endPoint x: 697, endPoint y: 268, distance: 20.5
click at [697, 268] on div "KVZ Music Publishing -- P484R3 66.67%" at bounding box center [555, 259] width 550 height 65
click at [732, 669] on button "Submit" at bounding box center [775, 669] width 130 height 41
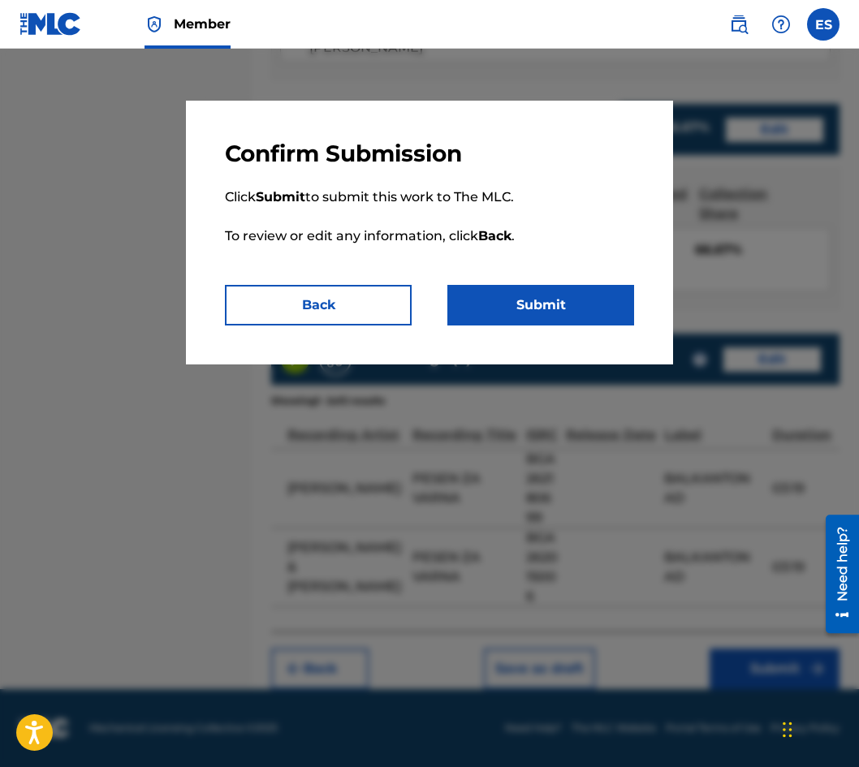
click at [573, 295] on button "Submit" at bounding box center [540, 305] width 187 height 41
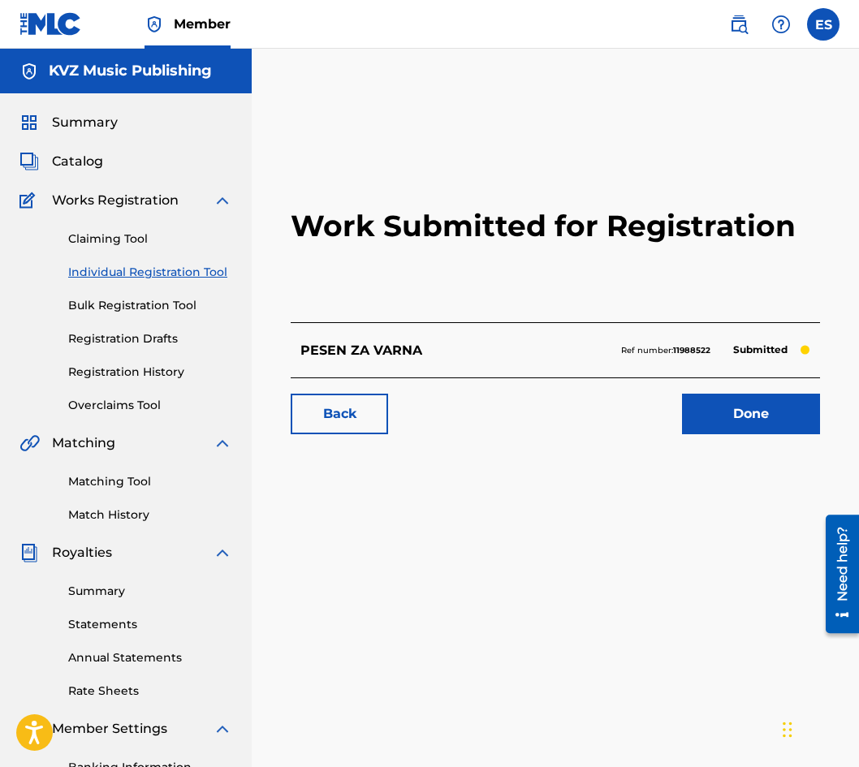
click at [180, 263] on div "Claiming Tool Individual Registration Tool Bulk Registration Tool Registration …" at bounding box center [125, 312] width 213 height 204
click at [136, 262] on div "Claiming Tool Individual Registration Tool Bulk Registration Tool Registration …" at bounding box center [125, 312] width 213 height 204
click at [114, 269] on link "Individual Registration Tool" at bounding box center [150, 272] width 164 height 17
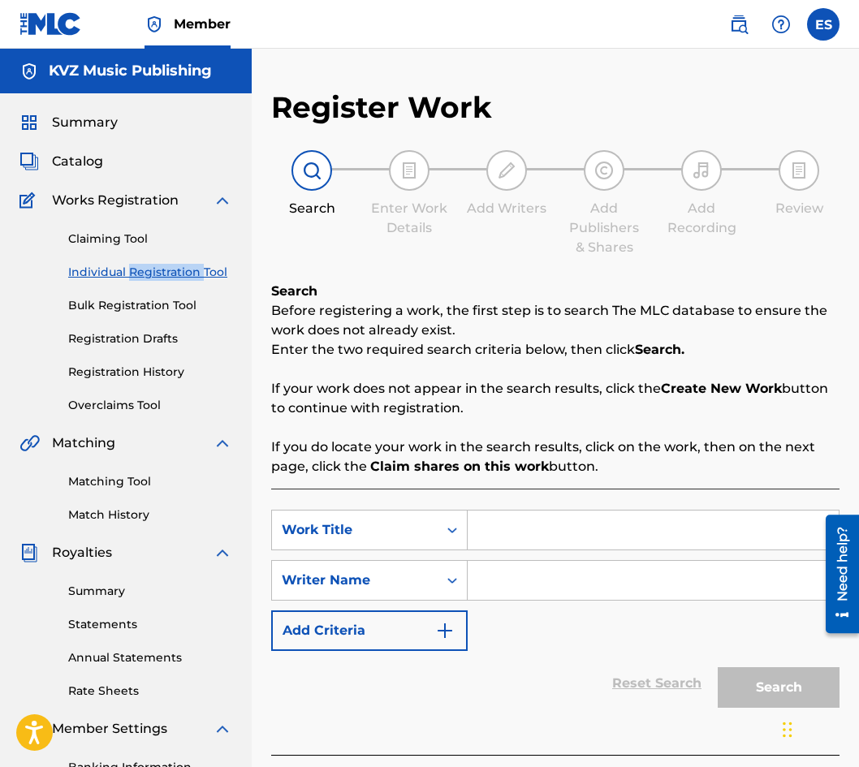
click at [117, 366] on link "Registration History" at bounding box center [150, 372] width 164 height 17
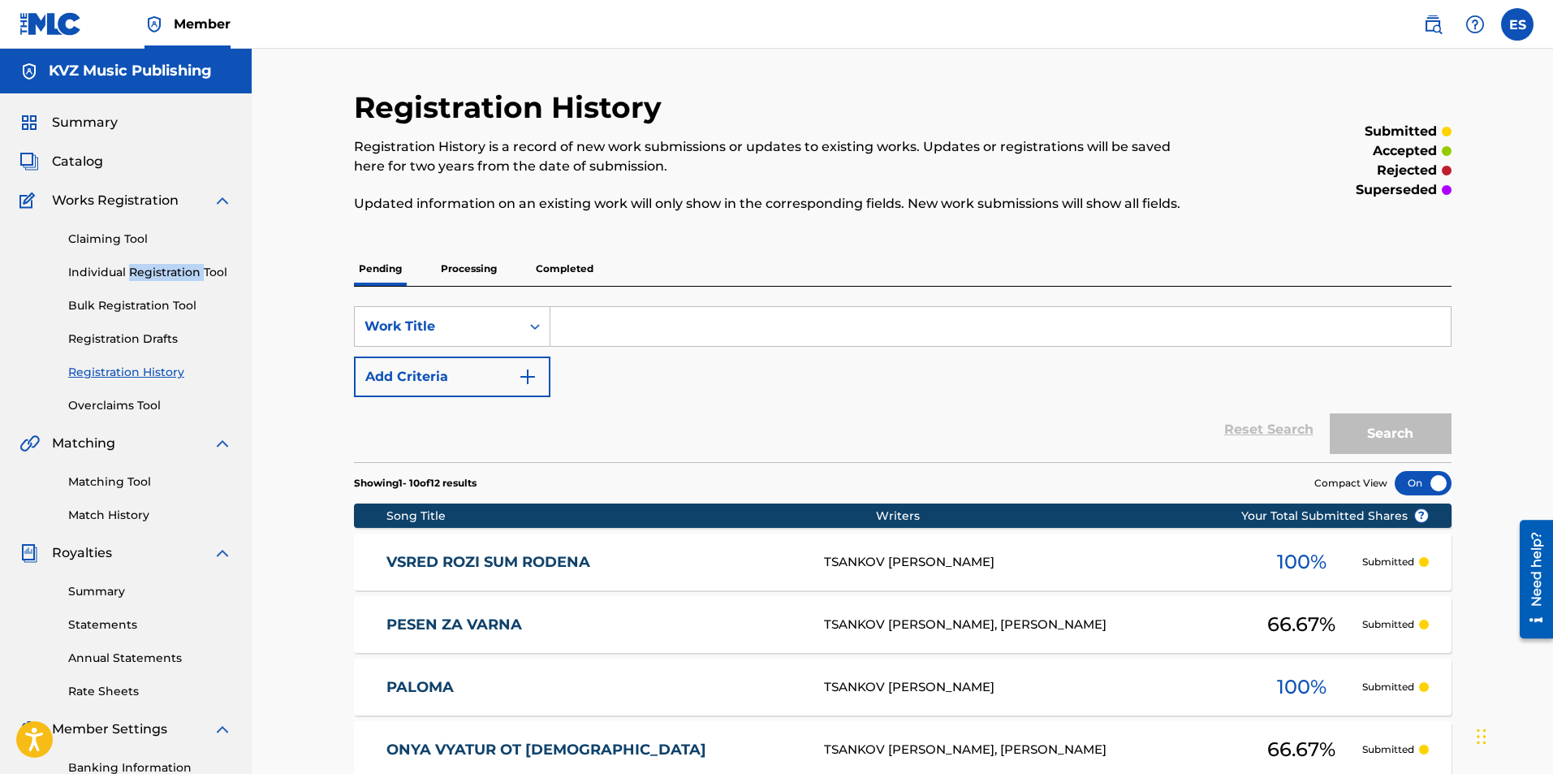
click at [112, 266] on link "Individual Registration Tool" at bounding box center [150, 272] width 164 height 17
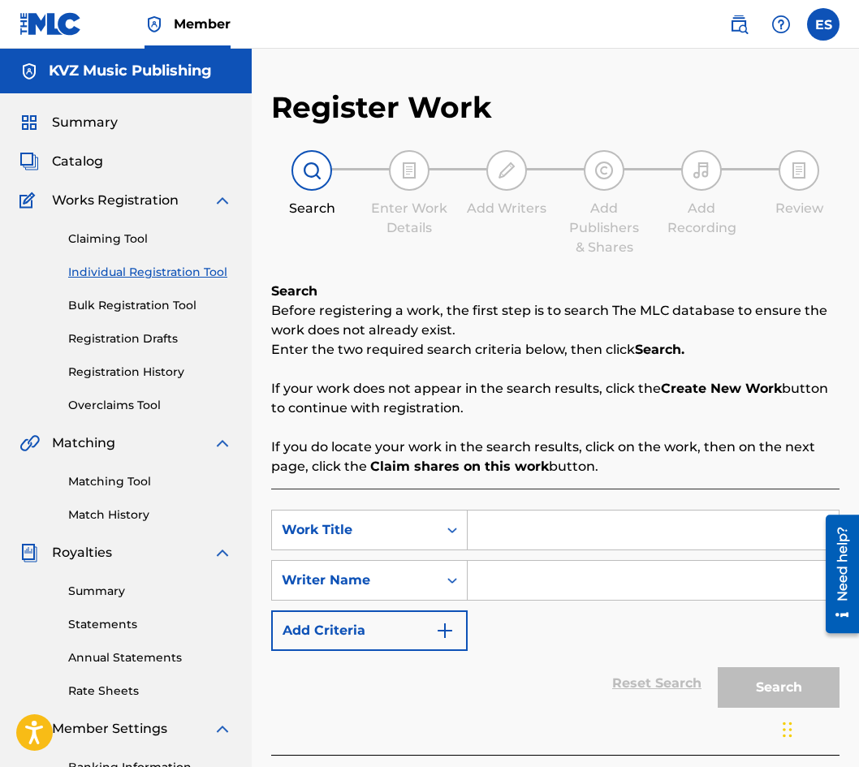
drag, startPoint x: 529, startPoint y: 555, endPoint x: 501, endPoint y: 530, distance: 37.4
paste input "POD JULTITE LISTA NA STARATA LIPA"
click at [470, 530] on input "POD JULTITE LISTA NA STARATA LIPA" at bounding box center [653, 530] width 371 height 39
type input "POD JULTITE LISTA NA STARATA LIPA"
paste input "[PERSON_NAME]"
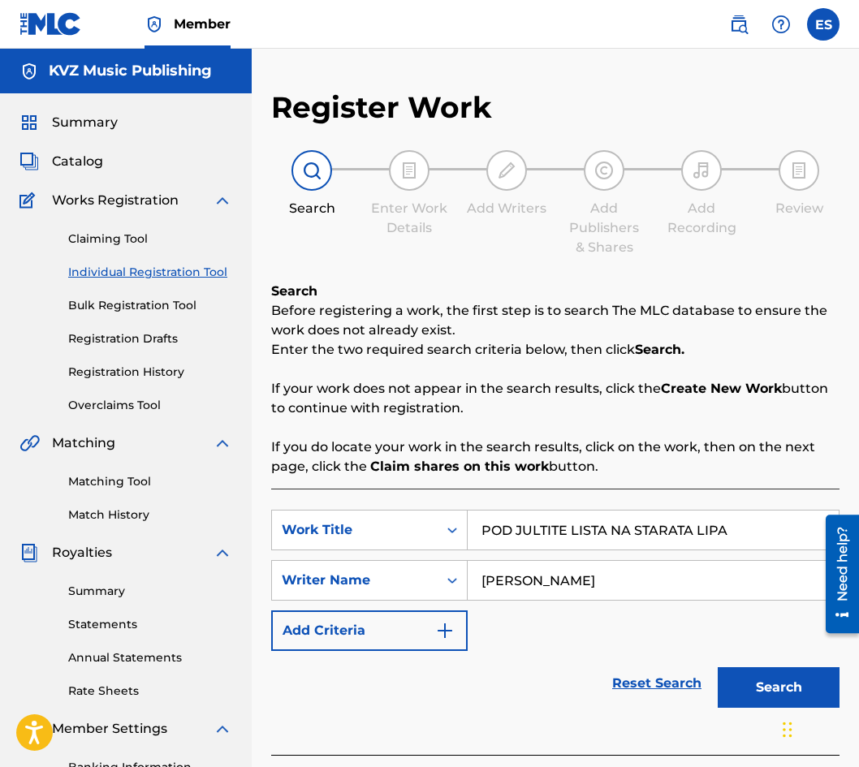
click at [482, 571] on input "[PERSON_NAME]" at bounding box center [653, 580] width 371 height 39
type input "[PERSON_NAME]"
click at [475, 522] on input "POD JULTITE LISTA NA STARATA LIPA" at bounding box center [653, 530] width 371 height 39
click at [770, 697] on button "Search" at bounding box center [779, 687] width 122 height 41
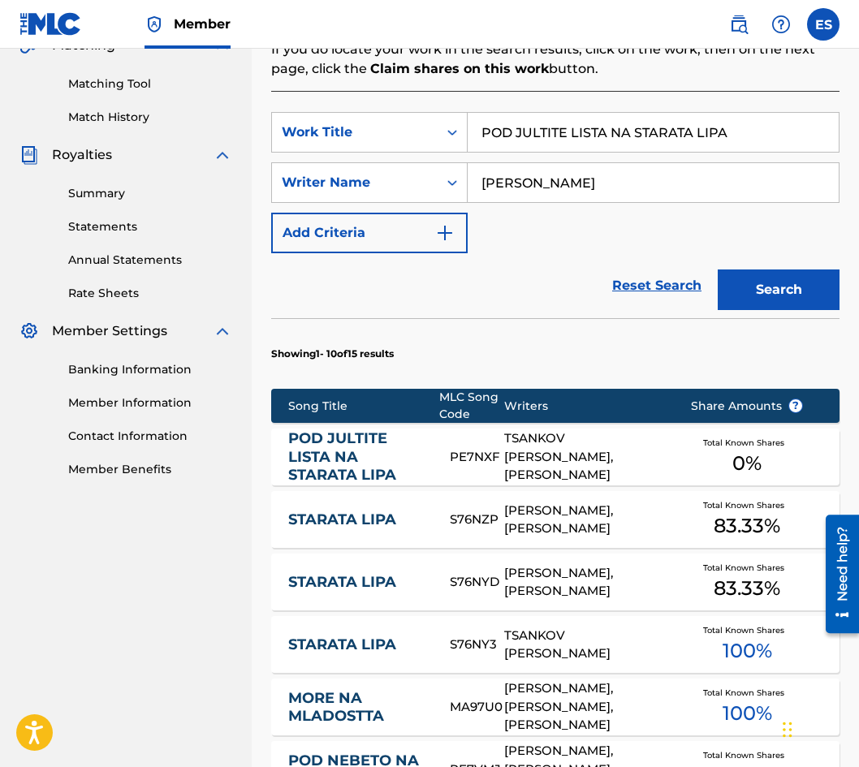
scroll to position [369, 0]
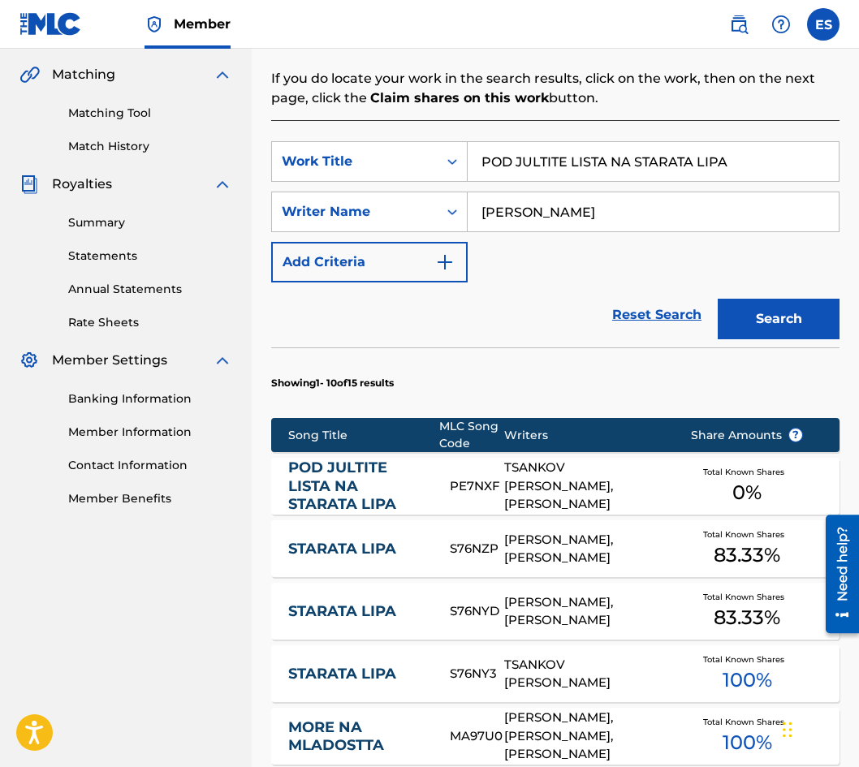
click at [383, 499] on link "POD JULTITE LISTA NA STARATA LIPA" at bounding box center [358, 486] width 140 height 55
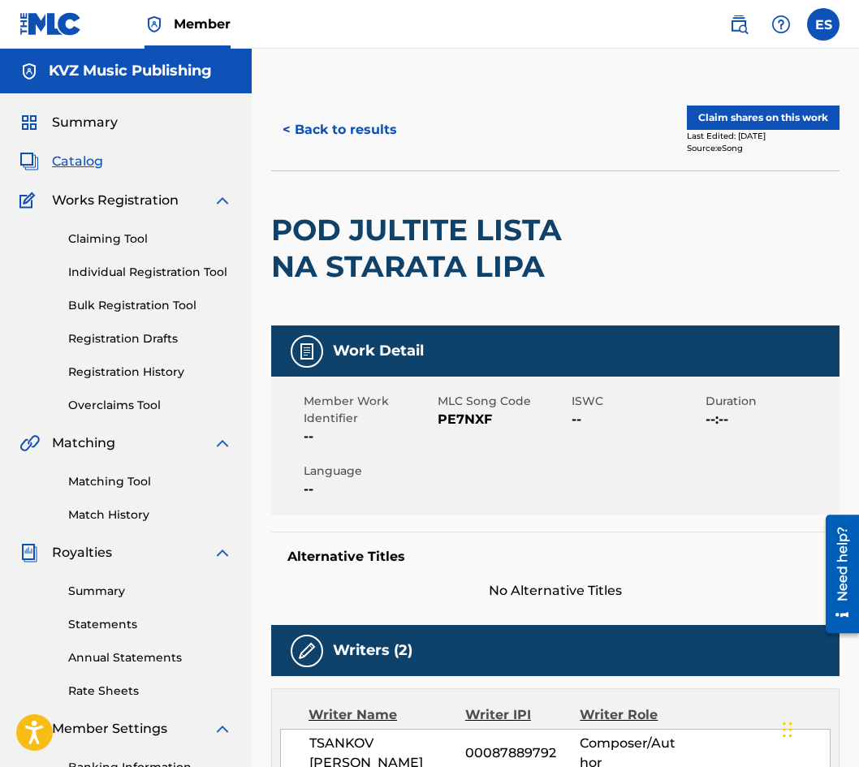
click at [308, 124] on button "< Back to results" at bounding box center [339, 130] width 137 height 41
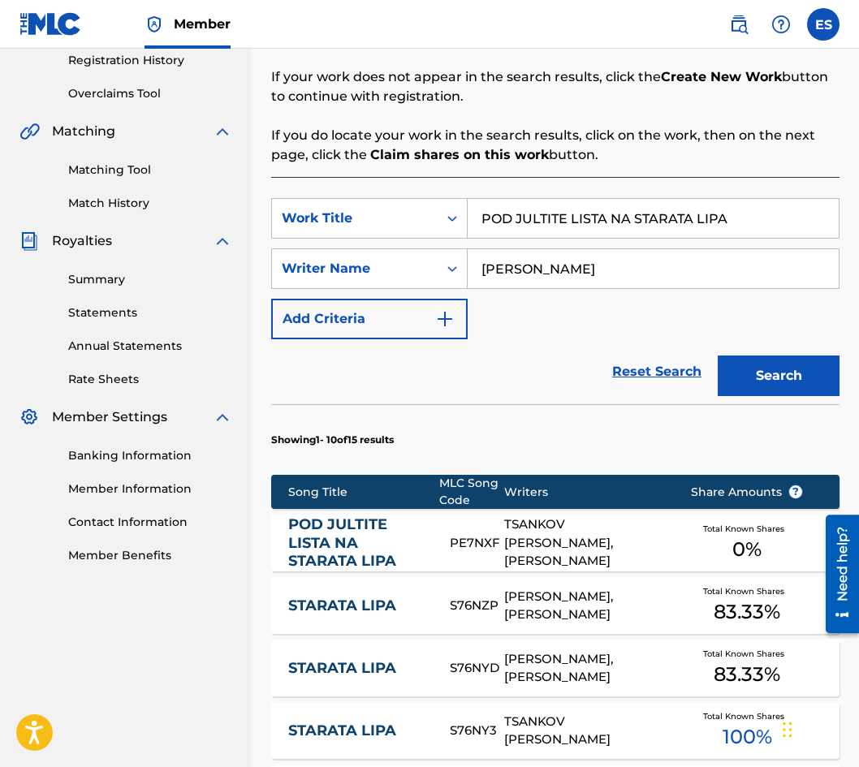
scroll to position [450, 0]
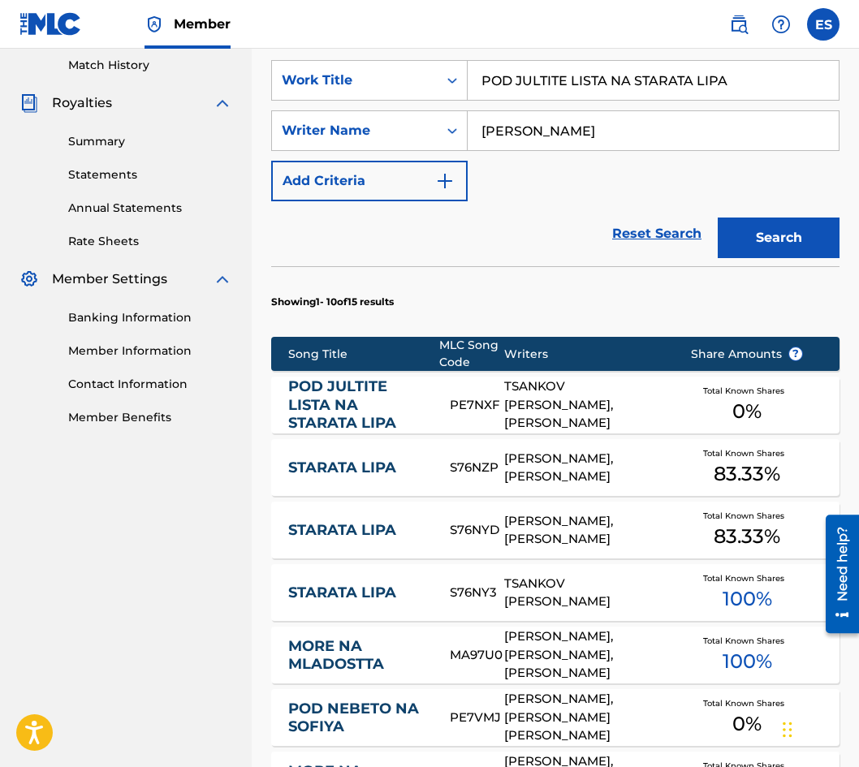
click at [373, 390] on link "POD JULTITE LISTA NA STARATA LIPA" at bounding box center [358, 405] width 140 height 55
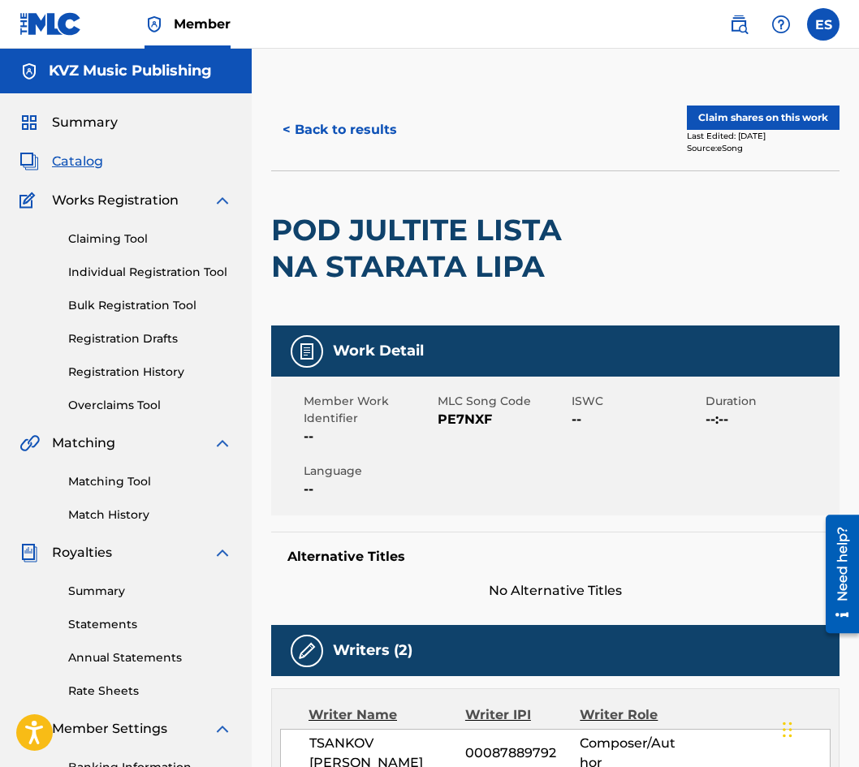
click at [278, 144] on button "< Back to results" at bounding box center [339, 130] width 137 height 41
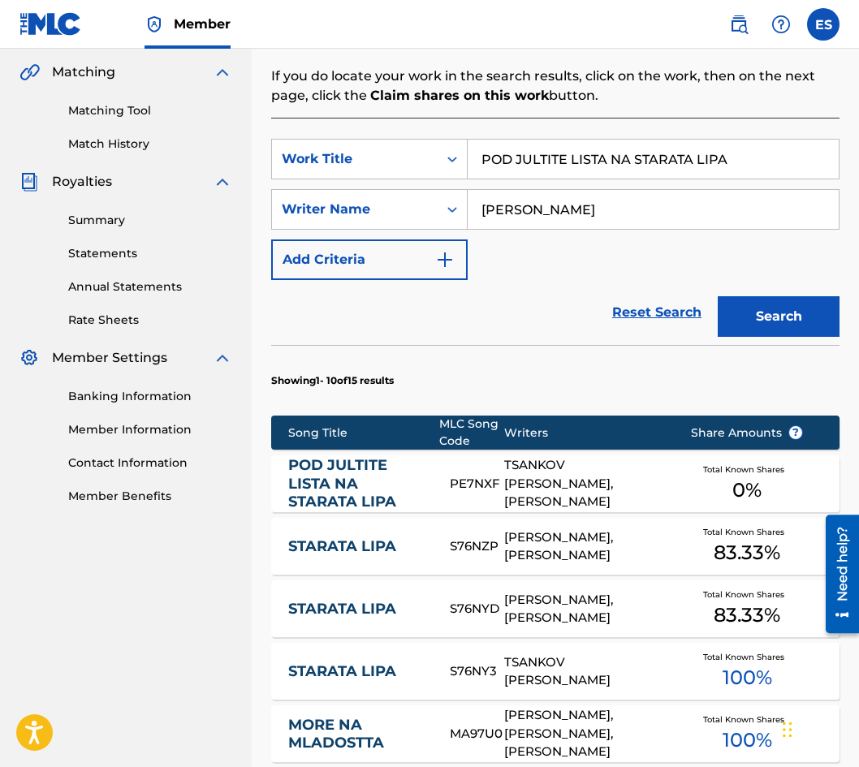
scroll to position [369, 0]
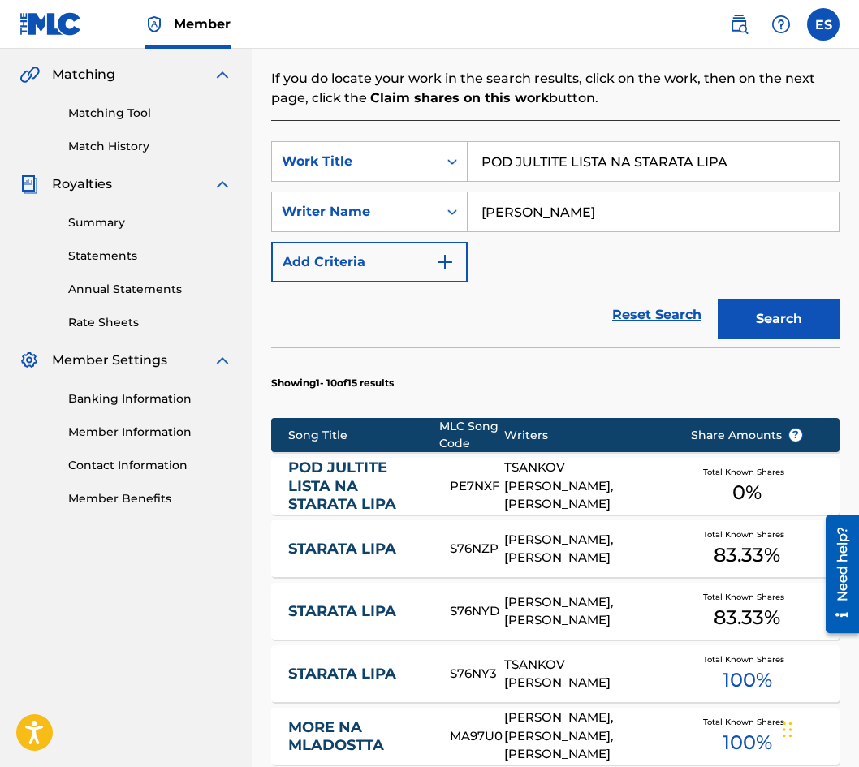
click at [394, 487] on link "POD JULTITE LISTA NA STARATA LIPA" at bounding box center [358, 486] width 140 height 55
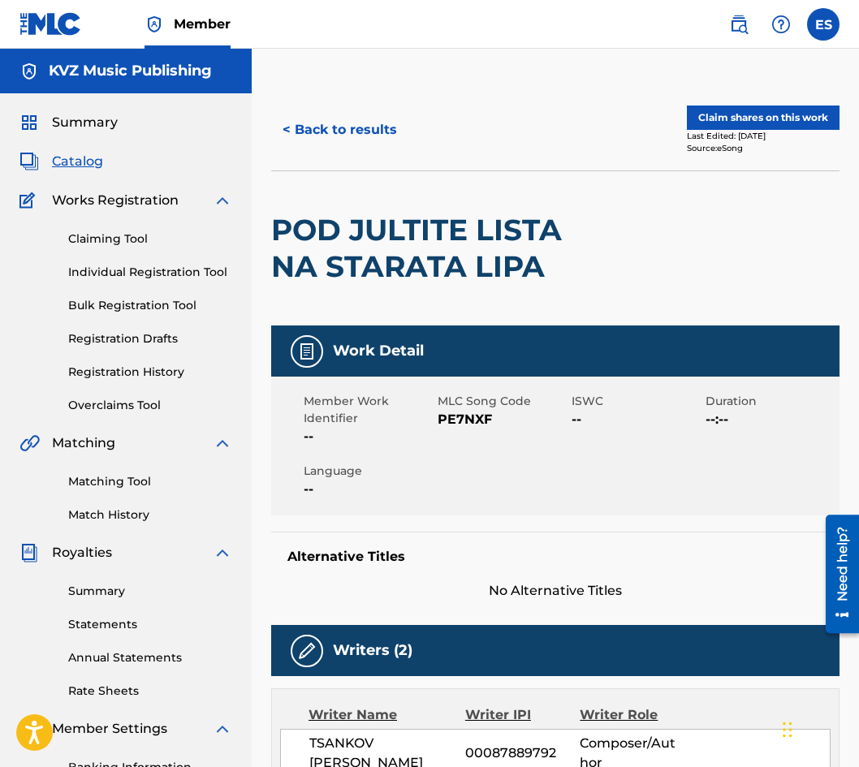
click at [322, 145] on button "< Back to results" at bounding box center [339, 130] width 137 height 41
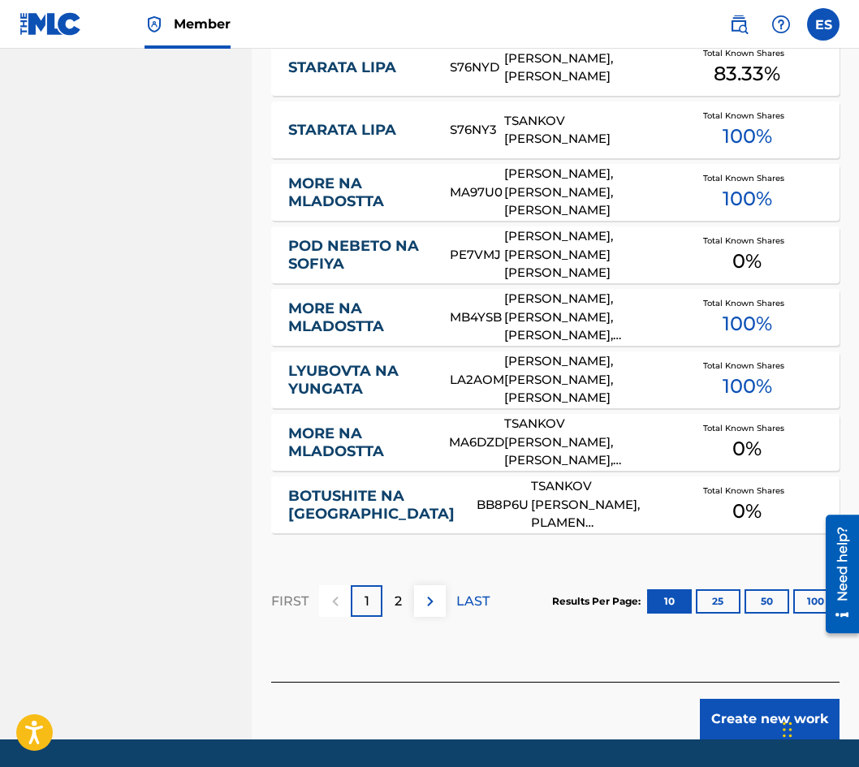
scroll to position [963, 0]
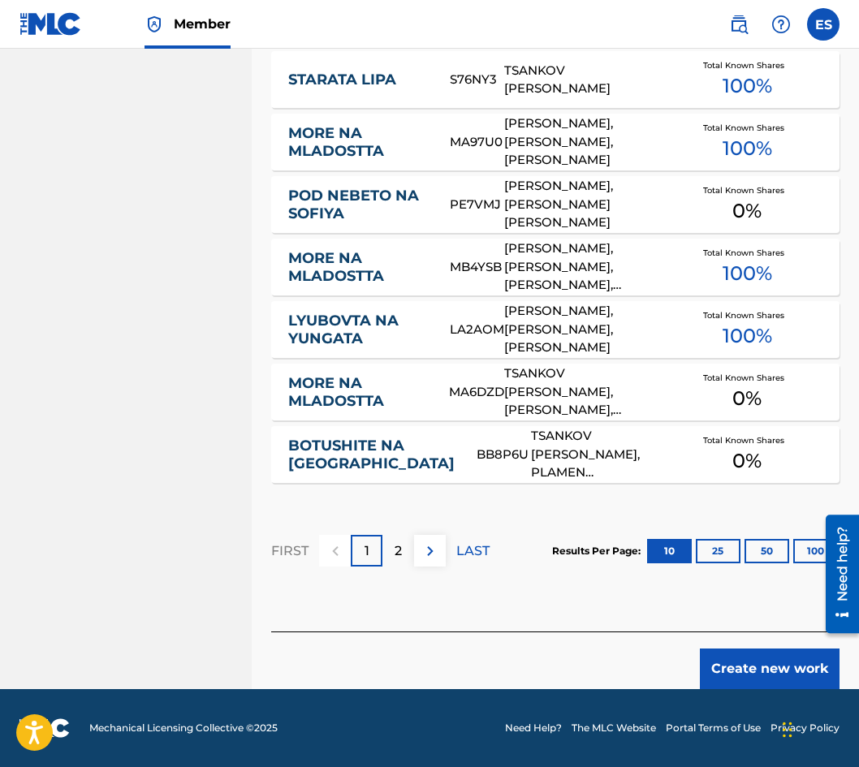
click at [795, 664] on button "Create new work" at bounding box center [770, 669] width 140 height 41
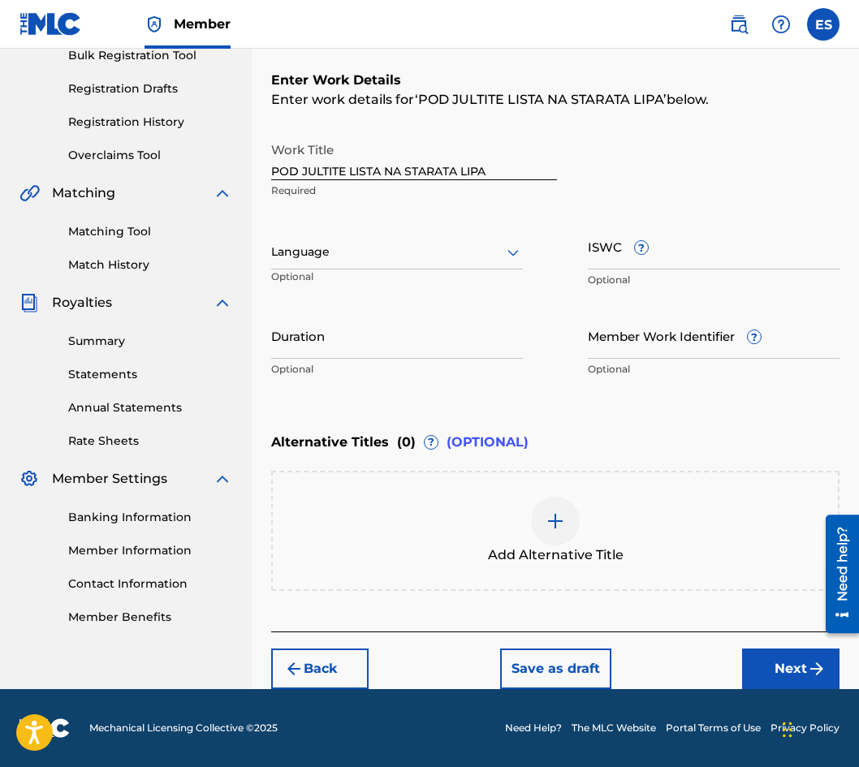
click at [348, 258] on div at bounding box center [397, 252] width 252 height 20
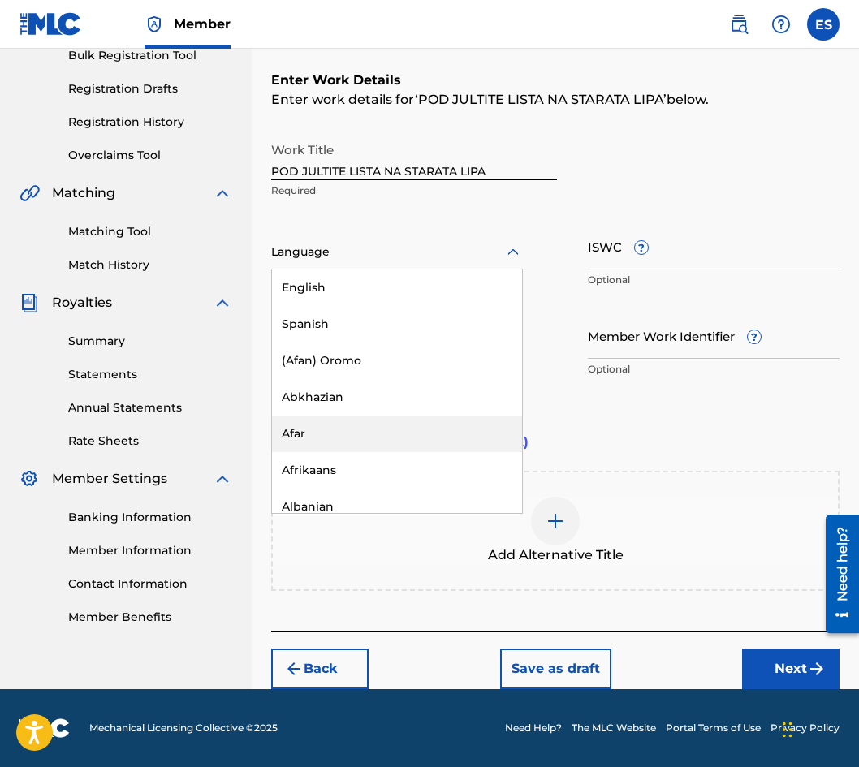
scroll to position [568, 0]
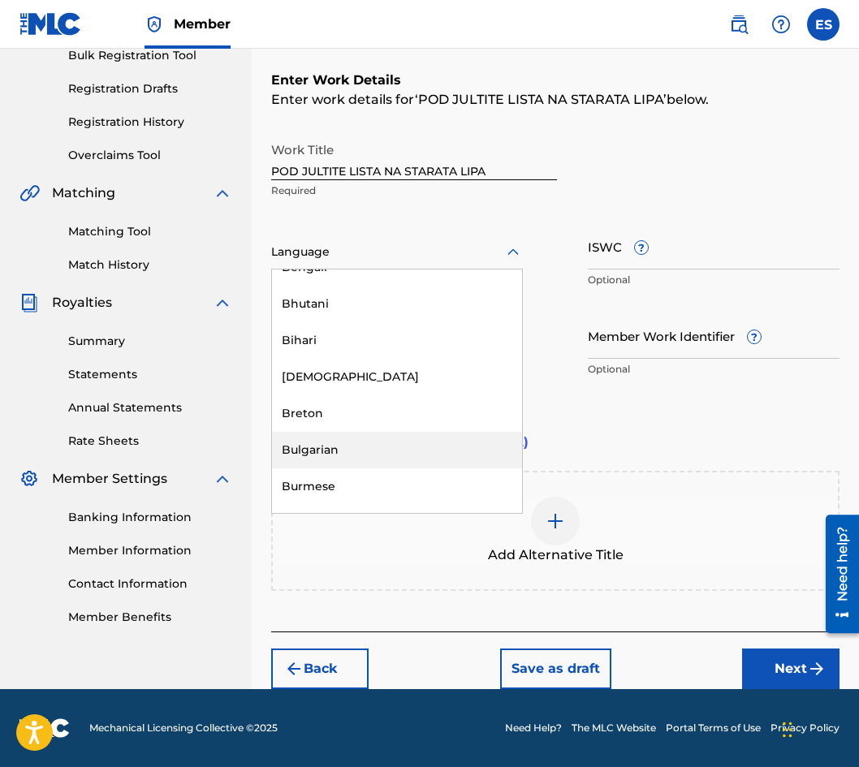
click at [398, 451] on div "Bulgarian" at bounding box center [397, 450] width 250 height 37
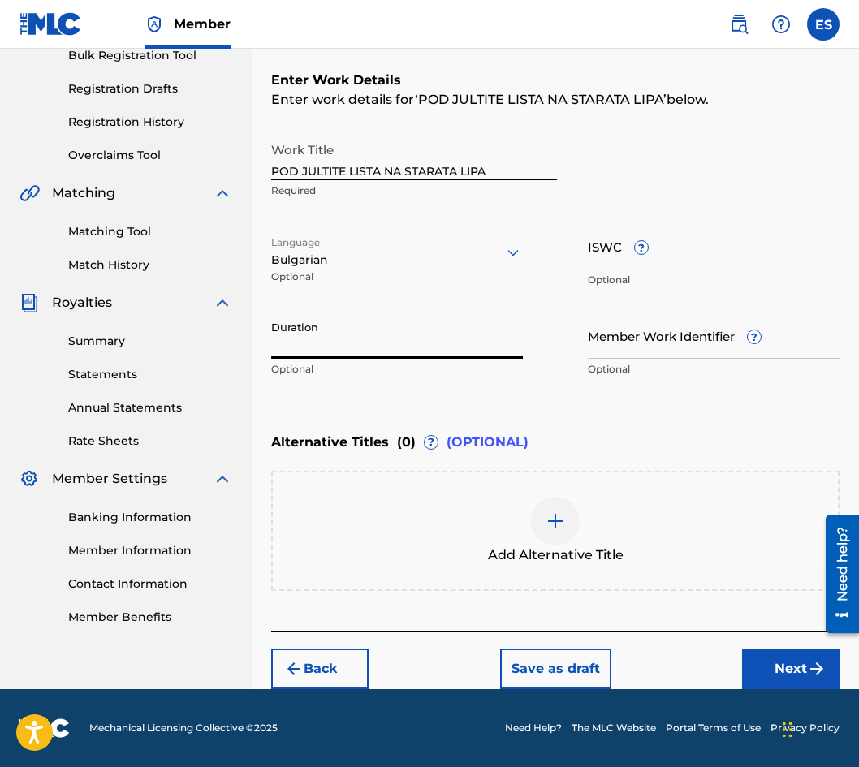
paste input "02:53"
type input "02:53"
click at [576, 540] on div "Add Alternative Title" at bounding box center [555, 531] width 565 height 68
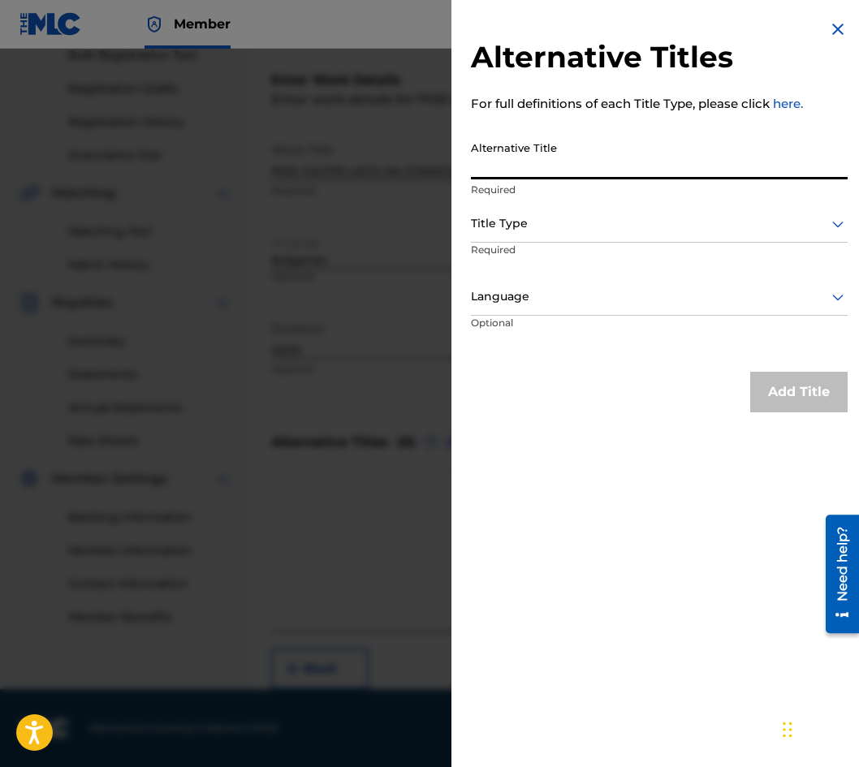
paste input "ПОД ЖЪЛТИТЕ ЛИСТА НА СТАРАТА ЛИПА"
type input "ПОД ЖЪЛТИТЕ ЛИСТА НА СТАРАТА ЛИПА"
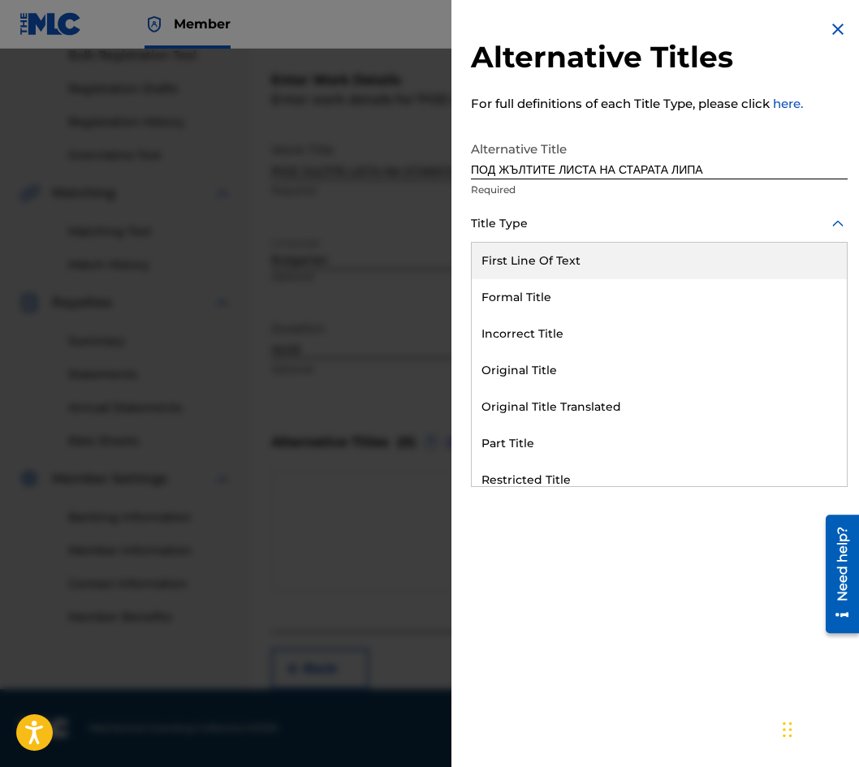
click at [521, 228] on div at bounding box center [659, 224] width 377 height 20
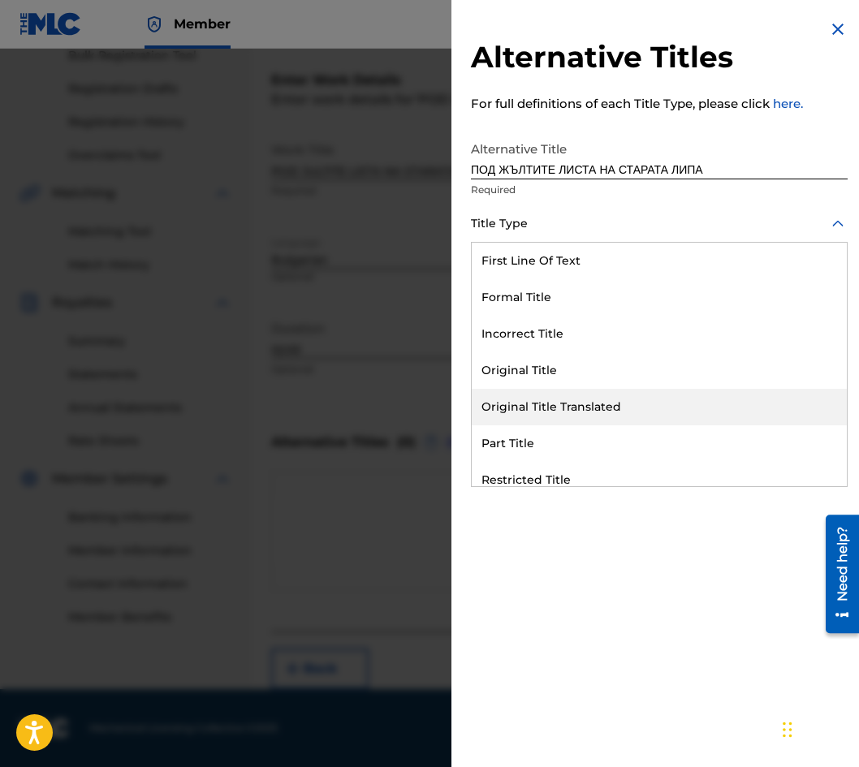
click at [576, 415] on div "Original Title Translated" at bounding box center [659, 407] width 375 height 37
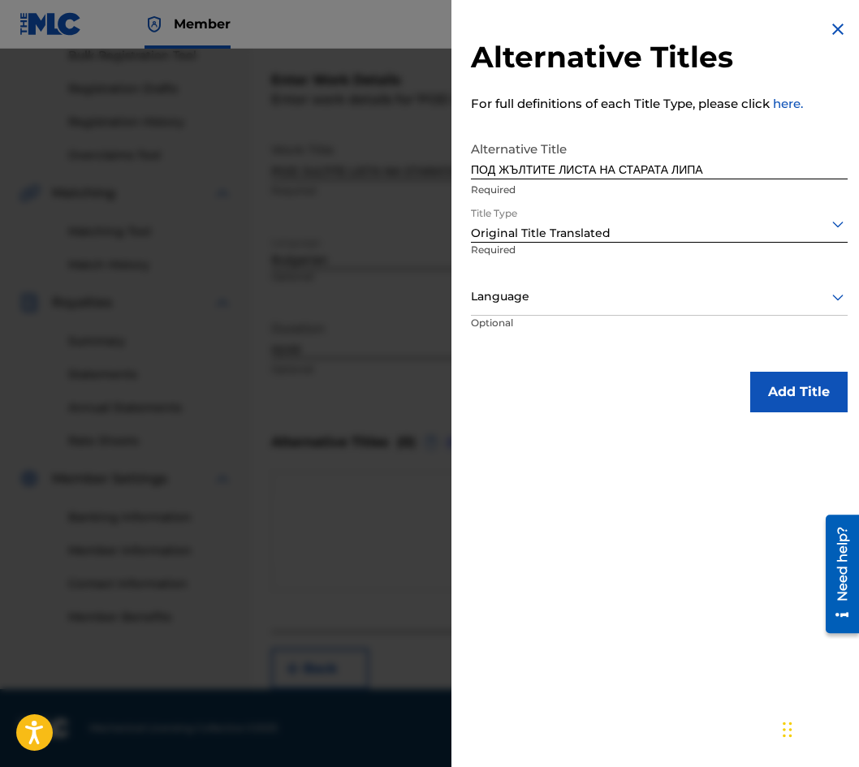
click at [565, 306] on div at bounding box center [659, 297] width 377 height 20
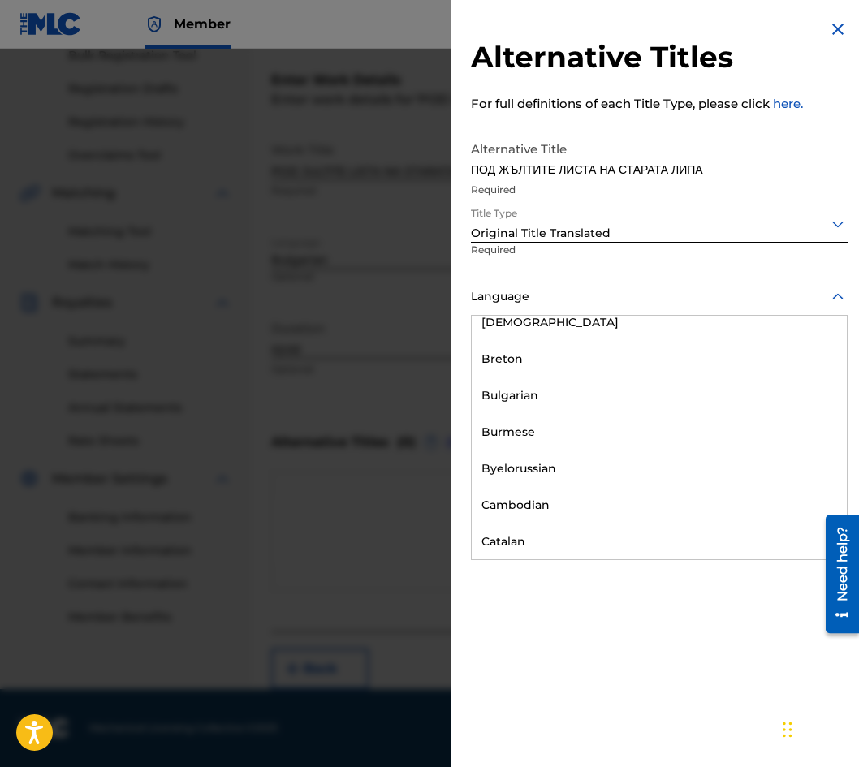
scroll to position [731, 0]
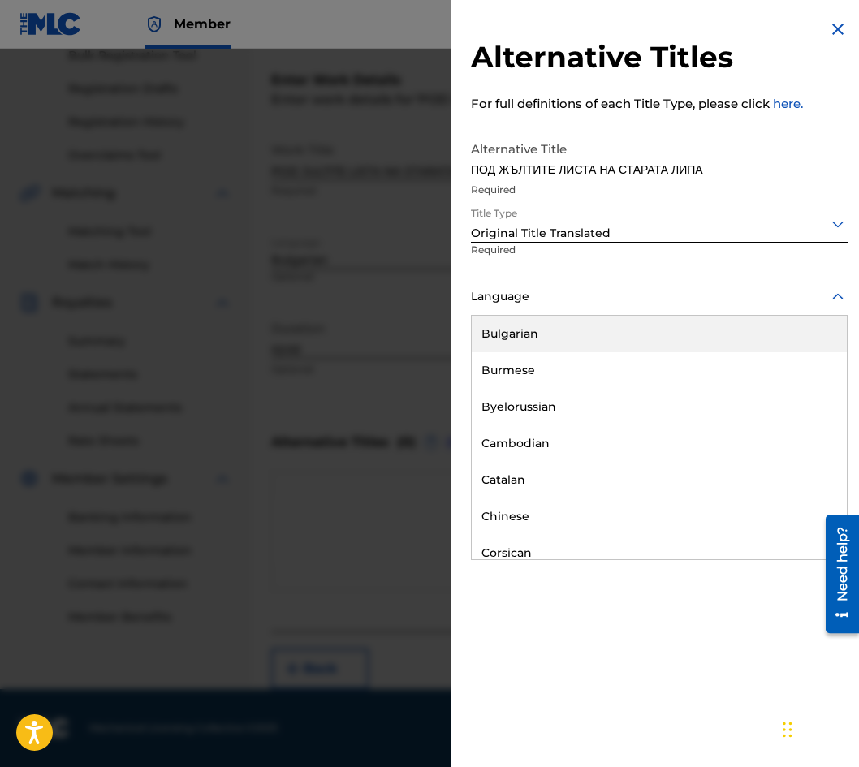
click at [603, 341] on div "Bulgarian" at bounding box center [659, 334] width 375 height 37
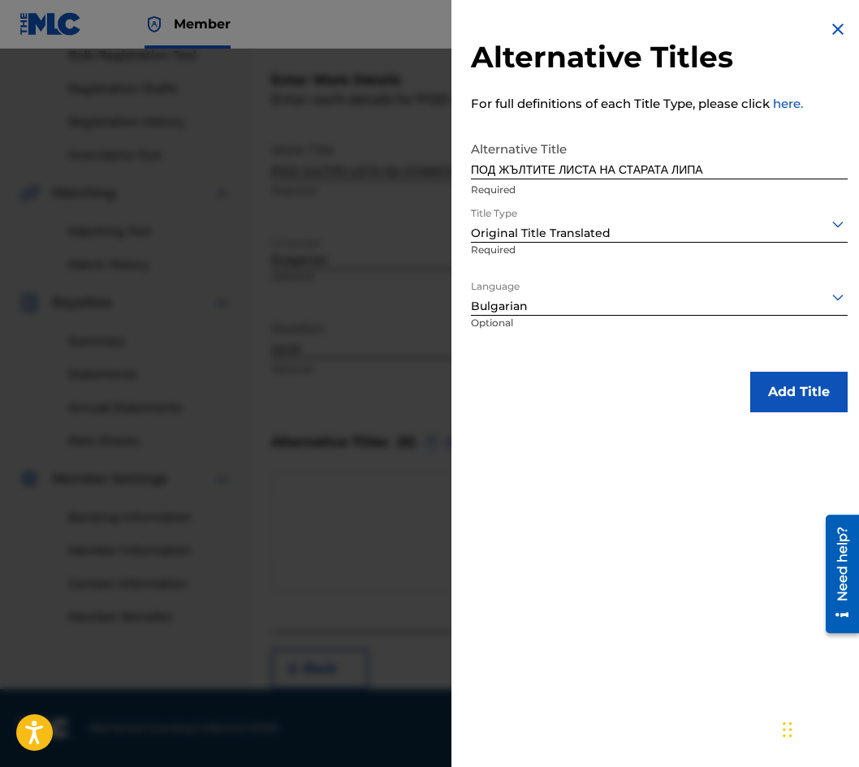
click at [779, 386] on button "Add Title" at bounding box center [798, 392] width 97 height 41
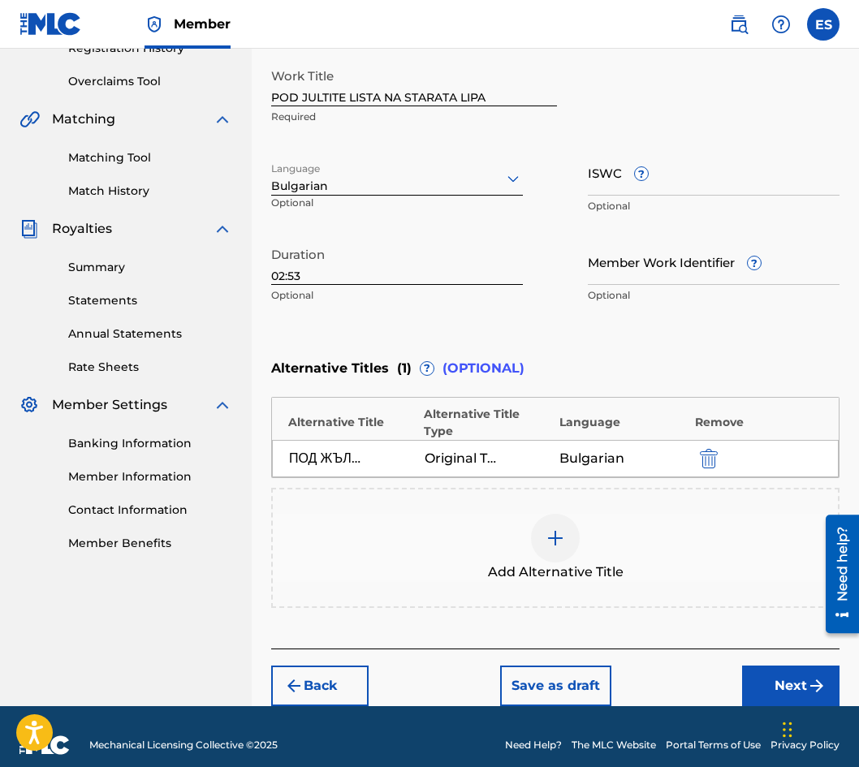
click at [767, 666] on button "Next" at bounding box center [790, 686] width 97 height 41
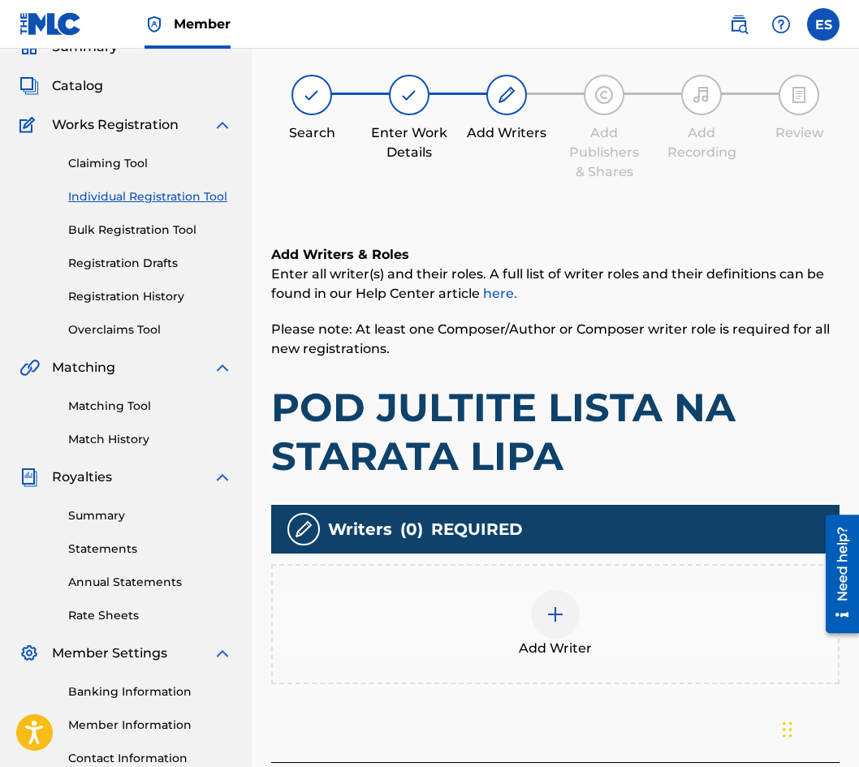
scroll to position [73, 0]
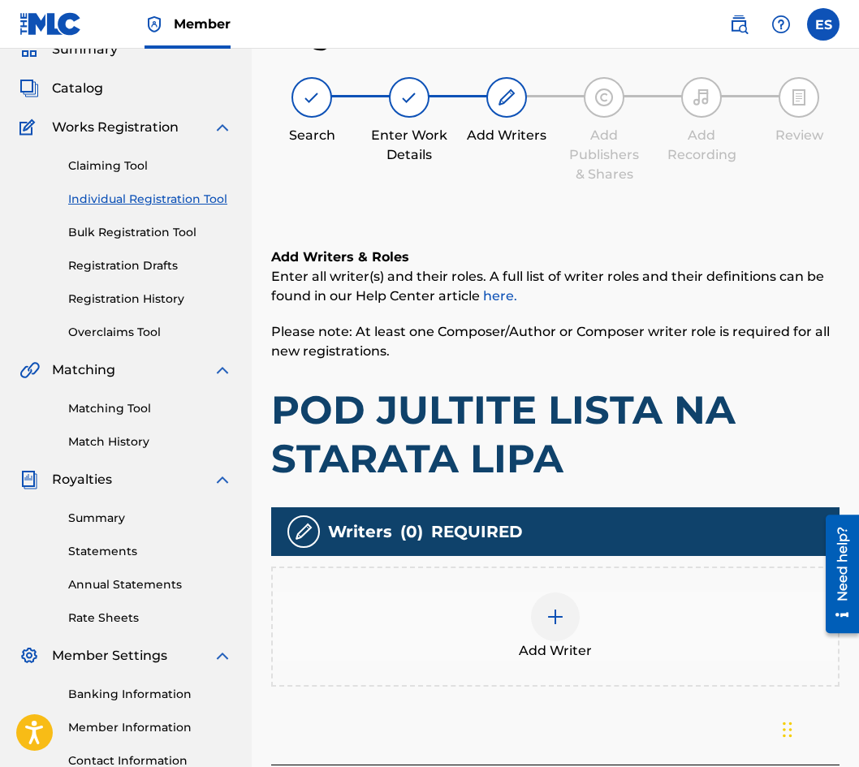
click at [554, 558] on div "Writers ( 0 ) REQUIRED Add Writer" at bounding box center [555, 596] width 568 height 179
click at [552, 593] on div at bounding box center [555, 617] width 49 height 49
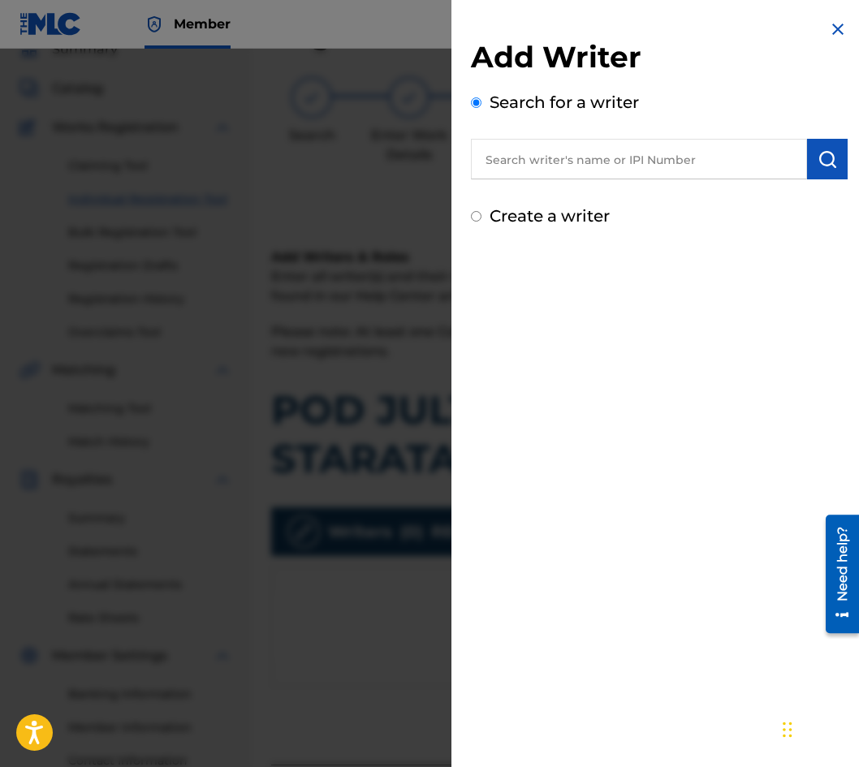
paste input "00087889792"
type input "00087889792"
click at [818, 166] on img "submit" at bounding box center [827, 158] width 19 height 19
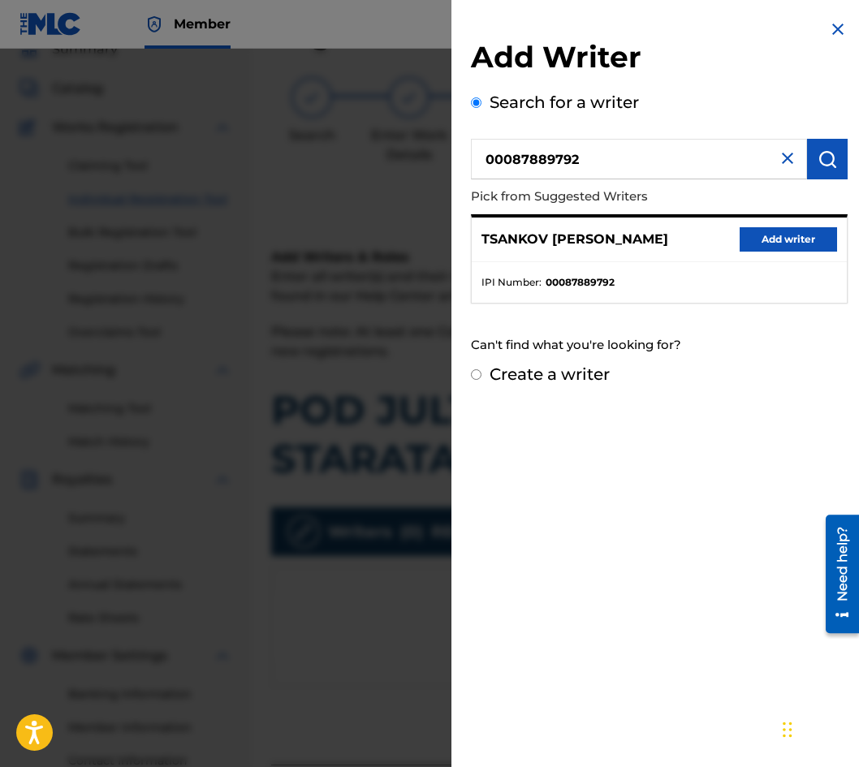
click at [811, 222] on div "TSANKOV [PERSON_NAME] Add writer" at bounding box center [659, 240] width 375 height 45
click at [809, 227] on button "Add writer" at bounding box center [788, 239] width 97 height 24
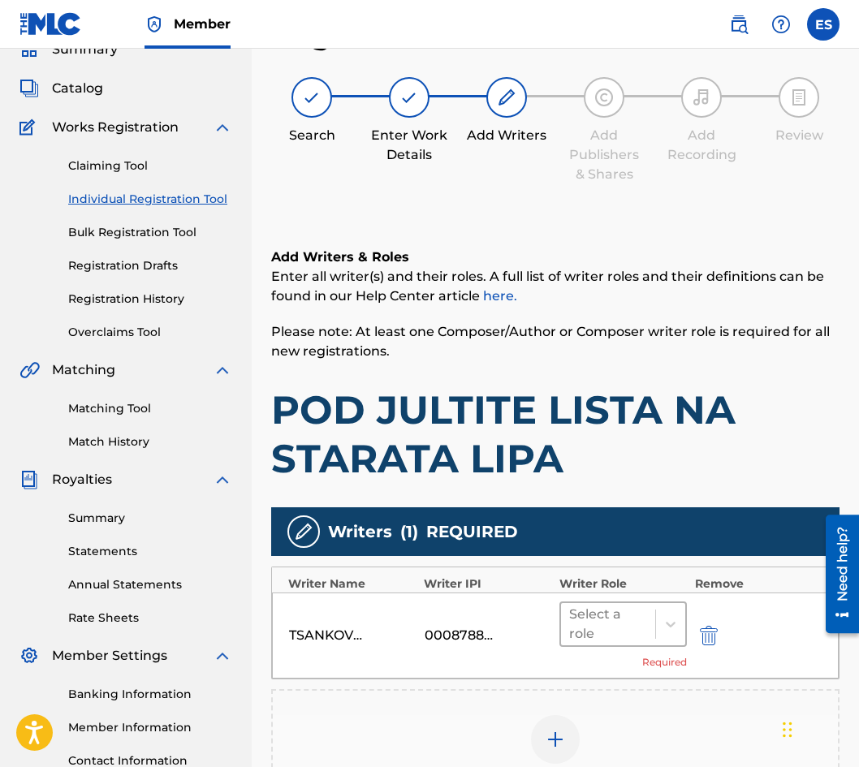
click at [601, 637] on div "Select a role" at bounding box center [608, 624] width 78 height 39
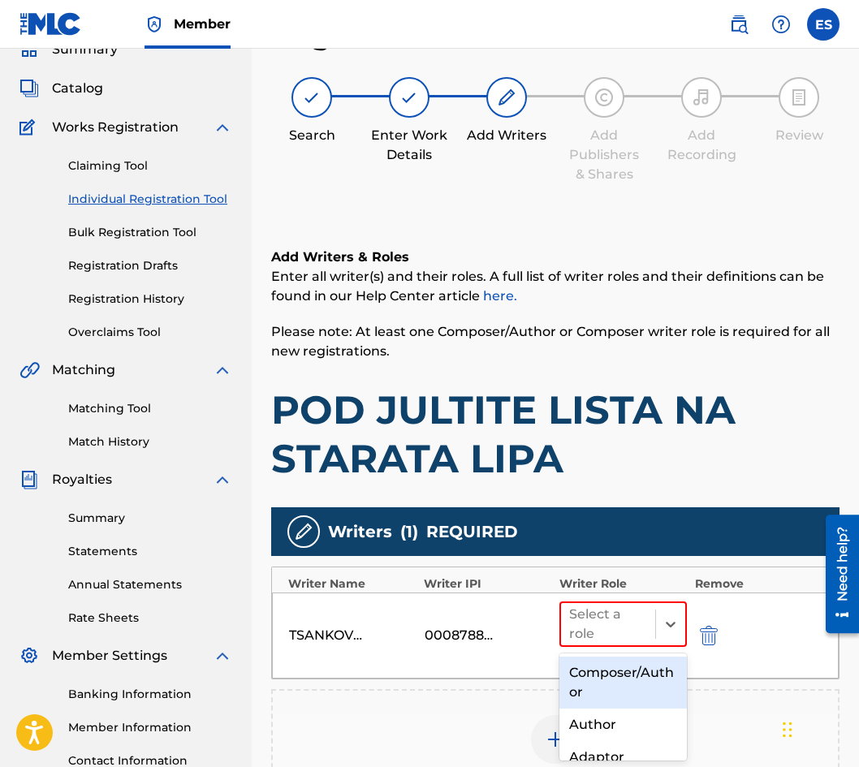
click at [611, 683] on div "Composer/Author" at bounding box center [622, 683] width 127 height 52
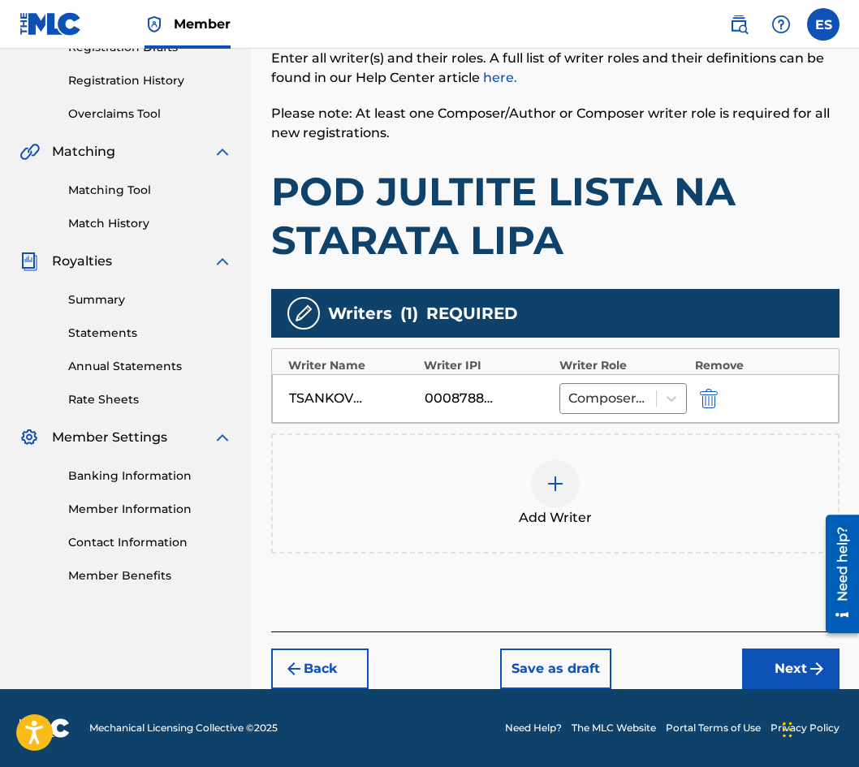
click at [796, 678] on button "Next" at bounding box center [790, 669] width 97 height 41
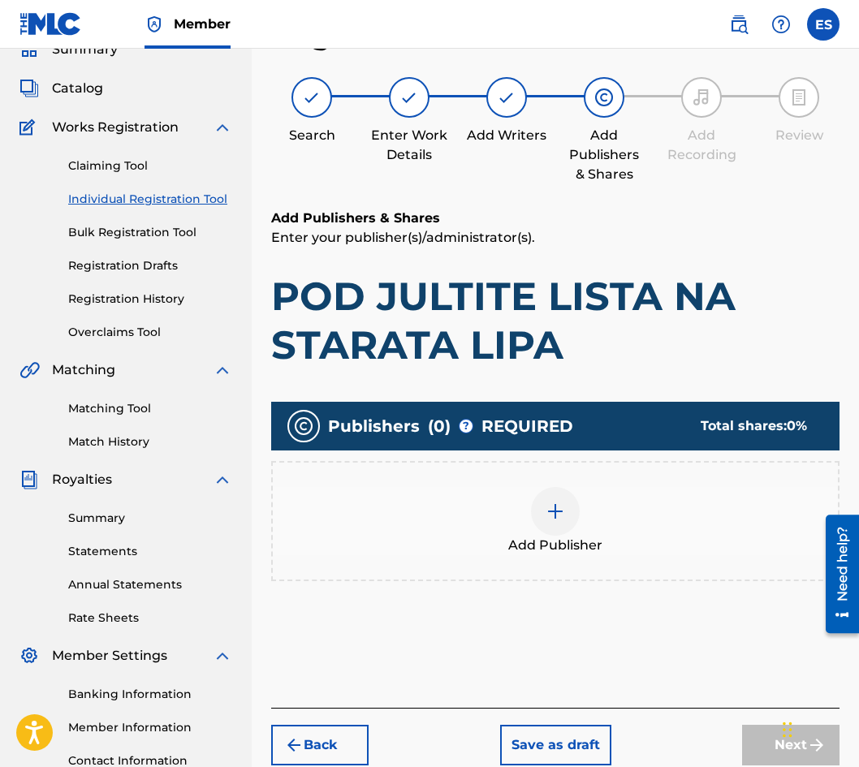
click at [436, 537] on div "Add Publisher" at bounding box center [555, 521] width 565 height 68
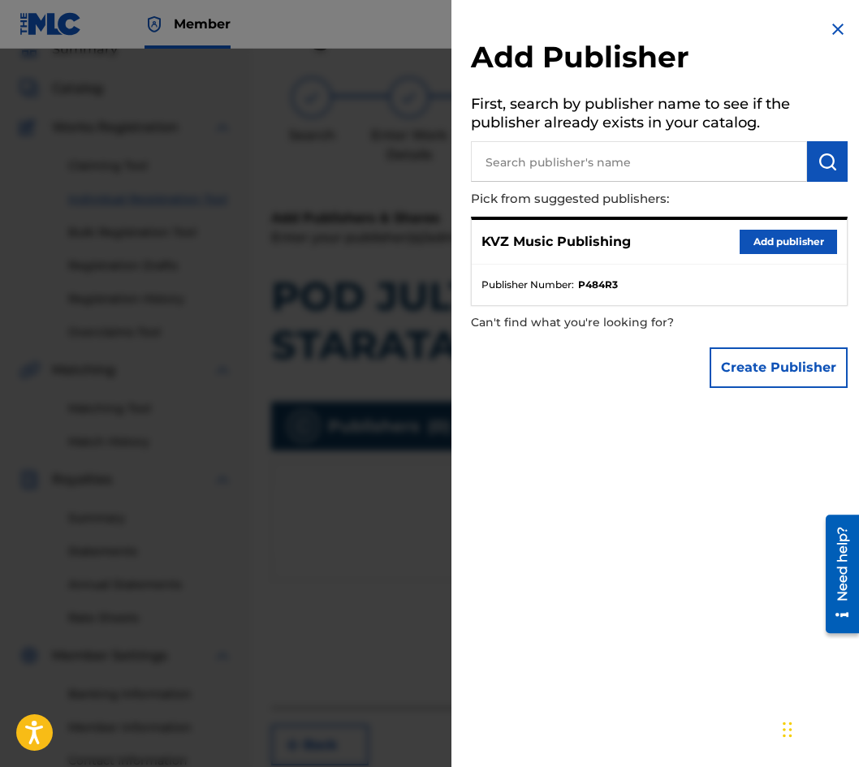
click at [760, 248] on button "Add publisher" at bounding box center [788, 242] width 97 height 24
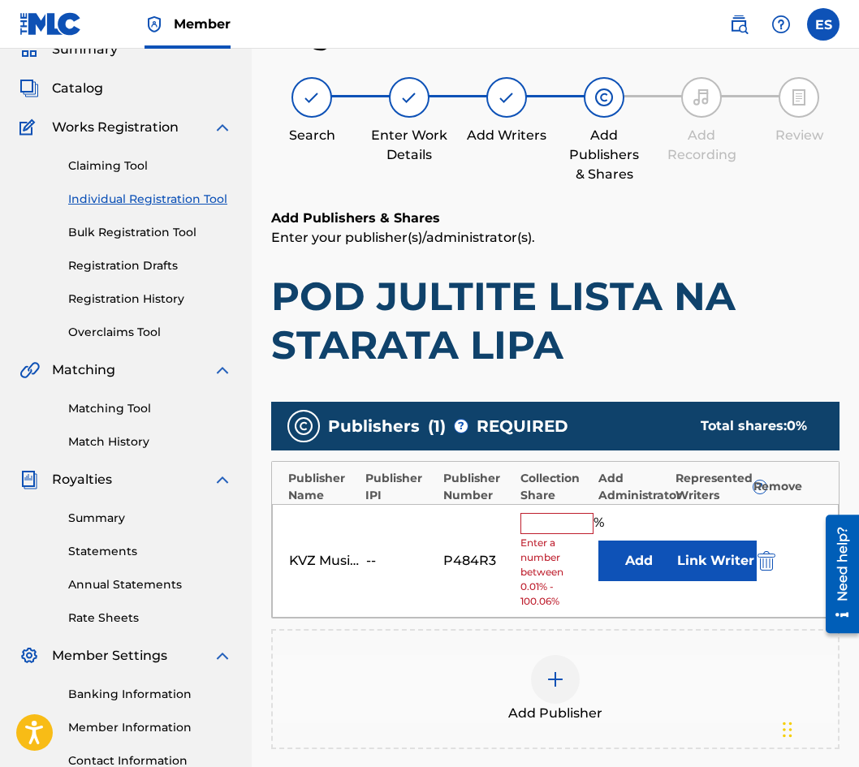
click at [563, 524] on input "text" at bounding box center [556, 523] width 73 height 21
type input "100"
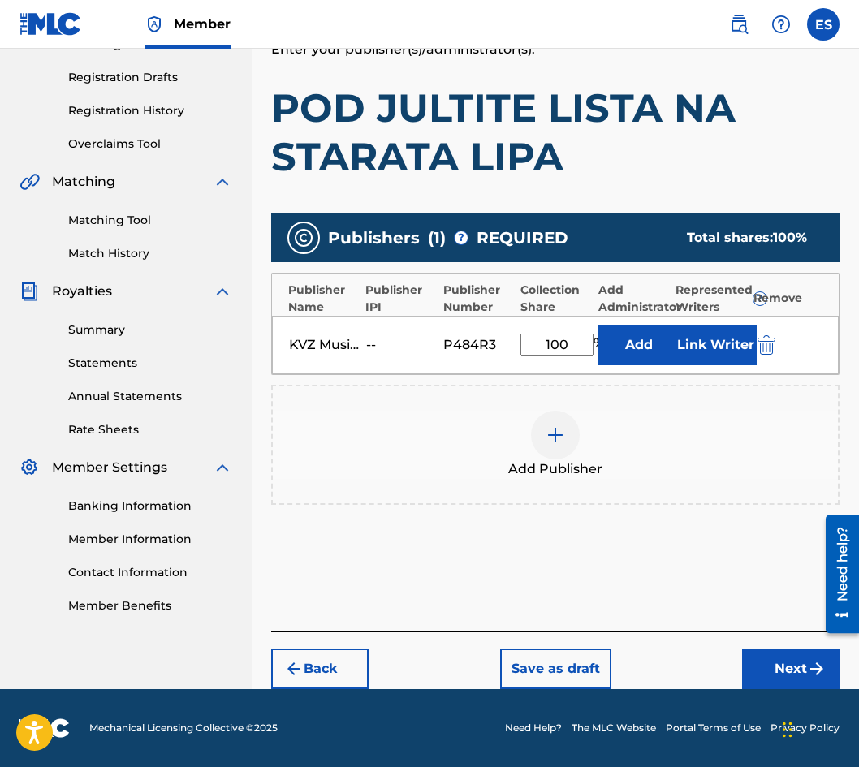
click at [804, 655] on button "Next" at bounding box center [790, 669] width 97 height 41
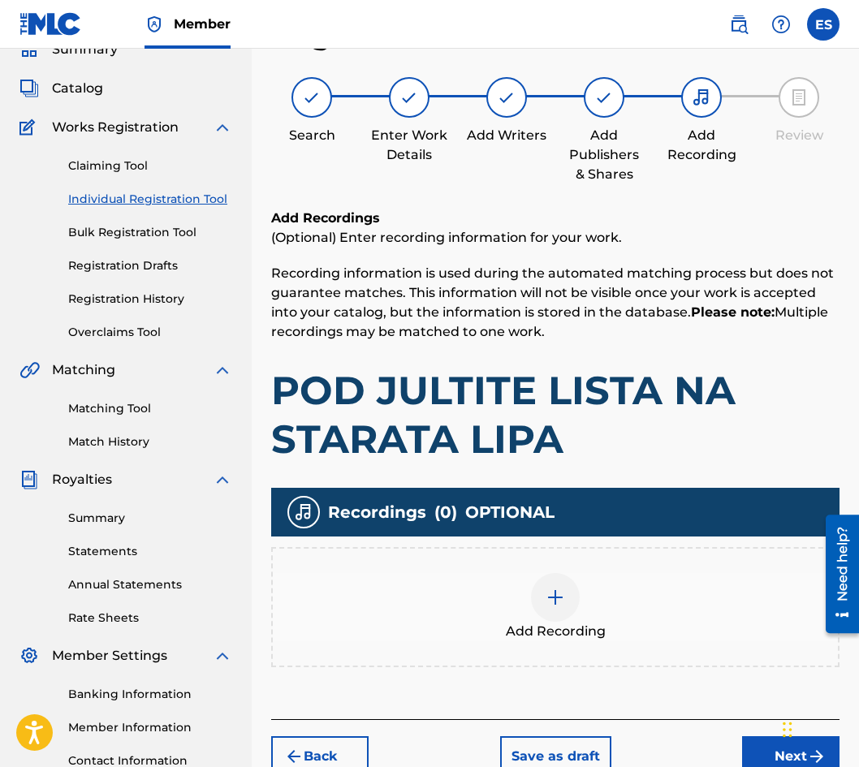
click at [510, 557] on div "Add Recording" at bounding box center [555, 607] width 568 height 120
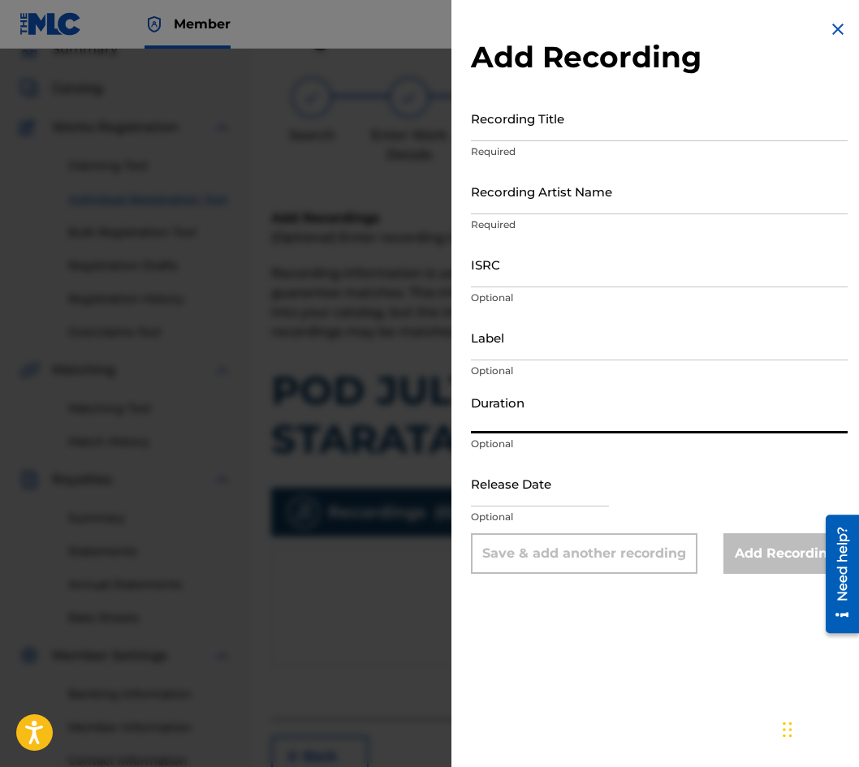
paste input "02:53"
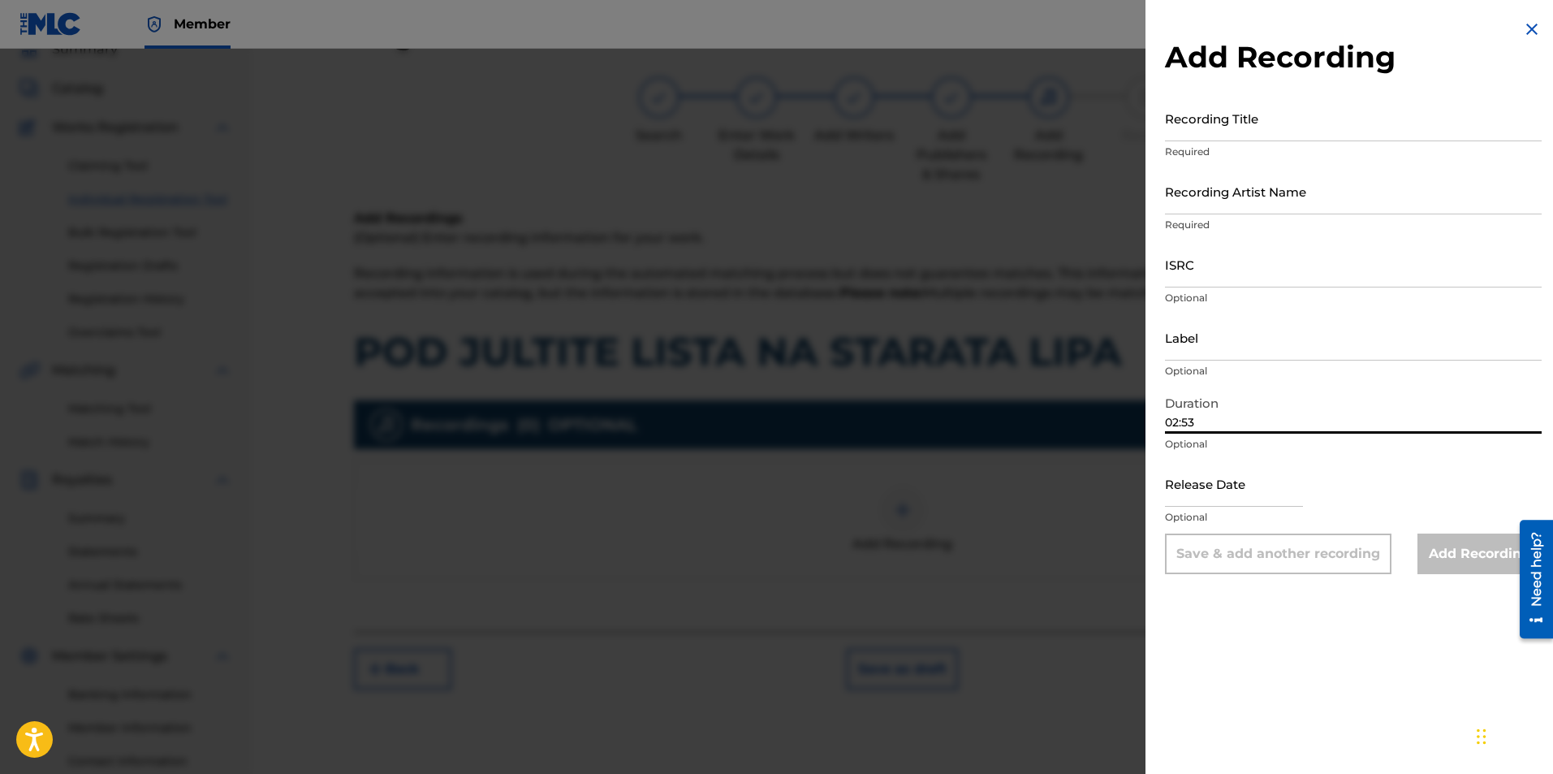
type input "02:53"
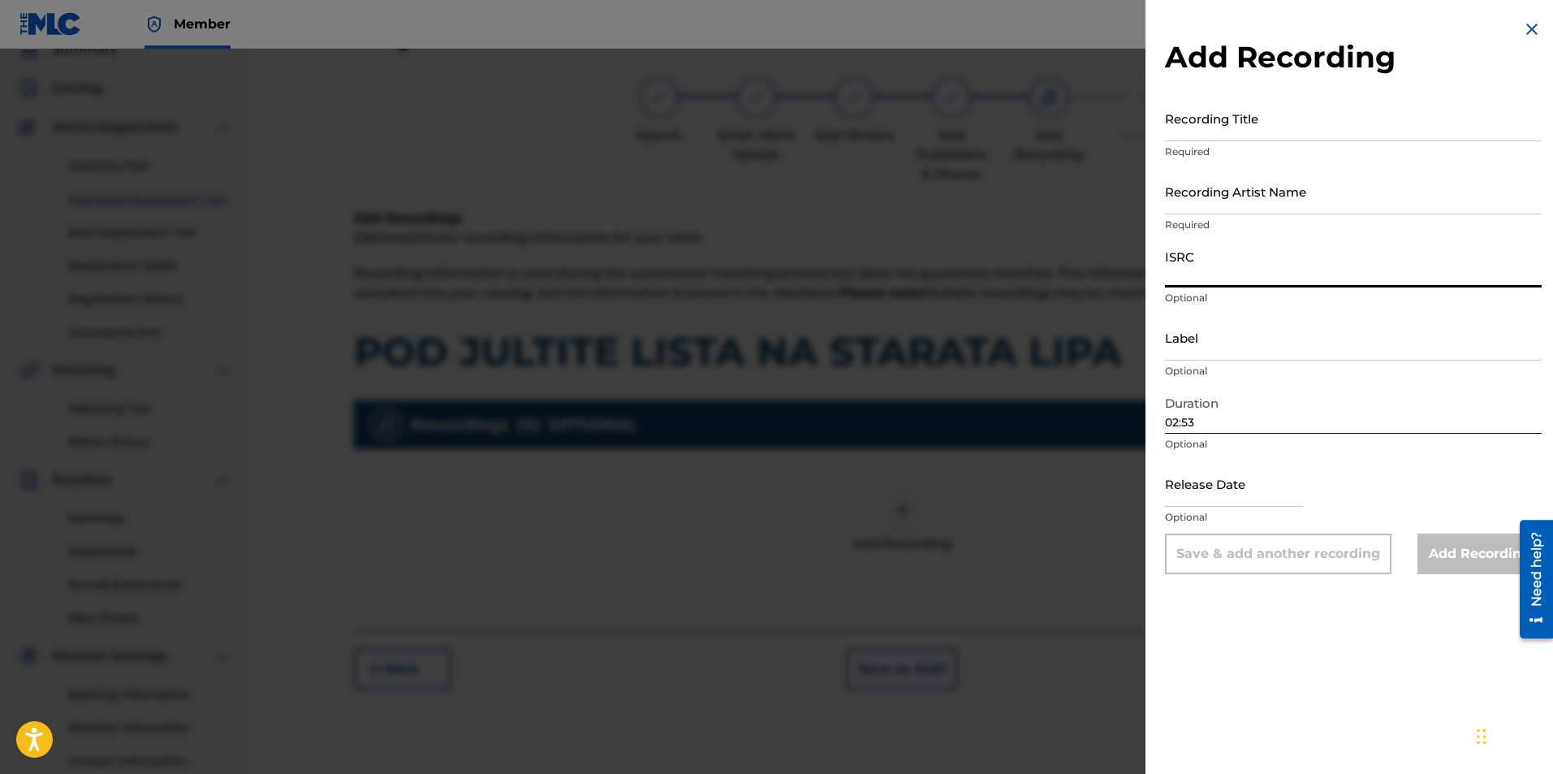
paste input "BGA262226444"
type input "BGA262226444"
click at [1216, 348] on input "Label" at bounding box center [1353, 337] width 377 height 46
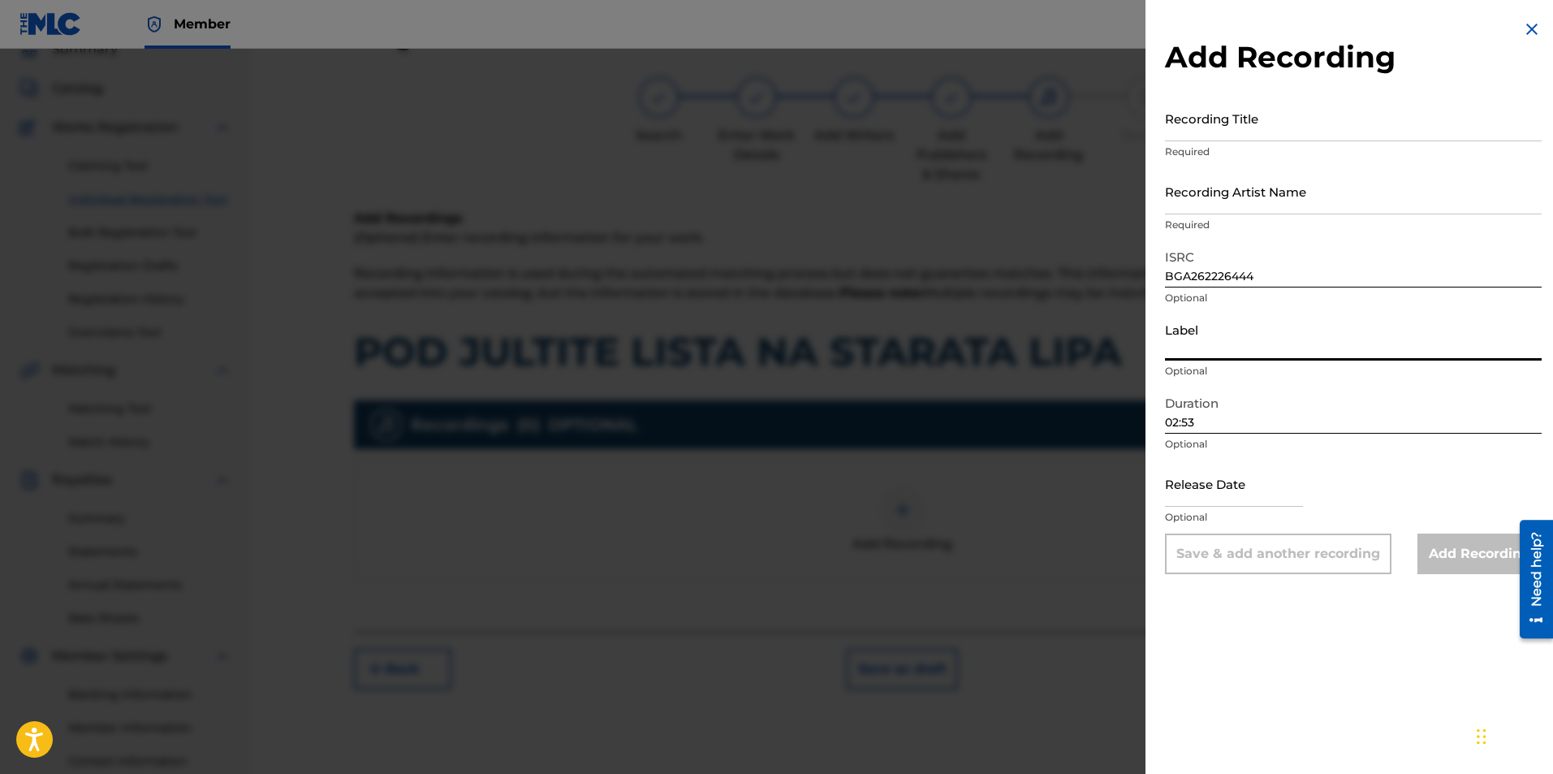
type input "MIK BALKANTON AD"
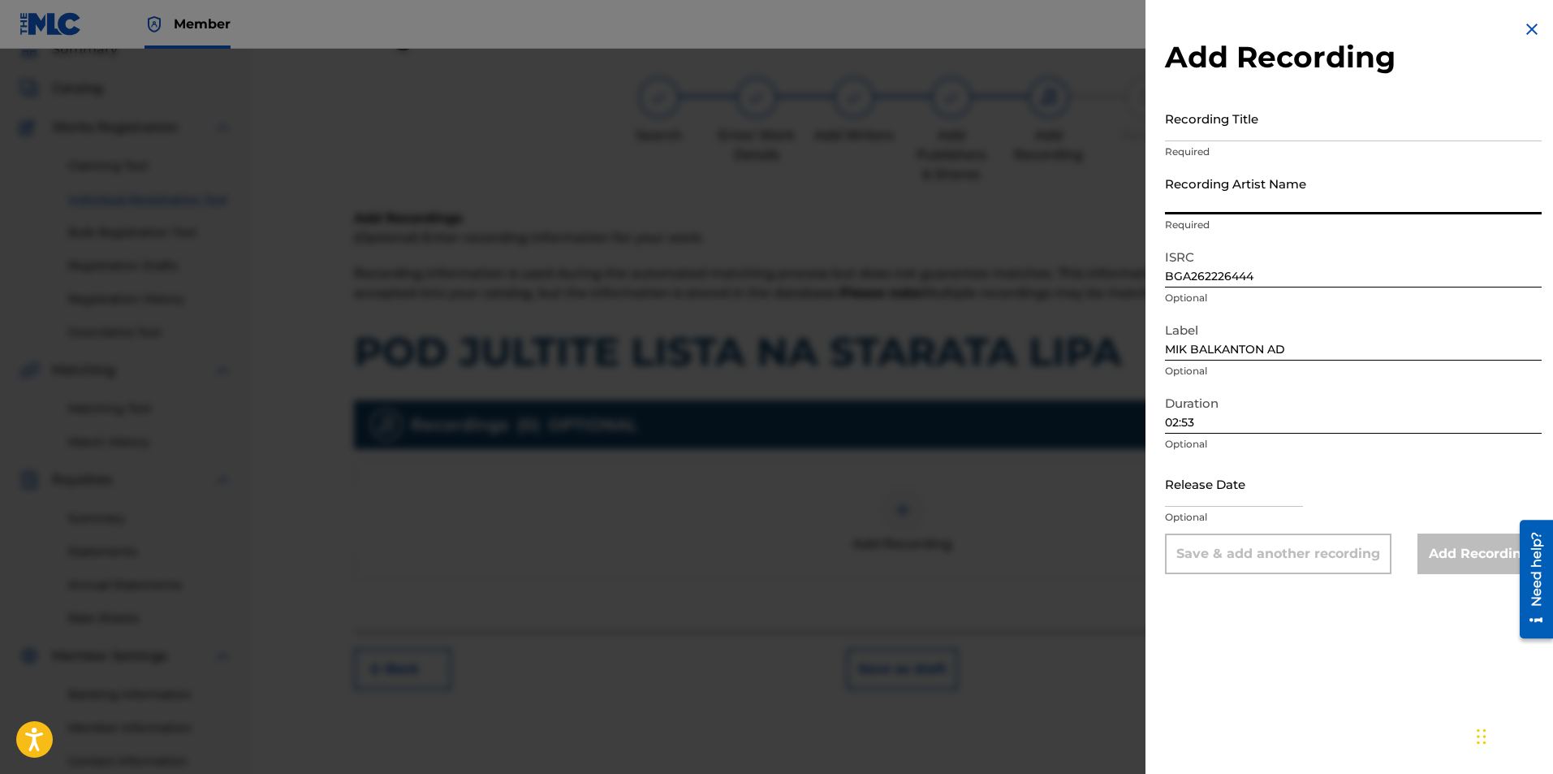
paste input "[PERSON_NAME] & Estraden orkestar na balgarskoto radio i televizia"
click at [1246, 204] on input "[PERSON_NAME] & Estraden orkestar na balgarskoto radio i televizia" at bounding box center [1353, 191] width 377 height 46
drag, startPoint x: 1266, startPoint y: 201, endPoint x: 1264, endPoint y: 226, distance: 24.4
click at [1265, 226] on div "Recording Artist Name [PERSON_NAME] & Estraden orkestar na balgarskoto radio i …" at bounding box center [1353, 204] width 377 height 73
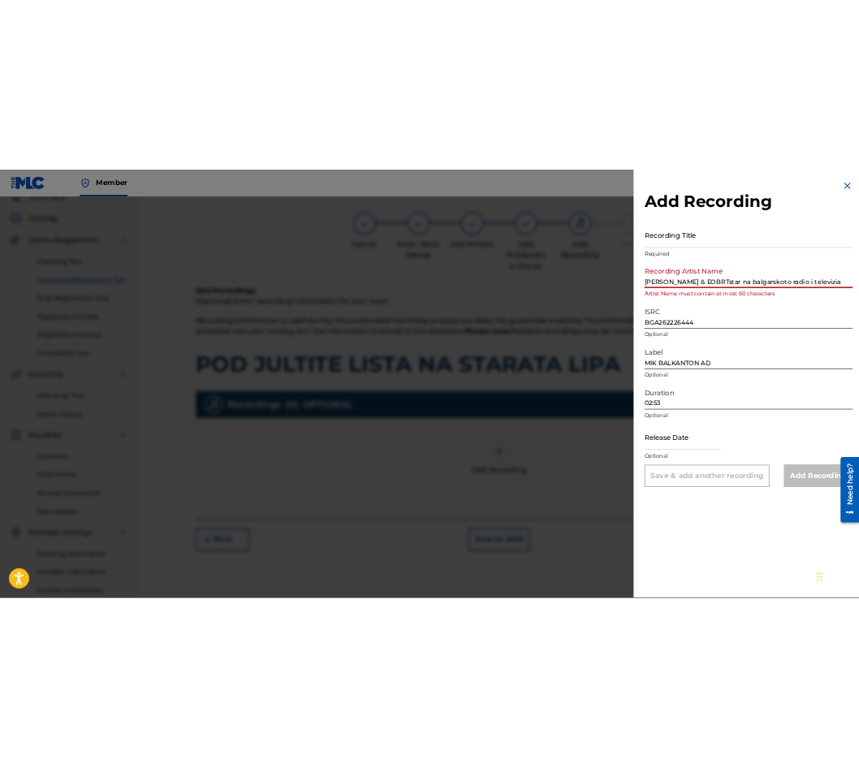
scroll to position [0, 0]
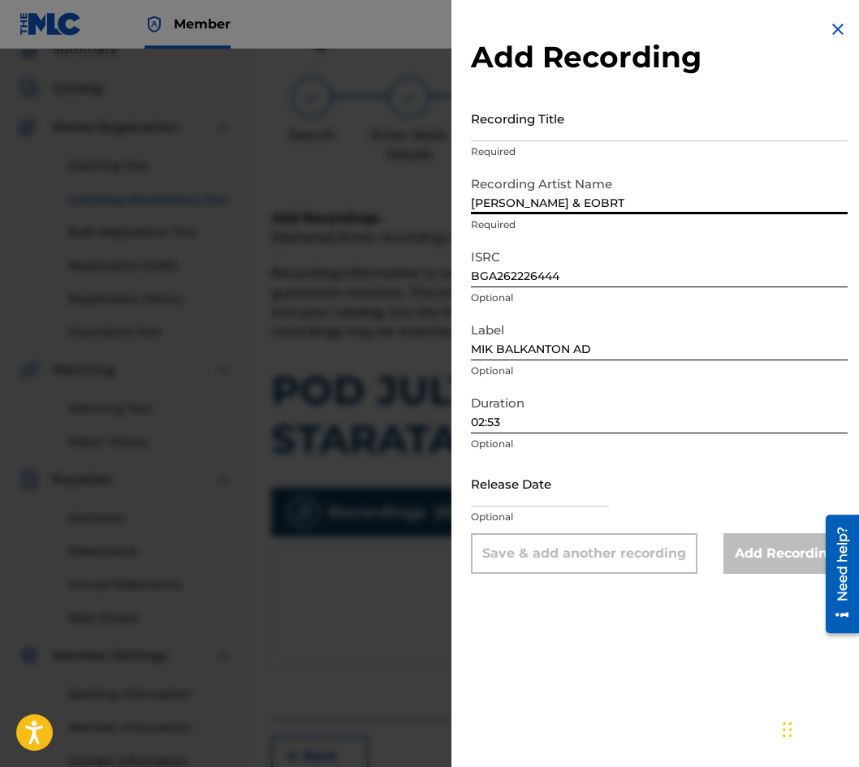
type input "[PERSON_NAME] & EOBRT"
drag, startPoint x: 544, startPoint y: 138, endPoint x: 542, endPoint y: 129, distance: 9.3
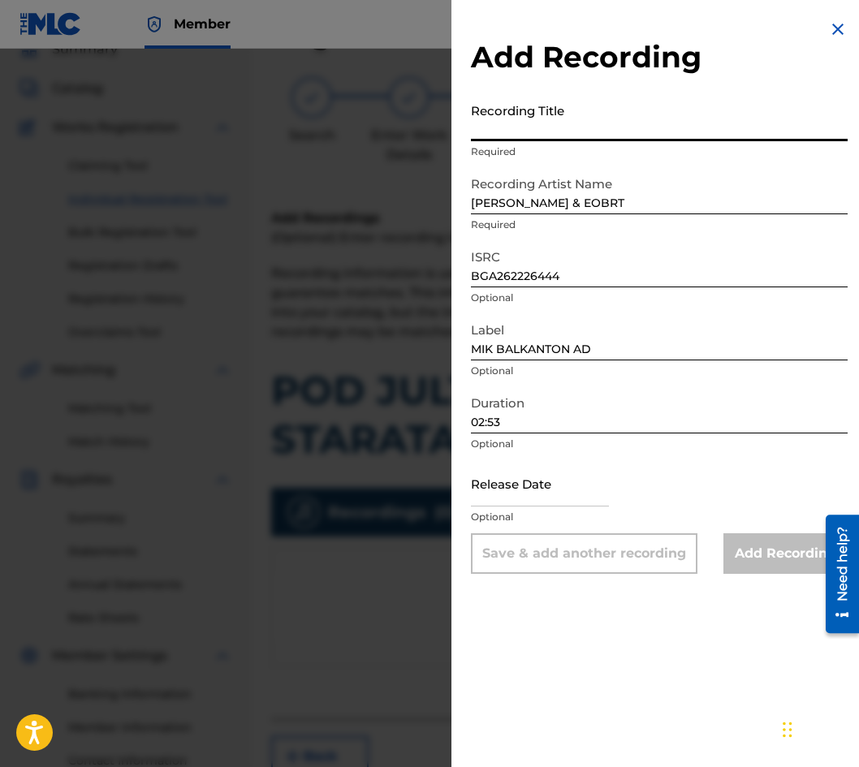
paste input "POD JULTITE LISTA NA STARATA LIPA"
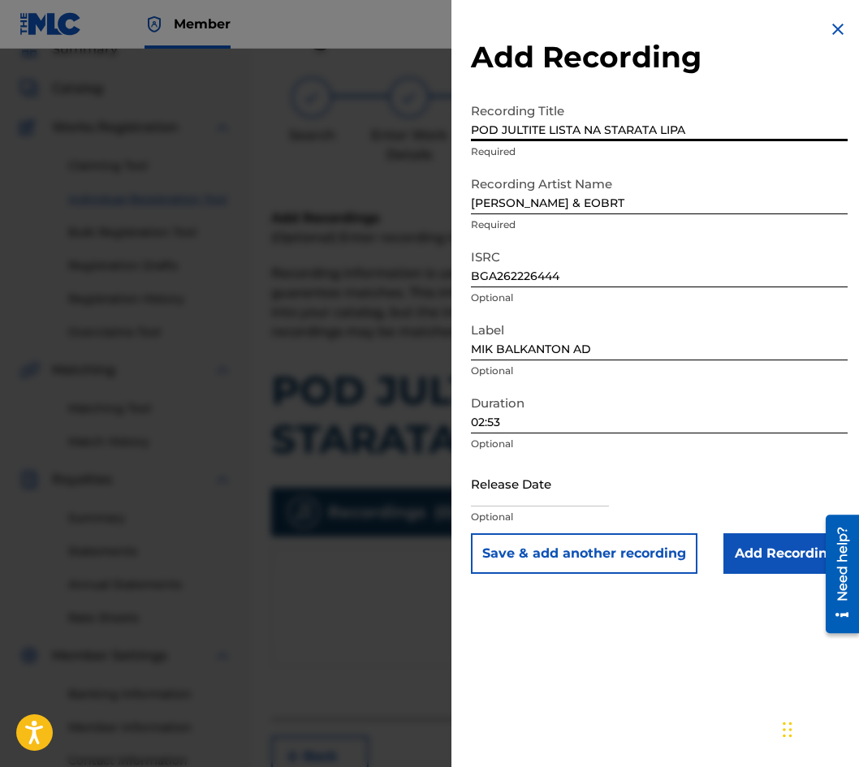
type input "POD JULTITE LISTA NA STARATA LIPA"
click at [763, 546] on input "Add Recording" at bounding box center [785, 553] width 124 height 41
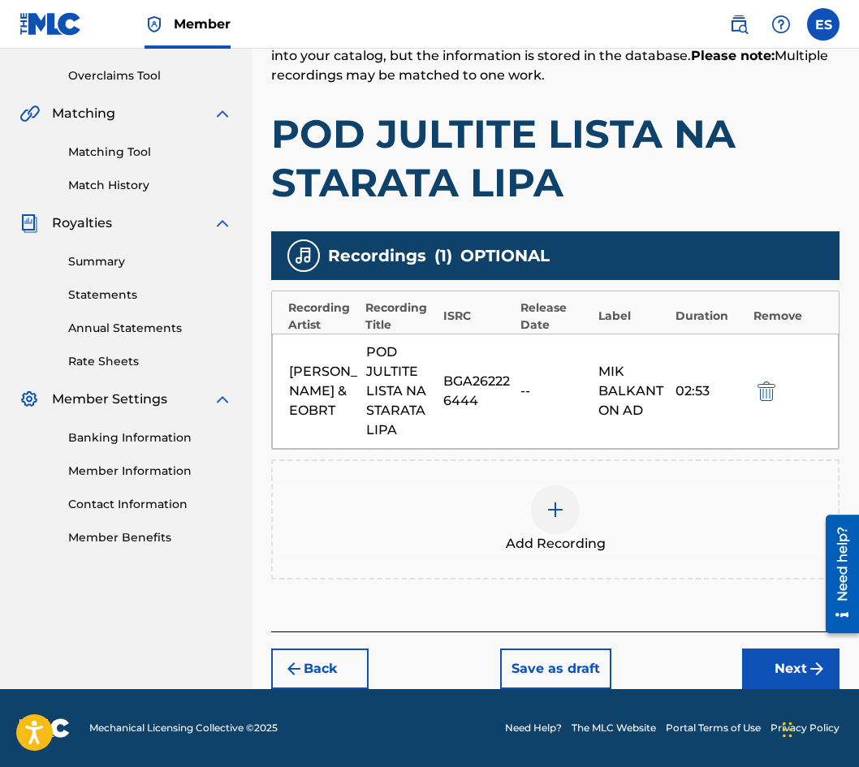
click at [777, 665] on button "Next" at bounding box center [790, 669] width 97 height 41
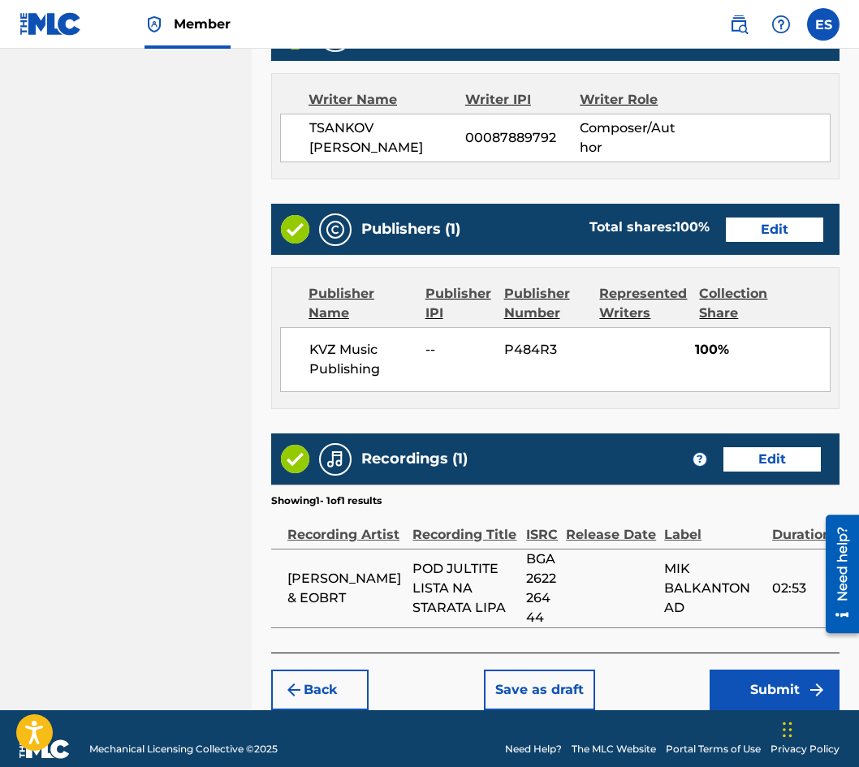
scroll to position [944, 0]
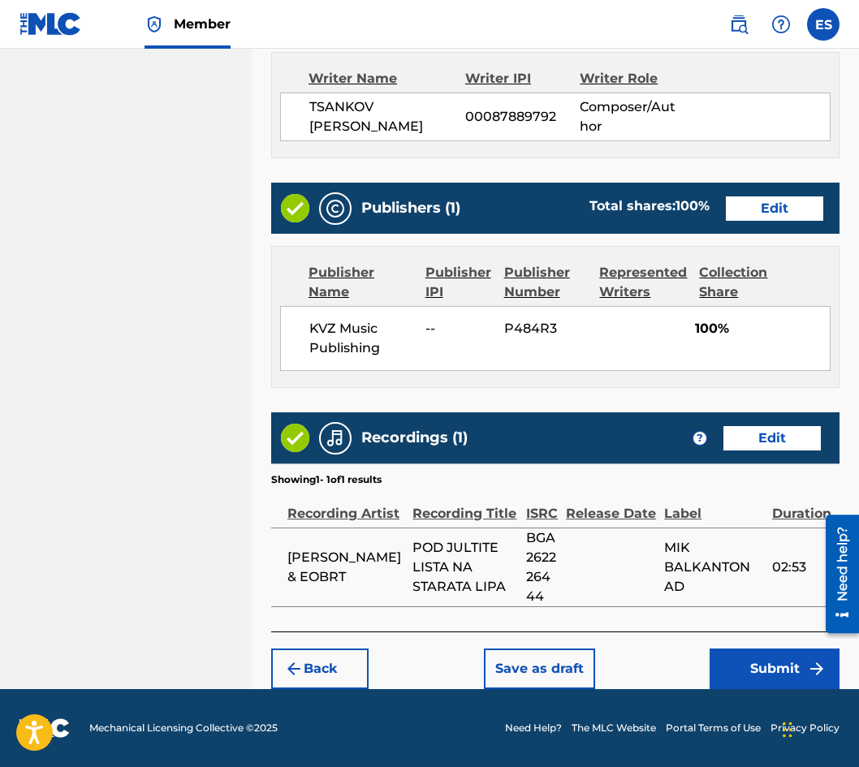
click at [783, 658] on button "Submit" at bounding box center [775, 669] width 130 height 41
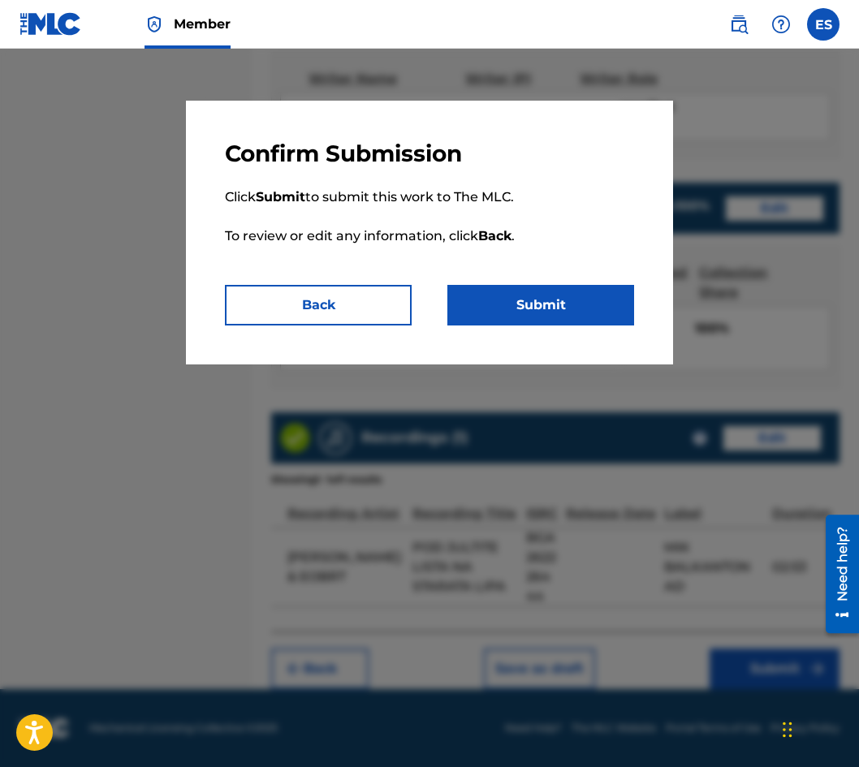
click at [541, 317] on button "Submit" at bounding box center [540, 305] width 187 height 41
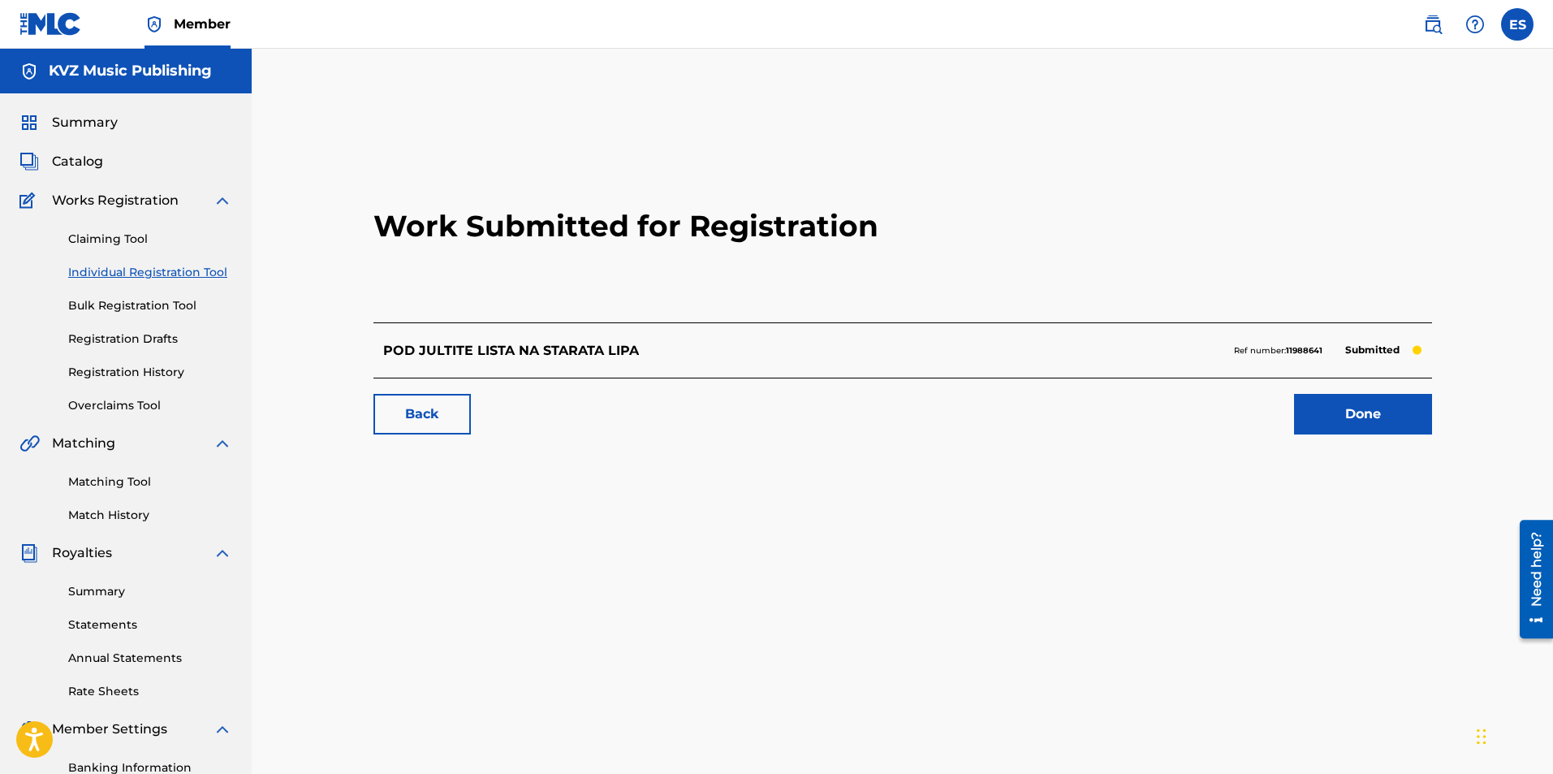
click at [138, 280] on link "Individual Registration Tool" at bounding box center [150, 272] width 164 height 17
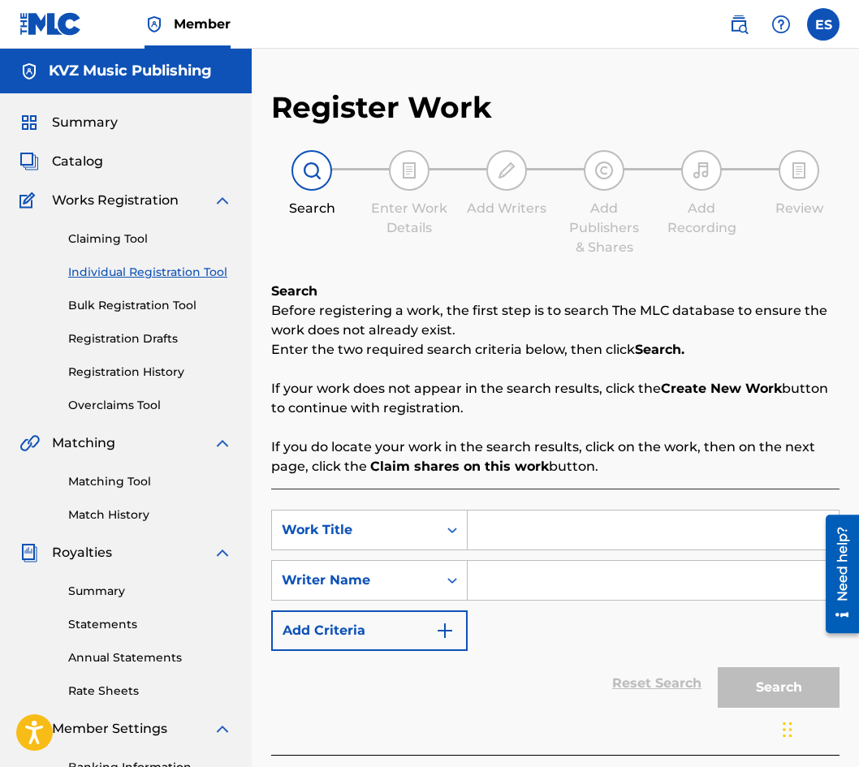
paste input "POD LIPITE SUM [PERSON_NAME]"
type input "POD LIPITE SUM [PERSON_NAME]"
paste input "[PERSON_NAME]"
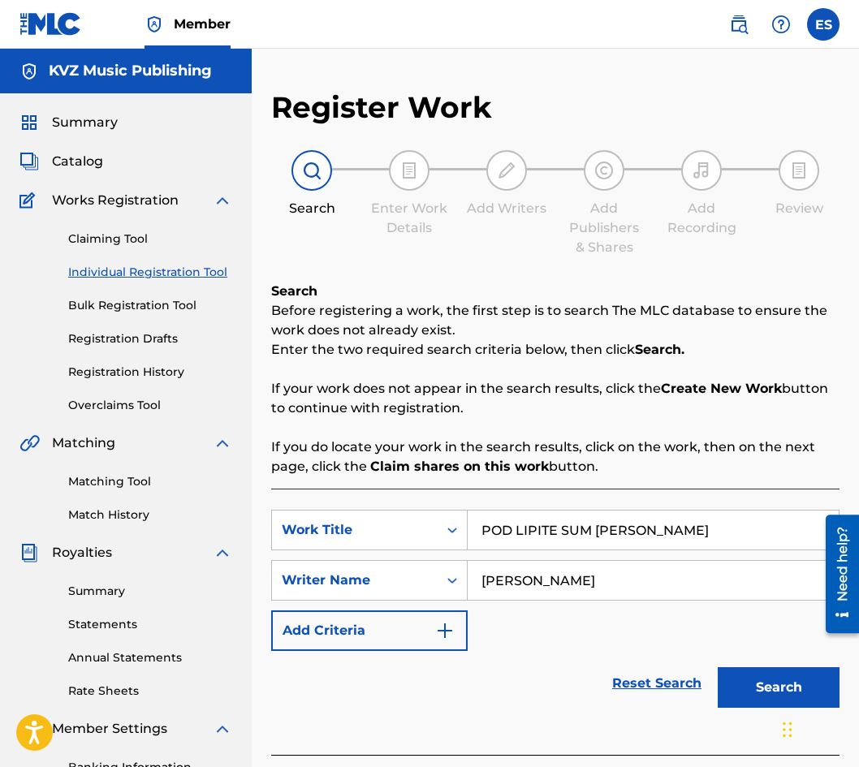
type input "[PERSON_NAME]"
click at [490, 519] on input "POD LIPITE SUM [PERSON_NAME]" at bounding box center [653, 530] width 371 height 39
drag, startPoint x: 477, startPoint y: 524, endPoint x: 425, endPoint y: 530, distance: 51.5
click at [426, 530] on div "SearchWithCriteria5332efef-bf21-4b0c-bbbc-280da3c73513 Work Title POD LIPITE SU…" at bounding box center [555, 530] width 568 height 41
drag, startPoint x: 760, startPoint y: 693, endPoint x: 753, endPoint y: 679, distance: 16.3
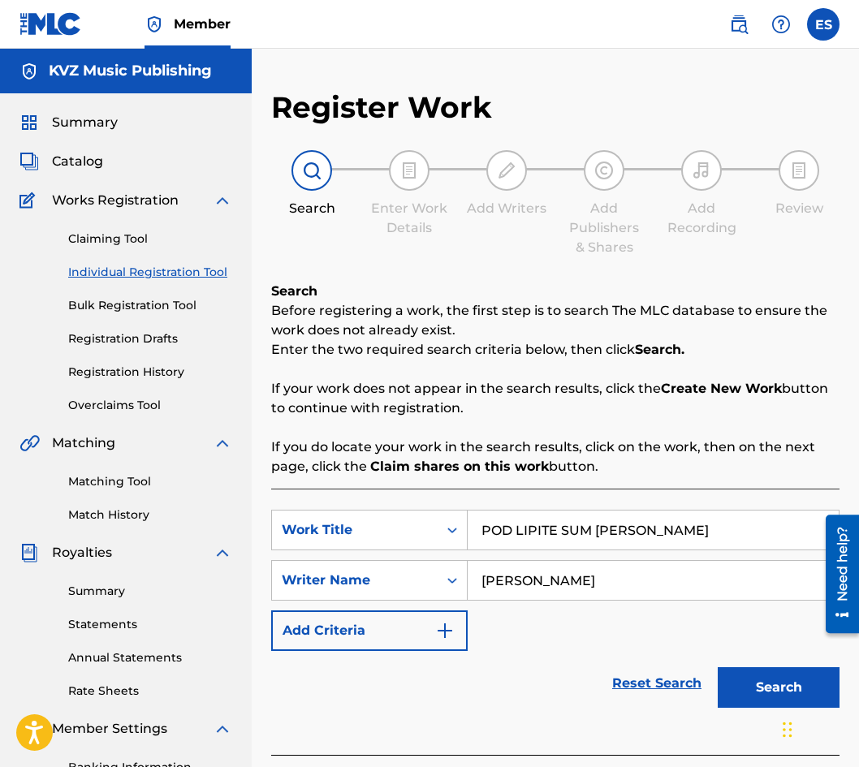
click at [761, 693] on button "Search" at bounding box center [779, 687] width 122 height 41
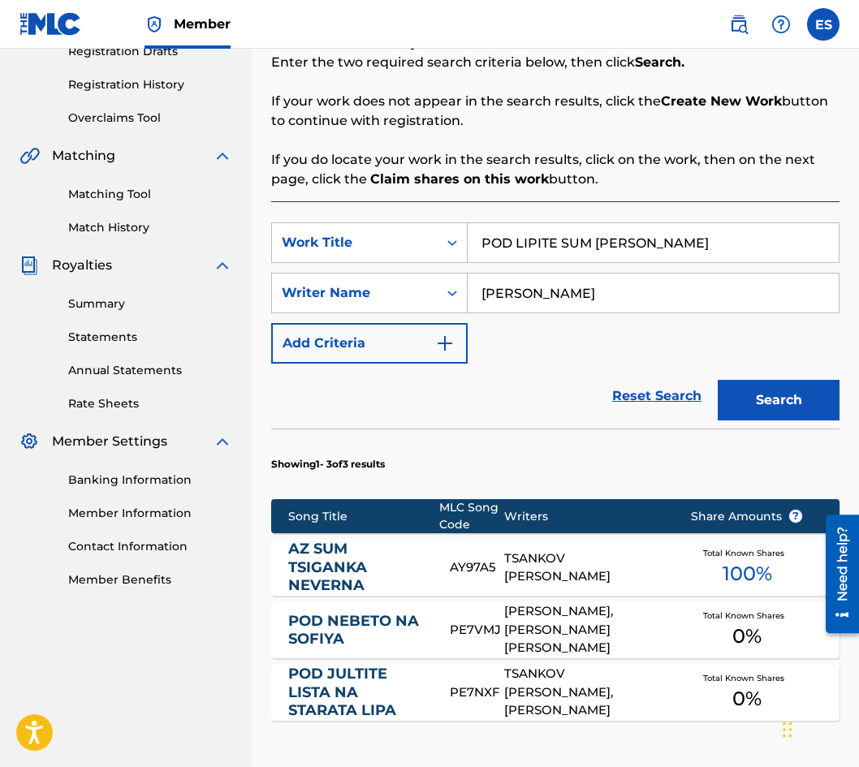
scroll to position [518, 0]
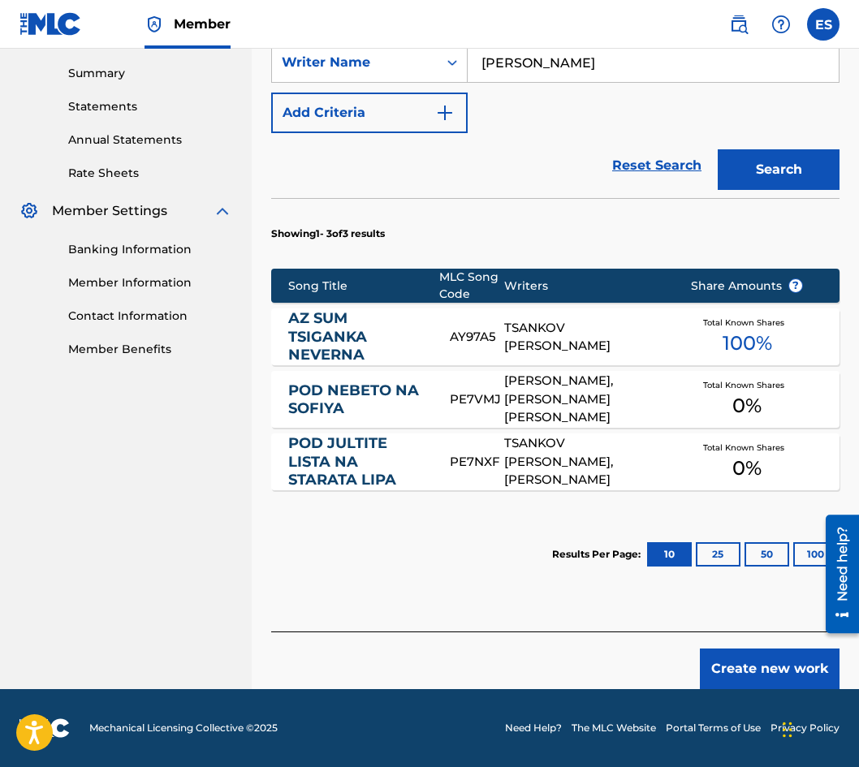
click at [781, 663] on button "Create new work" at bounding box center [770, 669] width 140 height 41
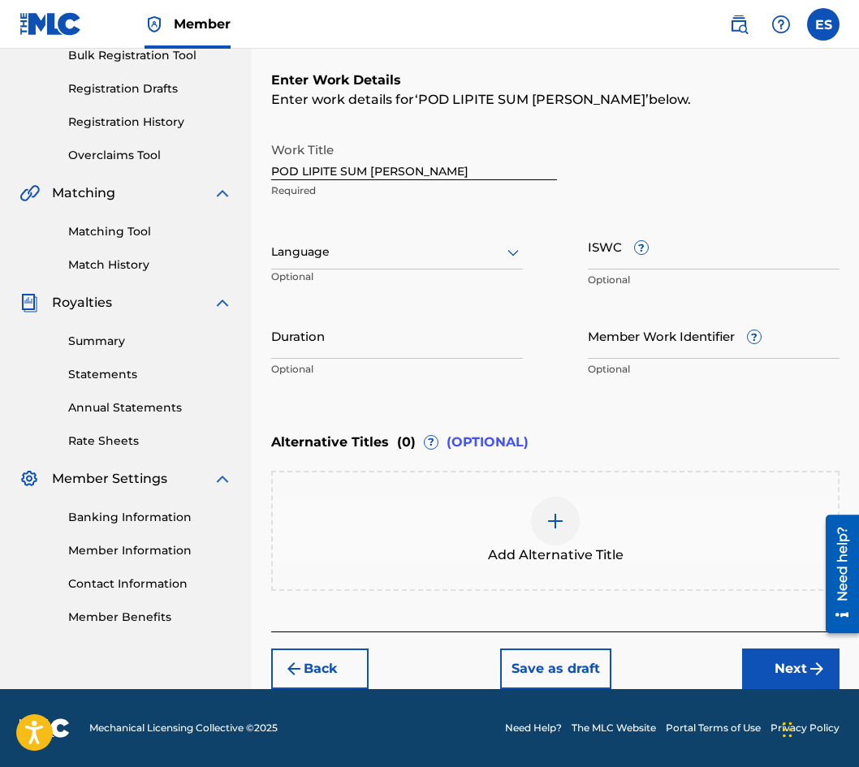
click at [353, 254] on div at bounding box center [397, 252] width 252 height 20
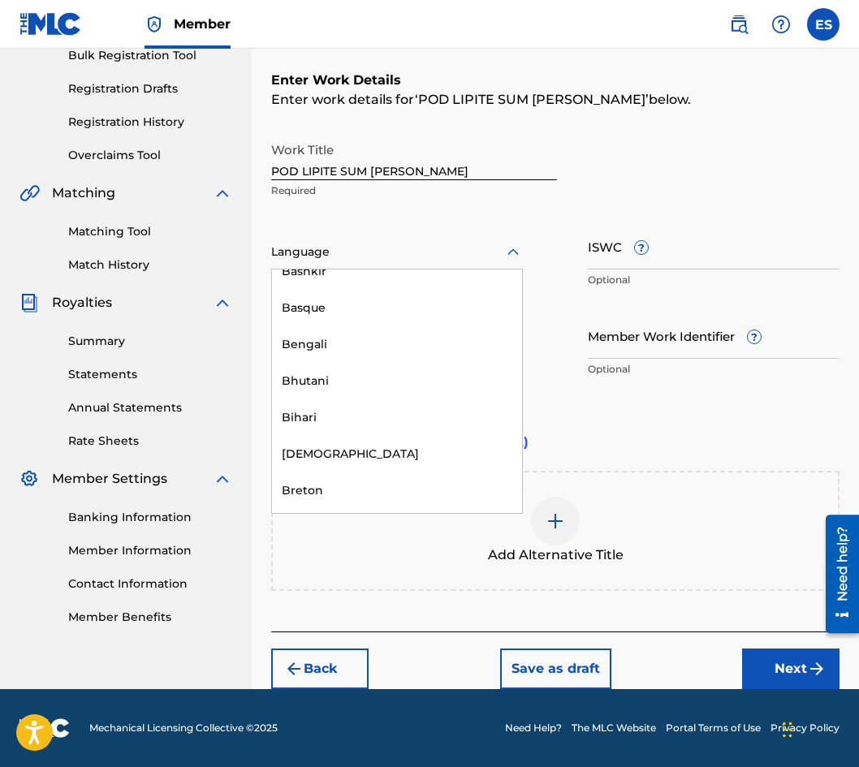
scroll to position [568, 0]
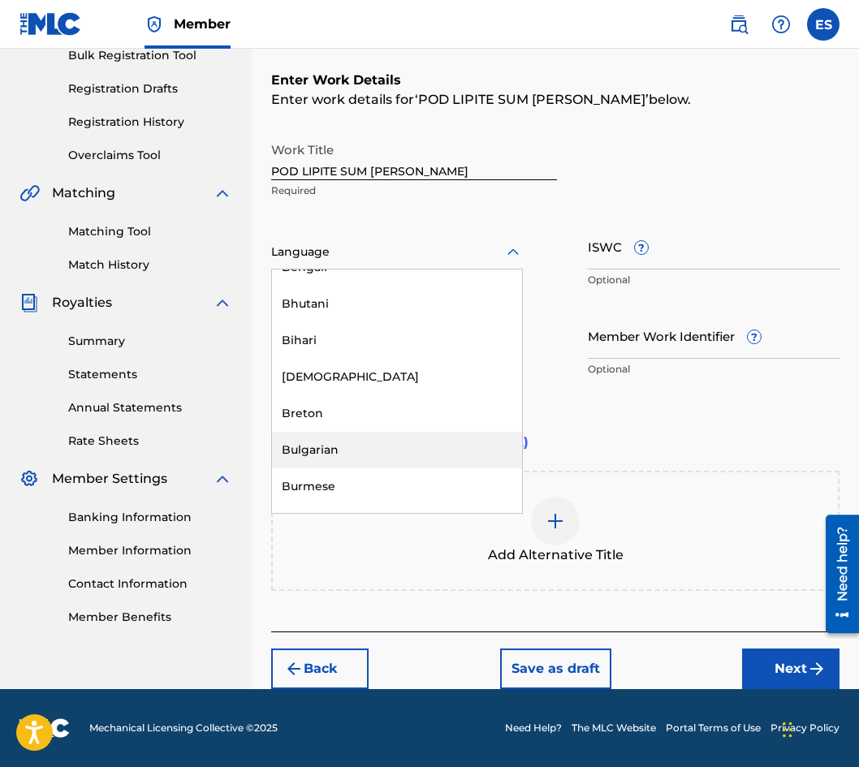
click at [421, 464] on div "Bulgarian" at bounding box center [397, 450] width 250 height 37
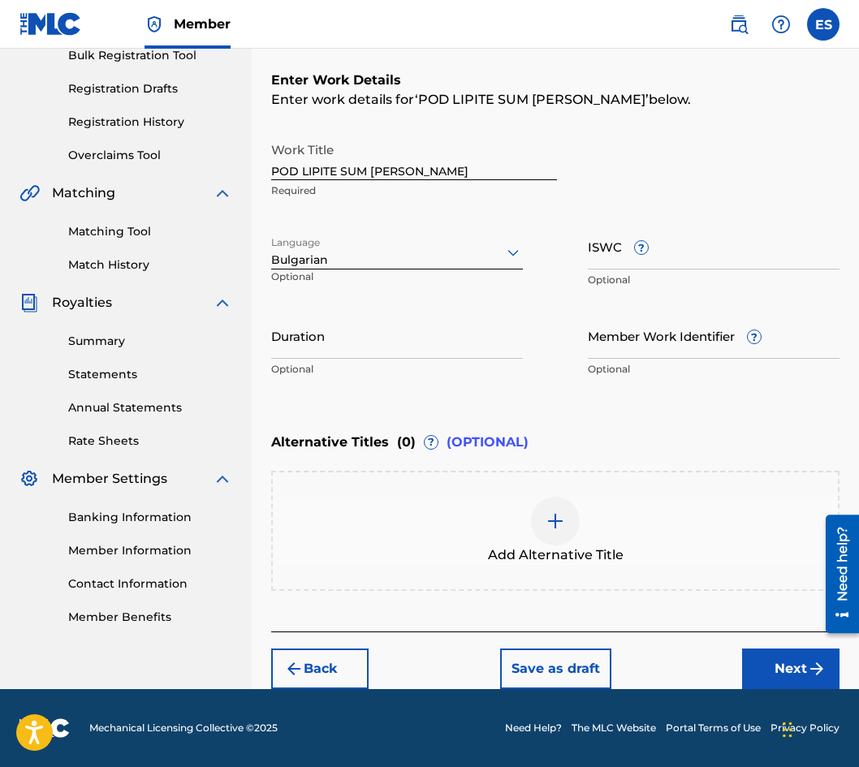
click at [394, 355] on input "Duration" at bounding box center [397, 336] width 252 height 46
type input "03:00"
click at [594, 575] on div "Add Alternative Title" at bounding box center [555, 531] width 568 height 120
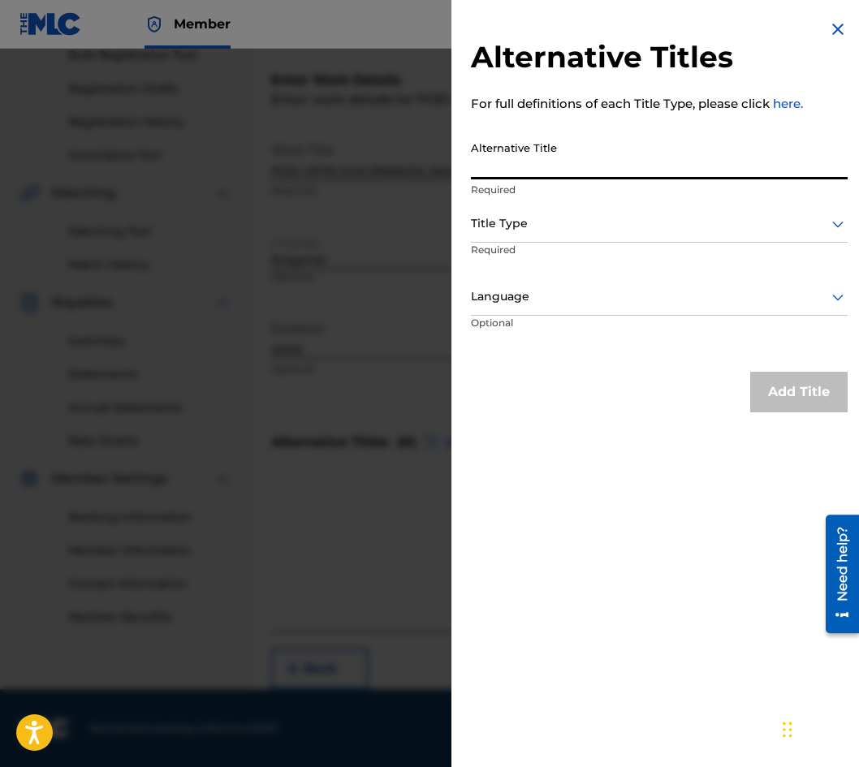
paste input "ПОД ЛИПИТЕ СЪМ САМИЧЪК"
type input "ПОД ЛИПИТЕ СЪМ САМИЧЪК"
click at [547, 241] on div "Title Type Required" at bounding box center [659, 242] width 377 height 73
click at [547, 231] on div at bounding box center [659, 224] width 377 height 20
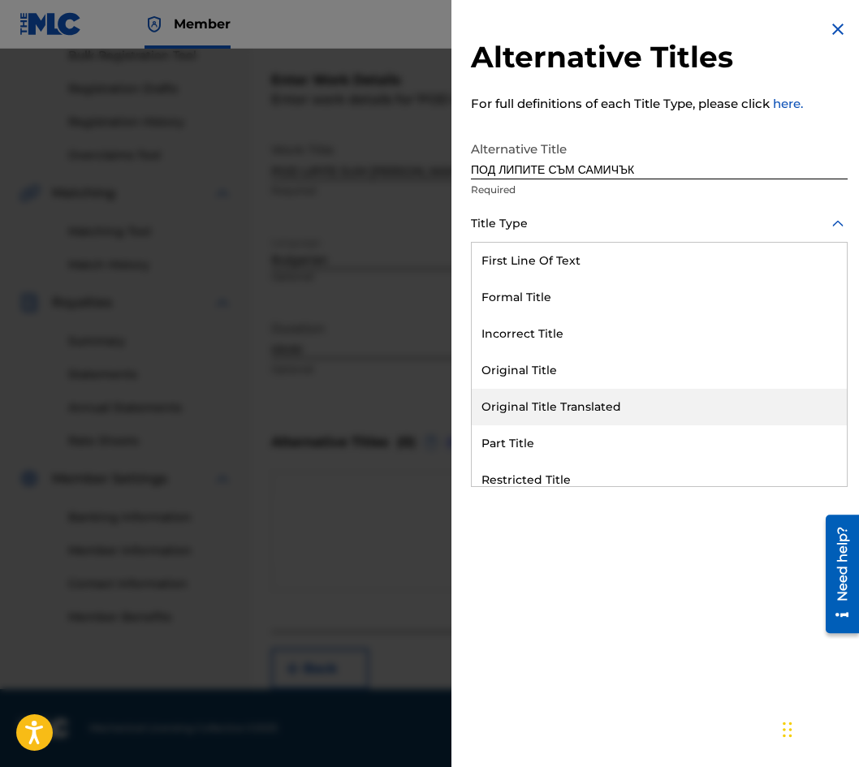
click at [590, 408] on div "Original Title Translated" at bounding box center [659, 407] width 375 height 37
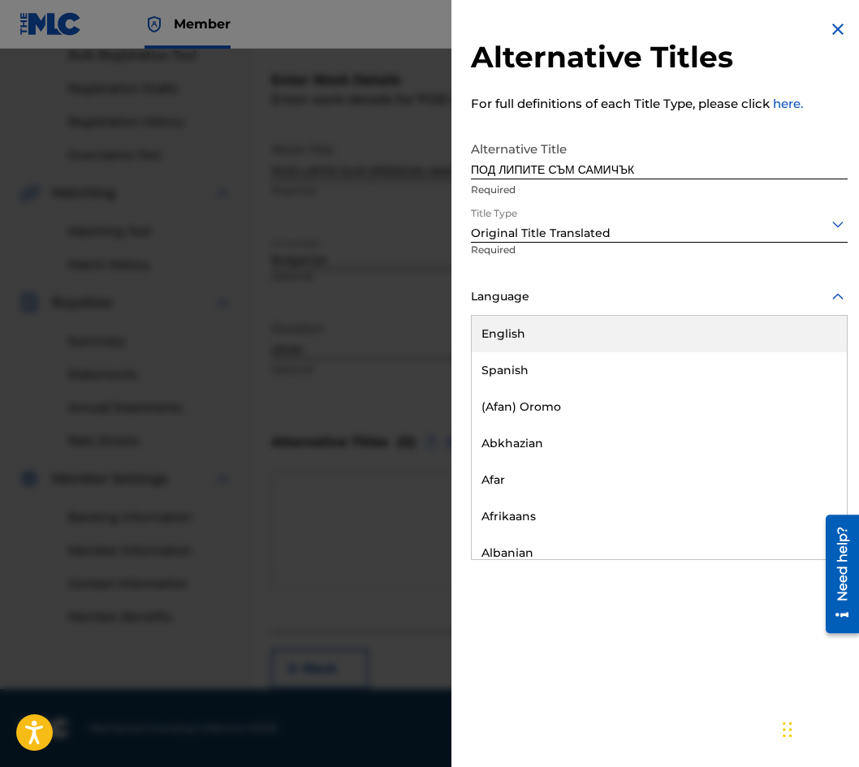
click at [572, 292] on div at bounding box center [659, 297] width 377 height 20
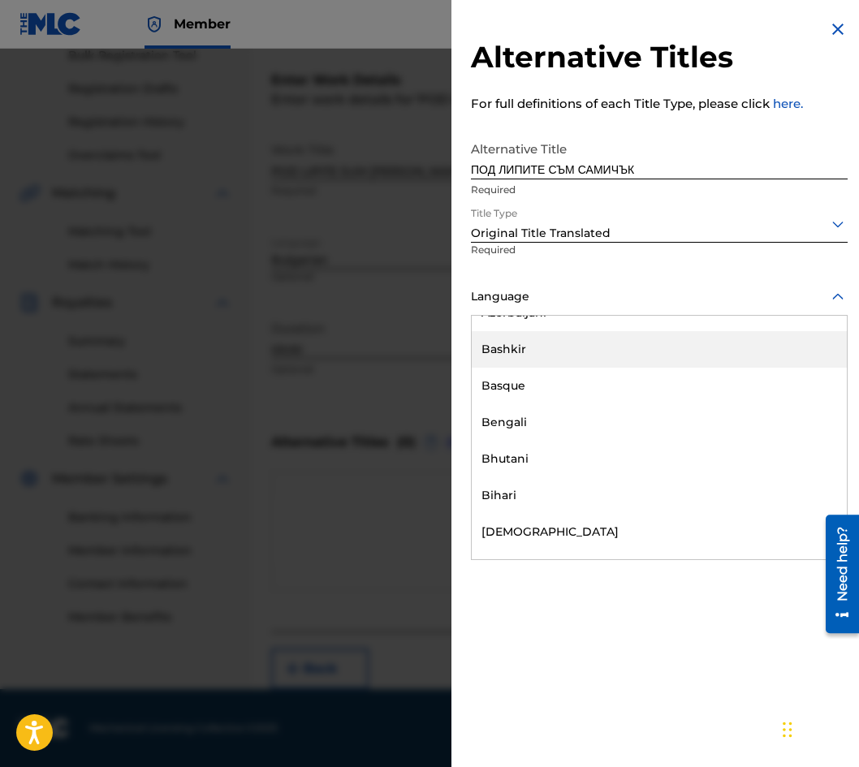
scroll to position [650, 0]
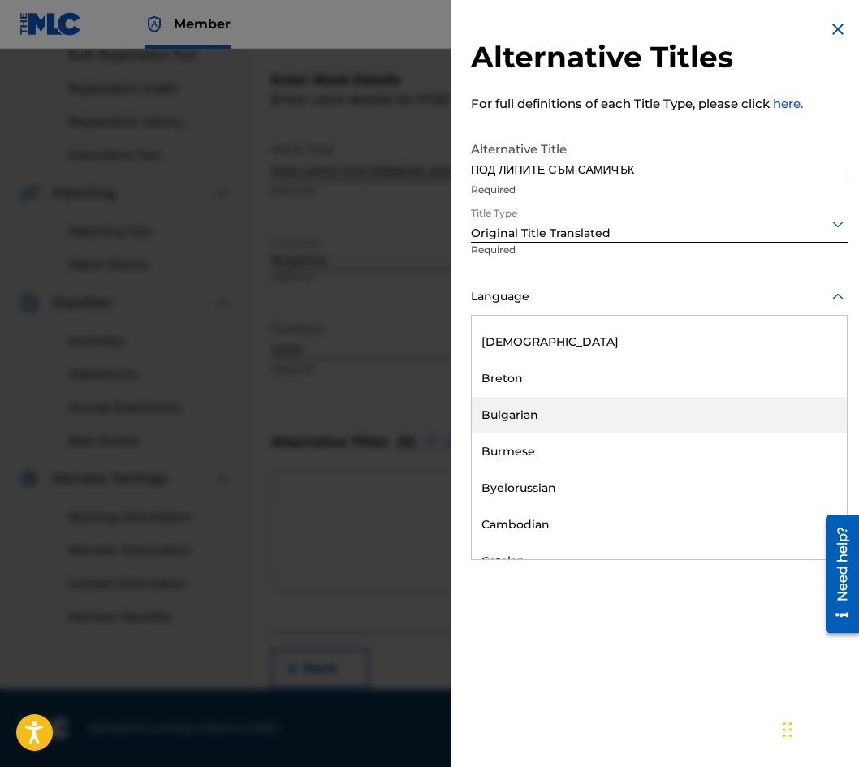
click at [559, 430] on div "Bulgarian" at bounding box center [659, 415] width 375 height 37
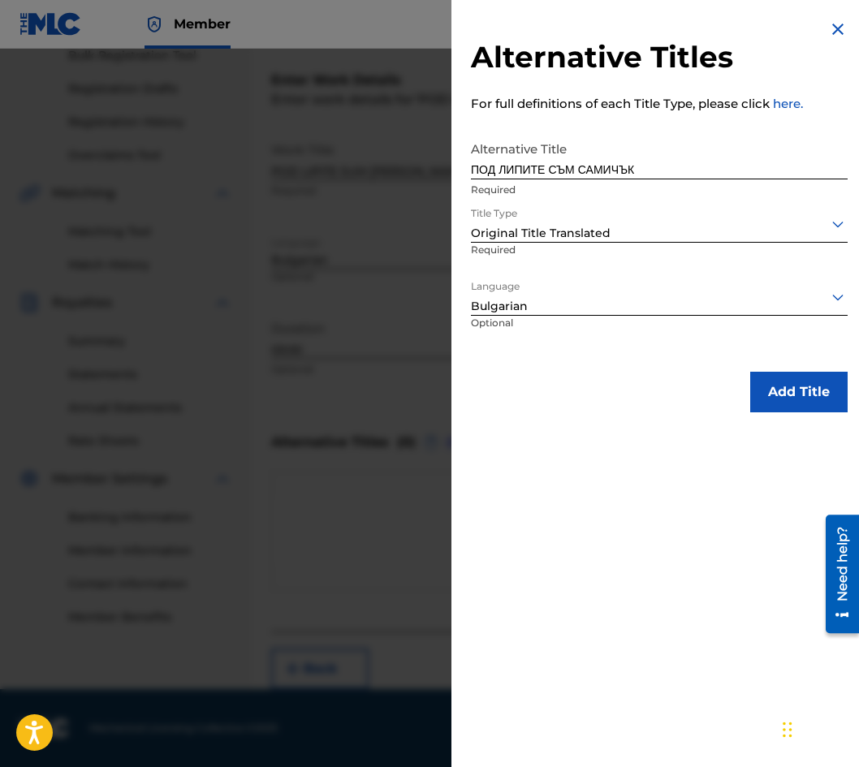
click at [794, 395] on button "Add Title" at bounding box center [798, 392] width 97 height 41
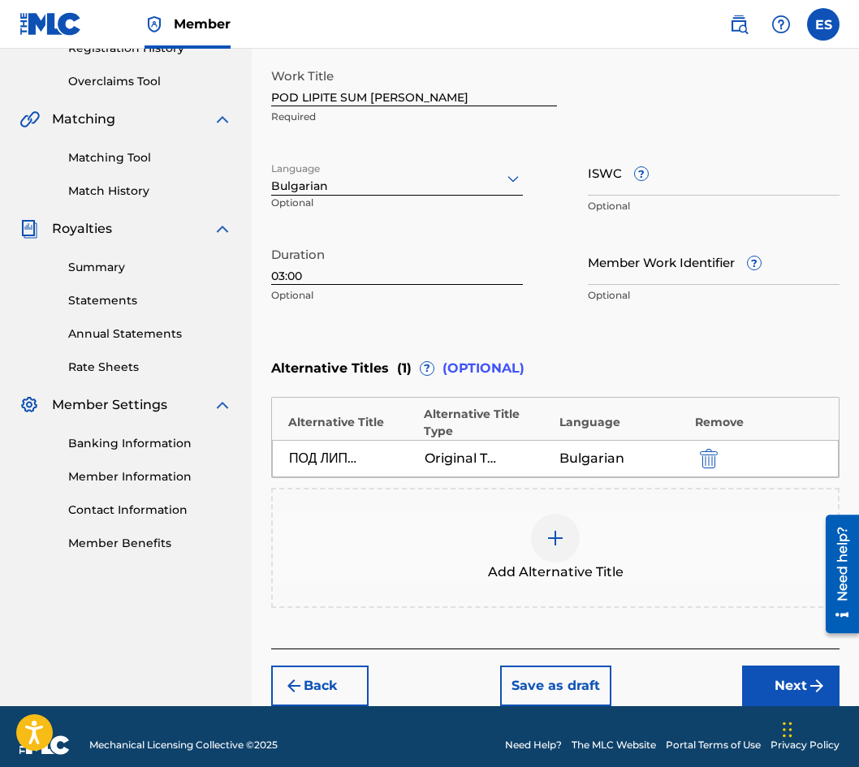
click at [764, 666] on button "Next" at bounding box center [790, 686] width 97 height 41
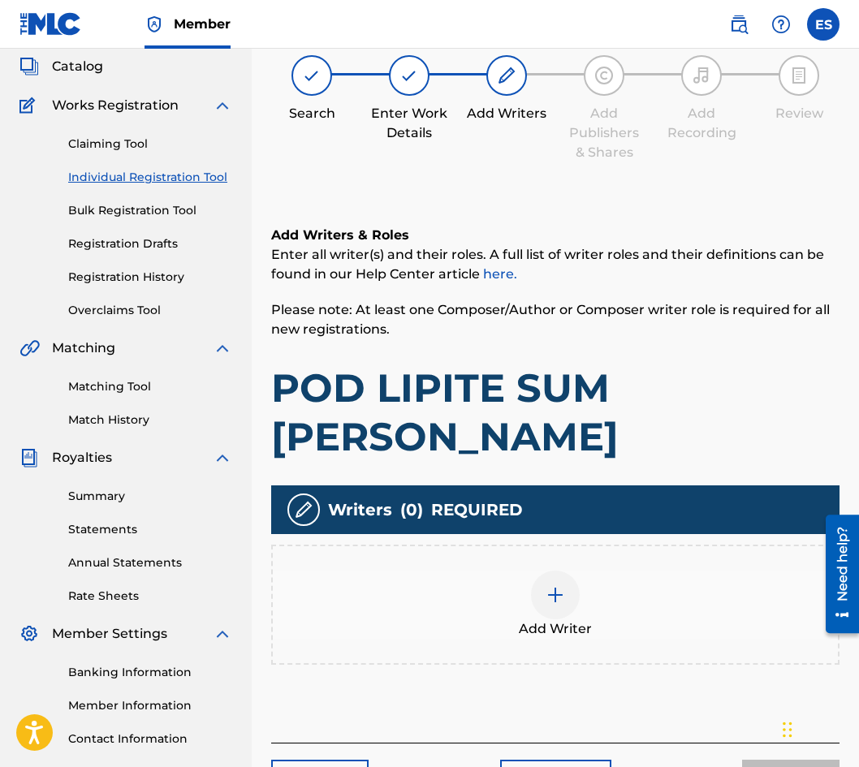
scroll to position [73, 0]
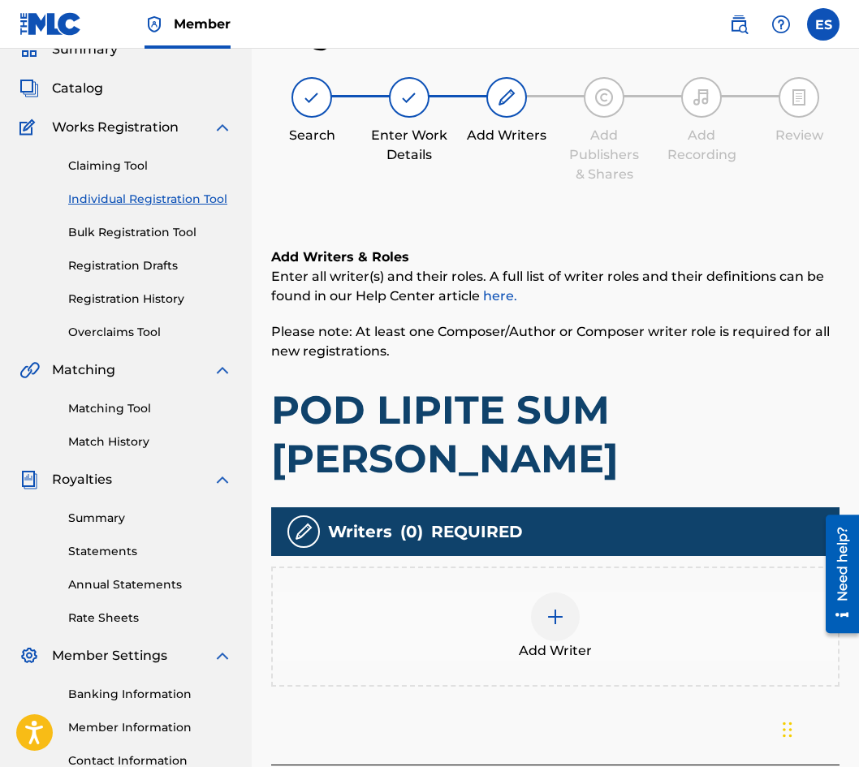
click at [530, 568] on div "Add Writer" at bounding box center [555, 627] width 568 height 120
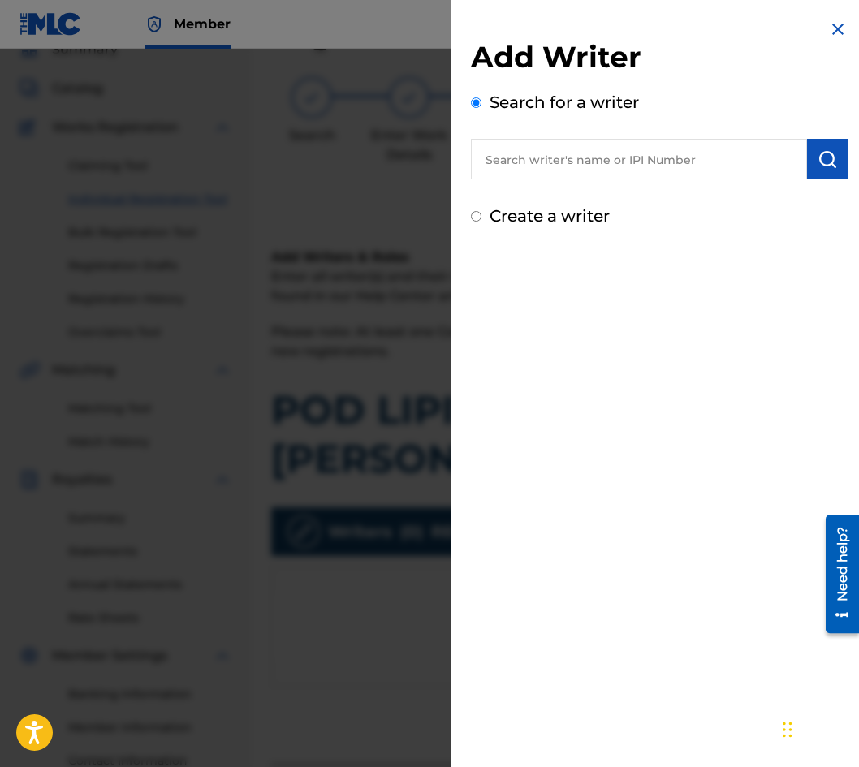
paste input "00087889792"
type input "00087889792"
click at [827, 168] on img "submit" at bounding box center [827, 158] width 19 height 19
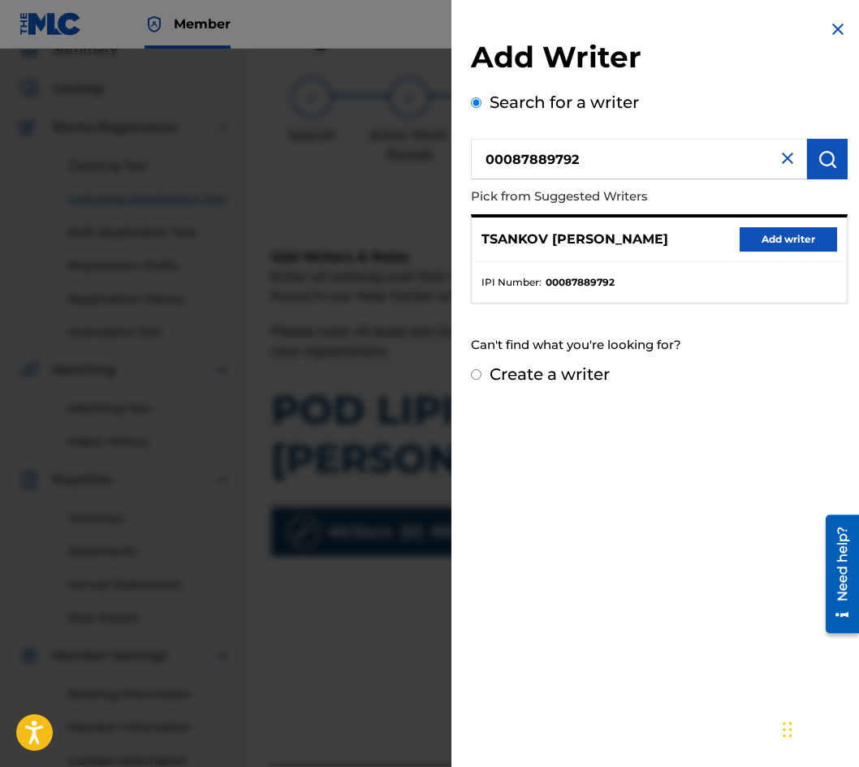
click at [753, 244] on button "Add writer" at bounding box center [788, 239] width 97 height 24
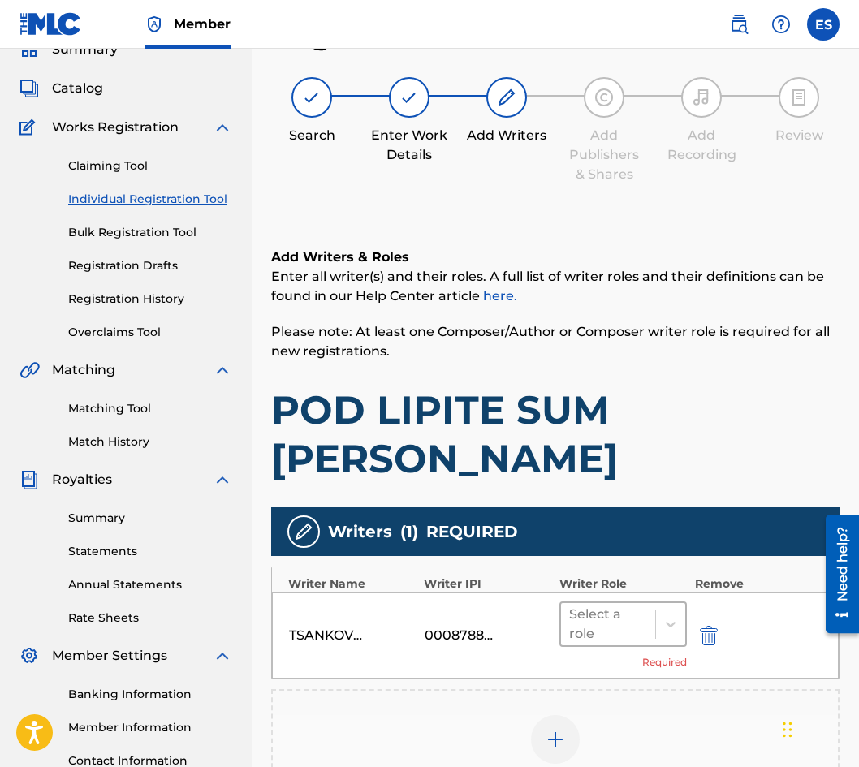
click at [615, 622] on div at bounding box center [608, 624] width 78 height 23
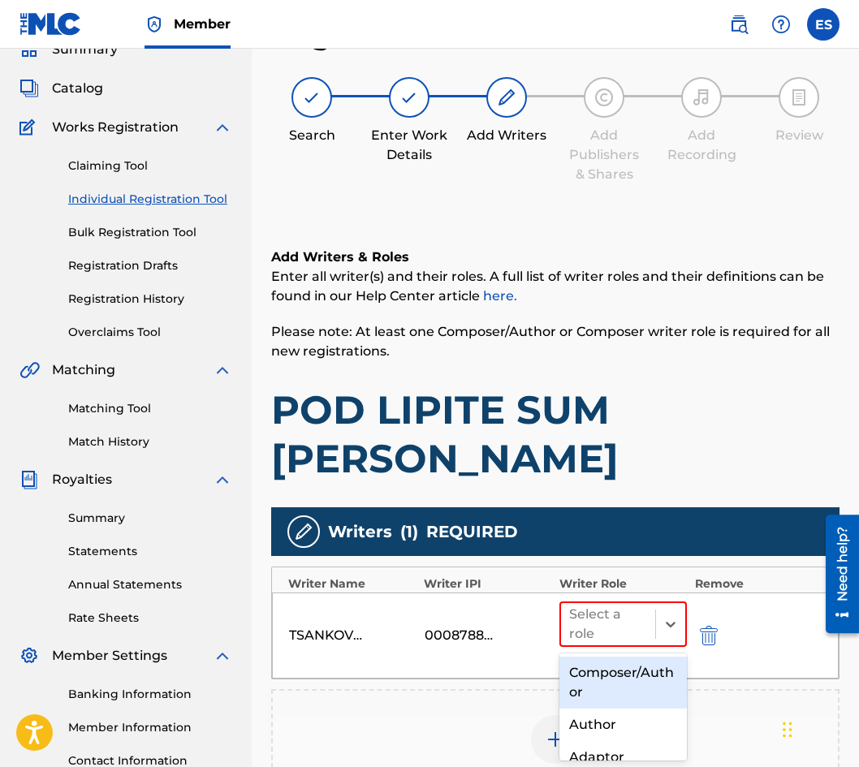
click at [633, 680] on div "Composer/Author" at bounding box center [622, 683] width 127 height 52
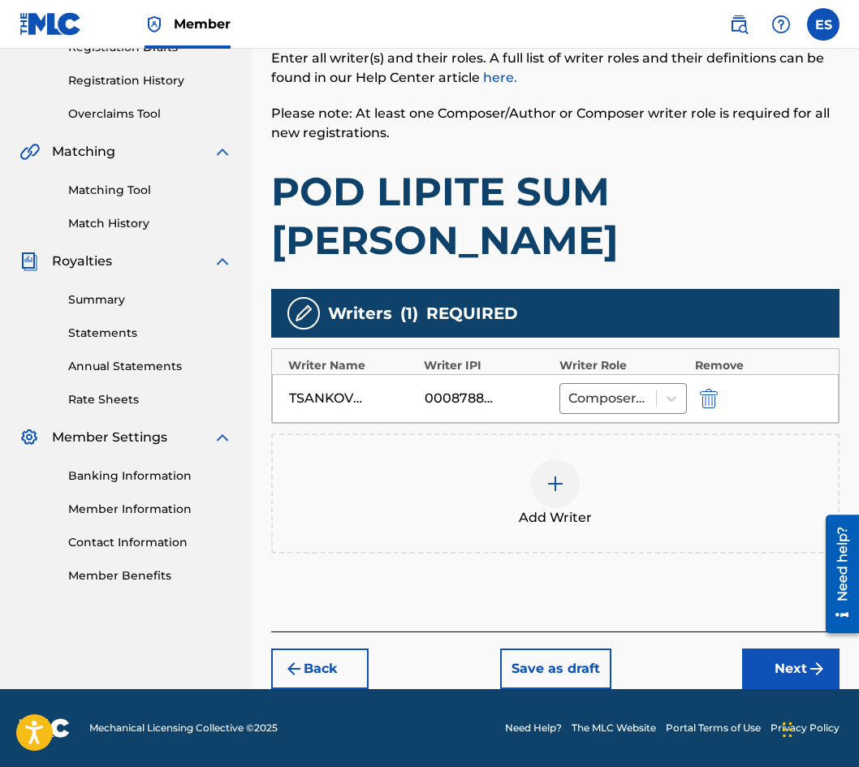
drag, startPoint x: 792, startPoint y: 671, endPoint x: 770, endPoint y: 658, distance: 26.6
click at [790, 670] on button "Next" at bounding box center [790, 669] width 97 height 41
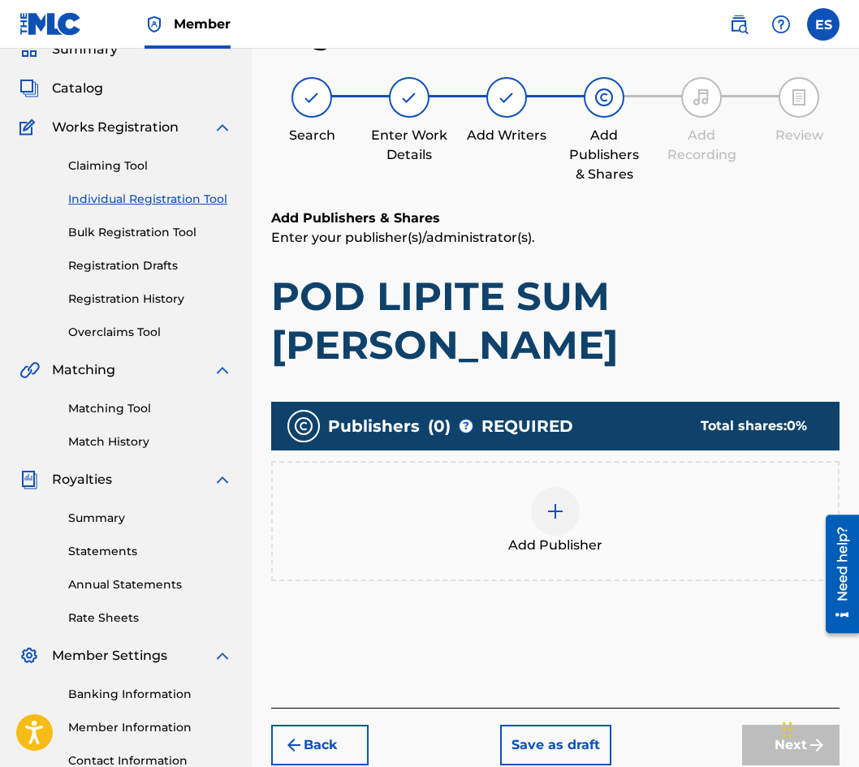
click at [501, 550] on div "Add Publisher" at bounding box center [555, 521] width 565 height 68
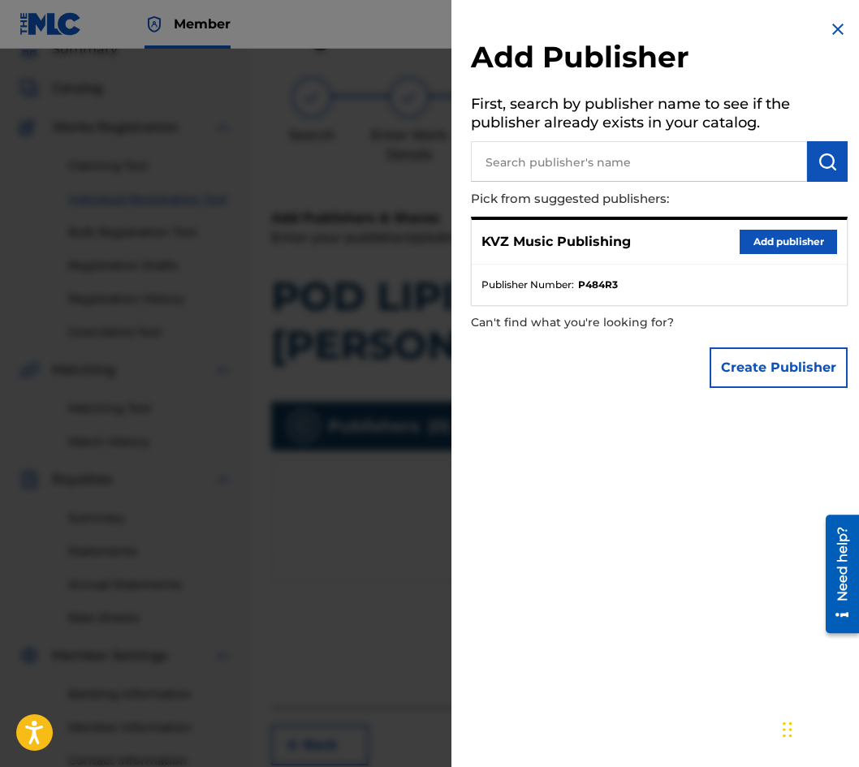
click at [814, 231] on button "Add publisher" at bounding box center [788, 242] width 97 height 24
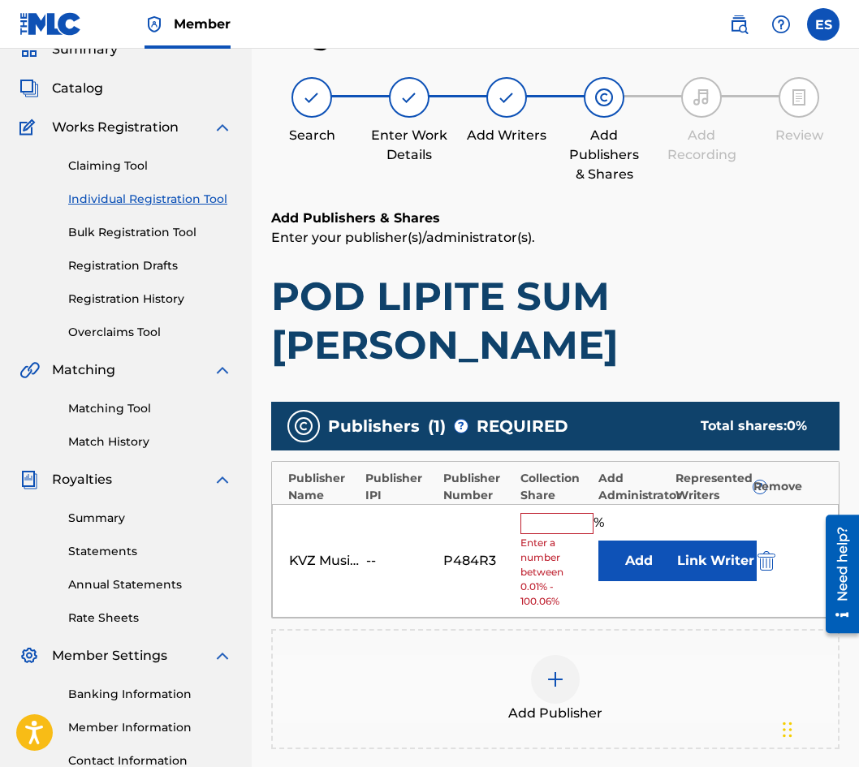
click at [546, 504] on div "KVZ Music Publishing -- P484R3 % Enter a number between 0.01% - 100.06% Add Lin…" at bounding box center [555, 561] width 567 height 114
click at [547, 529] on input "text" at bounding box center [556, 523] width 73 height 21
type input "100"
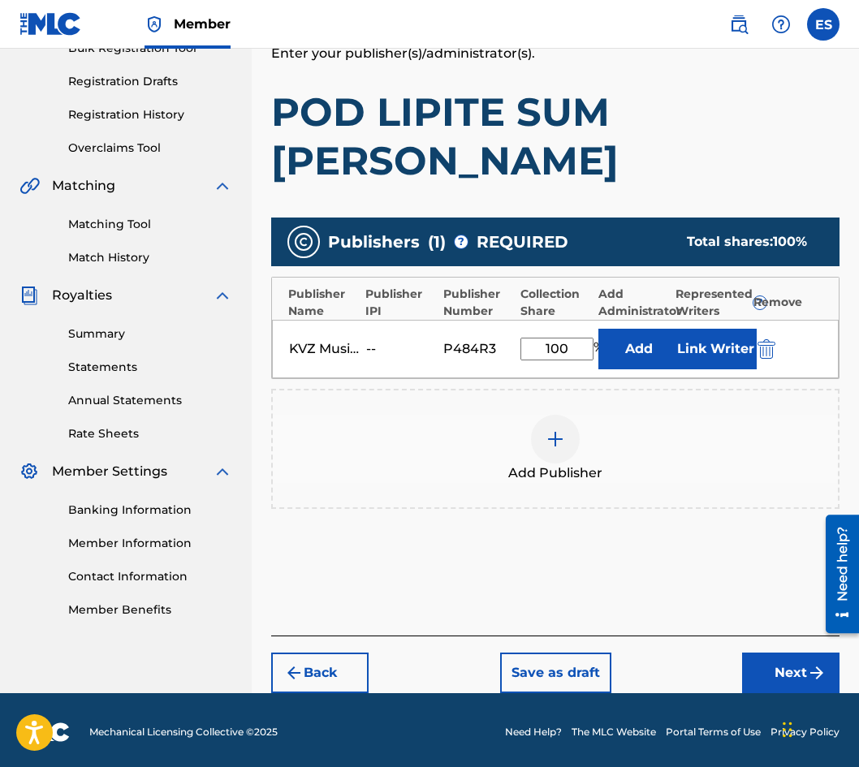
scroll to position [261, 0]
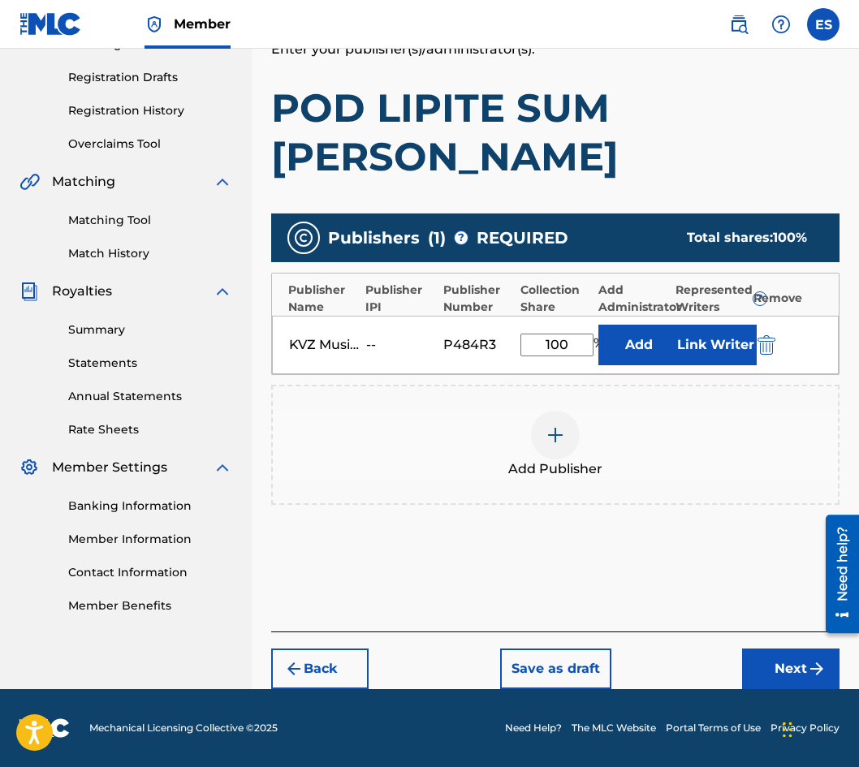
click at [752, 676] on button "Next" at bounding box center [790, 669] width 97 height 41
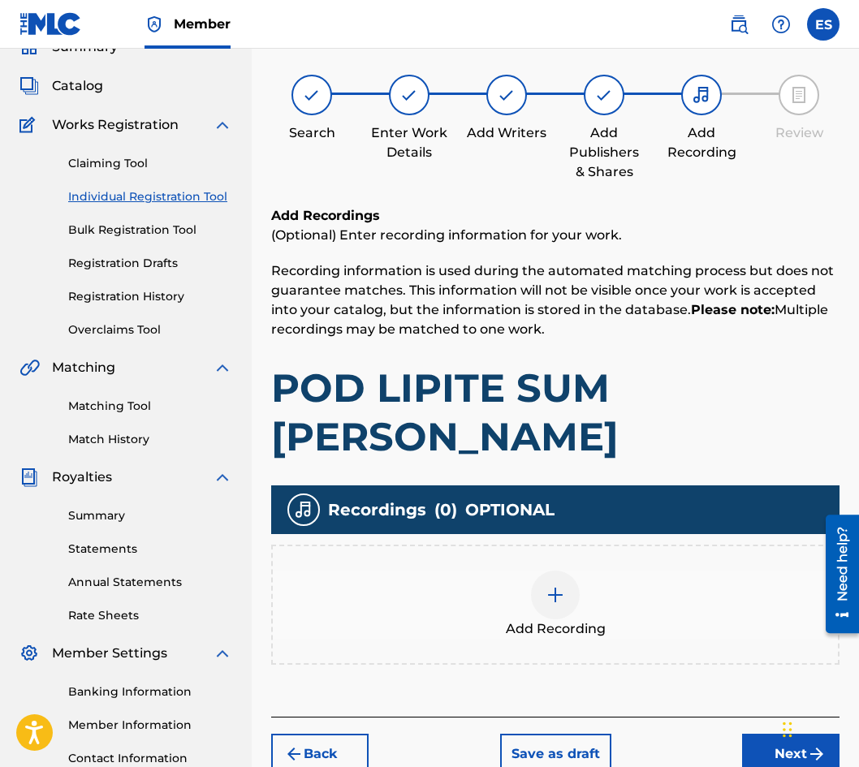
scroll to position [73, 0]
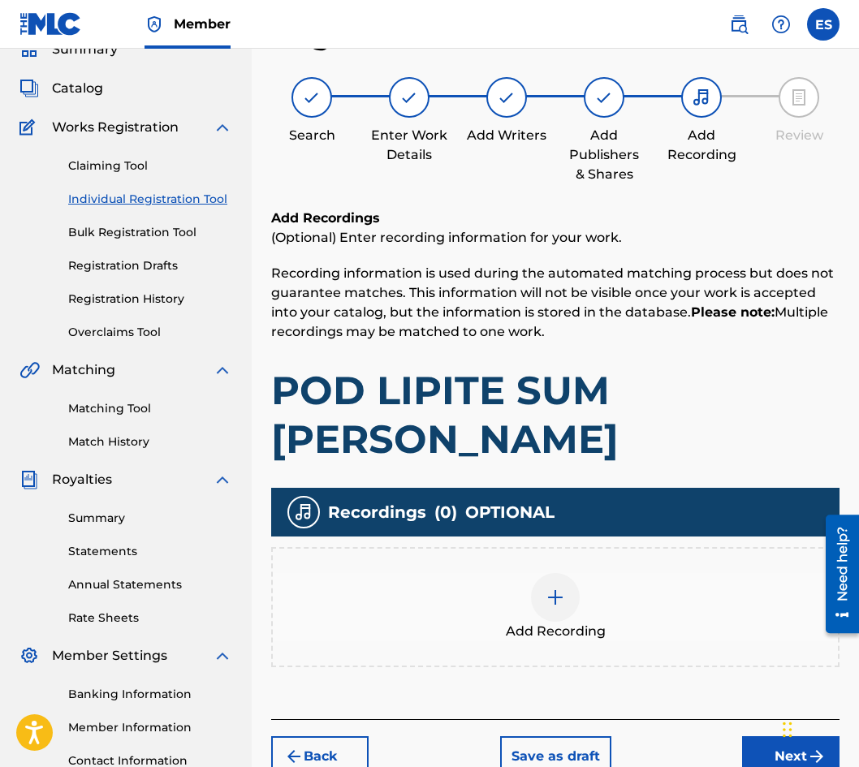
click at [611, 582] on div "Add Recording" at bounding box center [555, 607] width 565 height 68
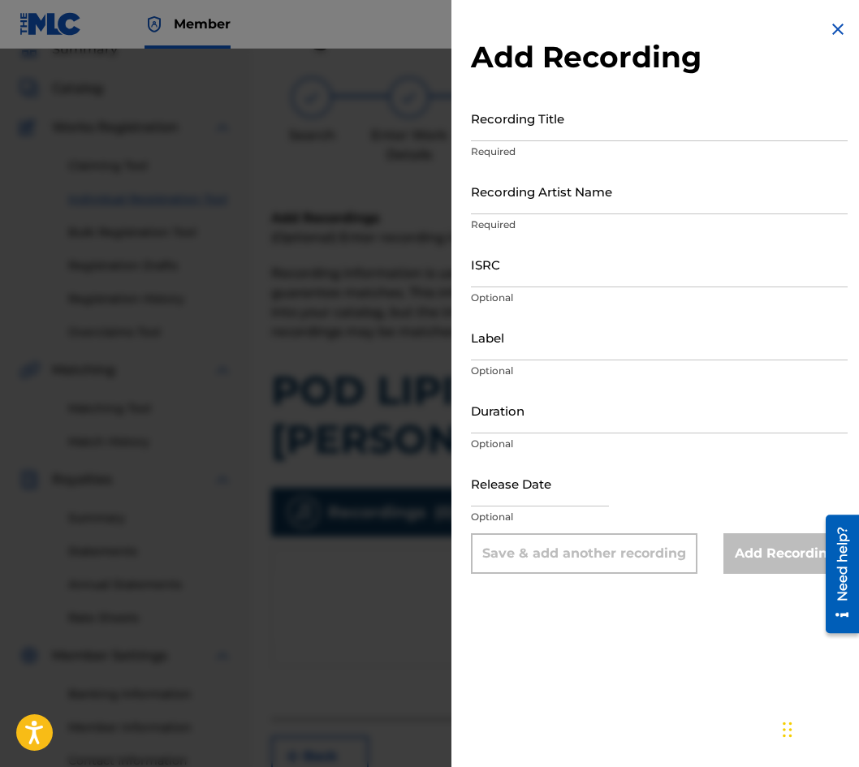
click at [277, 140] on div at bounding box center [429, 432] width 859 height 767
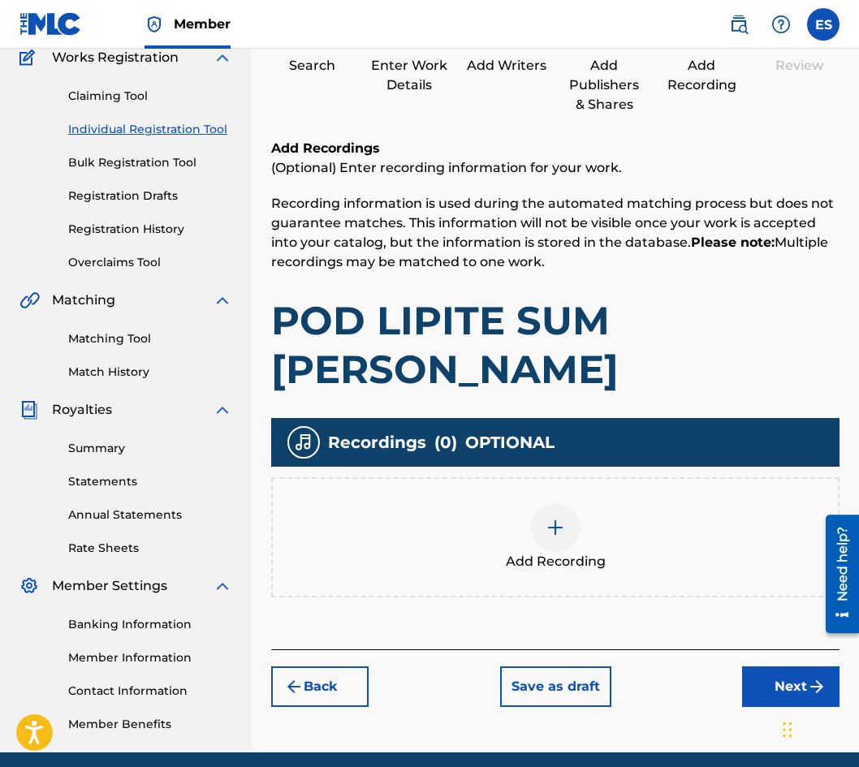
scroll to position [206, 0]
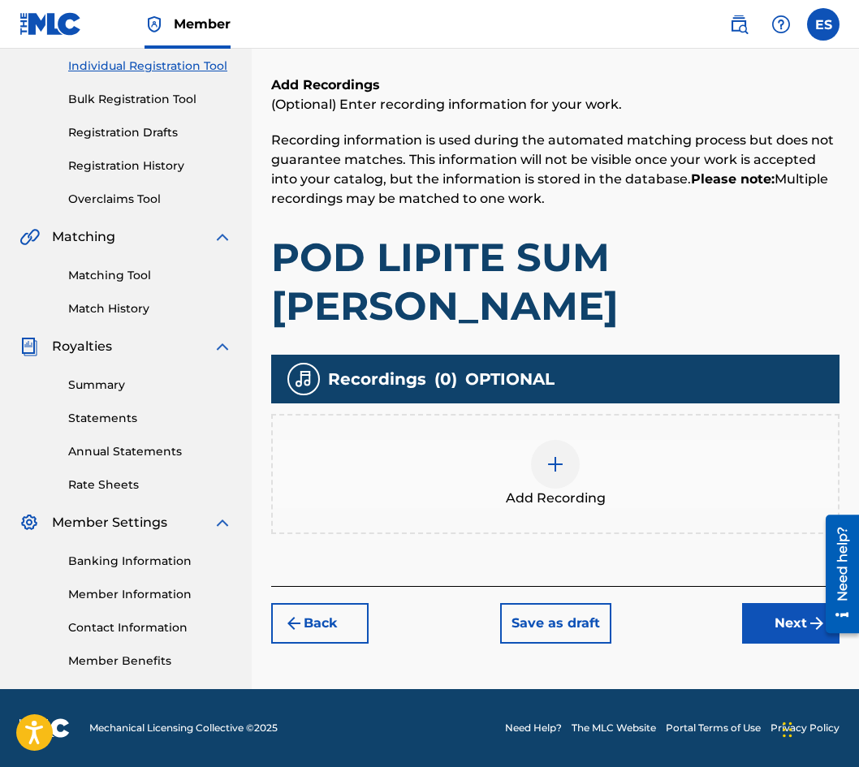
click at [790, 638] on button "Next" at bounding box center [790, 623] width 97 height 41
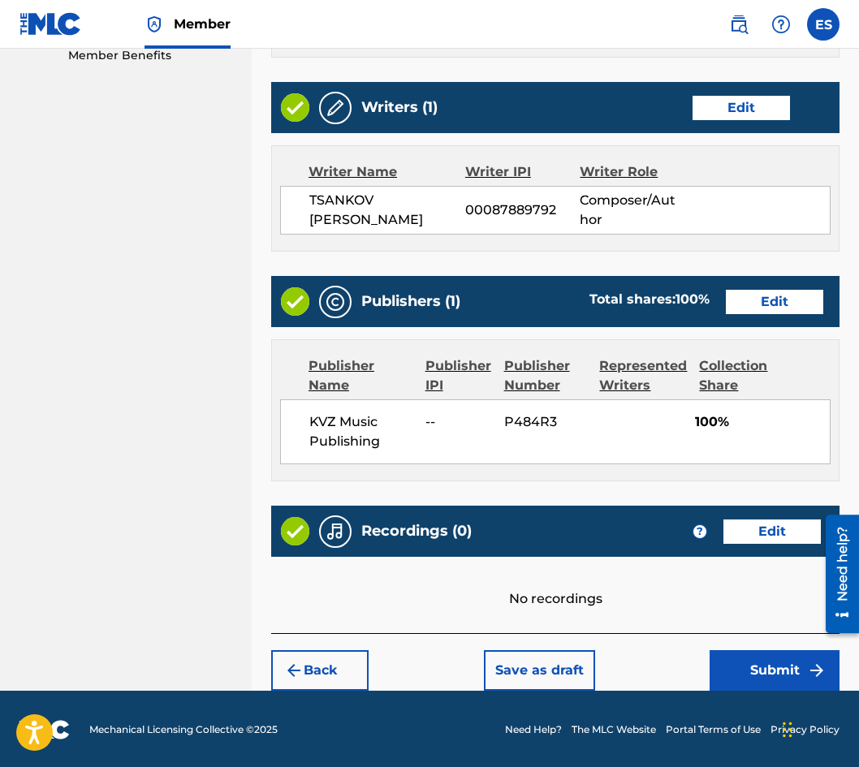
scroll to position [814, 0]
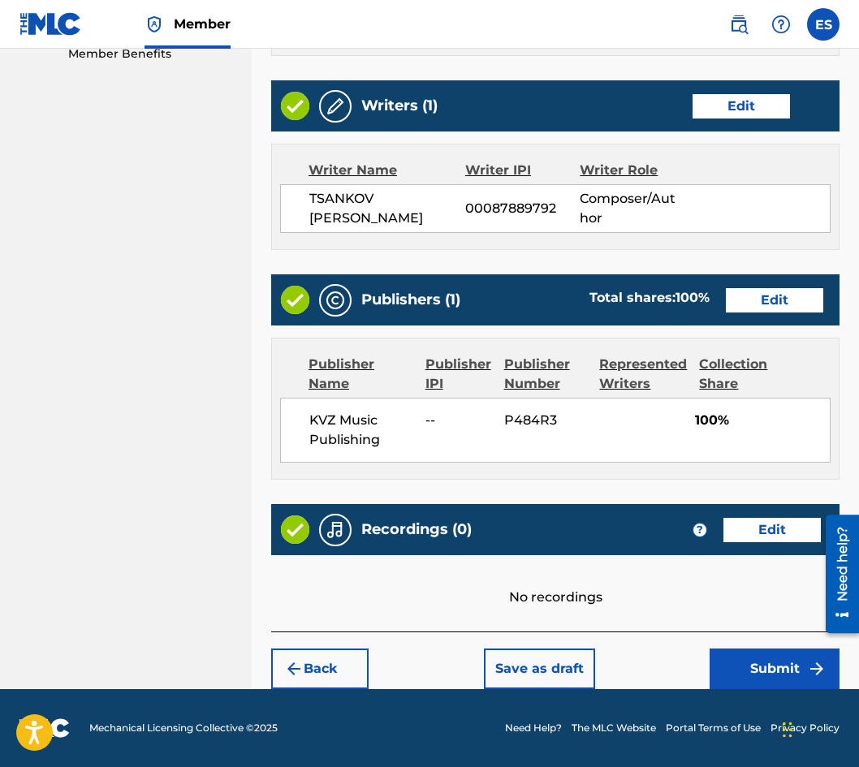
click at [723, 667] on button "Submit" at bounding box center [775, 669] width 130 height 41
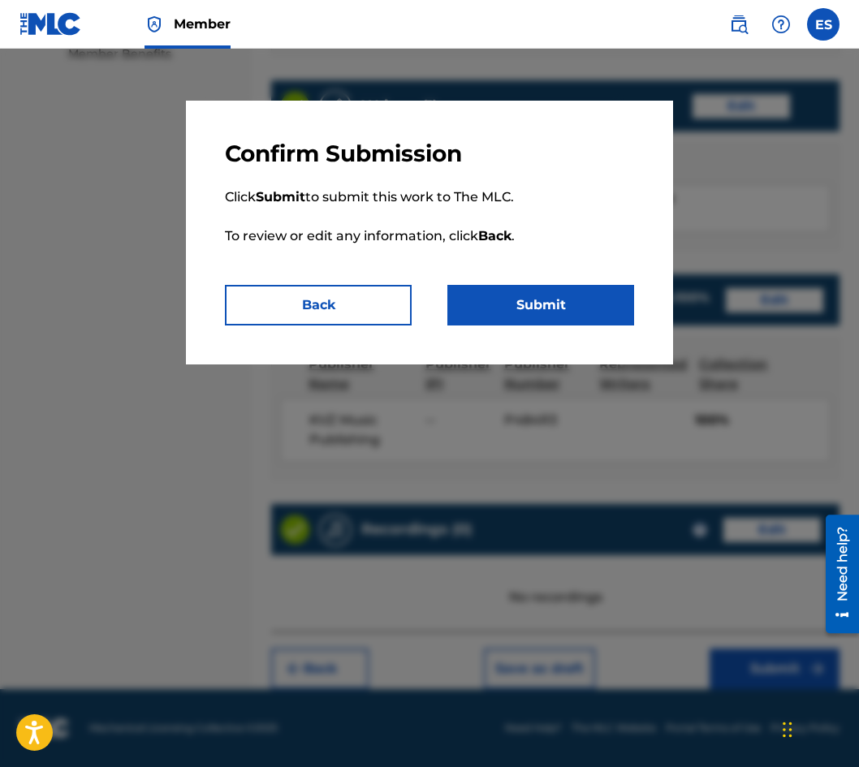
click at [501, 309] on button "Submit" at bounding box center [540, 305] width 187 height 41
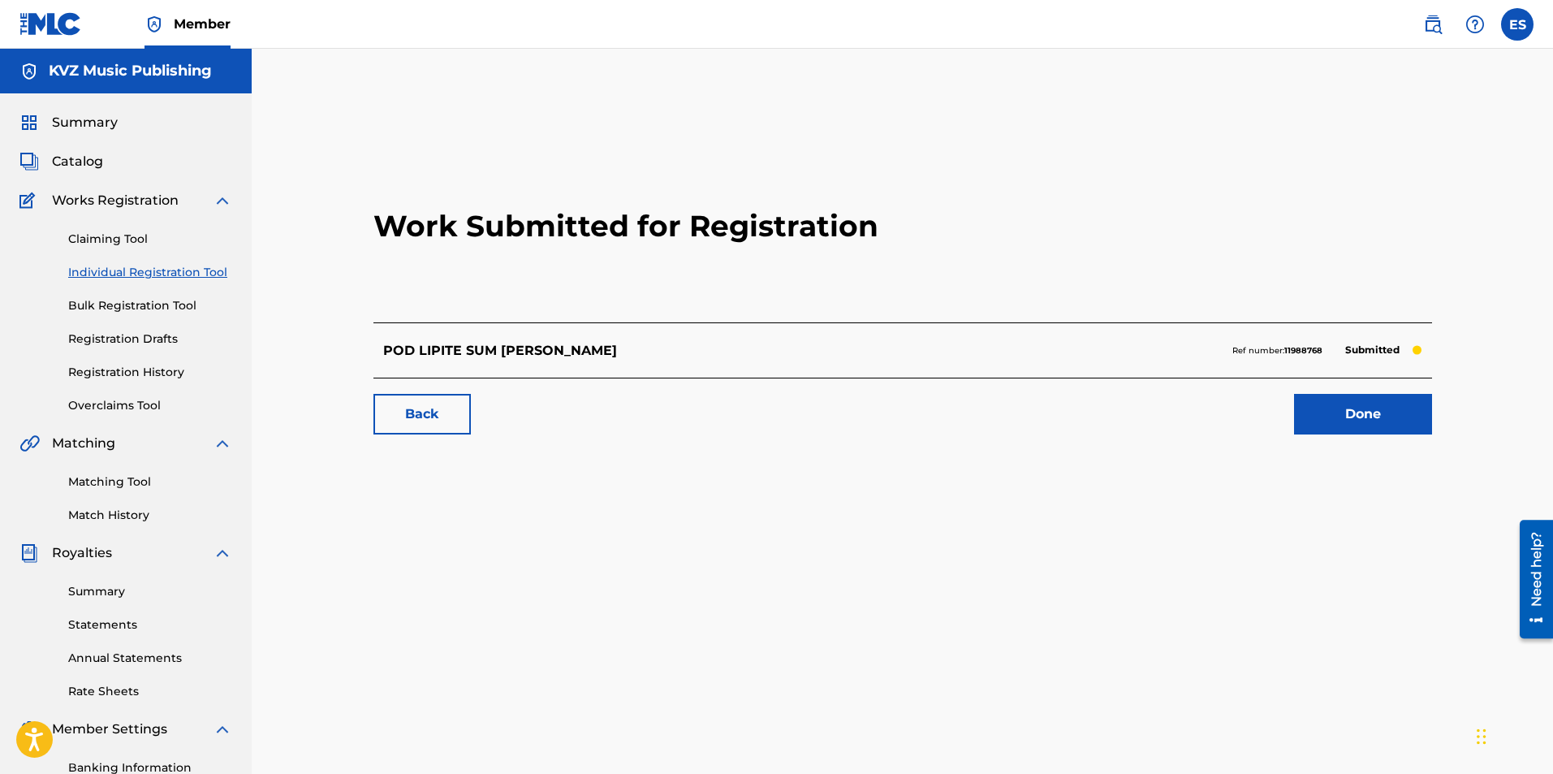
click at [194, 278] on link "Individual Registration Tool" at bounding box center [150, 272] width 164 height 17
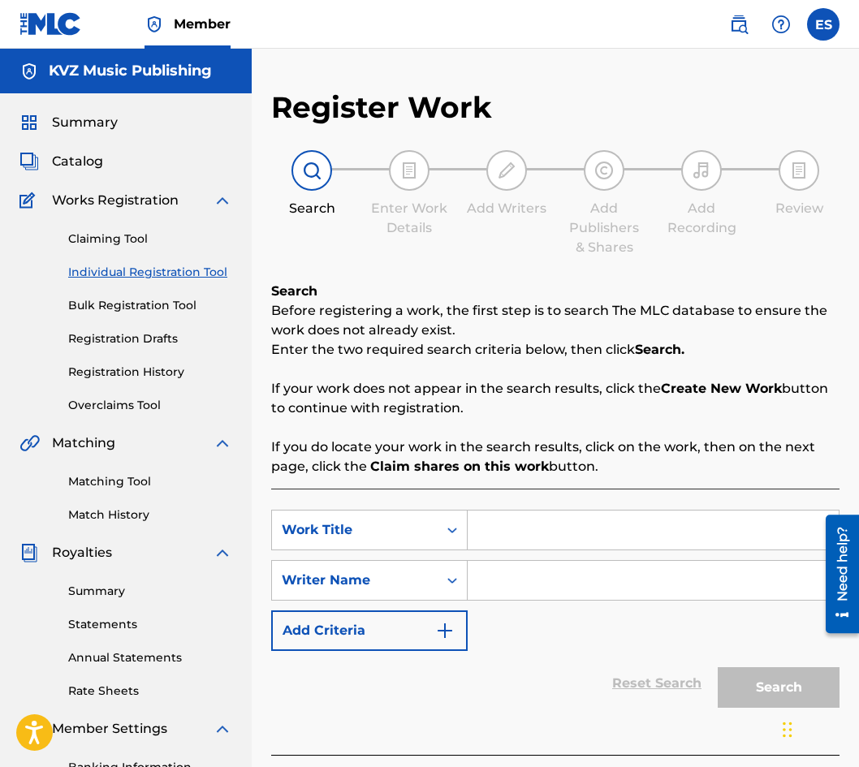
paste input "POD NEBETO NA SOFIYA"
type input "POD NEBETO NA SOFIYA"
paste input "[PERSON_NAME]"
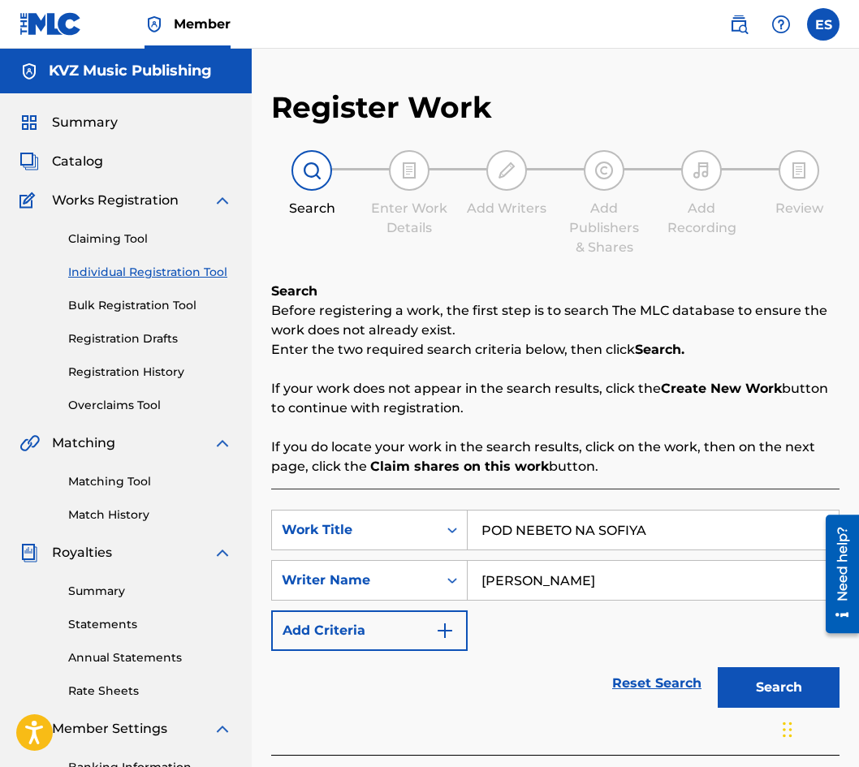
type input "[PERSON_NAME]"
click at [725, 675] on button "Search" at bounding box center [779, 687] width 122 height 41
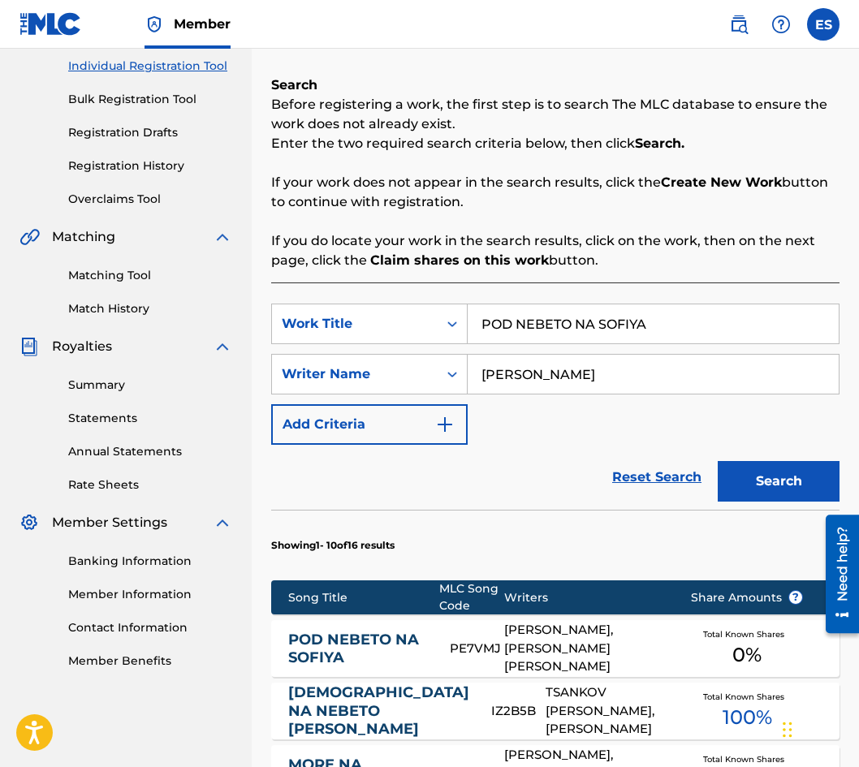
scroll to position [369, 0]
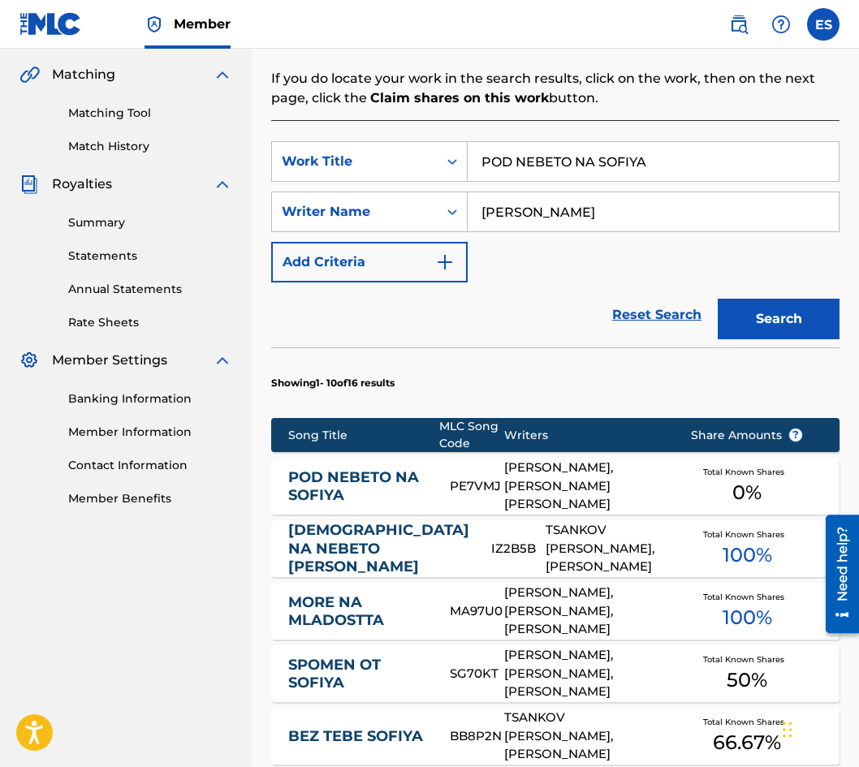
click at [352, 481] on link "POD NEBETO NA SOFIYA" at bounding box center [358, 486] width 140 height 37
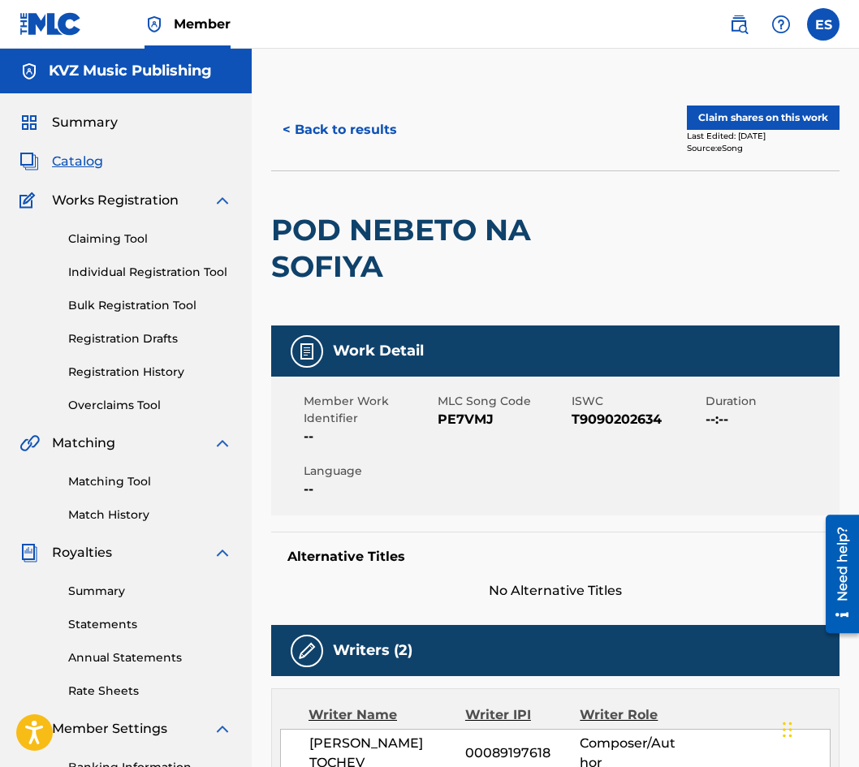
click at [332, 139] on button "< Back to results" at bounding box center [339, 130] width 137 height 41
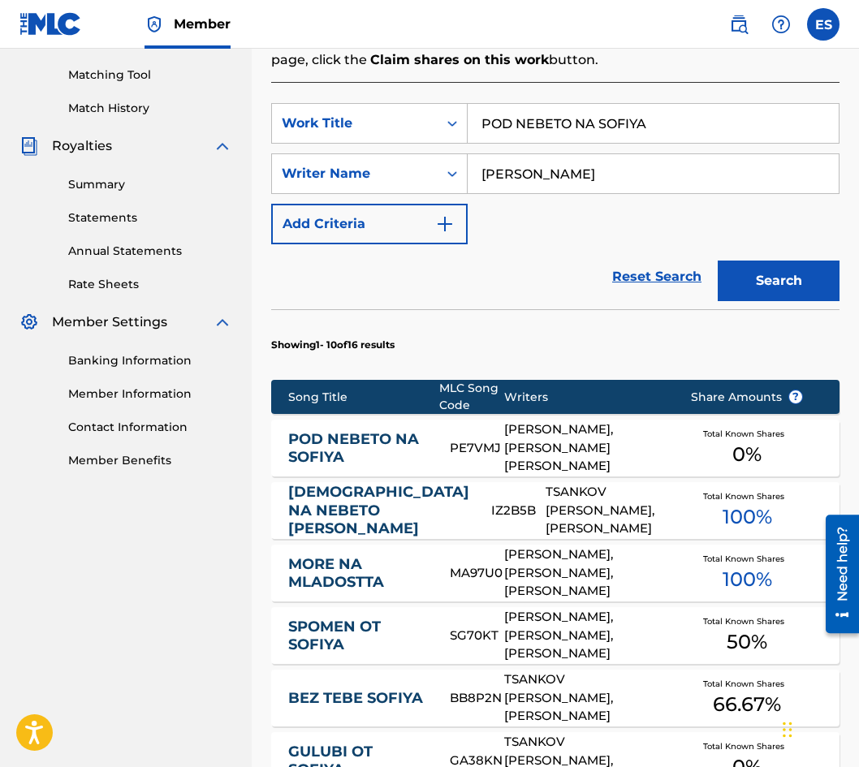
scroll to position [287, 0]
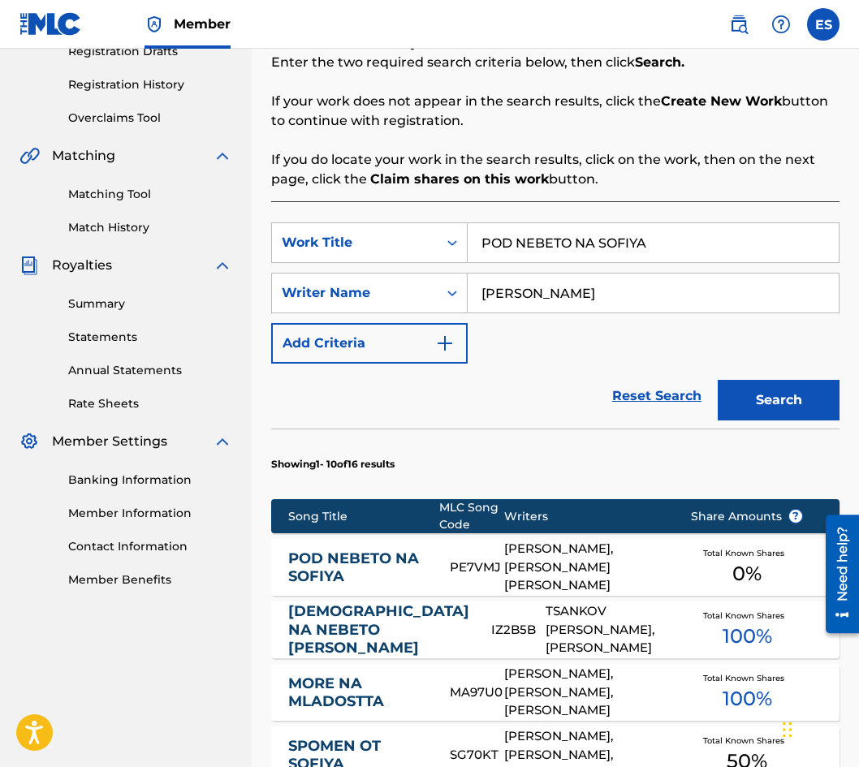
click at [287, 175] on p "If you do locate your work in the search results, click on the work, then on th…" at bounding box center [555, 169] width 568 height 39
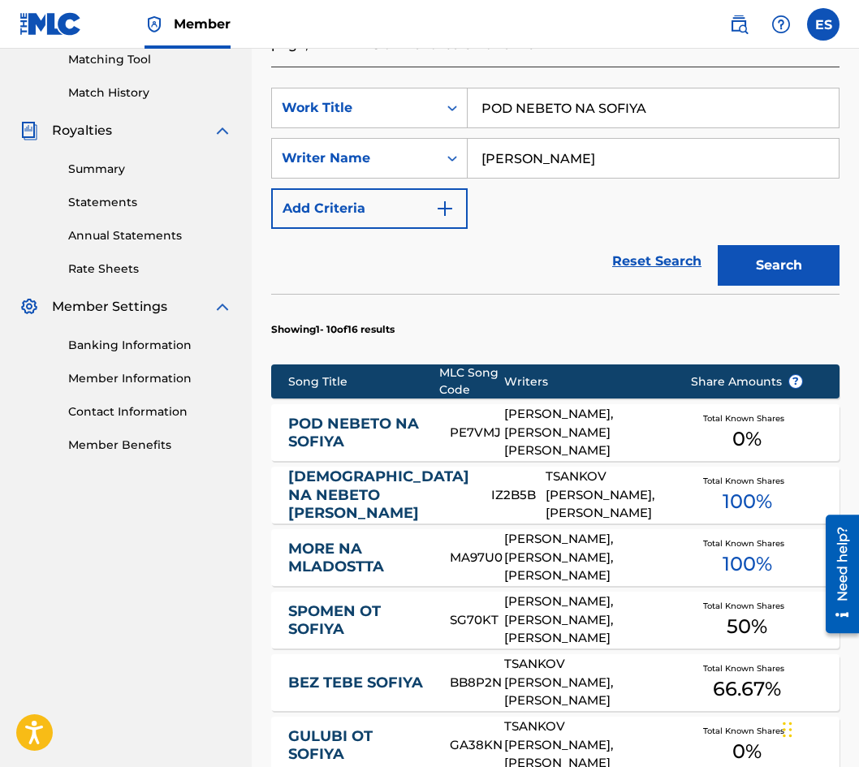
scroll to position [450, 0]
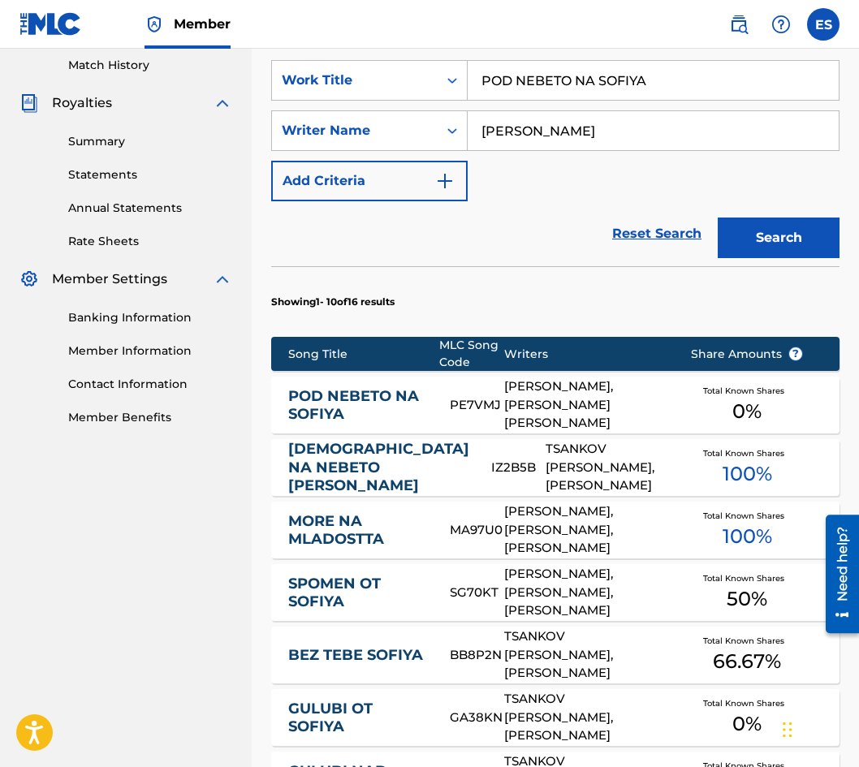
click at [600, 85] on input "POD NEBETO NA SOFIYA" at bounding box center [653, 80] width 371 height 39
click at [595, 85] on input "POD NEBETO NA SOFIYA" at bounding box center [653, 80] width 371 height 39
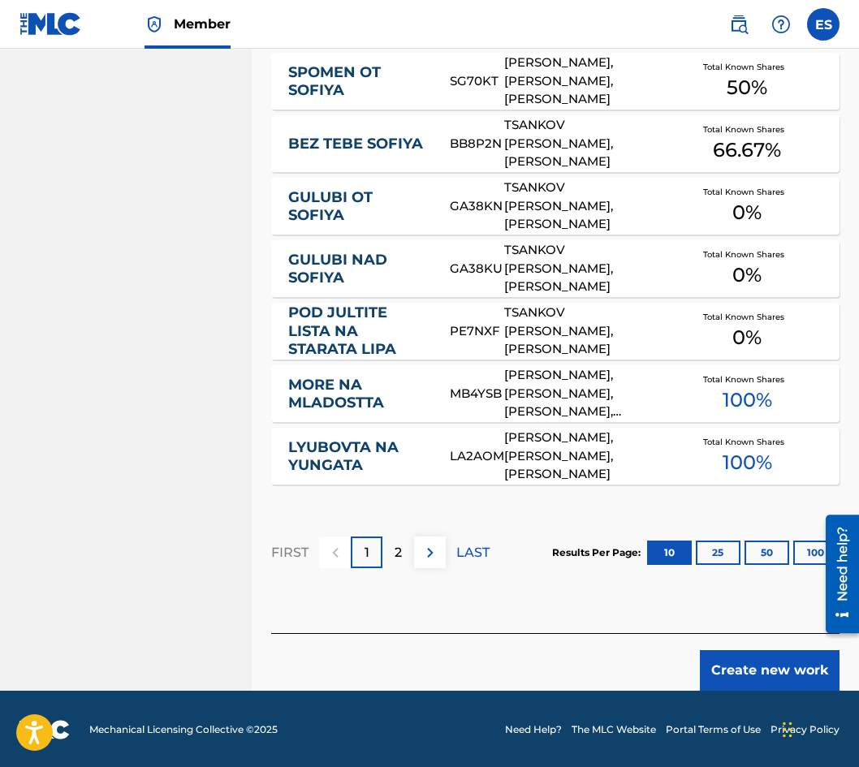
scroll to position [963, 0]
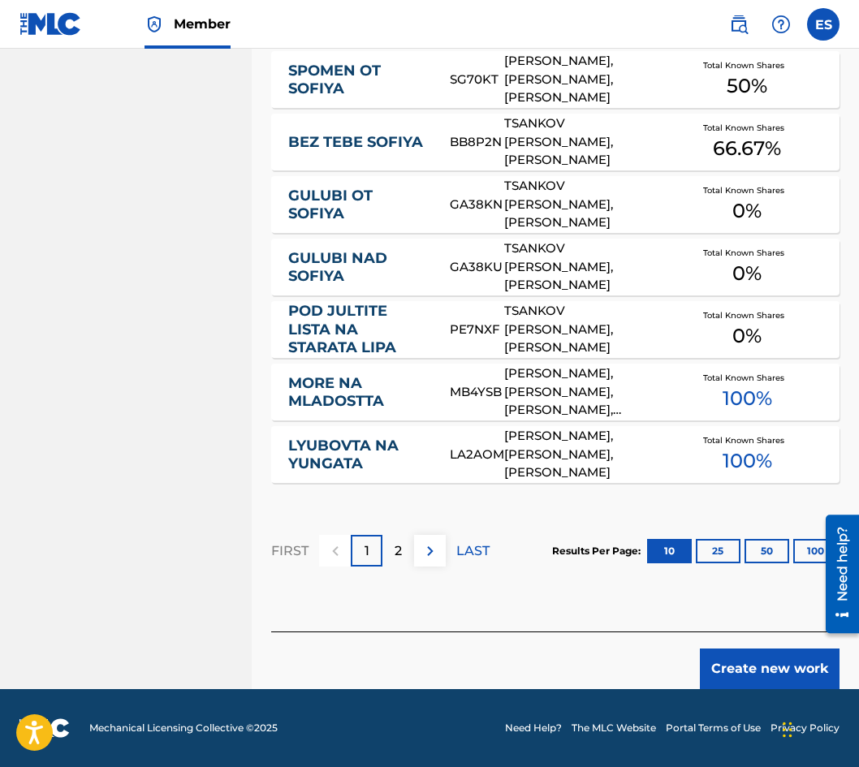
type input "POD NEBETO NAD SOFIYA"
click at [729, 667] on button "Create new work" at bounding box center [770, 669] width 140 height 41
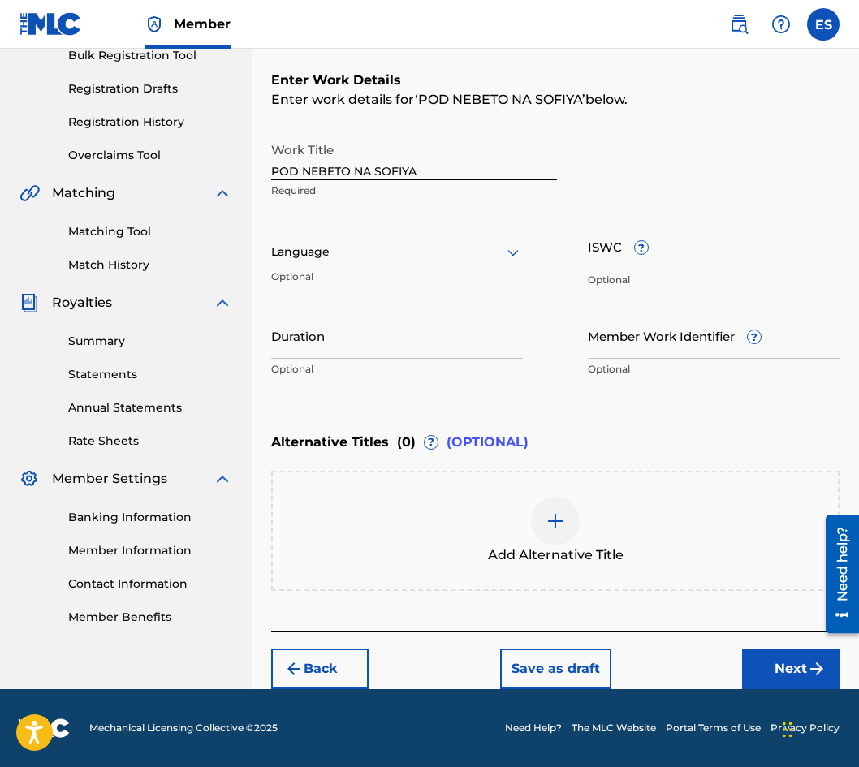
scroll to position [250, 0]
click at [333, 257] on div at bounding box center [397, 252] width 252 height 20
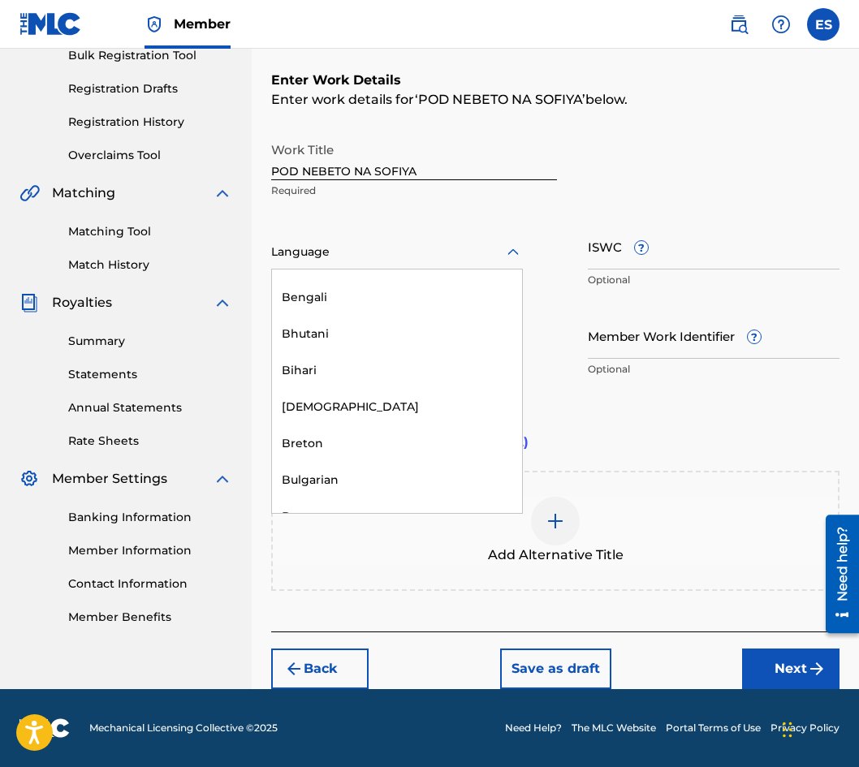
scroll to position [568, 0]
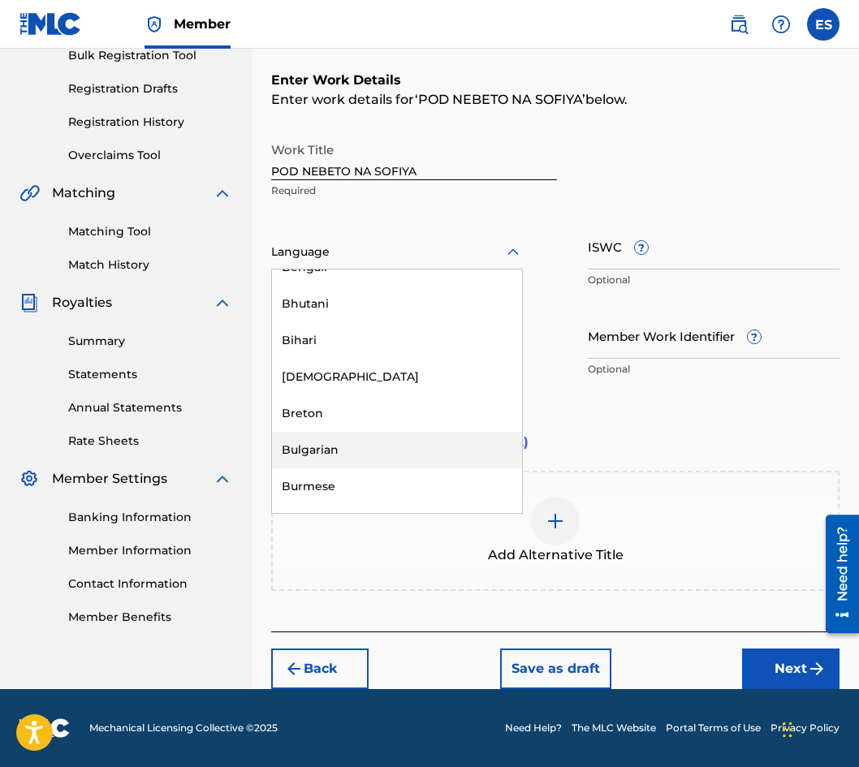
click at [372, 438] on div "Bulgarian" at bounding box center [397, 450] width 250 height 37
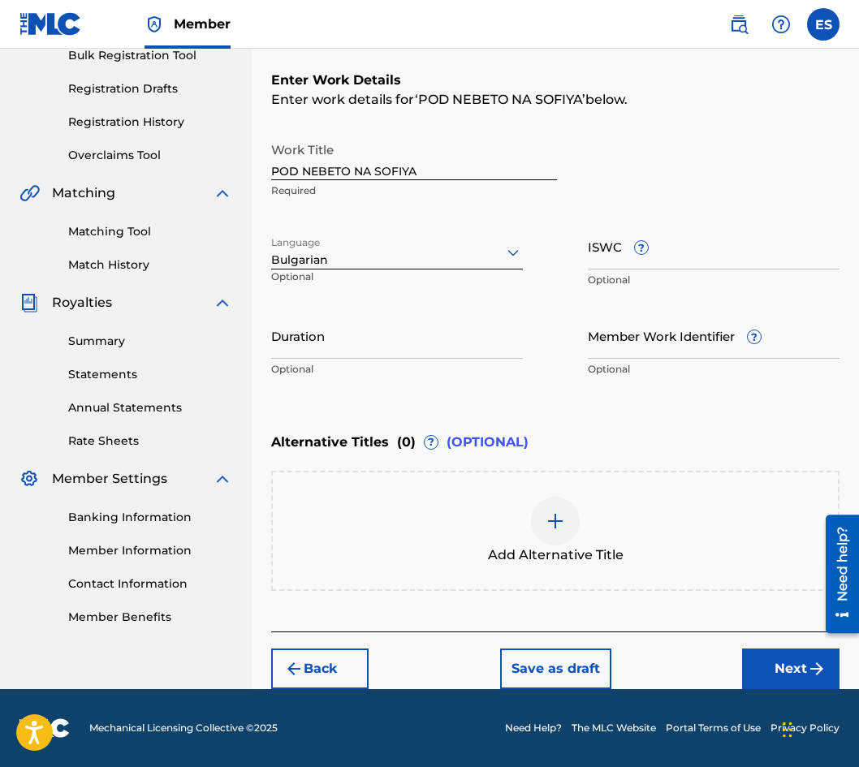
click at [378, 342] on input "Duration" at bounding box center [397, 336] width 252 height 46
type input "03:03"
click at [476, 538] on div "Add Alternative Title" at bounding box center [555, 531] width 565 height 68
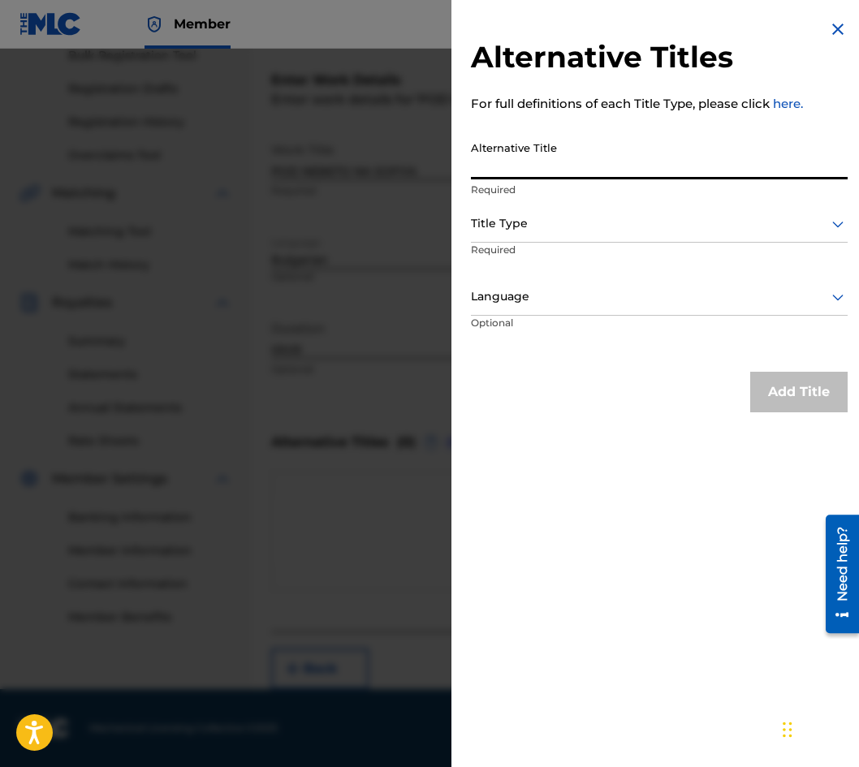
paste input "ПОД НЕБЕТО НА [GEOGRAPHIC_DATA]"
click at [572, 170] on input "ПОД НЕБЕТО НА [GEOGRAPHIC_DATA]" at bounding box center [659, 156] width 377 height 46
type input "ПОД НЕБЕТО НАД [GEOGRAPHIC_DATA]"
click at [590, 206] on div "Title Type" at bounding box center [659, 224] width 377 height 37
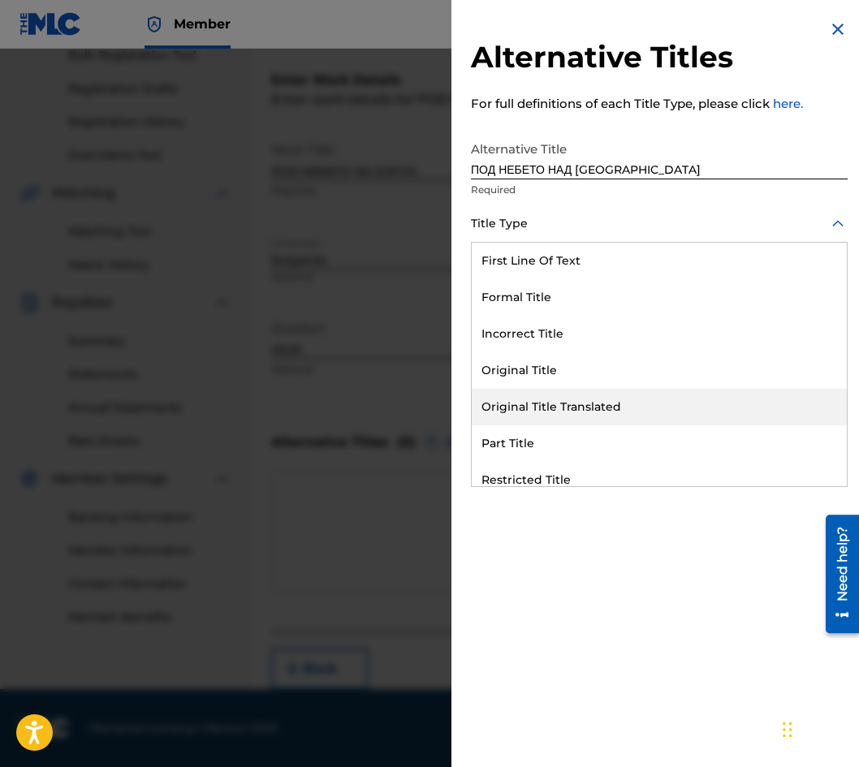
click at [629, 405] on div "Original Title Translated" at bounding box center [659, 407] width 375 height 37
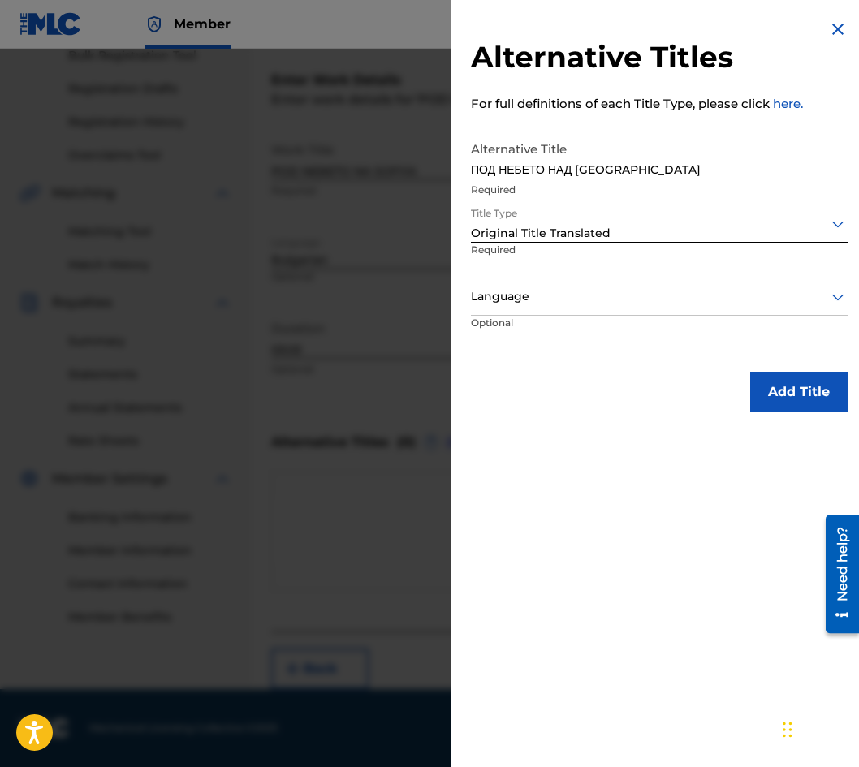
click at [601, 302] on div at bounding box center [659, 297] width 377 height 20
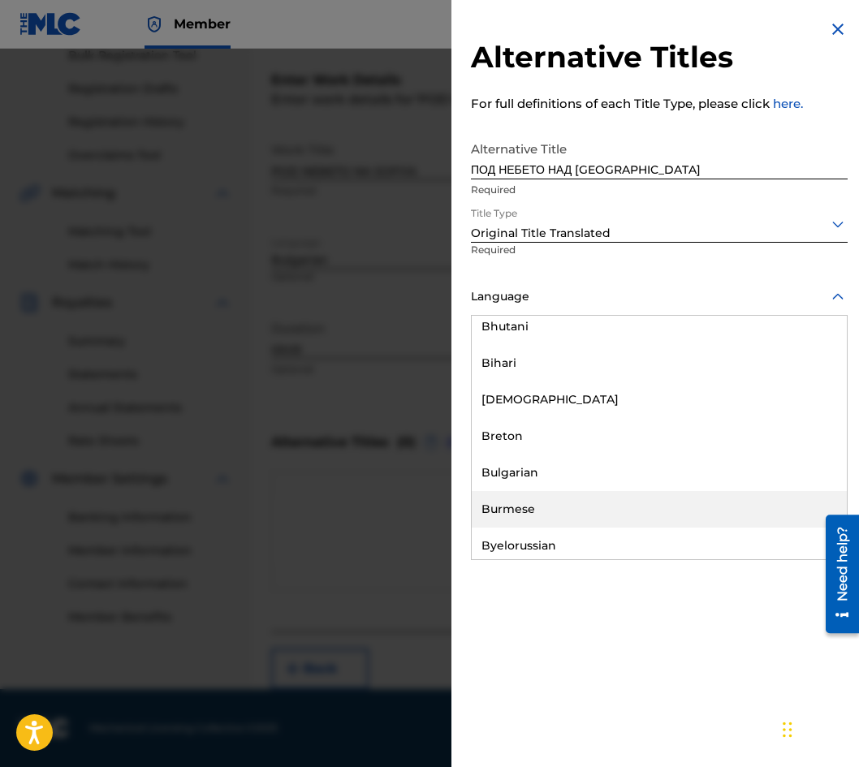
scroll to position [650, 0]
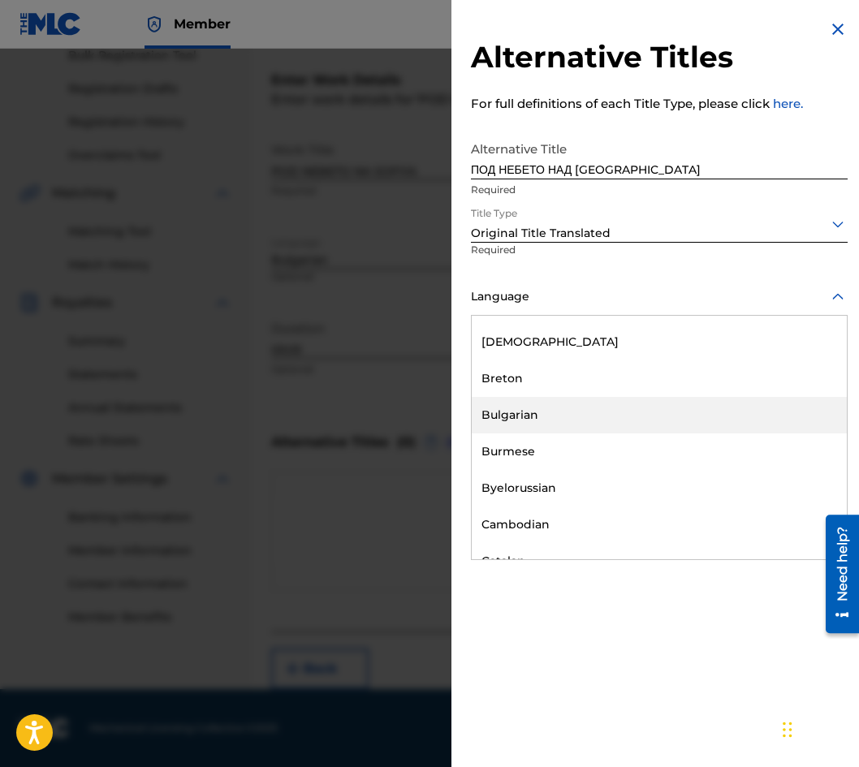
click at [579, 430] on div "Bulgarian" at bounding box center [659, 415] width 375 height 37
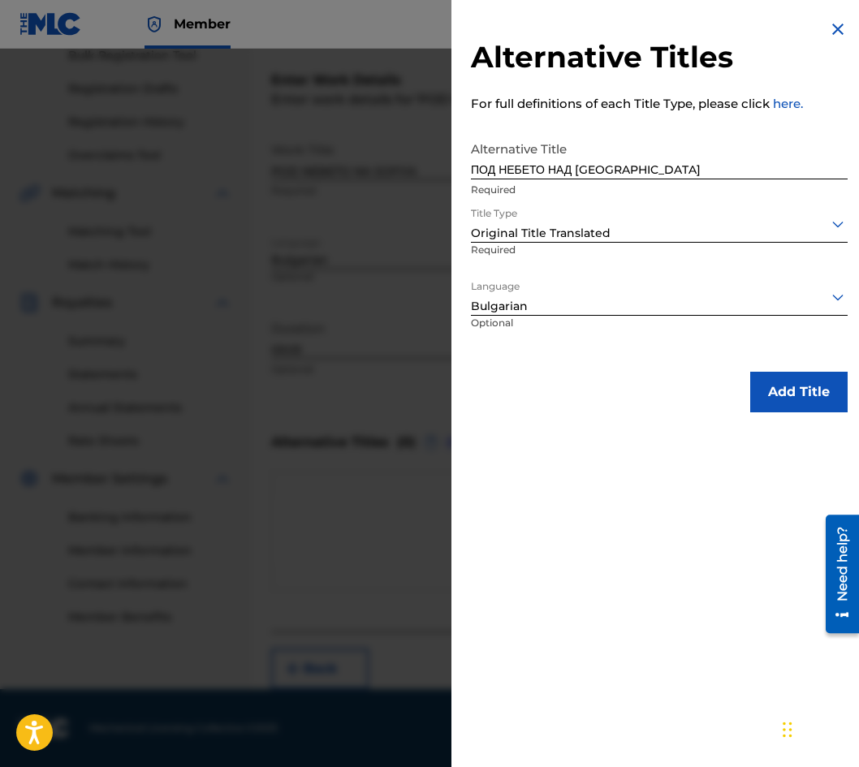
click at [757, 390] on button "Add Title" at bounding box center [798, 392] width 97 height 41
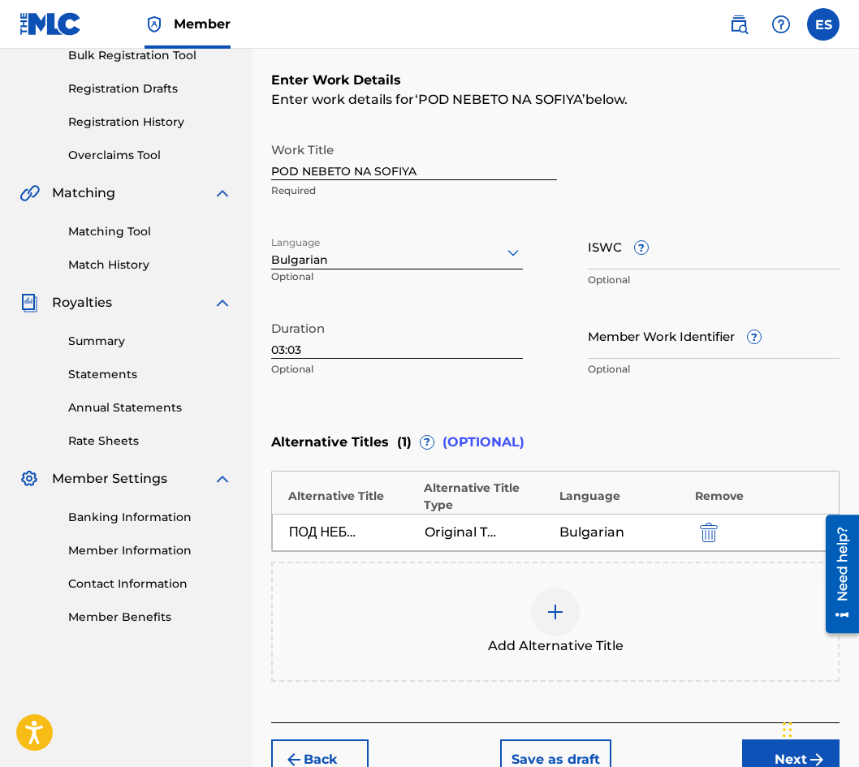
scroll to position [324, 0]
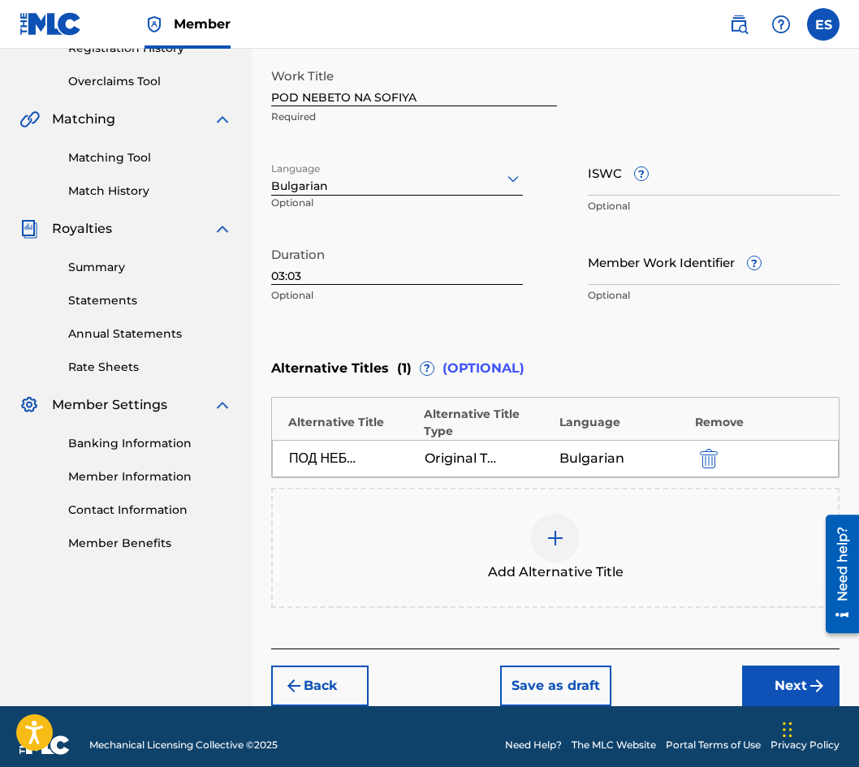
click at [779, 649] on div "Back Save as draft Next" at bounding box center [555, 678] width 568 height 58
click at [779, 666] on button "Next" at bounding box center [790, 686] width 97 height 41
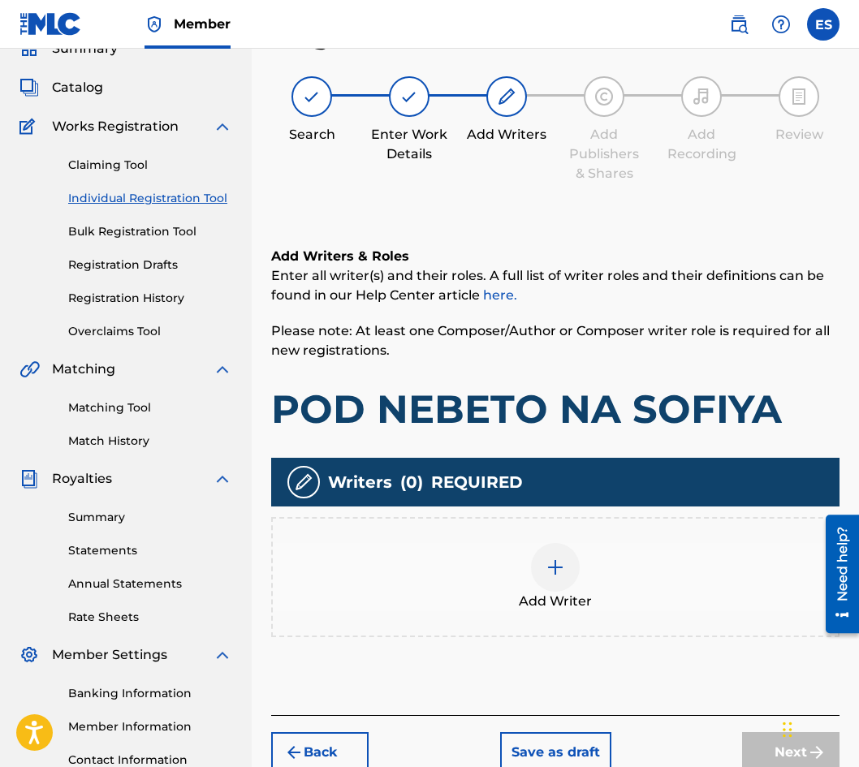
scroll to position [73, 0]
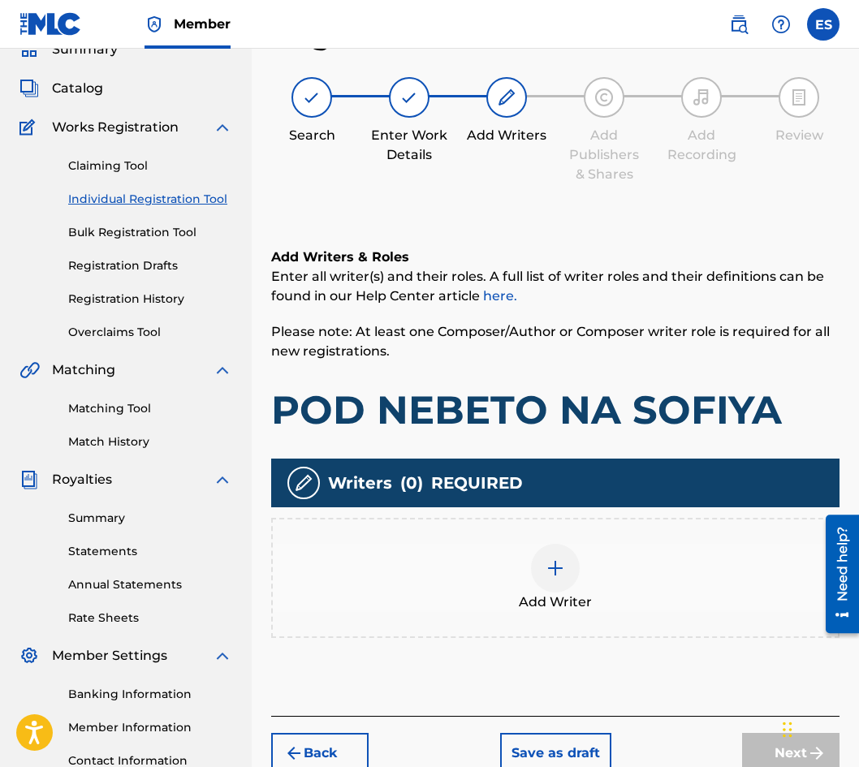
click at [575, 539] on div "Add Writer" at bounding box center [555, 578] width 568 height 120
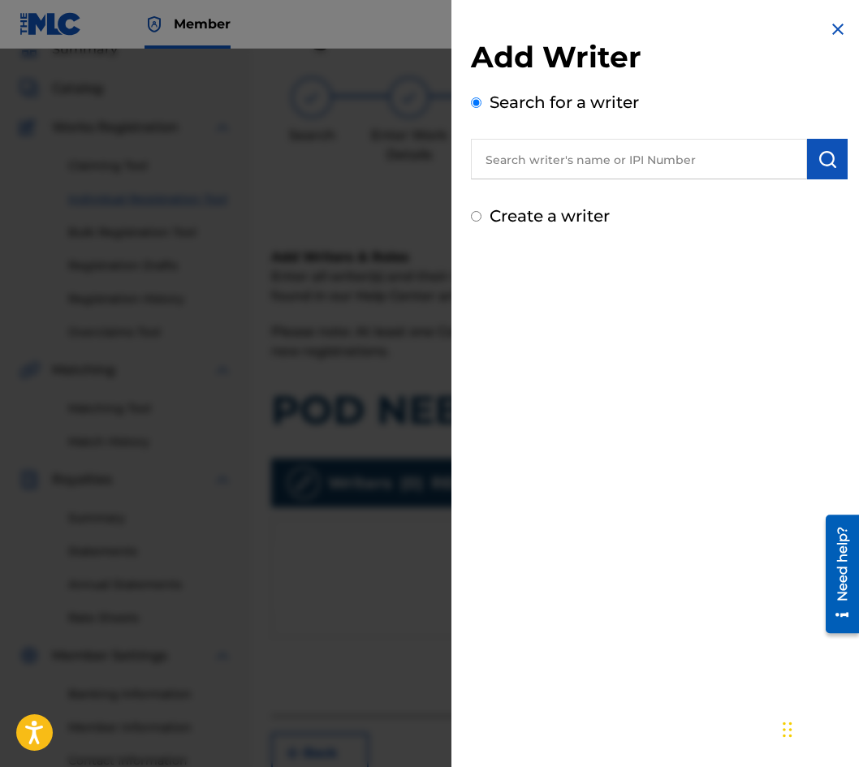
paste input "00089 19 76 18"
click at [551, 158] on input "00089 19 76 18" at bounding box center [639, 159] width 336 height 41
click at [568, 156] on input "00089 1976 18" at bounding box center [639, 159] width 336 height 41
click at [533, 158] on input "00089 197618" at bounding box center [639, 159] width 336 height 41
type input "00089197618"
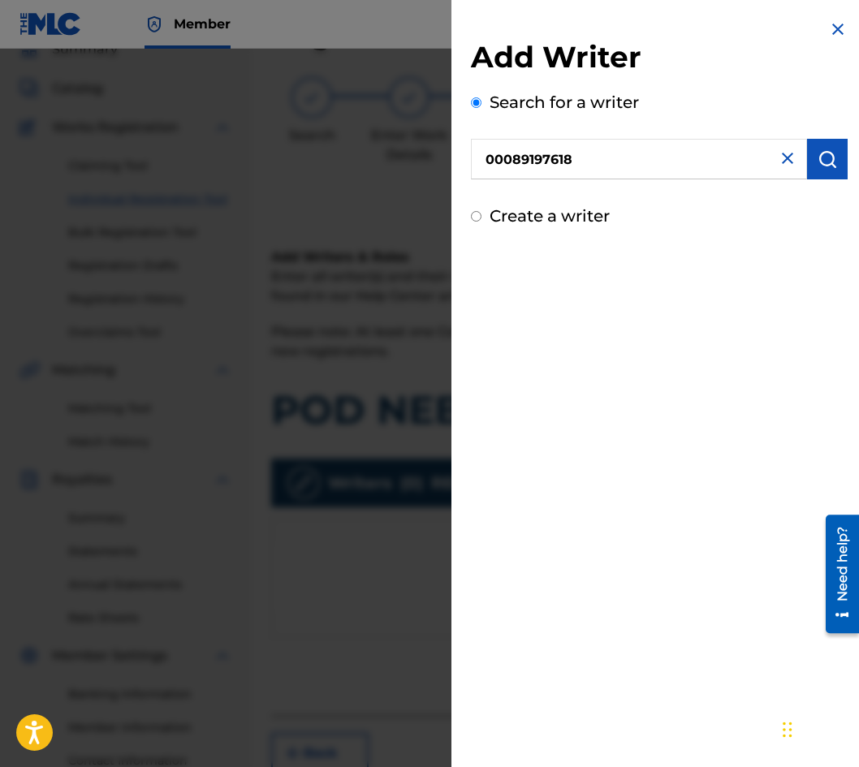
click at [809, 162] on button "submit" at bounding box center [827, 159] width 41 height 41
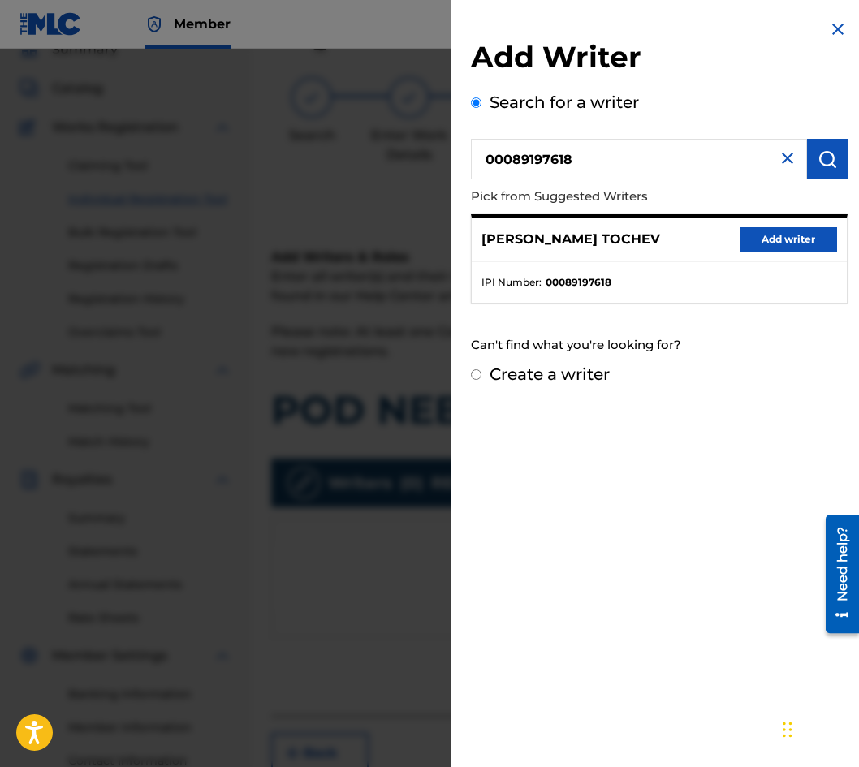
click at [780, 249] on button "Add writer" at bounding box center [788, 239] width 97 height 24
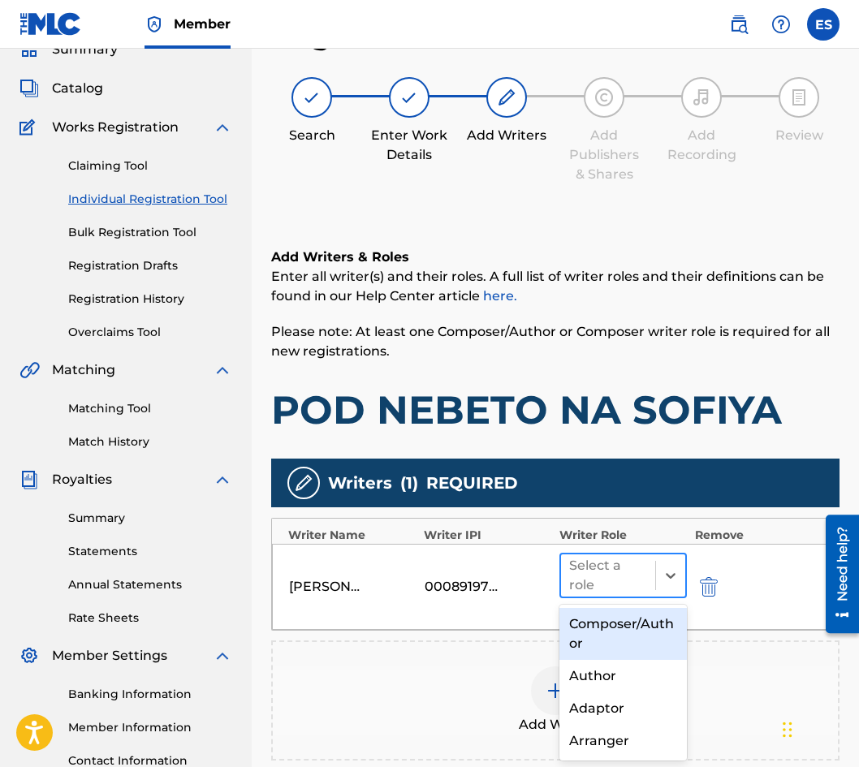
click at [616, 595] on div "Select a role" at bounding box center [608, 576] width 94 height 42
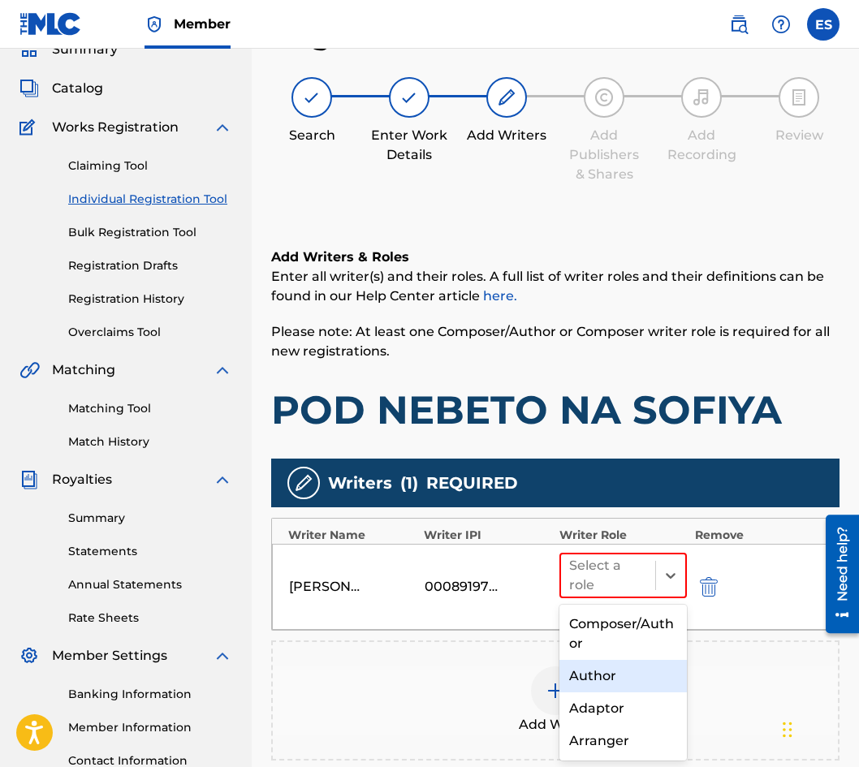
click at [619, 674] on div "Author" at bounding box center [622, 676] width 127 height 32
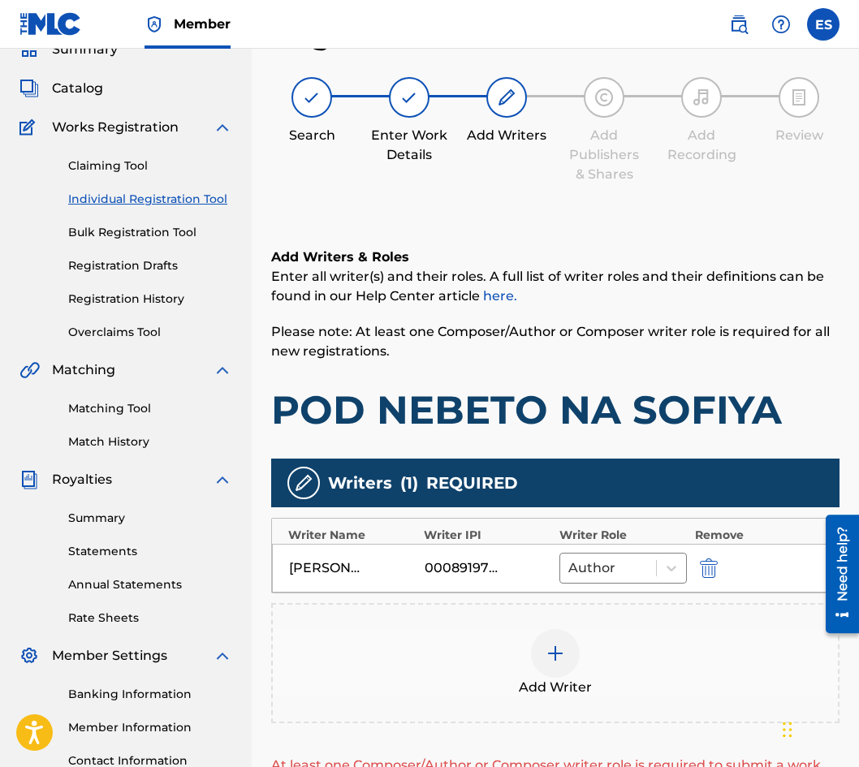
click at [619, 674] on div "Add Writer" at bounding box center [555, 663] width 565 height 68
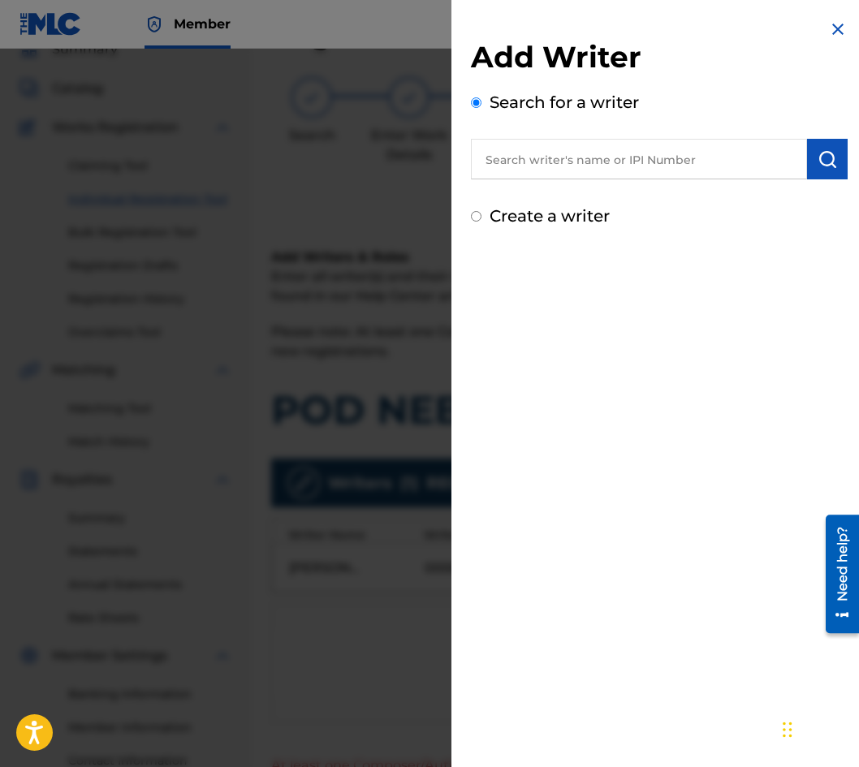
paste input "00087889792"
type input "00087889792"
click at [818, 161] on img "submit" at bounding box center [827, 158] width 19 height 19
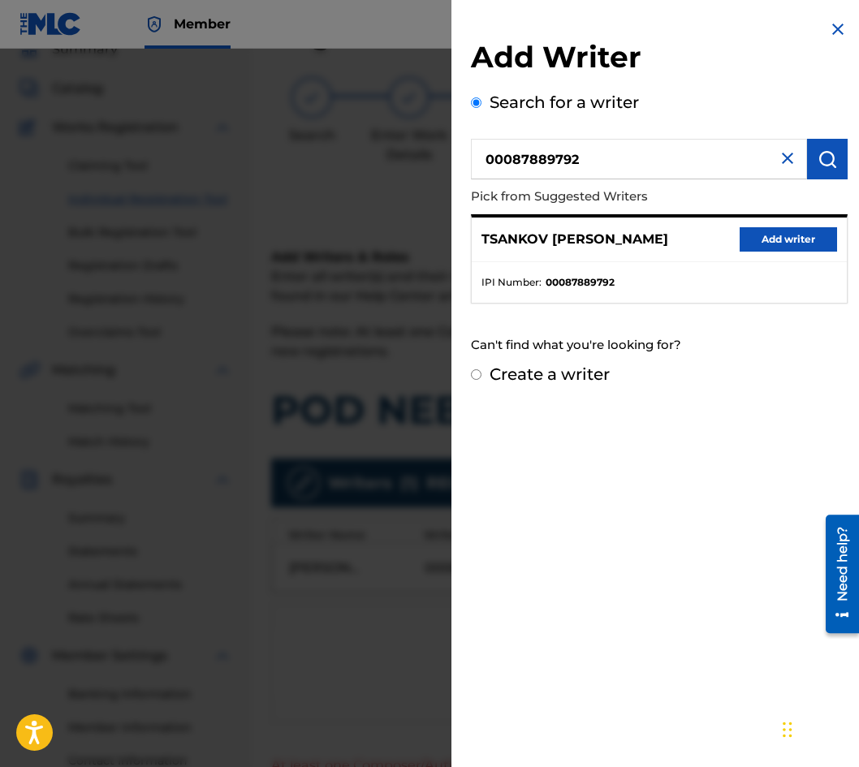
click at [771, 235] on button "Add writer" at bounding box center [788, 239] width 97 height 24
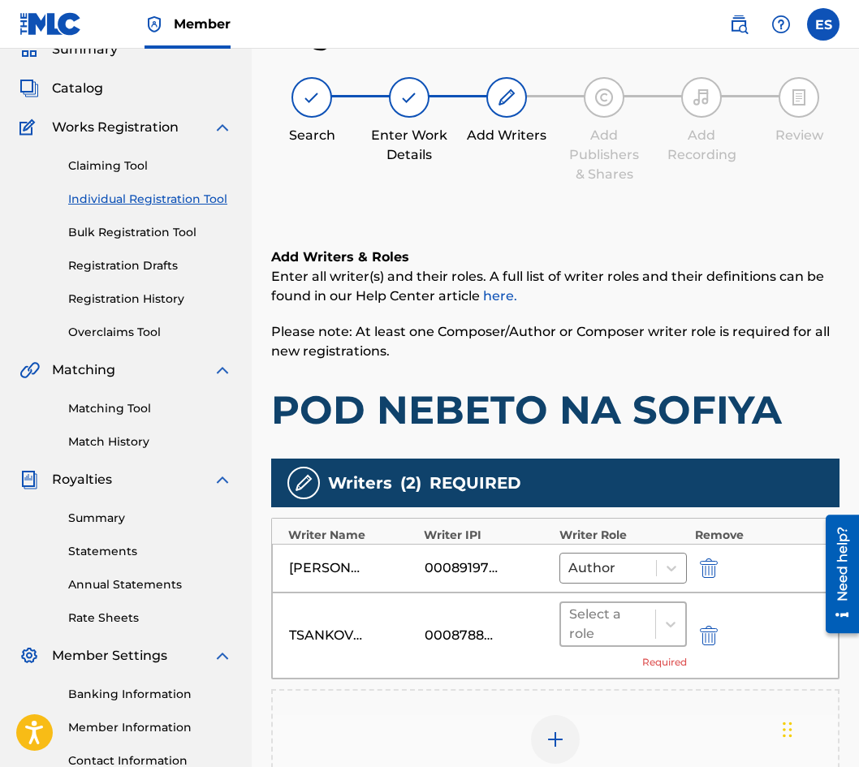
click at [574, 624] on div at bounding box center [608, 624] width 78 height 23
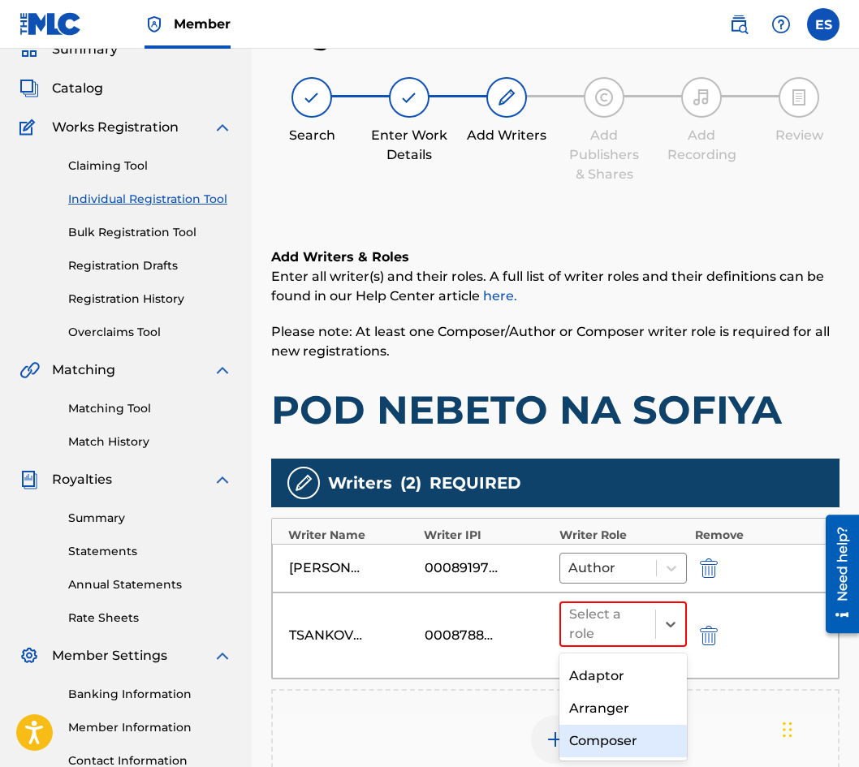
click at [628, 732] on div "Composer" at bounding box center [622, 741] width 127 height 32
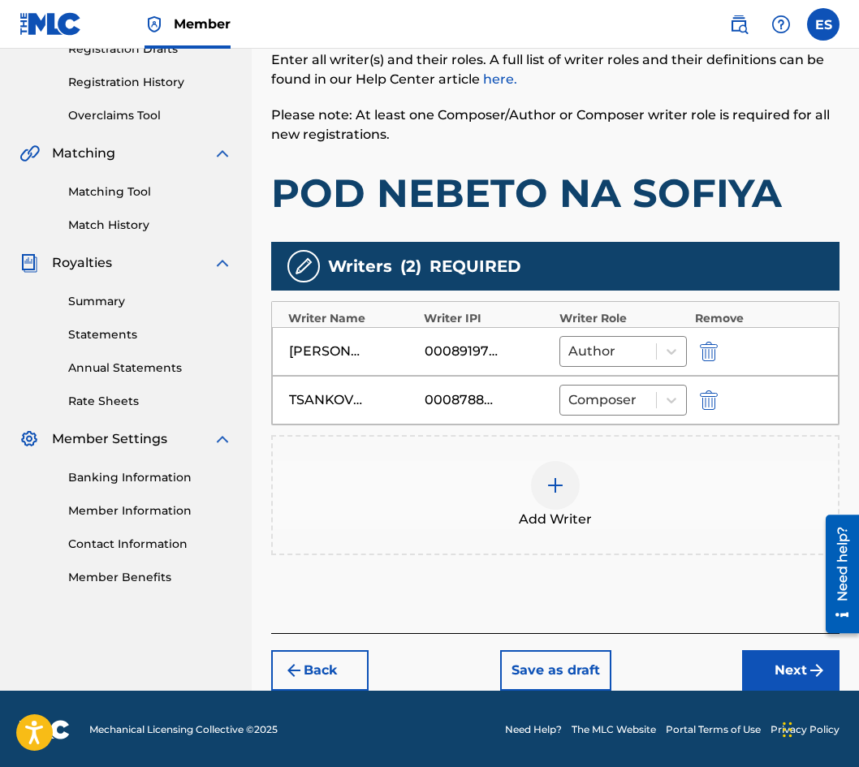
scroll to position [291, 0]
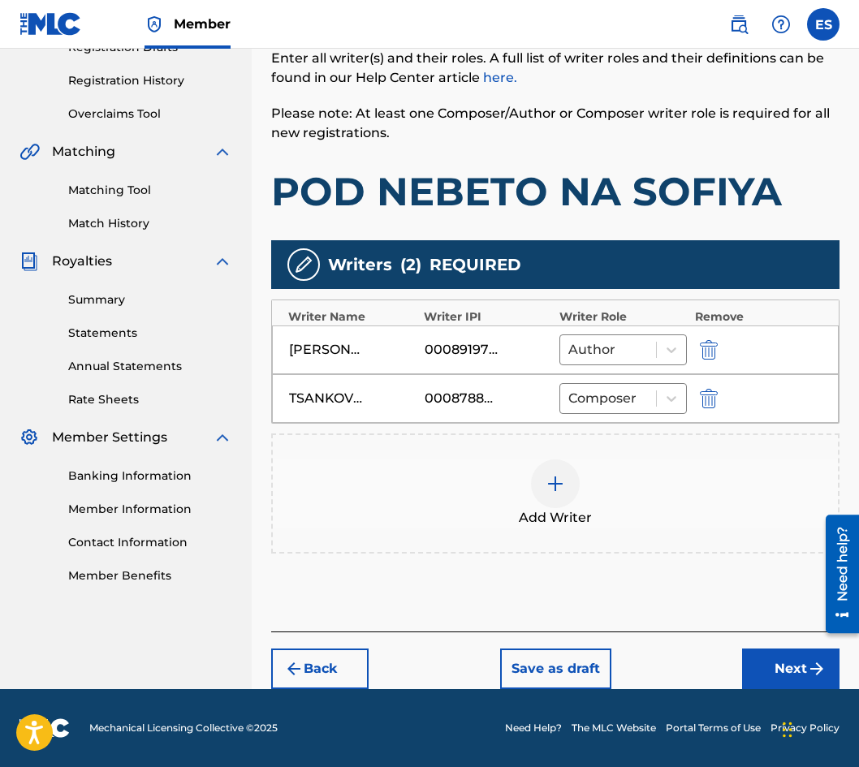
click at [770, 659] on button "Next" at bounding box center [790, 669] width 97 height 41
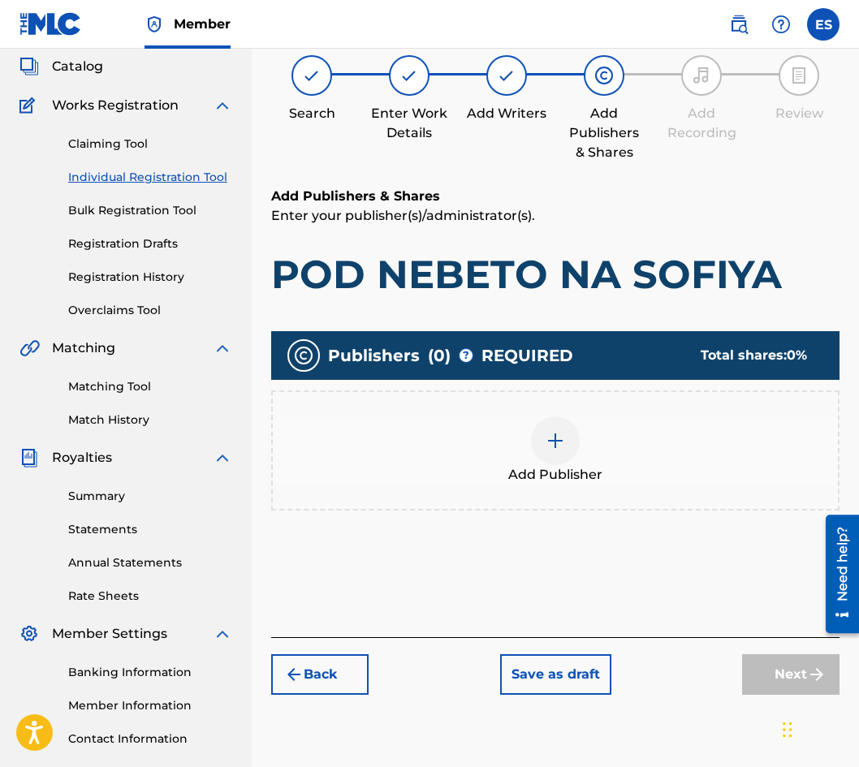
scroll to position [73, 0]
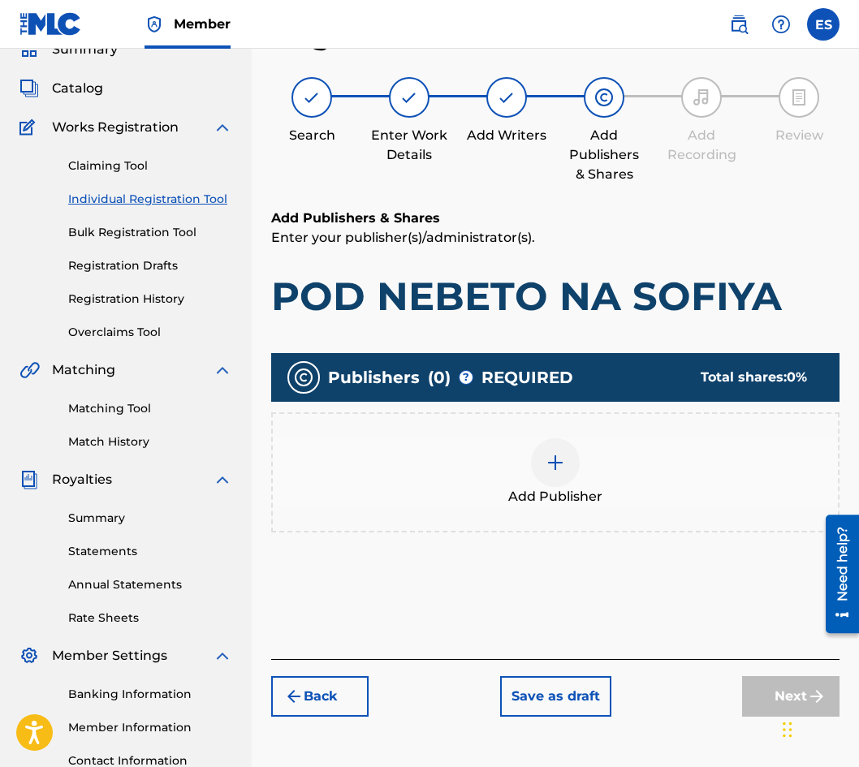
click at [481, 503] on div "Add Publisher" at bounding box center [555, 472] width 565 height 68
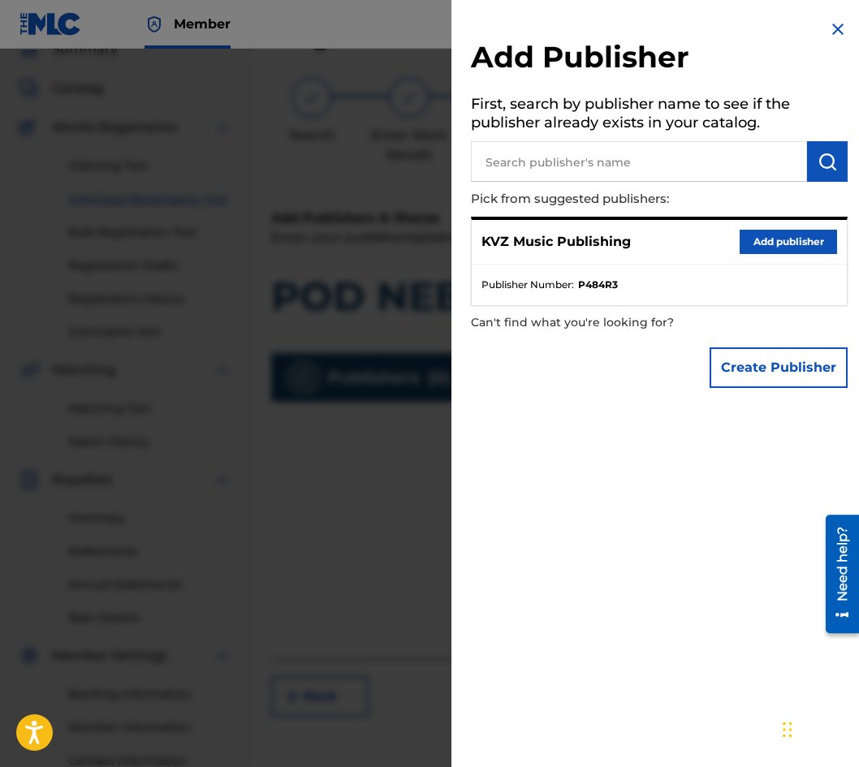
click at [744, 236] on button "Add publisher" at bounding box center [788, 242] width 97 height 24
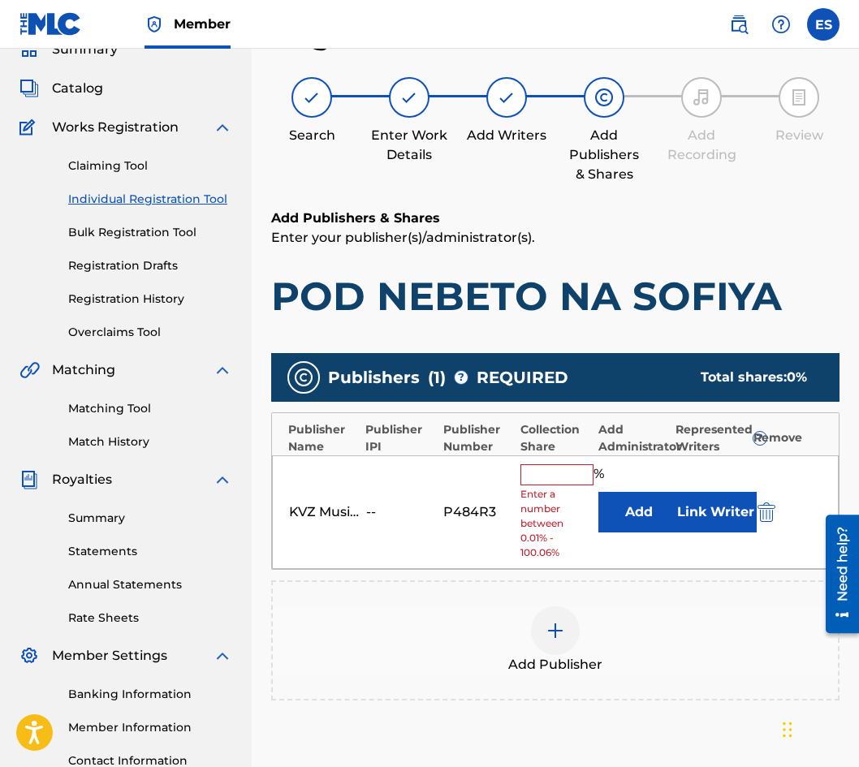
click at [546, 480] on input "text" at bounding box center [556, 474] width 73 height 21
type input "66.67"
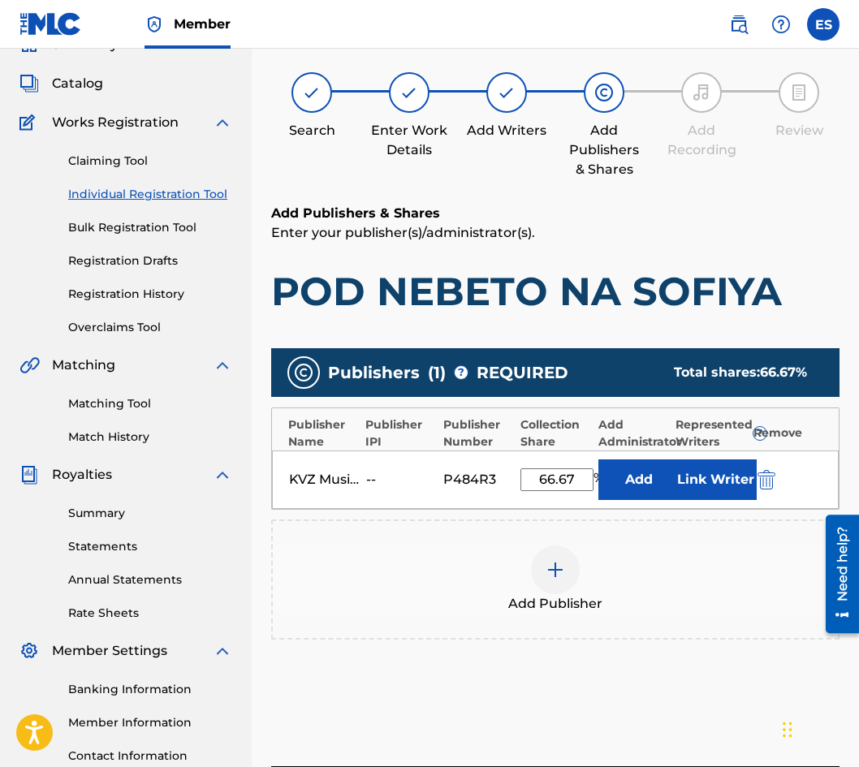
scroll to position [213, 0]
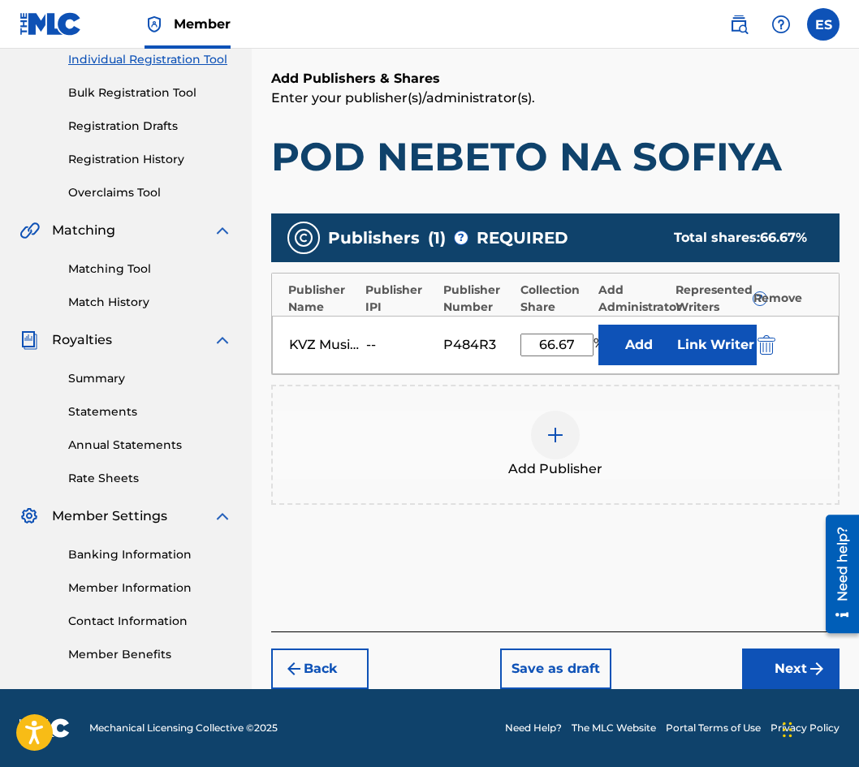
click at [780, 659] on button "Next" at bounding box center [790, 669] width 97 height 41
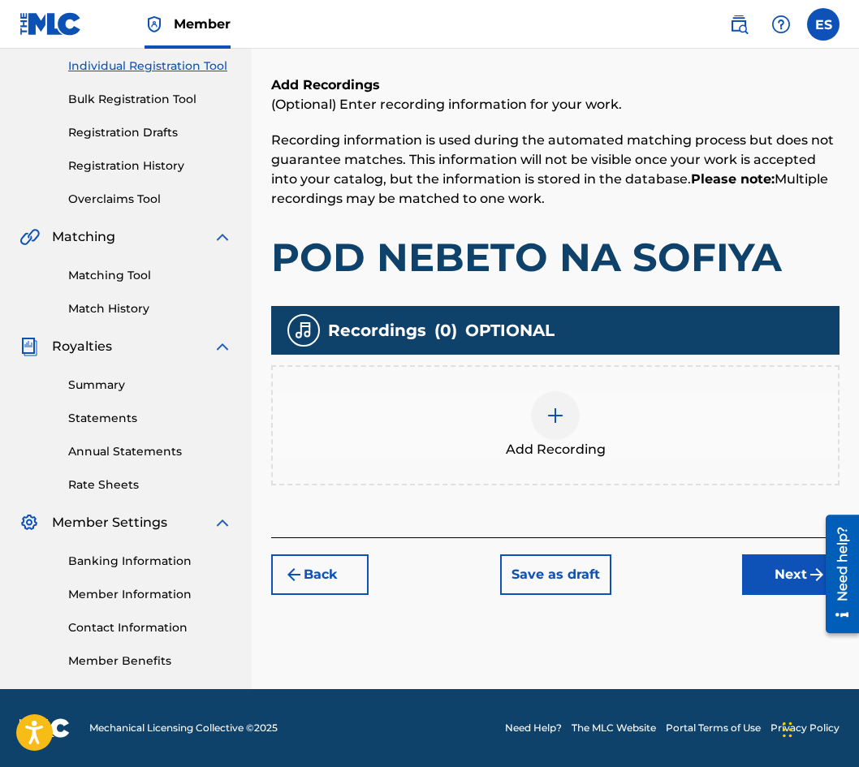
scroll to position [73, 0]
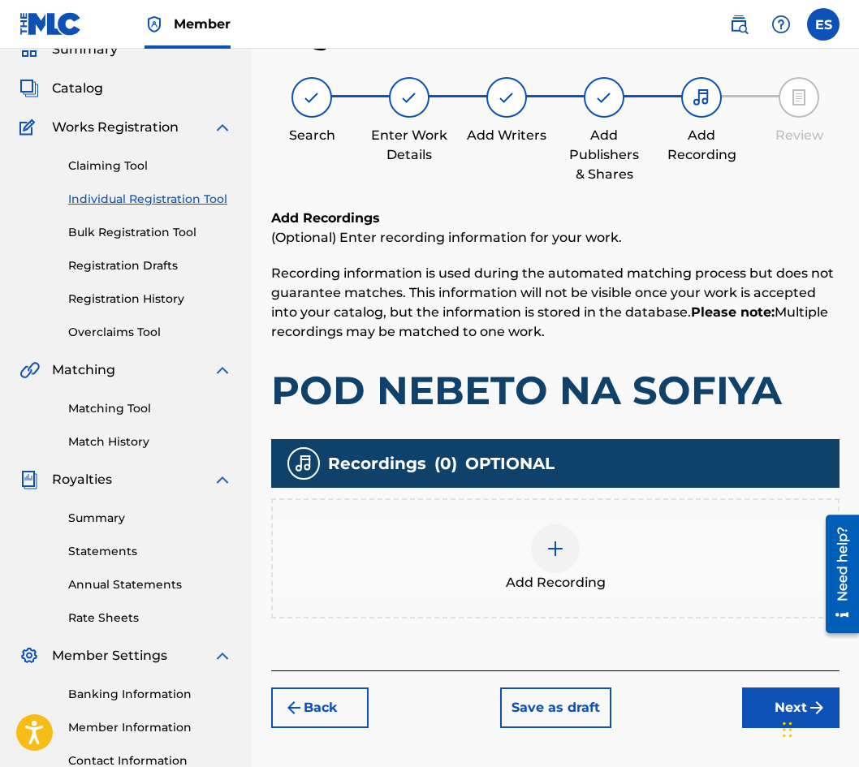
click at [518, 538] on div "Add Recording" at bounding box center [555, 558] width 565 height 68
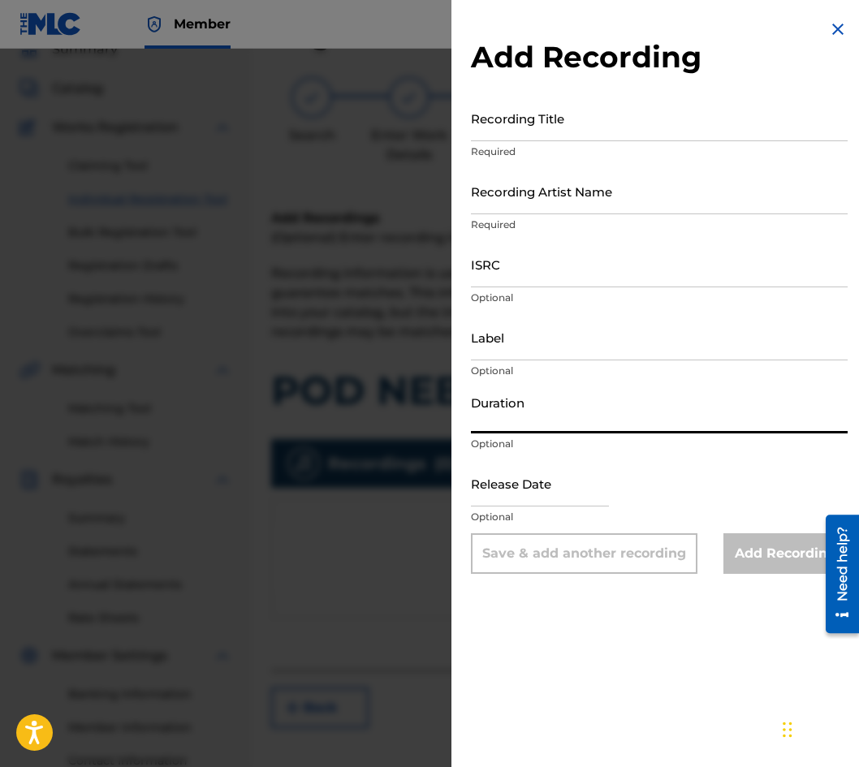
click at [533, 402] on input "Duration" at bounding box center [659, 410] width 377 height 46
type input "03:03"
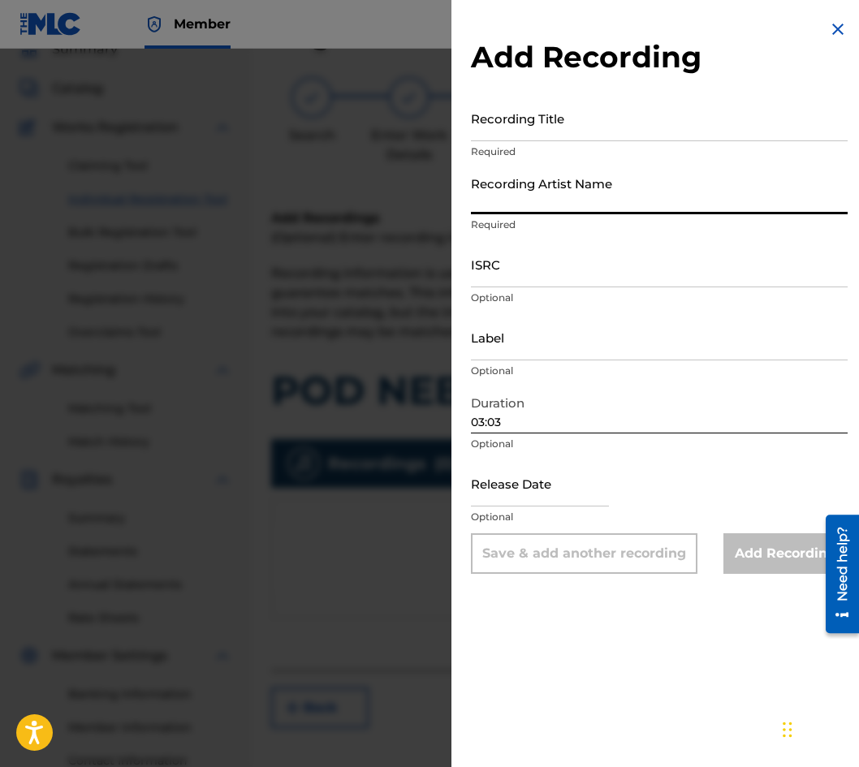
paste
click at [528, 196] on input "[PERSON_NAME]" at bounding box center [659, 191] width 377 height 46
type input "[PERSON_NAME]"
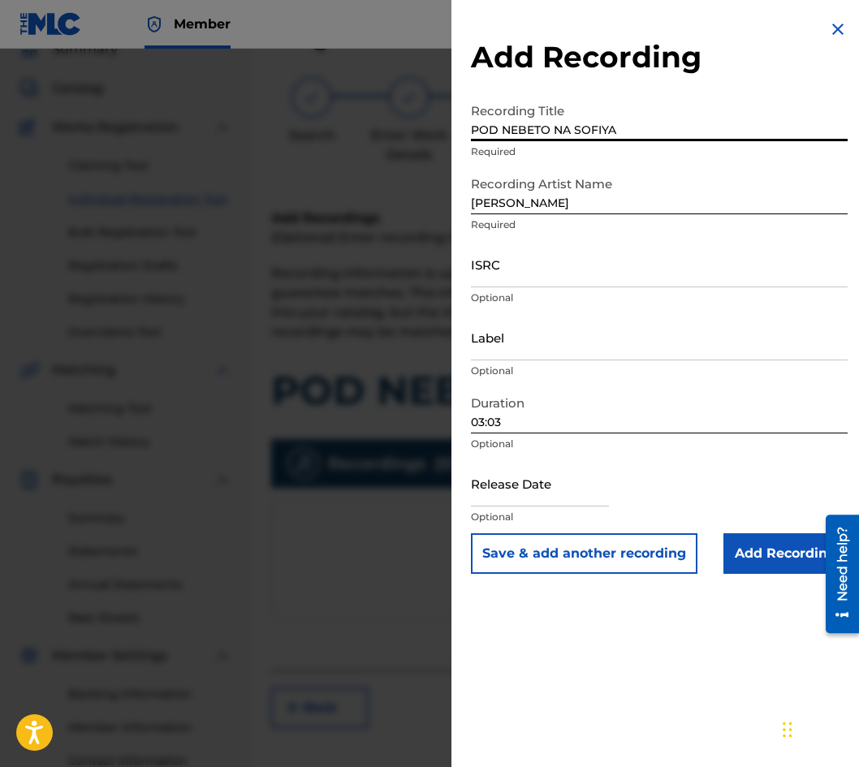
click at [572, 127] on input "POD NEBETO NA SOFIYA" at bounding box center [659, 118] width 377 height 46
type input "POD NEBETO NAD SOFIYA"
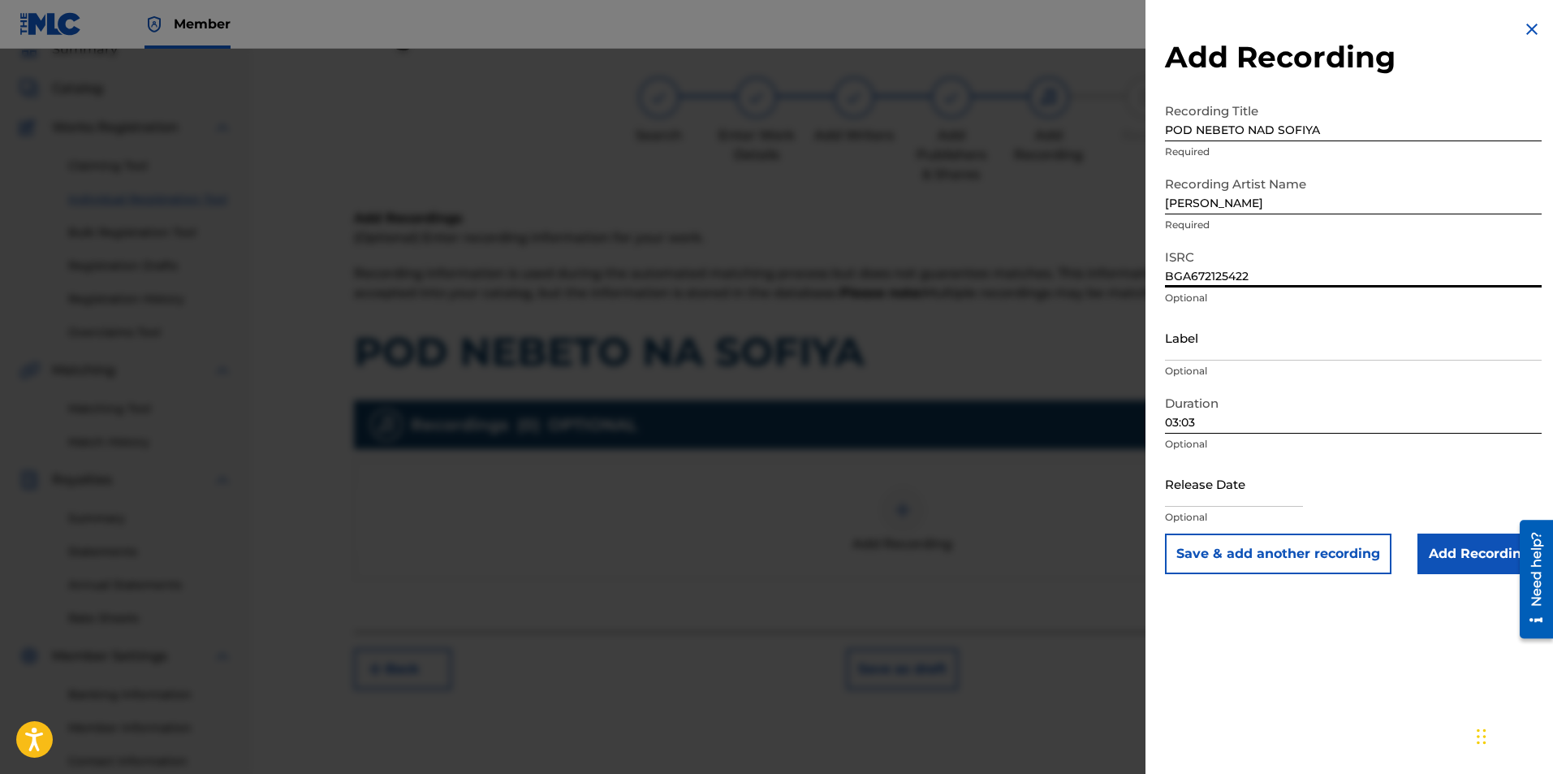
type input "BGA672125422"
click at [1192, 342] on input "Label" at bounding box center [1353, 337] width 377 height 46
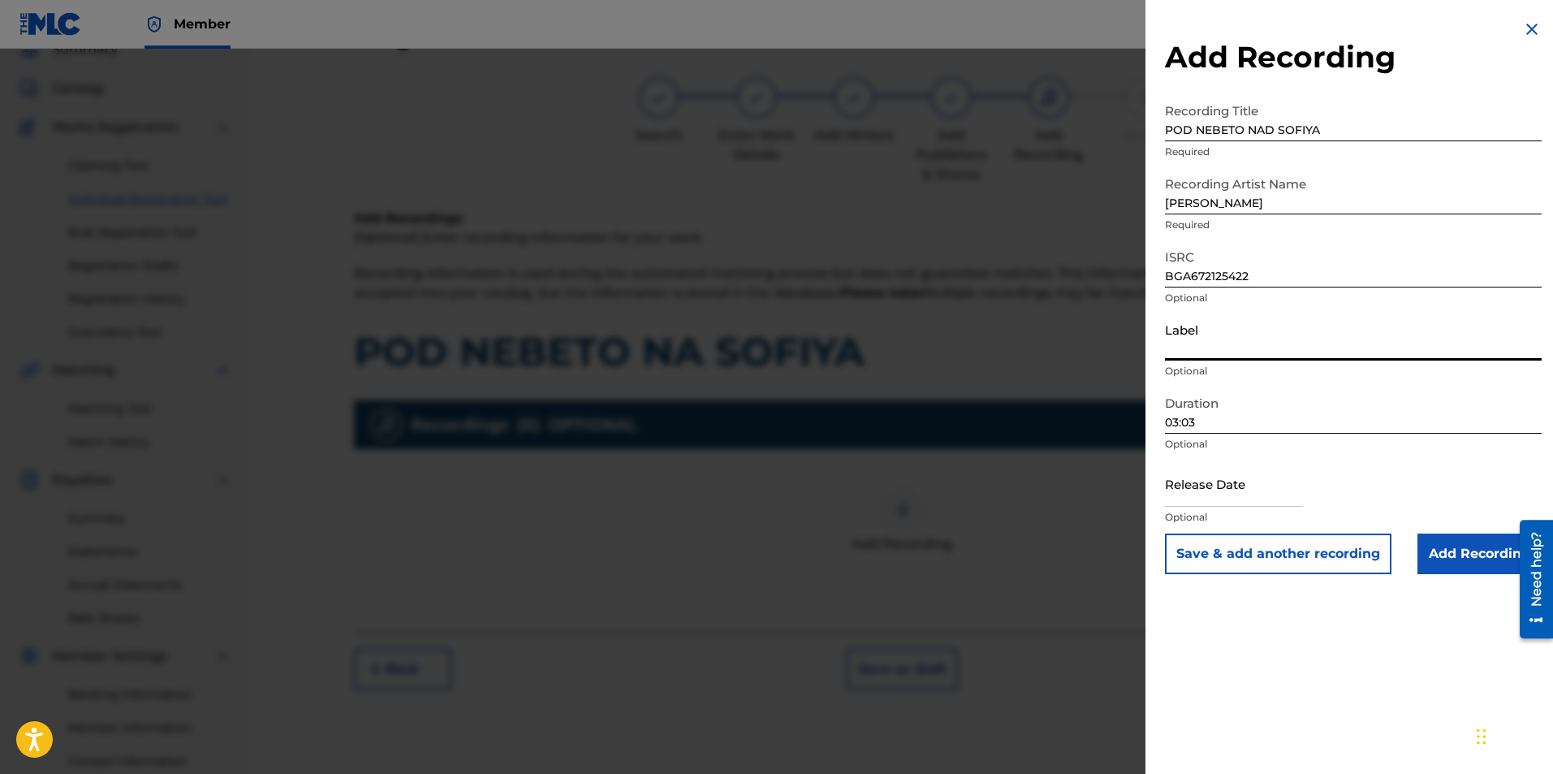
type input "MIK BALKANTON AD"
click at [1417, 531] on div "Release Date Optional" at bounding box center [1353, 496] width 377 height 73
click at [1427, 542] on input "Add Recording" at bounding box center [1480, 553] width 124 height 41
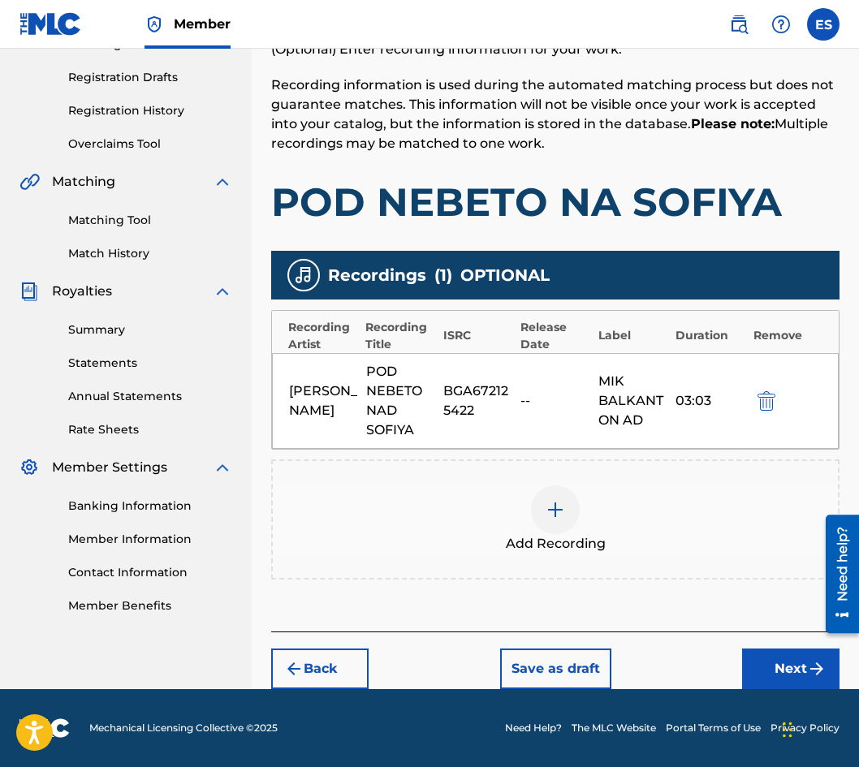
click at [752, 654] on button "Next" at bounding box center [790, 669] width 97 height 41
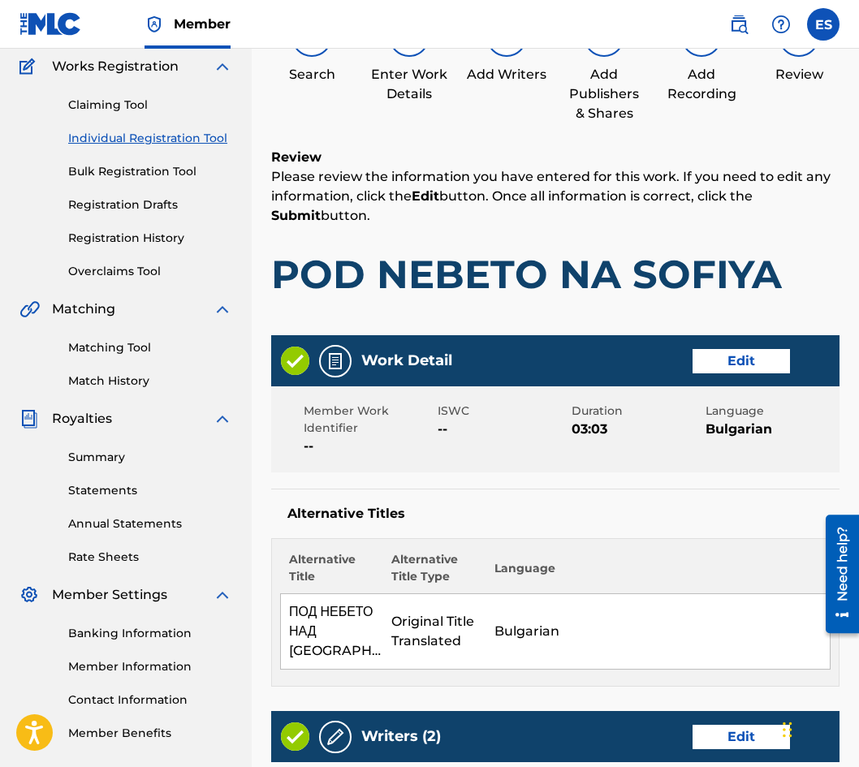
scroll to position [0, 0]
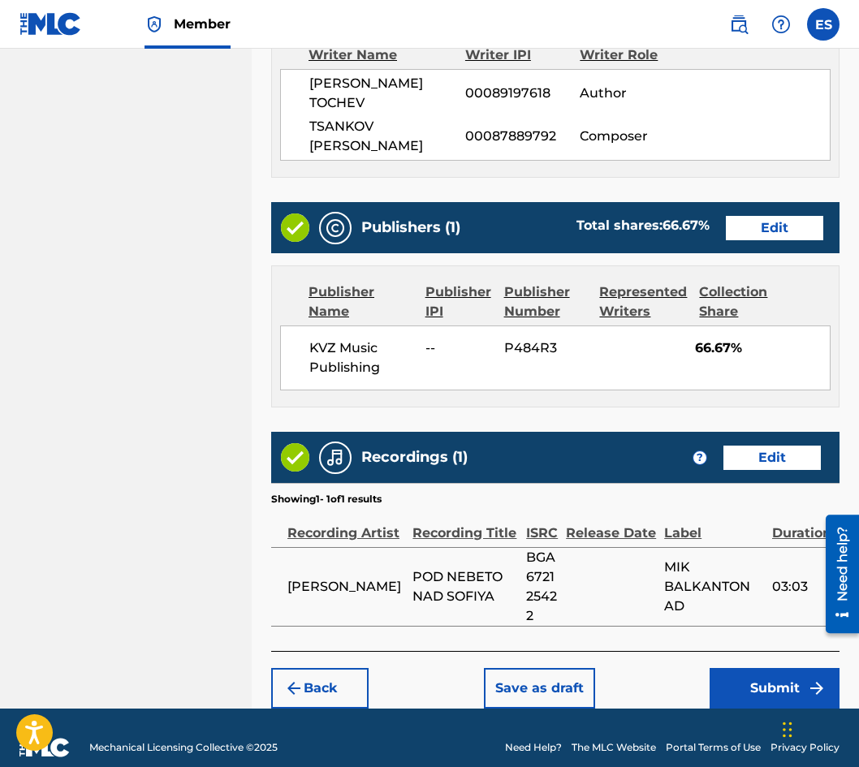
click at [344, 668] on button "Back" at bounding box center [319, 688] width 97 height 41
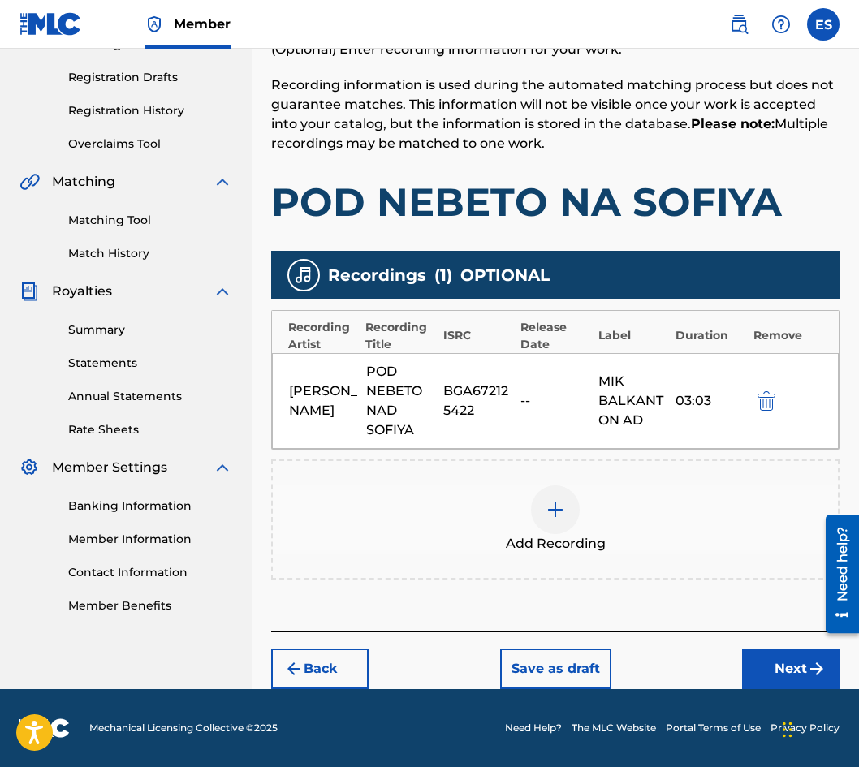
scroll to position [261, 0]
click at [313, 655] on button "Back" at bounding box center [319, 669] width 97 height 41
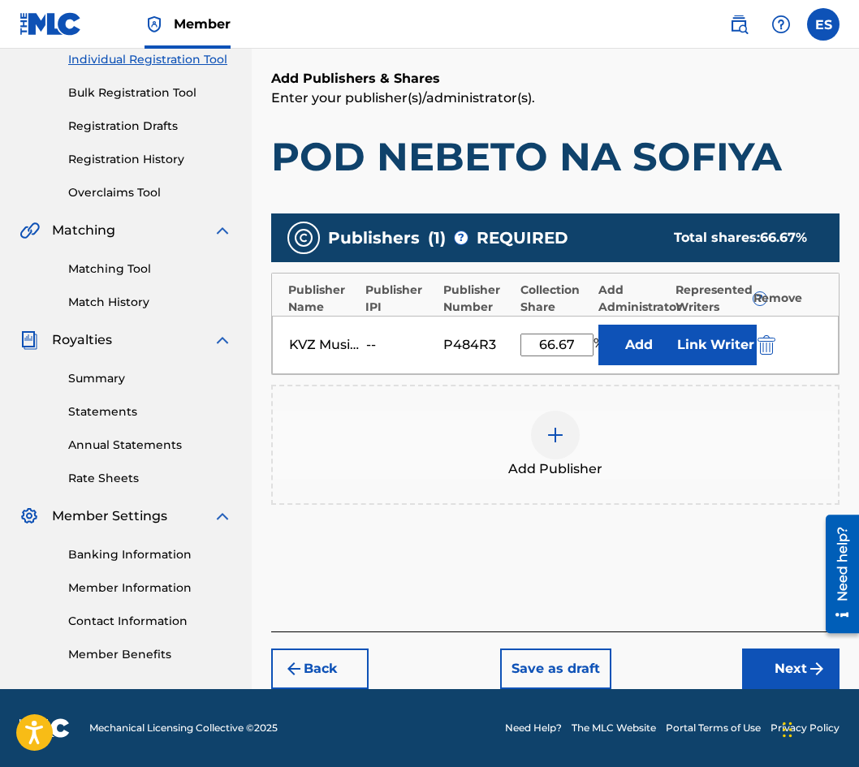
click at [315, 650] on button "Back" at bounding box center [319, 669] width 97 height 41
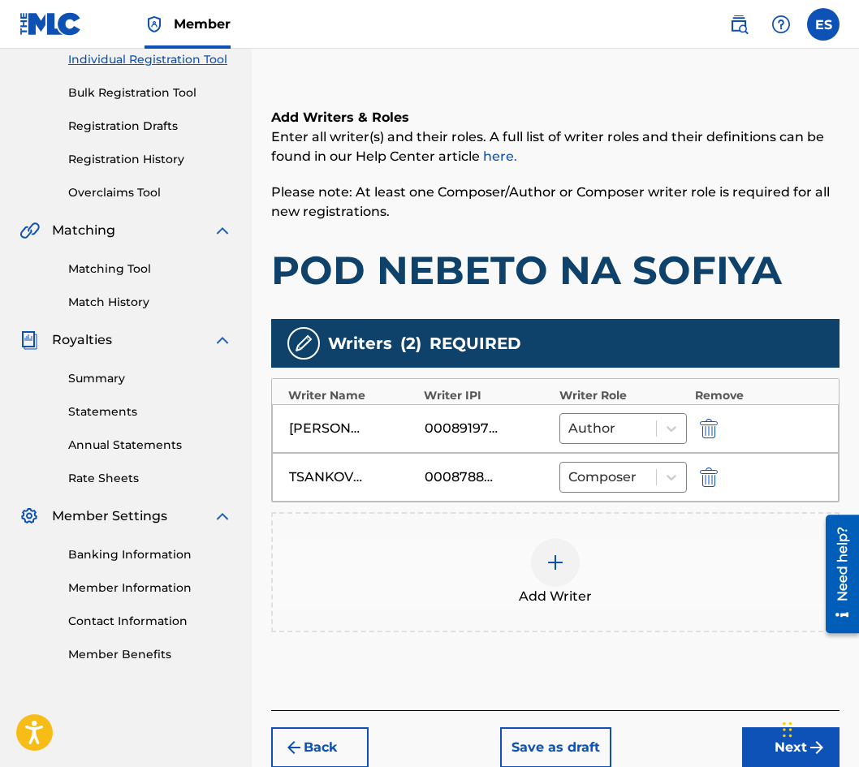
click at [320, 728] on button "Back" at bounding box center [319, 747] width 97 height 41
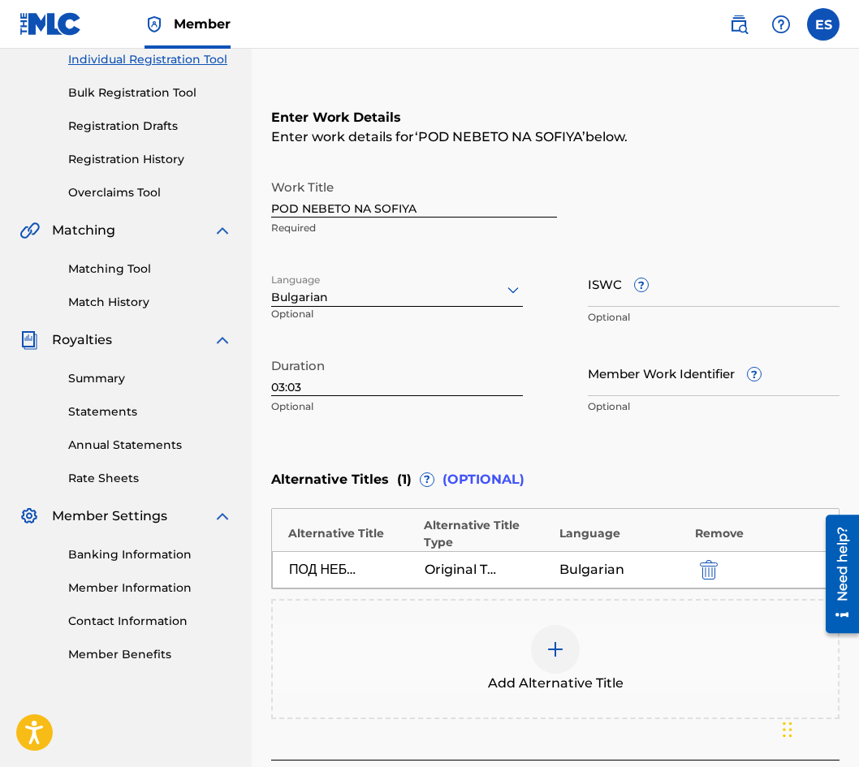
click at [370, 201] on input "POD NEBETO NA SOFIYA" at bounding box center [414, 194] width 286 height 46
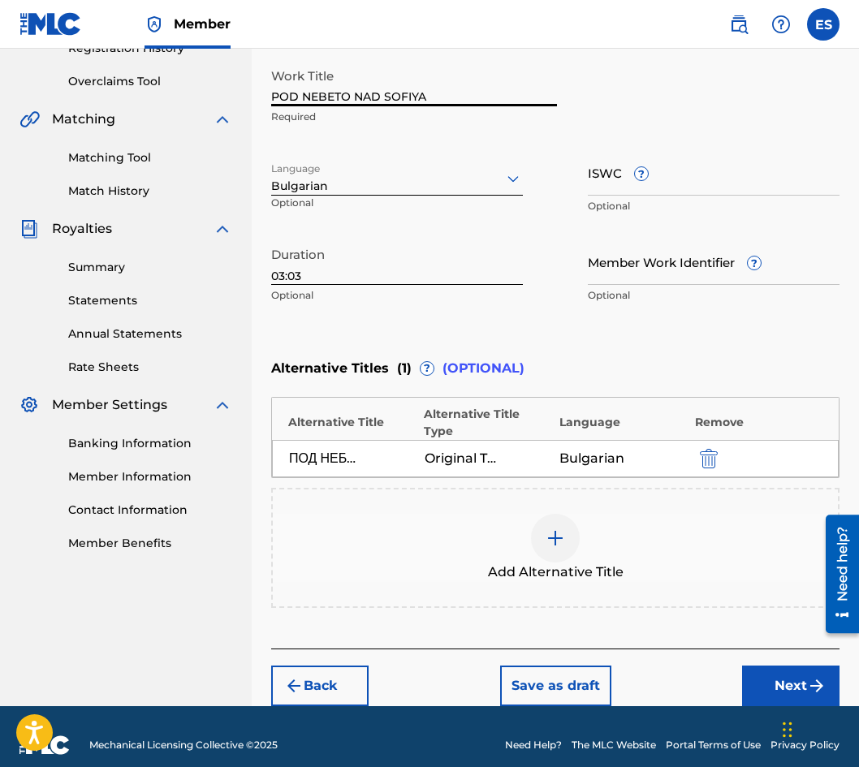
type input "POD NEBETO NAD SOFIYA"
click at [763, 677] on button "Next" at bounding box center [790, 686] width 97 height 41
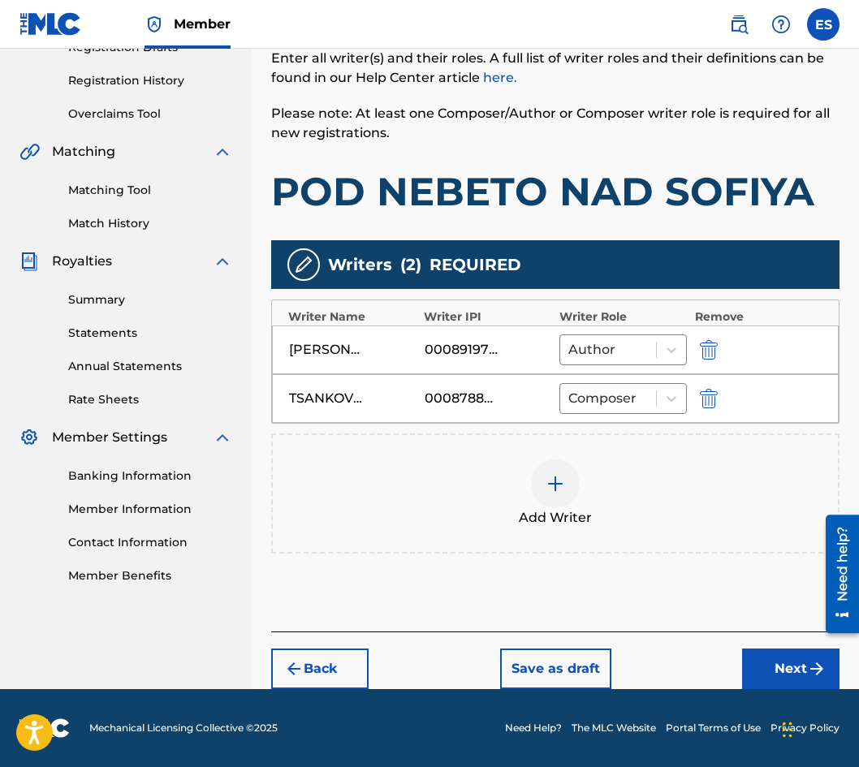
click at [789, 660] on button "Next" at bounding box center [790, 669] width 97 height 41
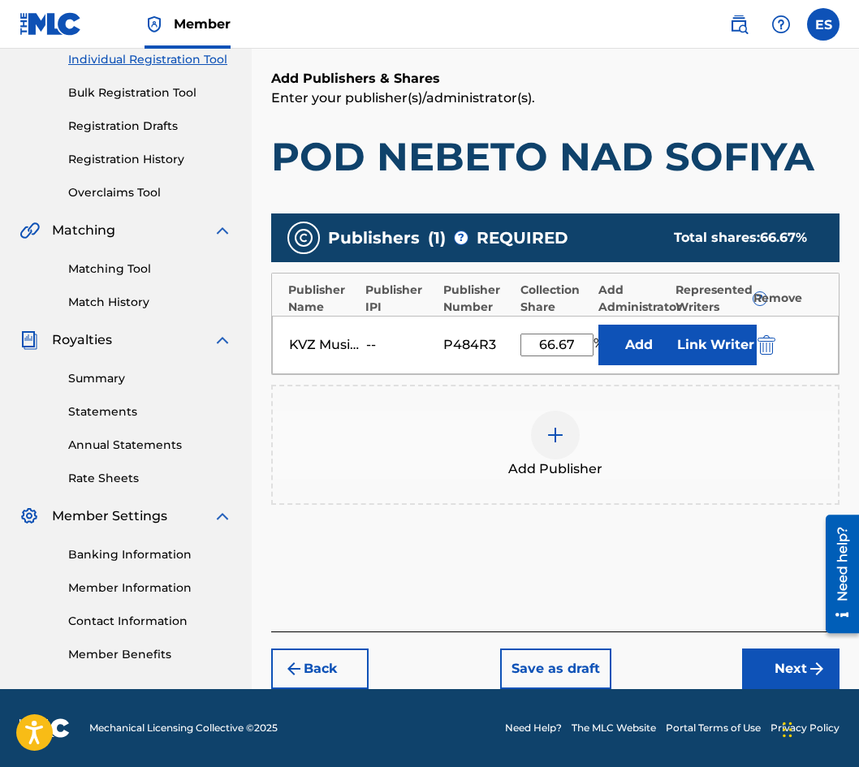
click at [780, 658] on button "Next" at bounding box center [790, 669] width 97 height 41
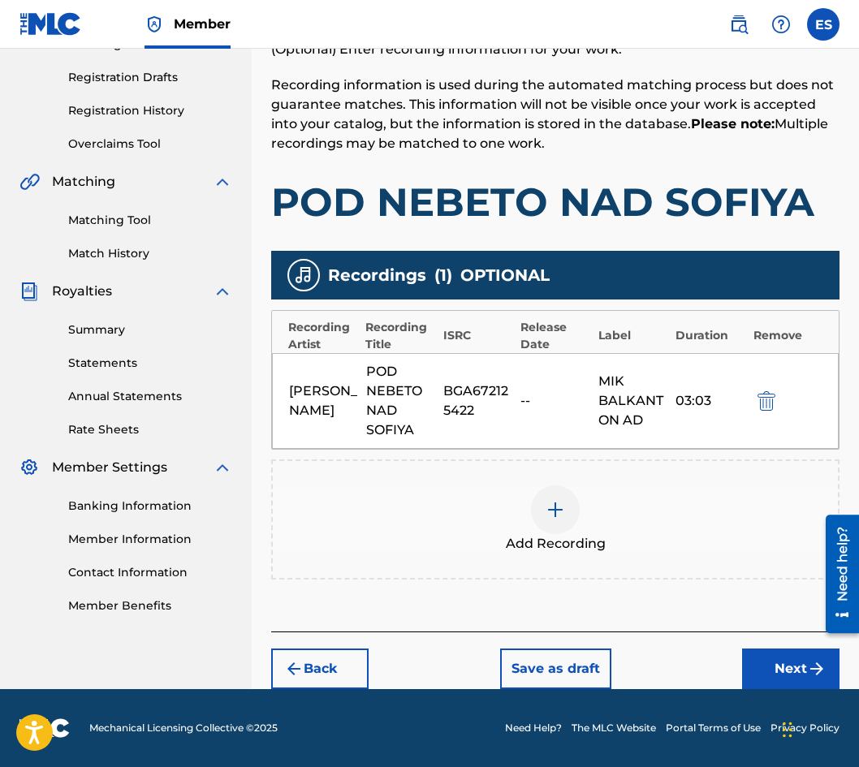
click at [775, 661] on button "Next" at bounding box center [790, 669] width 97 height 41
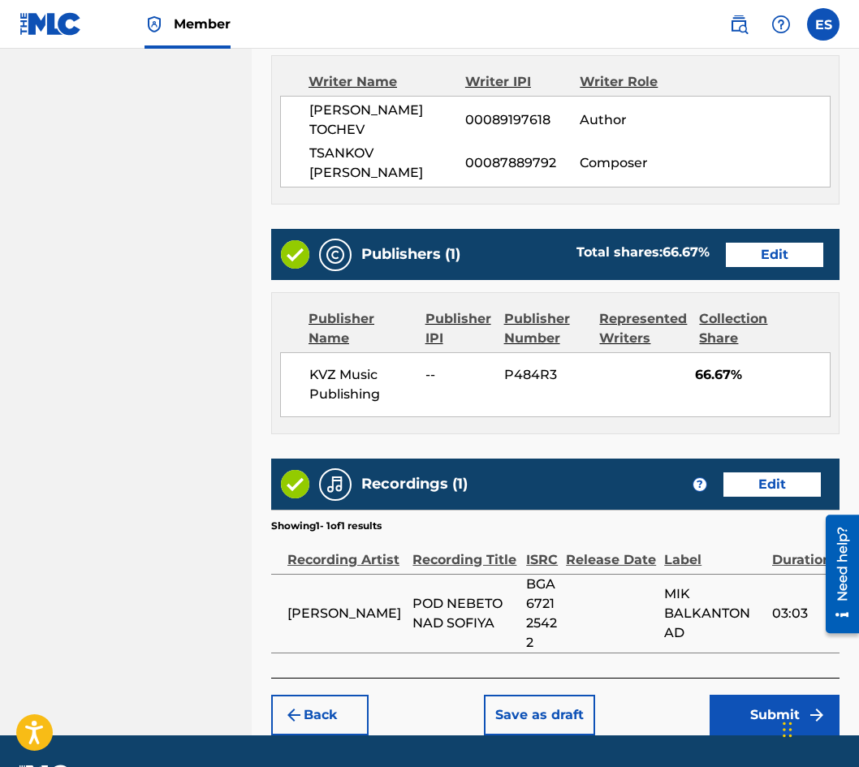
scroll to position [880, 0]
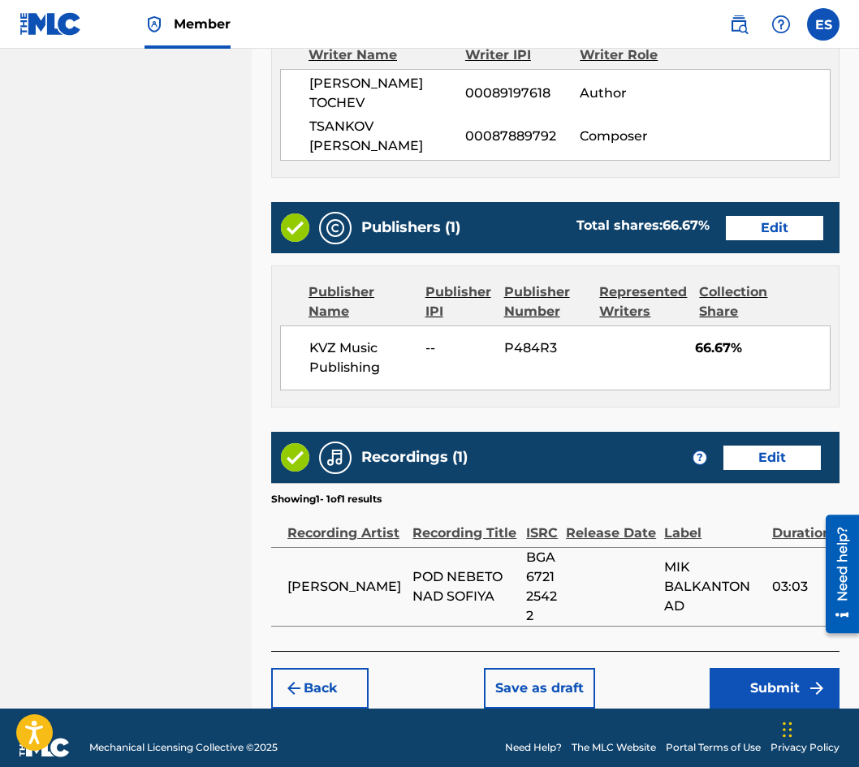
click at [751, 668] on button "Submit" at bounding box center [775, 688] width 130 height 41
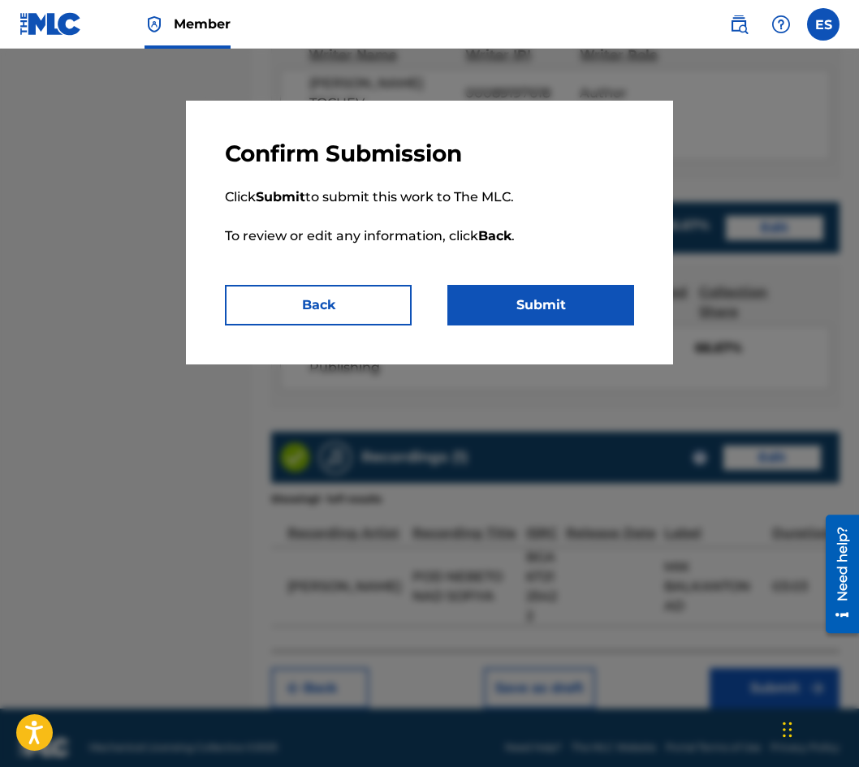
click at [489, 307] on button "Submit" at bounding box center [540, 305] width 187 height 41
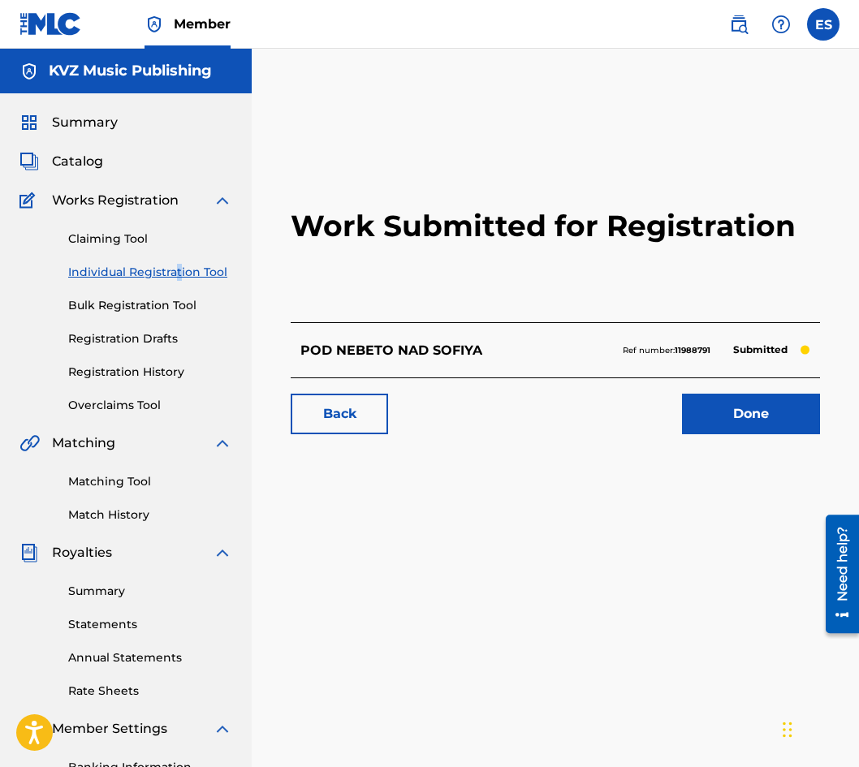
click at [178, 263] on div "Claiming Tool Individual Registration Tool Bulk Registration Tool Registration …" at bounding box center [125, 312] width 213 height 204
click at [179, 266] on link "Individual Registration Tool" at bounding box center [150, 272] width 164 height 17
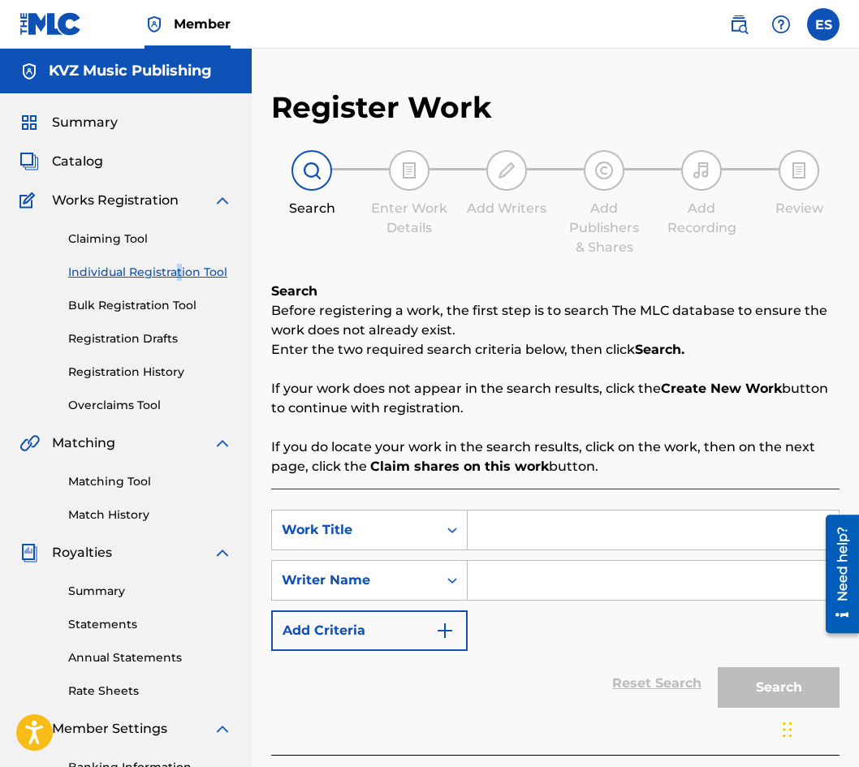
click at [192, 274] on link "Individual Registration Tool" at bounding box center [150, 272] width 164 height 17
click at [481, 529] on input "PODAY MI LYUBOVTA" at bounding box center [653, 530] width 371 height 39
type input "PODAY MI LYUBOVTA"
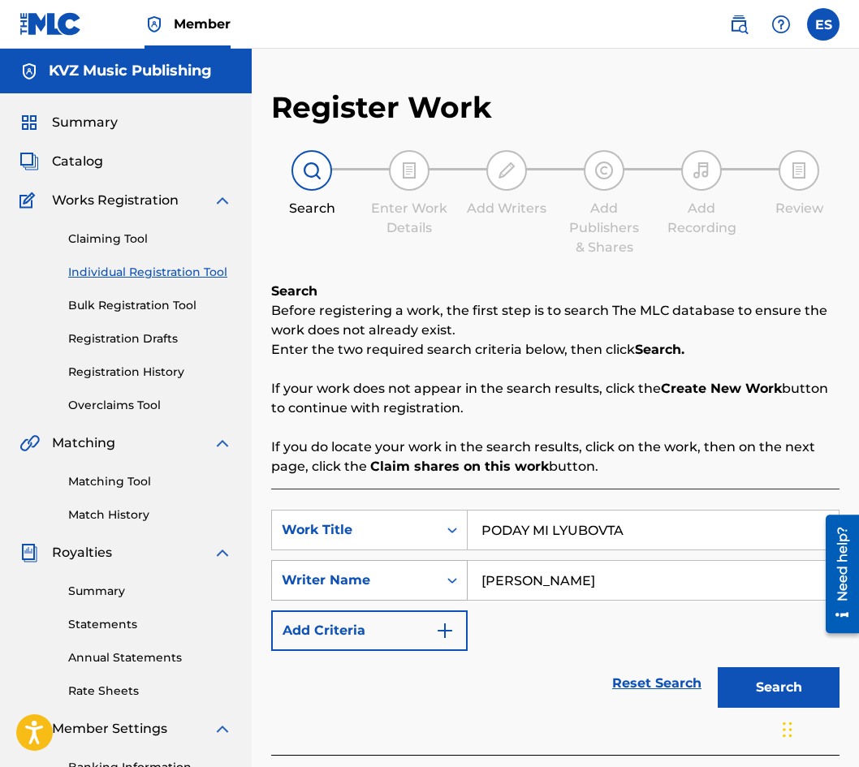
type input "[PERSON_NAME]"
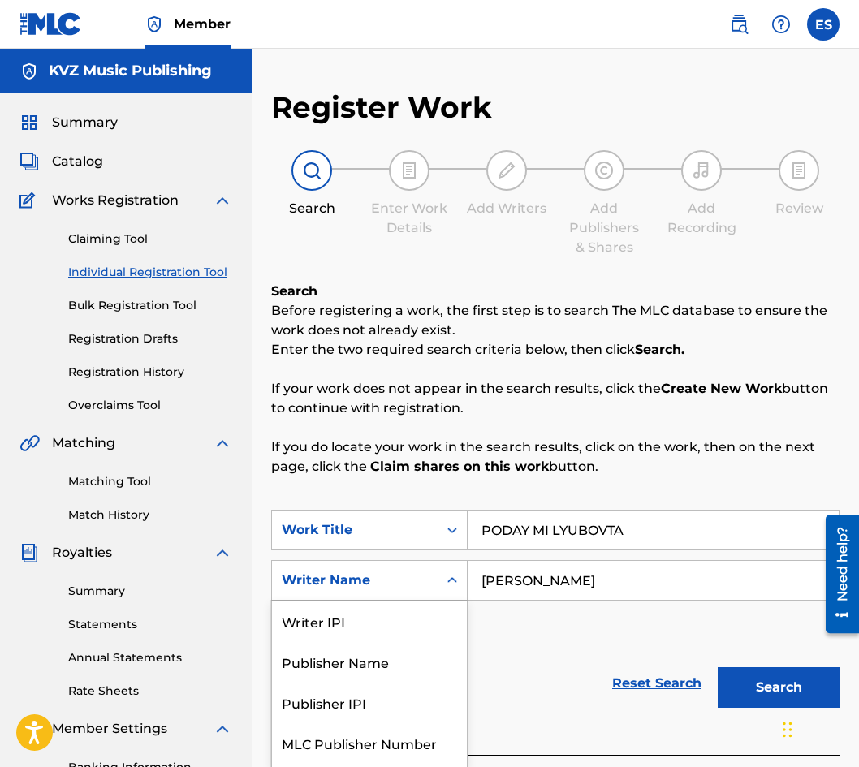
click at [467, 595] on div "5 results available. Use Up and Down to choose options, press Enter to select t…" at bounding box center [369, 580] width 196 height 41
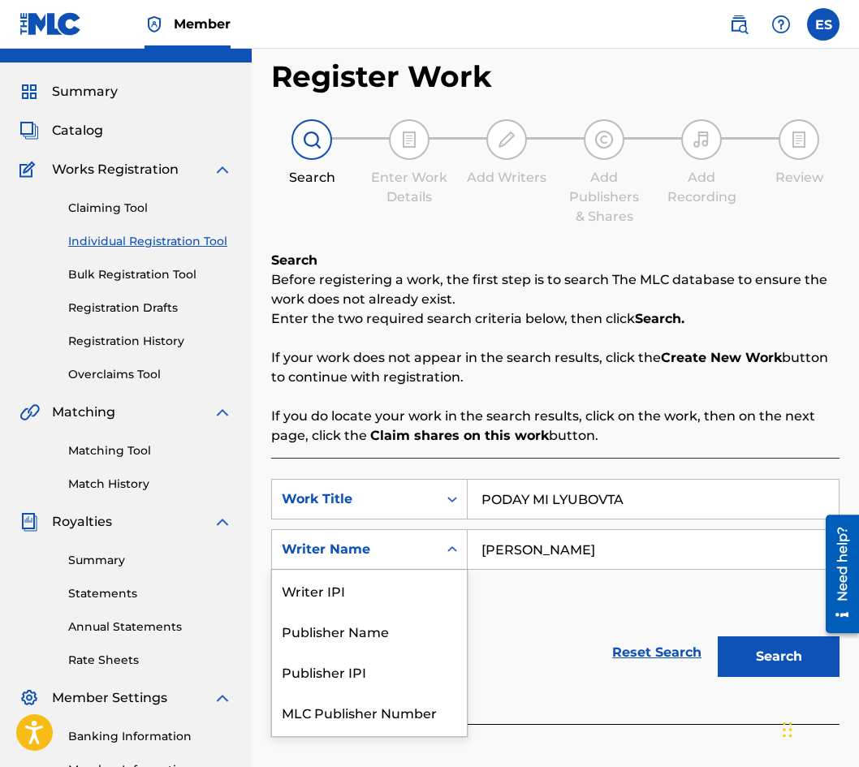
scroll to position [37, 0]
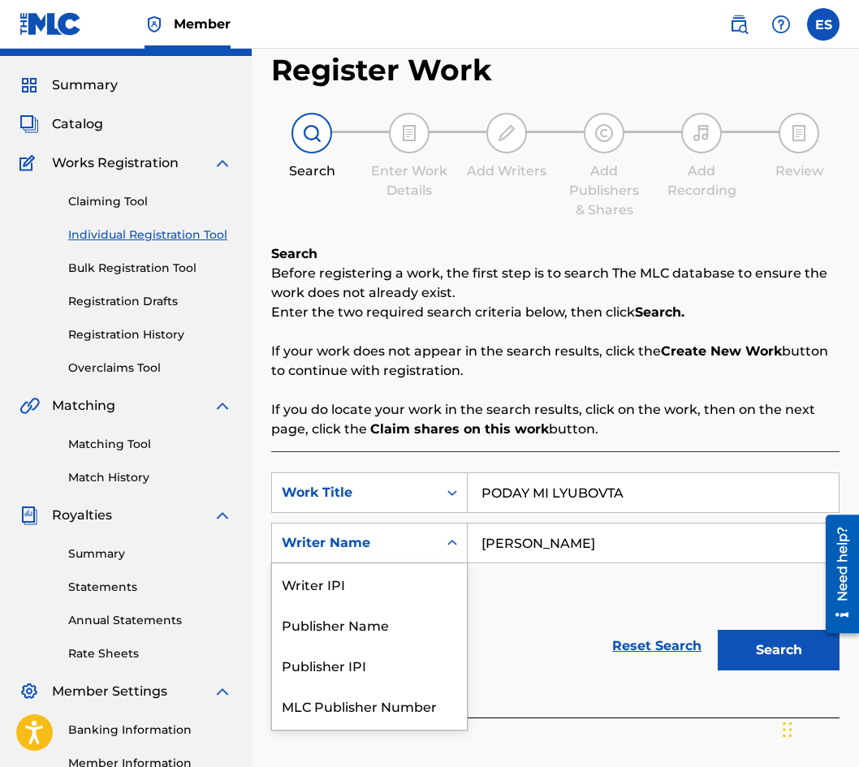
click at [474, 549] on input "[PERSON_NAME]" at bounding box center [653, 543] width 371 height 39
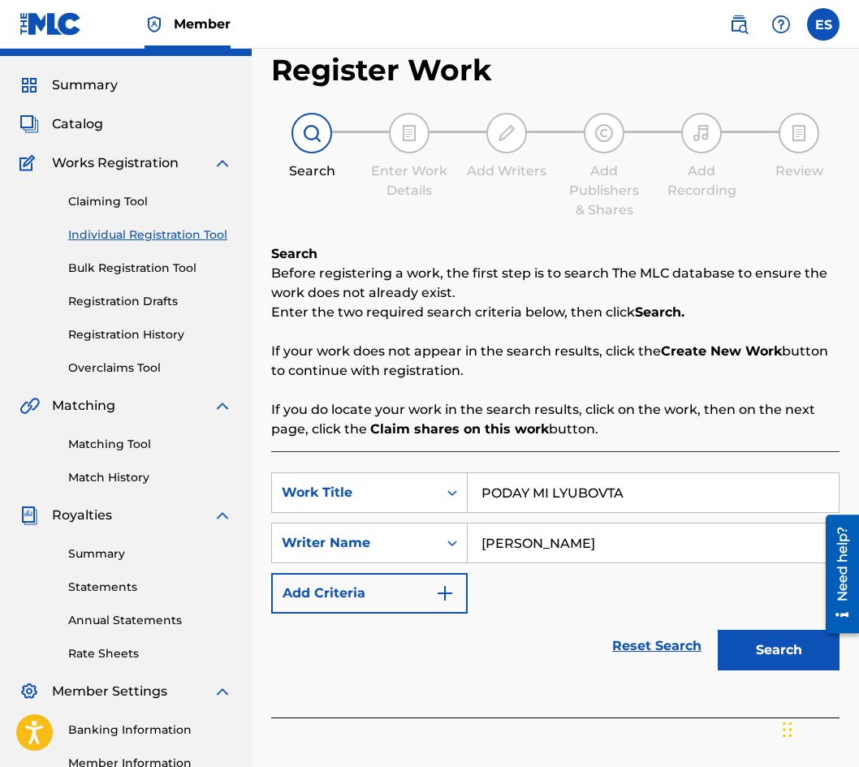
click at [486, 502] on input "PODAY MI LYUBOVTA" at bounding box center [653, 492] width 371 height 39
click at [478, 501] on input "PODAY MI LYUBOVTA" at bounding box center [653, 492] width 371 height 39
click at [749, 671] on div "Search" at bounding box center [775, 646] width 130 height 65
click at [747, 664] on button "Search" at bounding box center [779, 650] width 122 height 41
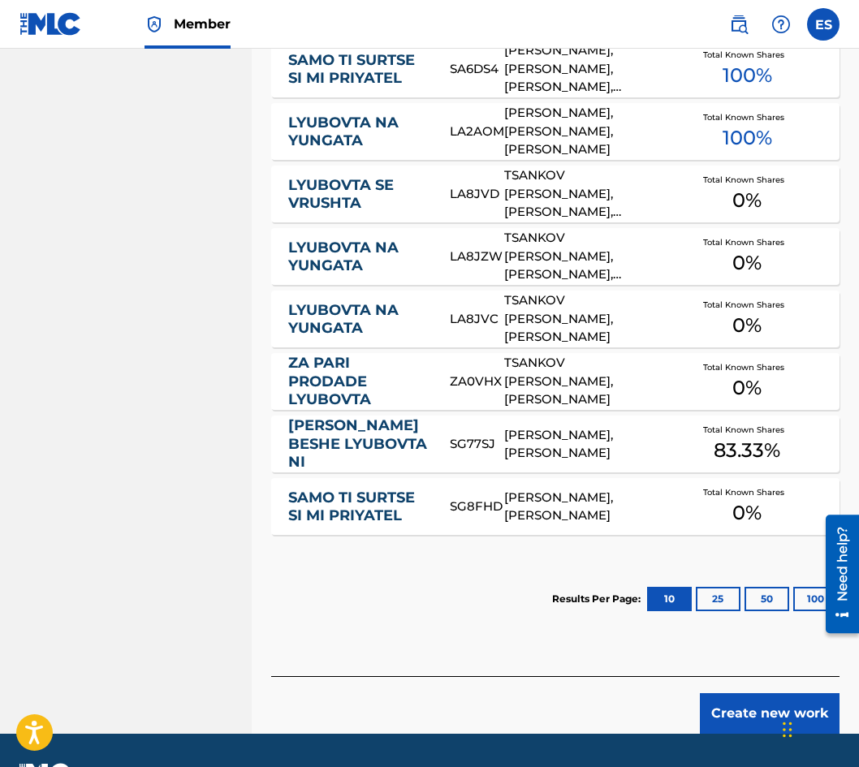
scroll to position [893, 0]
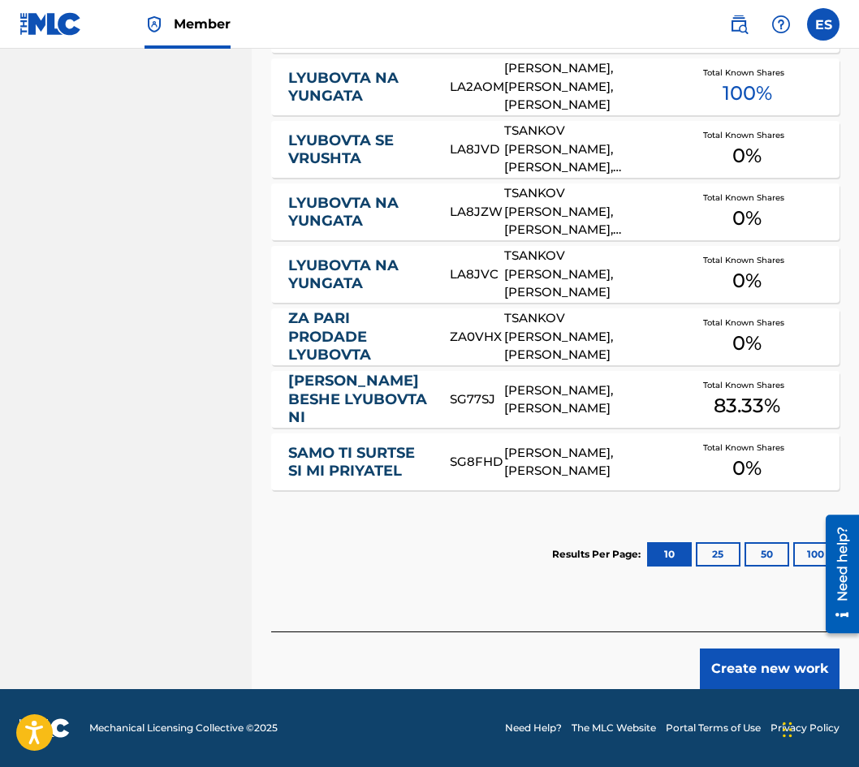
click at [722, 664] on button "Create new work" at bounding box center [770, 669] width 140 height 41
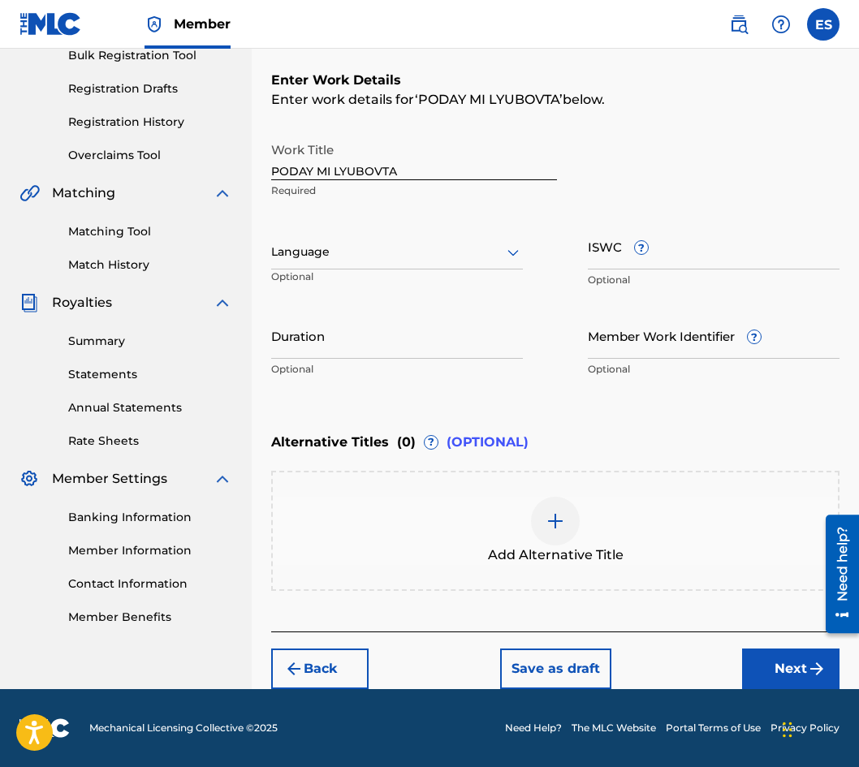
click at [434, 261] on div at bounding box center [397, 252] width 252 height 20
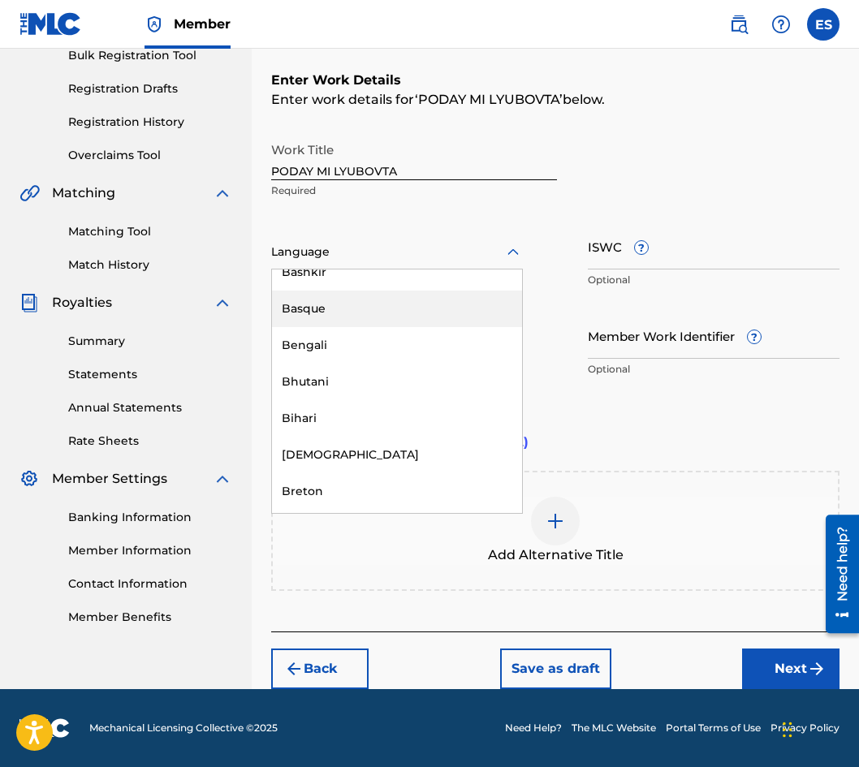
scroll to position [568, 0]
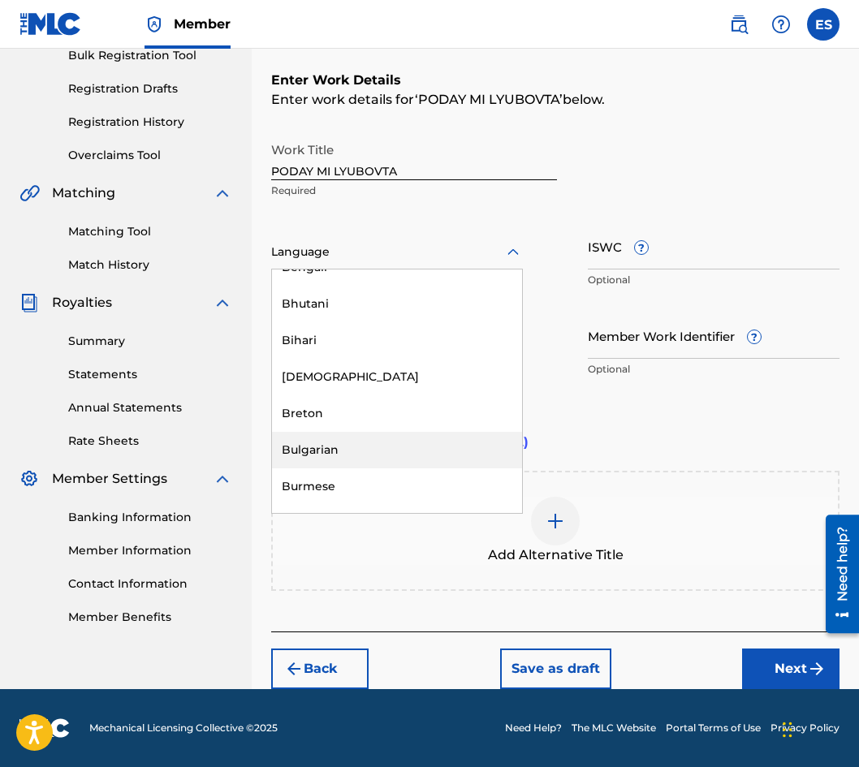
click at [429, 442] on div "Bulgarian" at bounding box center [397, 450] width 250 height 37
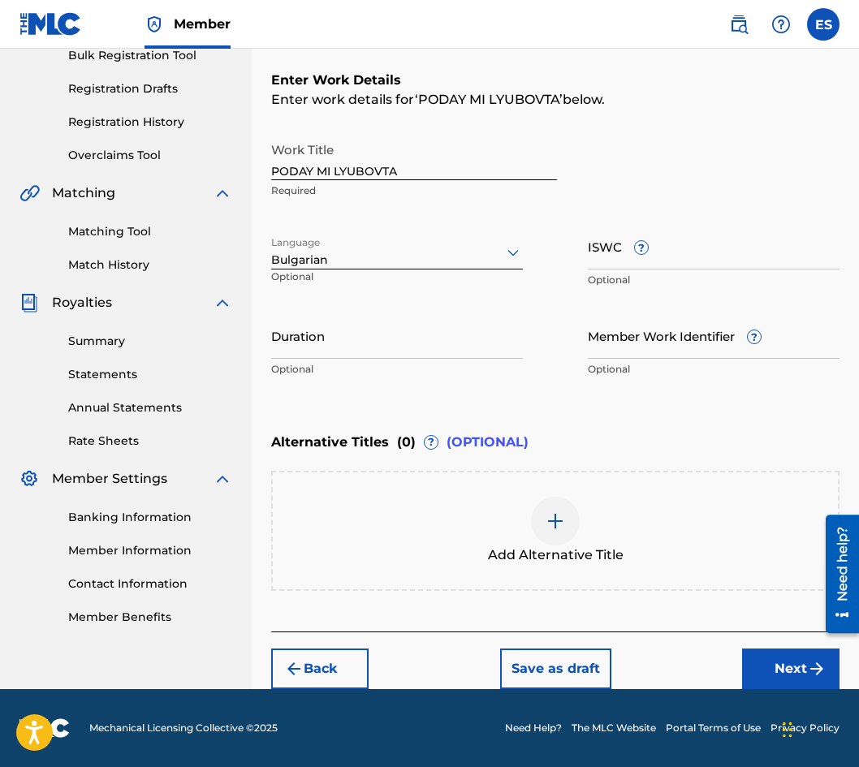
click at [412, 378] on div "Duration Optional" at bounding box center [397, 349] width 252 height 73
click at [408, 361] on div "Duration Optional" at bounding box center [397, 349] width 252 height 73
click at [407, 354] on input "Duration" at bounding box center [397, 336] width 252 height 46
type input "04:30"
click at [501, 541] on div "Add Alternative Title" at bounding box center [555, 531] width 565 height 68
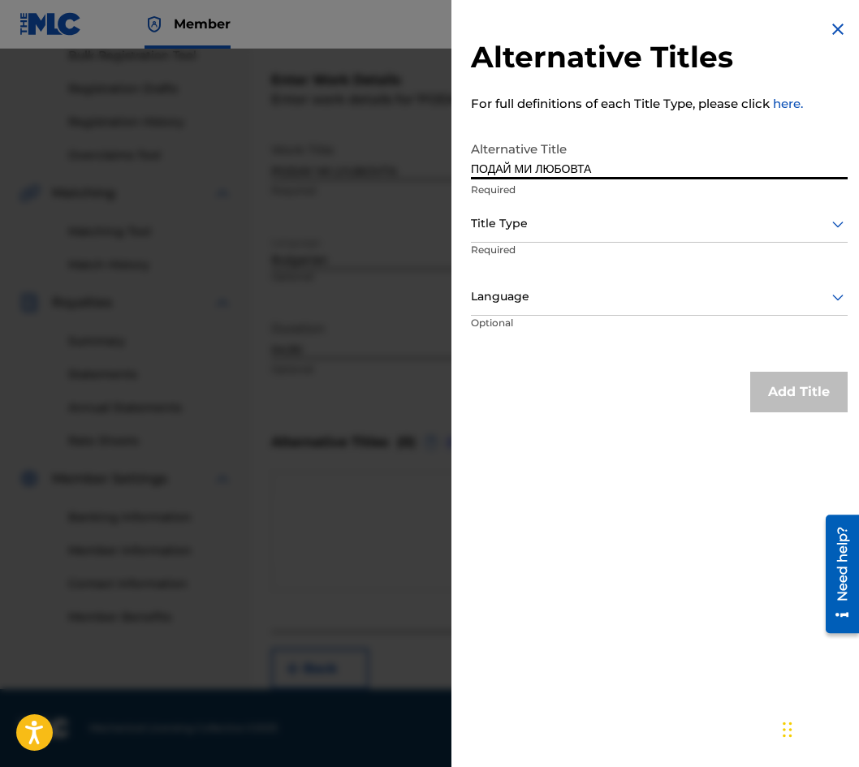
type input "ПОДАЙ МИ ЛЮБОВТА"
click at [576, 237] on div "Title Type" at bounding box center [659, 224] width 377 height 37
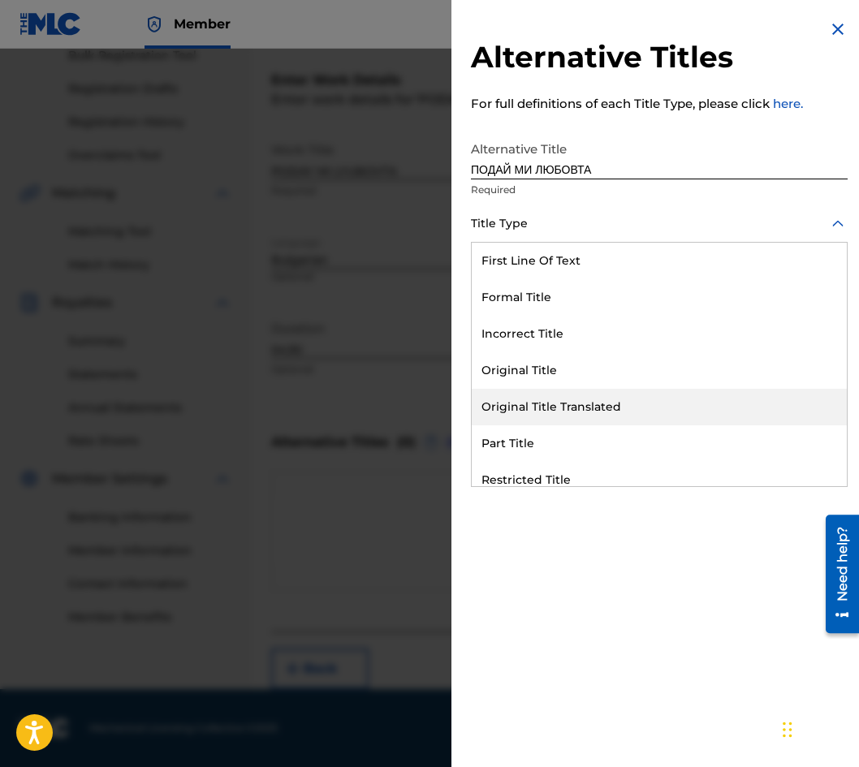
click at [628, 393] on div "Original Title Translated" at bounding box center [659, 407] width 375 height 37
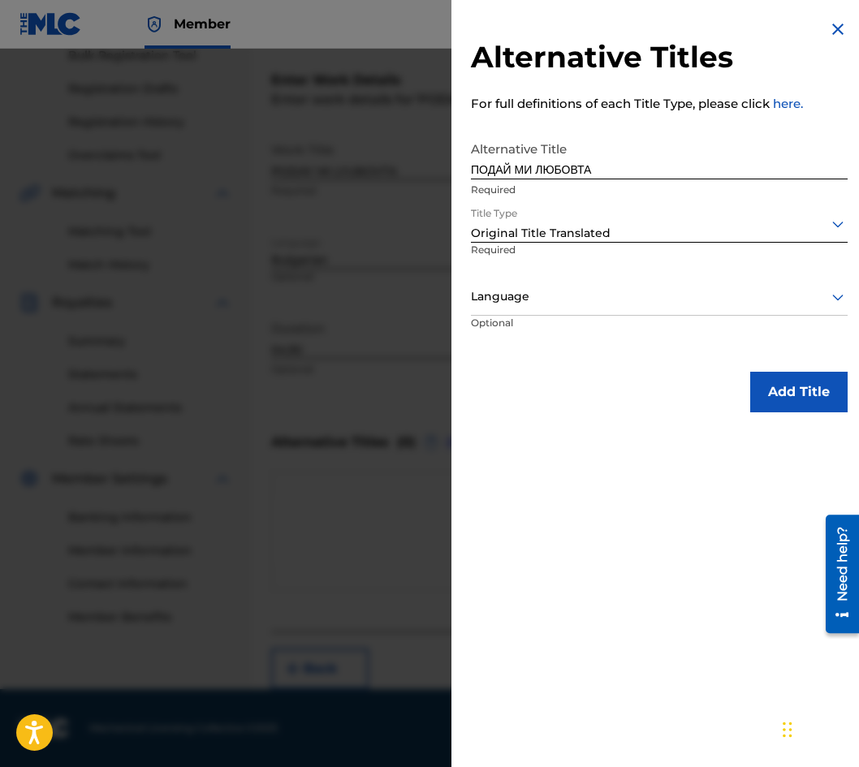
click at [593, 289] on div at bounding box center [659, 297] width 377 height 20
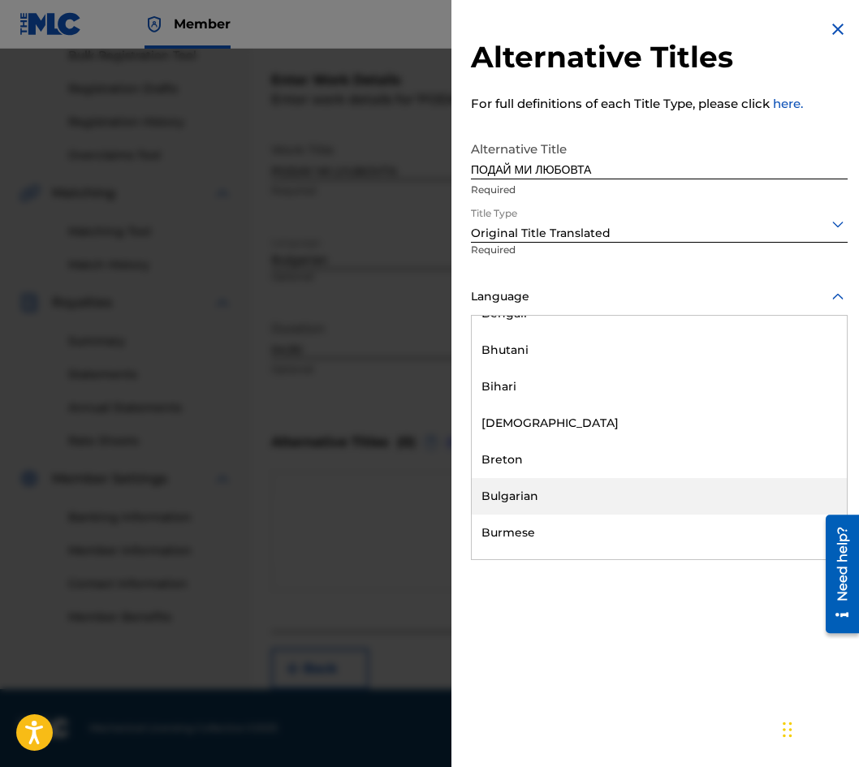
click at [630, 504] on div "Bulgarian" at bounding box center [659, 496] width 375 height 37
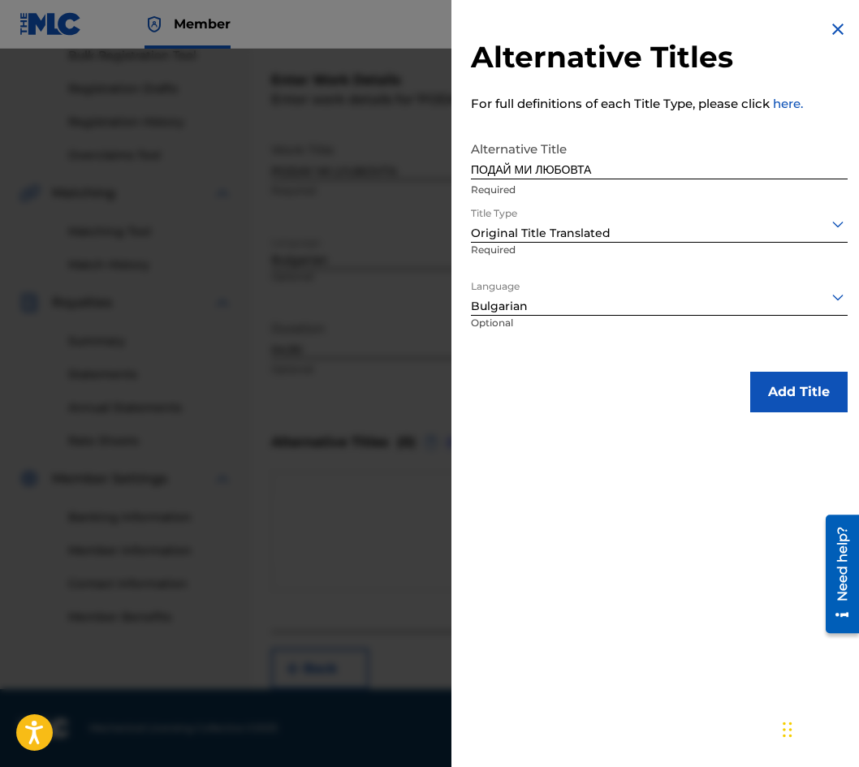
click at [773, 395] on button "Add Title" at bounding box center [798, 392] width 97 height 41
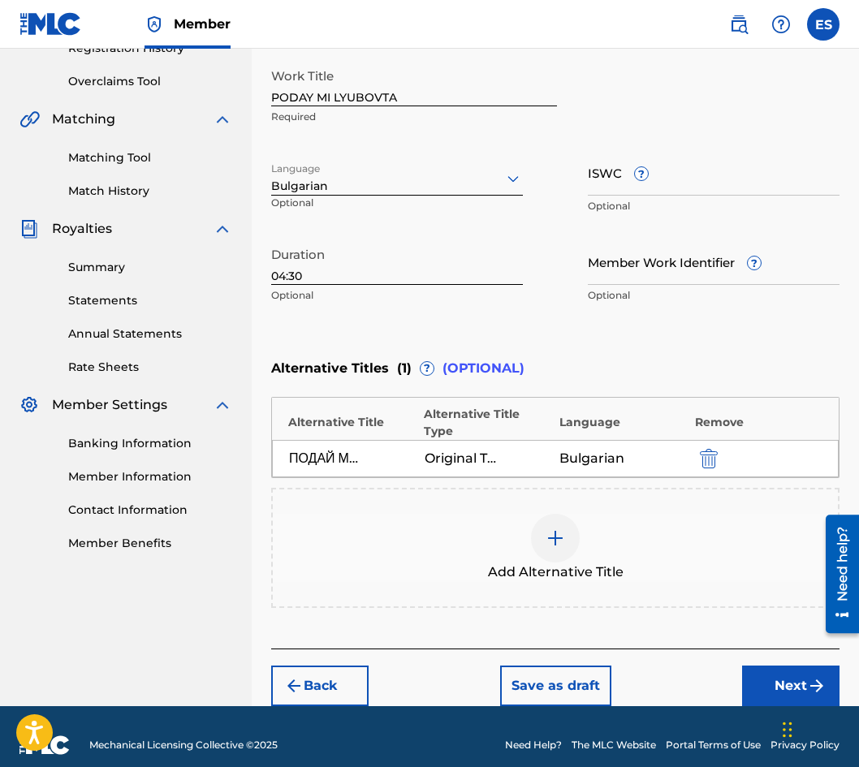
click at [762, 668] on button "Next" at bounding box center [790, 686] width 97 height 41
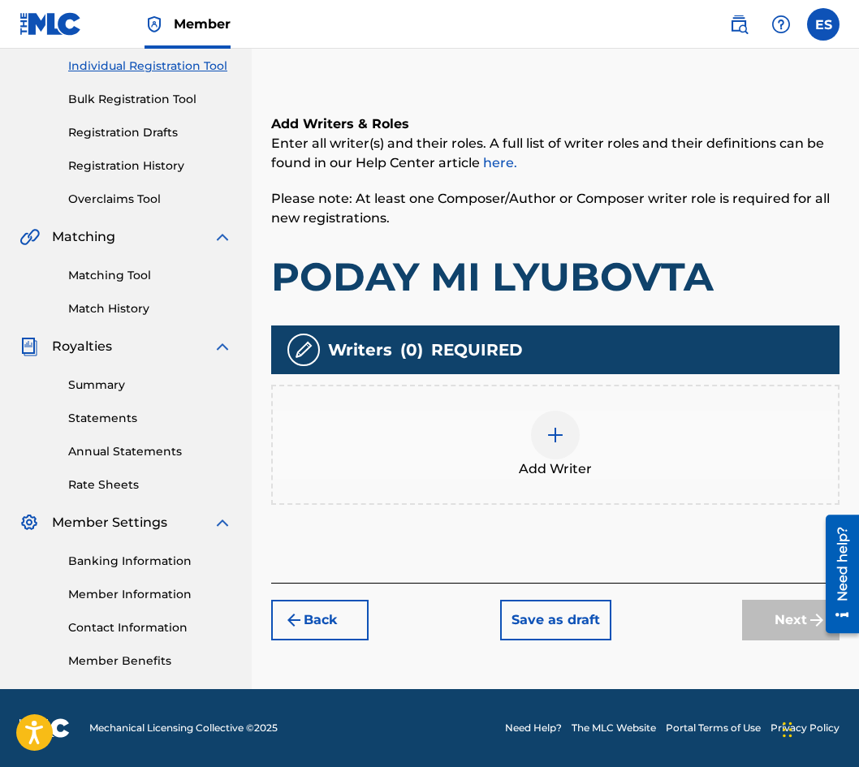
scroll to position [73, 0]
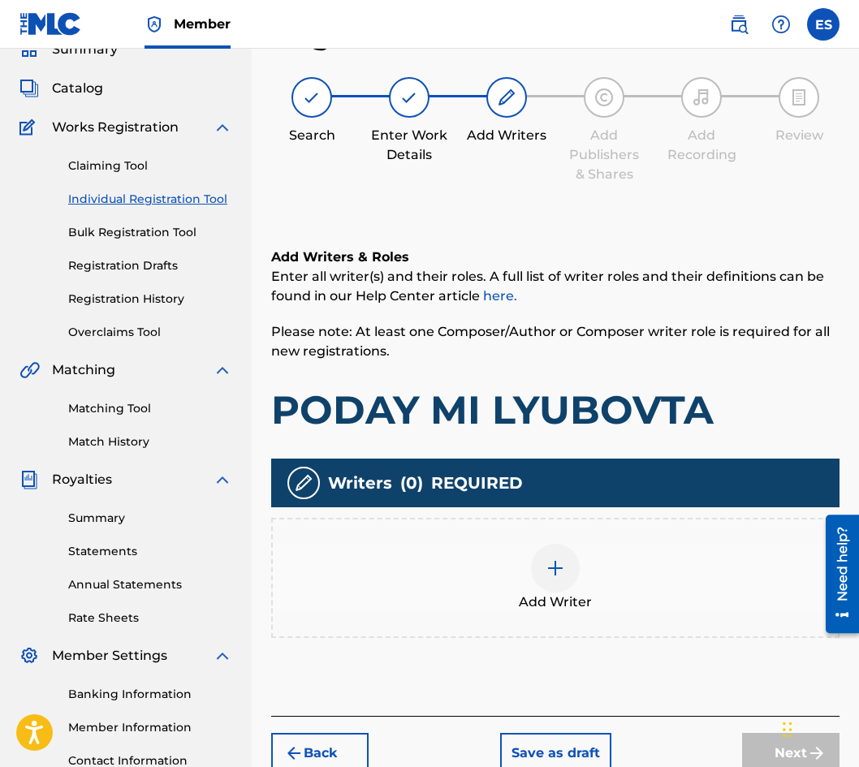
click at [530, 599] on span "Add Writer" at bounding box center [555, 602] width 73 height 19
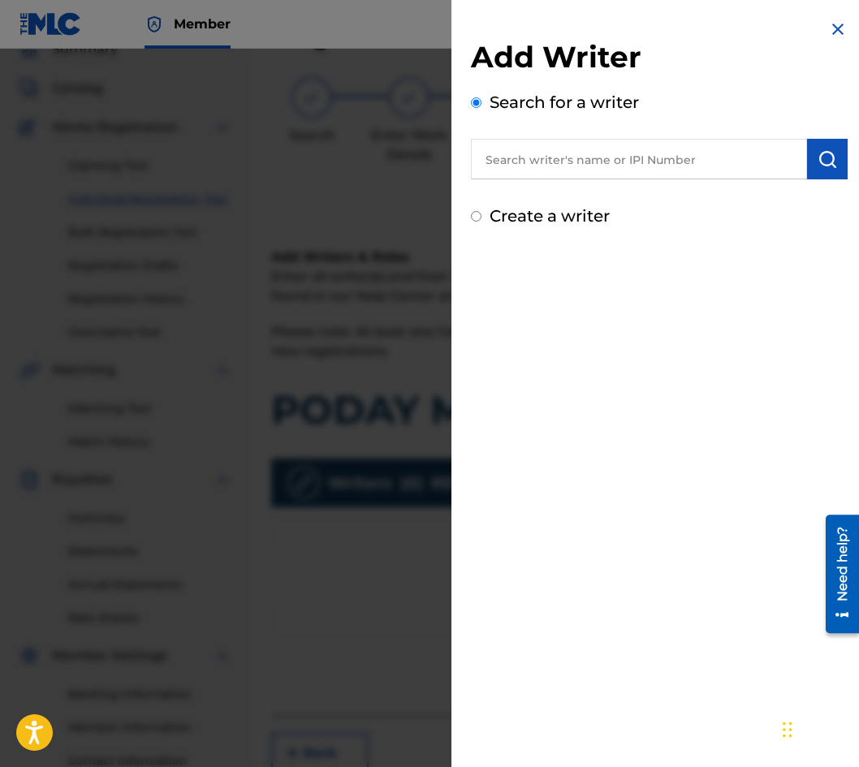
drag, startPoint x: 559, startPoint y: 183, endPoint x: 541, endPoint y: 149, distance: 38.9
type input "00087889792"
click at [839, 162] on button "submit" at bounding box center [827, 159] width 41 height 41
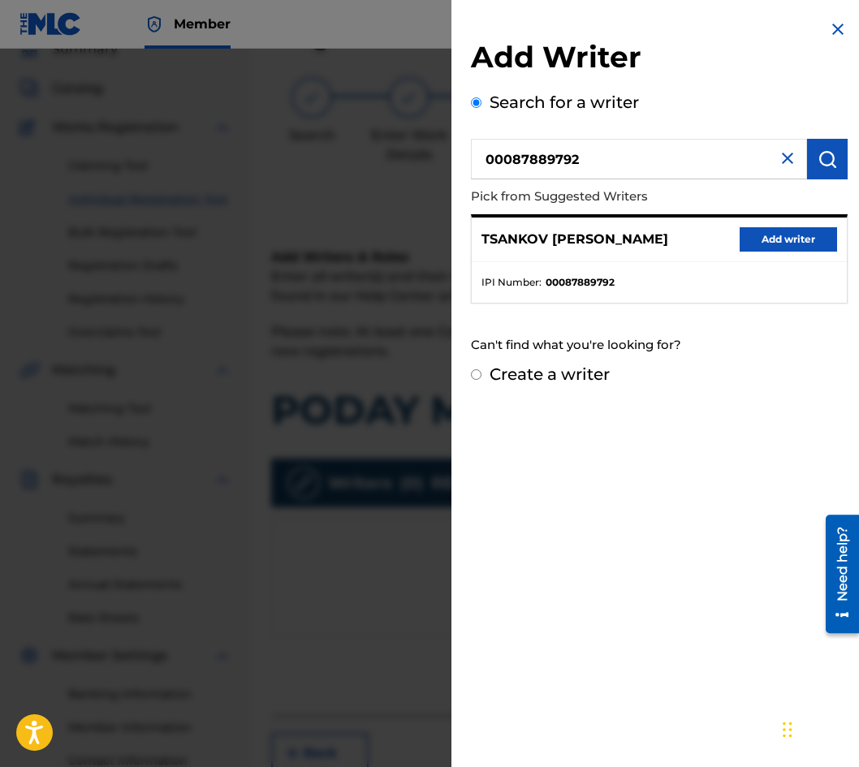
click at [792, 244] on button "Add writer" at bounding box center [788, 239] width 97 height 24
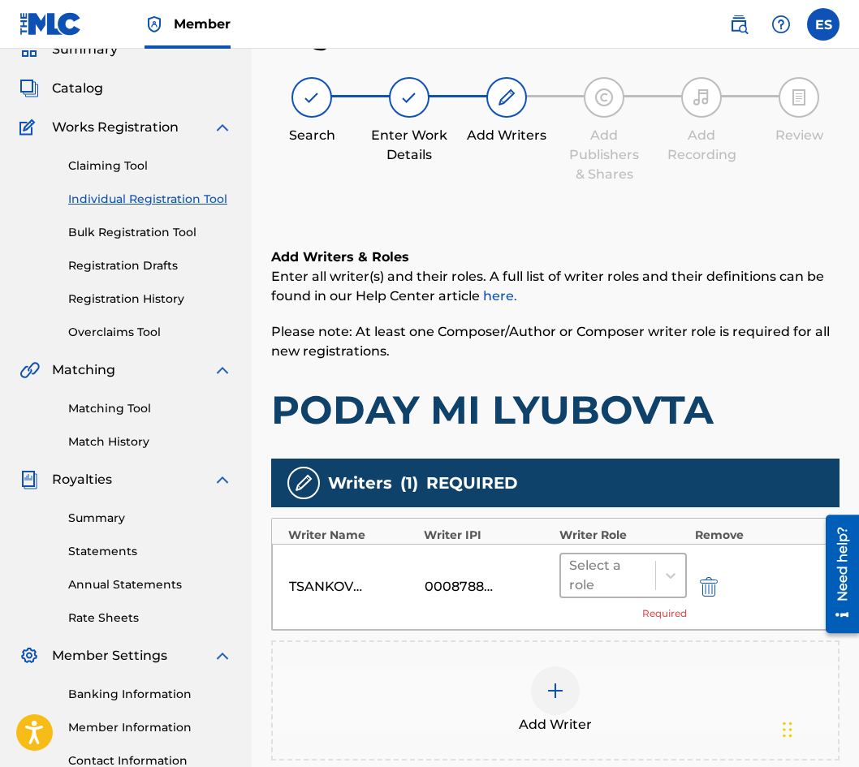
click at [588, 575] on div at bounding box center [608, 575] width 78 height 23
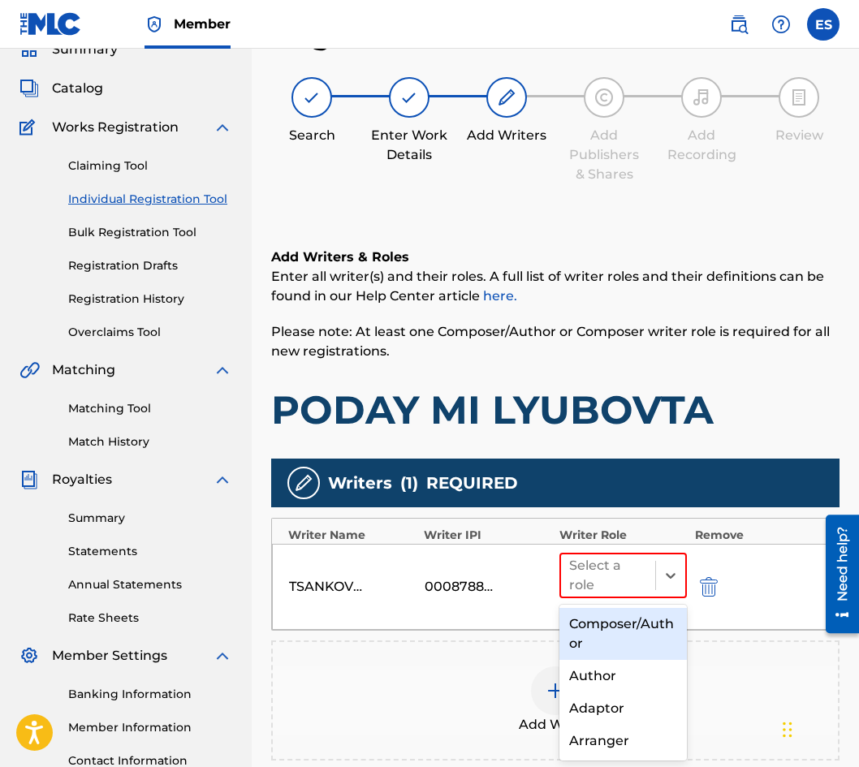
click at [617, 642] on div "Composer/Author" at bounding box center [622, 634] width 127 height 52
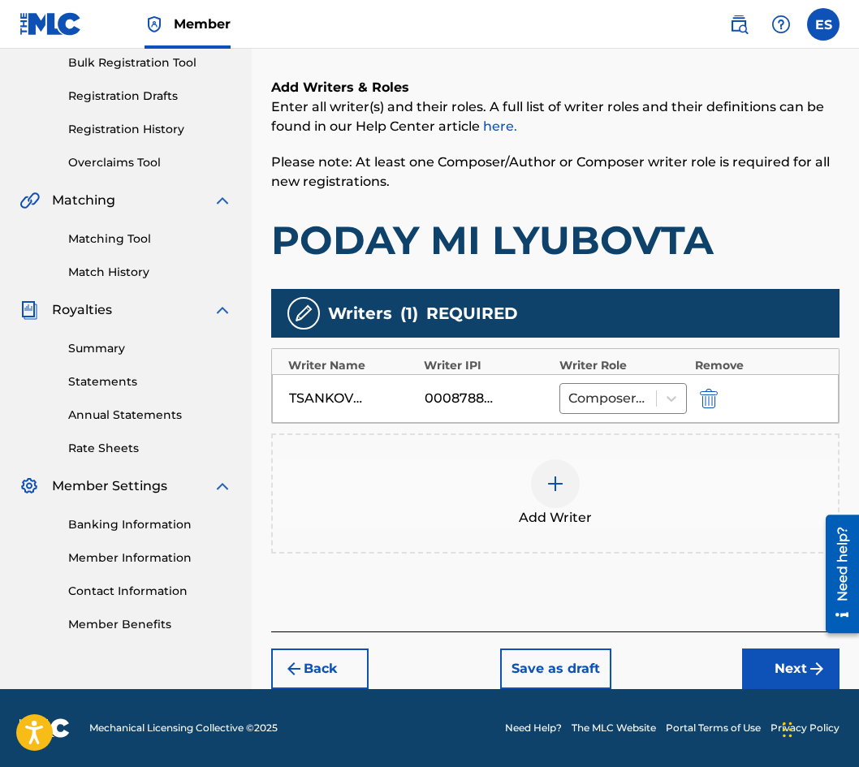
click at [786, 671] on button "Next" at bounding box center [790, 669] width 97 height 41
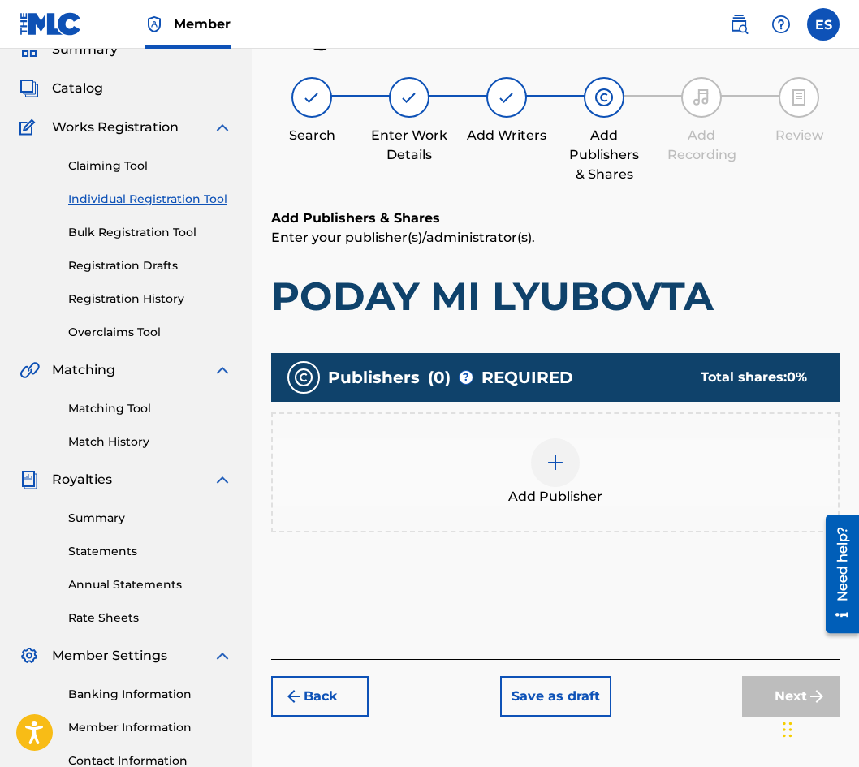
click at [533, 490] on span "Add Publisher" at bounding box center [555, 496] width 94 height 19
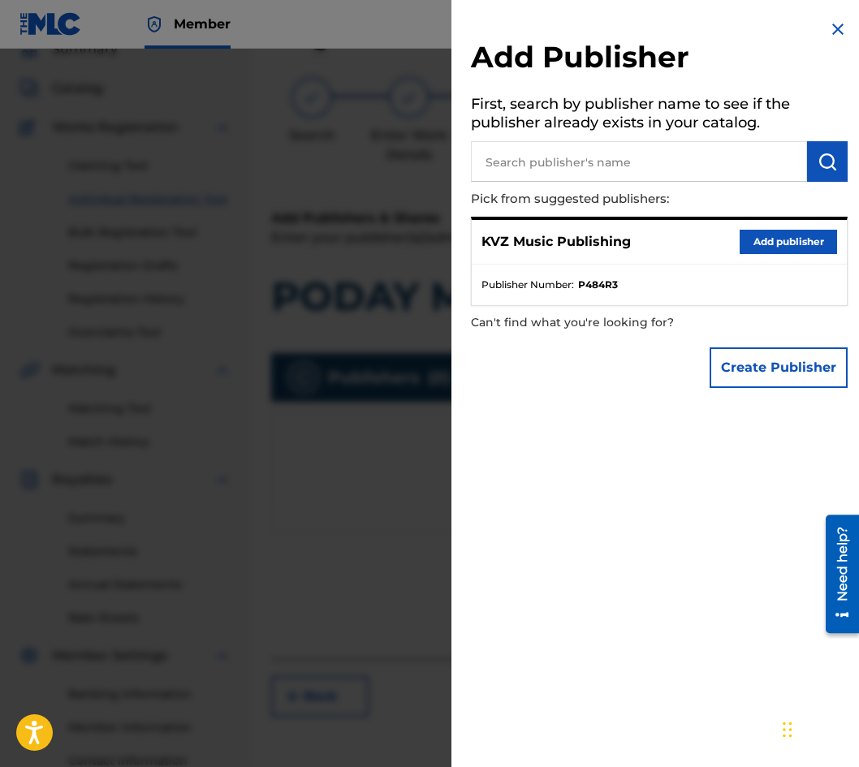
click at [788, 235] on button "Add publisher" at bounding box center [788, 242] width 97 height 24
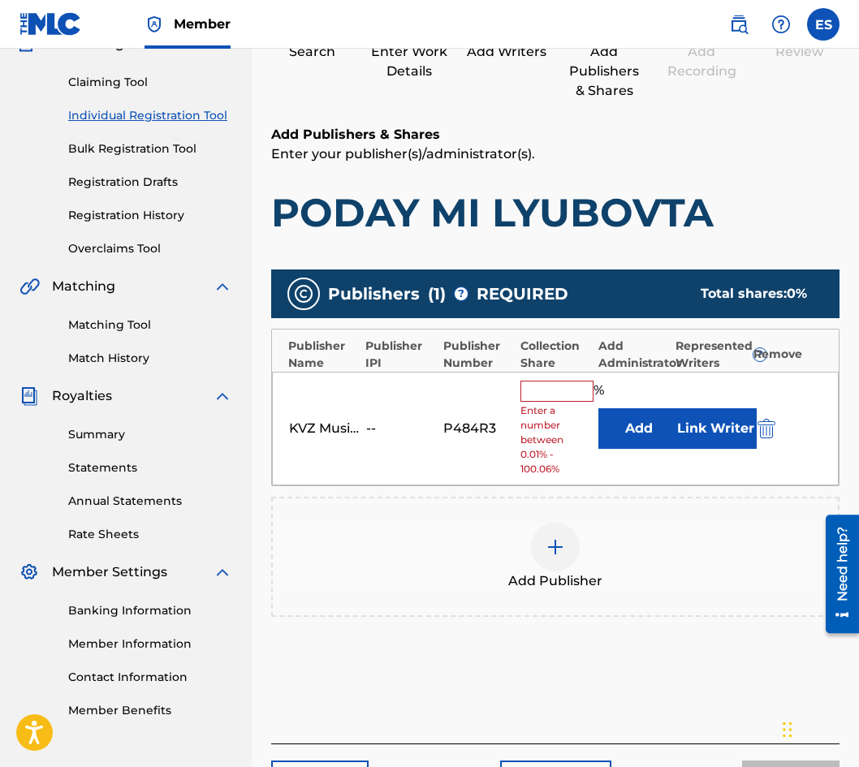
scroll to position [235, 0]
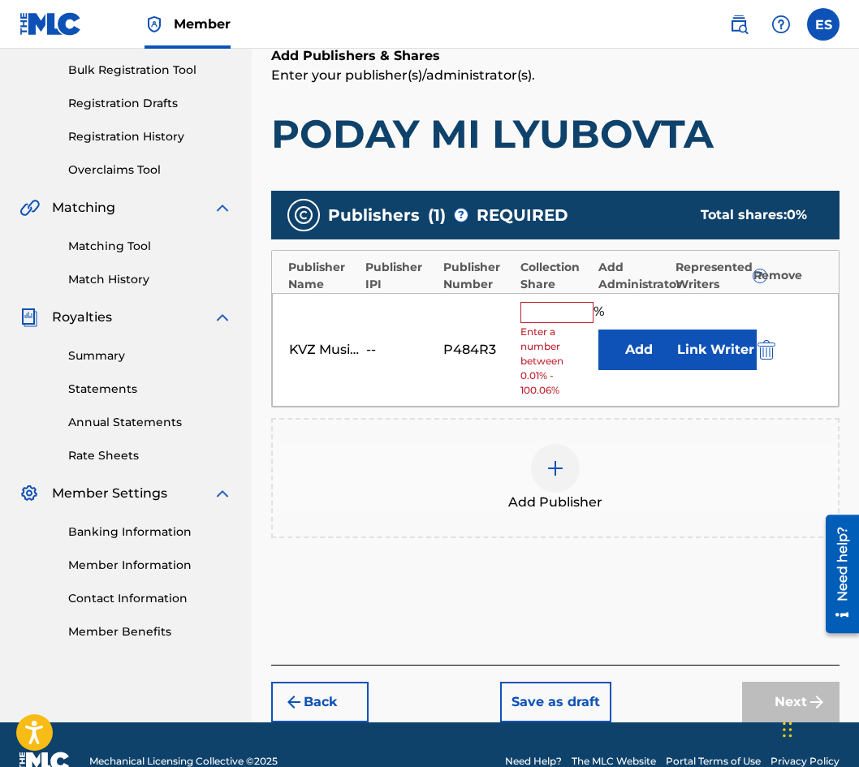
click at [535, 309] on input "text" at bounding box center [556, 312] width 73 height 21
type input "100"
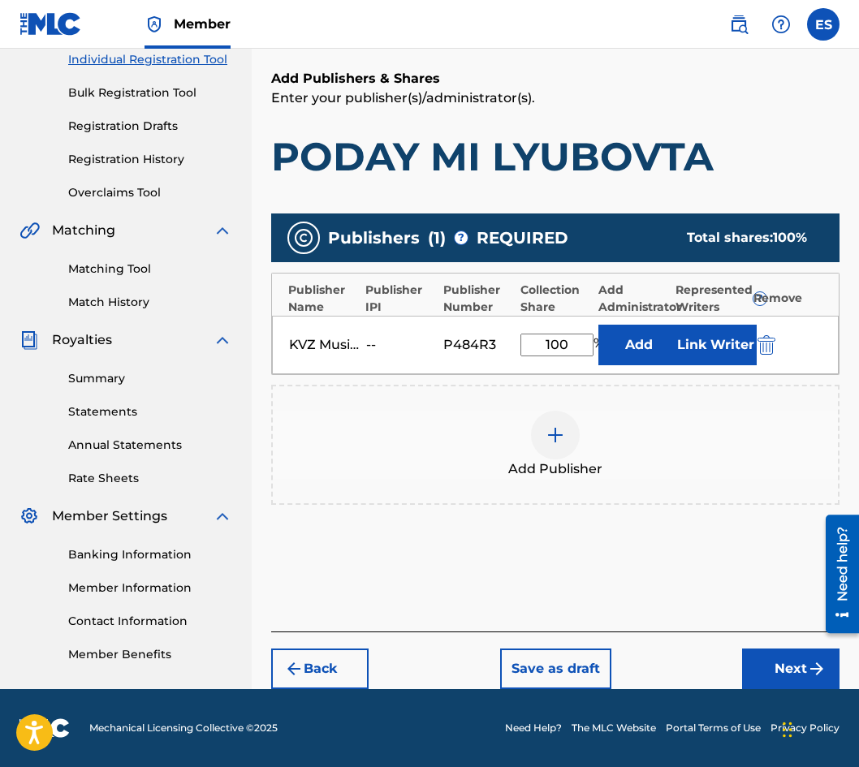
click at [782, 654] on button "Next" at bounding box center [790, 669] width 97 height 41
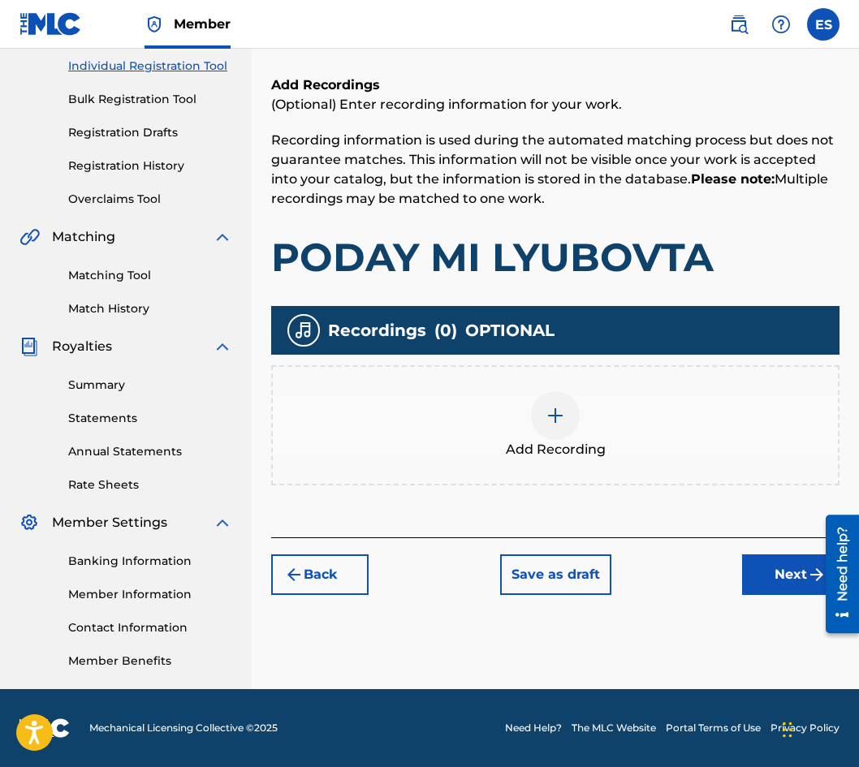
scroll to position [73, 0]
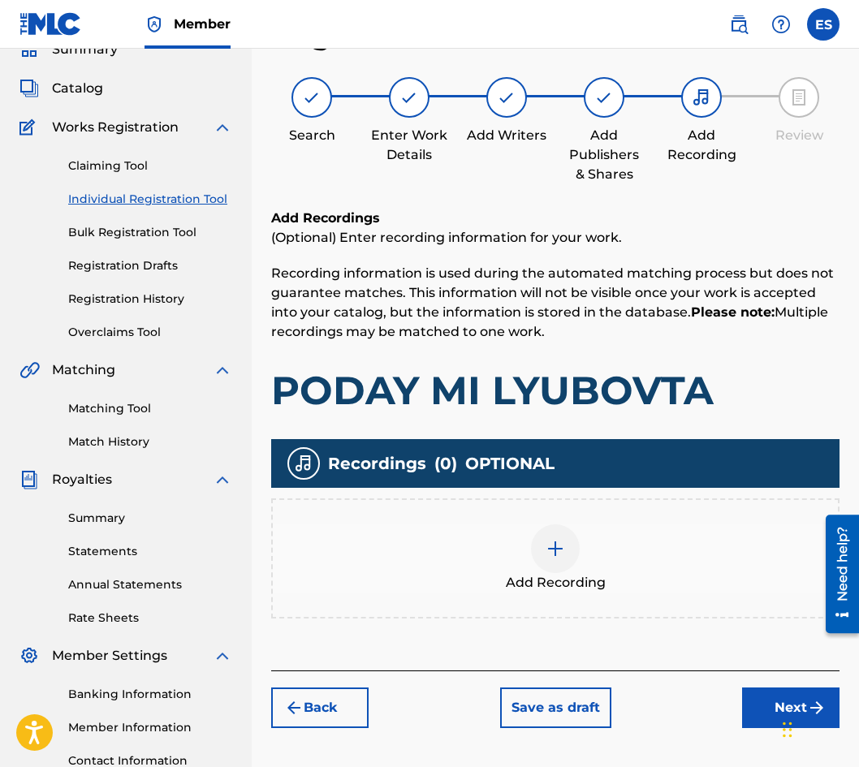
click at [540, 553] on div at bounding box center [555, 548] width 49 height 49
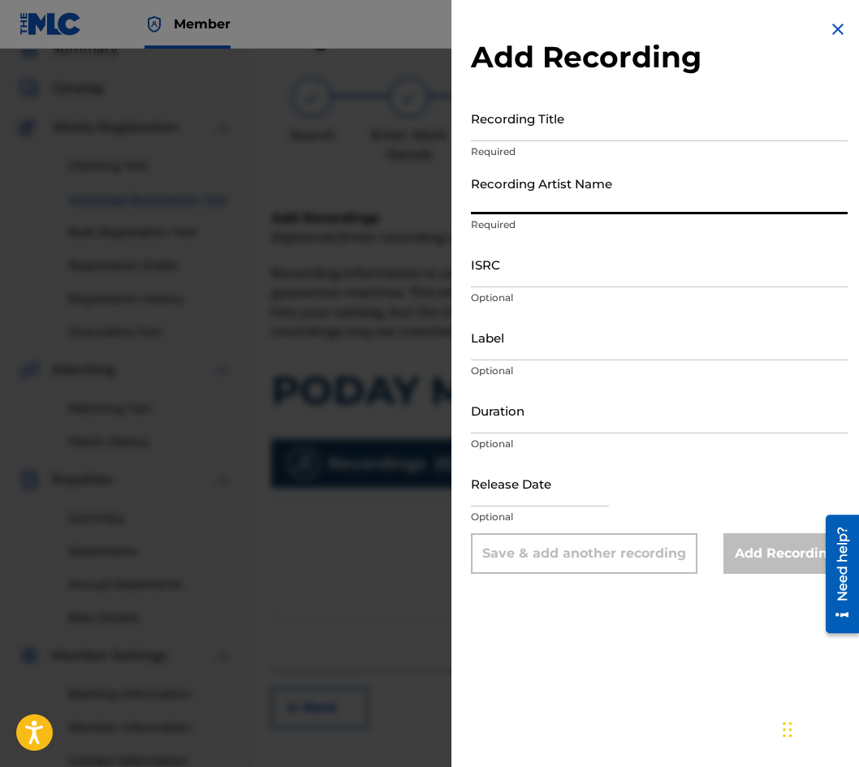
drag, startPoint x: 646, startPoint y: 223, endPoint x: 624, endPoint y: 190, distance: 40.3
type input "NEZABRAVKA"
click at [699, 452] on div "Duration Optional" at bounding box center [659, 423] width 377 height 73
click at [663, 407] on input "Duration" at bounding box center [659, 410] width 377 height 46
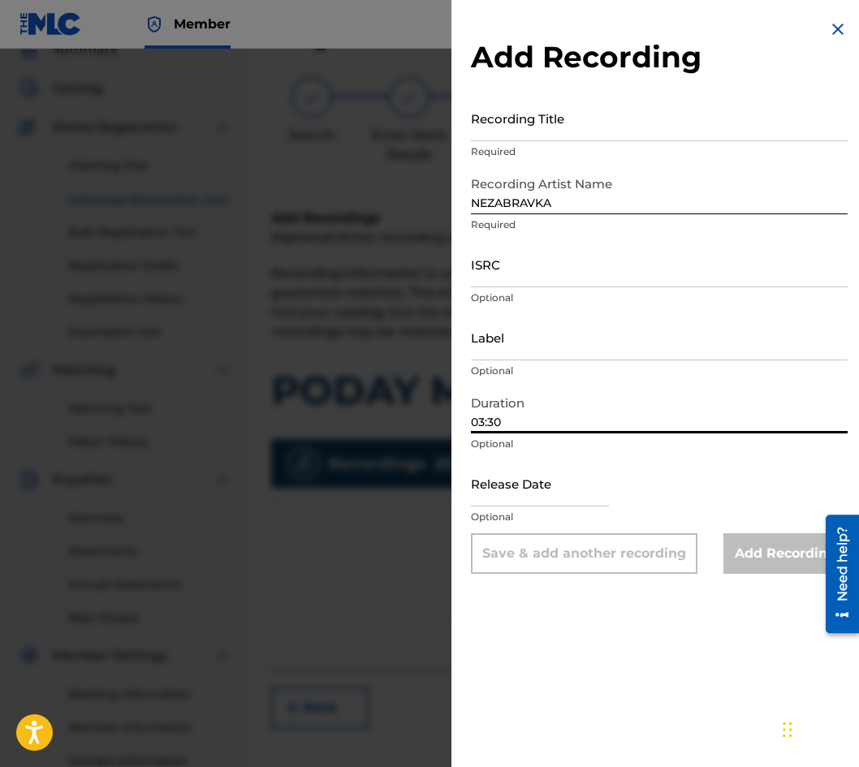
click at [473, 417] on input "03:30" at bounding box center [659, 410] width 377 height 46
click at [483, 412] on input "03:30" at bounding box center [659, 410] width 377 height 46
type input "04:30"
drag, startPoint x: 659, startPoint y: 147, endPoint x: 645, endPoint y: 143, distance: 15.2
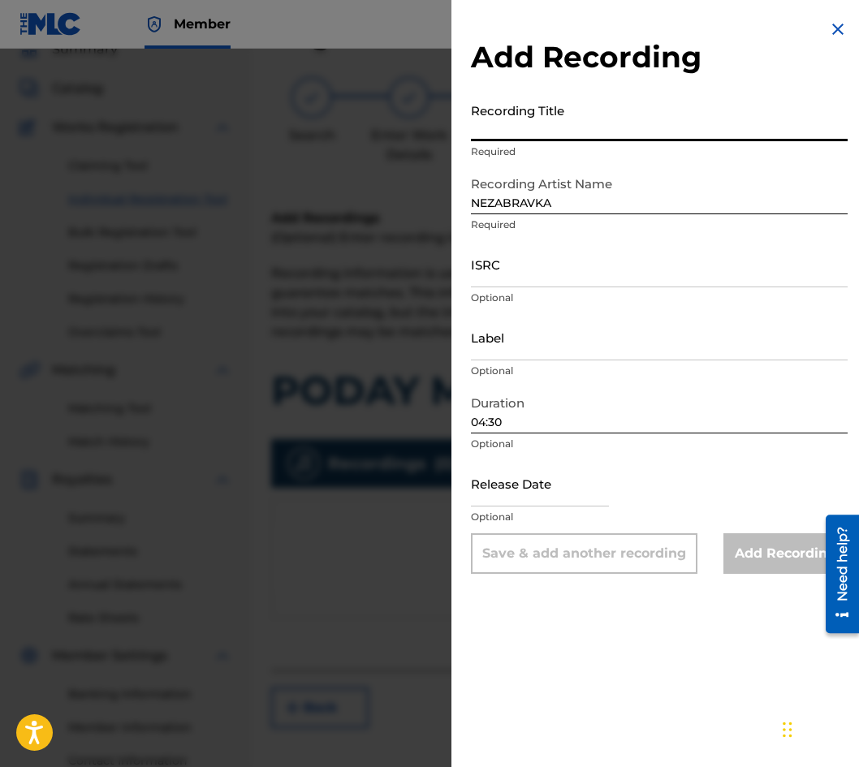
drag, startPoint x: 645, startPoint y: 143, endPoint x: 550, endPoint y: 115, distance: 98.1
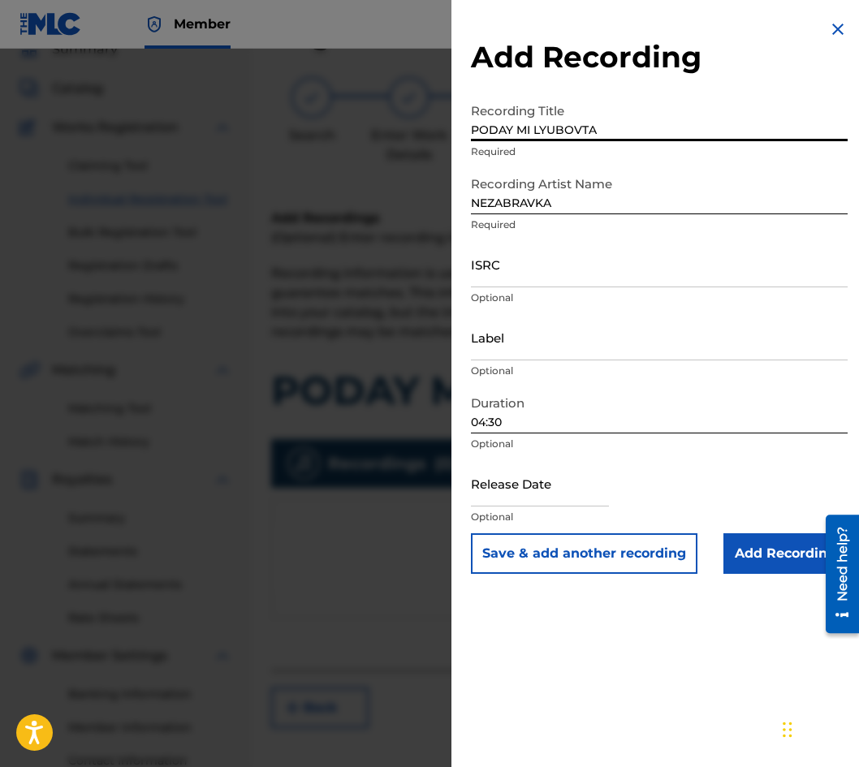
type input "PODAY MI LYUBOVTA"
click at [747, 539] on input "Add Recording" at bounding box center [785, 553] width 124 height 41
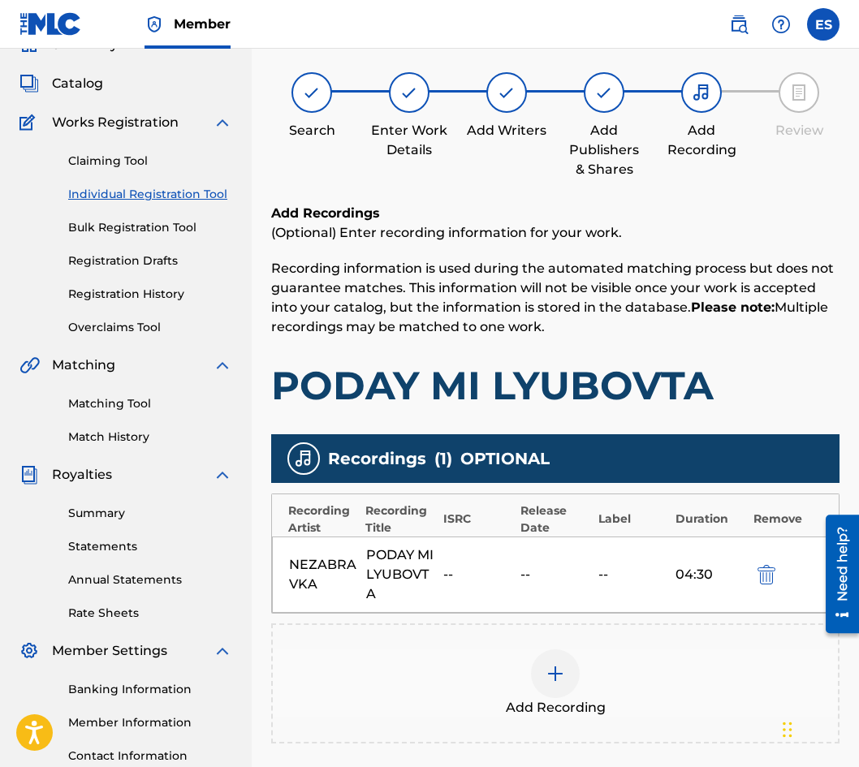
scroll to position [242, 0]
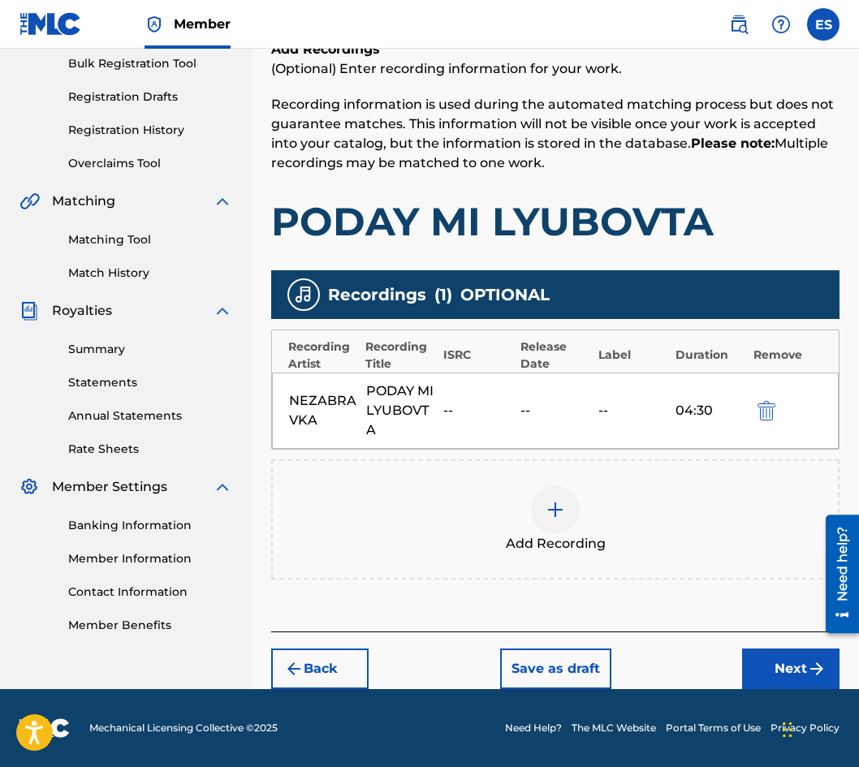
click at [766, 664] on button "Next" at bounding box center [790, 669] width 97 height 41
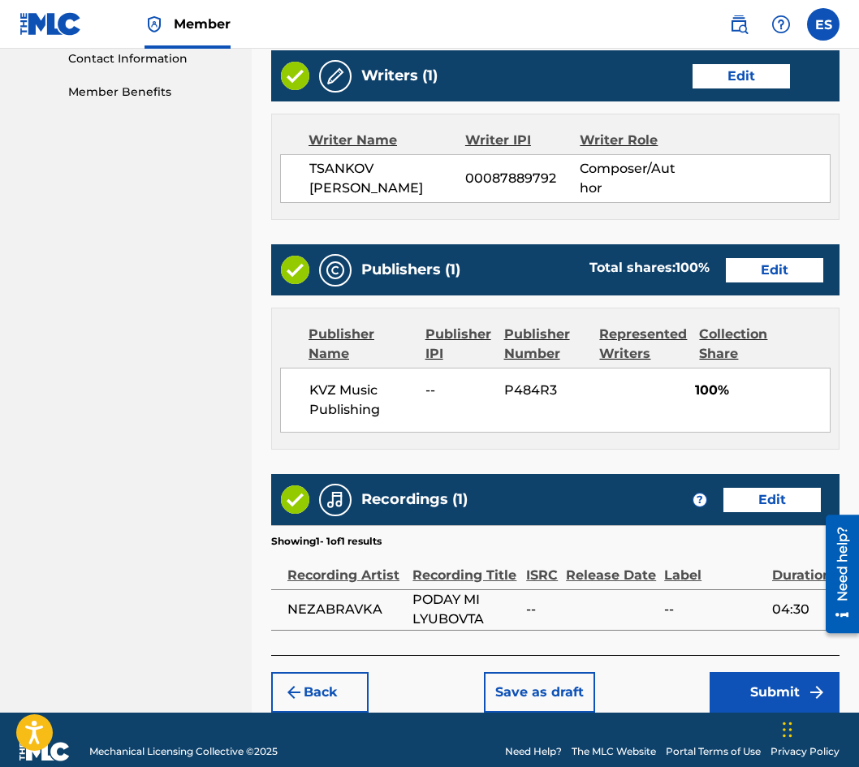
scroll to position [799, 0]
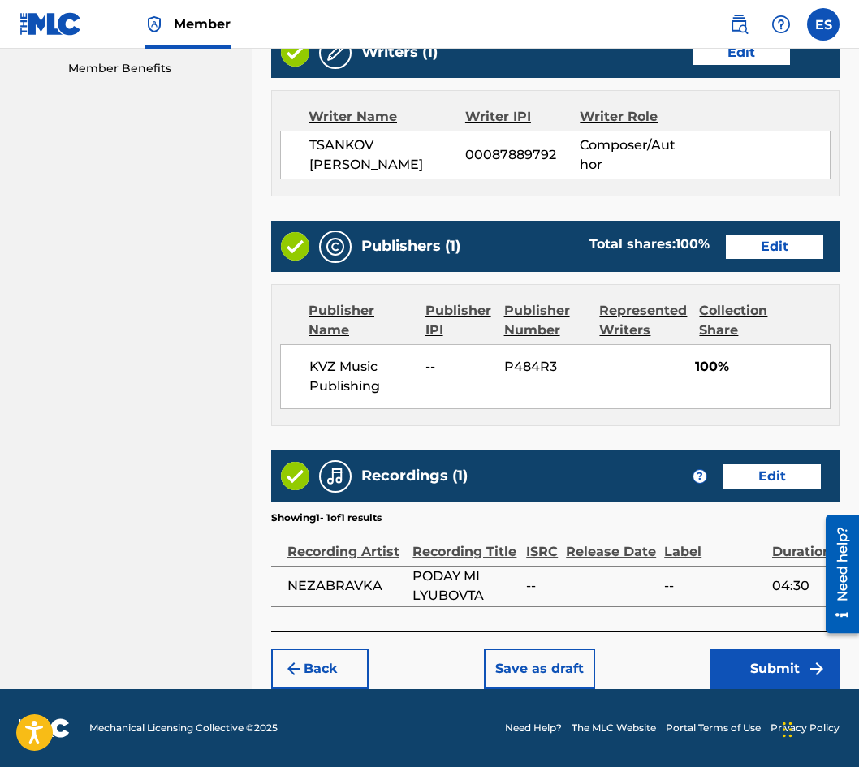
click at [753, 659] on button "Submit" at bounding box center [775, 669] width 130 height 41
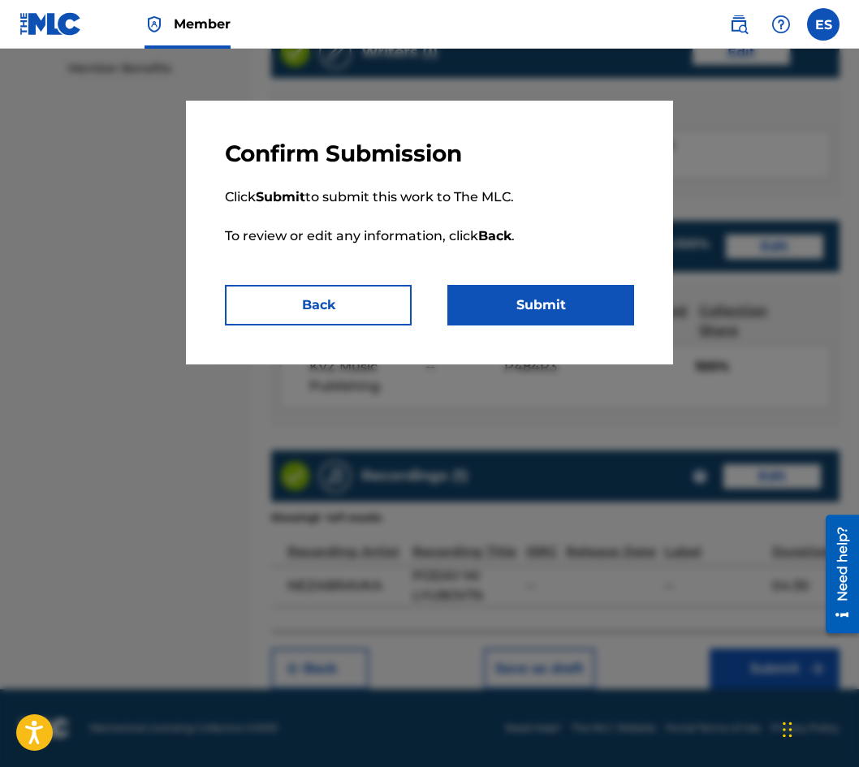
click at [511, 302] on button "Submit" at bounding box center [540, 305] width 187 height 41
